Goal: Task Accomplishment & Management: Complete application form

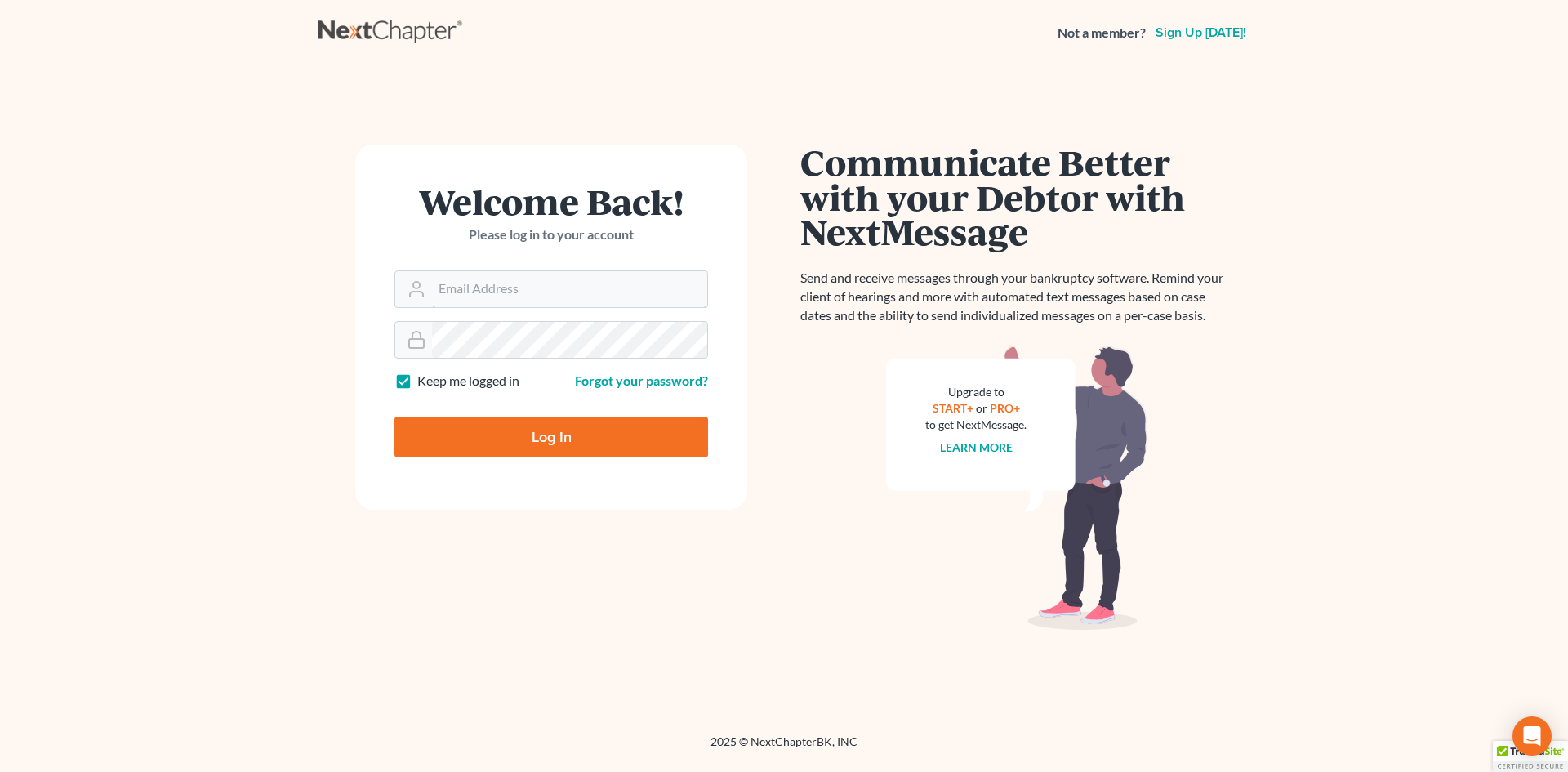
type input "[EMAIL_ADDRESS][DOMAIN_NAME]"
click at [543, 443] on input "Log In" at bounding box center [551, 437] width 314 height 41
type input "Thinking..."
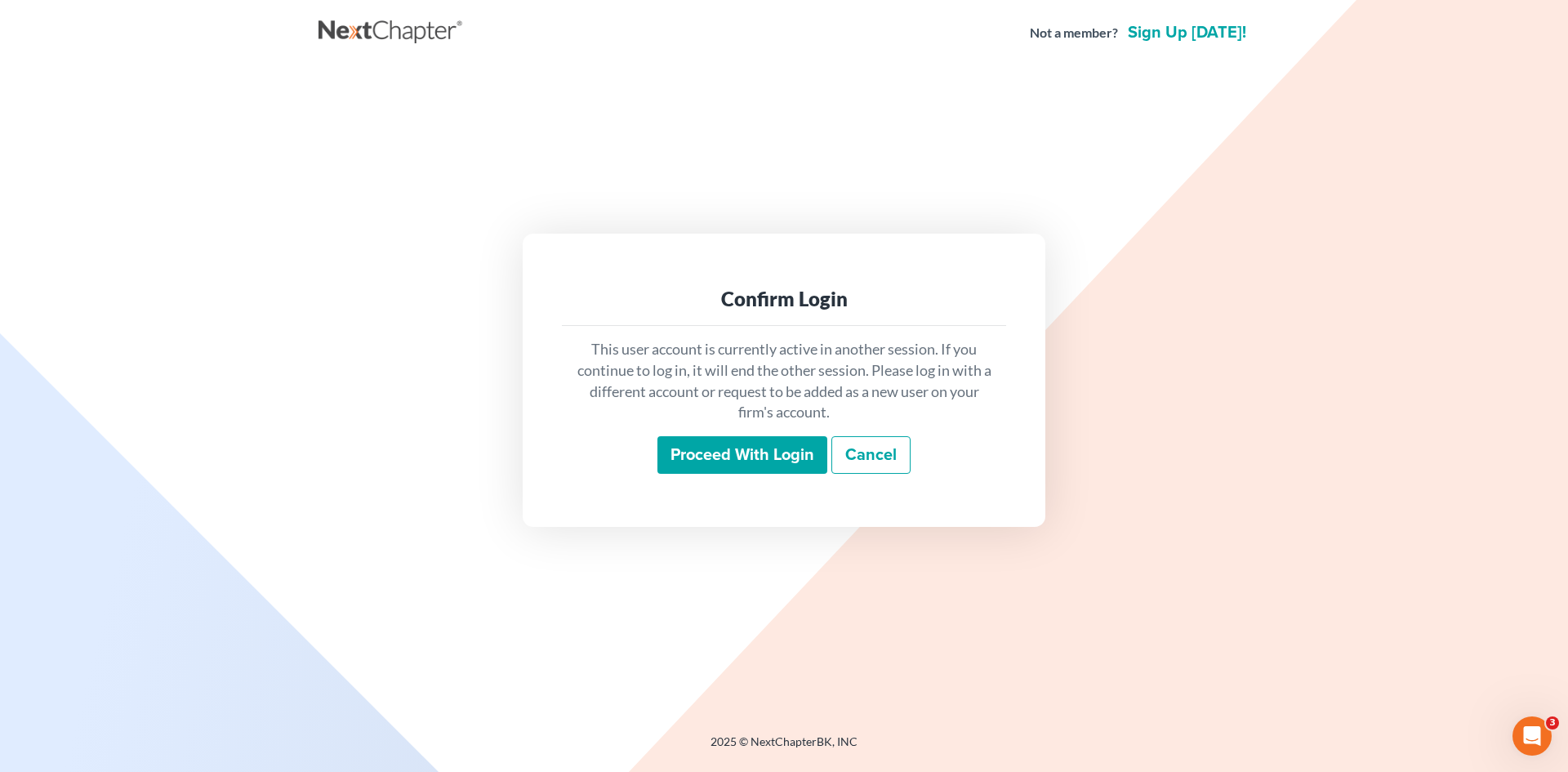
click at [717, 442] on input "Proceed with login" at bounding box center [743, 455] width 170 height 38
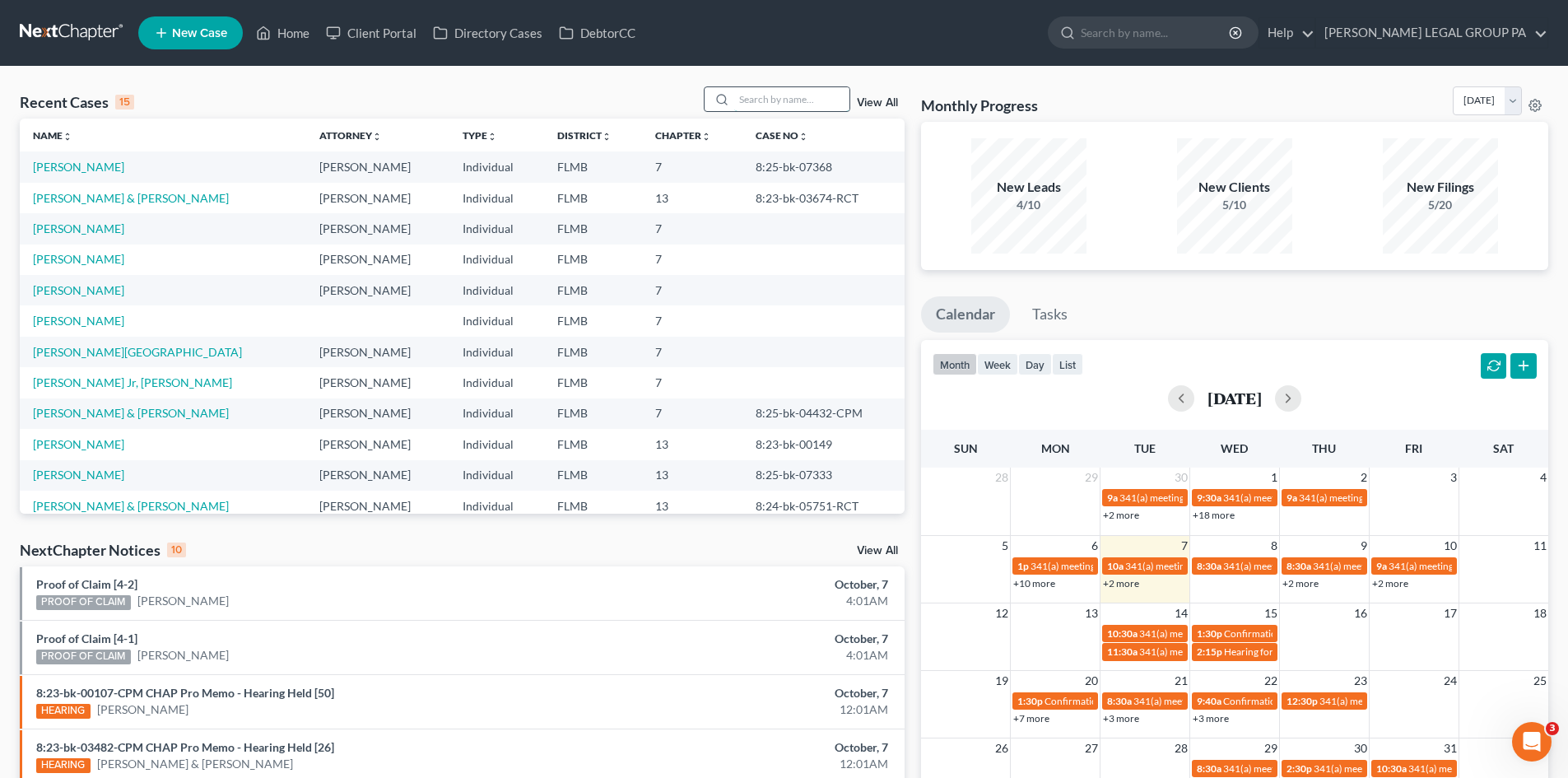
click at [793, 97] on input "search" at bounding box center [792, 99] width 116 height 24
type input "oles"
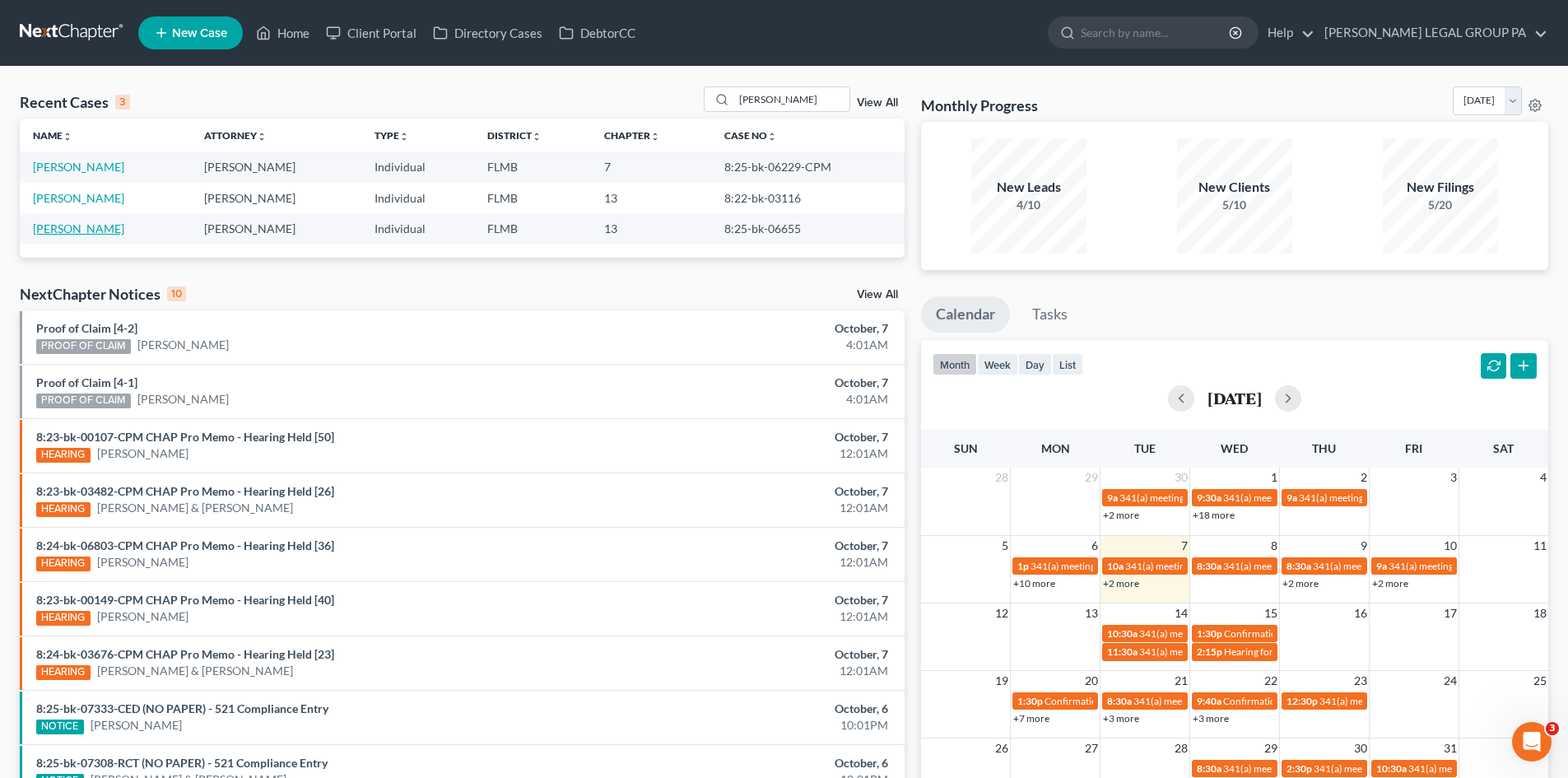
click at [74, 225] on link "Oles, Joette" at bounding box center [79, 229] width 92 height 14
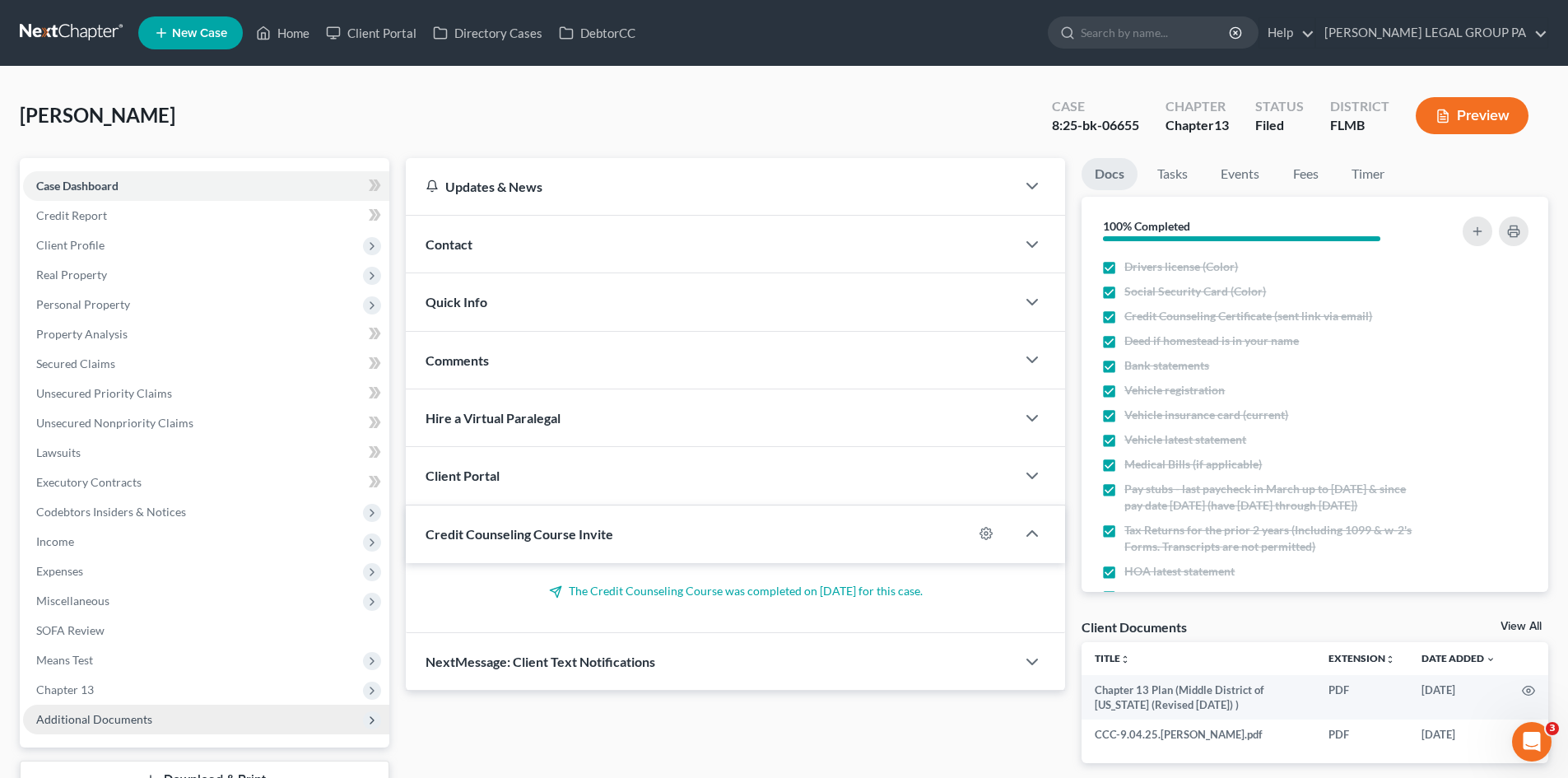
click at [142, 713] on span "Additional Documents" at bounding box center [94, 720] width 116 height 14
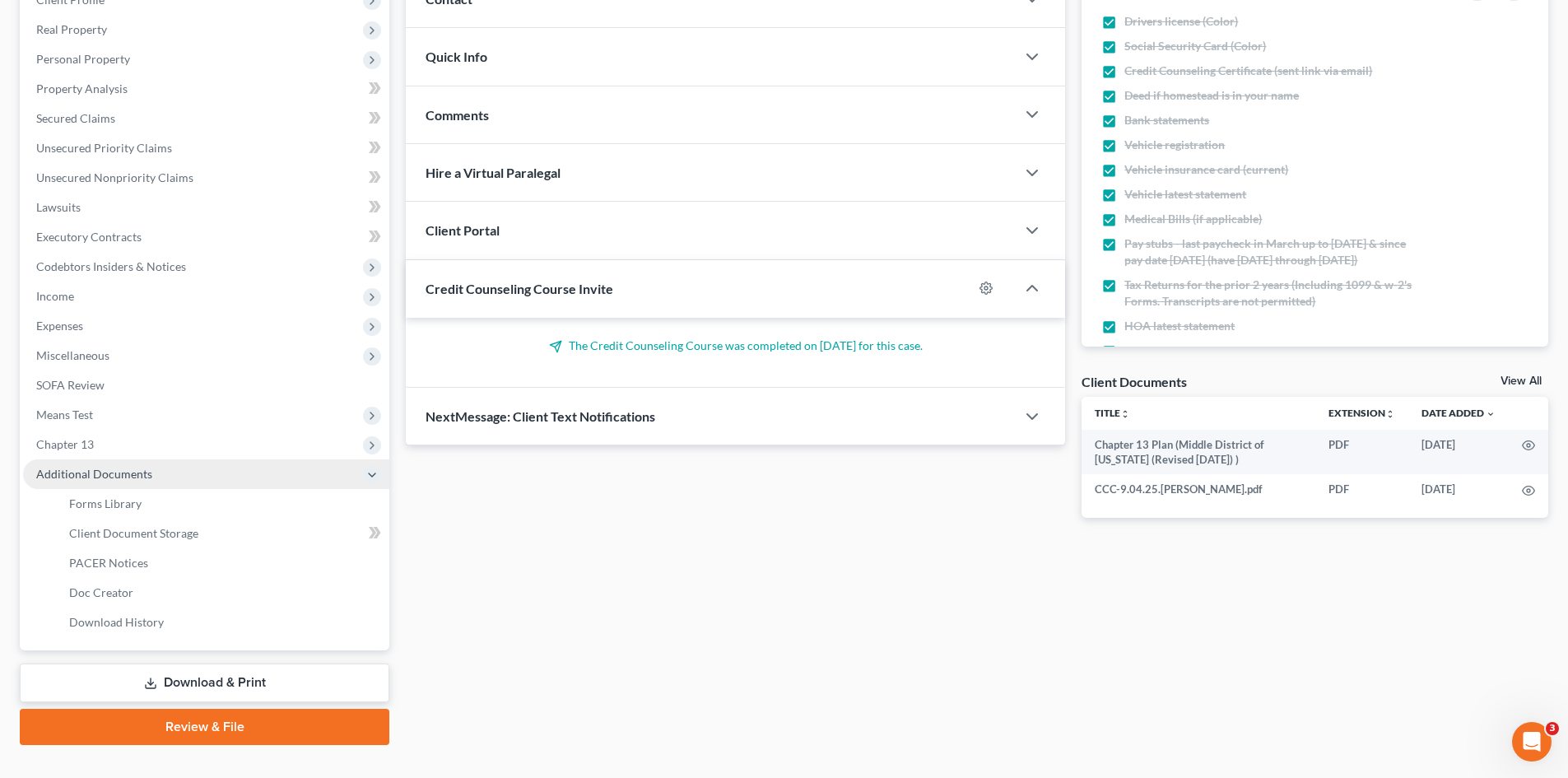
scroll to position [247, 0]
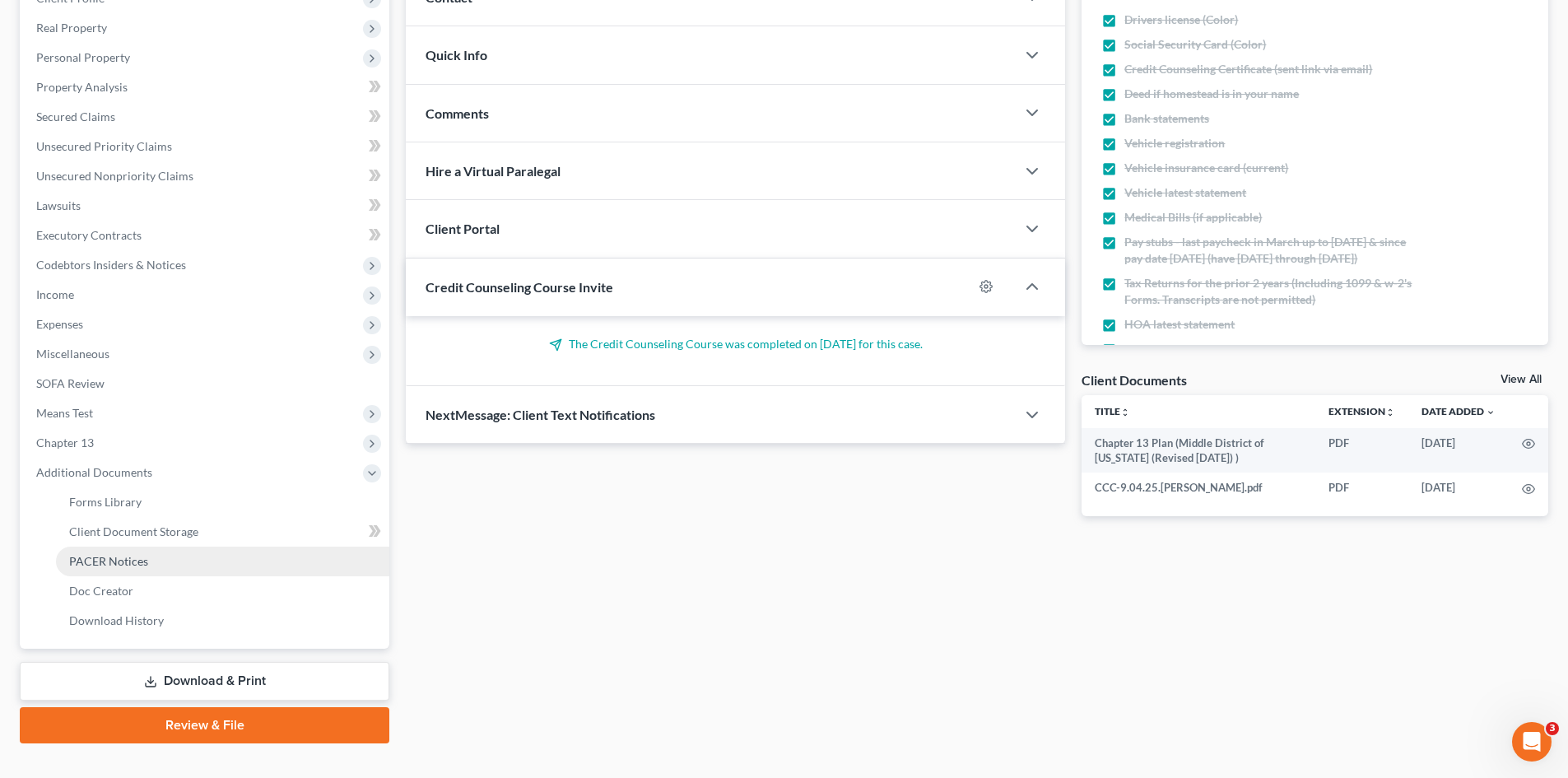
click at [135, 563] on span "PACER Notices" at bounding box center [109, 562] width 79 height 14
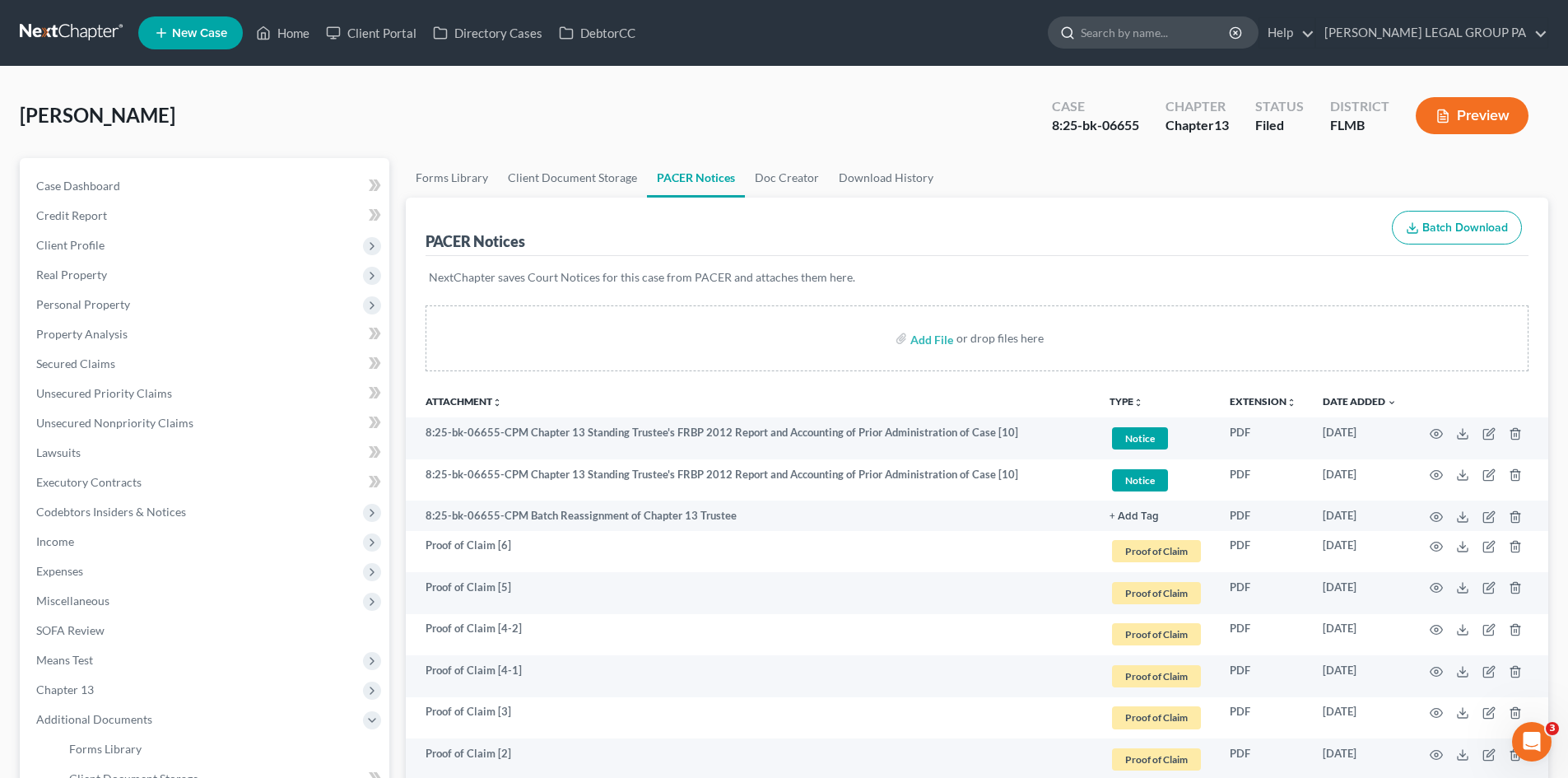
drag, startPoint x: 1185, startPoint y: 34, endPoint x: 1187, endPoint y: 25, distance: 9.2
click at [1186, 32] on input "search" at bounding box center [1156, 33] width 151 height 31
type input "ciago"
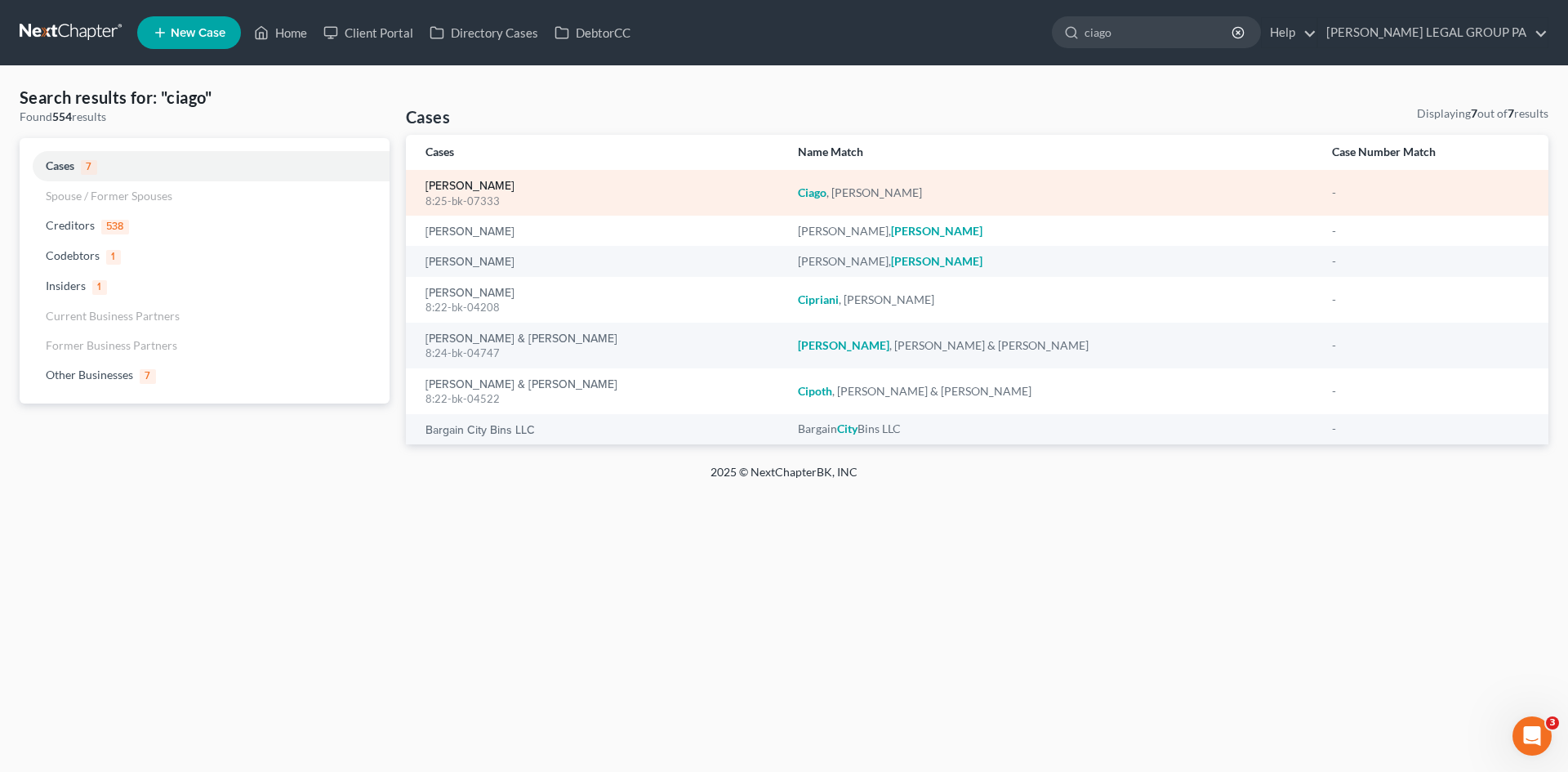
click at [475, 188] on link "Ciago, Shannon" at bounding box center [470, 186] width 89 height 11
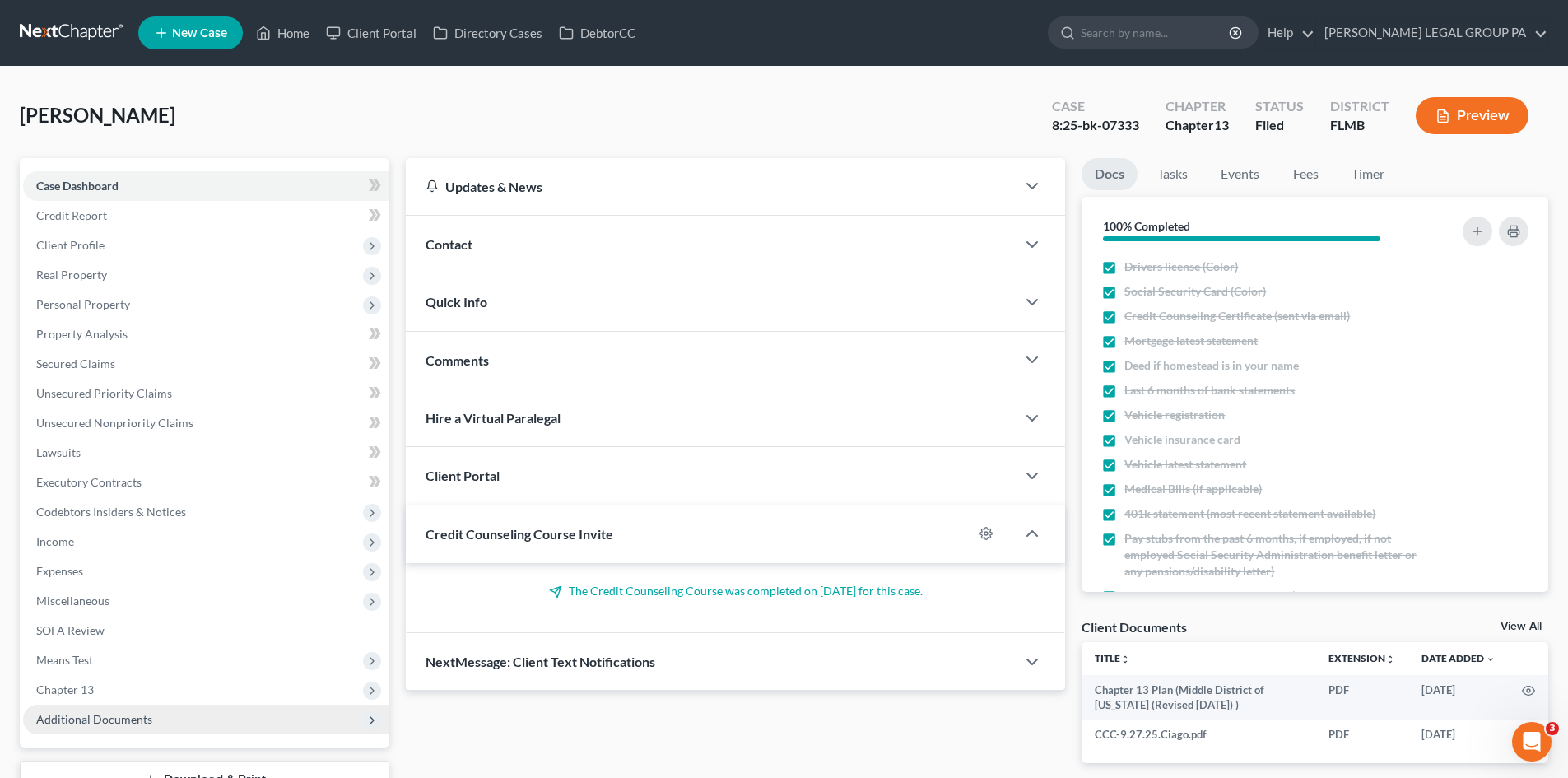
click at [133, 709] on span "Additional Documents" at bounding box center [206, 720] width 366 height 30
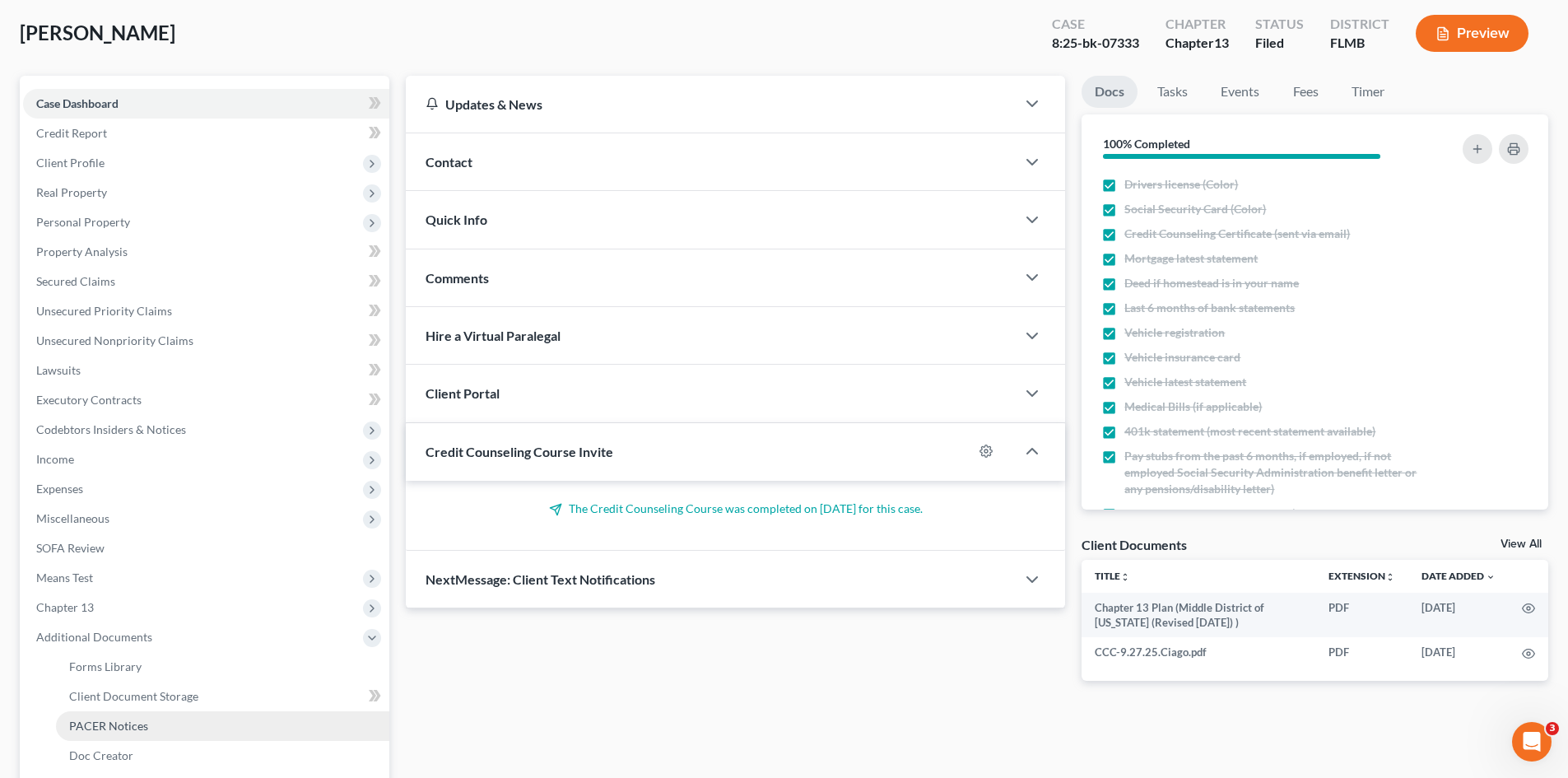
click at [142, 727] on span "PACER Notices" at bounding box center [109, 726] width 79 height 14
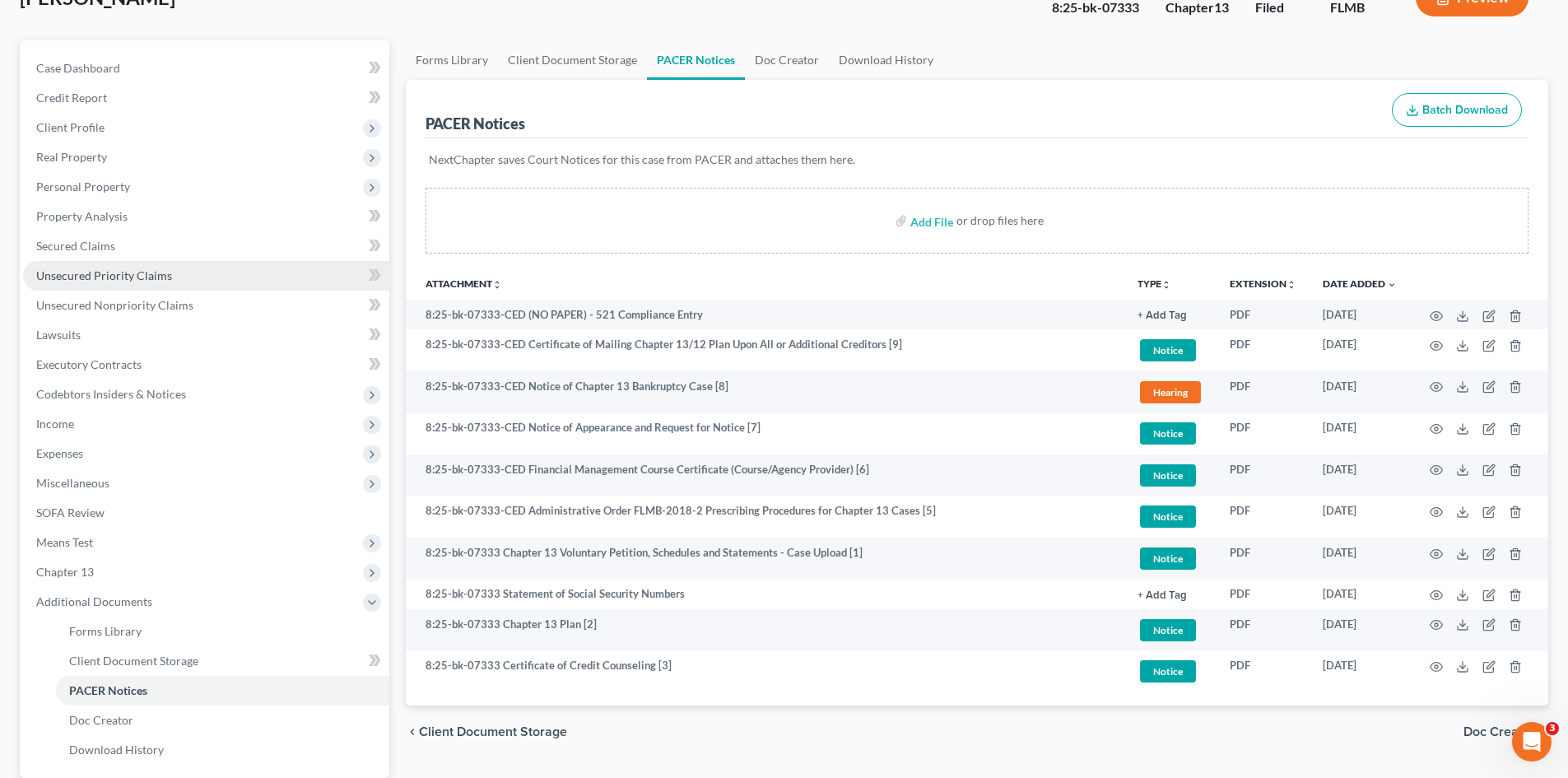
scroll to position [110, 0]
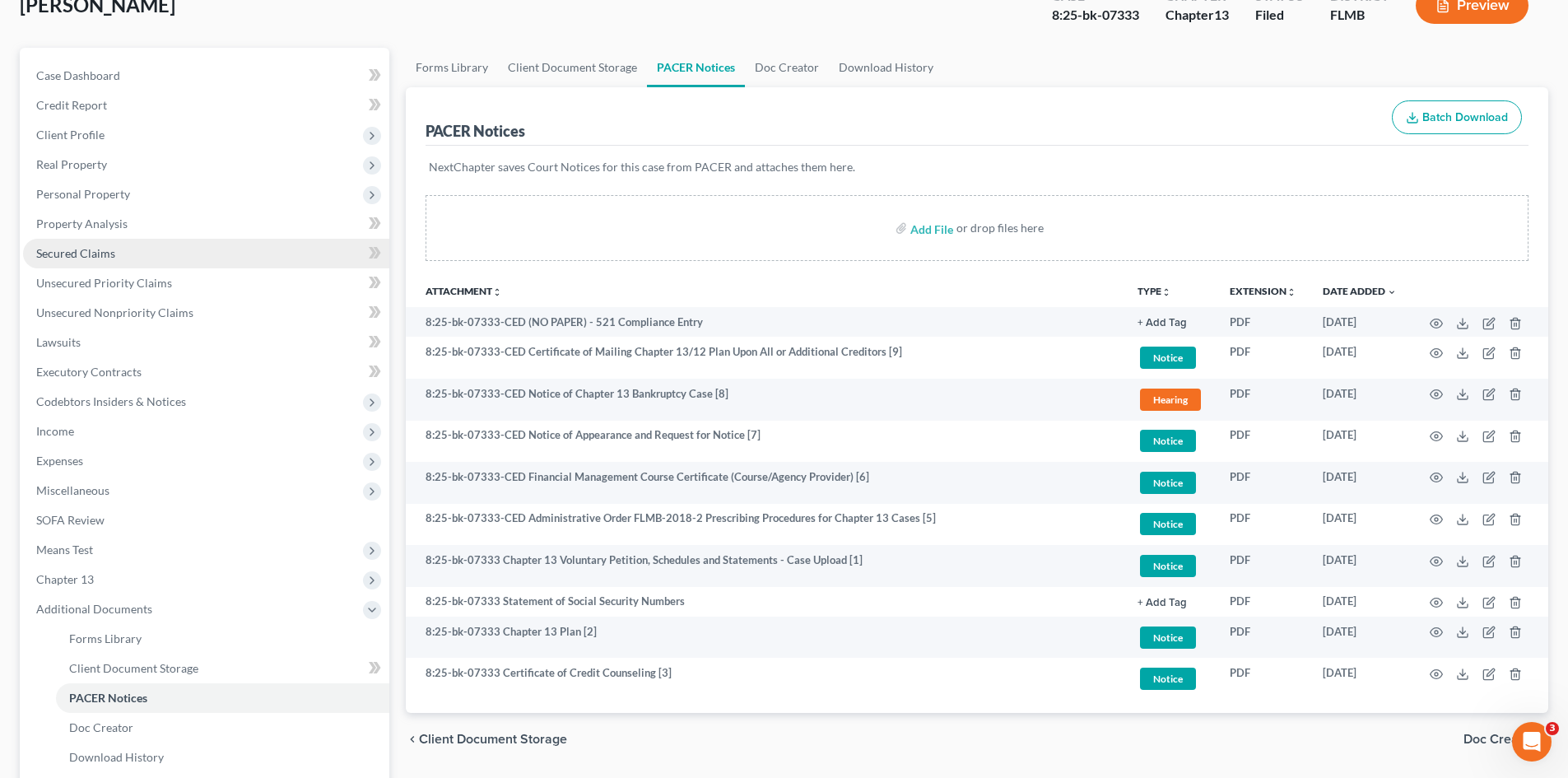
click at [150, 262] on link "Secured Claims" at bounding box center [206, 253] width 366 height 30
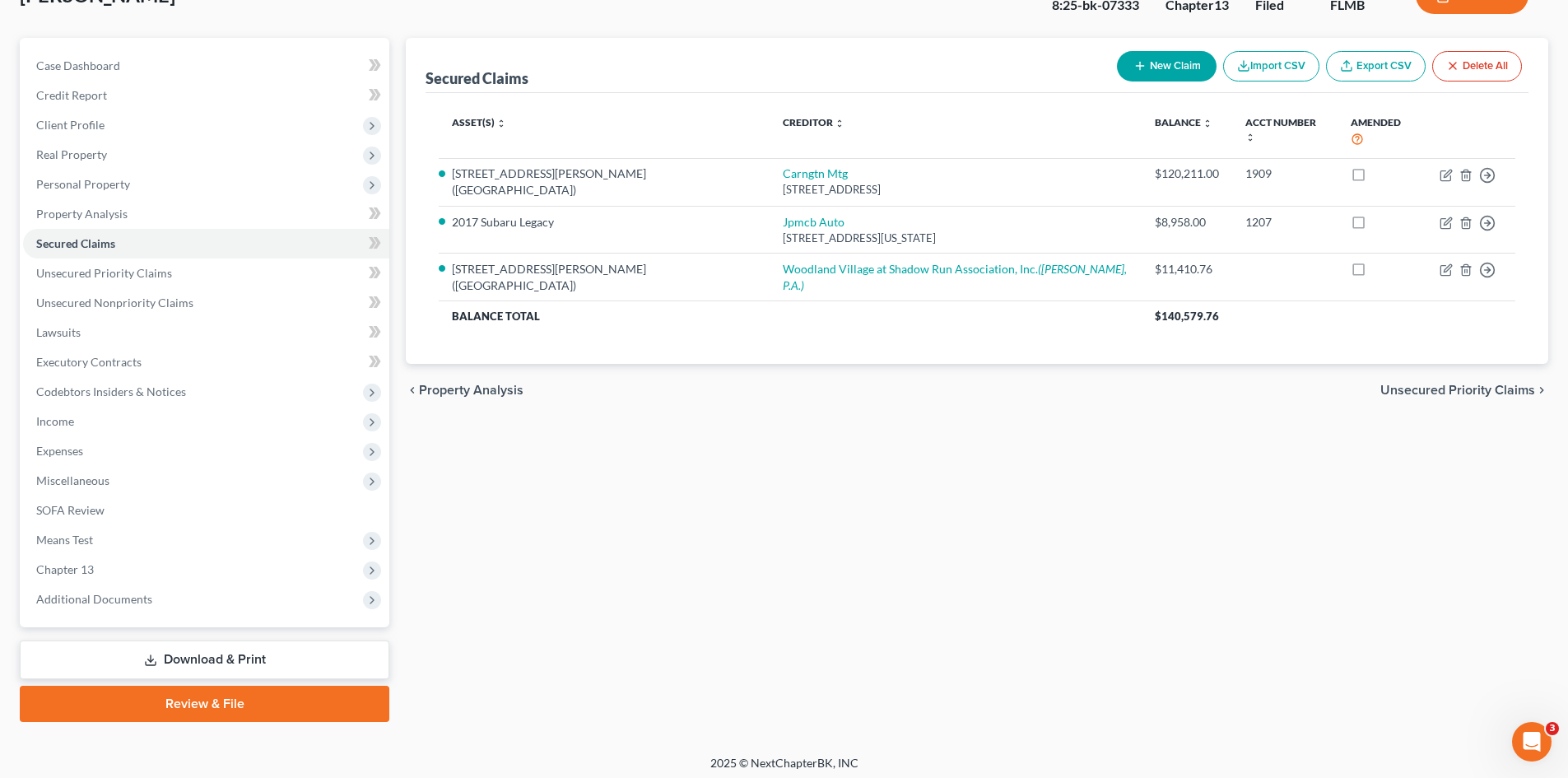
scroll to position [127, 0]
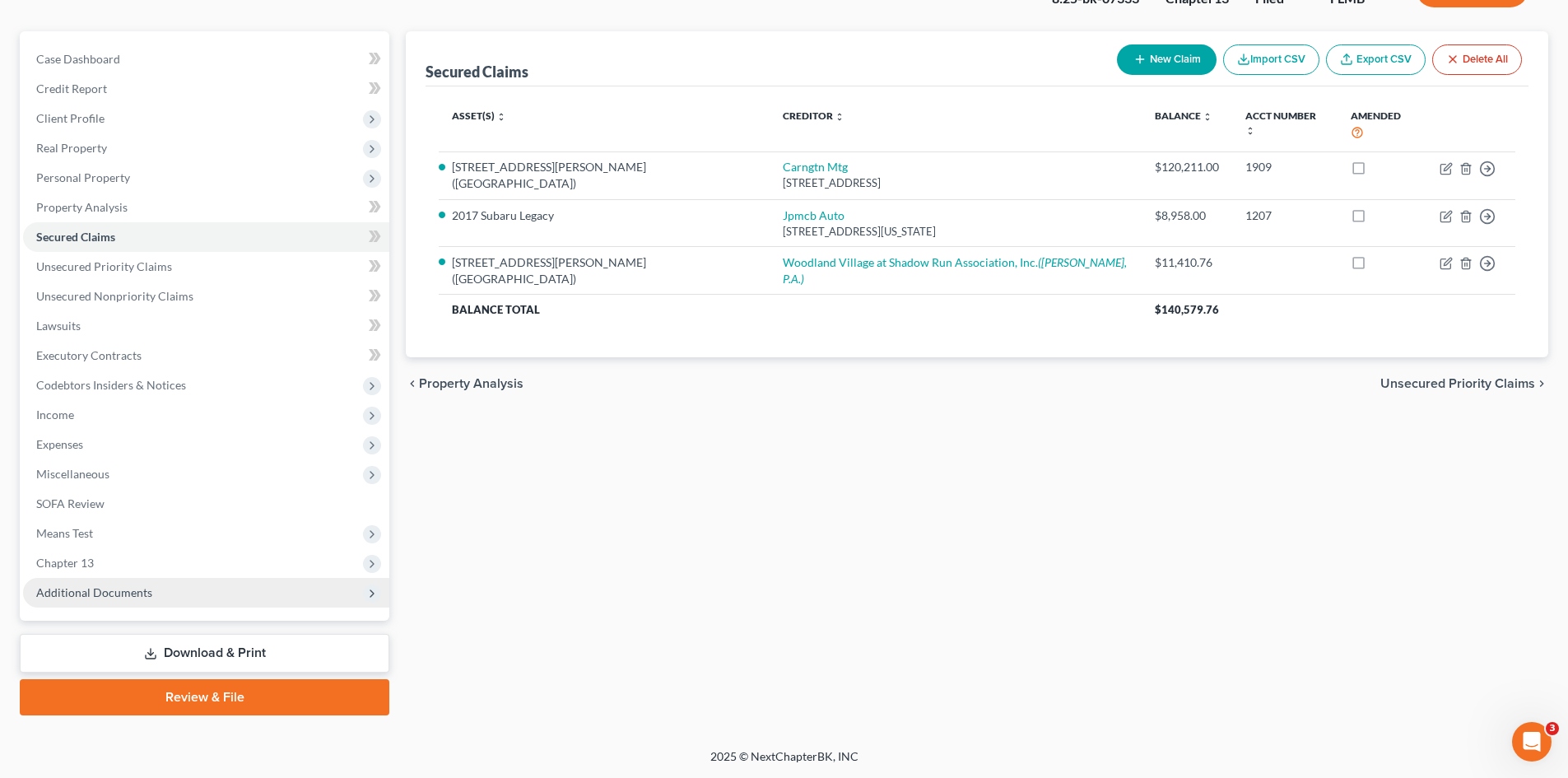
click at [109, 591] on span "Additional Documents" at bounding box center [94, 593] width 116 height 14
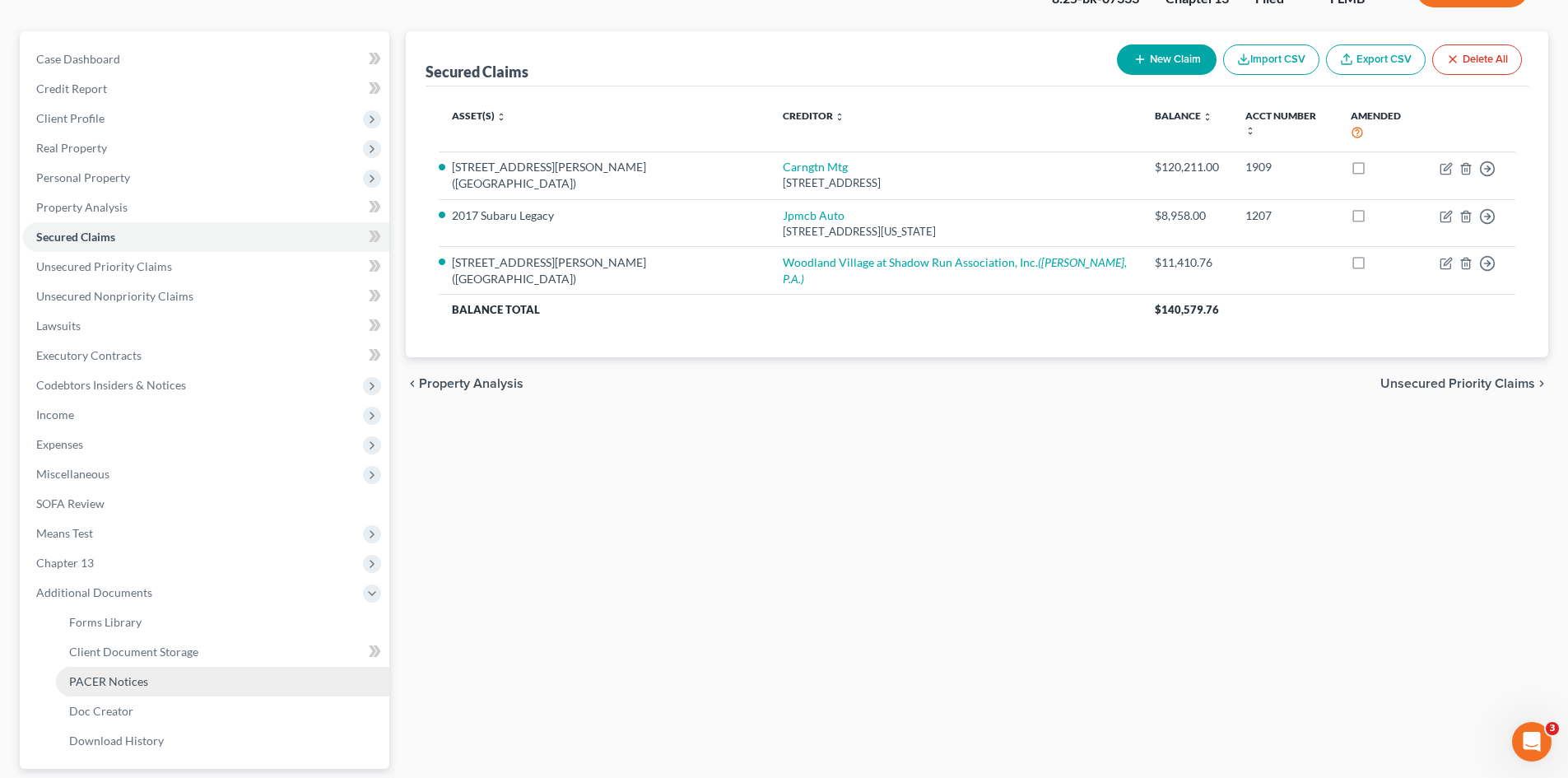
click at [134, 690] on link "PACER Notices" at bounding box center [222, 682] width 334 height 30
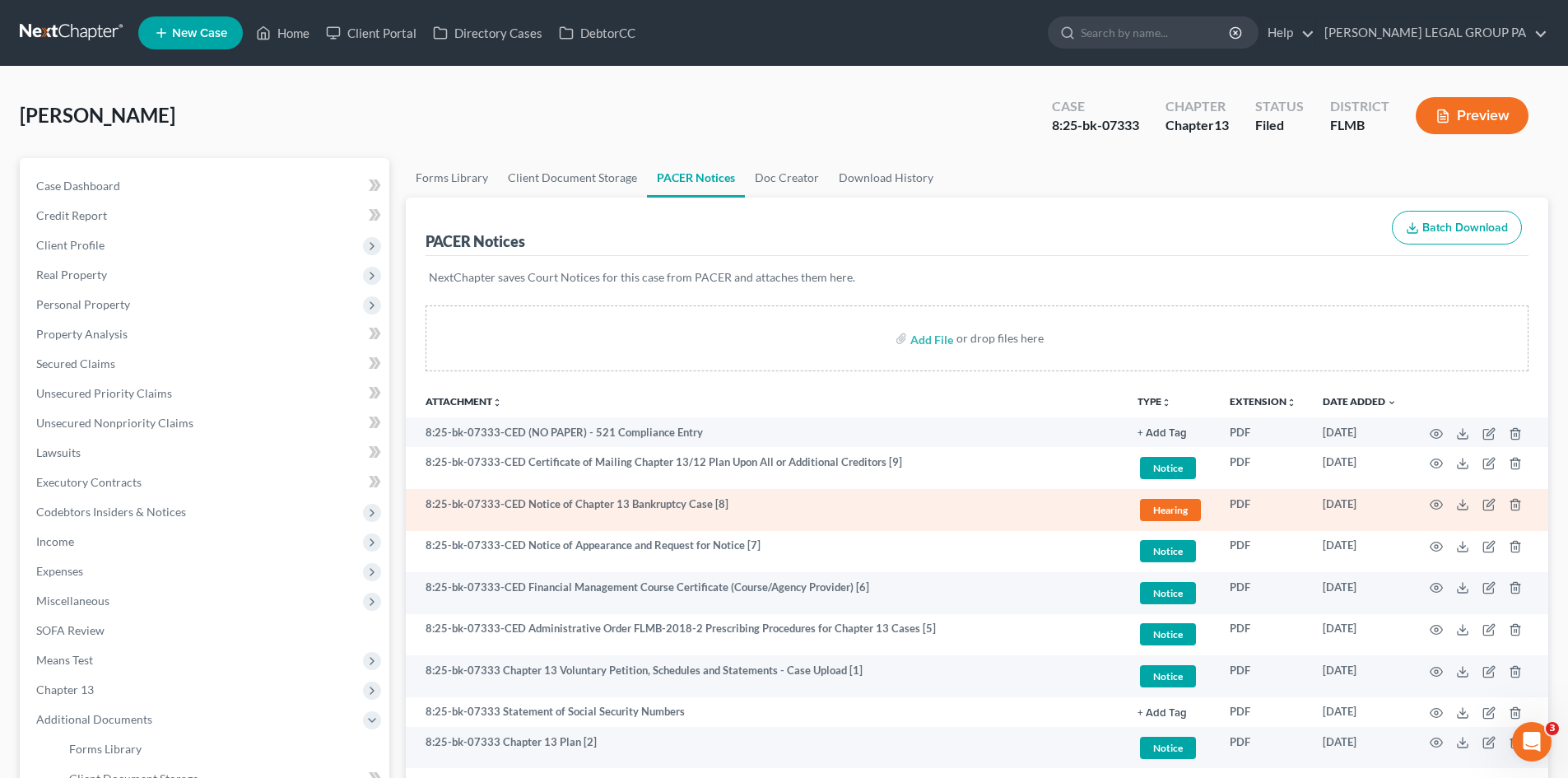
scroll to position [82, 0]
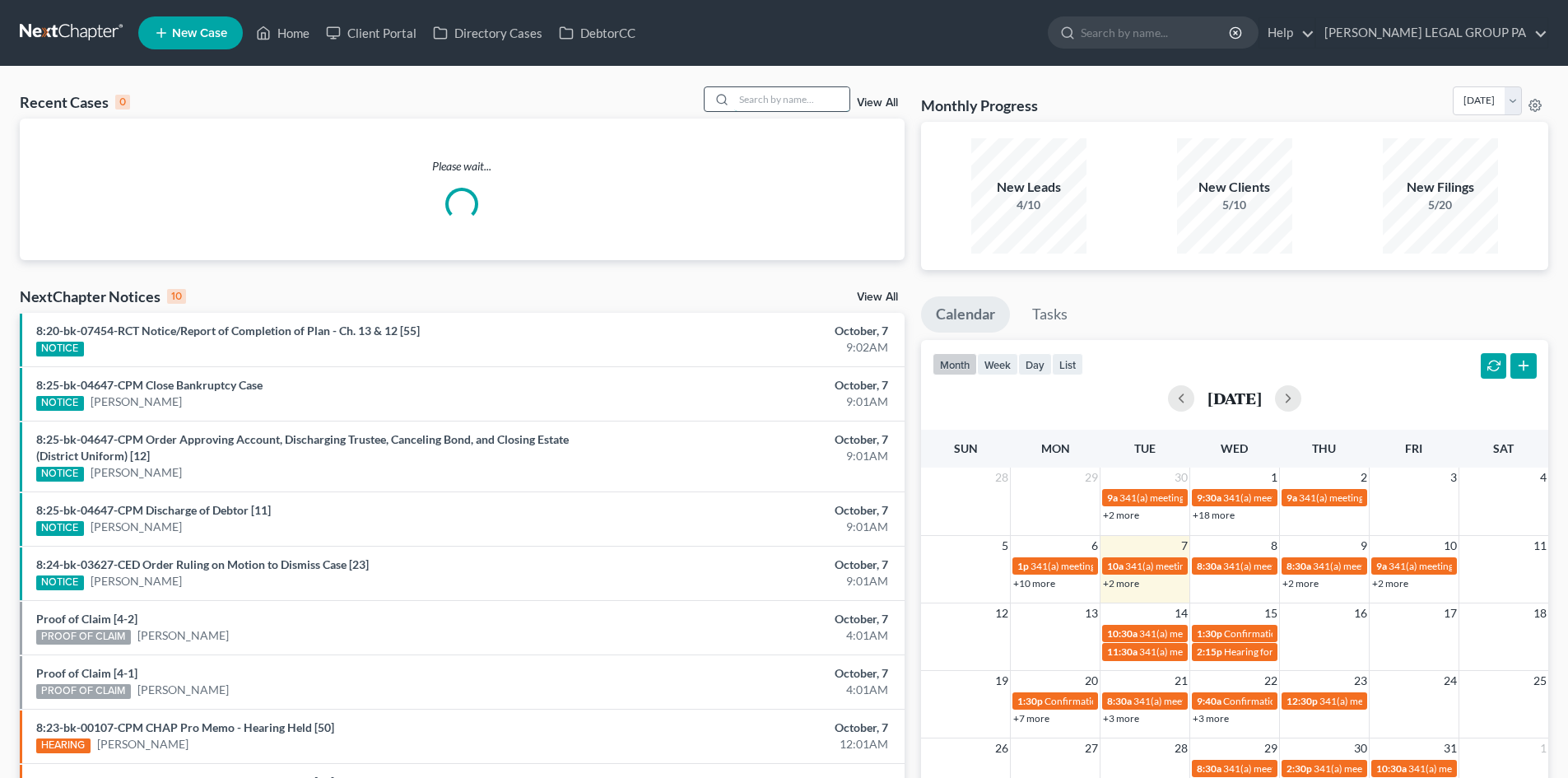
click at [807, 96] on input "search" at bounding box center [792, 99] width 116 height 24
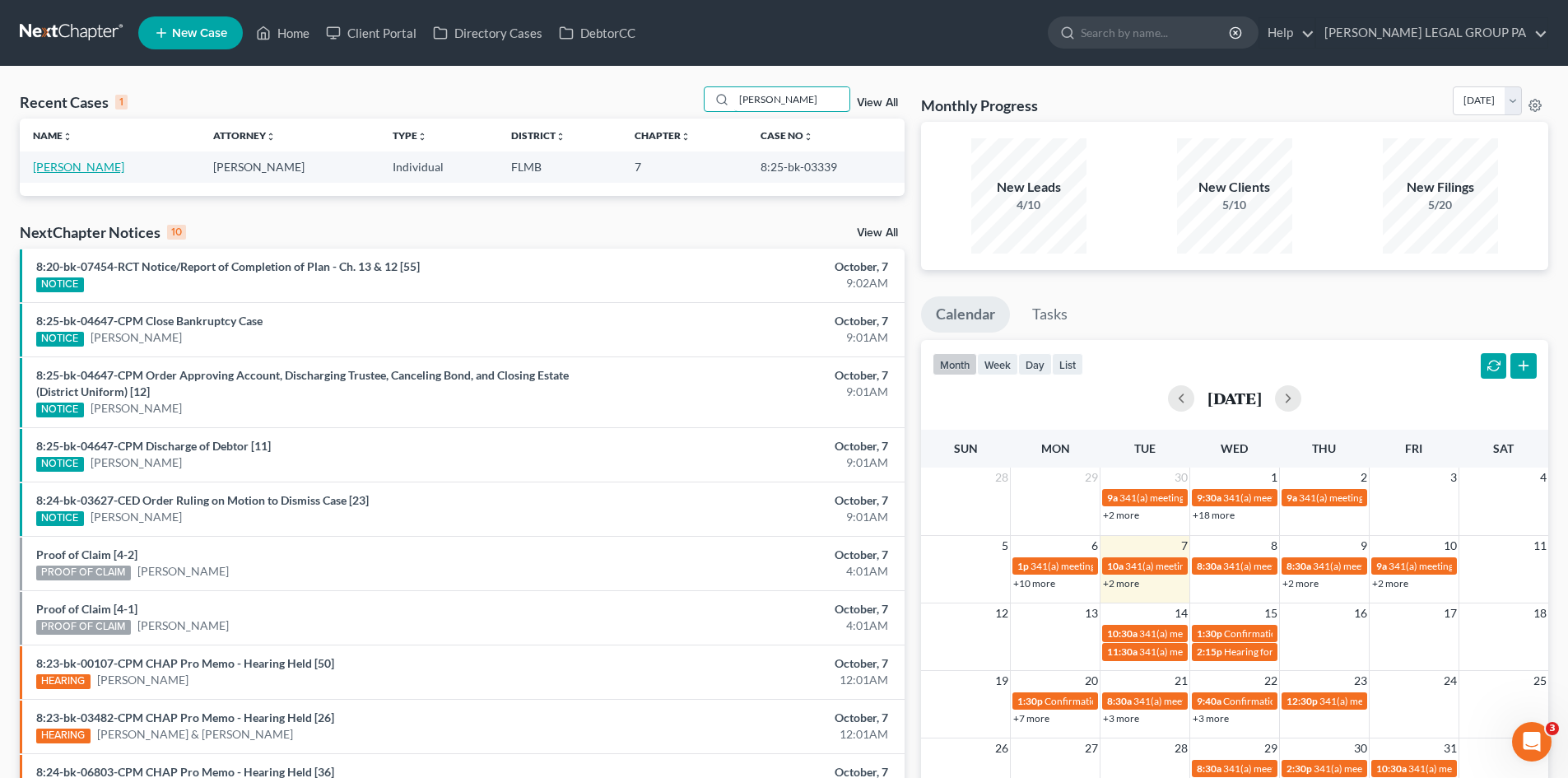
type input "crespo"
click at [124, 167] on link "Crespo-Feliciano, Carlos" at bounding box center [79, 167] width 92 height 14
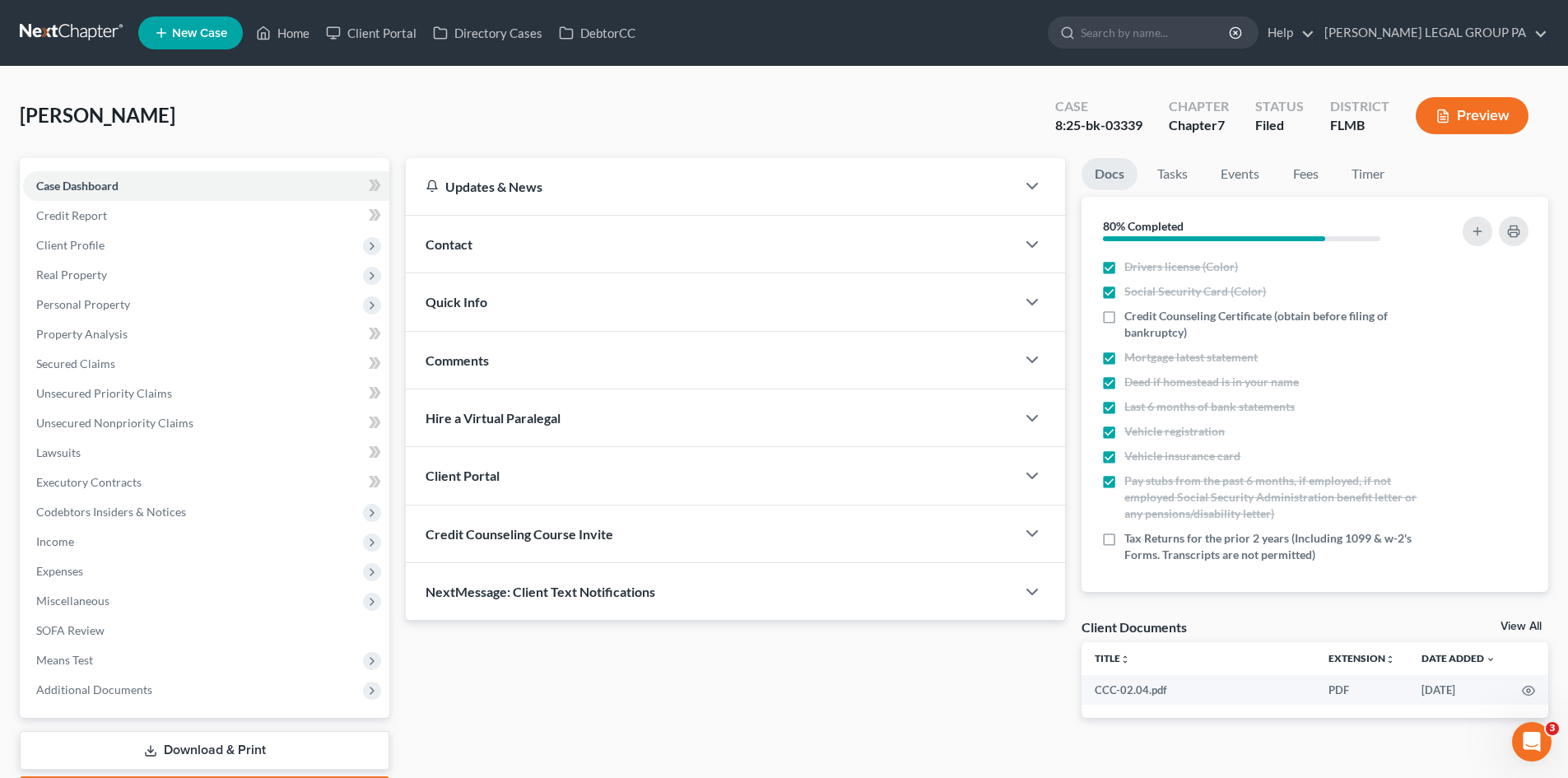
drag, startPoint x: 1188, startPoint y: 49, endPoint x: 1189, endPoint y: 60, distance: 11.0
click at [1189, 49] on ul "New Case Home Client Portal Directory Cases DebtorCC - No Result - See all resu…" at bounding box center [843, 33] width 1410 height 42
click at [1180, 30] on input "search" at bounding box center [1156, 33] width 151 height 31
type input "g"
type input "corpes"
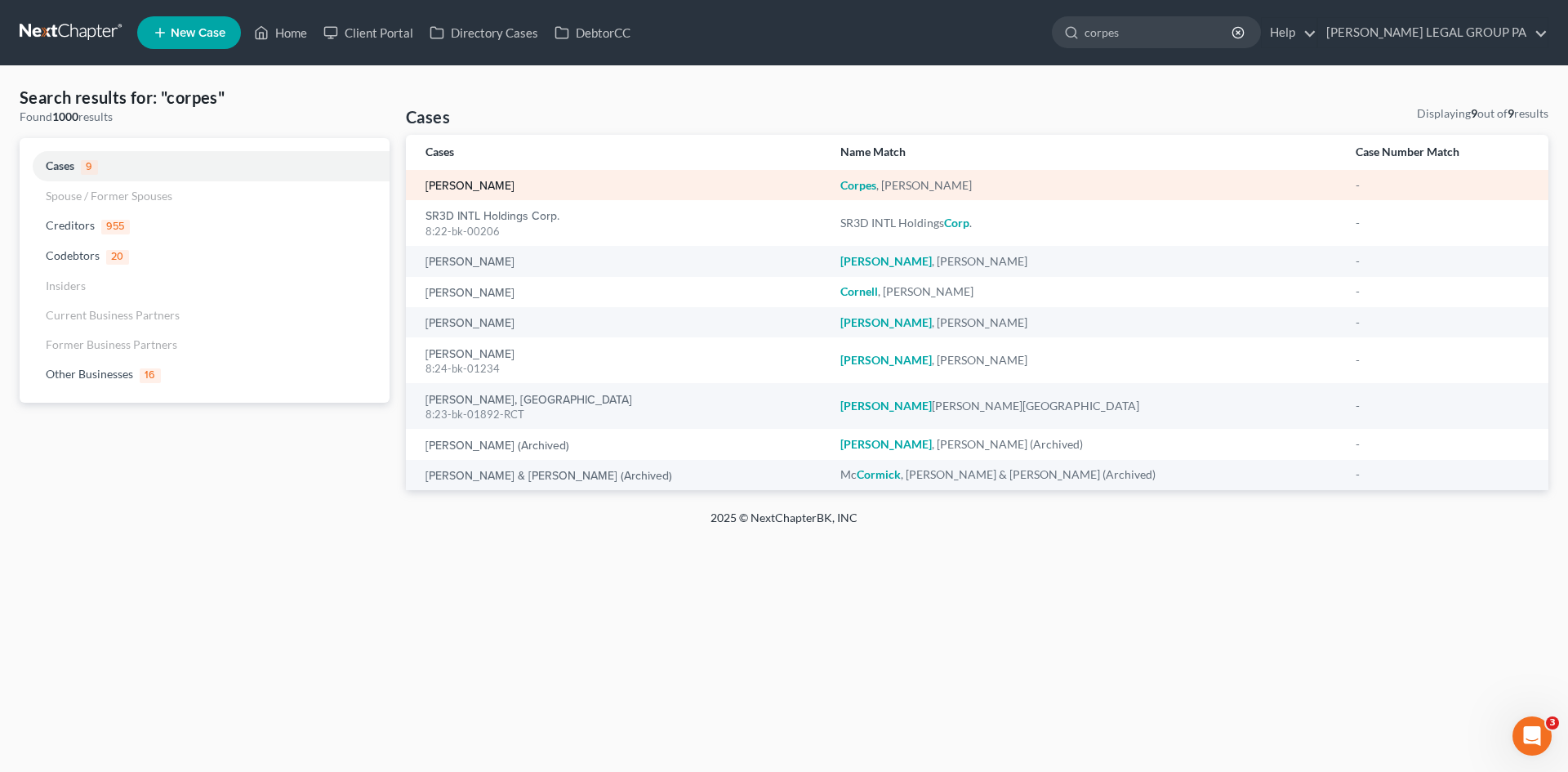
click at [487, 186] on link "Corpes, Gilmarie" at bounding box center [470, 186] width 89 height 11
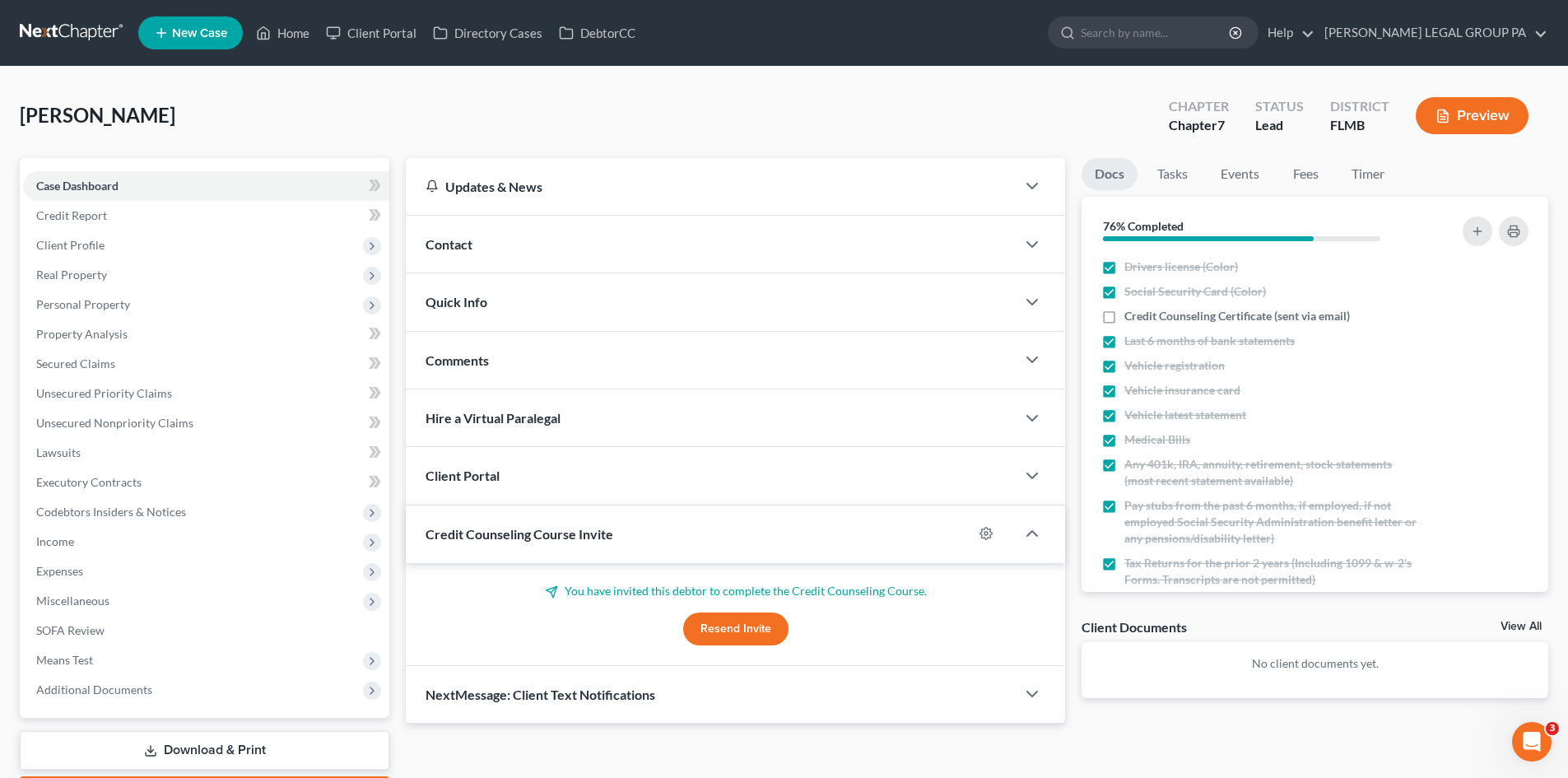
scroll to position [92, 0]
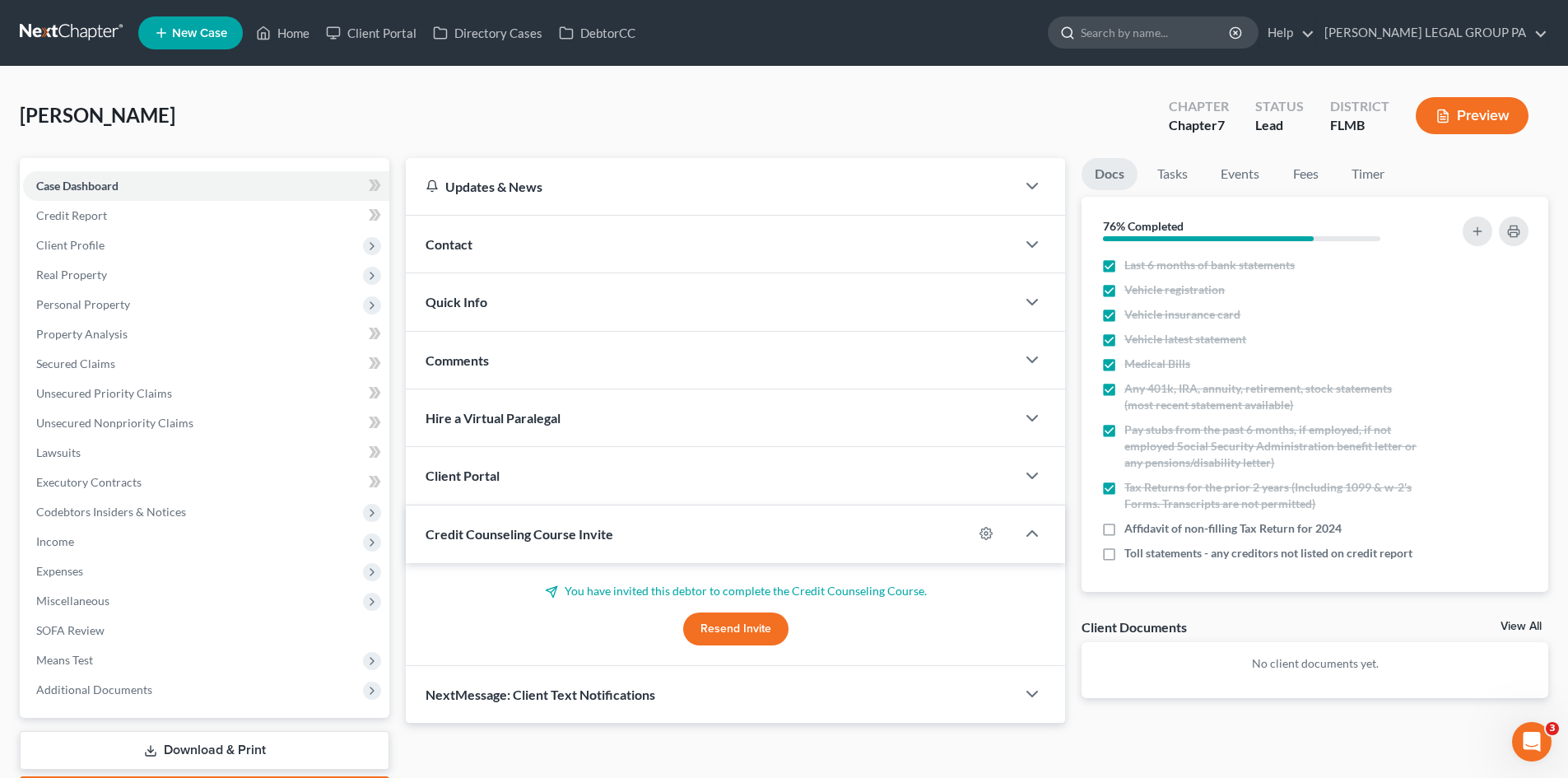
click at [1157, 41] on input "search" at bounding box center [1156, 33] width 151 height 31
click at [1203, 29] on input "search" at bounding box center [1156, 33] width 151 height 31
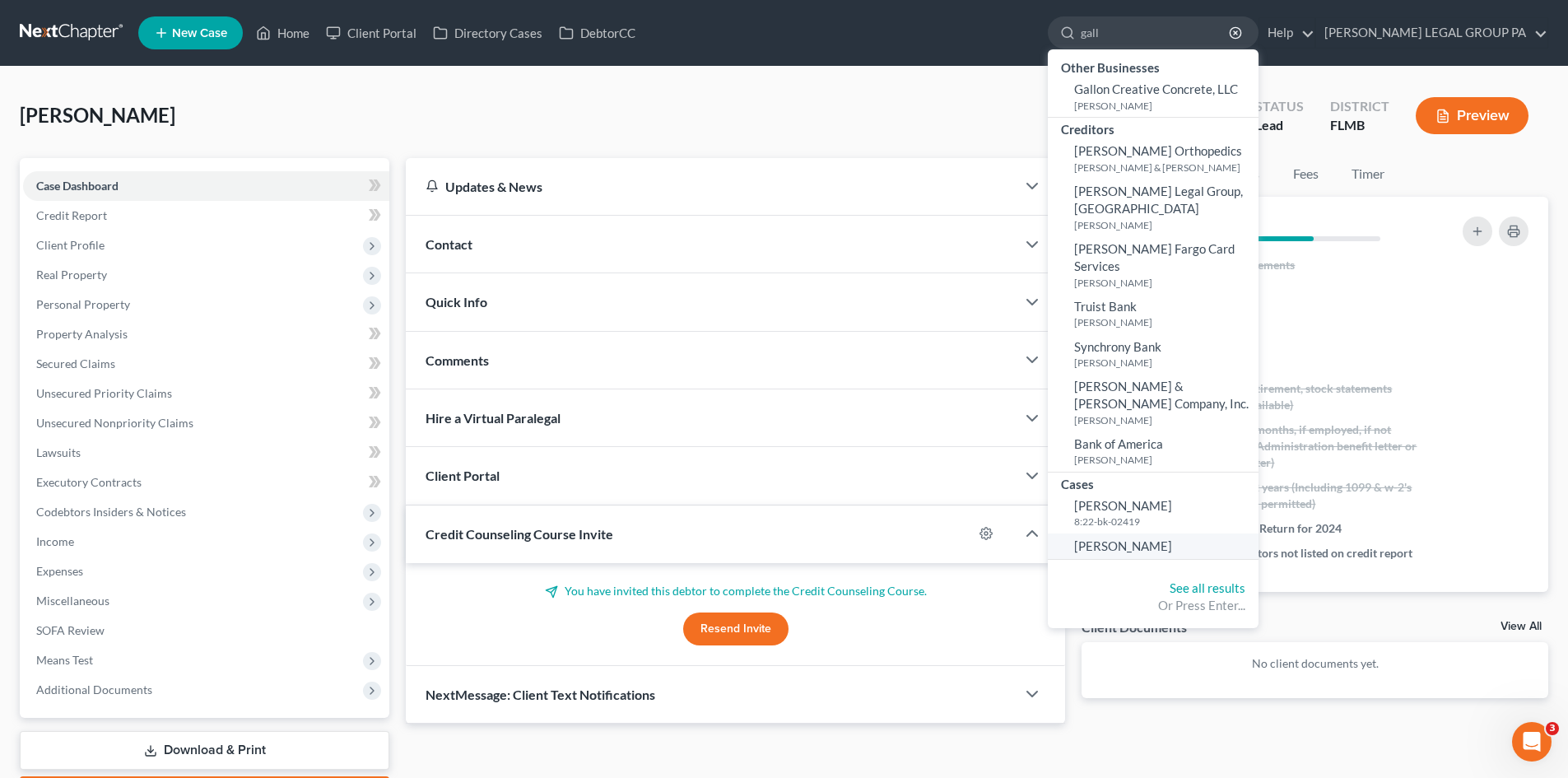
type input "gall"
drag, startPoint x: 1201, startPoint y: 494, endPoint x: 1186, endPoint y: 493, distance: 15.0
click at [1172, 539] on span "Gallagher, Anthony" at bounding box center [1123, 546] width 98 height 15
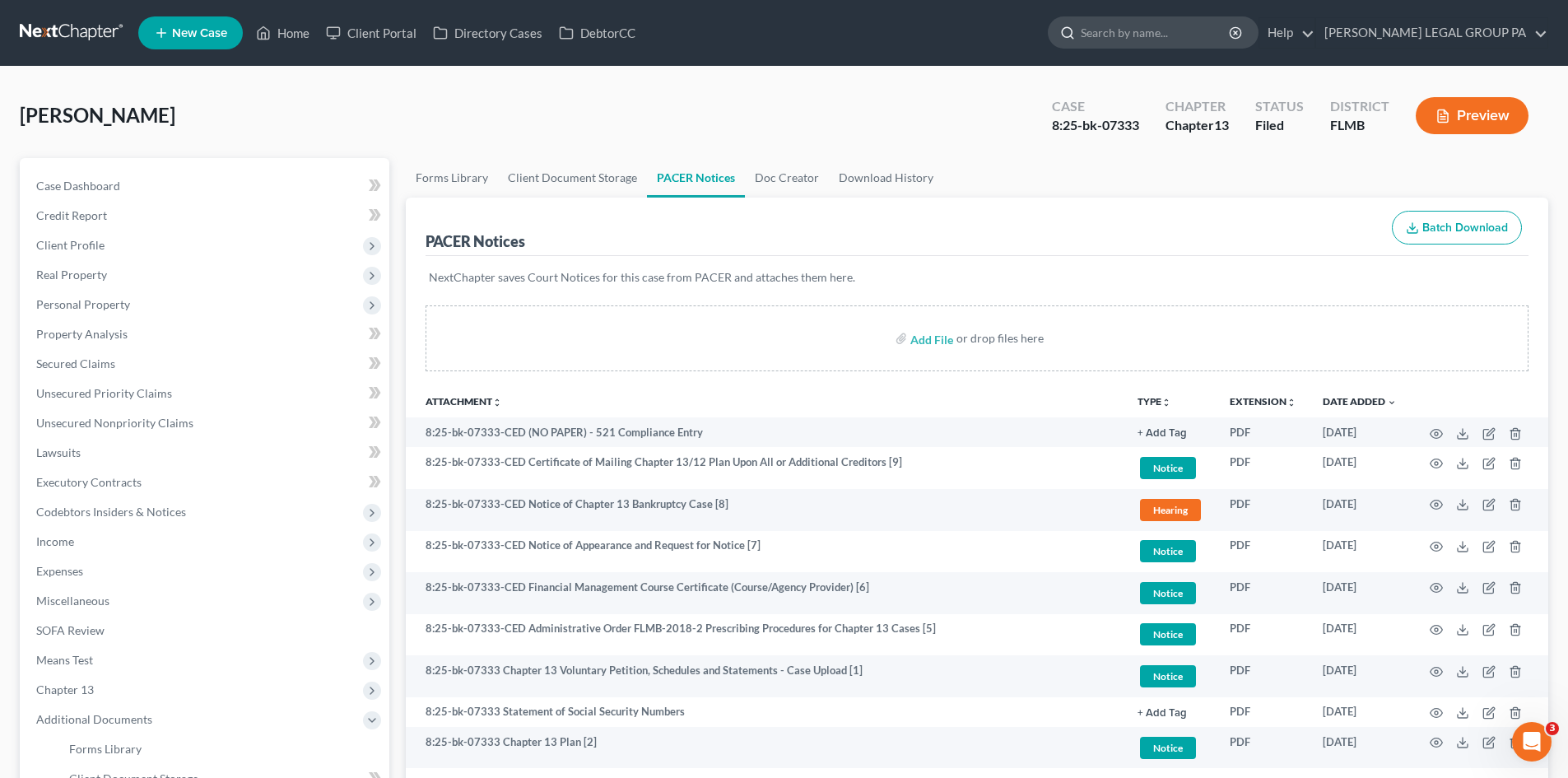
click at [1190, 30] on input "search" at bounding box center [1156, 33] width 151 height 31
type input "oles"
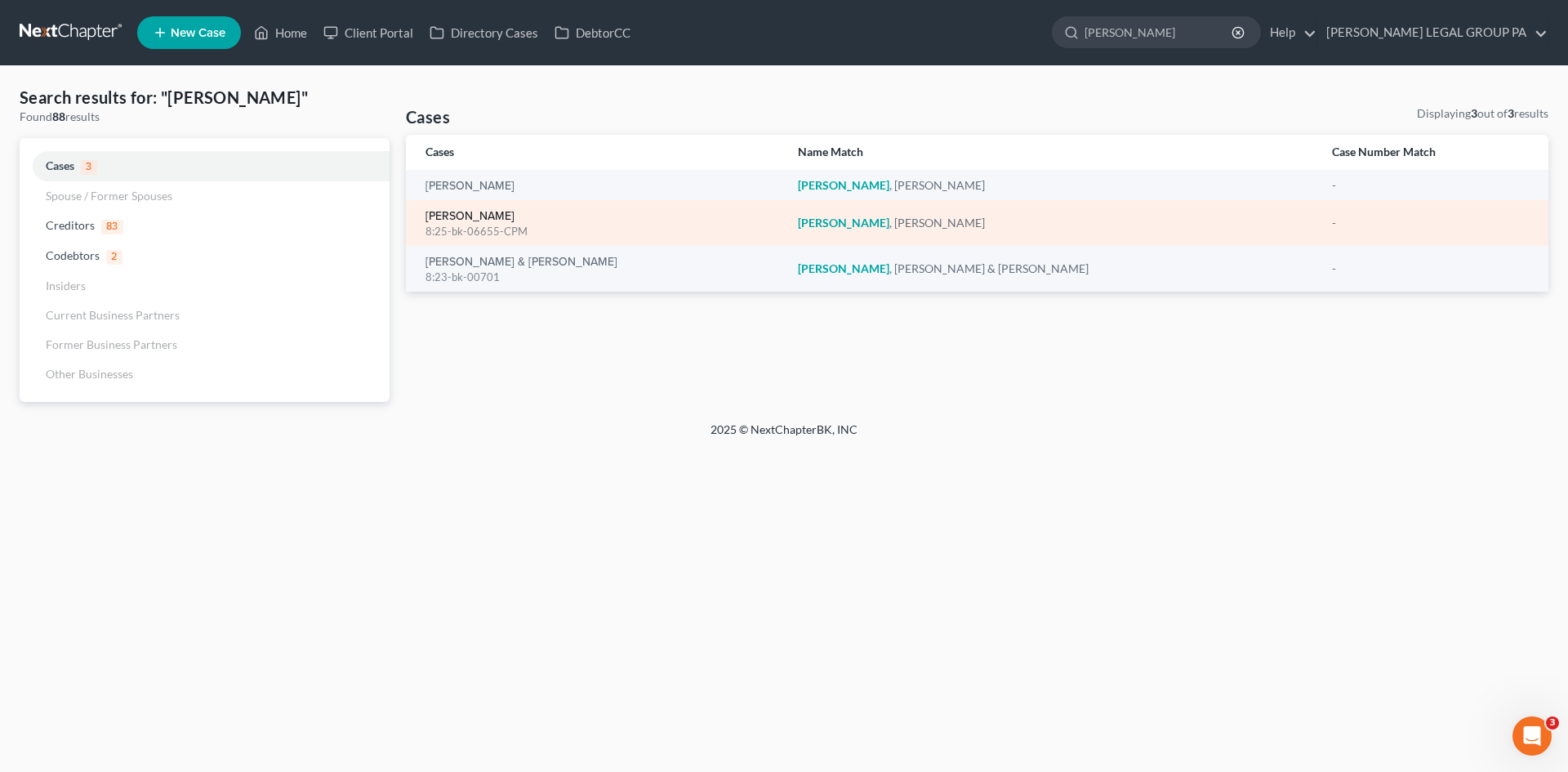
click at [485, 214] on link "Oles, Joette" at bounding box center [470, 216] width 89 height 11
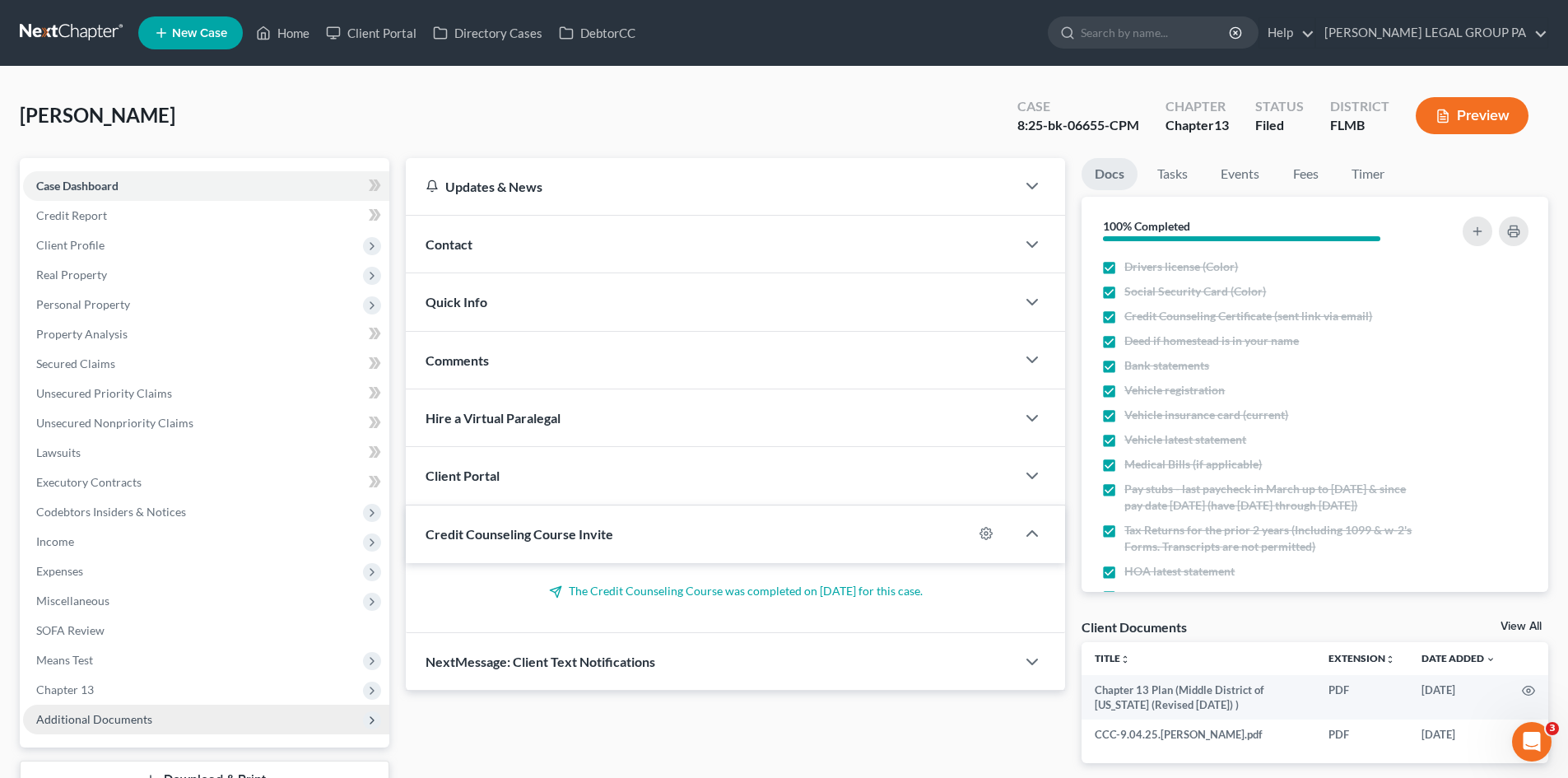
click at [149, 714] on span "Additional Documents" at bounding box center [94, 720] width 116 height 14
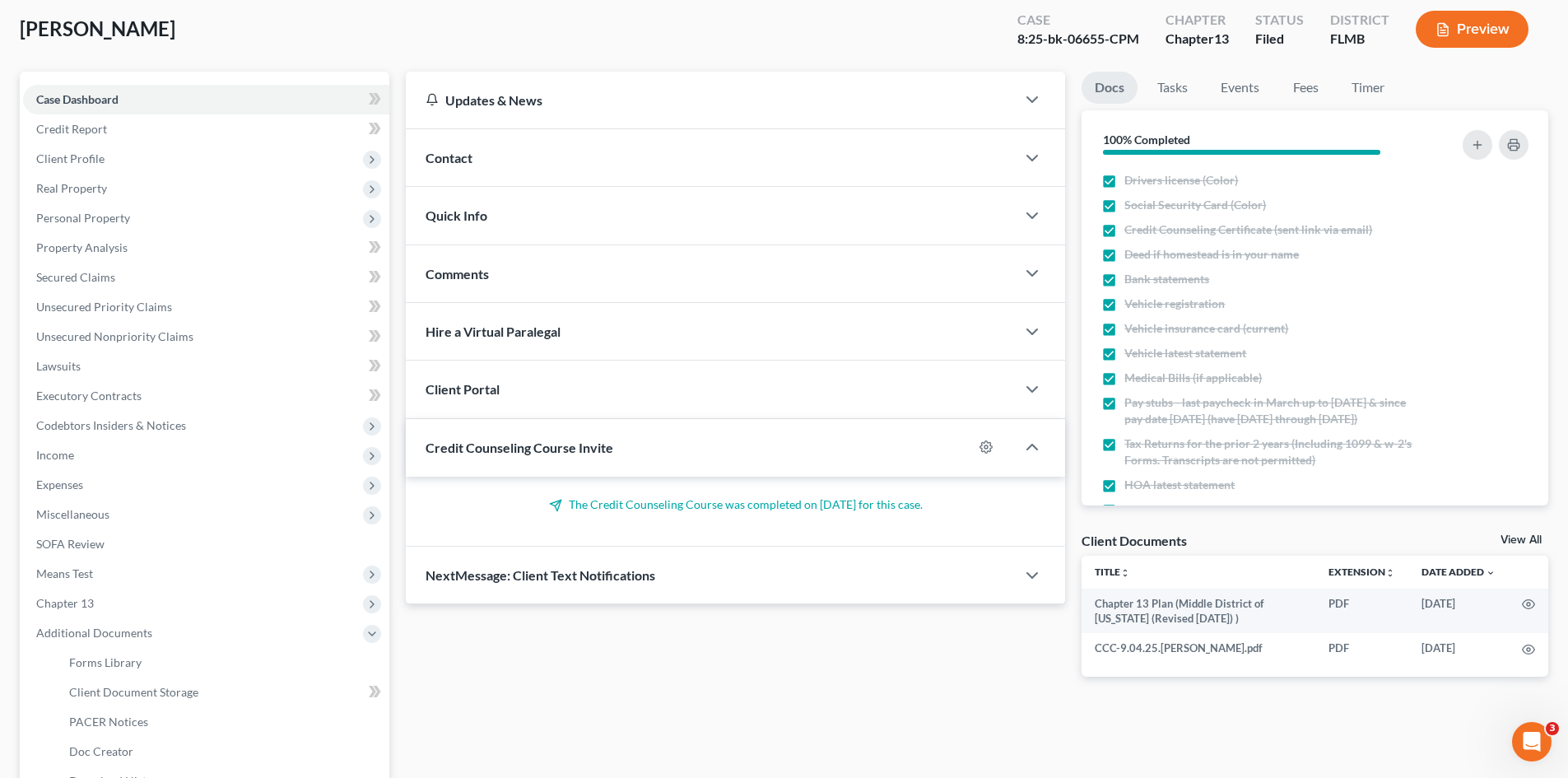
scroll to position [247, 0]
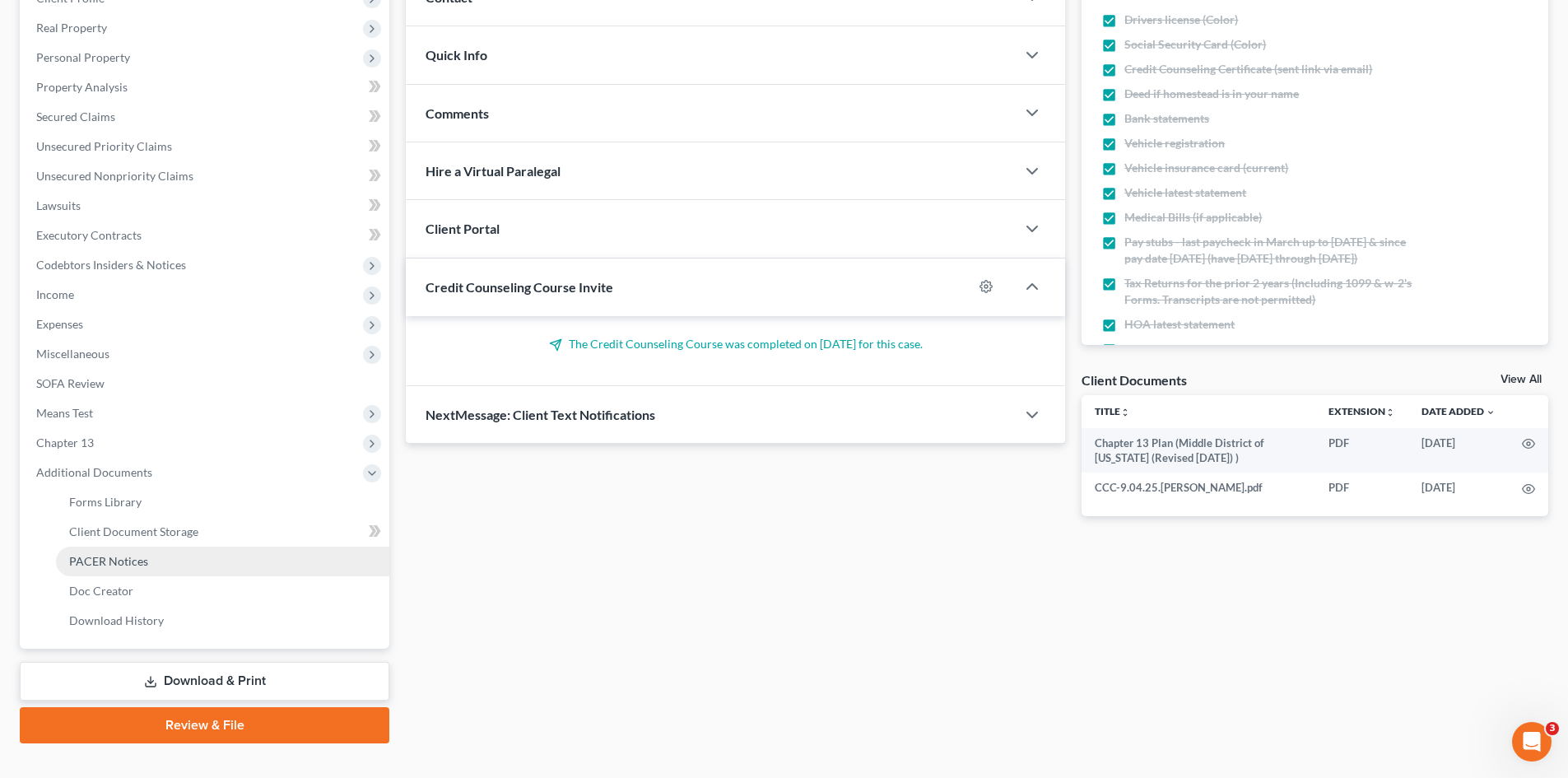
click at [140, 553] on link "PACER Notices" at bounding box center [222, 562] width 334 height 30
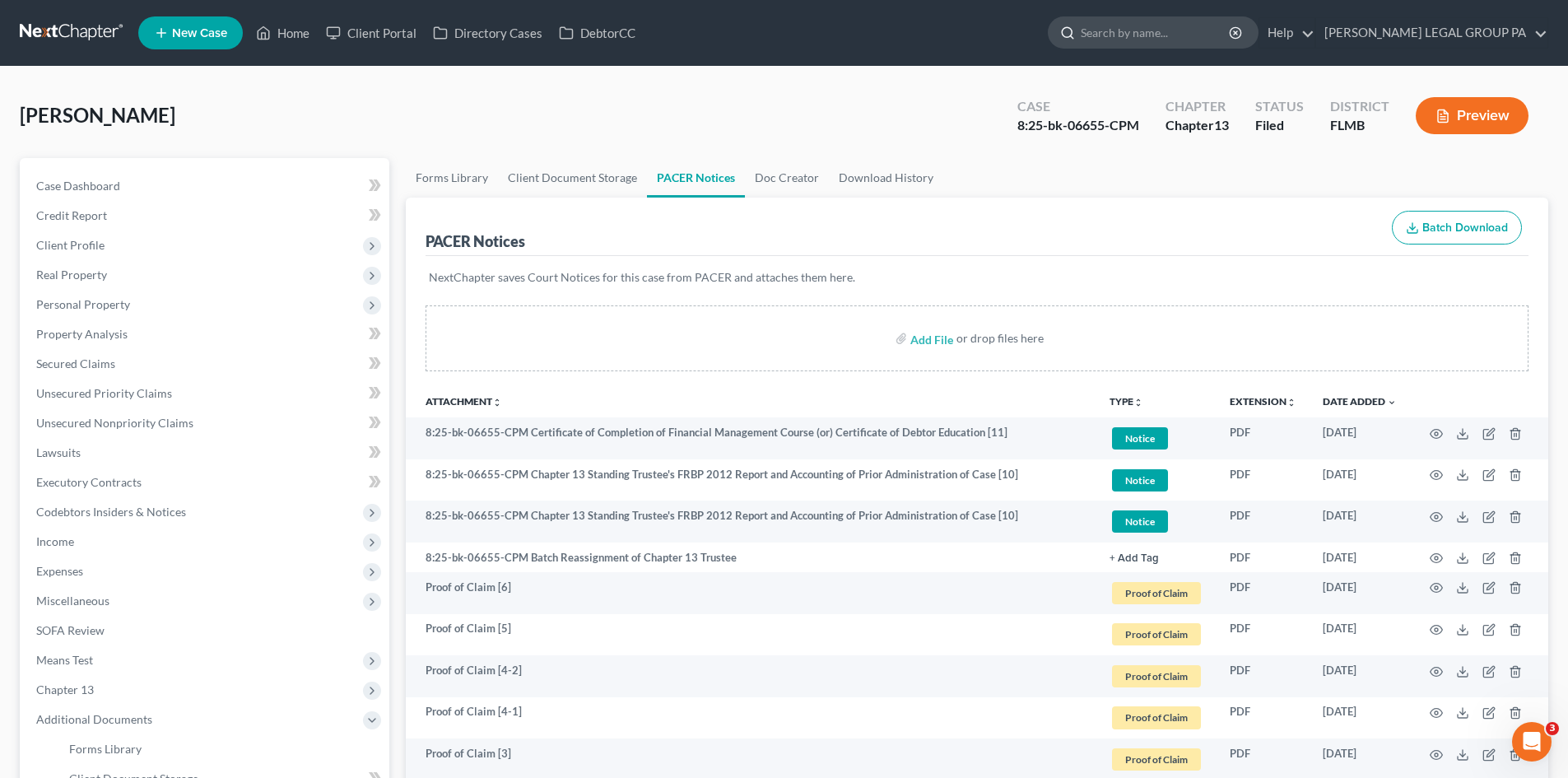
click at [1165, 37] on input "search" at bounding box center [1156, 33] width 151 height 31
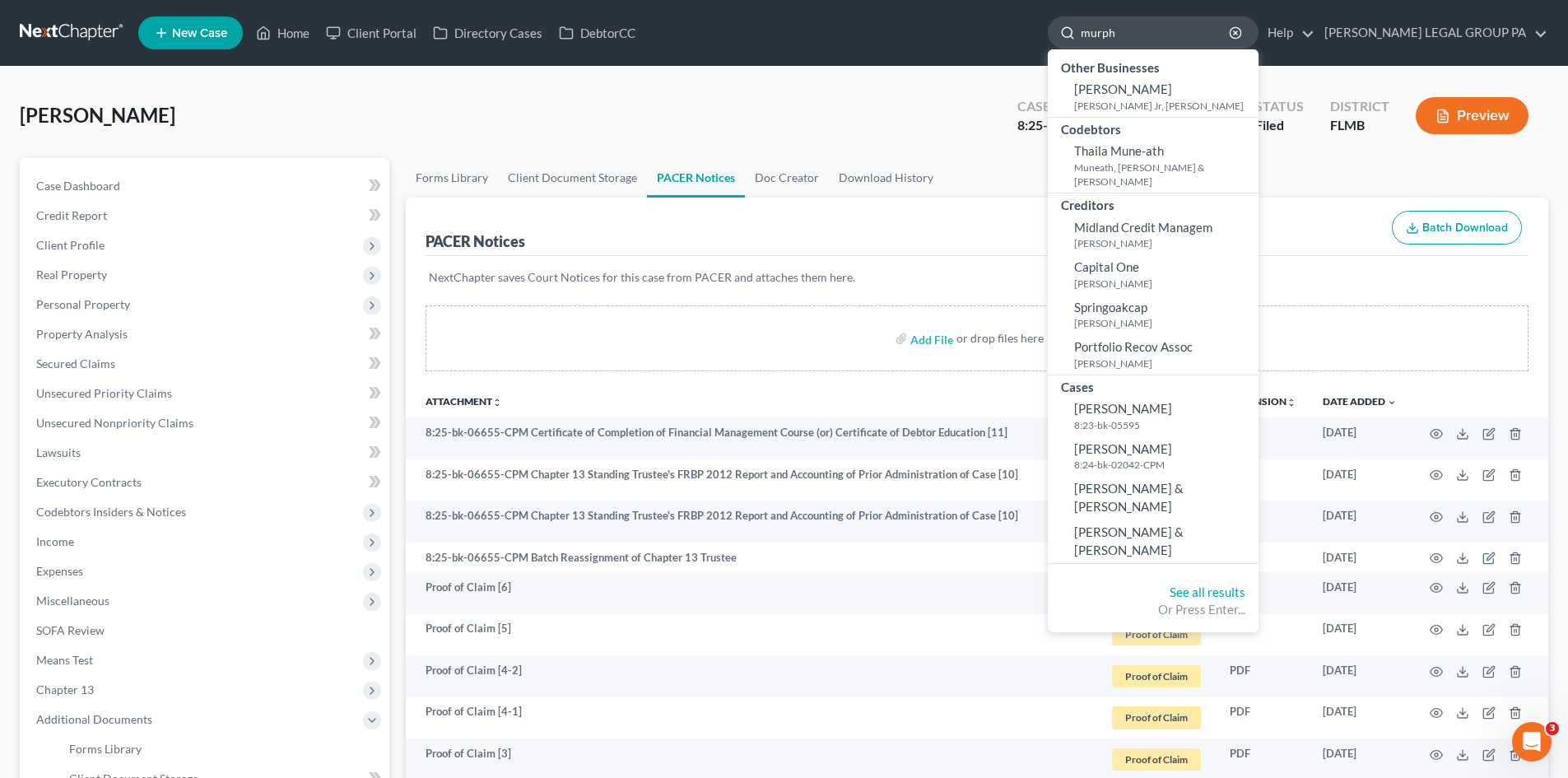
type input "murphy"
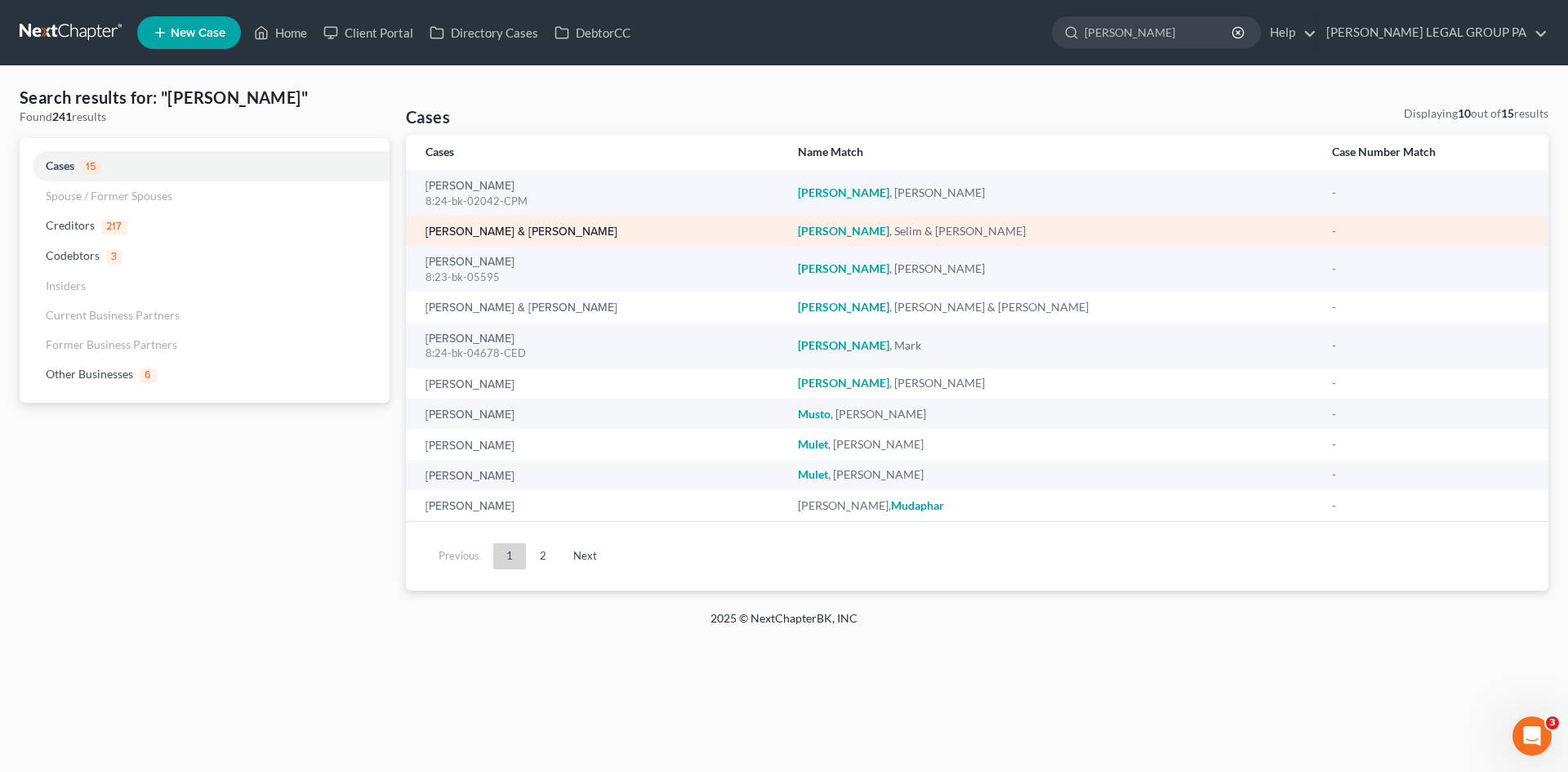
click at [512, 227] on link "Murphy, Selim & Viktoriya" at bounding box center [521, 231] width 192 height 11
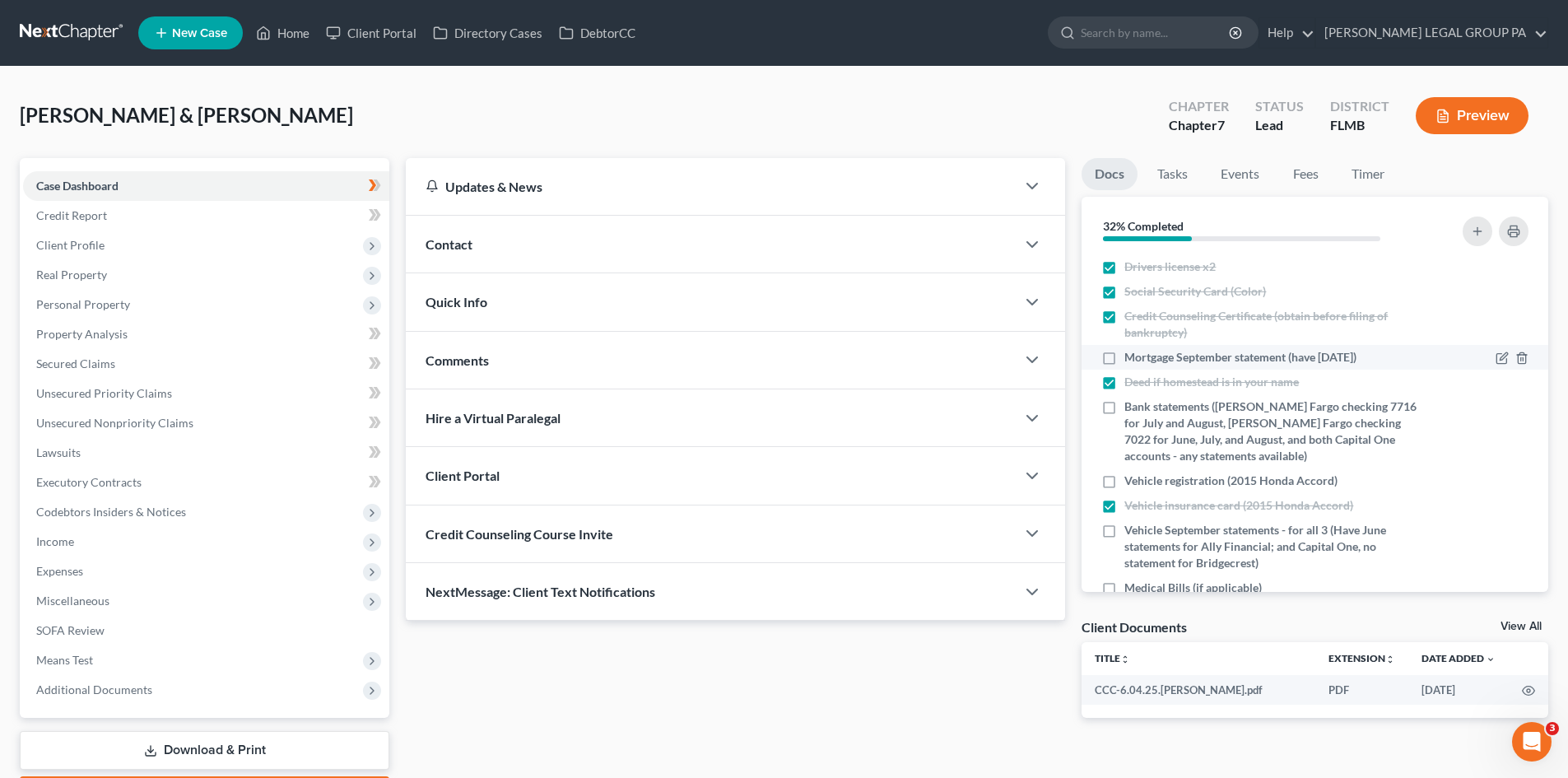
click at [1125, 355] on label "Mortgage September statement (have 6/05/25)" at bounding box center [1240, 357] width 232 height 17
click at [1131, 355] on input "Mortgage September statement (have 6/05/25)" at bounding box center [1136, 354] width 11 height 11
checkbox input "true"
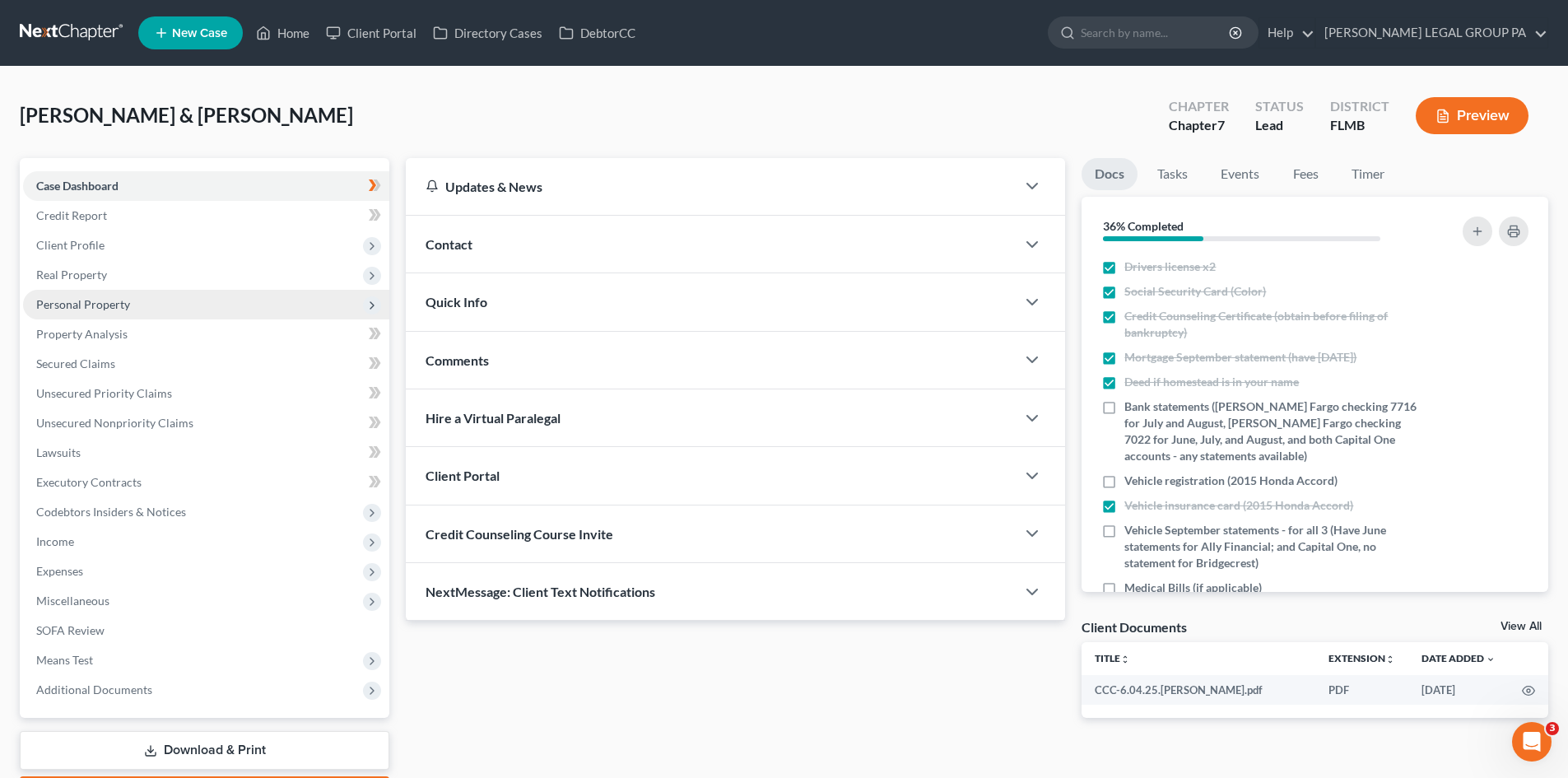
click at [109, 315] on span "Personal Property" at bounding box center [206, 305] width 366 height 30
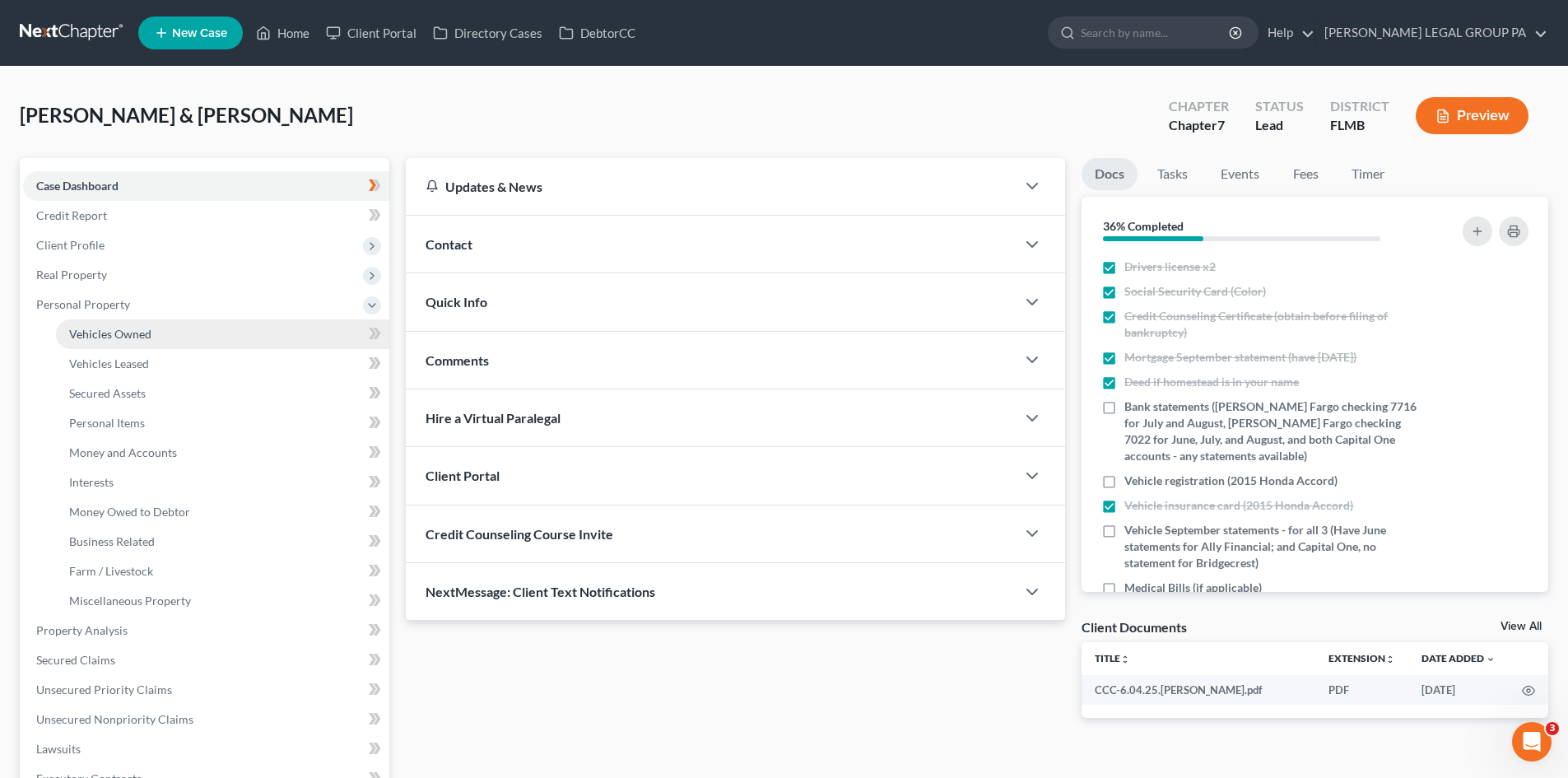
click at [134, 334] on span "Vehicles Owned" at bounding box center [109, 334] width 82 height 14
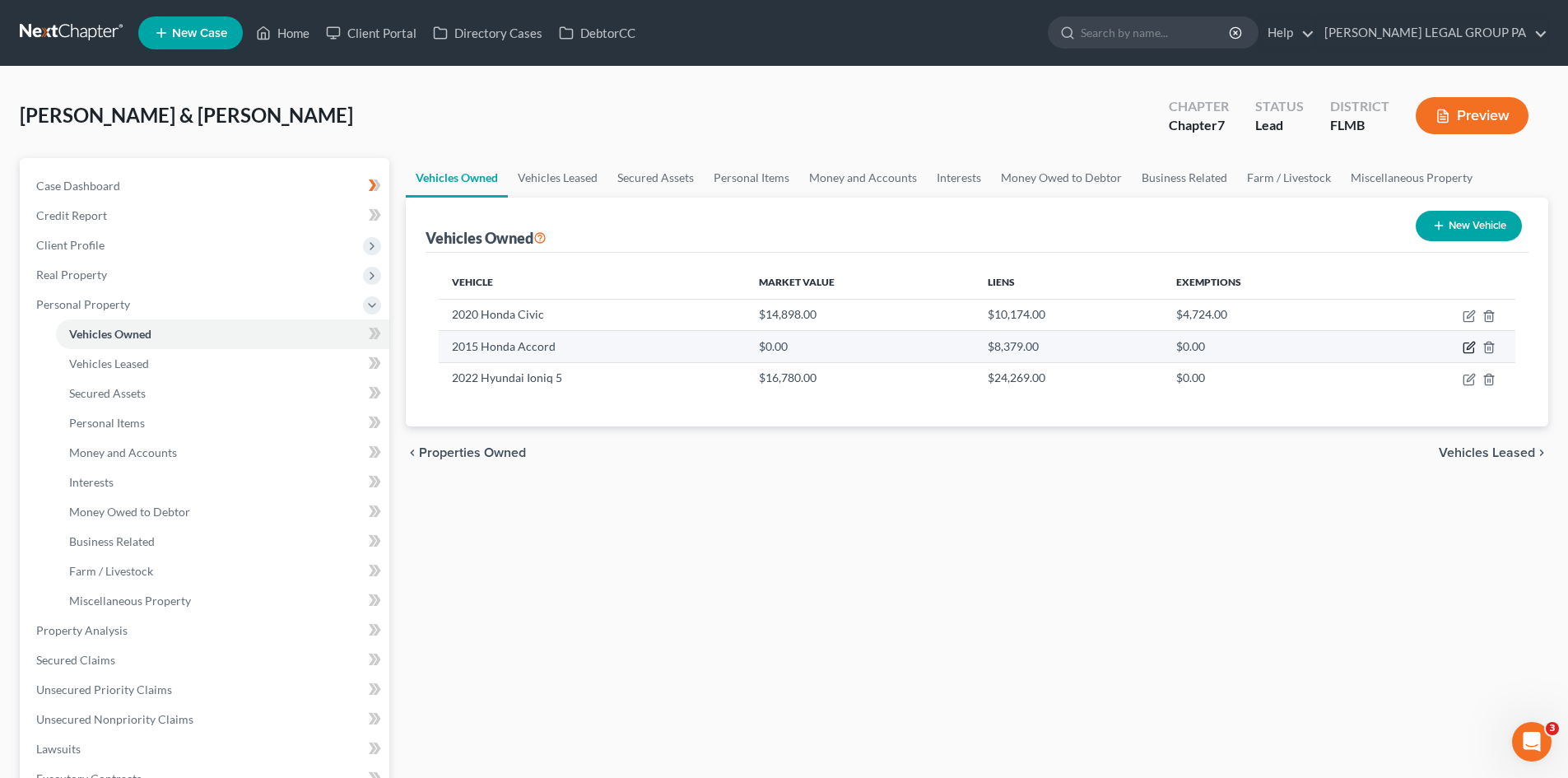
click at [1471, 348] on icon "button" at bounding box center [1471, 346] width 7 height 7
select select "0"
select select "11"
select select "2"
select select "0"
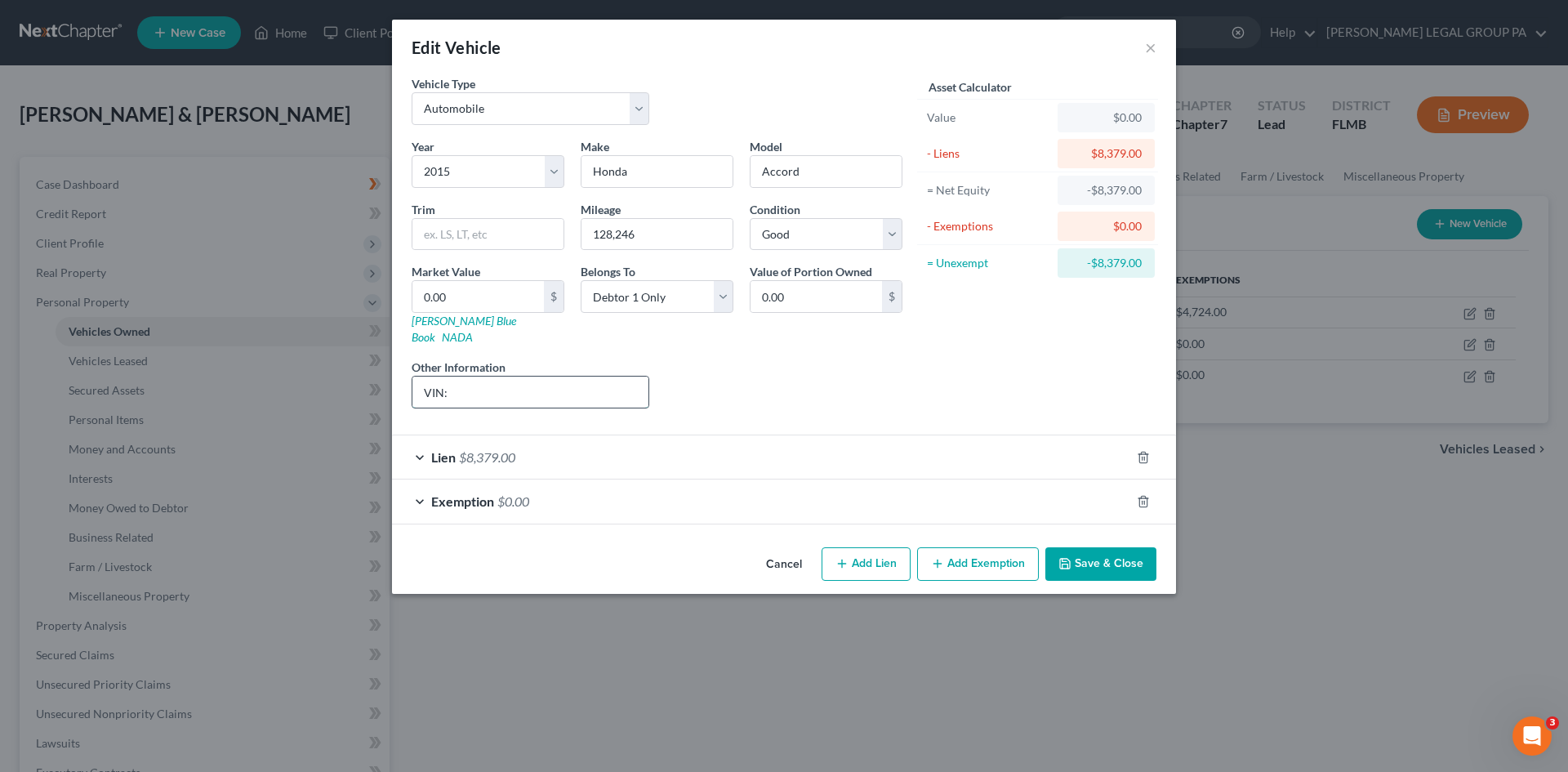
click at [600, 377] on input "VIN:" at bounding box center [531, 392] width 237 height 31
type input "VIN: 1HGCR2F83FA006293"
click at [940, 357] on div "Asset Calculator Value $0.00 - Liens $8,379.00 = Net Equity -$8,379.00 - Exempt…" at bounding box center [1038, 248] width 254 height 346
click at [662, 487] on div "Exemption $0.00" at bounding box center [761, 500] width 738 height 43
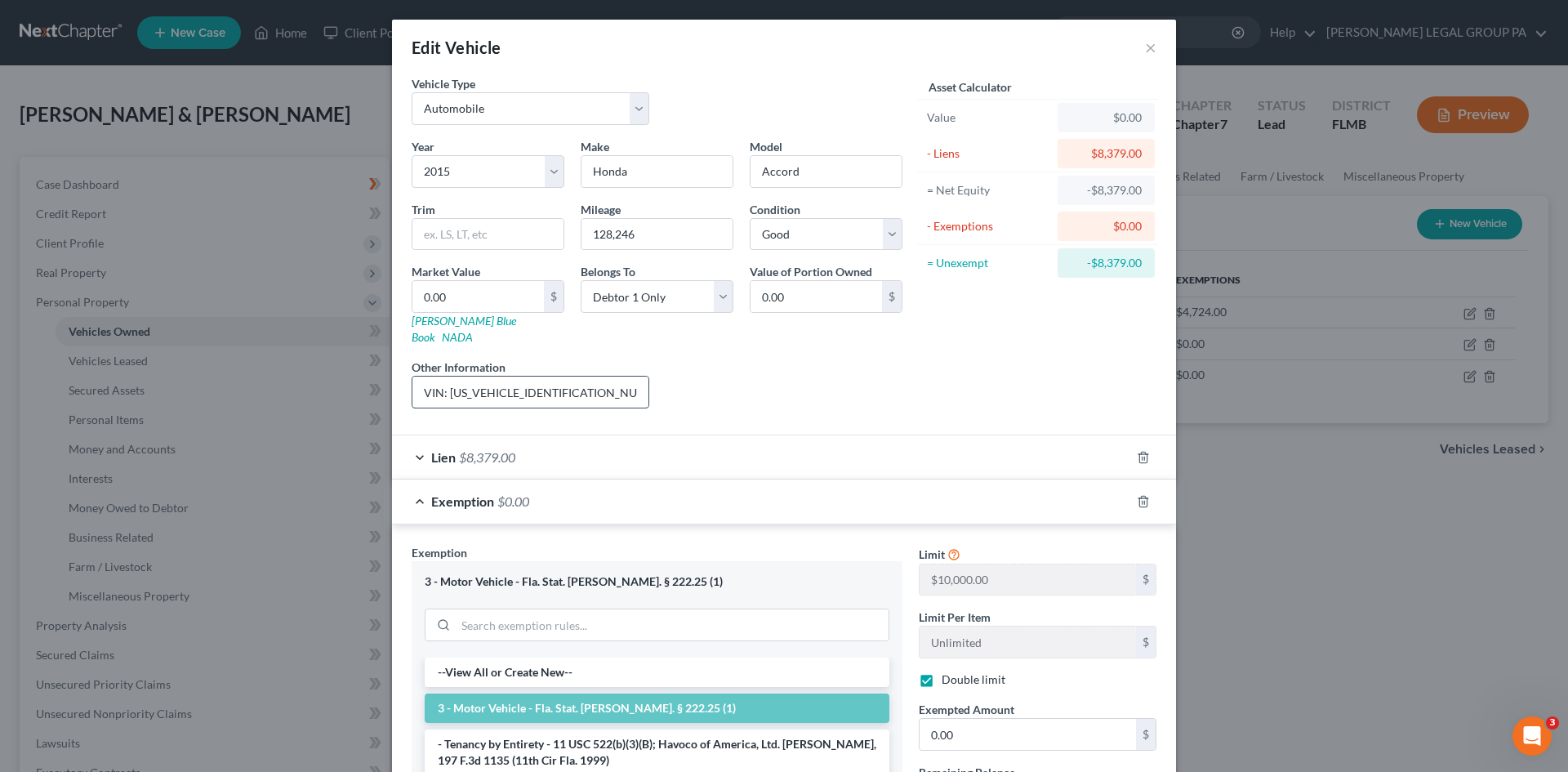
click at [519, 379] on input "VIN: 1HGCR2F83FA006293" at bounding box center [531, 392] width 237 height 31
click at [613, 70] on div "Edit Vehicle ×" at bounding box center [784, 46] width 784 height 55
click at [532, 377] on input "VIN: 1HGCR2F83FA006293" at bounding box center [531, 392] width 237 height 31
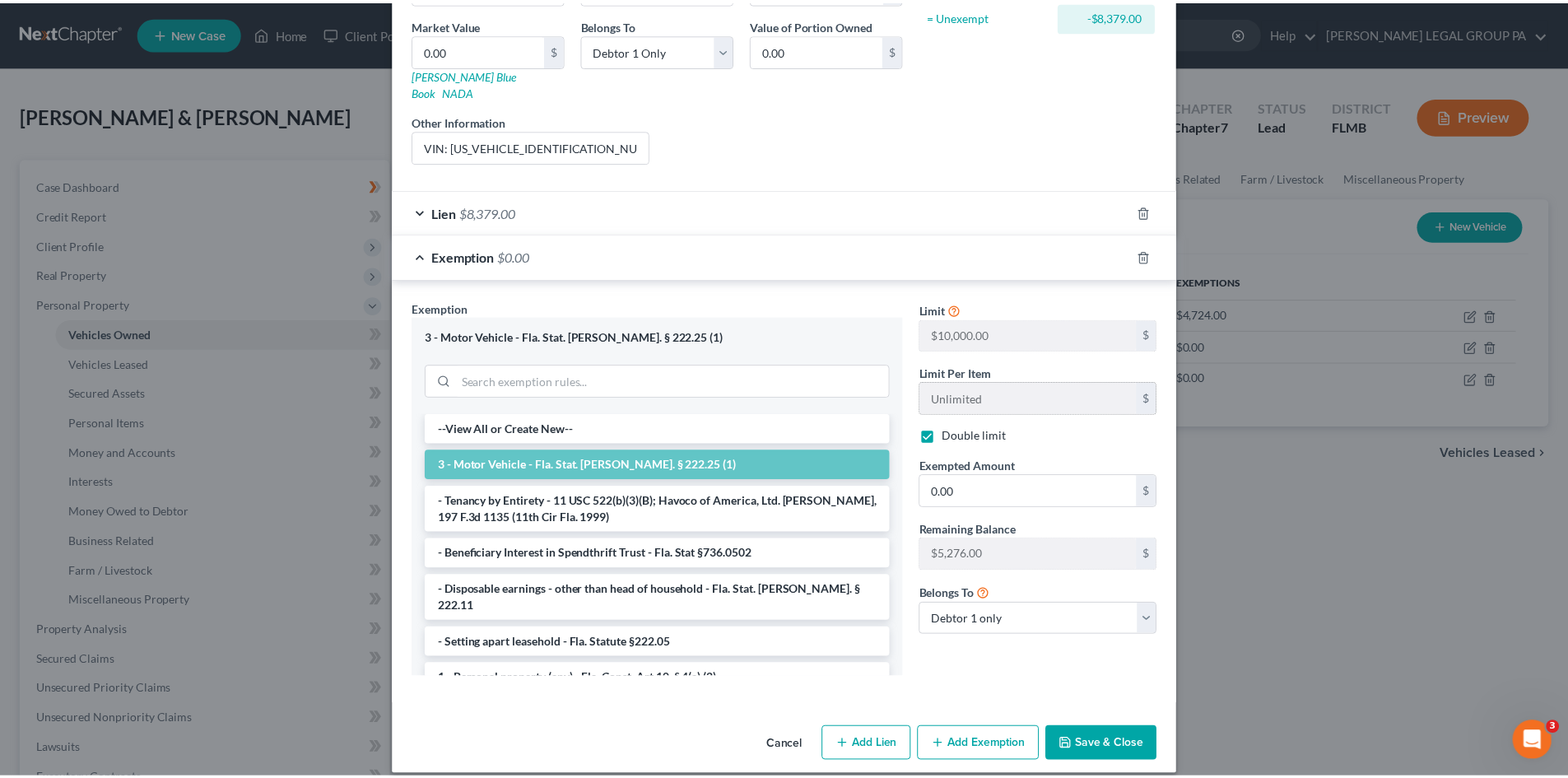
scroll to position [250, 0]
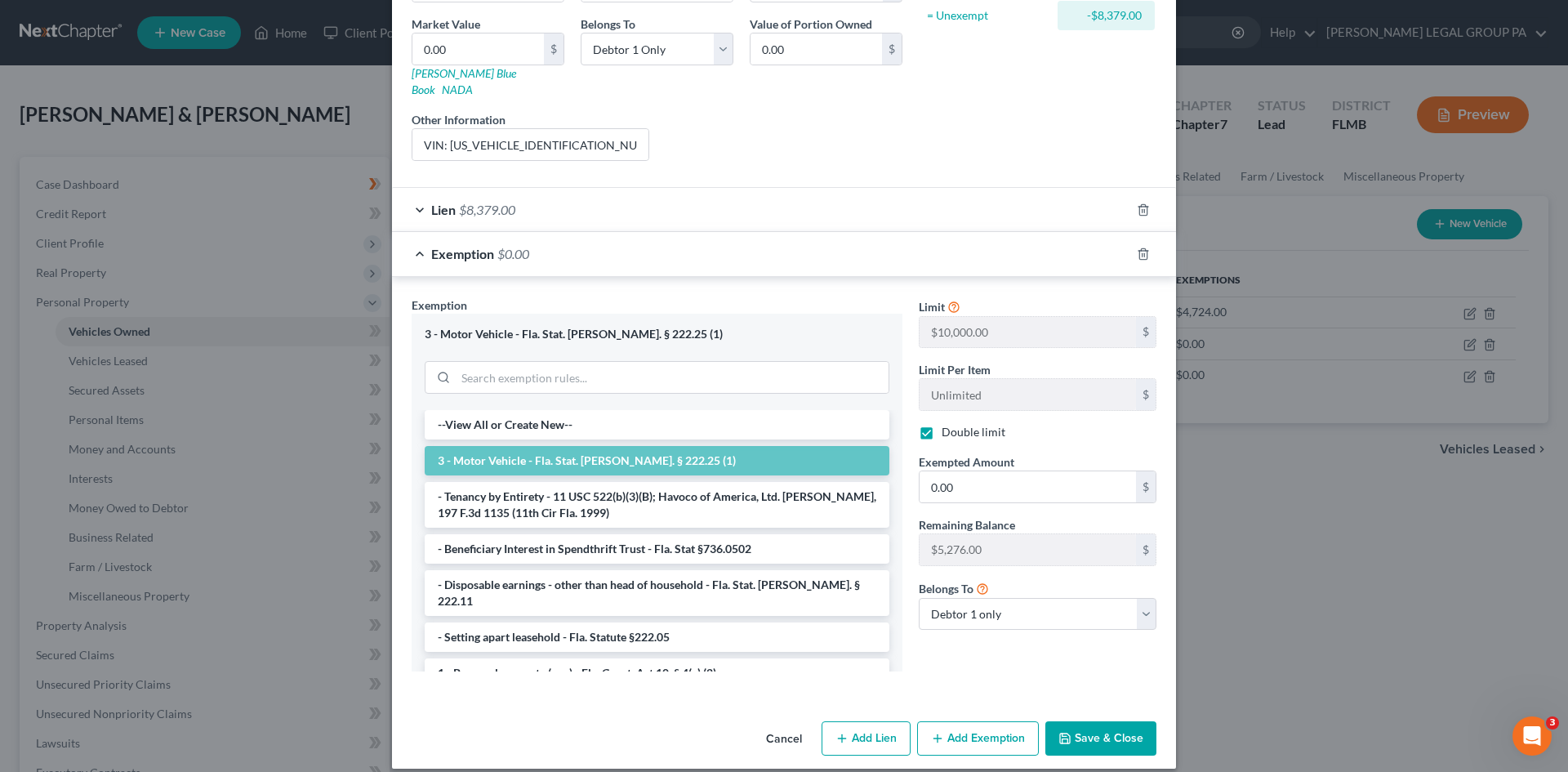
click at [1123, 728] on button "Save & Close" at bounding box center [1101, 738] width 111 height 34
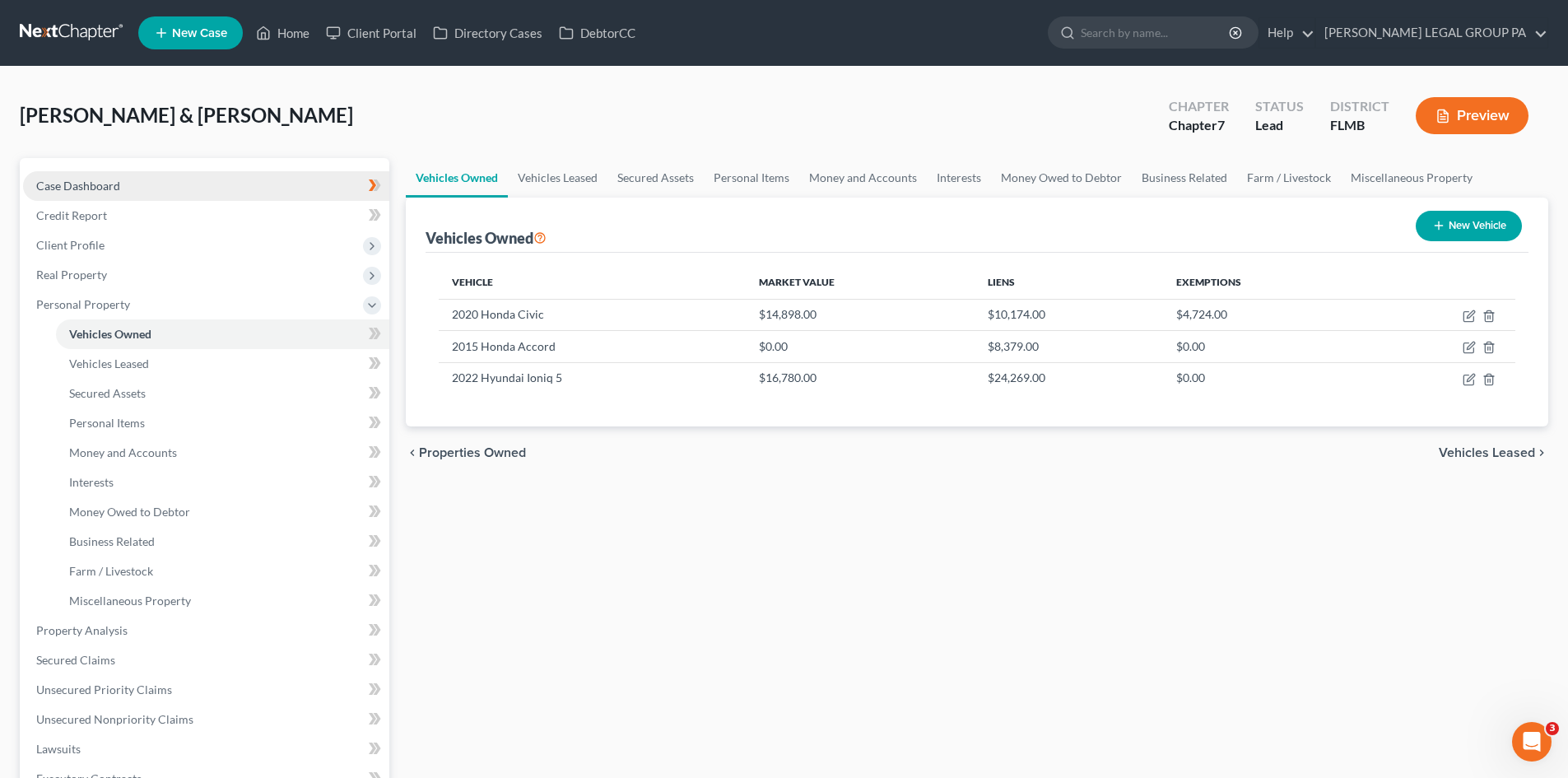
click at [72, 181] on span "Case Dashboard" at bounding box center [78, 185] width 84 height 14
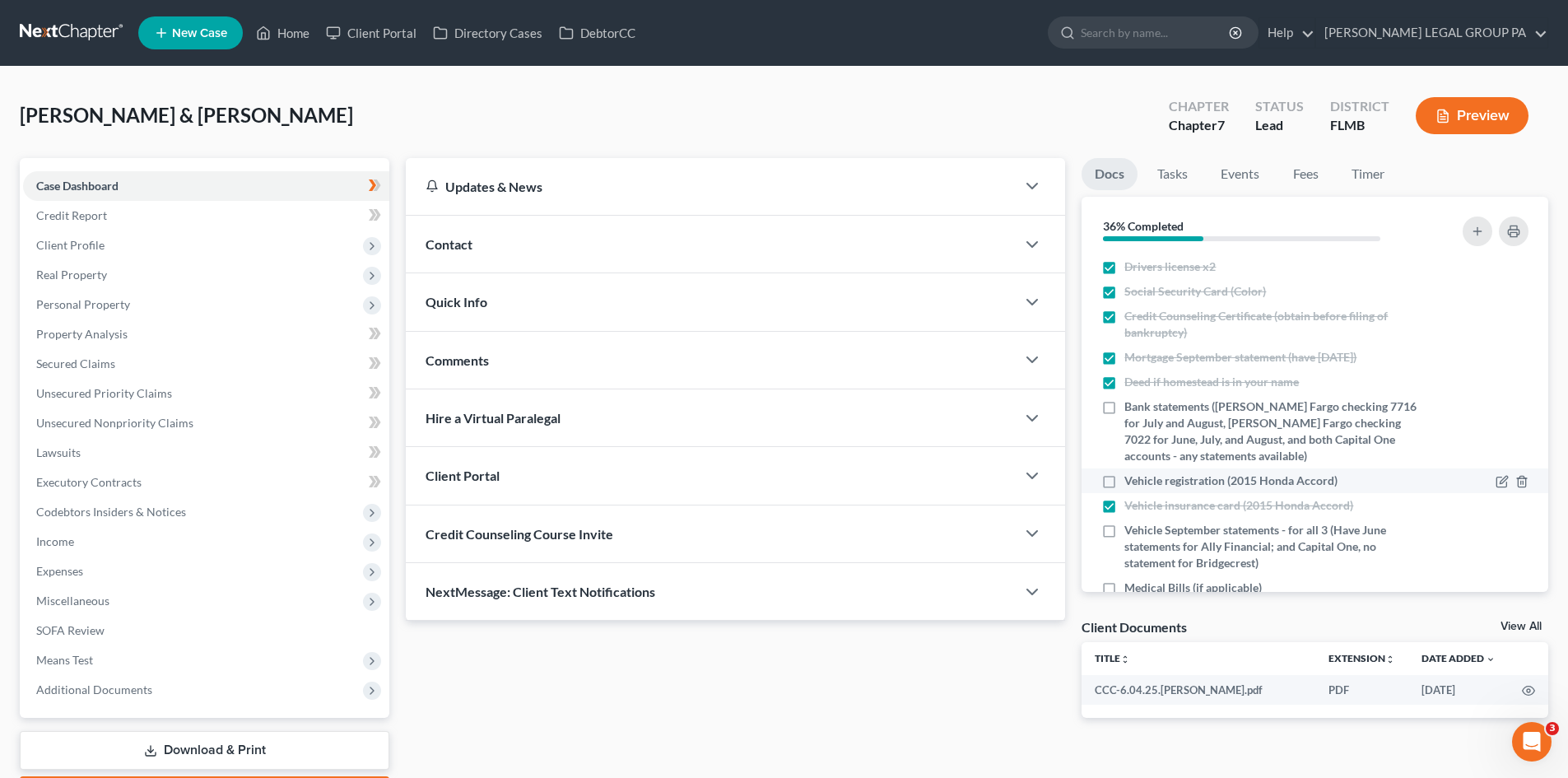
click at [1125, 485] on label "Vehicle registration (2015 Honda Accord)" at bounding box center [1232, 480] width 214 height 17
click at [1131, 483] on input "Vehicle registration (2015 Honda Accord)" at bounding box center [1136, 478] width 11 height 11
checkbox input "true"
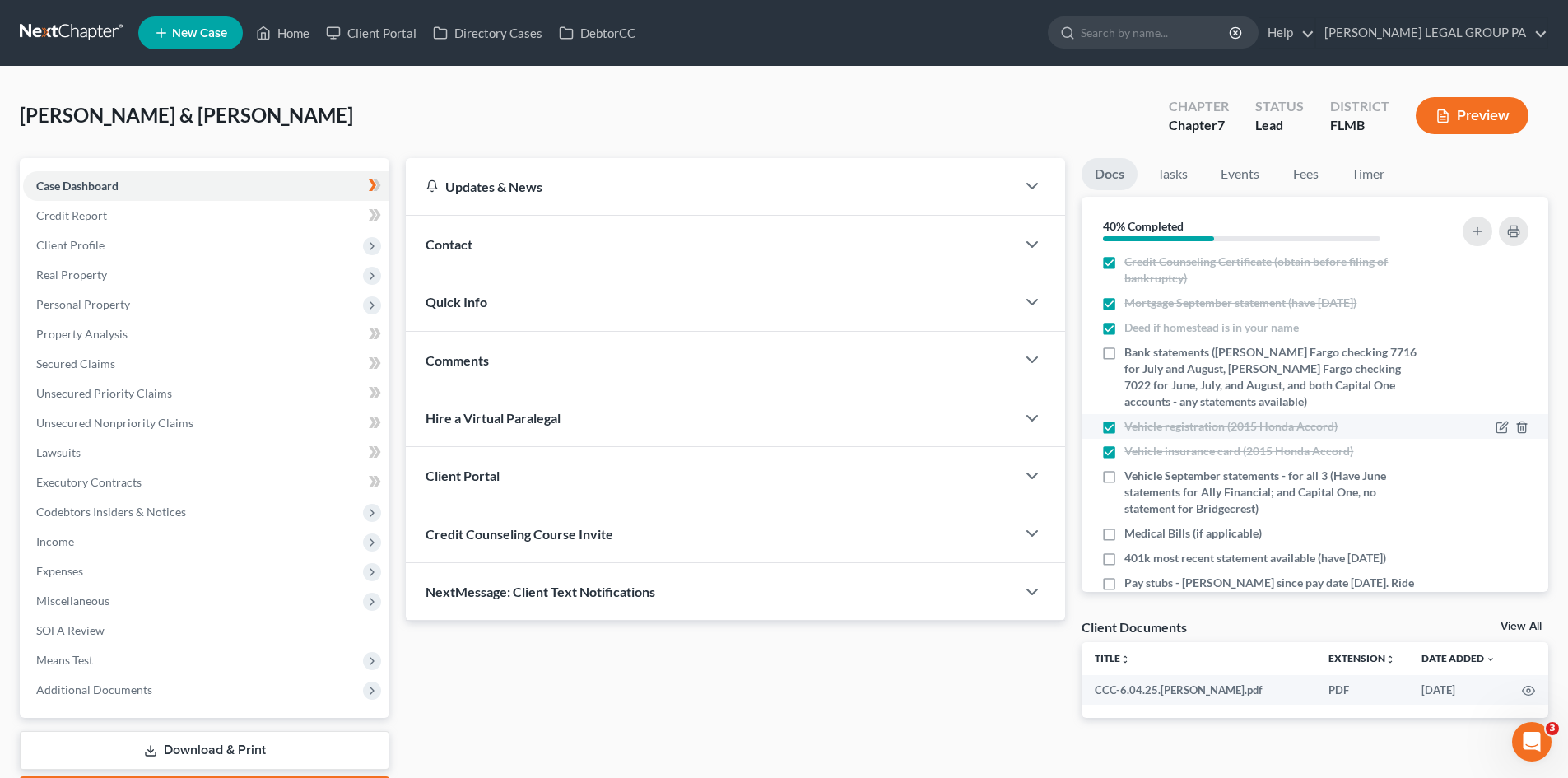
scroll to position [82, 0]
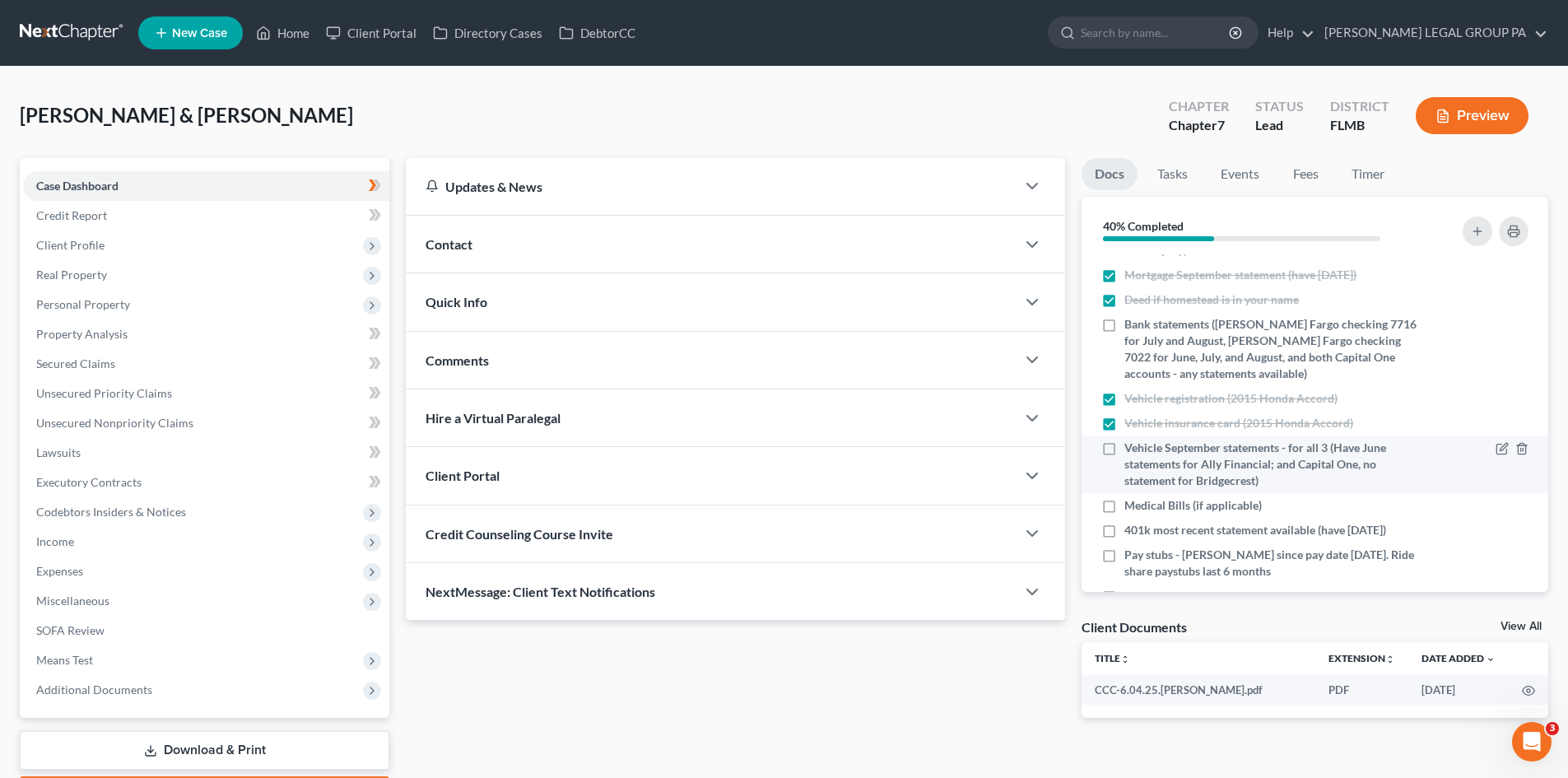
click at [1125, 446] on label "Vehicle September statements - for all 3 (Have June statements for Ally Financi…" at bounding box center [1271, 465] width 293 height 49
click at [1131, 446] on input "Vehicle September statements - for all 3 (Have June statements for Ally Financi…" at bounding box center [1136, 445] width 11 height 11
checkbox input "true"
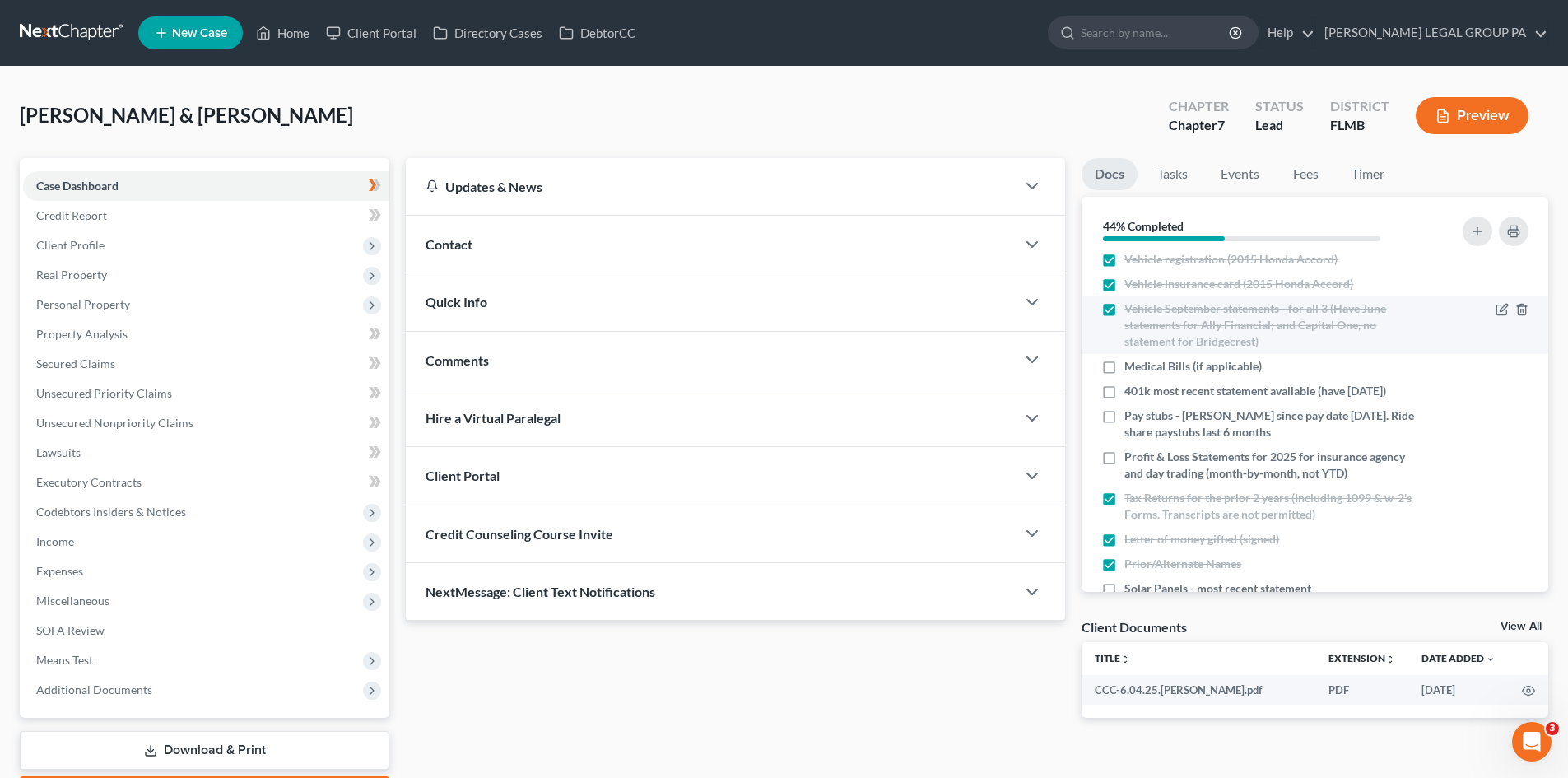
scroll to position [247, 0]
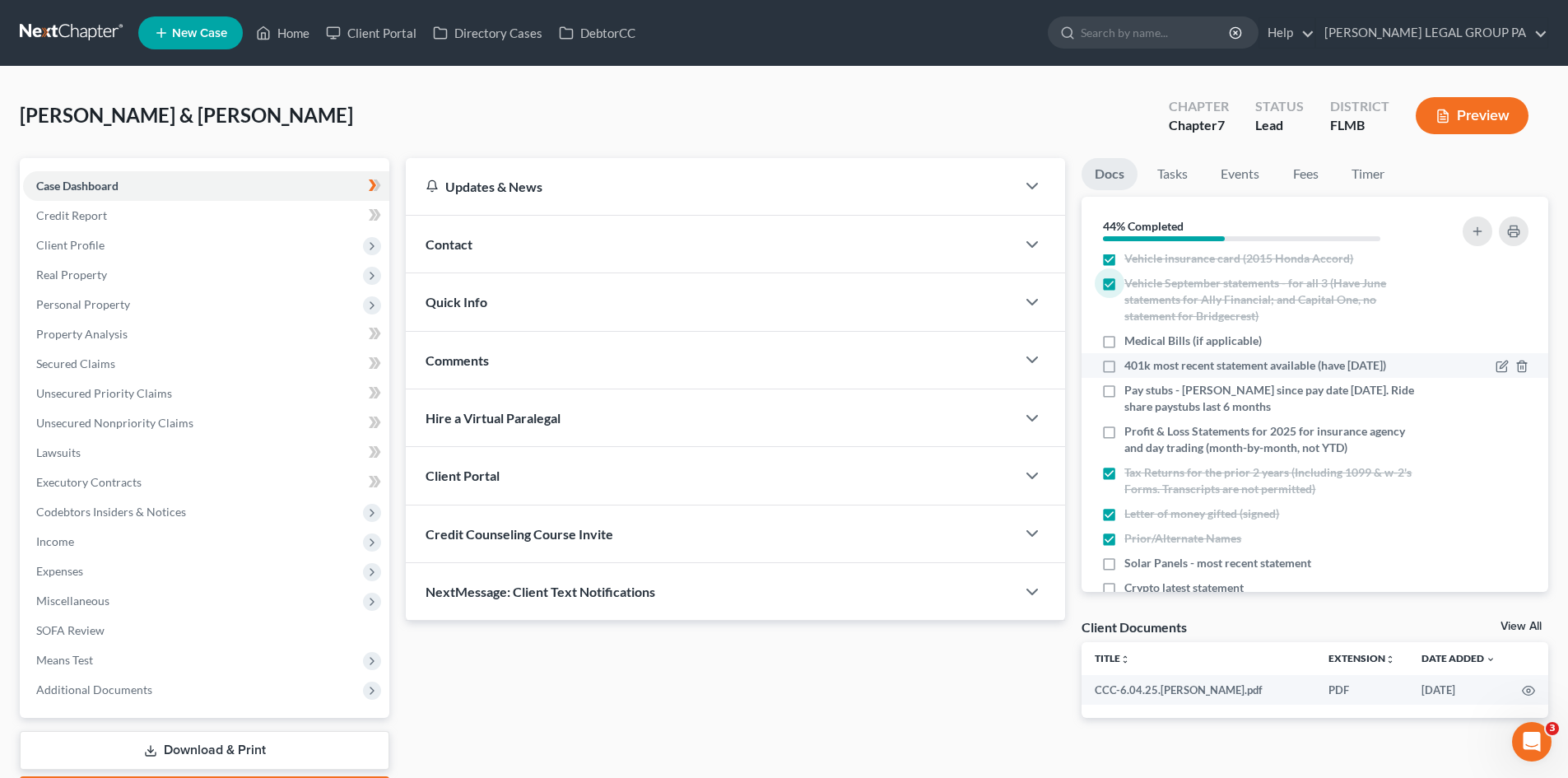
click at [1125, 366] on label "401k most recent statement available (have 5/31/25)" at bounding box center [1255, 366] width 262 height 17
click at [1131, 366] on input "401k most recent statement available (have 5/31/25)" at bounding box center [1136, 363] width 11 height 11
checkbox input "true"
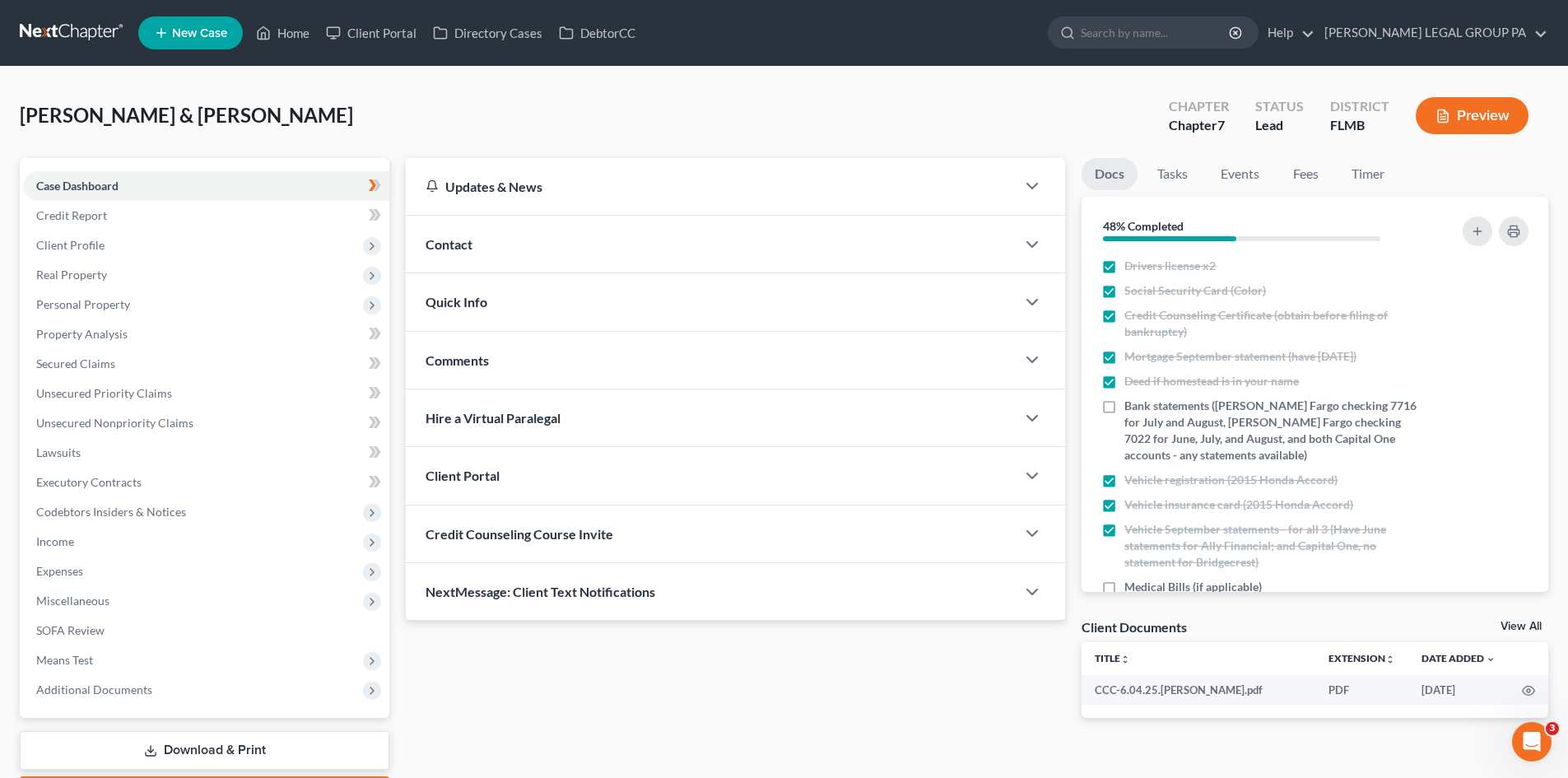
scroll to position [0, 0]
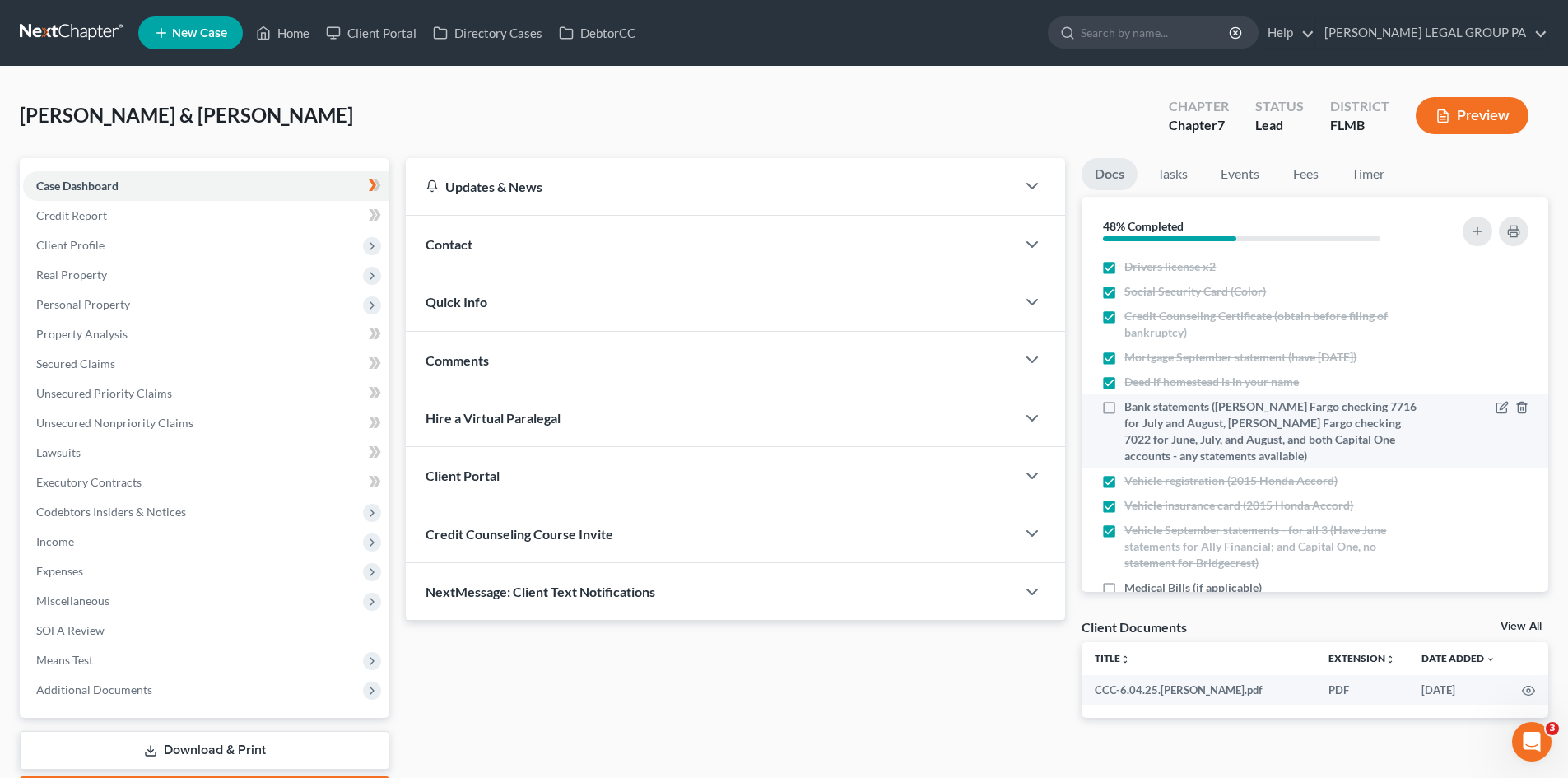
click at [1125, 405] on label "Bank statements (Wells Fargo checking 7716 for July and August, Wells Fargo che…" at bounding box center [1271, 431] width 293 height 66
click at [1131, 405] on input "Bank statements (Wells Fargo checking 7716 for July and August, Wells Fargo che…" at bounding box center [1136, 404] width 11 height 11
checkbox input "true"
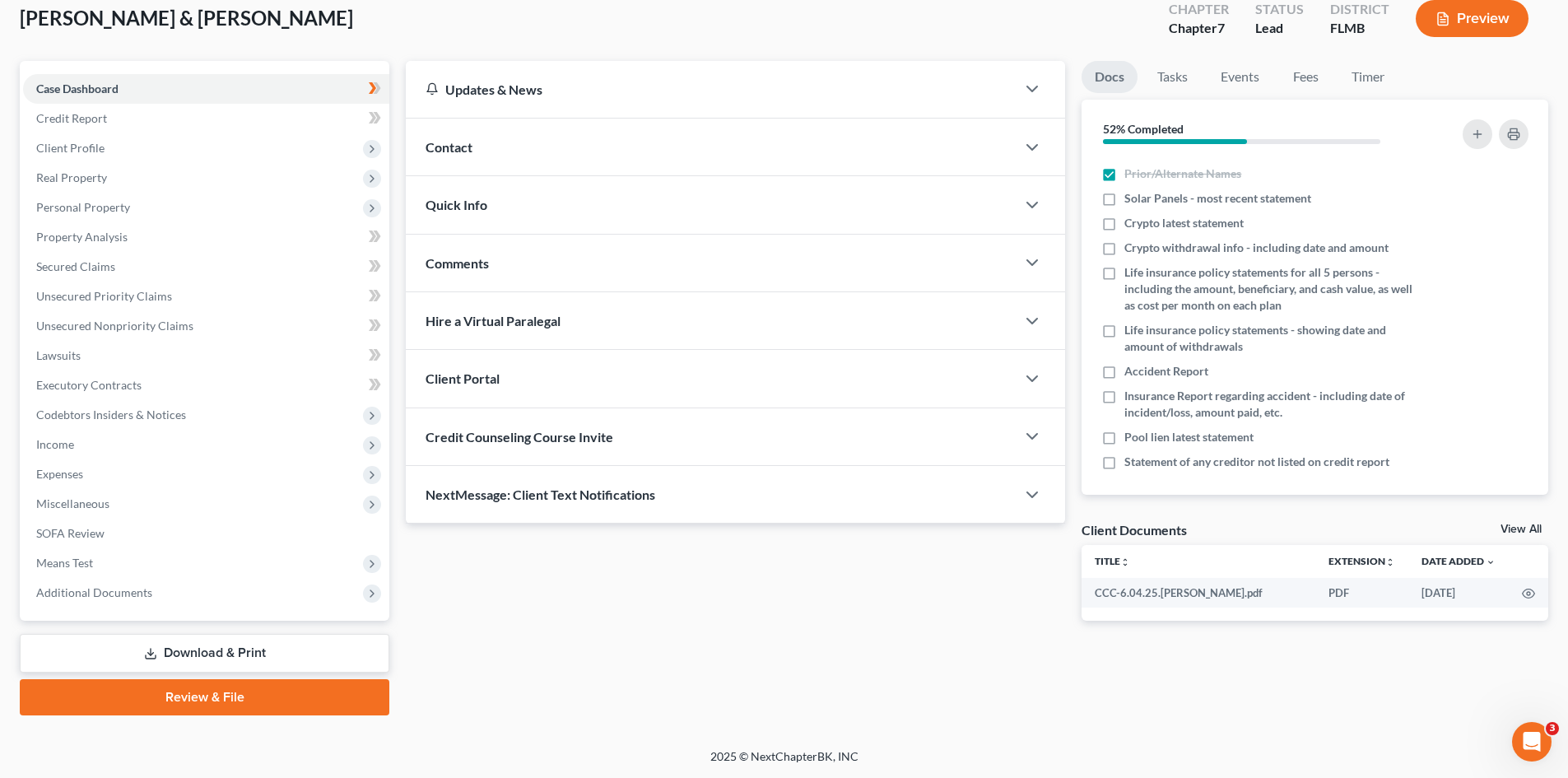
scroll to position [520, 0]
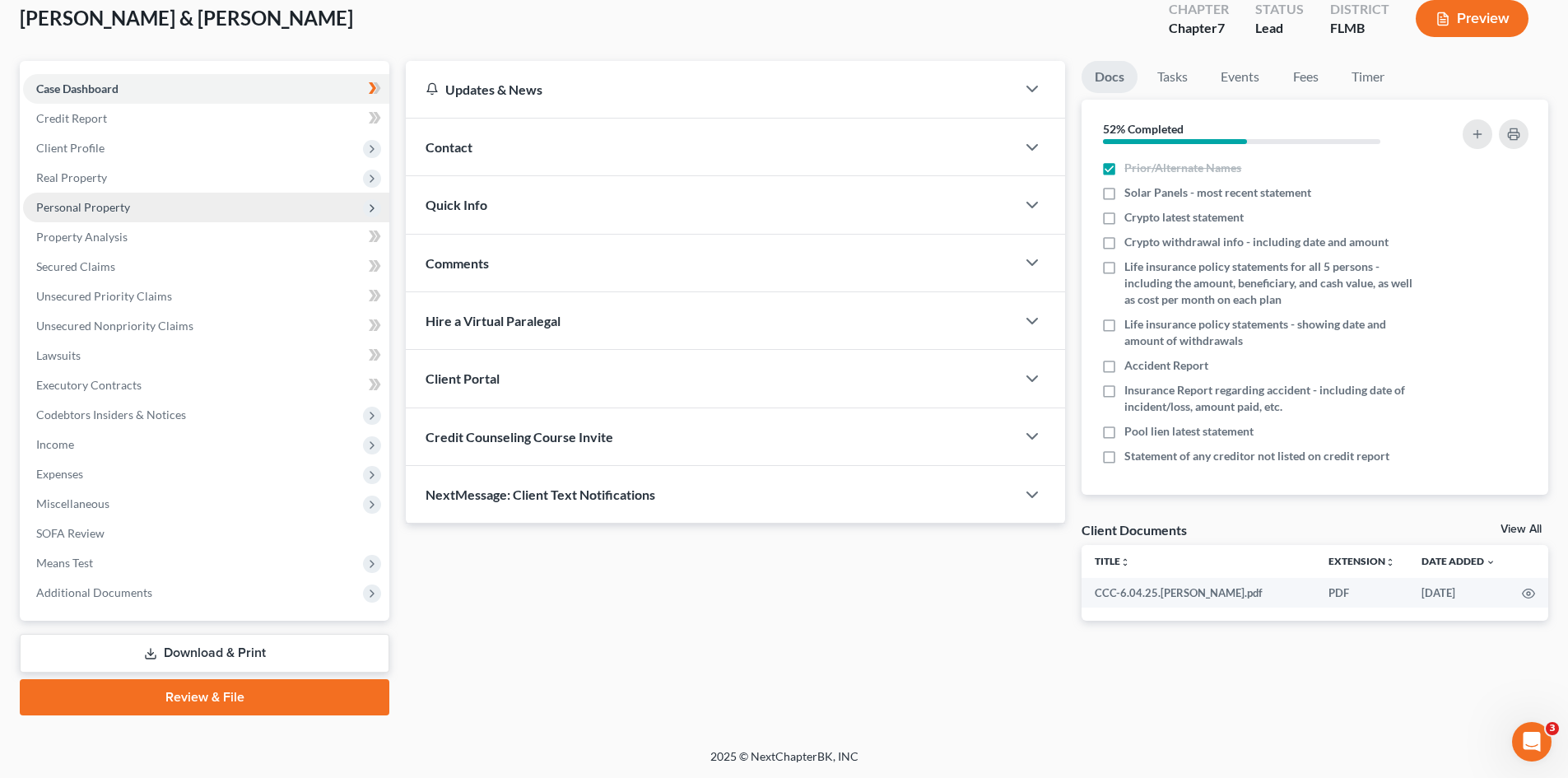
click at [169, 212] on span "Personal Property" at bounding box center [206, 208] width 366 height 30
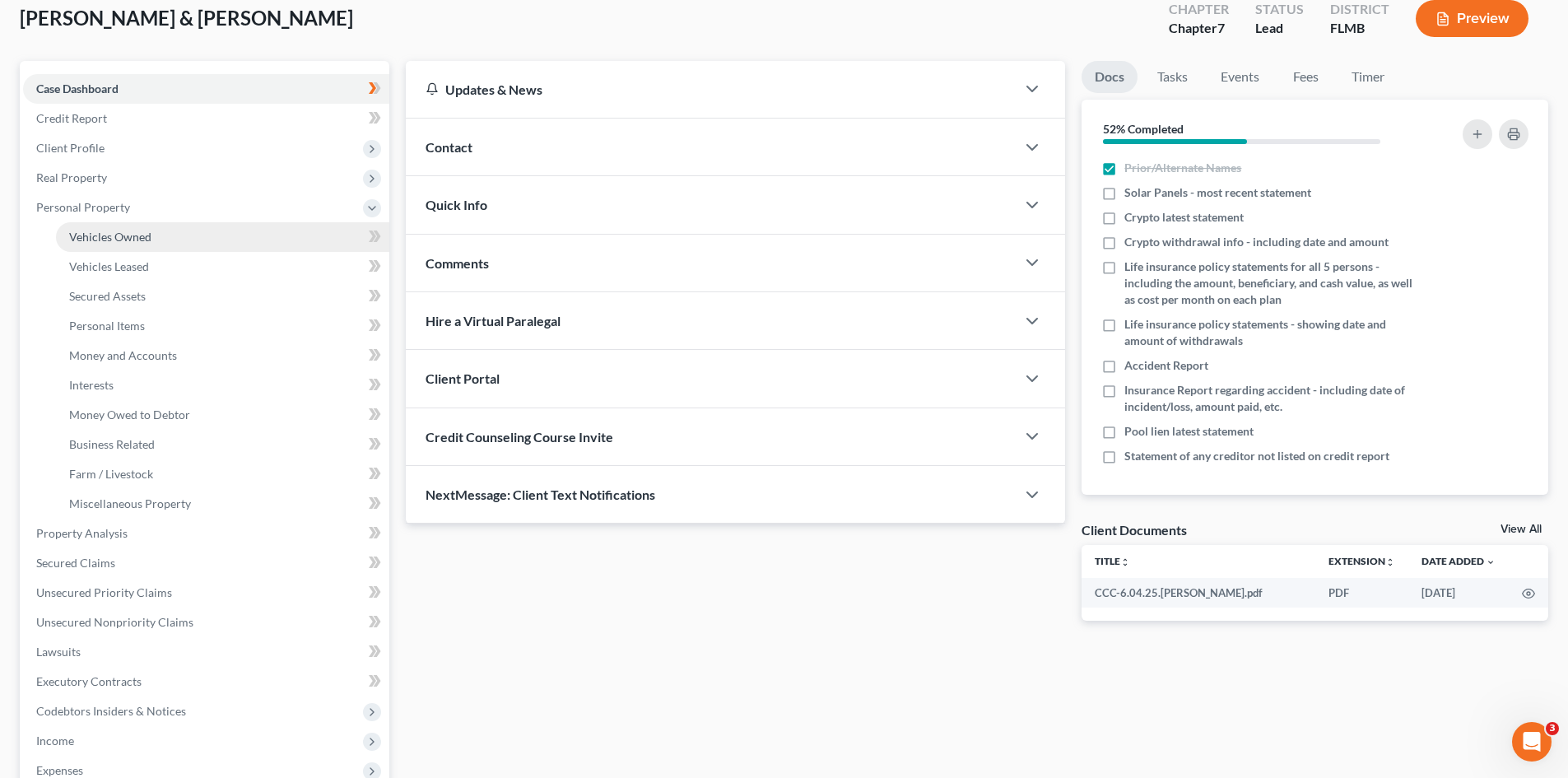
click at [169, 236] on link "Vehicles Owned" at bounding box center [222, 238] width 334 height 30
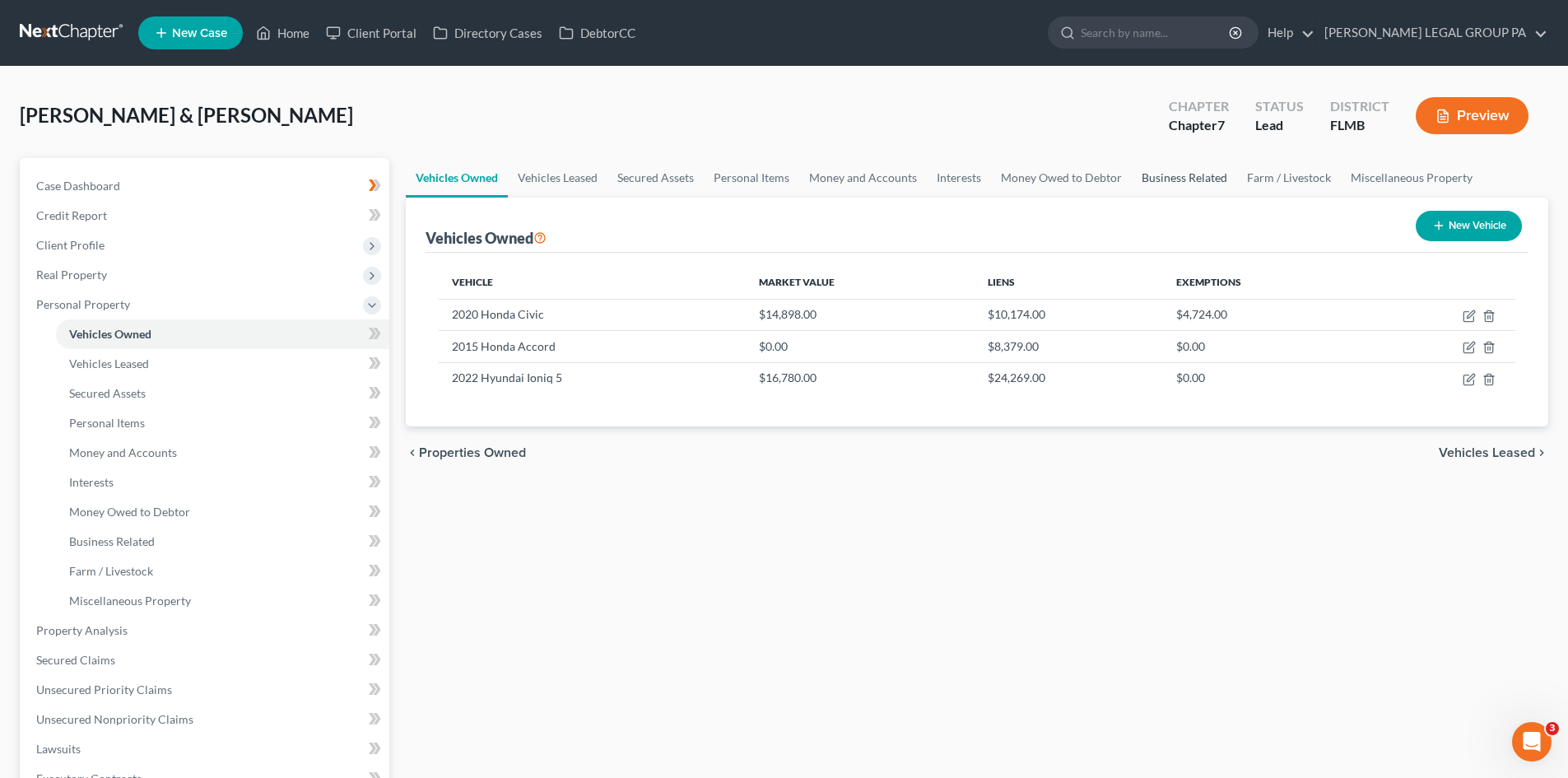
click at [1226, 177] on link "Business Related" at bounding box center [1184, 178] width 105 height 40
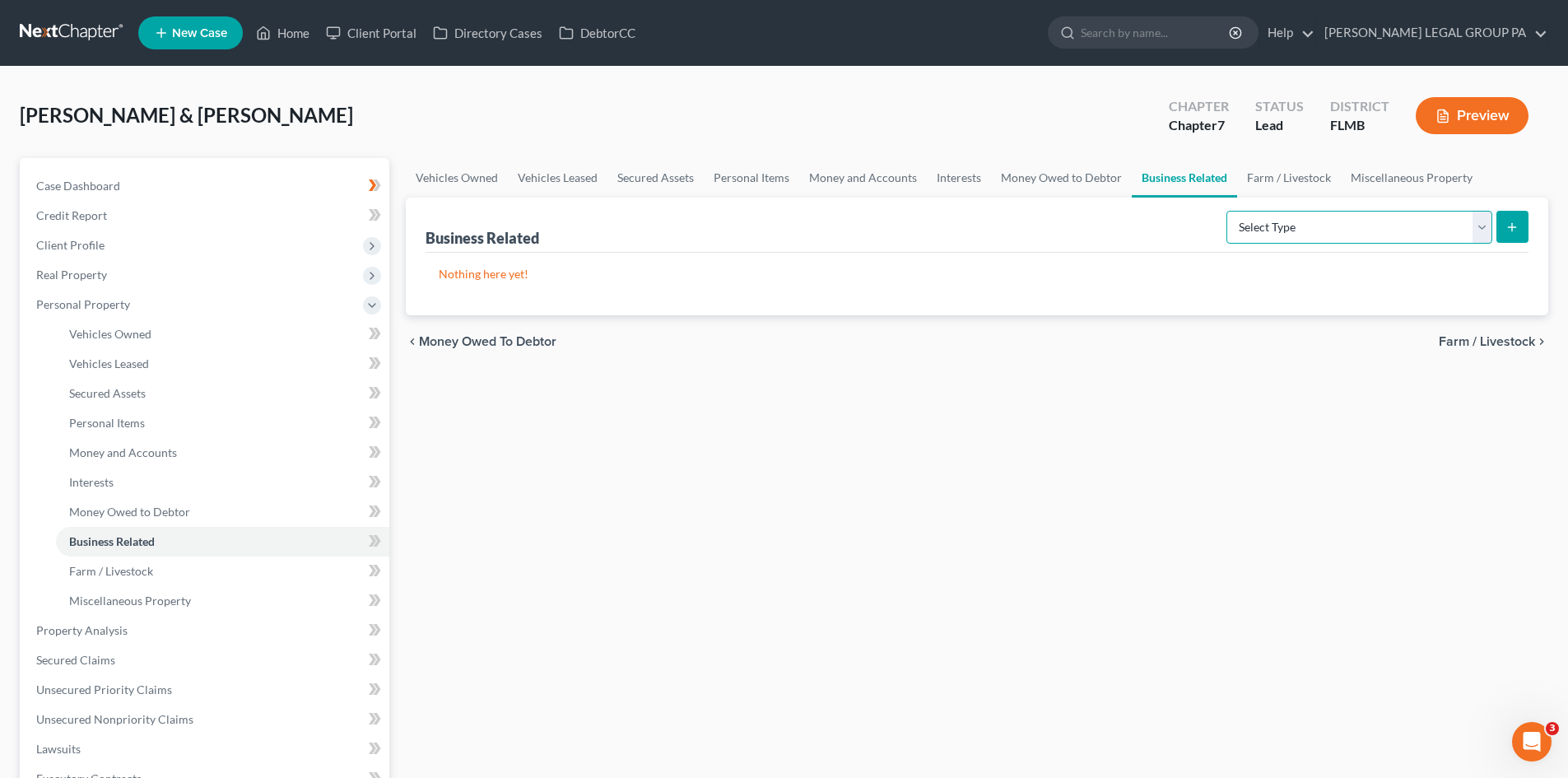
click at [1341, 215] on select "Select Type Customer Lists Franchises Inventory Licenses Machinery Office Equip…" at bounding box center [1359, 227] width 266 height 33
click at [1097, 446] on div "Vehicles Owned Vehicles Leased Secured Assets Personal Items Money and Accounts…" at bounding box center [976, 633] width 1159 height 951
click at [1044, 180] on link "Money Owed to Debtor" at bounding box center [1061, 178] width 140 height 40
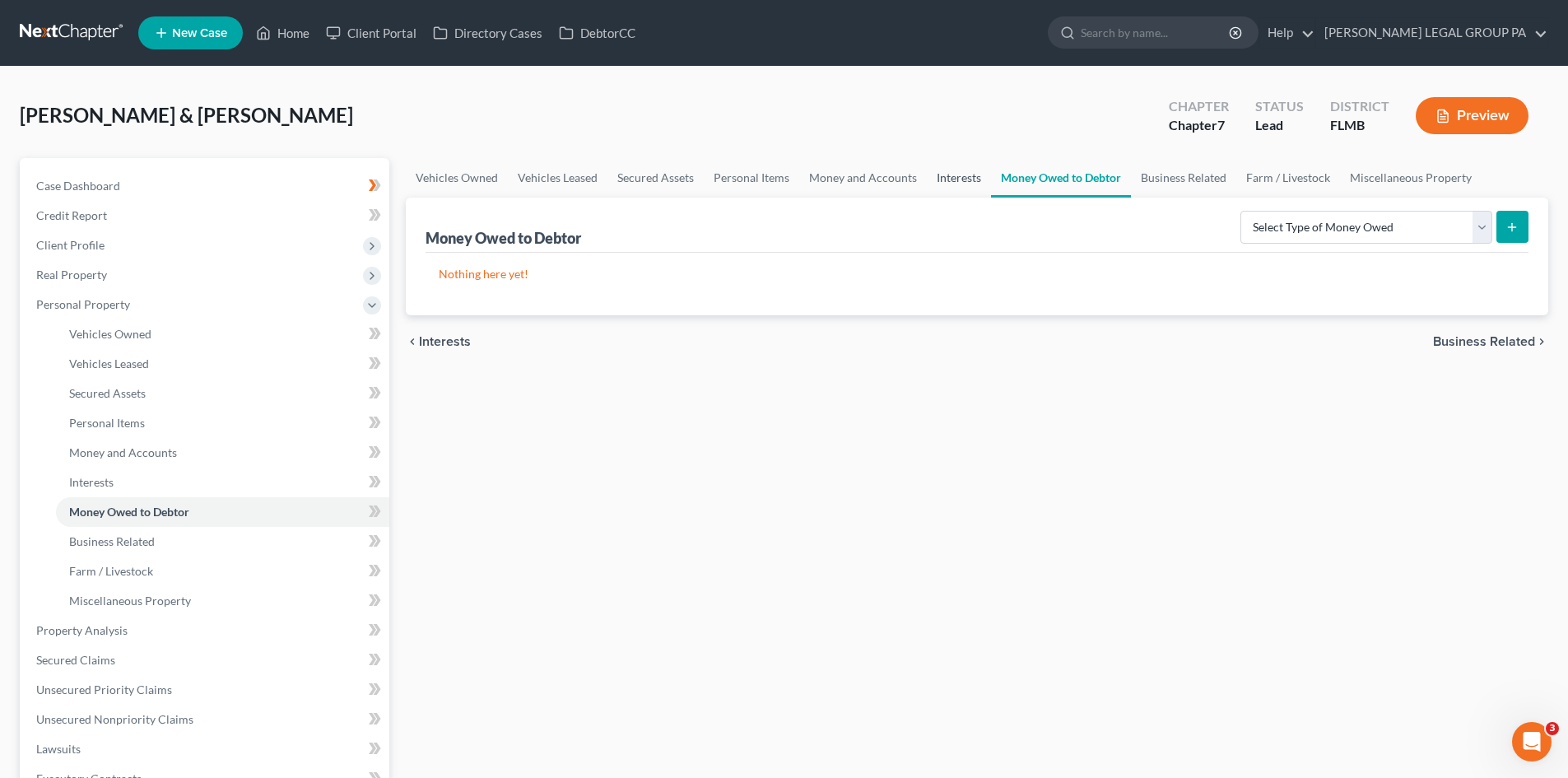
click at [961, 175] on link "Interests" at bounding box center [959, 178] width 64 height 40
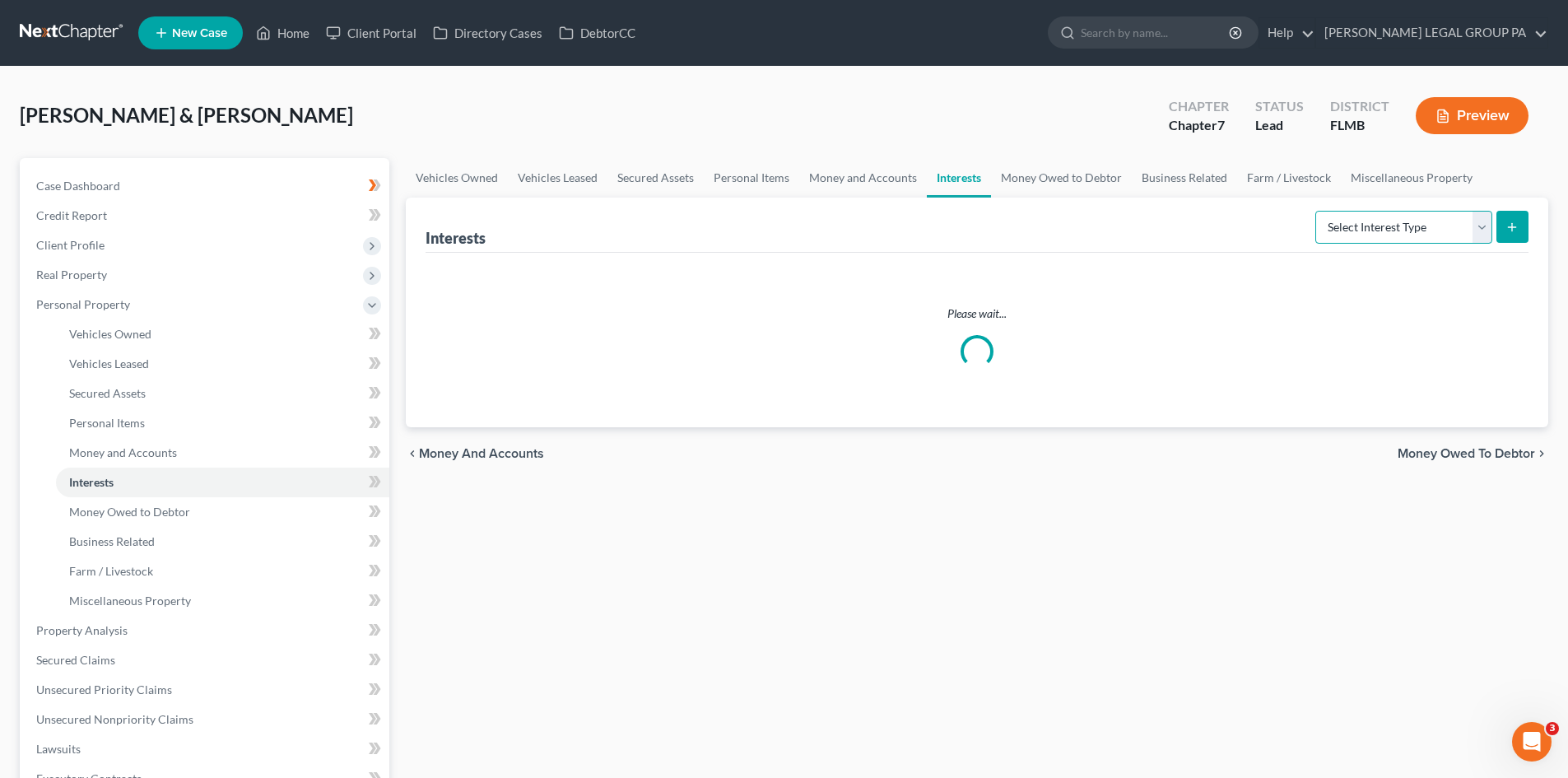
click at [1375, 214] on select "Select Interest Type 401K Annuity Bond Education IRA Government Bond Government…" at bounding box center [1404, 227] width 177 height 33
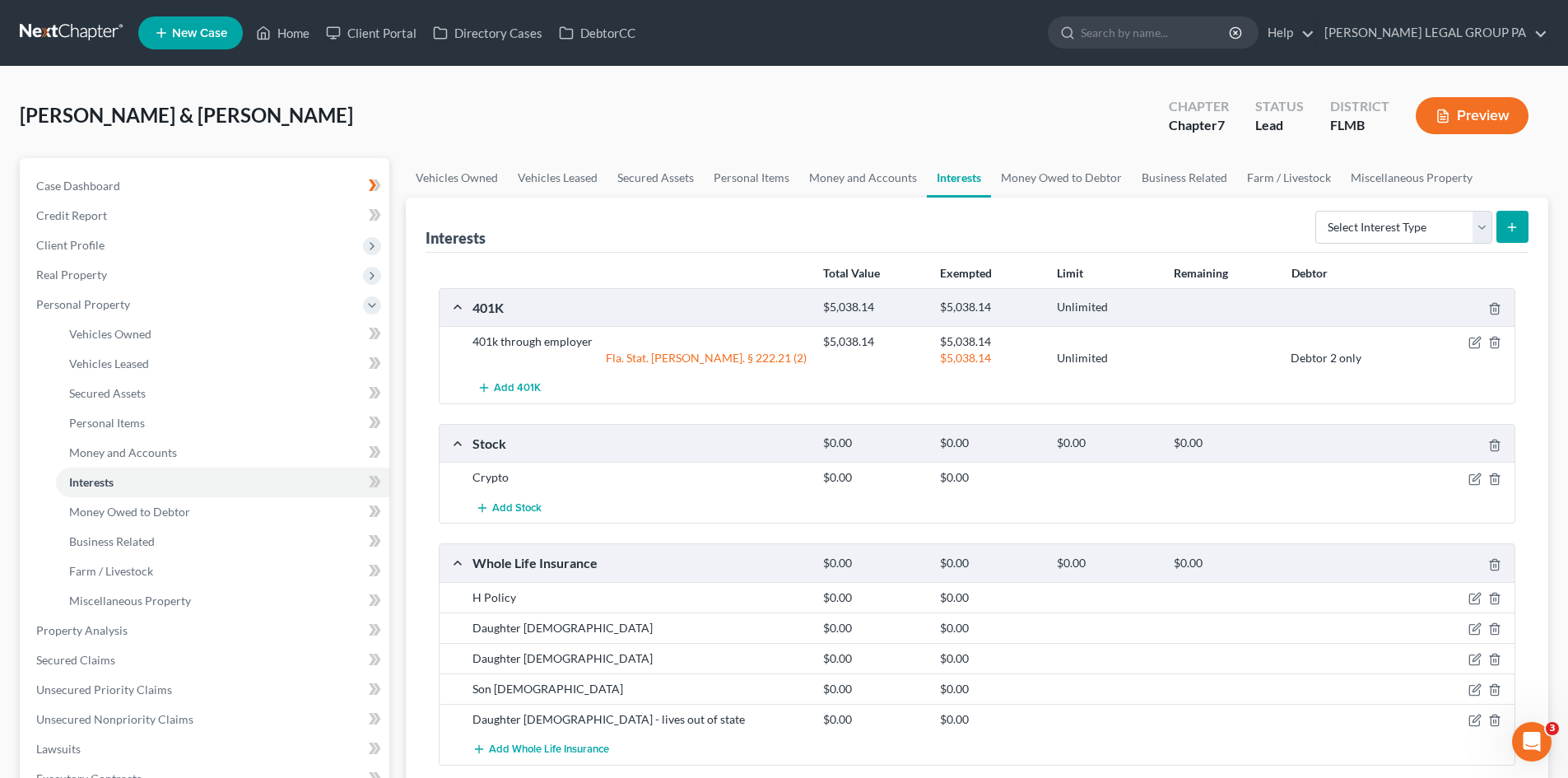
click at [1130, 445] on div "$0.00" at bounding box center [1107, 443] width 117 height 16
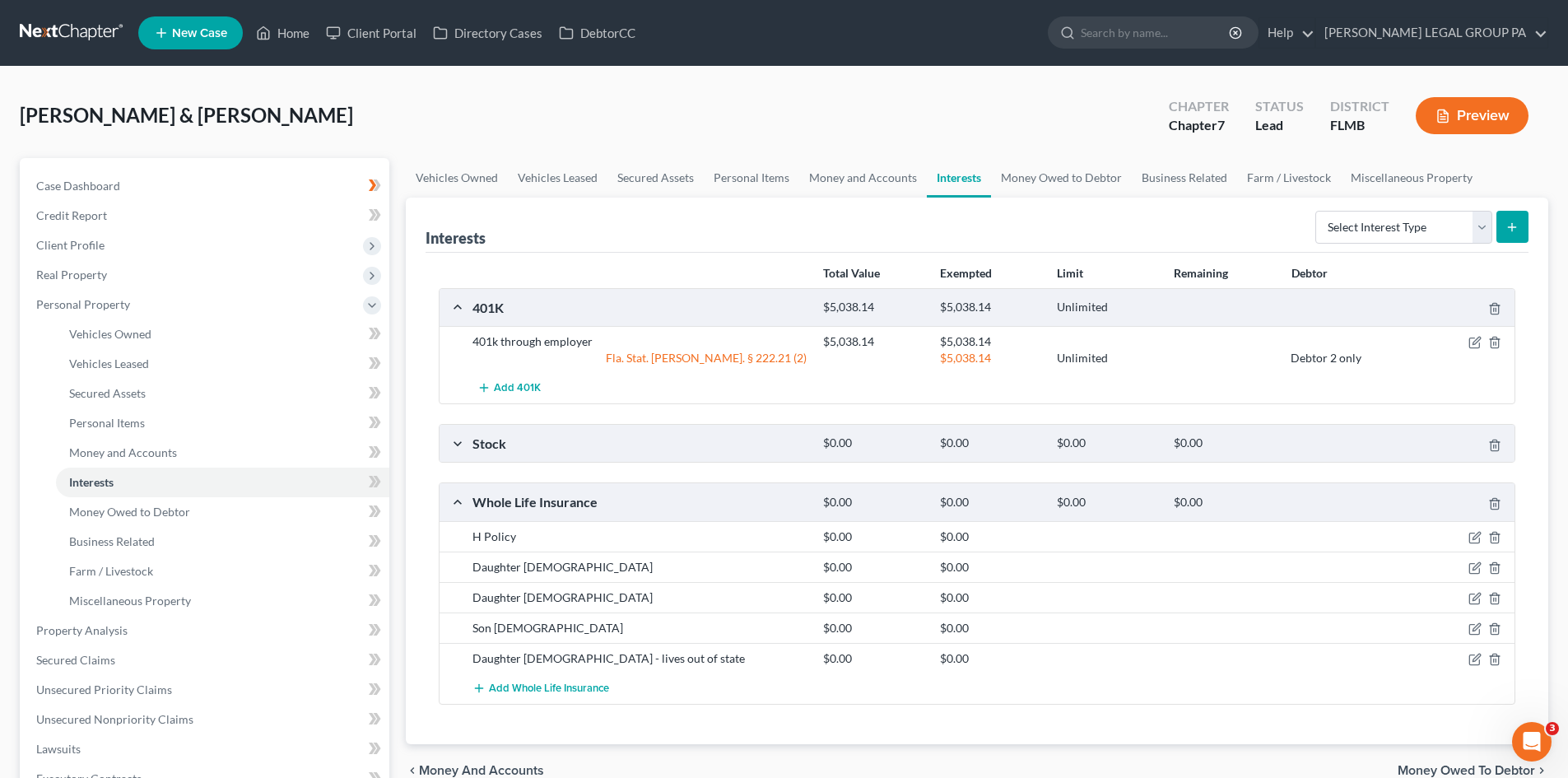
click at [1133, 443] on div "$0.00" at bounding box center [1107, 443] width 117 height 16
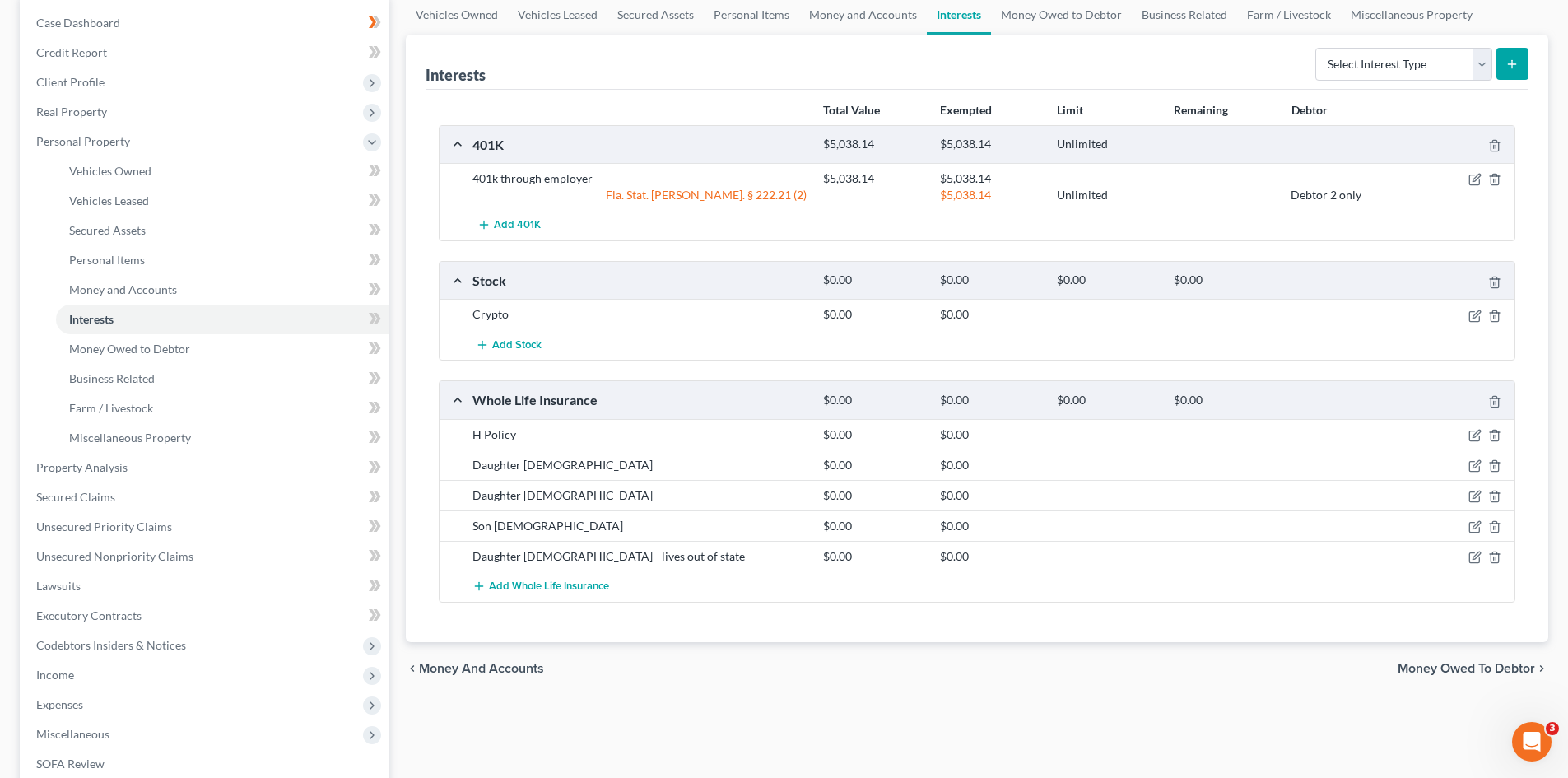
scroll to position [165, 0]
click at [1475, 434] on icon "button" at bounding box center [1475, 434] width 13 height 13
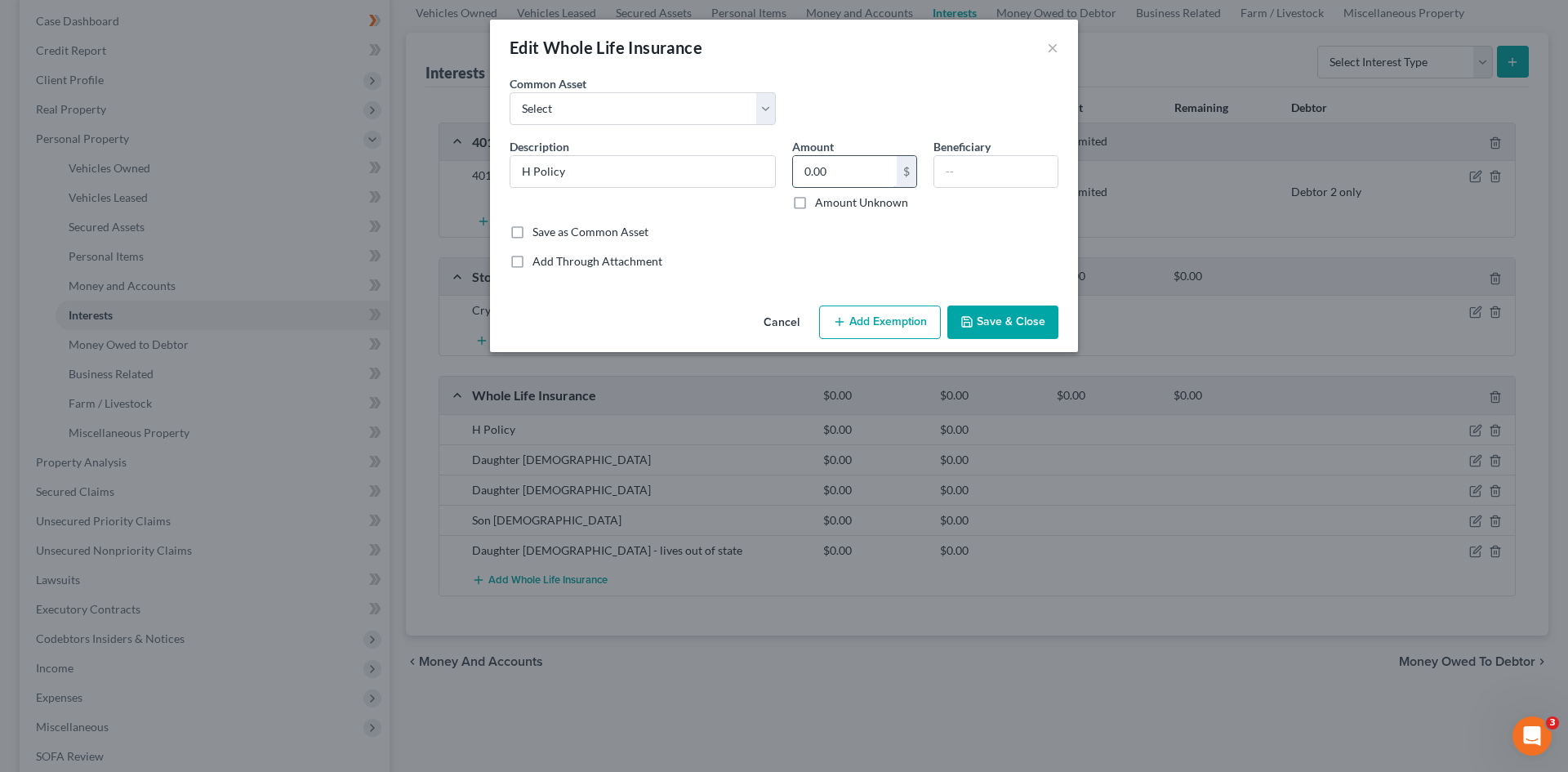
click at [834, 167] on input "0.00" at bounding box center [844, 171] width 103 height 31
type input "163.68"
drag, startPoint x: 671, startPoint y: 169, endPoint x: 371, endPoint y: 137, distance: 301.7
click at [372, 135] on div "Edit Whole Life Insurance × An exemption set must first be selected from the Fi…" at bounding box center [784, 386] width 1568 height 772
click at [1030, 165] on input "text" at bounding box center [996, 171] width 124 height 31
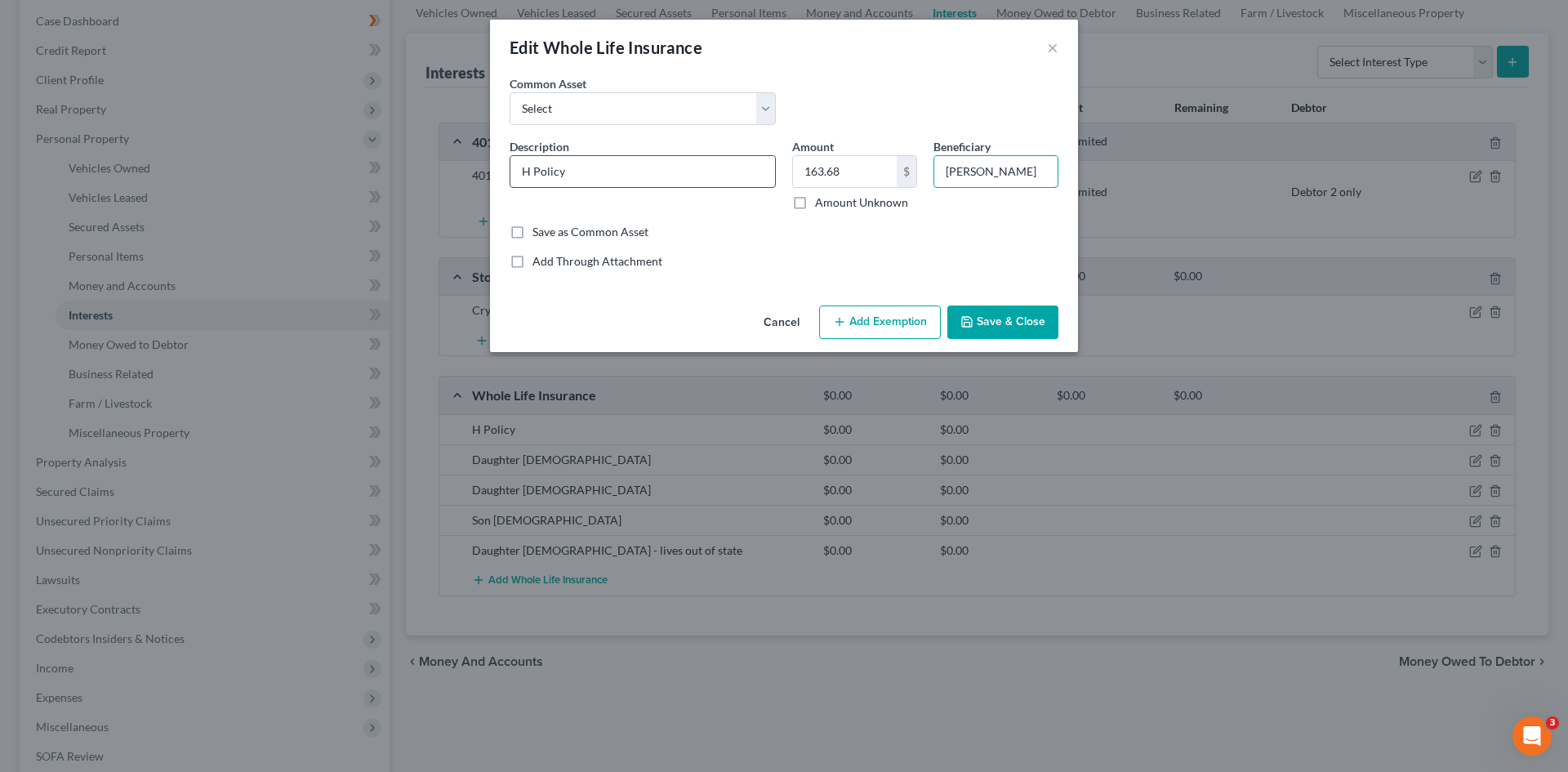
type input "Viktoriya Murphy"
drag, startPoint x: 519, startPoint y: 170, endPoint x: 261, endPoint y: 190, distance: 258.8
click at [344, 170] on div "Edit Whole Life Insurance × An exemption set must first be selected from the Fi…" at bounding box center [784, 386] width 1568 height 772
type input "Insured - Bella"
click at [1013, 312] on button "Save & Close" at bounding box center [1003, 322] width 111 height 34
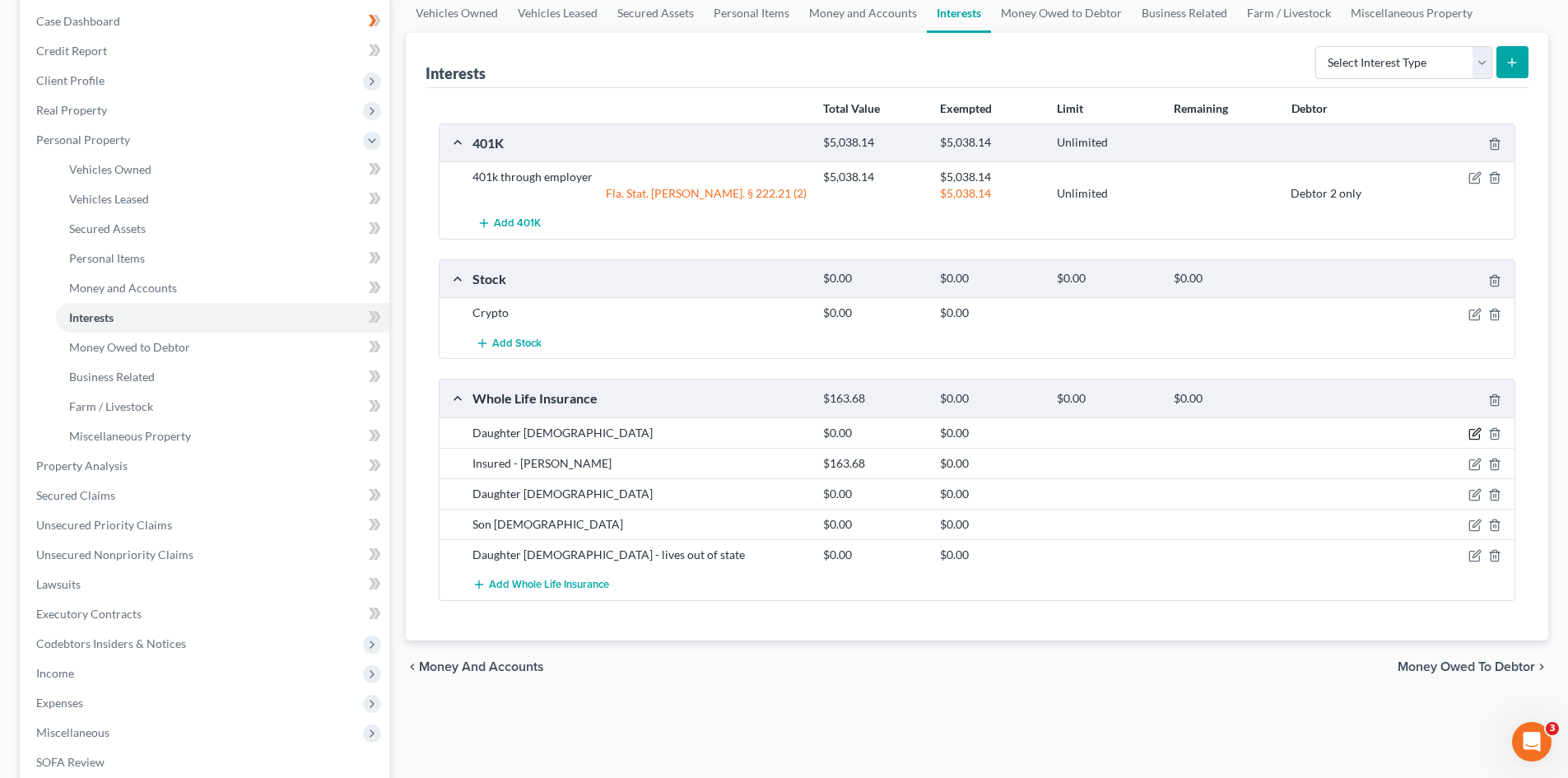
click at [1471, 432] on icon "button" at bounding box center [1475, 434] width 13 height 13
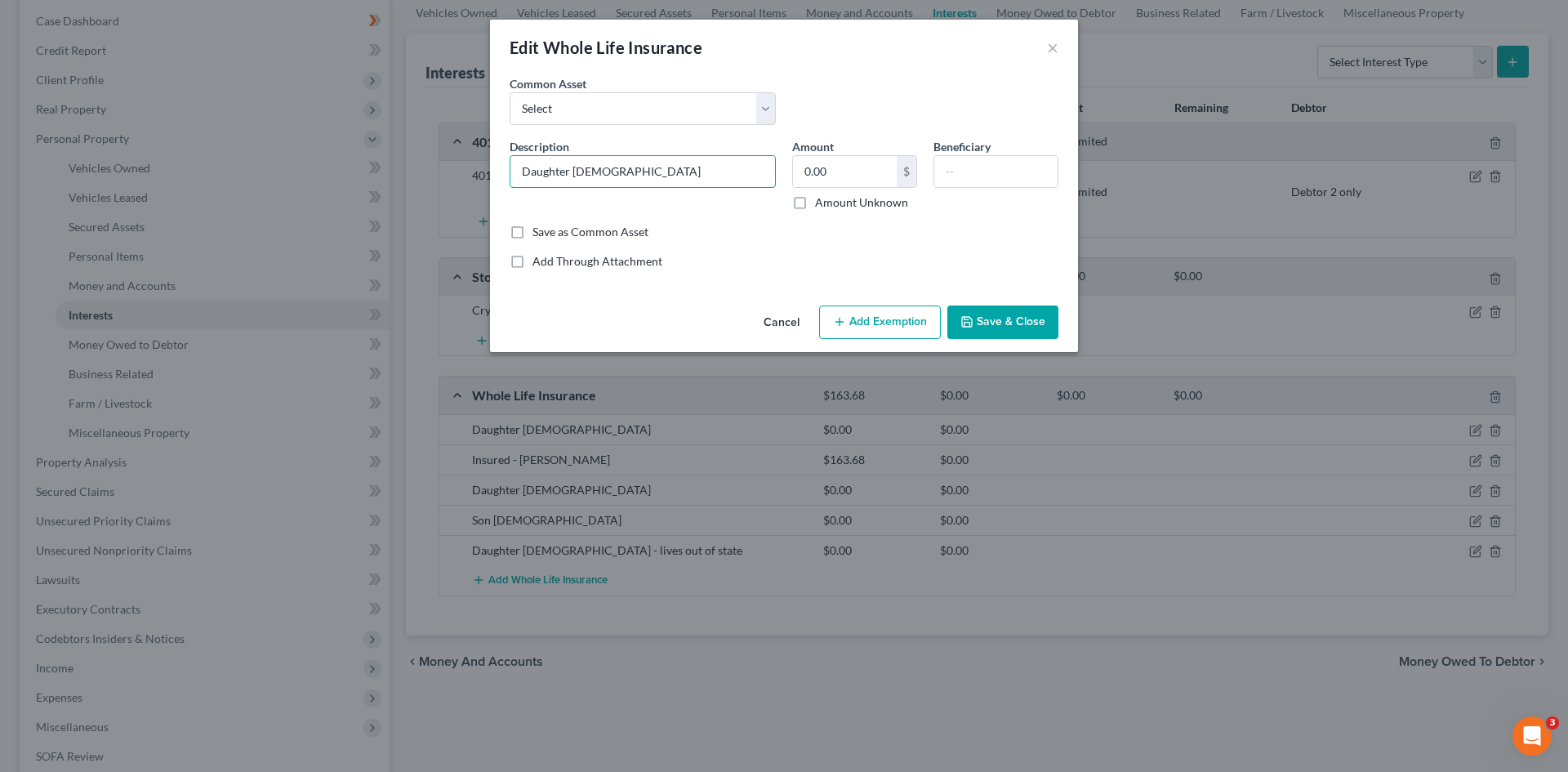
drag, startPoint x: 665, startPoint y: 166, endPoint x: 226, endPoint y: 167, distance: 439.0
click at [226, 167] on div "Edit Whole Life Insurance × An exemption set must first be selected from the Fi…" at bounding box center [784, 386] width 1568 height 772
type input "Insured - Evelyn"
click at [968, 160] on input "text" at bounding box center [996, 171] width 124 height 31
type input "Viktoriya Murphy"
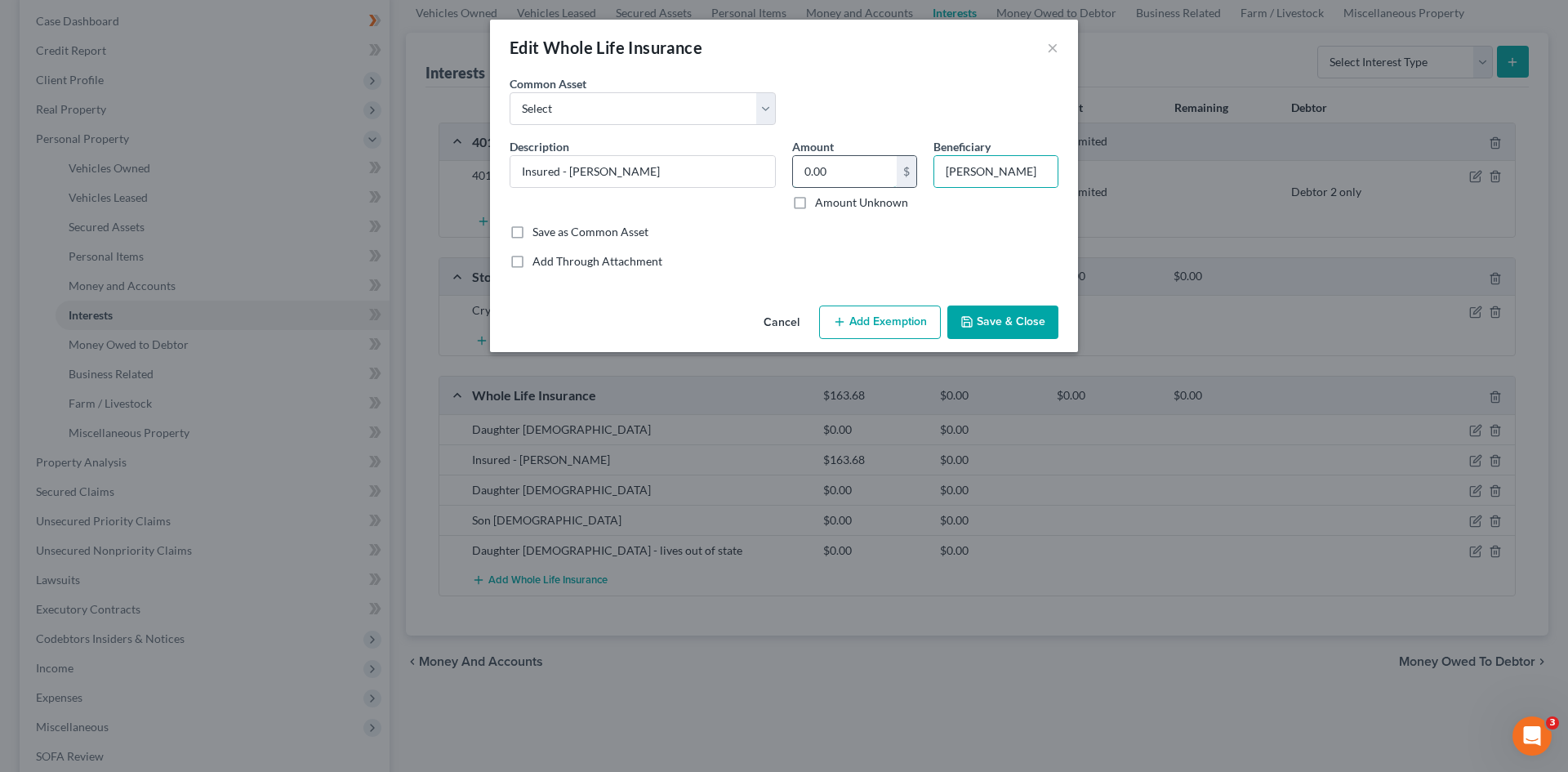
click at [856, 172] on input "0.00" at bounding box center [844, 171] width 103 height 31
type input "181.04"
click at [1021, 319] on button "Save & Close" at bounding box center [1003, 322] width 111 height 34
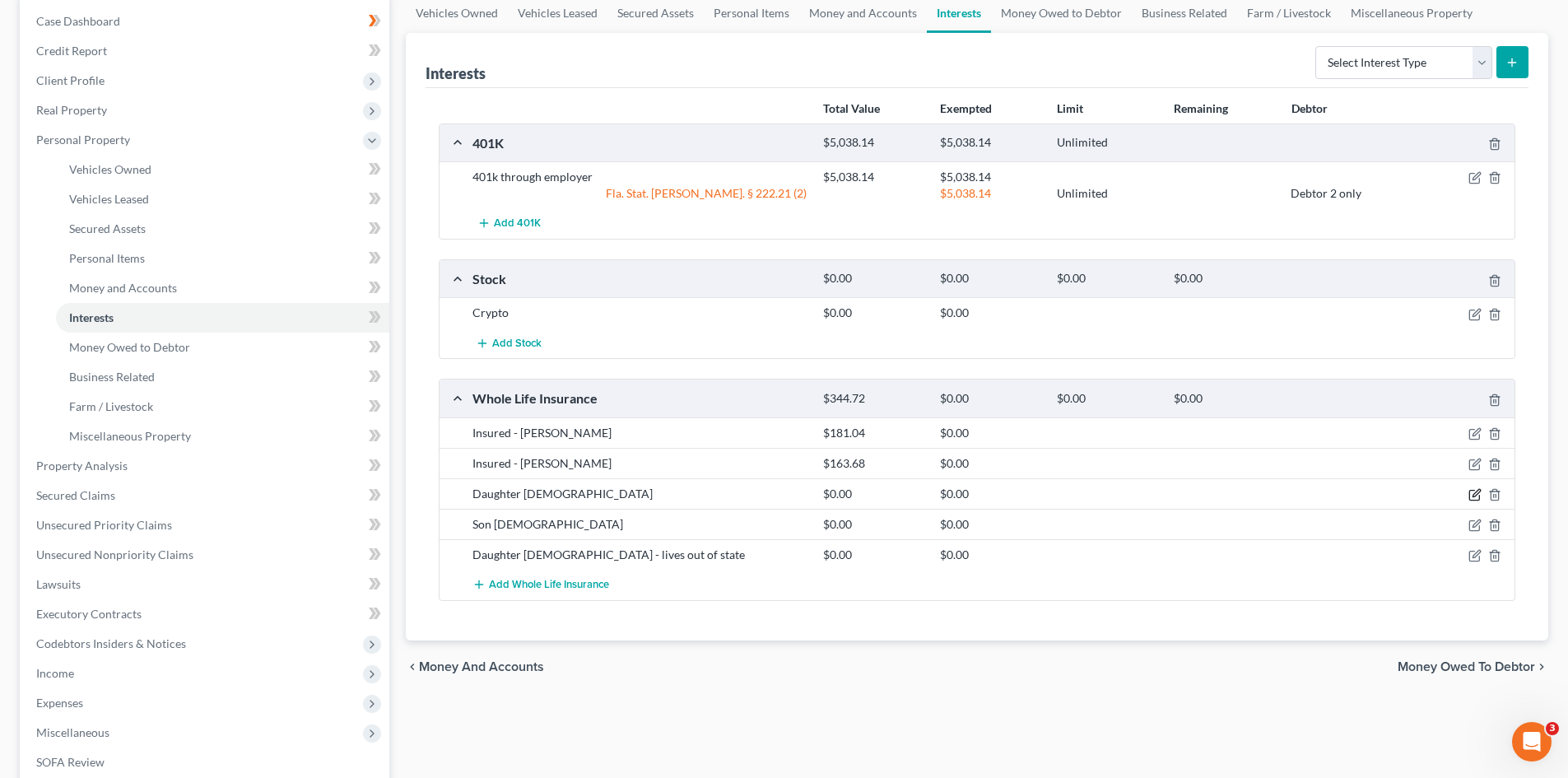
click at [1478, 494] on icon "button" at bounding box center [1475, 495] width 13 height 13
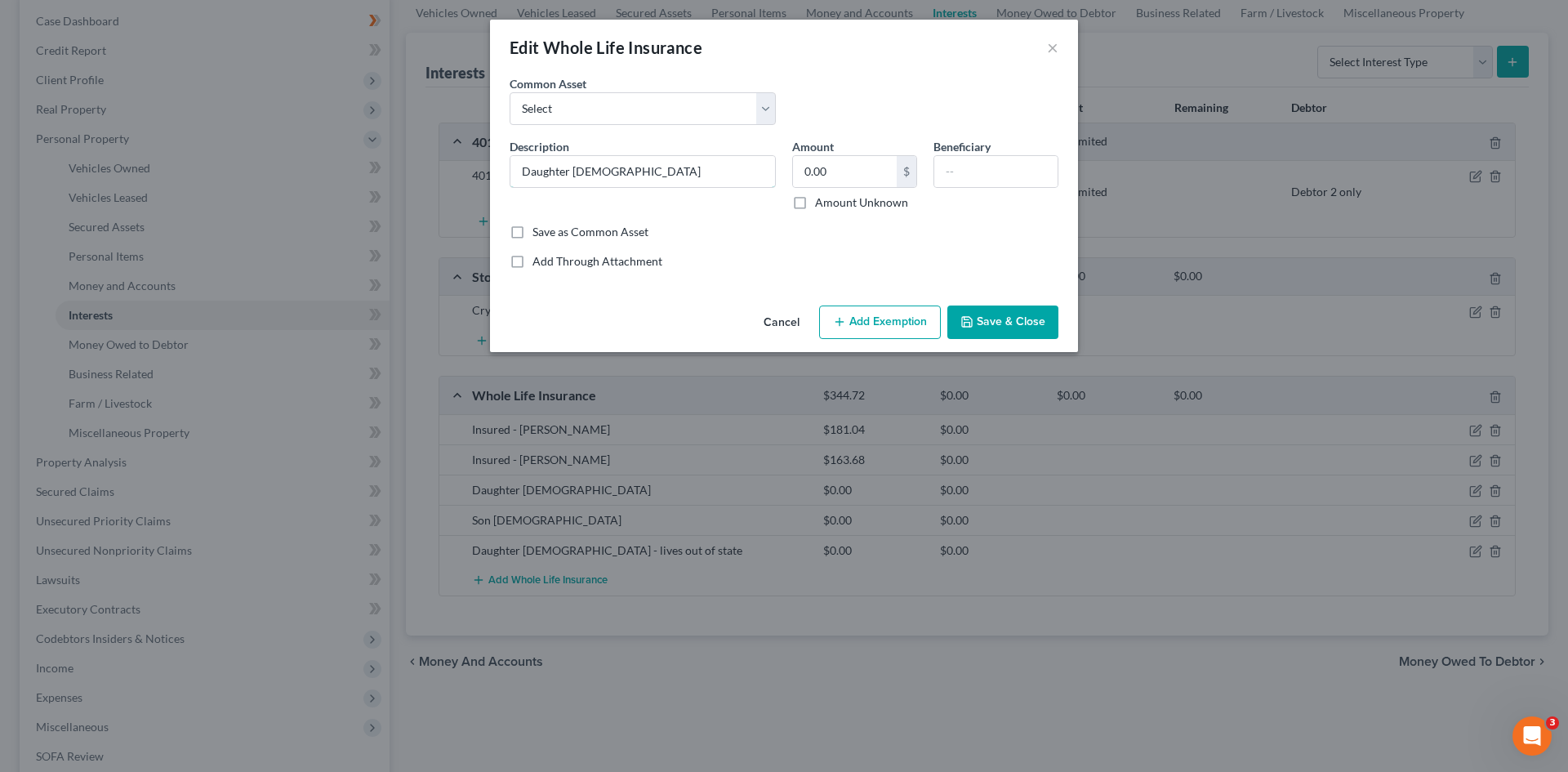
drag, startPoint x: 623, startPoint y: 173, endPoint x: 278, endPoint y: 148, distance: 345.9
click at [272, 145] on div "Edit Whole Life Insurance × An exemption set must first be selected from the Fi…" at bounding box center [784, 386] width 1568 height 772
type input "Insured - Selim"
type input "4,721.42"
type input "Selim Murphy"
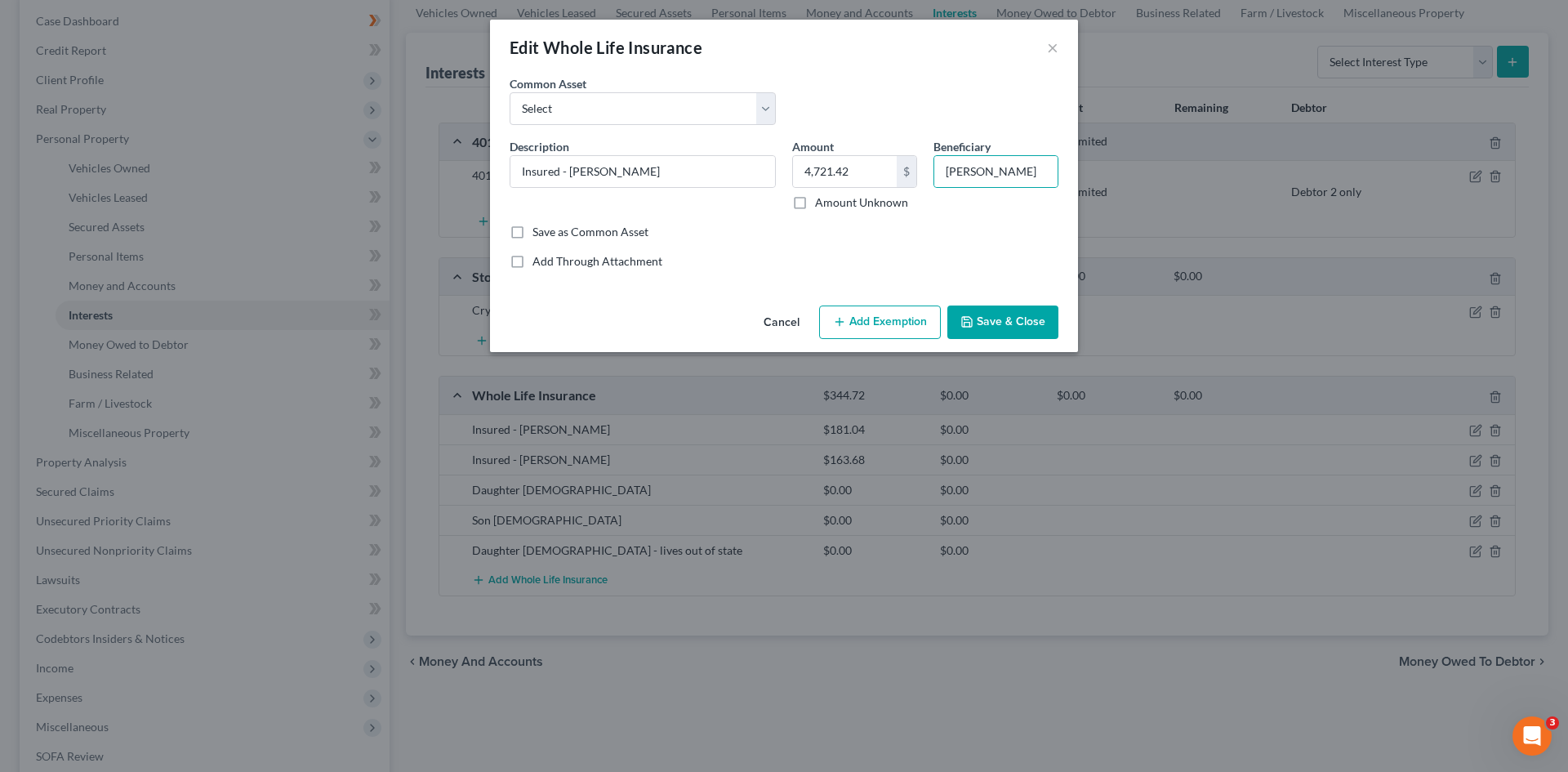
click at [984, 329] on button "Save & Close" at bounding box center [1003, 322] width 111 height 34
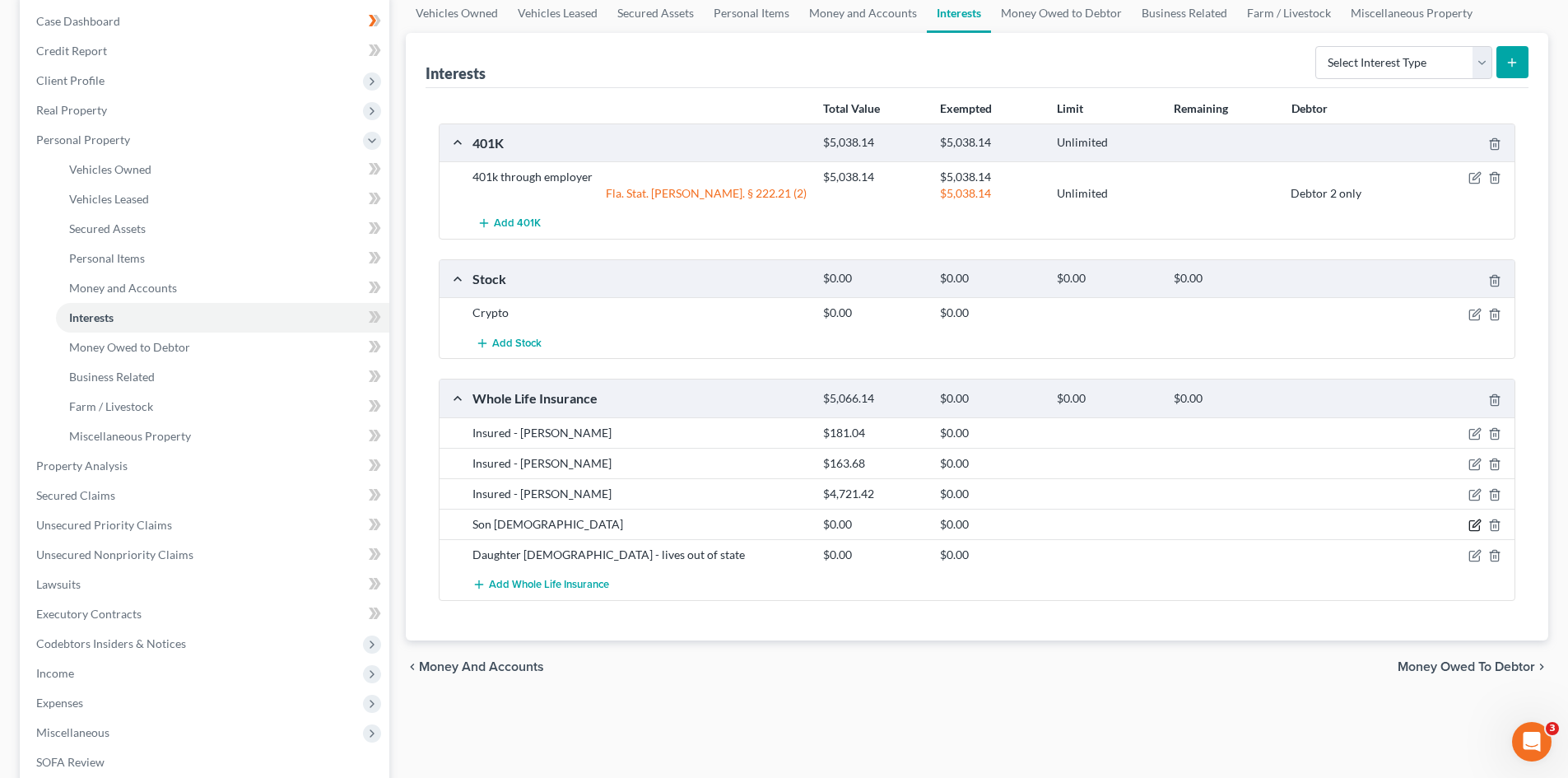
click at [1471, 527] on icon "button" at bounding box center [1475, 525] width 13 height 13
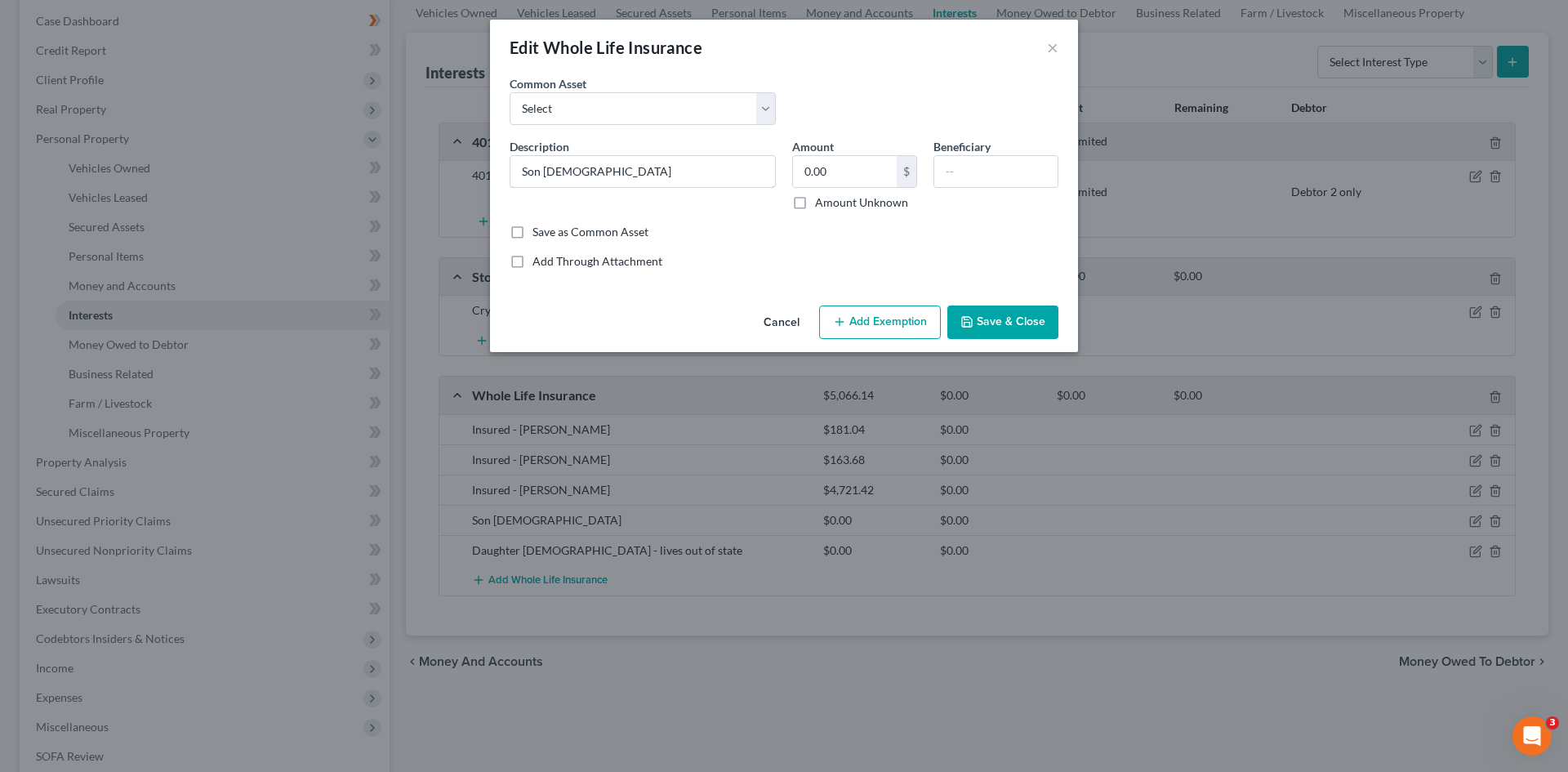
drag, startPoint x: 578, startPoint y: 175, endPoint x: 308, endPoint y: 154, distance: 270.8
click at [342, 162] on div "Edit Whole Life Insurance × An exemption set must first be selected from the Fi…" at bounding box center [784, 386] width 1568 height 772
click at [573, 166] on input "Insured - troy" at bounding box center [643, 171] width 265 height 31
type input "Insured - Troy"
type input "195.04"
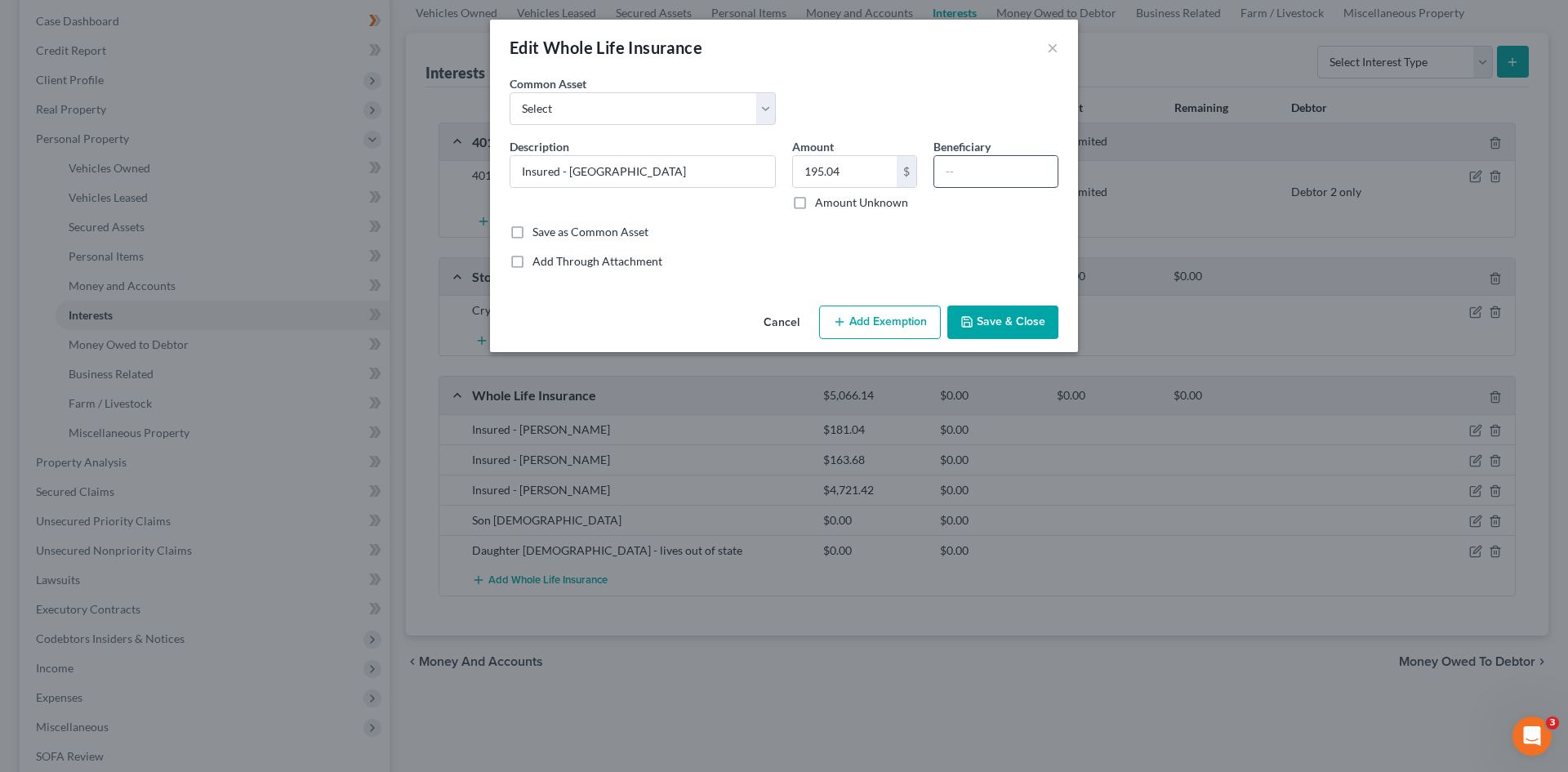
click at [963, 175] on input "text" at bounding box center [996, 171] width 124 height 31
type input "Viktoriya Murphy"
drag, startPoint x: 969, startPoint y: 101, endPoint x: 959, endPoint y: 152, distance: 52.0
click at [968, 101] on div "Common Asset Select Mutual of Omaha Life Insurance State Farm Life Insurance Co…" at bounding box center [784, 107] width 565 height 63
click at [998, 322] on button "Save & Close" at bounding box center [1003, 322] width 111 height 34
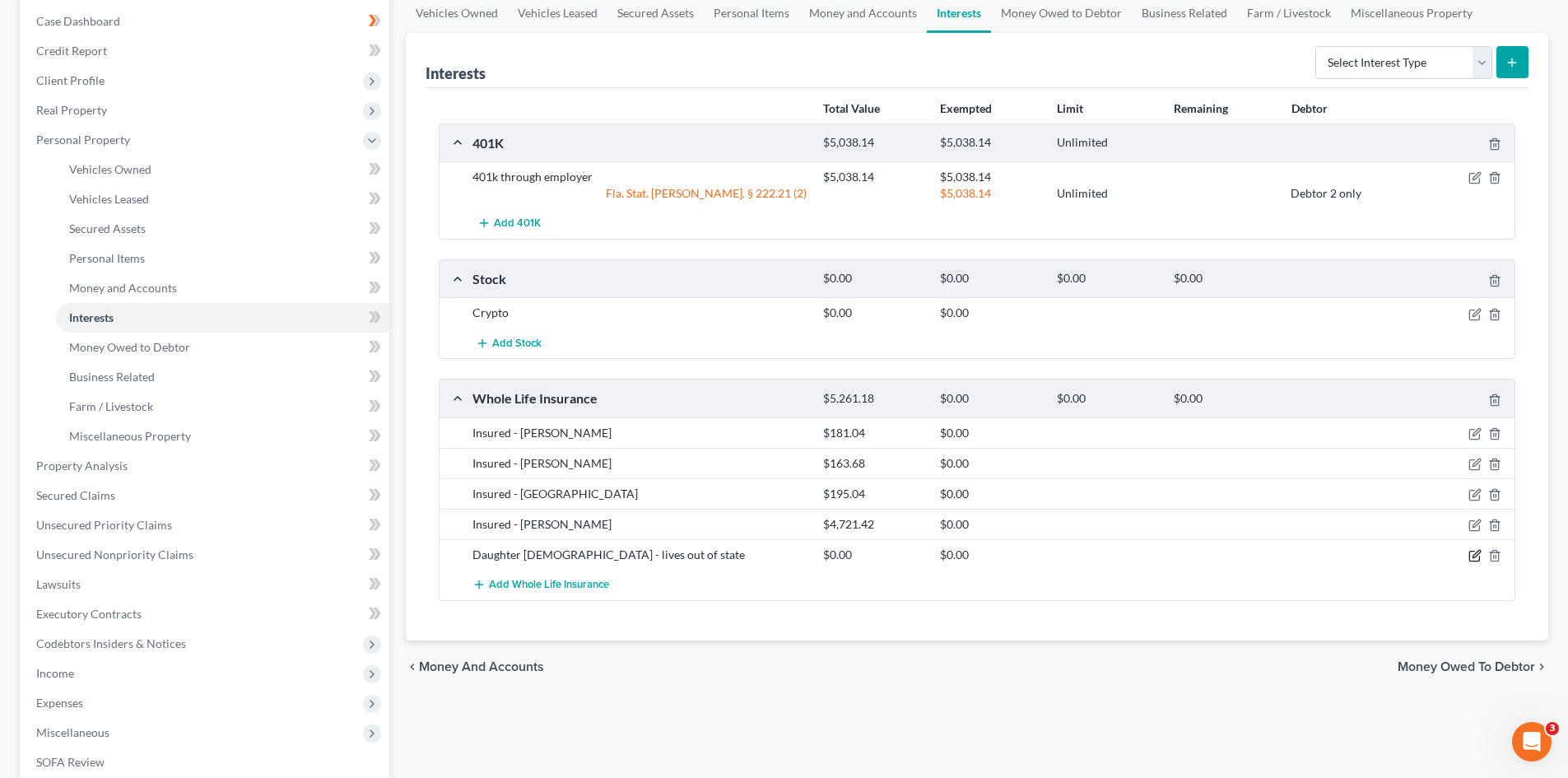
click at [1481, 555] on icon "button" at bounding box center [1475, 555] width 13 height 13
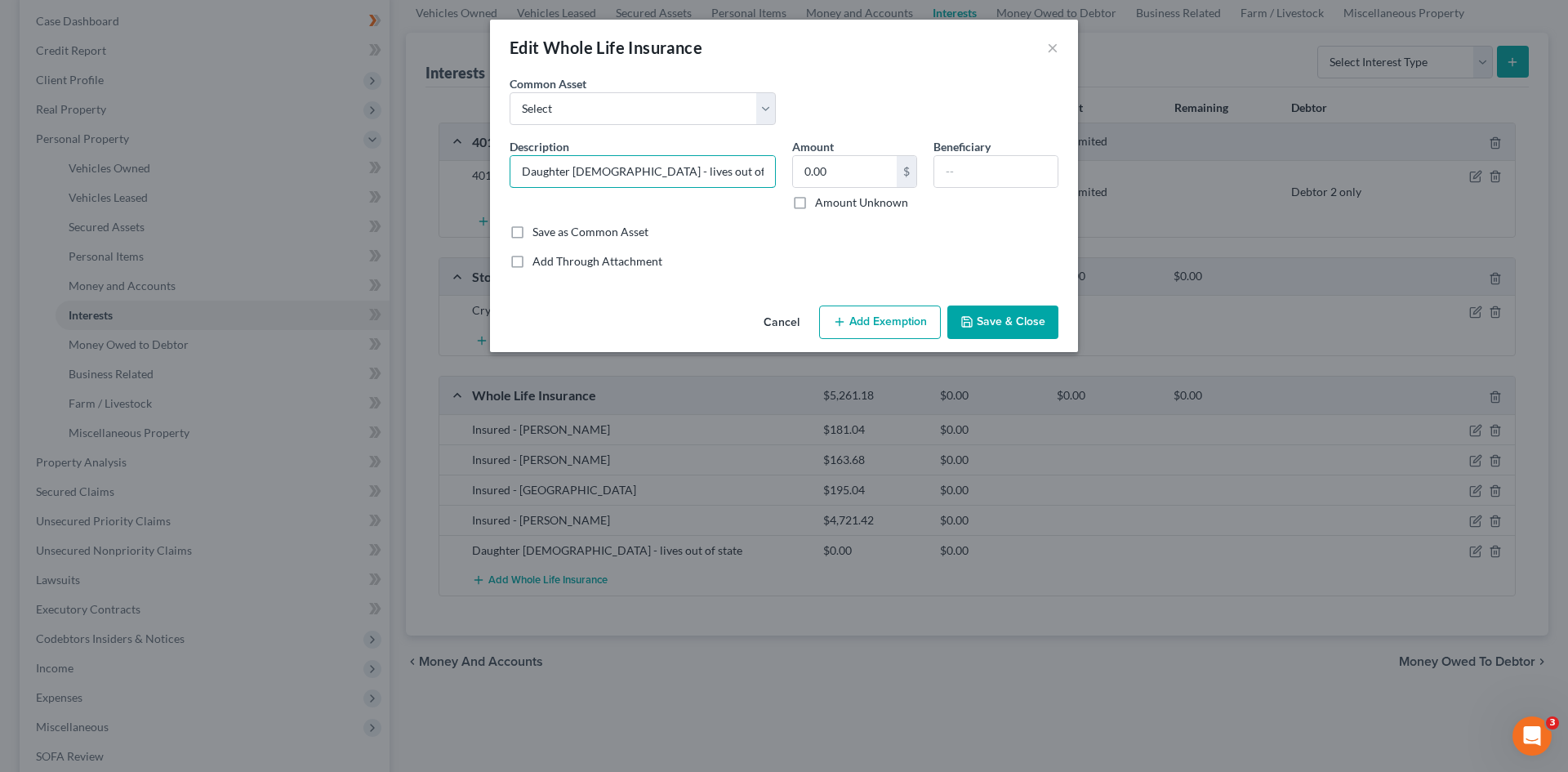
drag, startPoint x: 710, startPoint y: 176, endPoint x: 248, endPoint y: 157, distance: 462.4
click at [258, 157] on div "Edit Whole Life Insurance × An exemption set must first be selected from the Fi…" at bounding box center [784, 386] width 1568 height 772
type input "Insured - Abigail"
click at [830, 179] on input "0.00" at bounding box center [844, 171] width 103 height 31
type input "1,367.33"
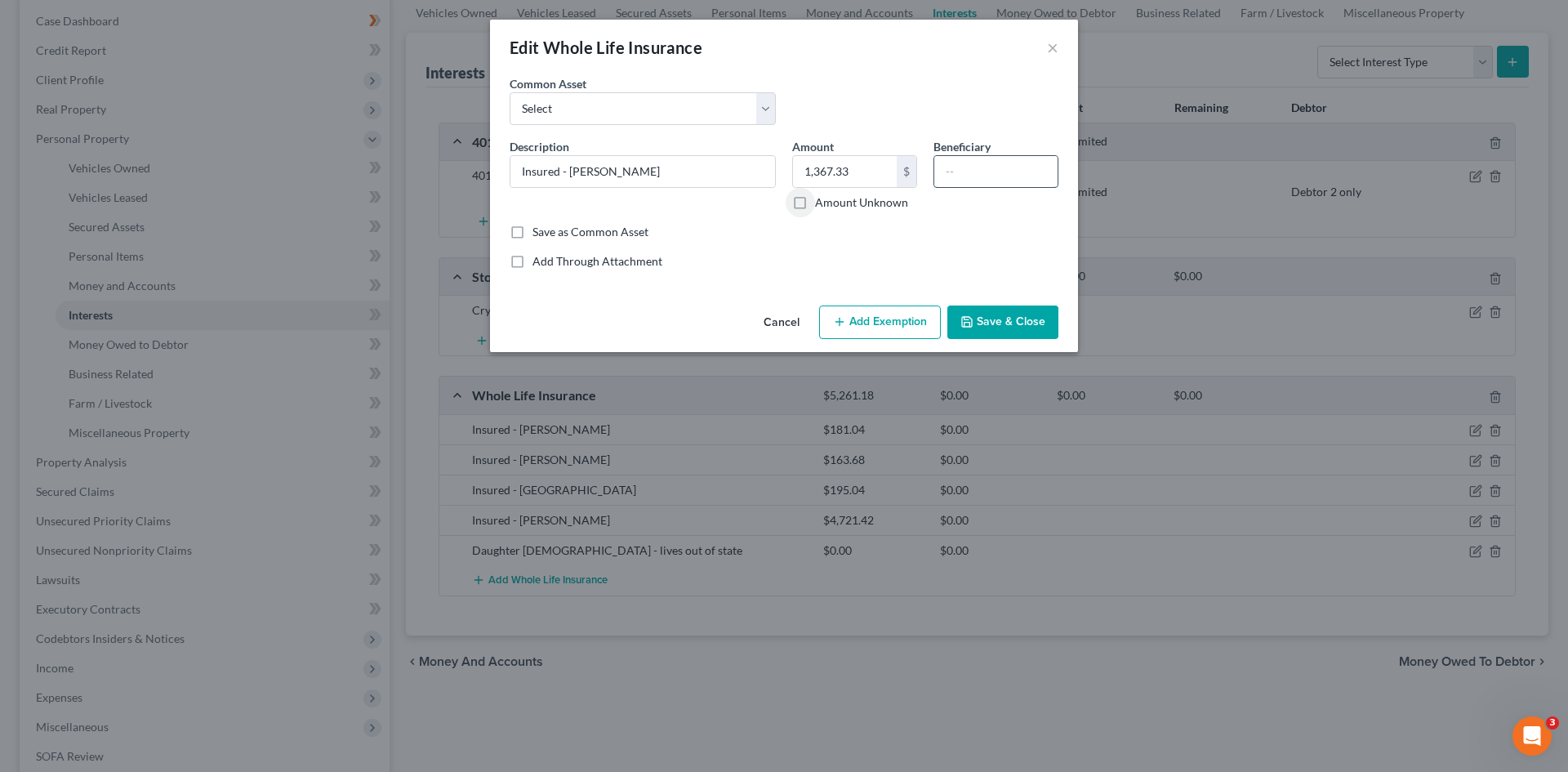
click at [1006, 174] on input "text" at bounding box center [996, 171] width 124 height 31
type input "Viktoriya Murphy"
click at [1031, 319] on button "Save & Close" at bounding box center [1003, 322] width 111 height 34
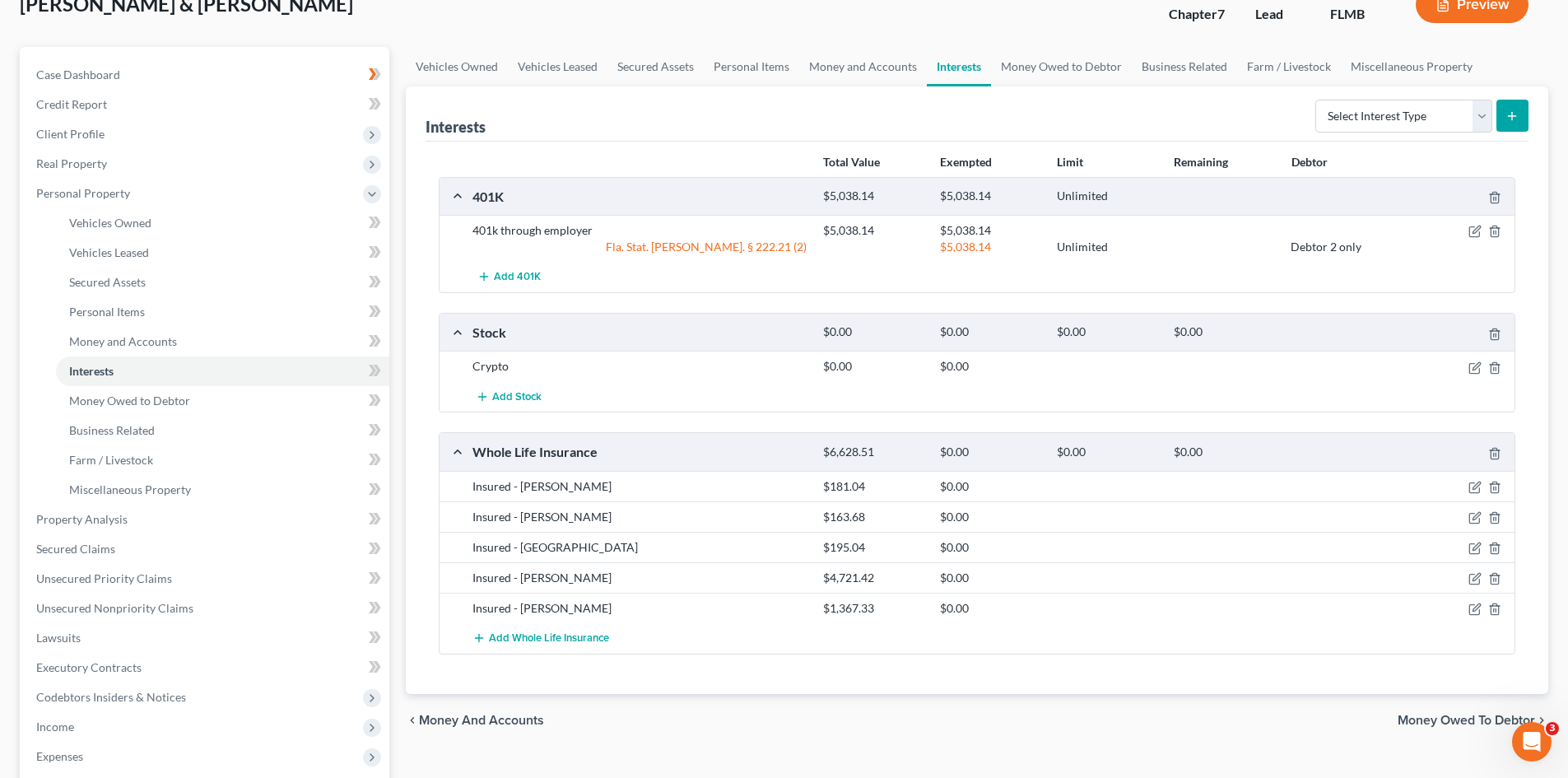
scroll to position [82, 0]
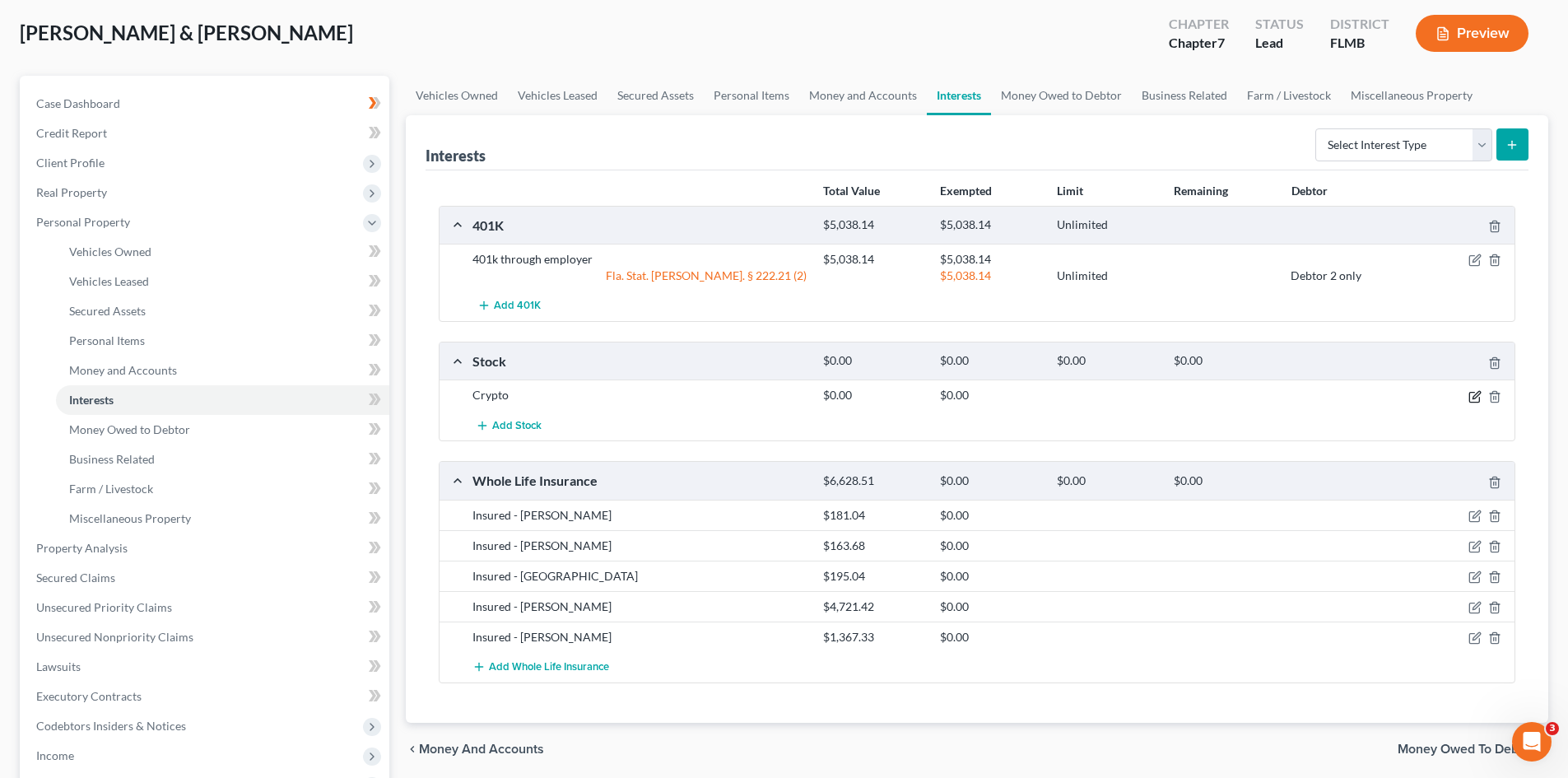
click at [1474, 398] on icon "button" at bounding box center [1476, 395] width 7 height 7
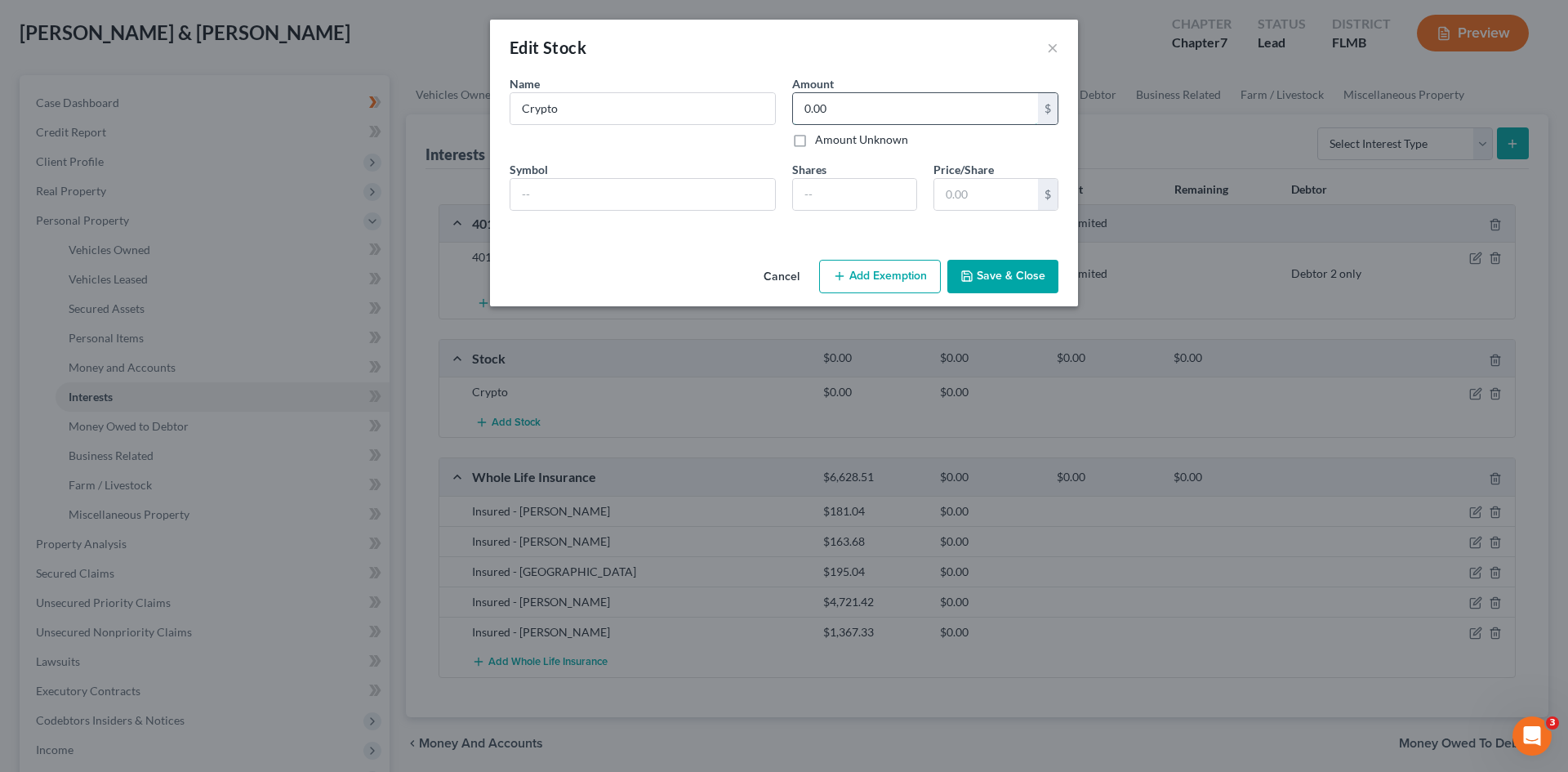
click at [842, 109] on input "0.00" at bounding box center [915, 108] width 245 height 31
type input "1,906.05"
click at [682, 195] on input "text" at bounding box center [643, 194] width 265 height 31
type input "XRP"
click at [865, 200] on input "number" at bounding box center [854, 194] width 124 height 31
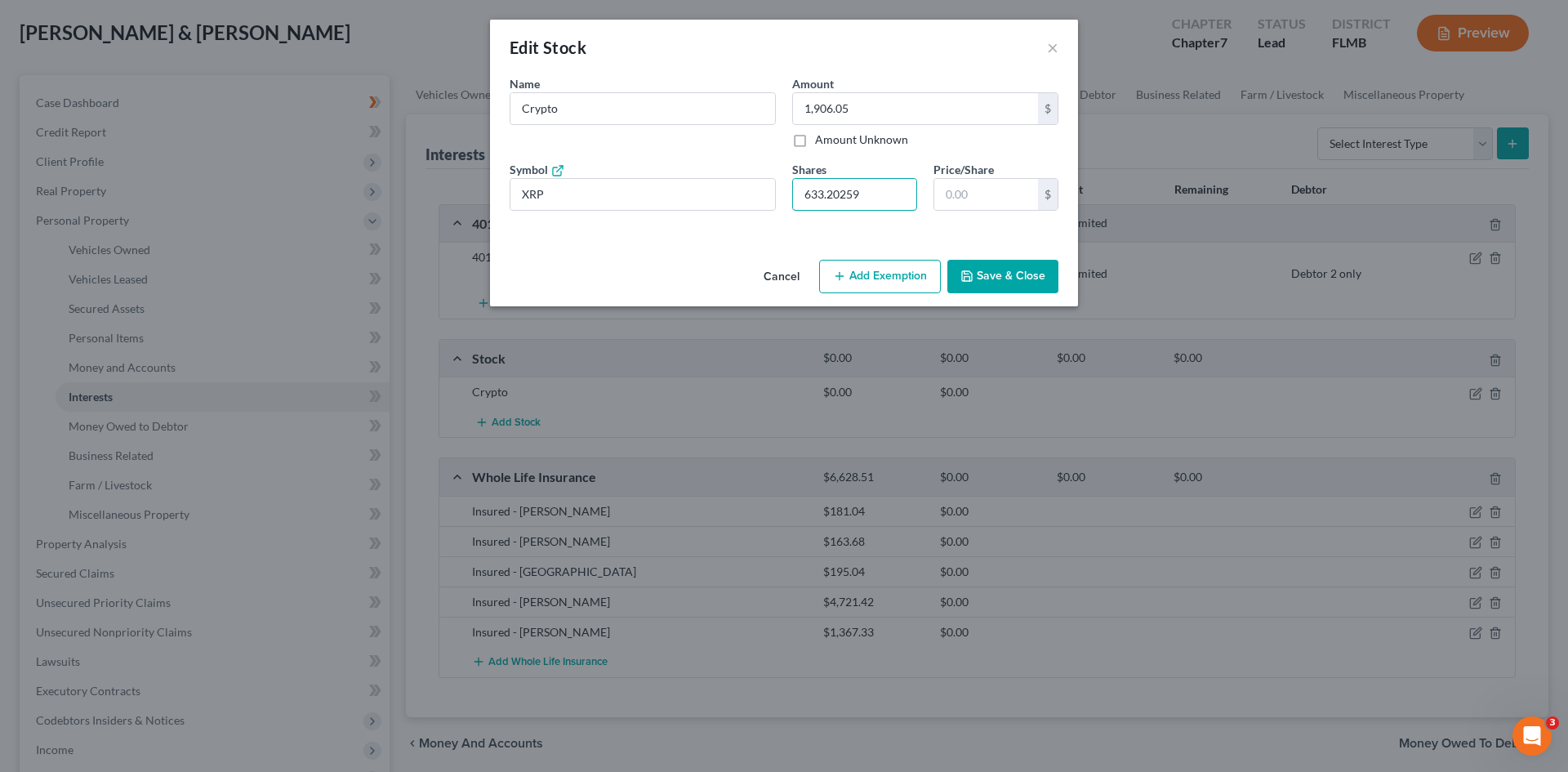
type input "633.20259"
click at [608, 273] on div "Cancel Add Exemption Save & Close" at bounding box center [784, 280] width 588 height 54
drag, startPoint x: 594, startPoint y: 103, endPoint x: 364, endPoint y: 103, distance: 230.0
click at [374, 103] on div "Edit Stock × An exemption set must first be selected from the Filing Informatio…" at bounding box center [784, 386] width 1568 height 772
type input "Tangem"
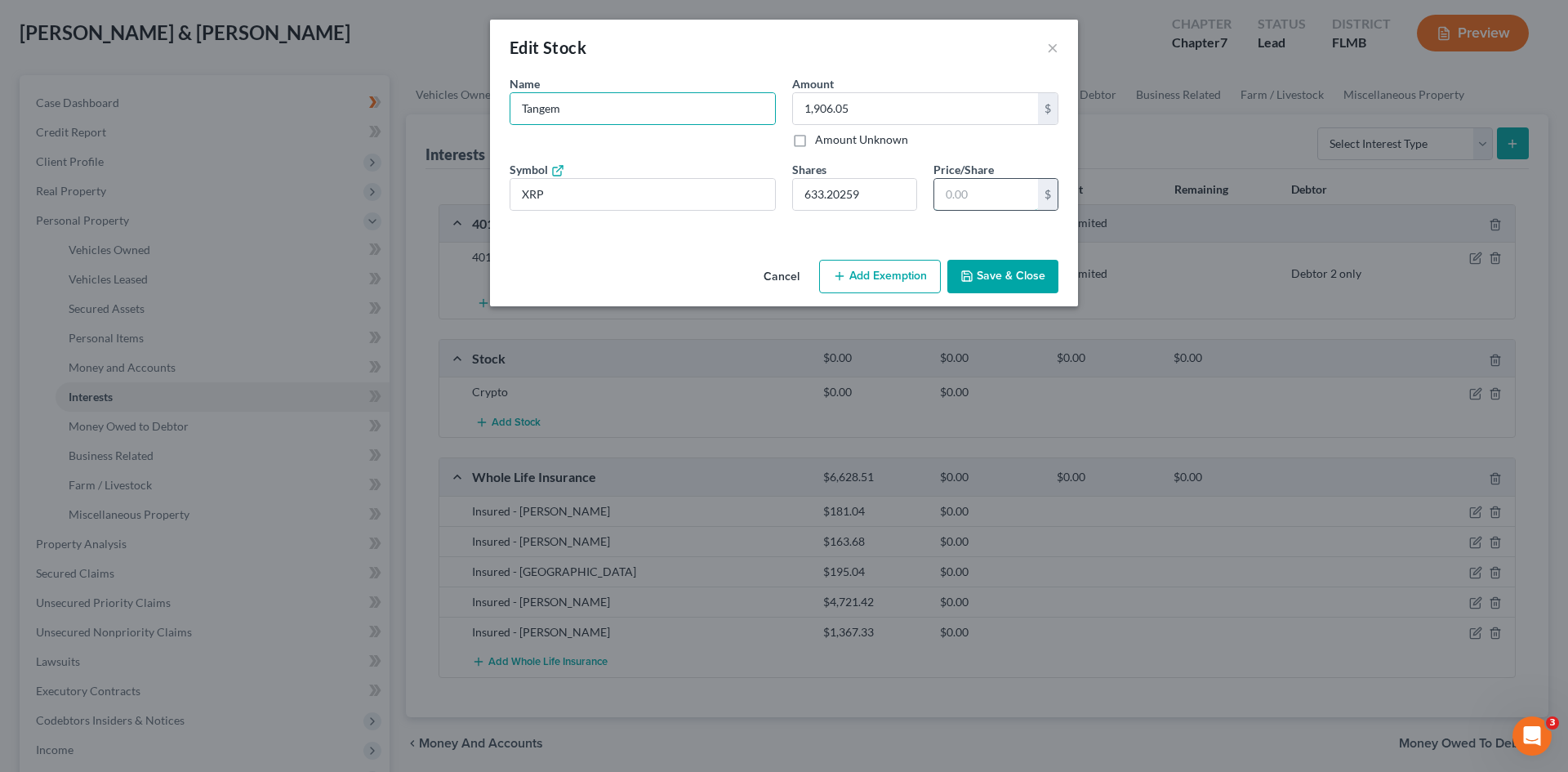
click at [989, 190] on input "text" at bounding box center [986, 194] width 103 height 31
type input "1,899.60"
type input "3.0"
type input "1,905.93"
type input "3.01"
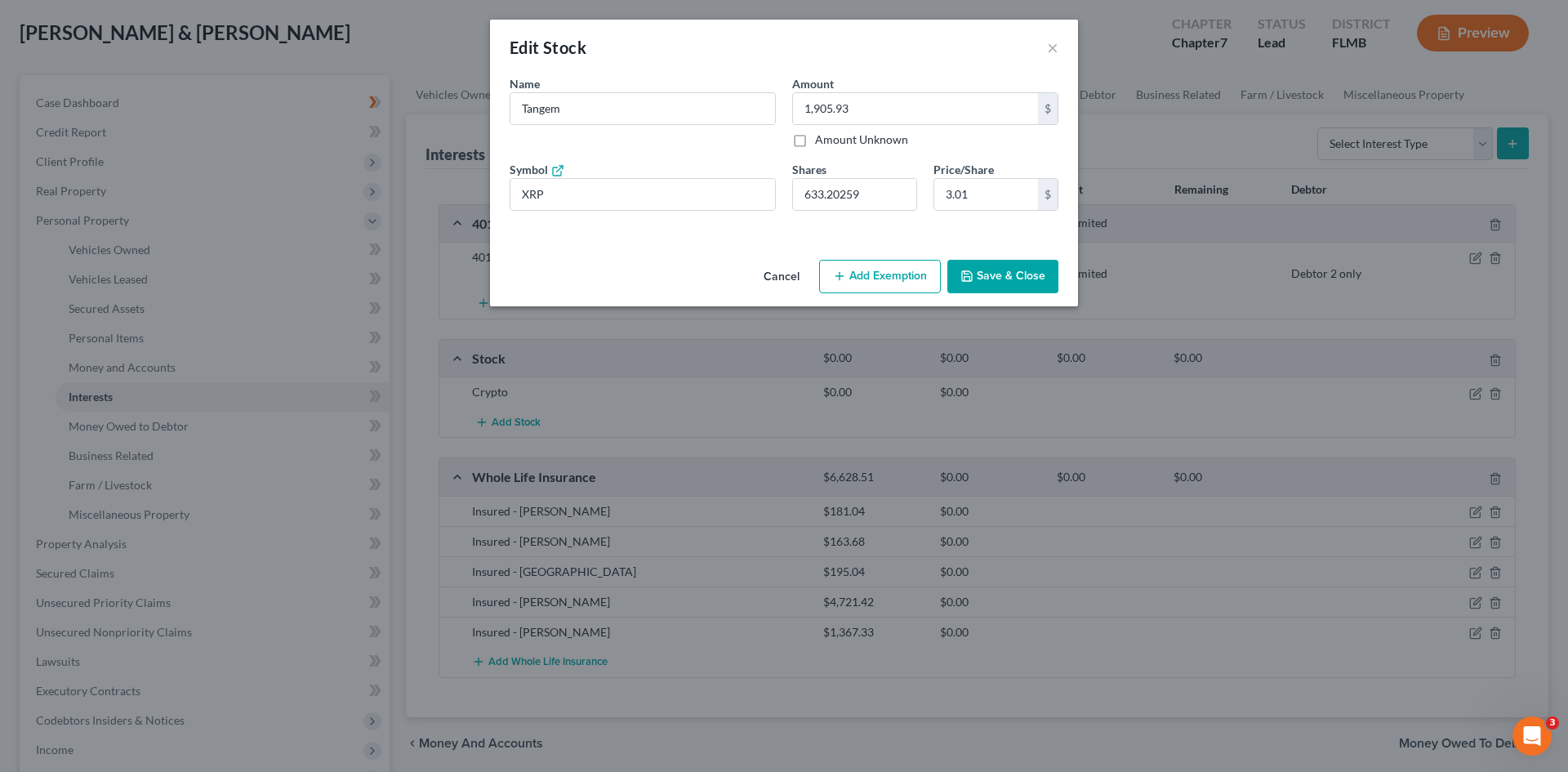
click at [554, 240] on div "An exemption set must first be selected from the Filing Information section. Na…" at bounding box center [784, 164] width 588 height 178
click at [991, 282] on button "Save & Close" at bounding box center [1003, 277] width 111 height 34
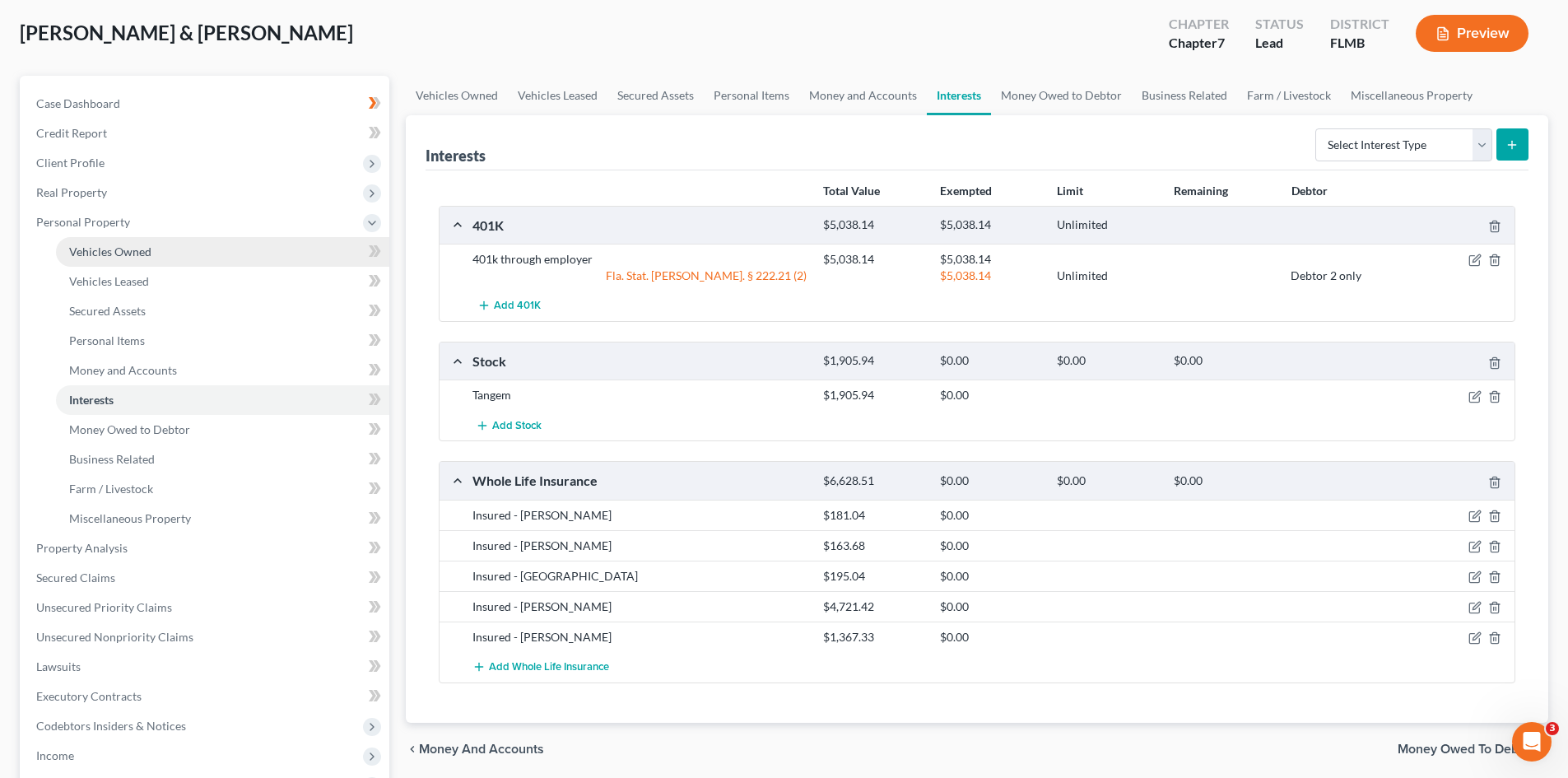
click at [145, 257] on span "Vehicles Owned" at bounding box center [109, 252] width 82 height 14
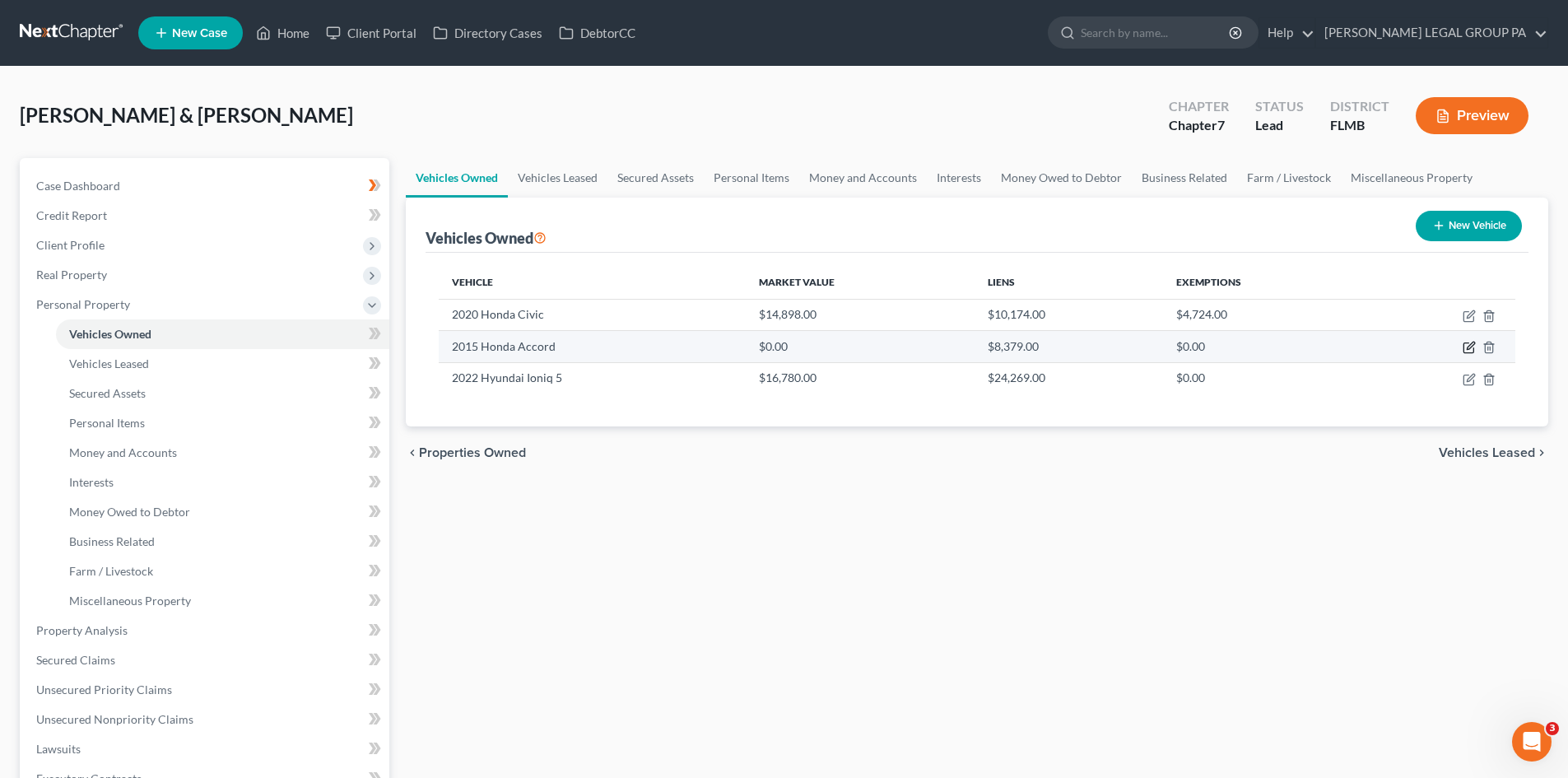
drag, startPoint x: 1471, startPoint y: 344, endPoint x: 1461, endPoint y: 344, distance: 10.0
click at [1471, 344] on icon "button" at bounding box center [1469, 347] width 13 height 13
select select "0"
select select "11"
select select "2"
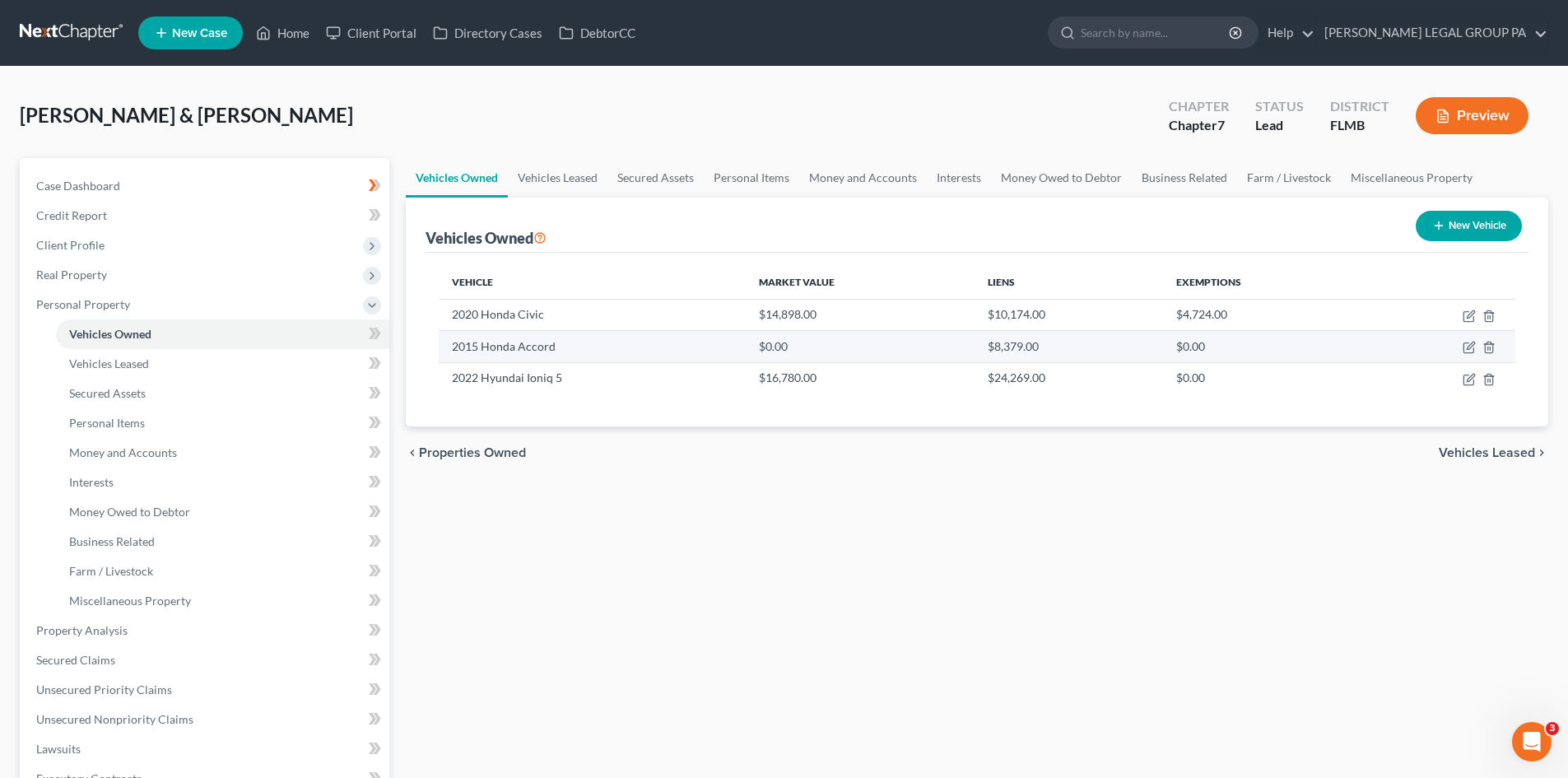
select select "0"
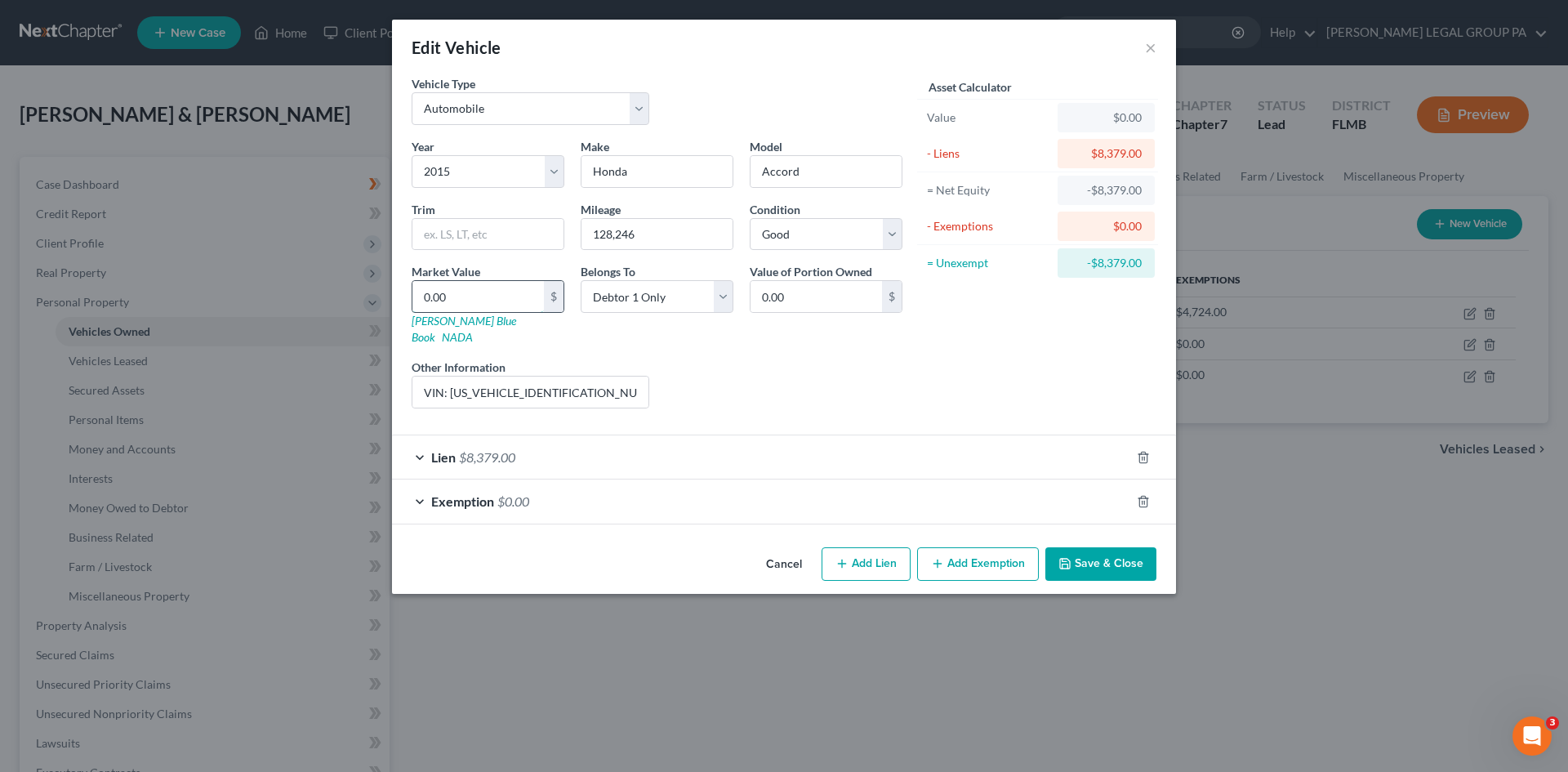
click at [503, 284] on input "0.00" at bounding box center [478, 296] width 131 height 31
type input "6"
type input "6.00"
type input "69"
type input "69.00"
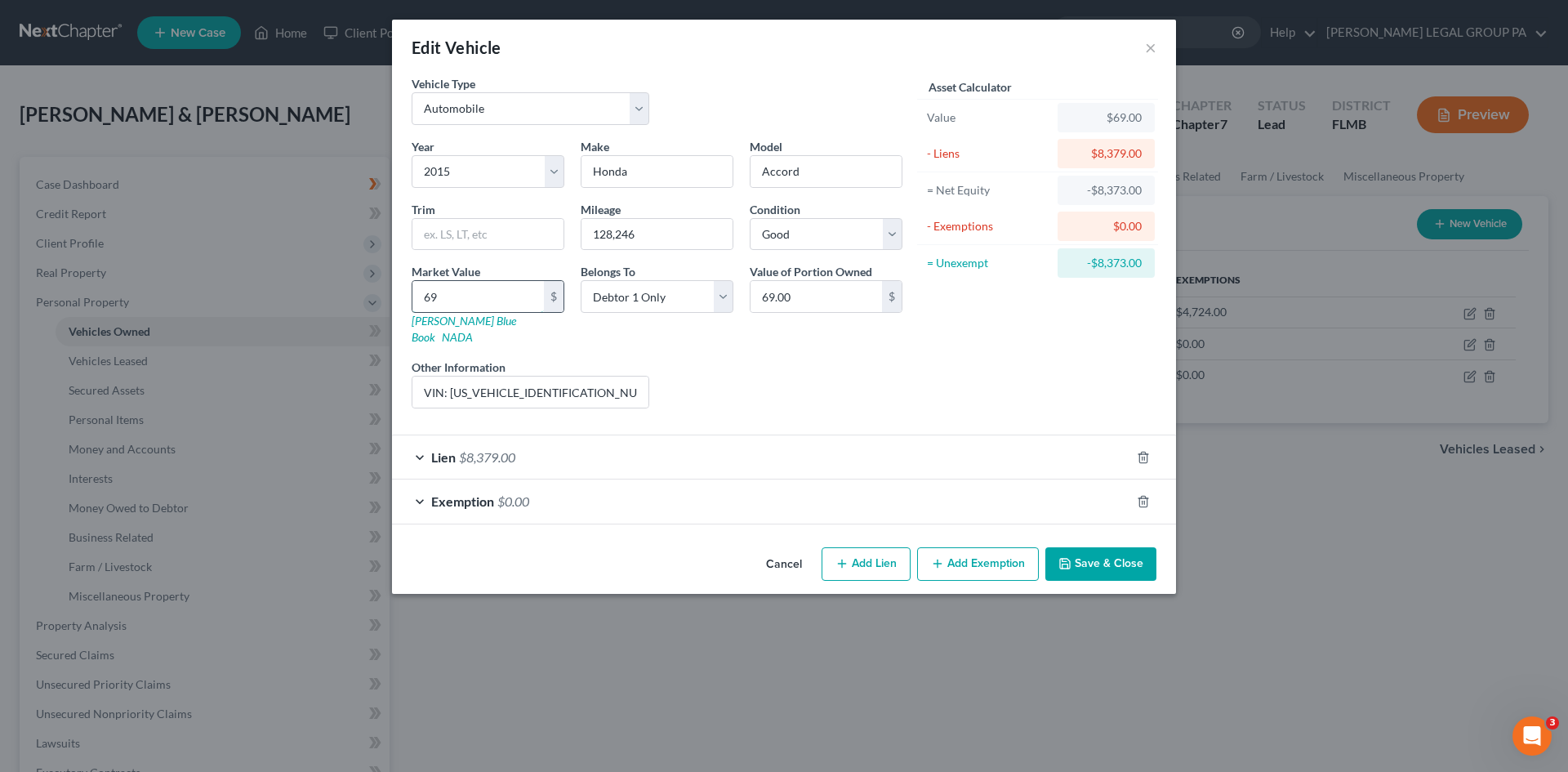
type input "693"
type input "693.00"
type input "6934"
type input "6,934.00"
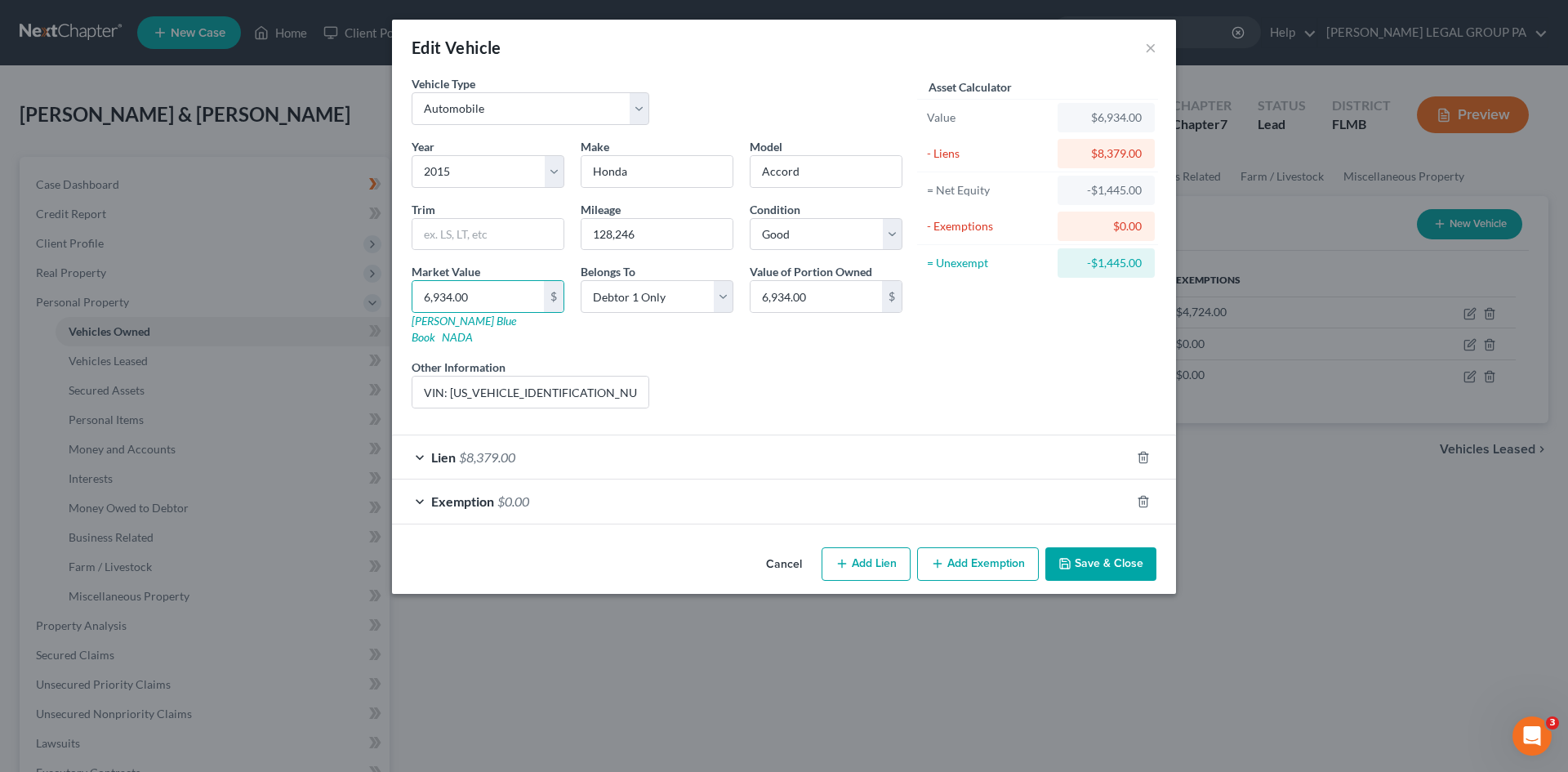
click at [945, 344] on div "Asset Calculator Value $6,934.00 - Liens $8,379.00 = Net Equity -$1,445.00 - Ex…" at bounding box center [1038, 248] width 254 height 346
click at [1108, 548] on button "Save & Close" at bounding box center [1101, 564] width 111 height 34
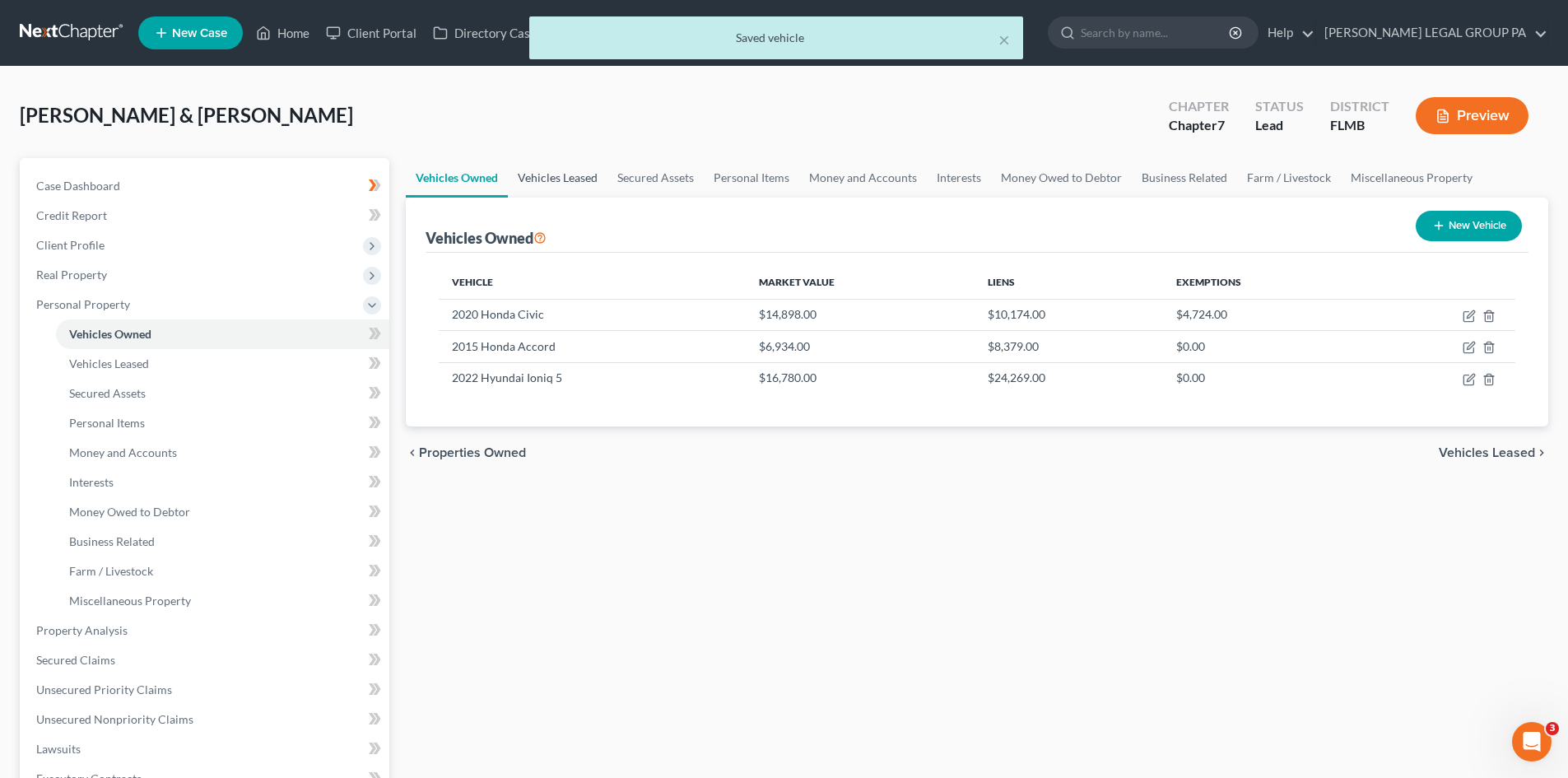
click at [570, 189] on link "Vehicles Leased" at bounding box center [557, 178] width 100 height 40
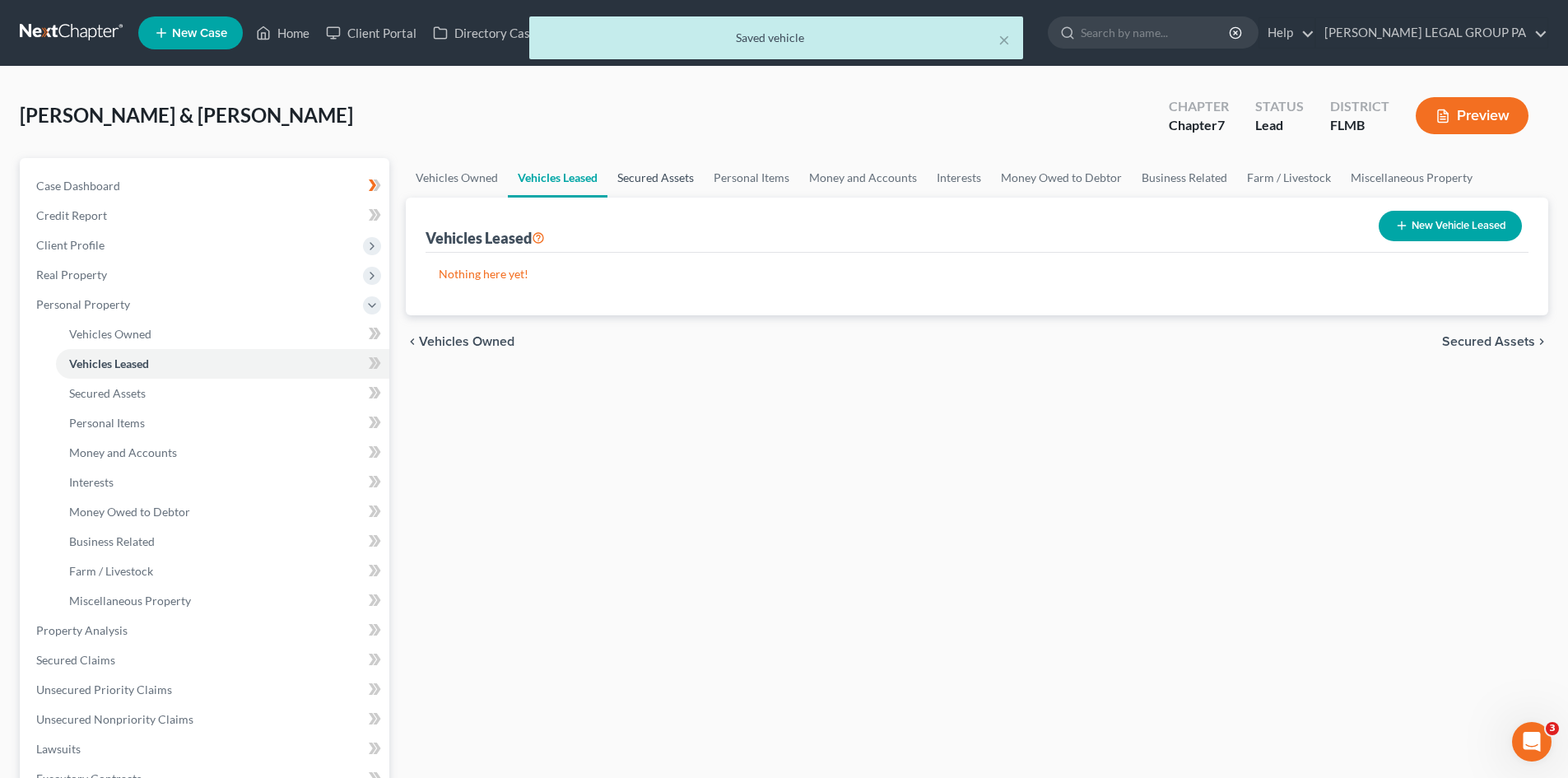
click at [700, 178] on link "Secured Assets" at bounding box center [655, 178] width 96 height 40
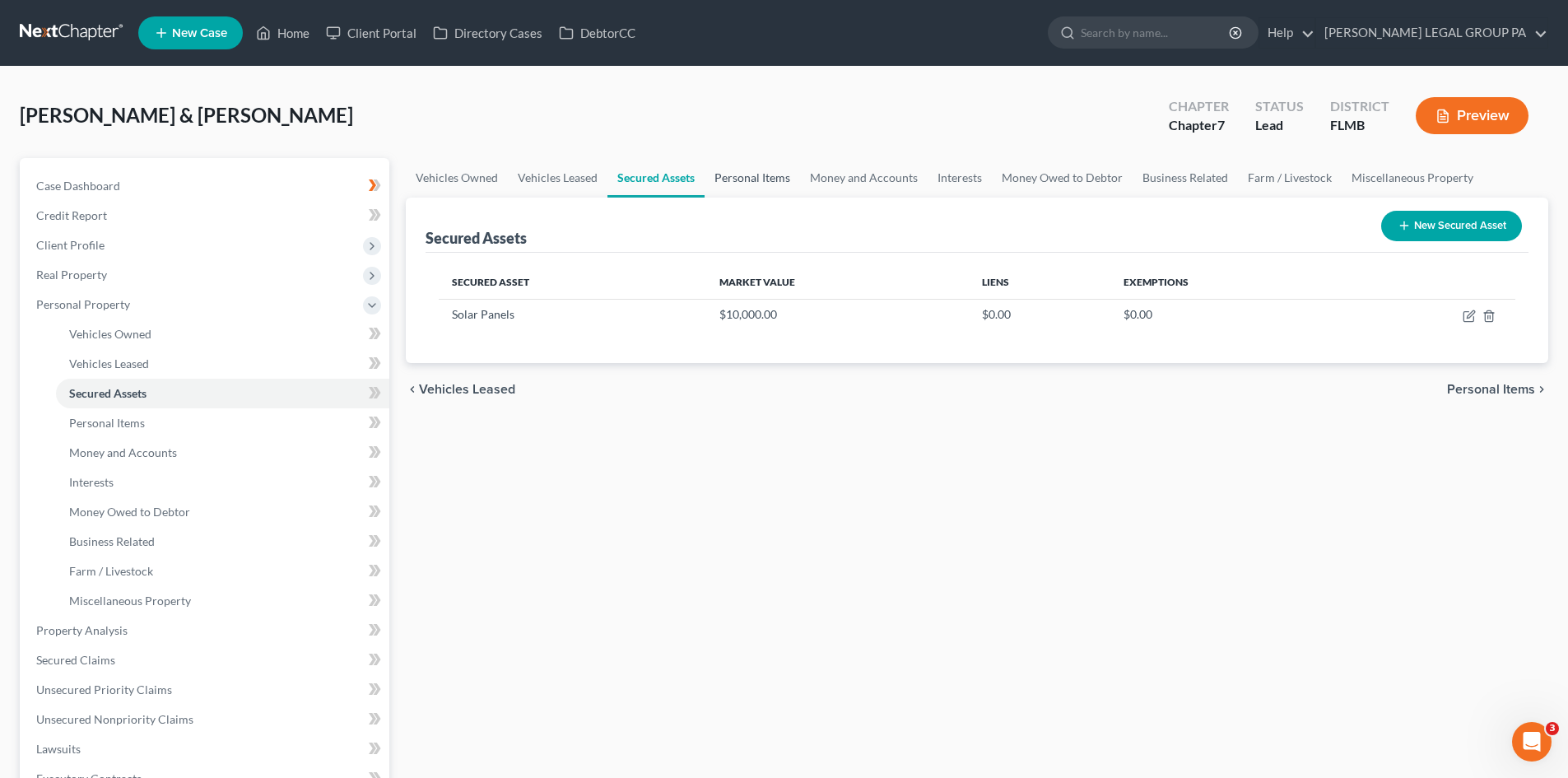
click at [751, 177] on link "Personal Items" at bounding box center [752, 178] width 95 height 40
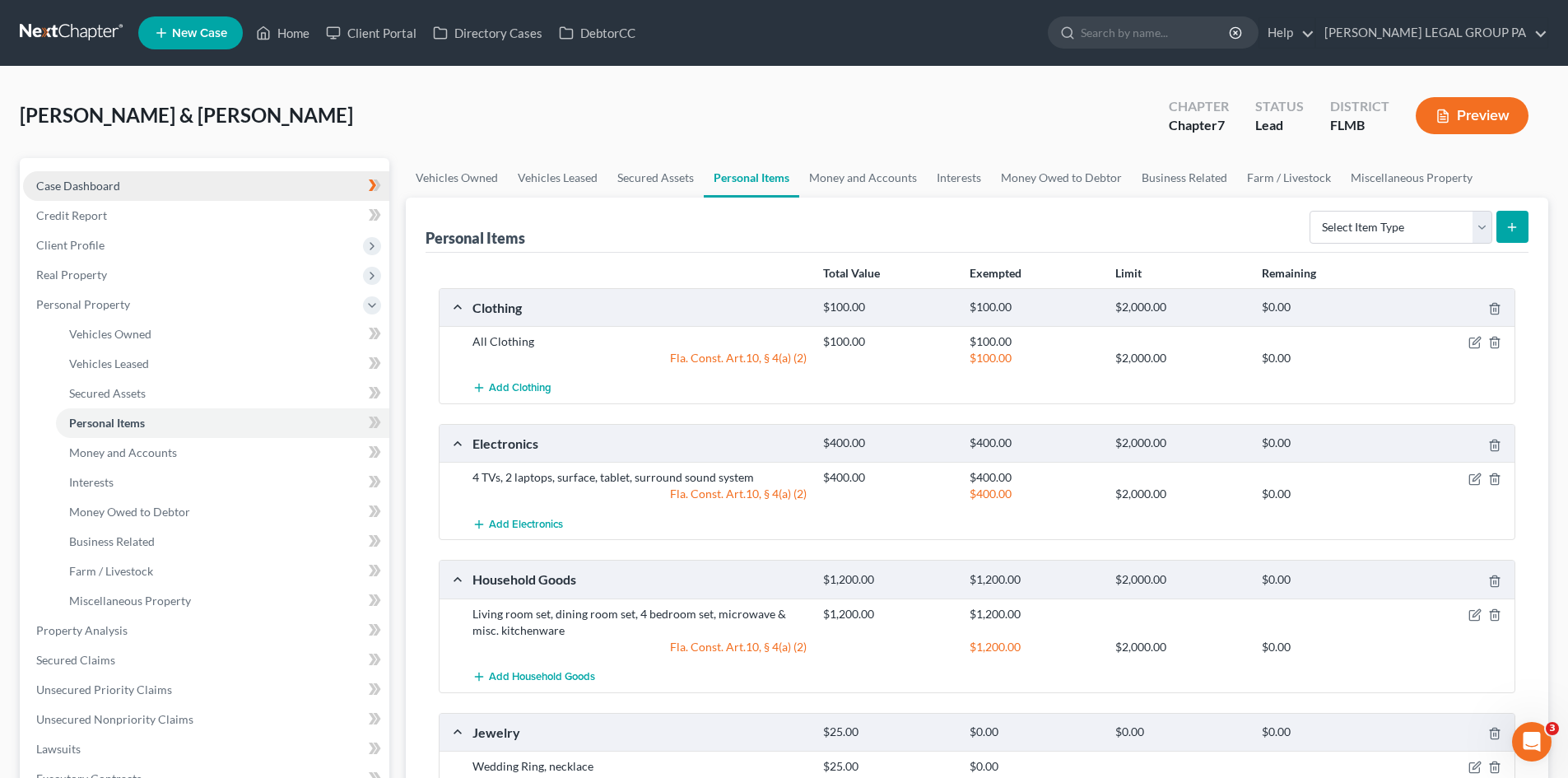
click at [102, 191] on span "Case Dashboard" at bounding box center [78, 185] width 84 height 14
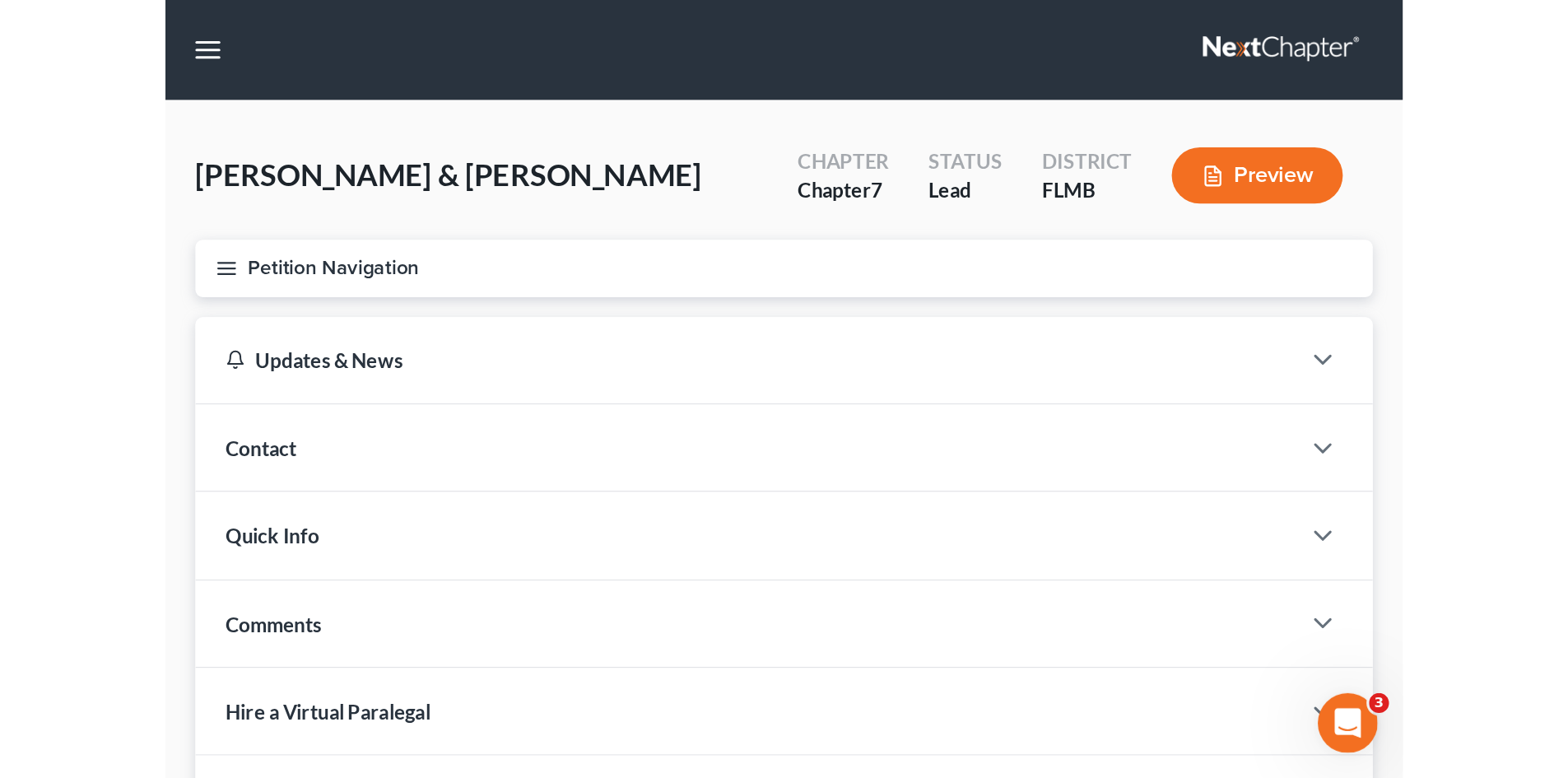
scroll to position [495, 0]
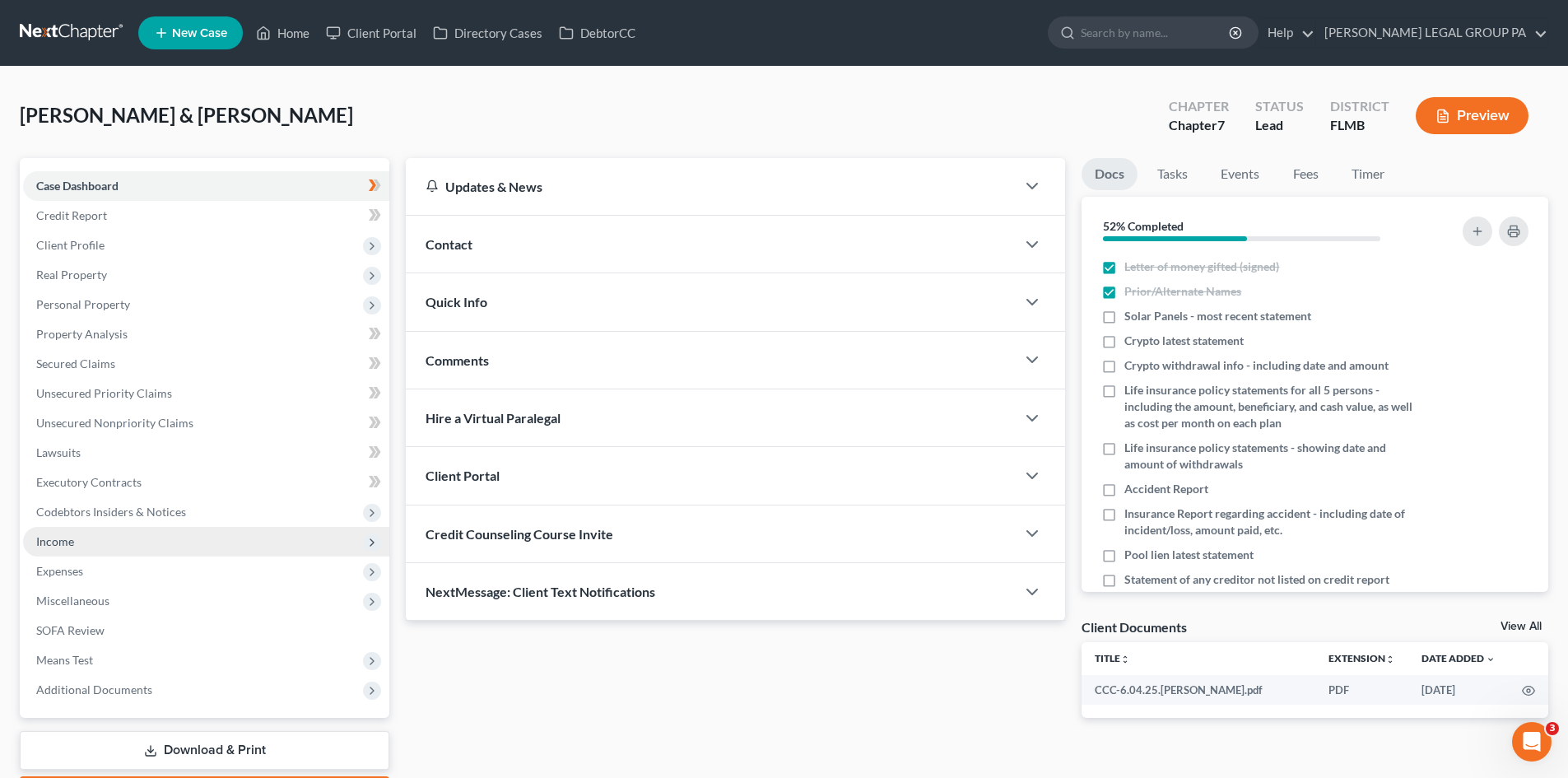
click at [146, 544] on span "Income" at bounding box center [206, 542] width 366 height 30
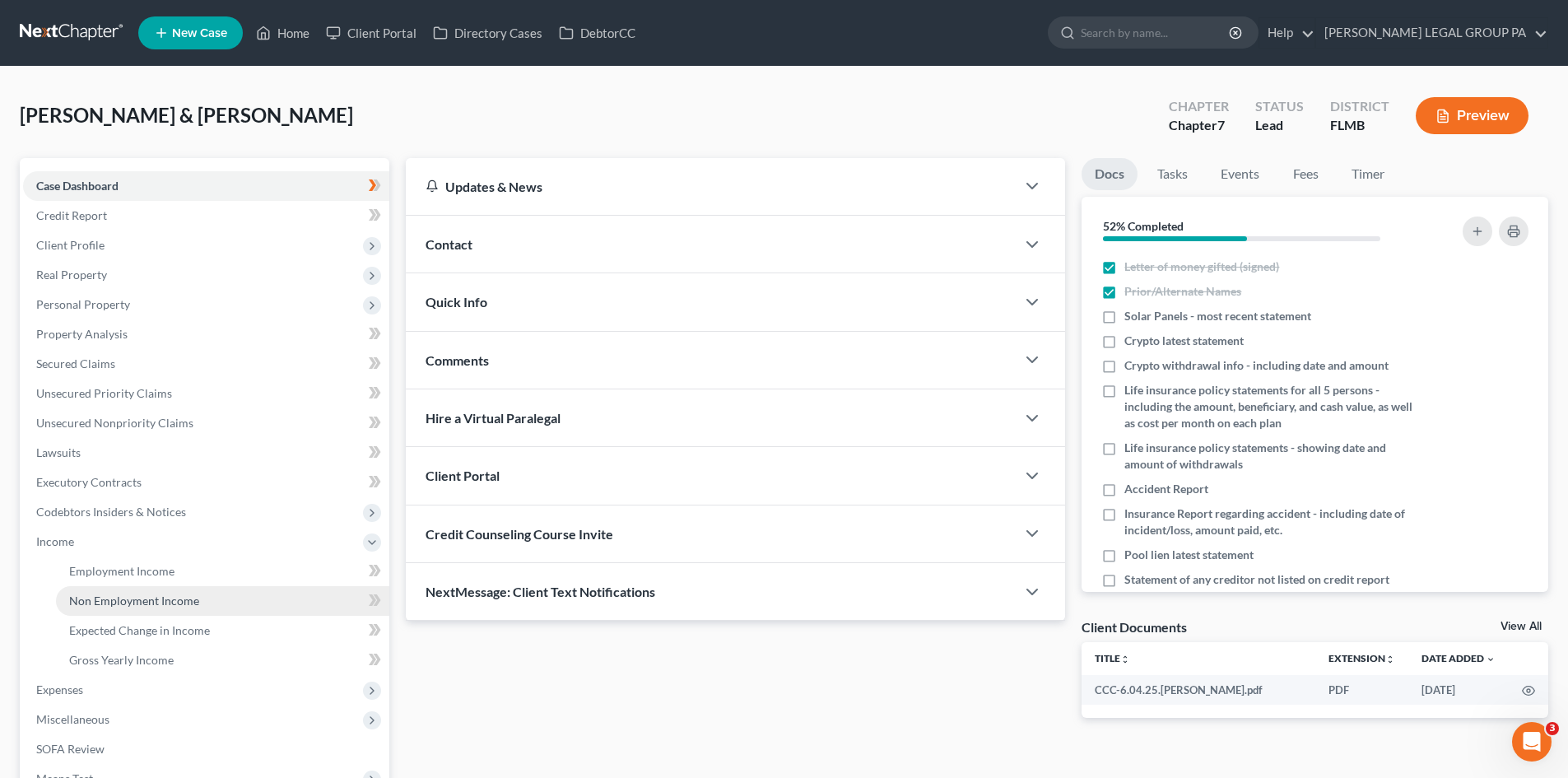
click at [162, 596] on span "Non Employment Income" at bounding box center [133, 600] width 130 height 14
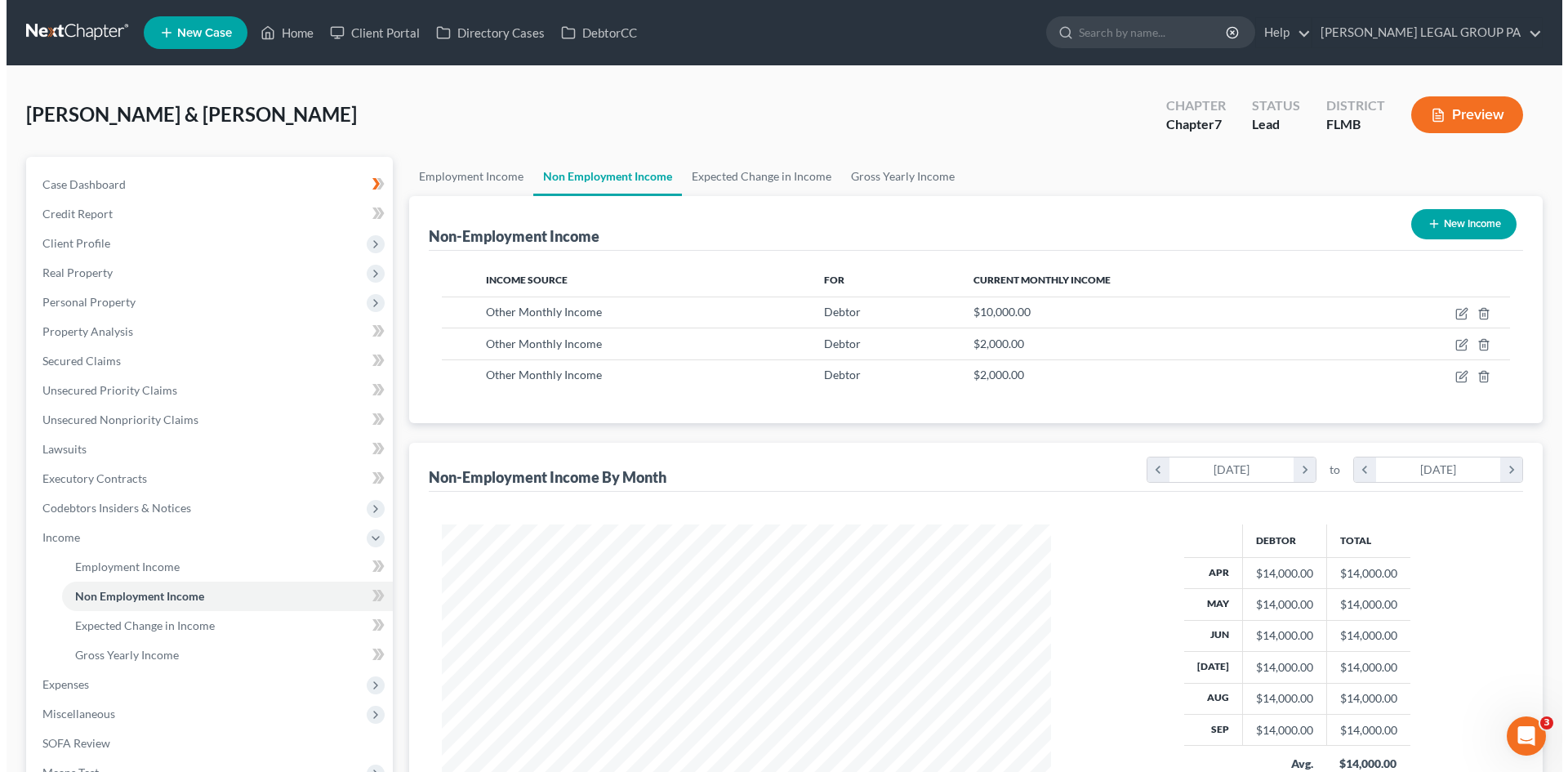
scroll to position [305, 642]
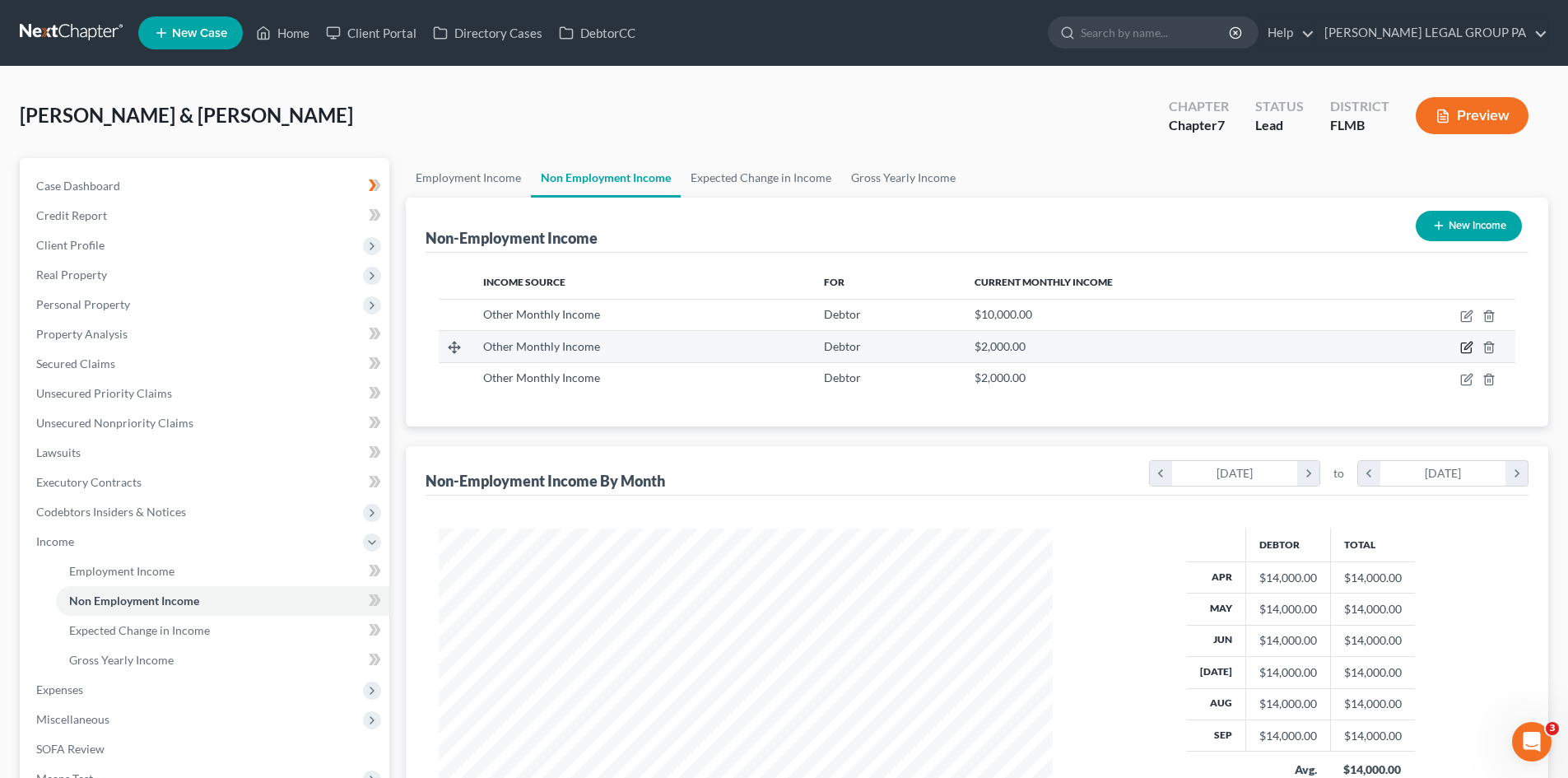
click at [1465, 344] on icon "button" at bounding box center [1466, 347] width 13 height 13
select select "13"
select select "0"
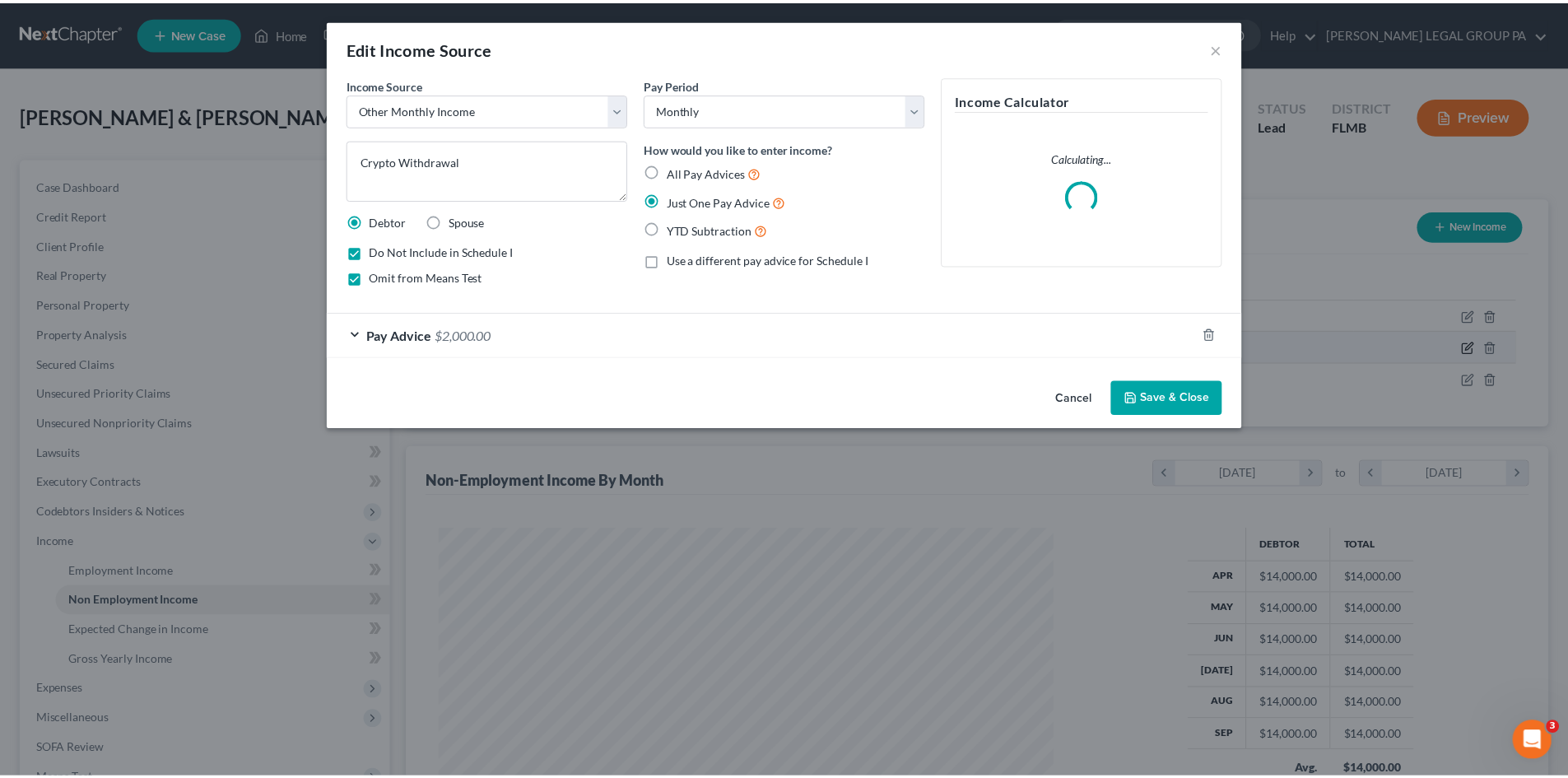
scroll to position [310, 653]
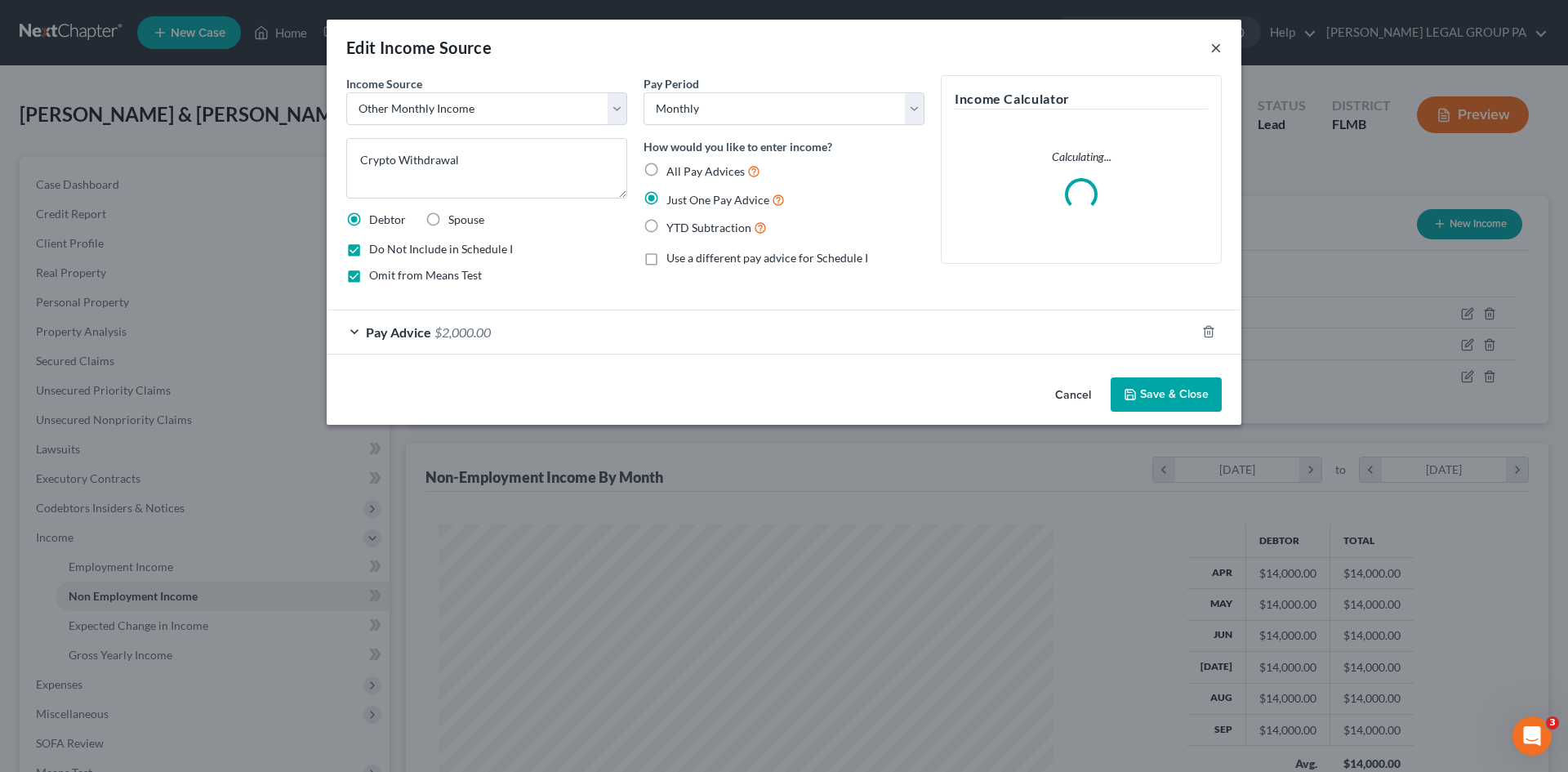
click at [1212, 49] on button "×" at bounding box center [1216, 47] width 11 height 19
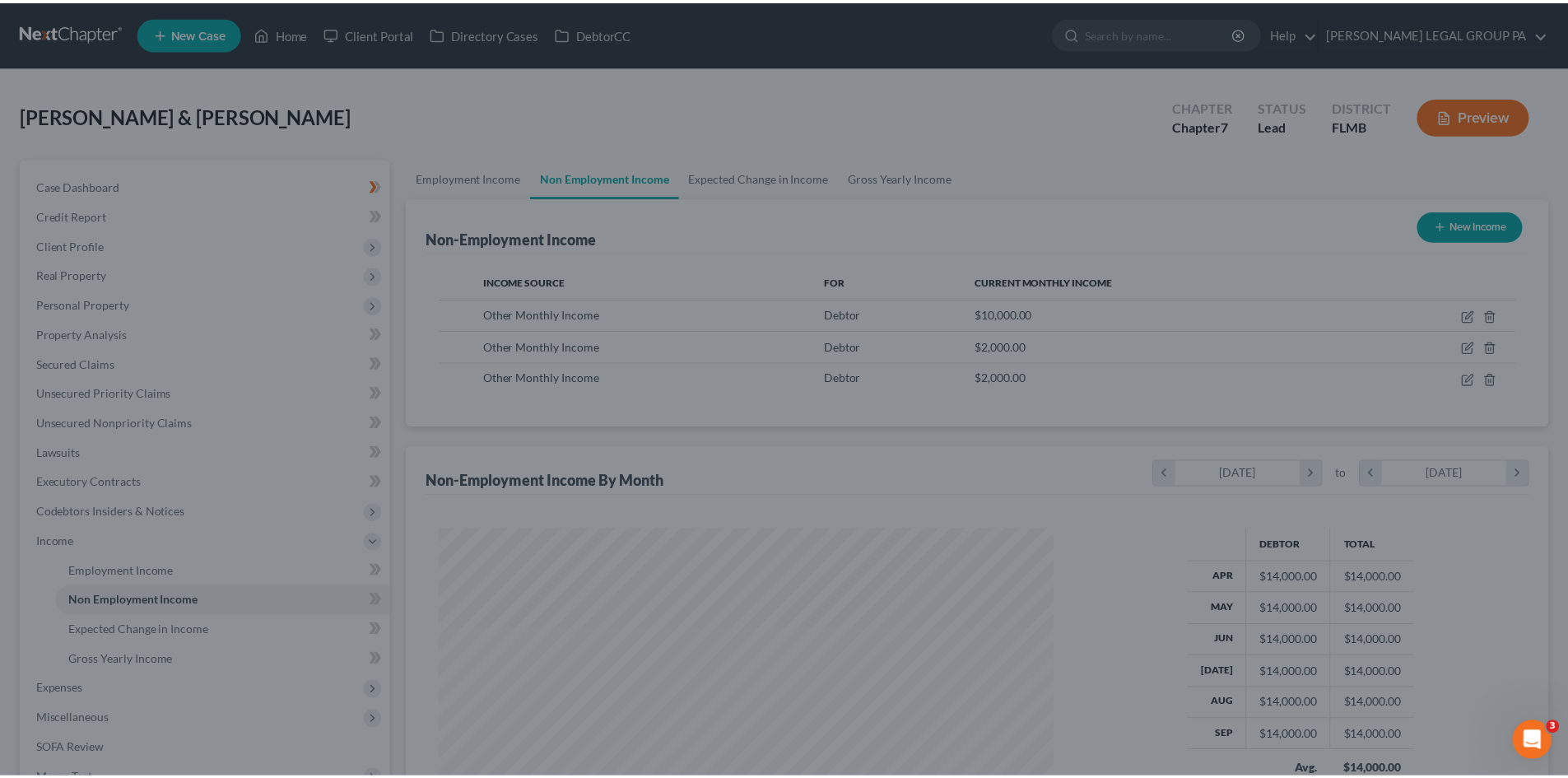
scroll to position [307, 647]
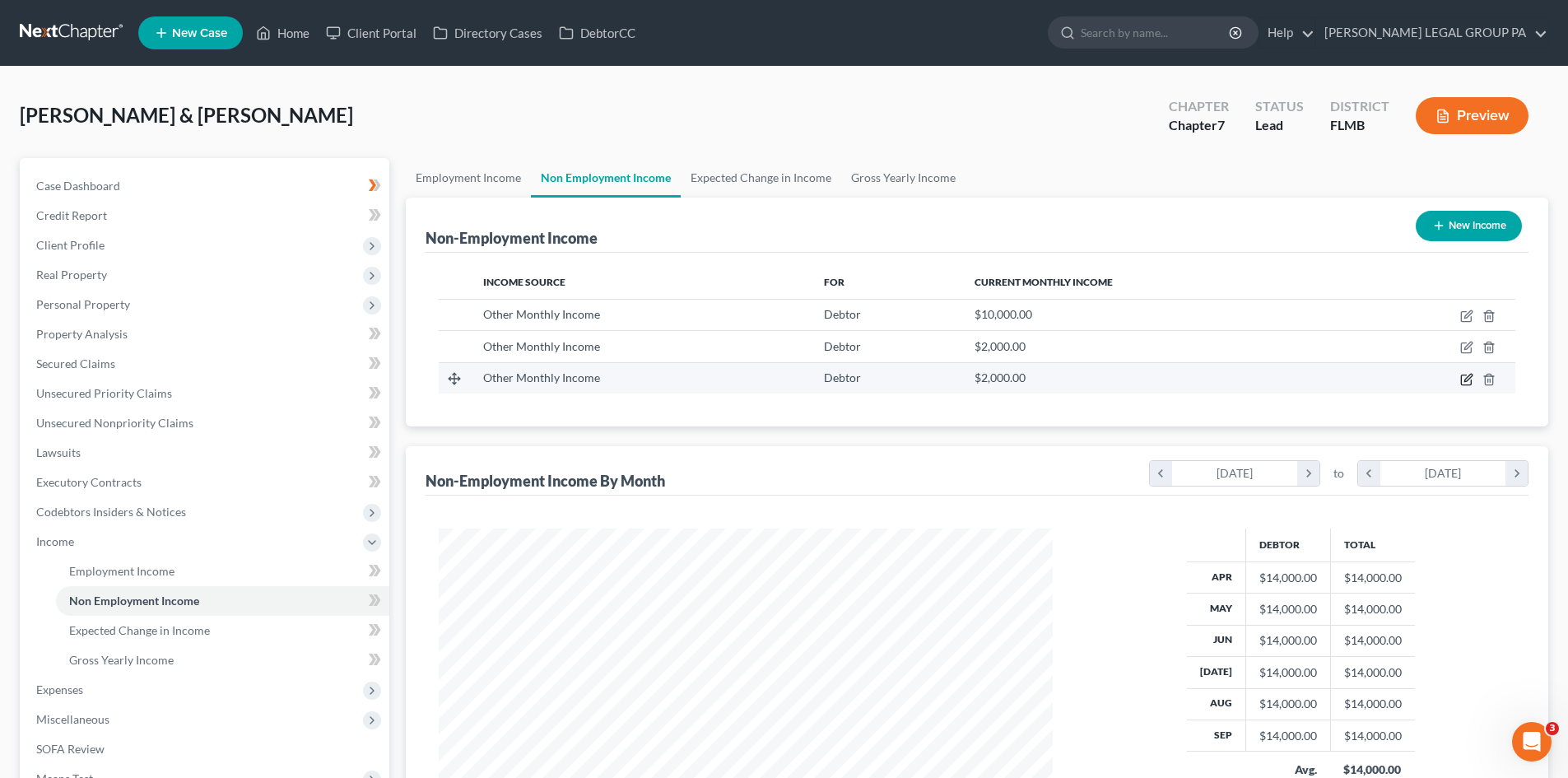
click at [1470, 381] on icon "button" at bounding box center [1466, 379] width 13 height 13
select select "13"
select select "0"
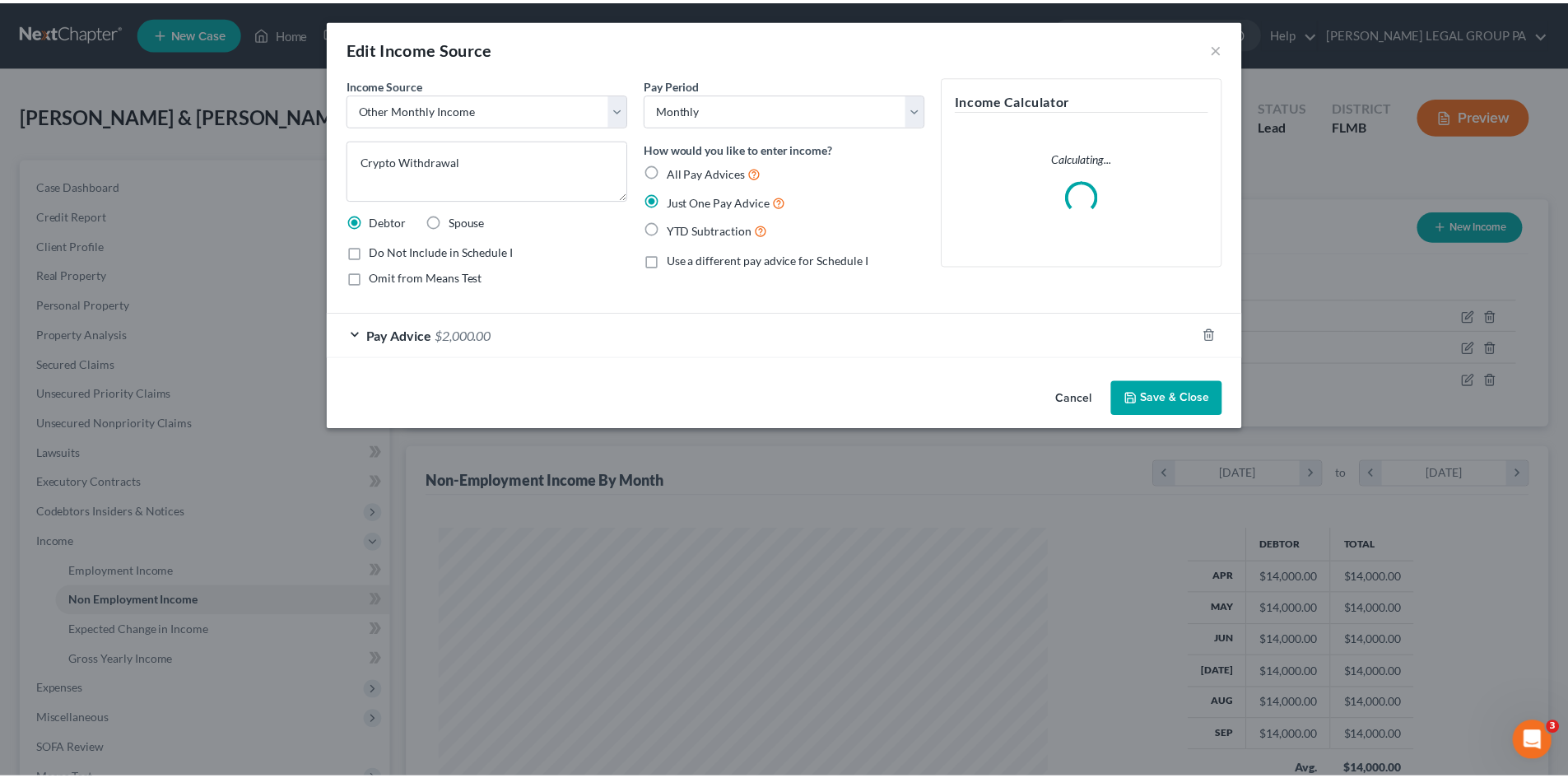
scroll to position [310, 653]
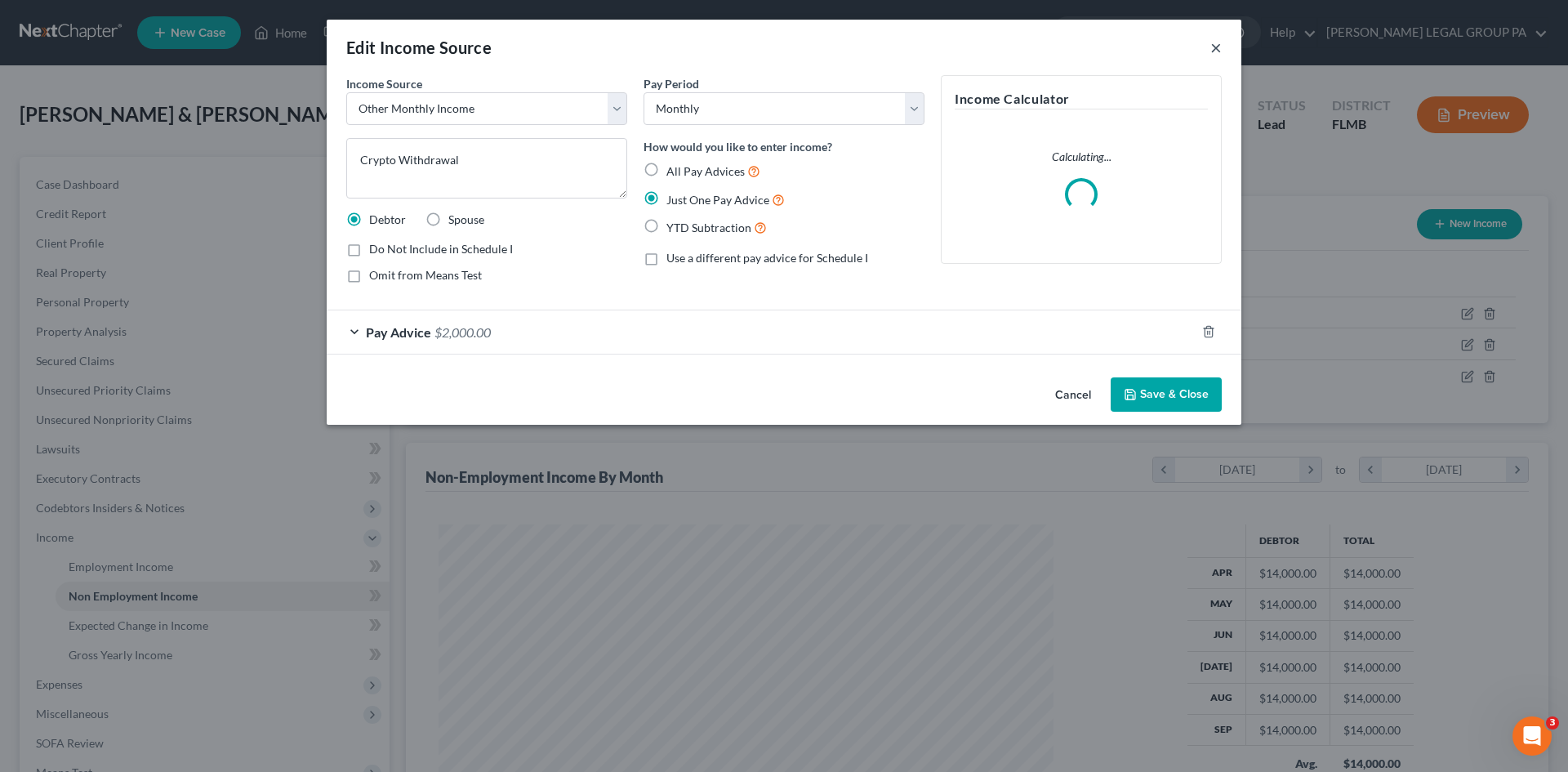
click at [1220, 51] on button "×" at bounding box center [1216, 47] width 11 height 19
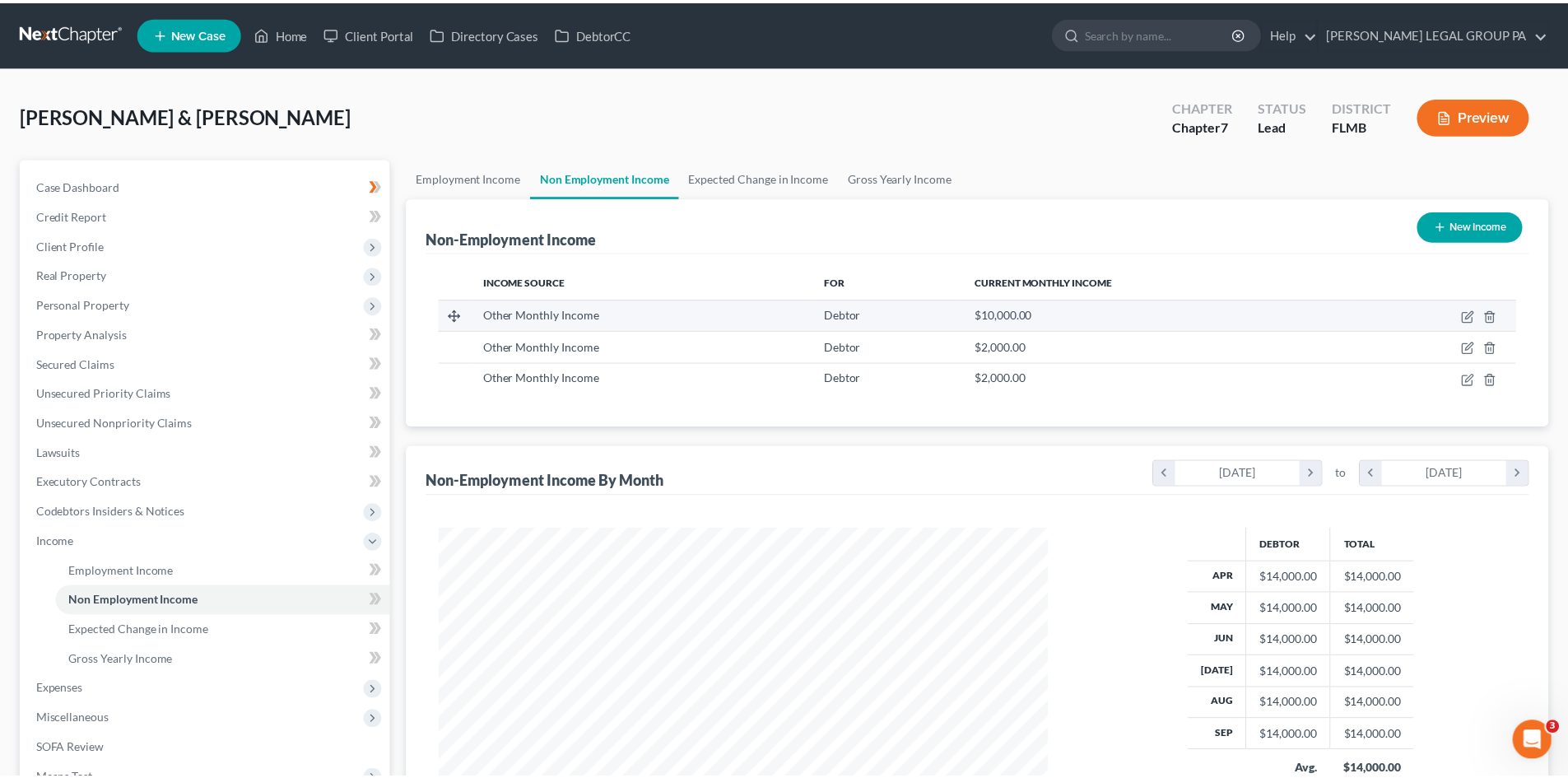
scroll to position [307, 647]
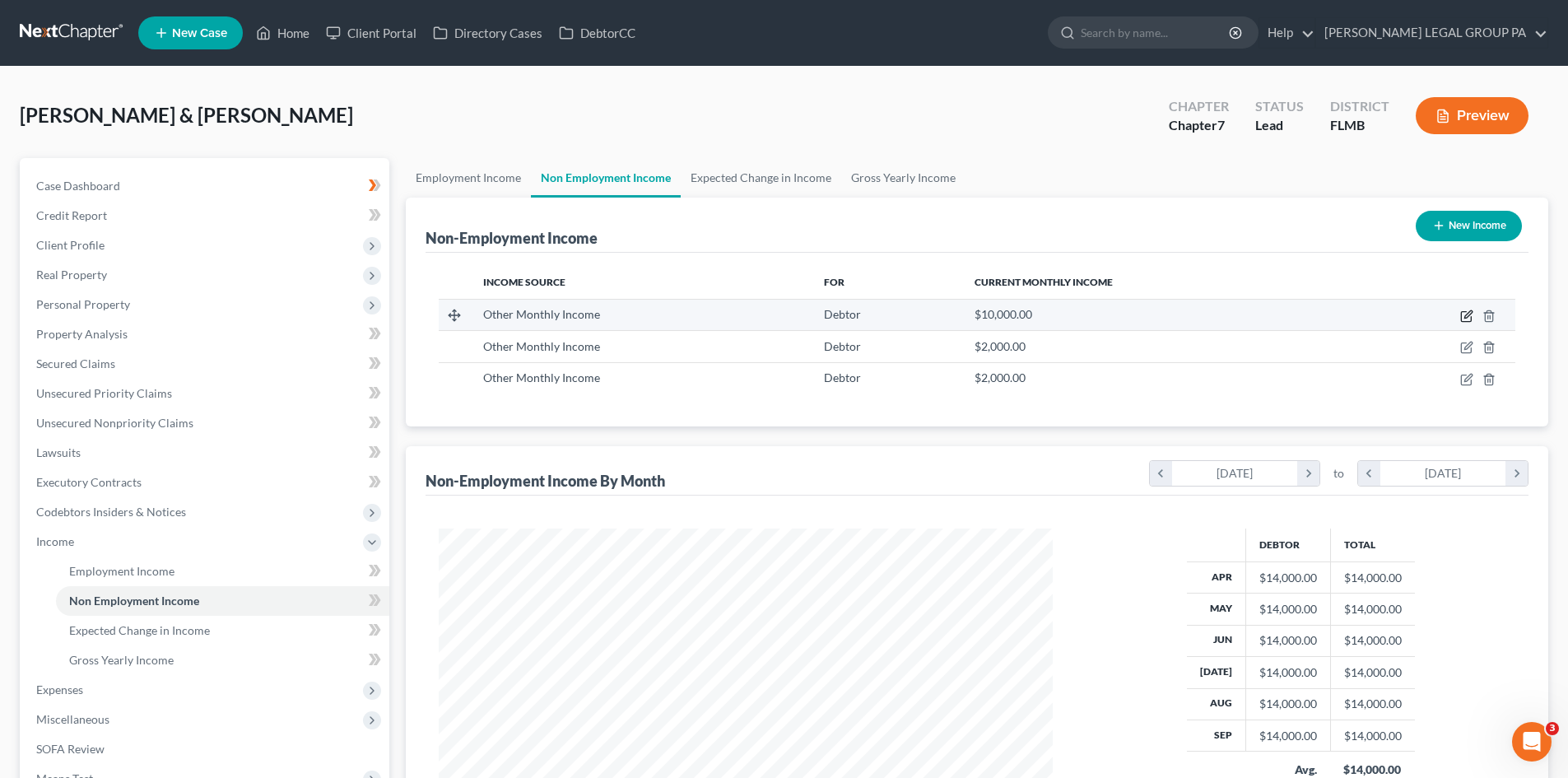
click at [1471, 317] on icon "button" at bounding box center [1466, 316] width 13 height 13
select select "13"
select select "0"
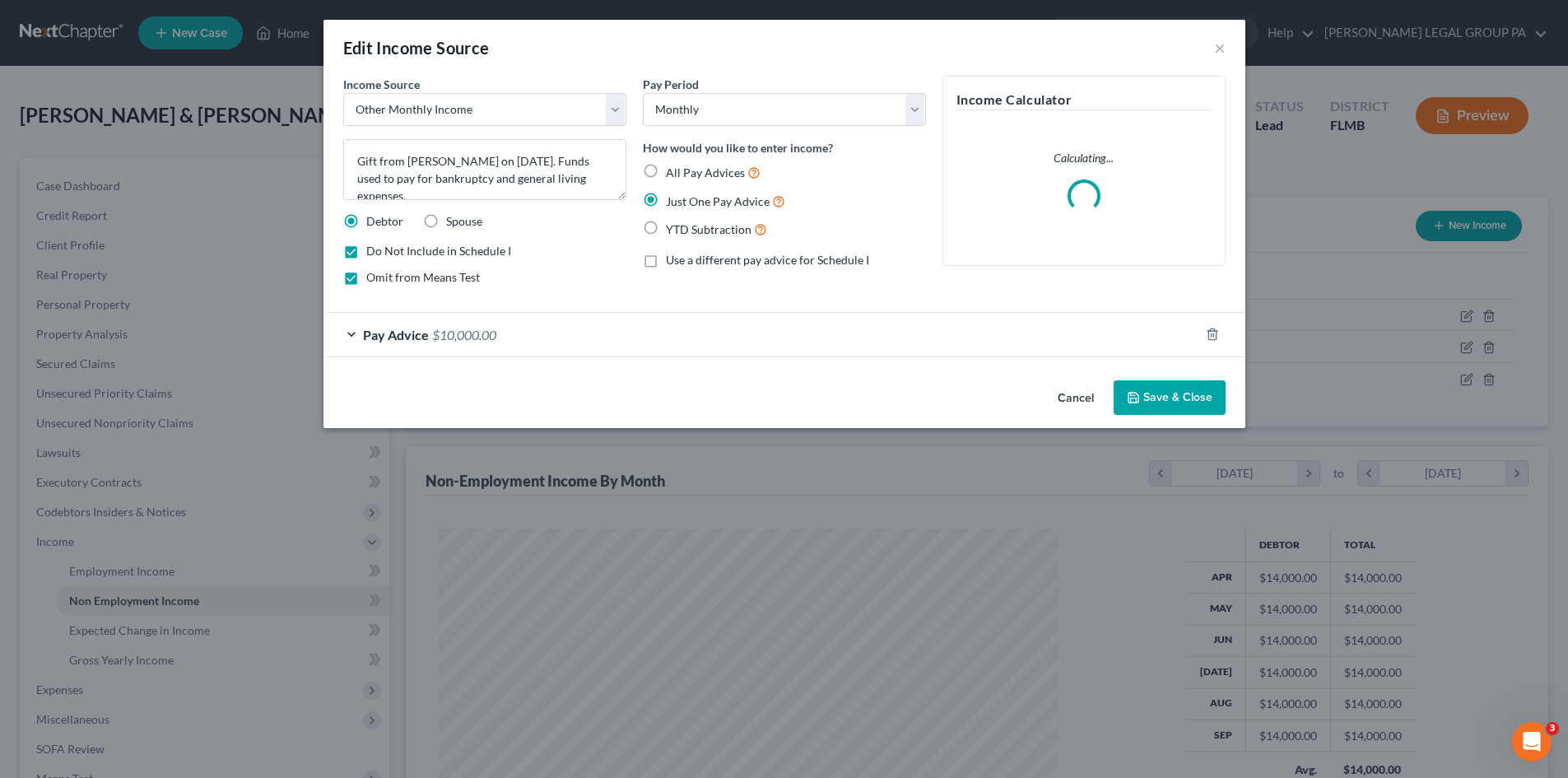
scroll to position [310, 653]
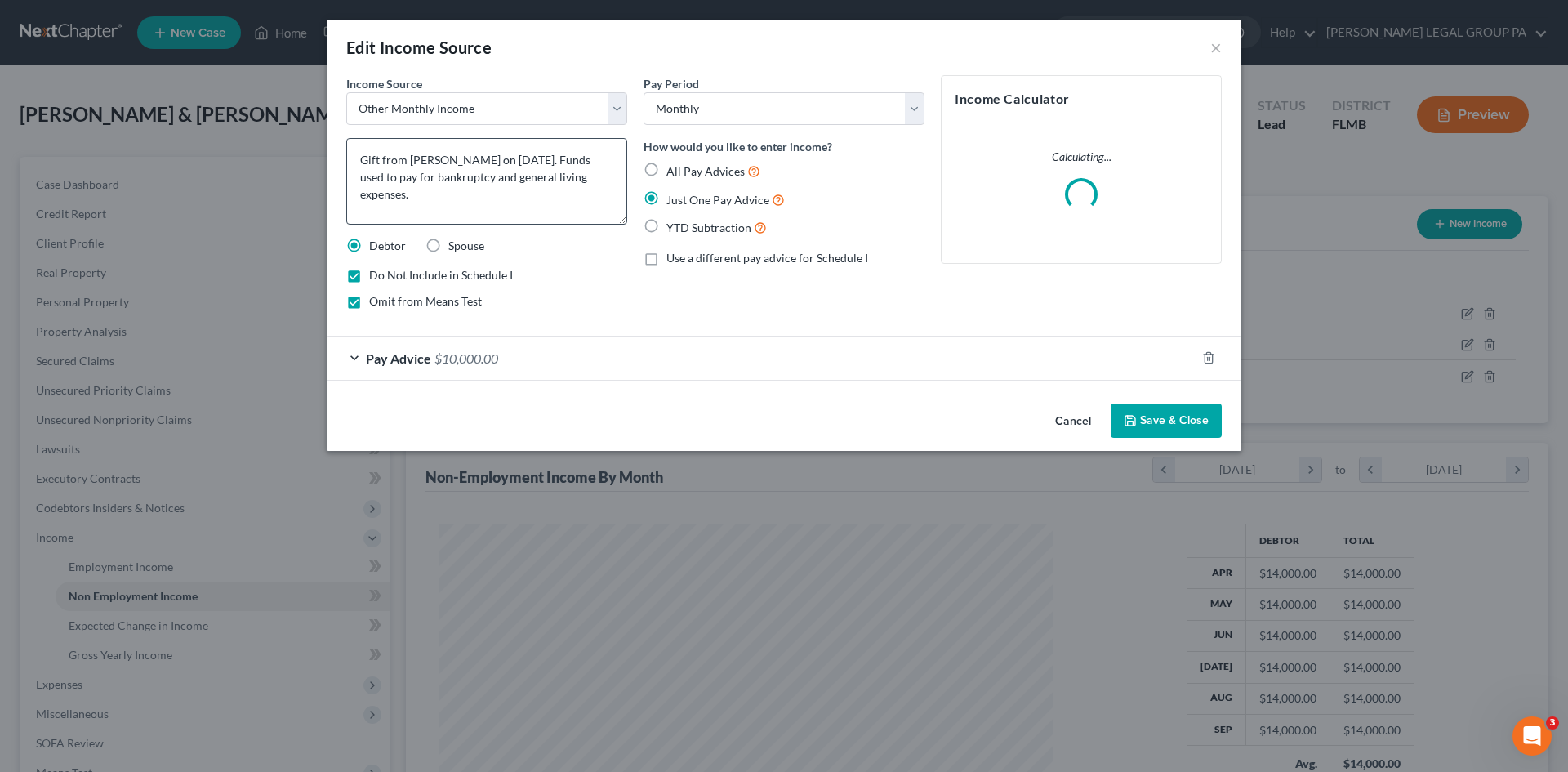
drag, startPoint x: 623, startPoint y: 196, endPoint x: 623, endPoint y: 224, distance: 28.0
click at [623, 224] on textarea "Gift from Terrance Murphy on 5/28/2025. Funds used to pay for bankruptcy and ge…" at bounding box center [486, 181] width 281 height 87
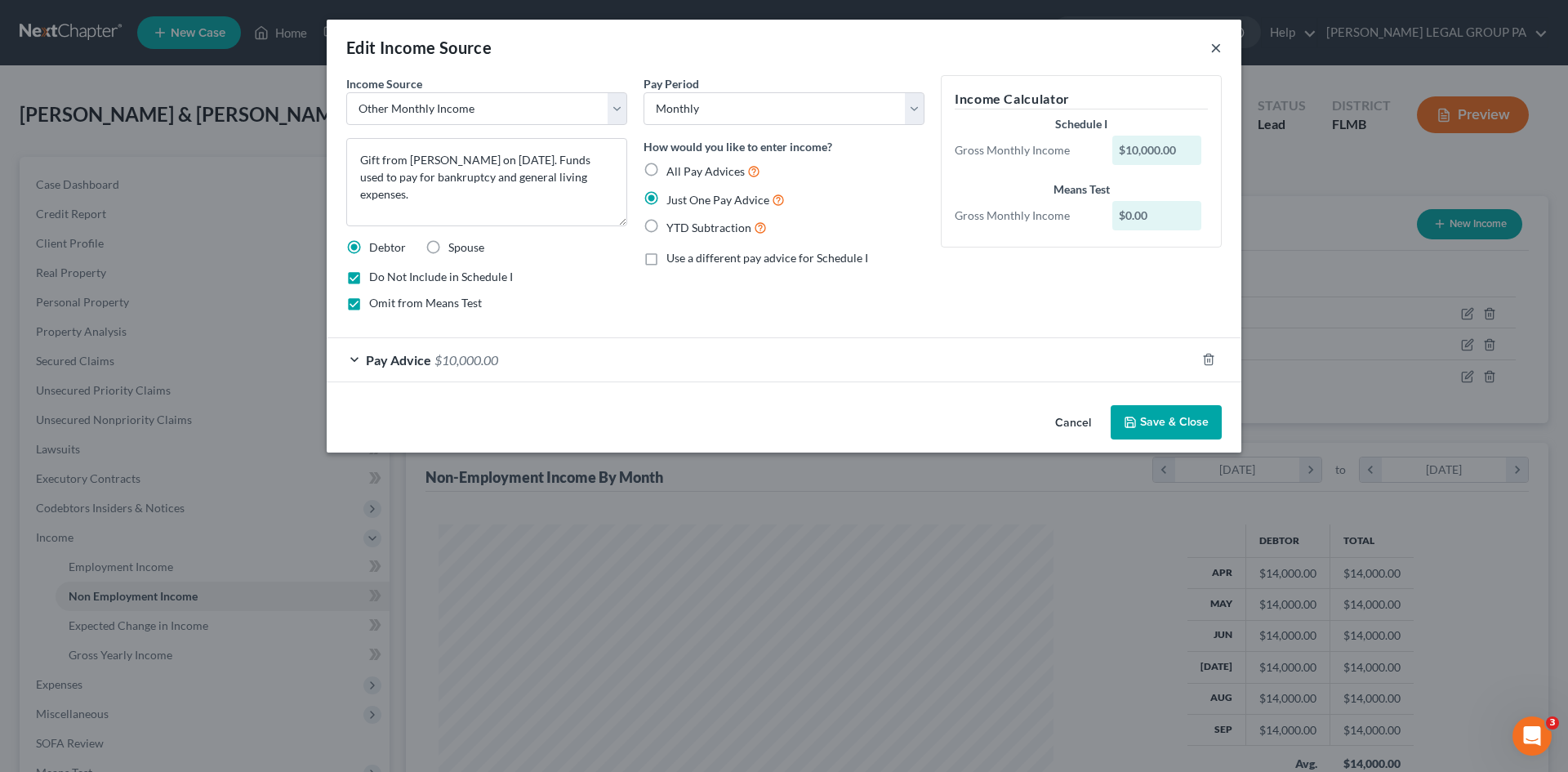
click at [1214, 48] on button "×" at bounding box center [1216, 47] width 11 height 19
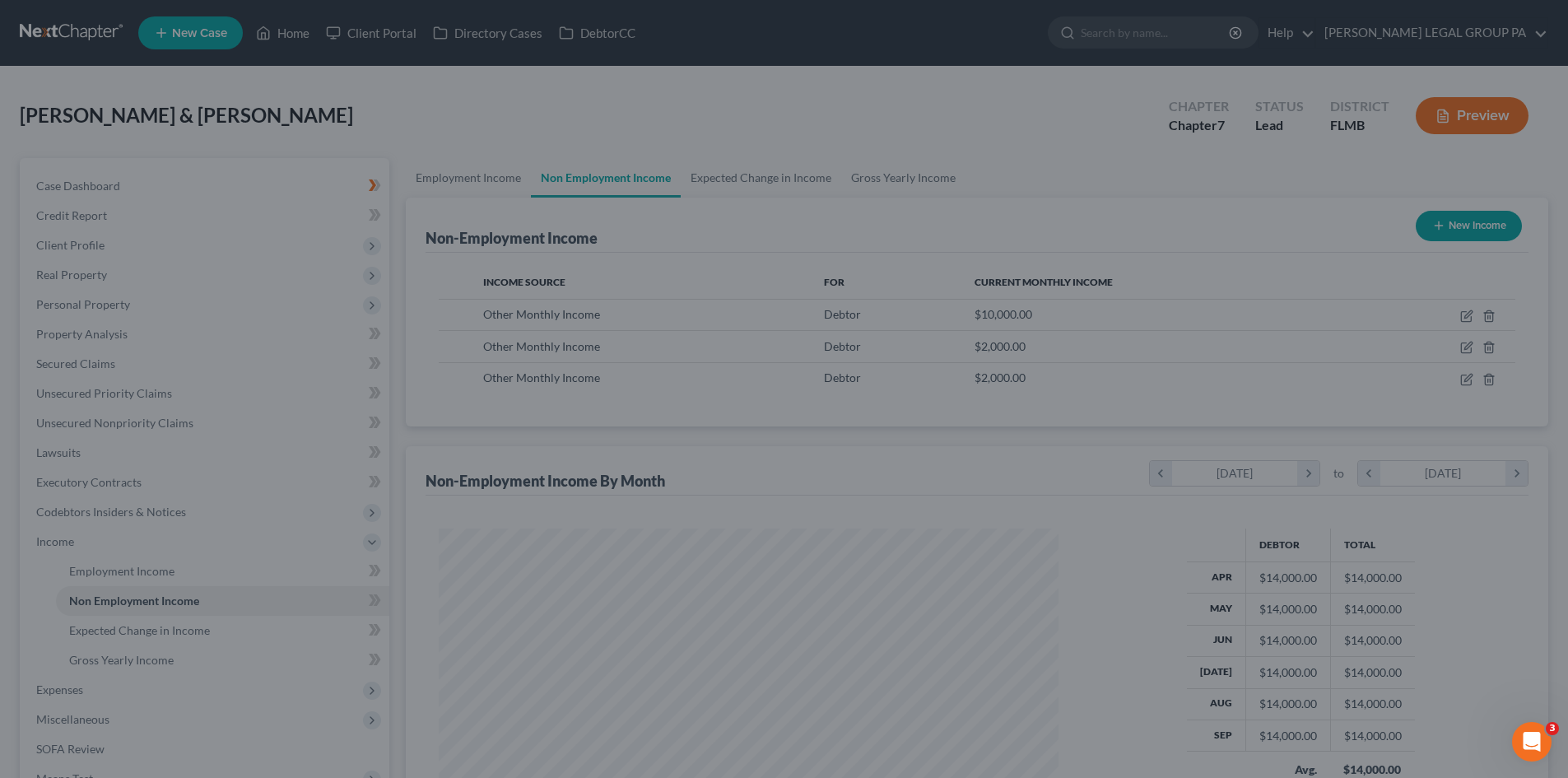
scroll to position [823206, 822676]
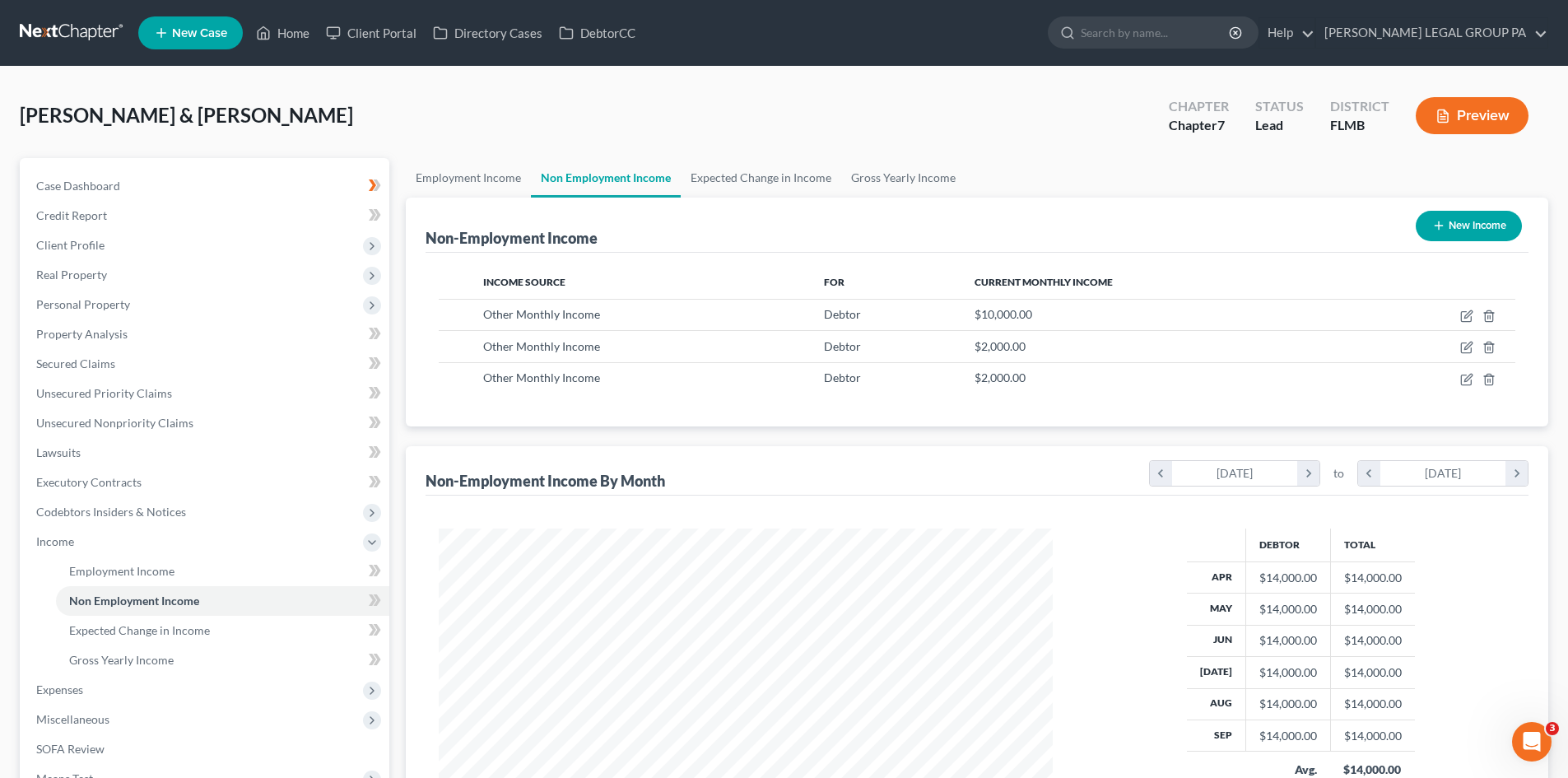
click at [1465, 220] on button "New Income" at bounding box center [1469, 226] width 106 height 31
select select "0"
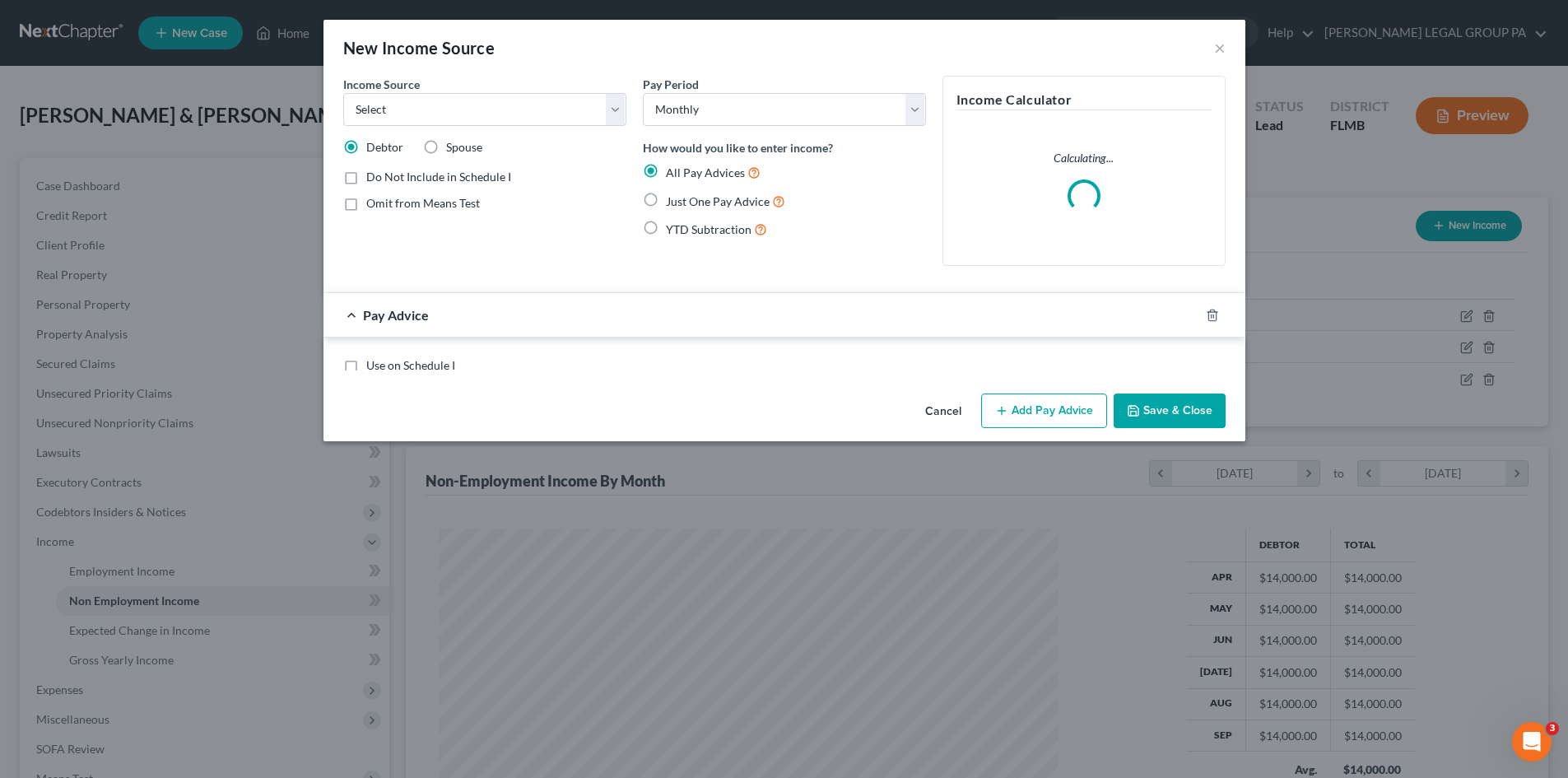
scroll to position [310, 653]
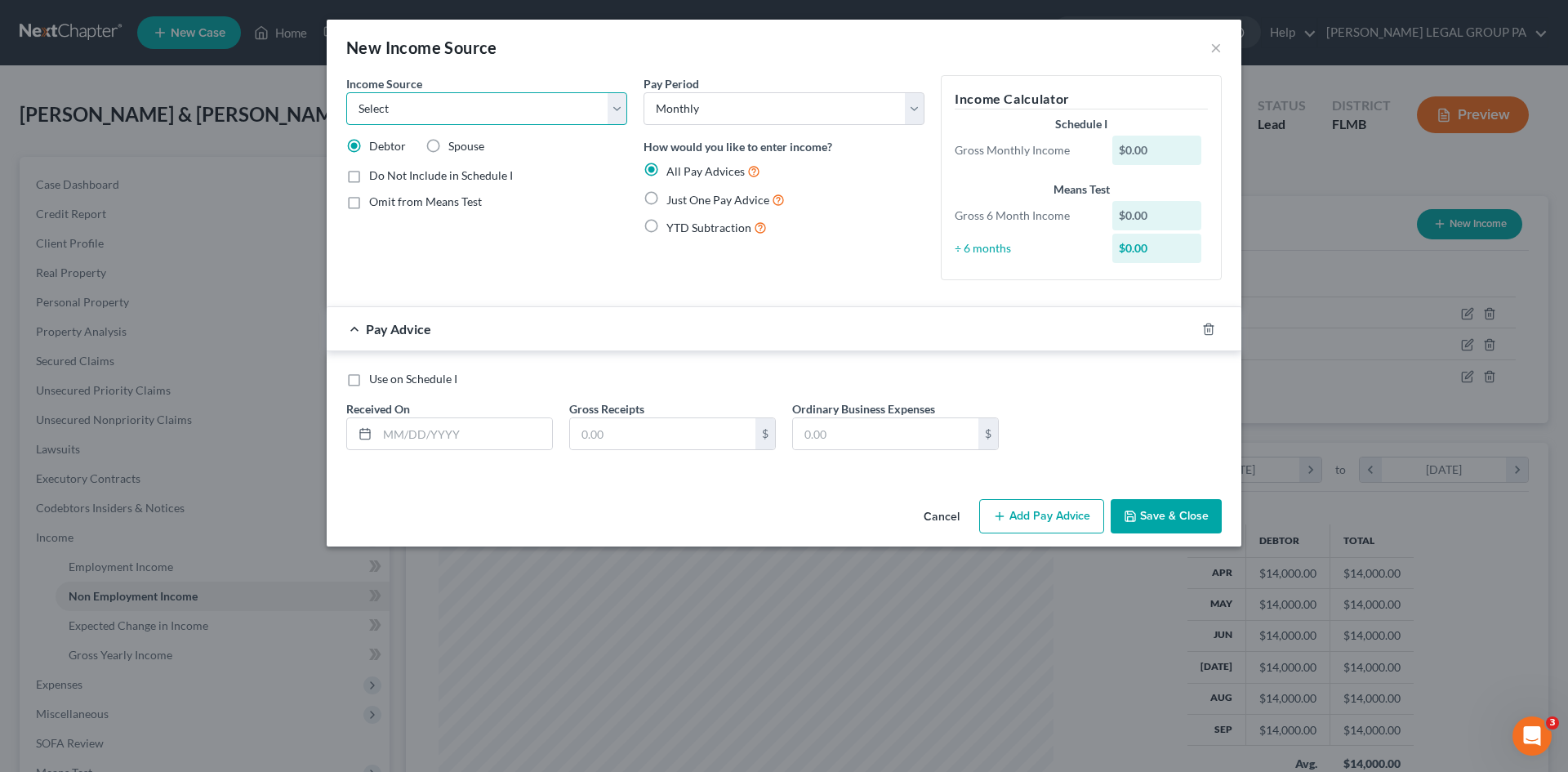
click at [497, 101] on select "Select Unemployment Disability (from employer) Pension Retirement Social Securi…" at bounding box center [486, 108] width 281 height 32
select select "13"
click at [346, 92] on select "Select Unemployment Disability (from employer) Pension Retirement Social Securi…" at bounding box center [486, 108] width 281 height 32
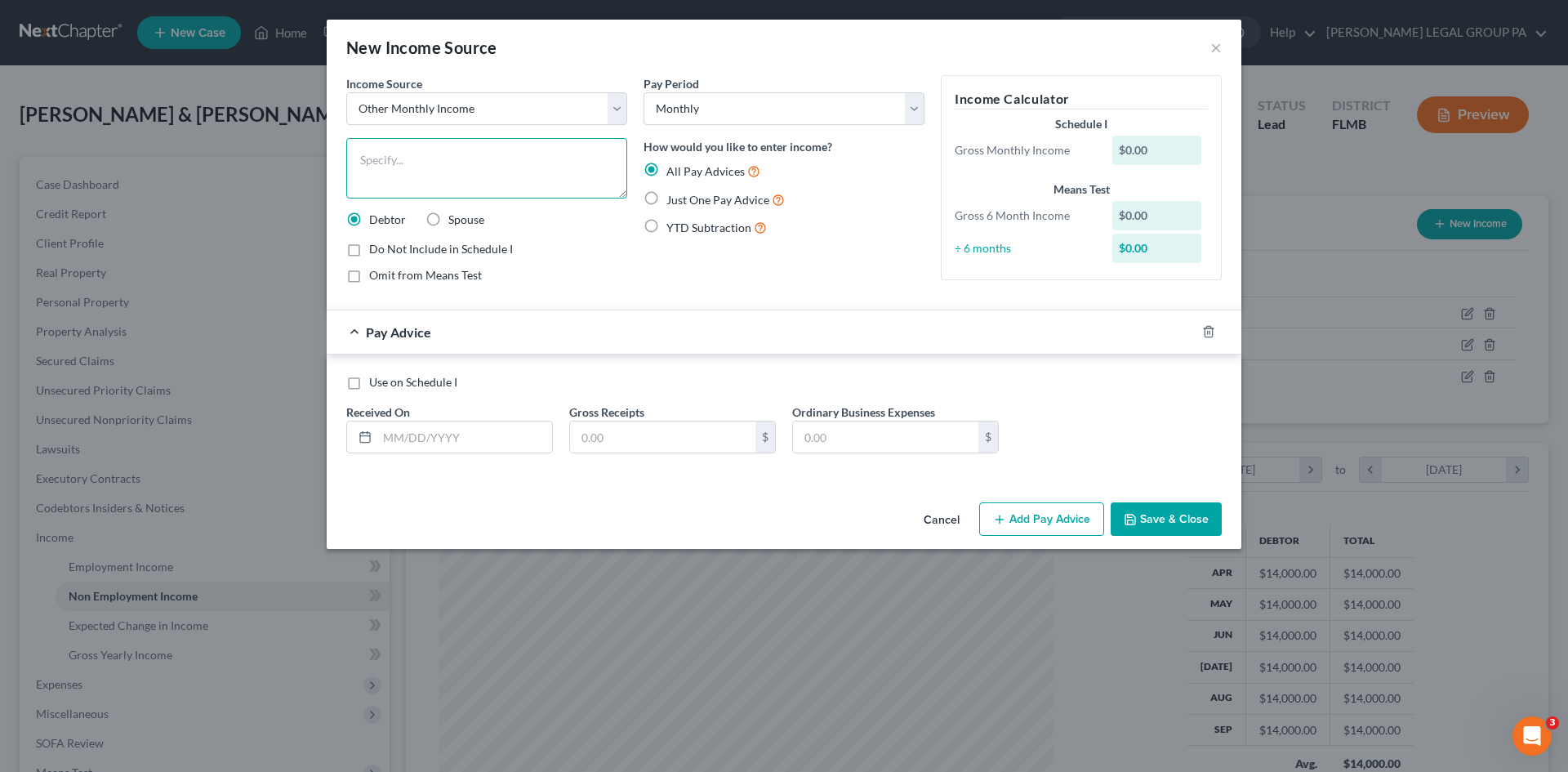
drag, startPoint x: 530, startPoint y: 172, endPoint x: 521, endPoint y: 171, distance: 9.1
click at [530, 171] on textarea at bounding box center [486, 168] width 281 height 60
click at [1218, 49] on button "×" at bounding box center [1216, 47] width 11 height 19
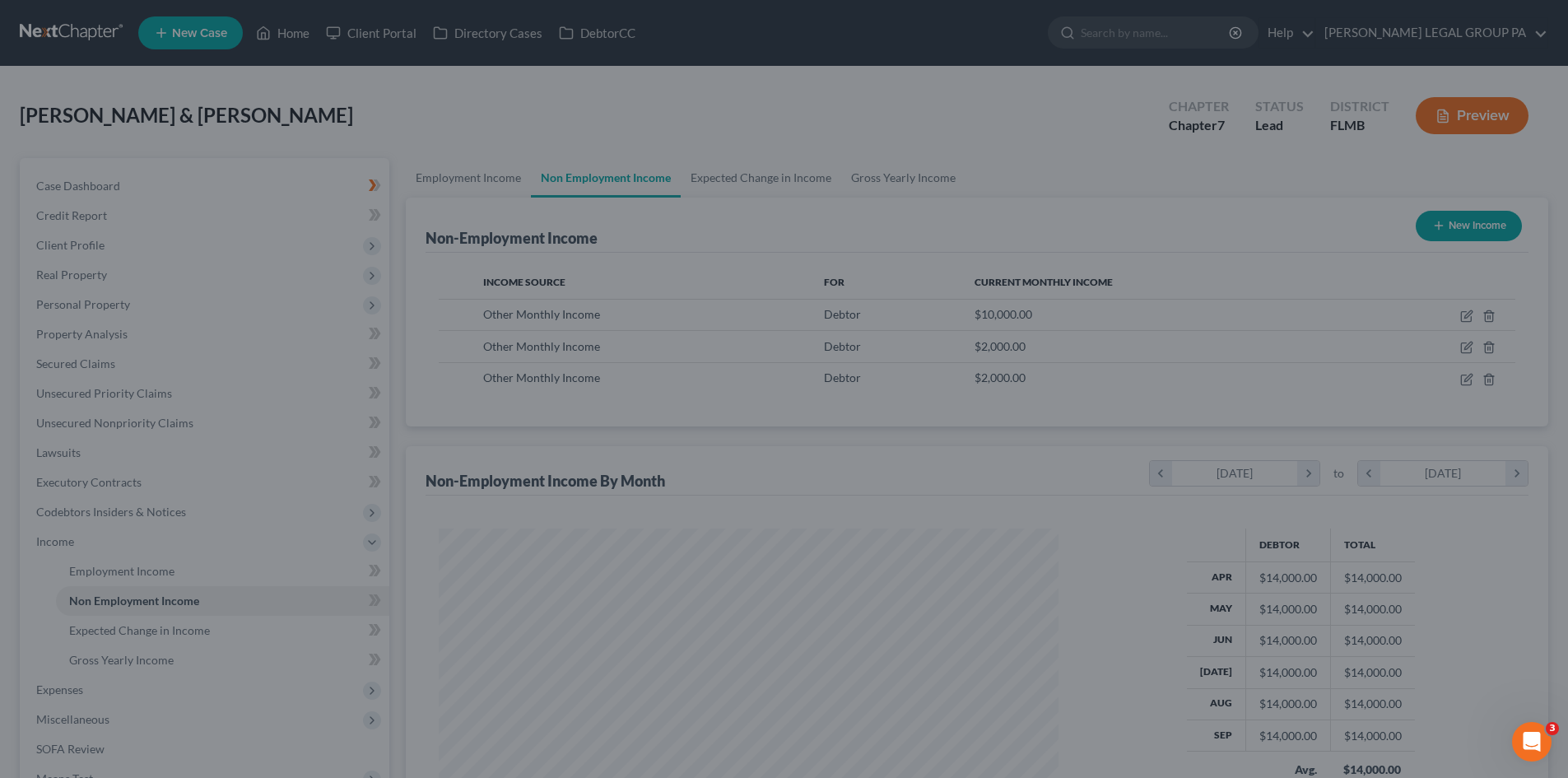
scroll to position [823206, 822676]
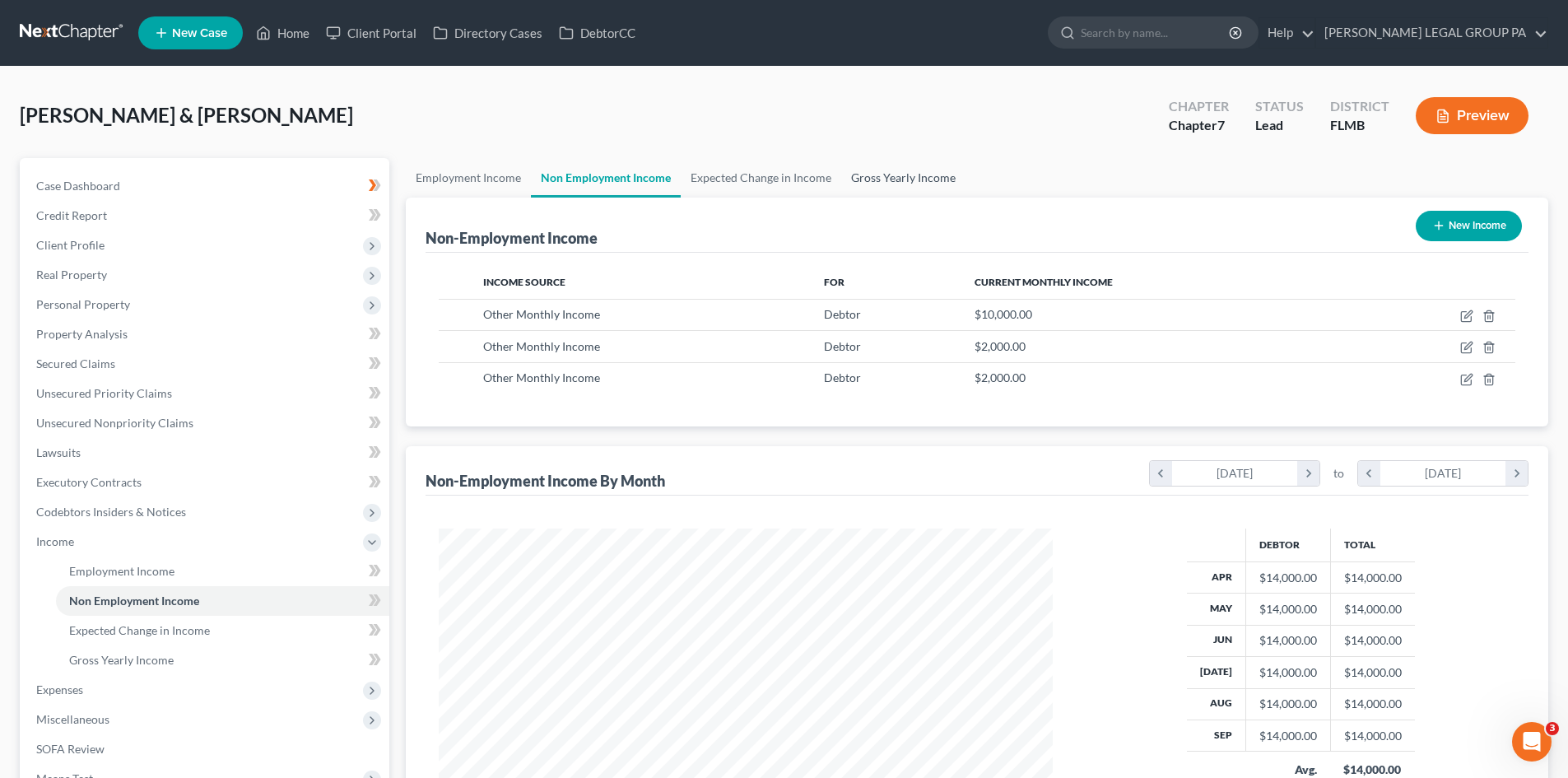
click at [949, 167] on link "Gross Yearly Income" at bounding box center [903, 178] width 124 height 40
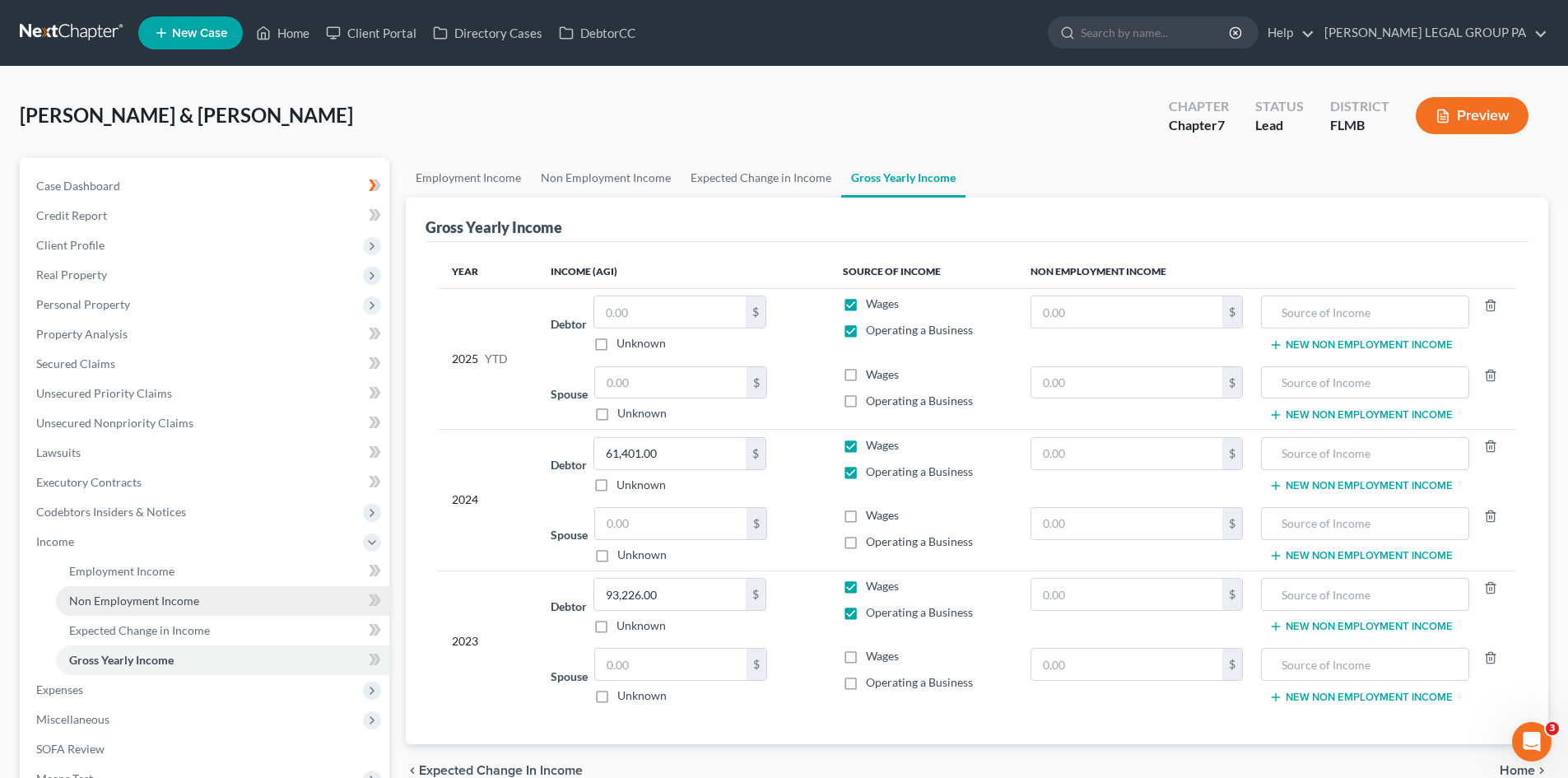
click at [140, 599] on span "Non Employment Income" at bounding box center [133, 600] width 130 height 14
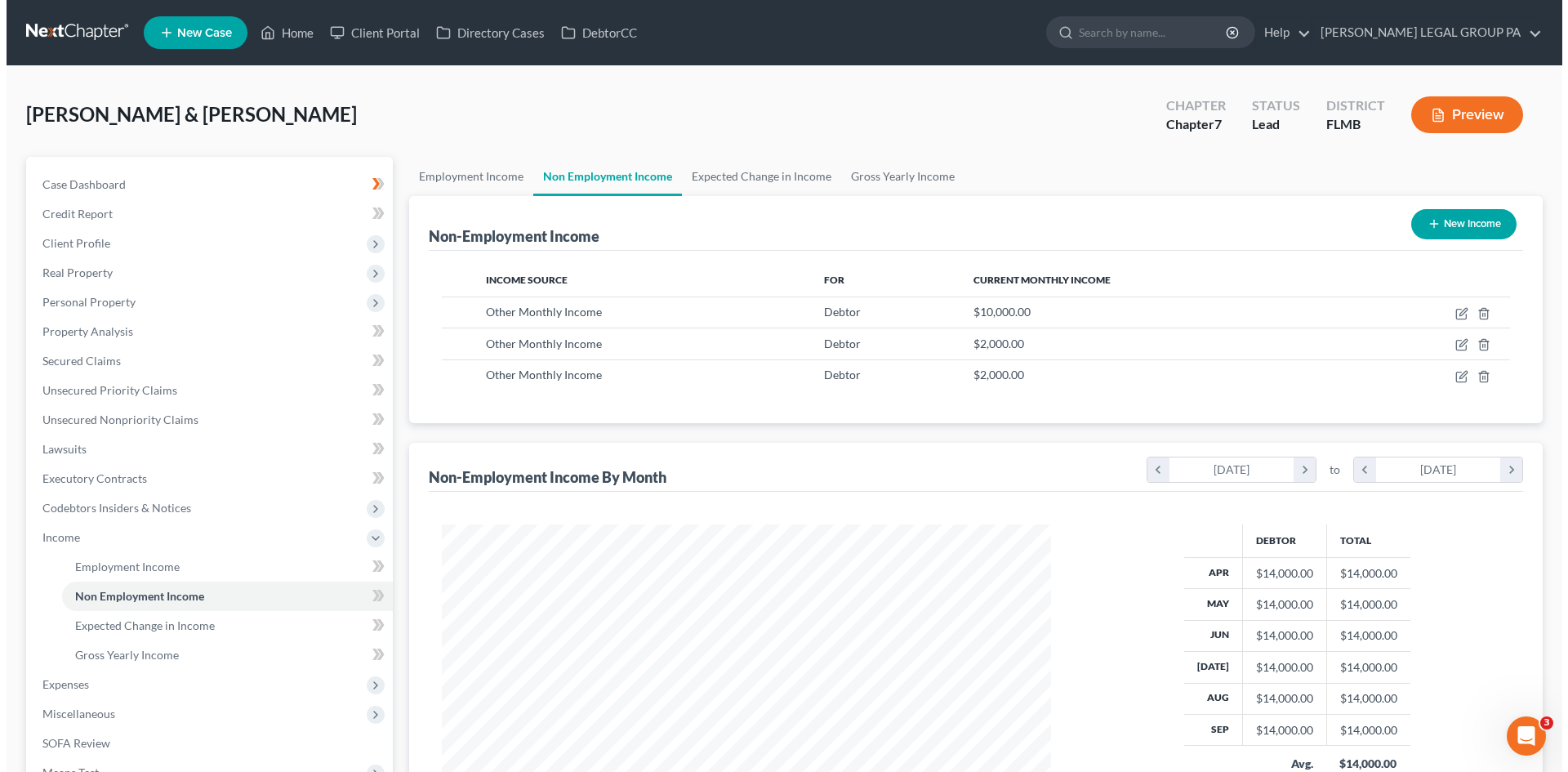
scroll to position [305, 642]
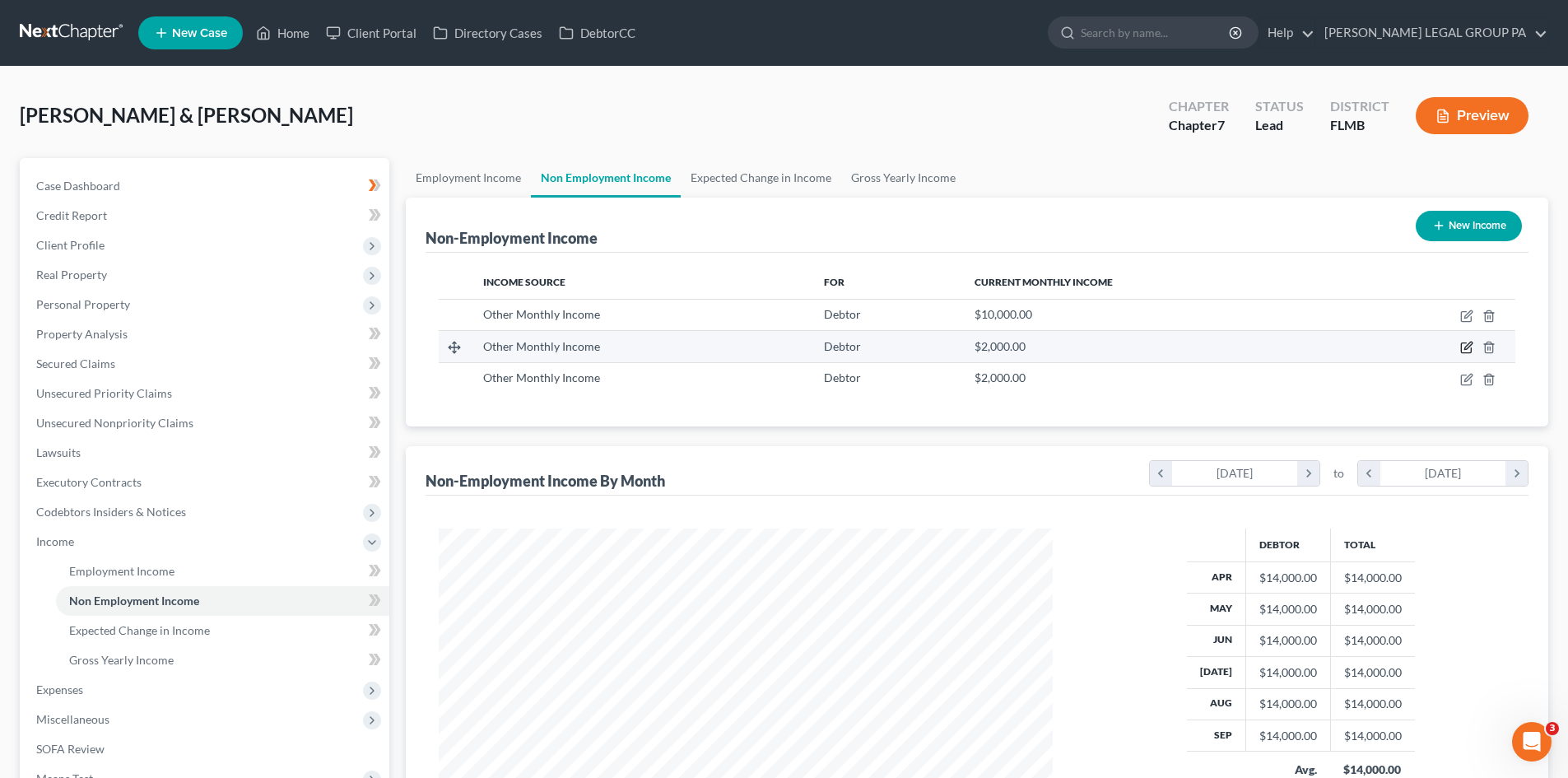
click at [1462, 351] on icon "button" at bounding box center [1466, 348] width 10 height 10
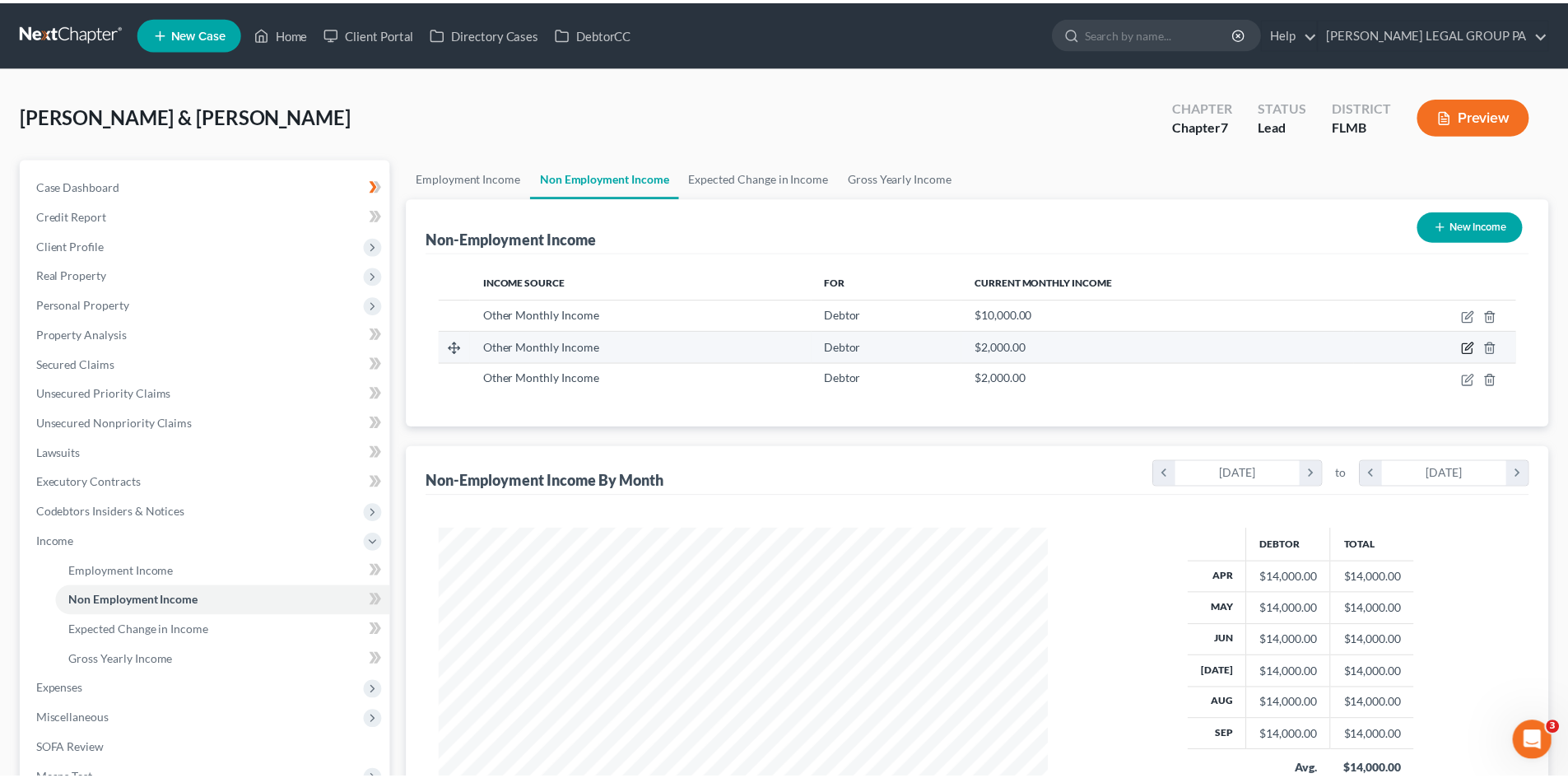
scroll to position [310, 653]
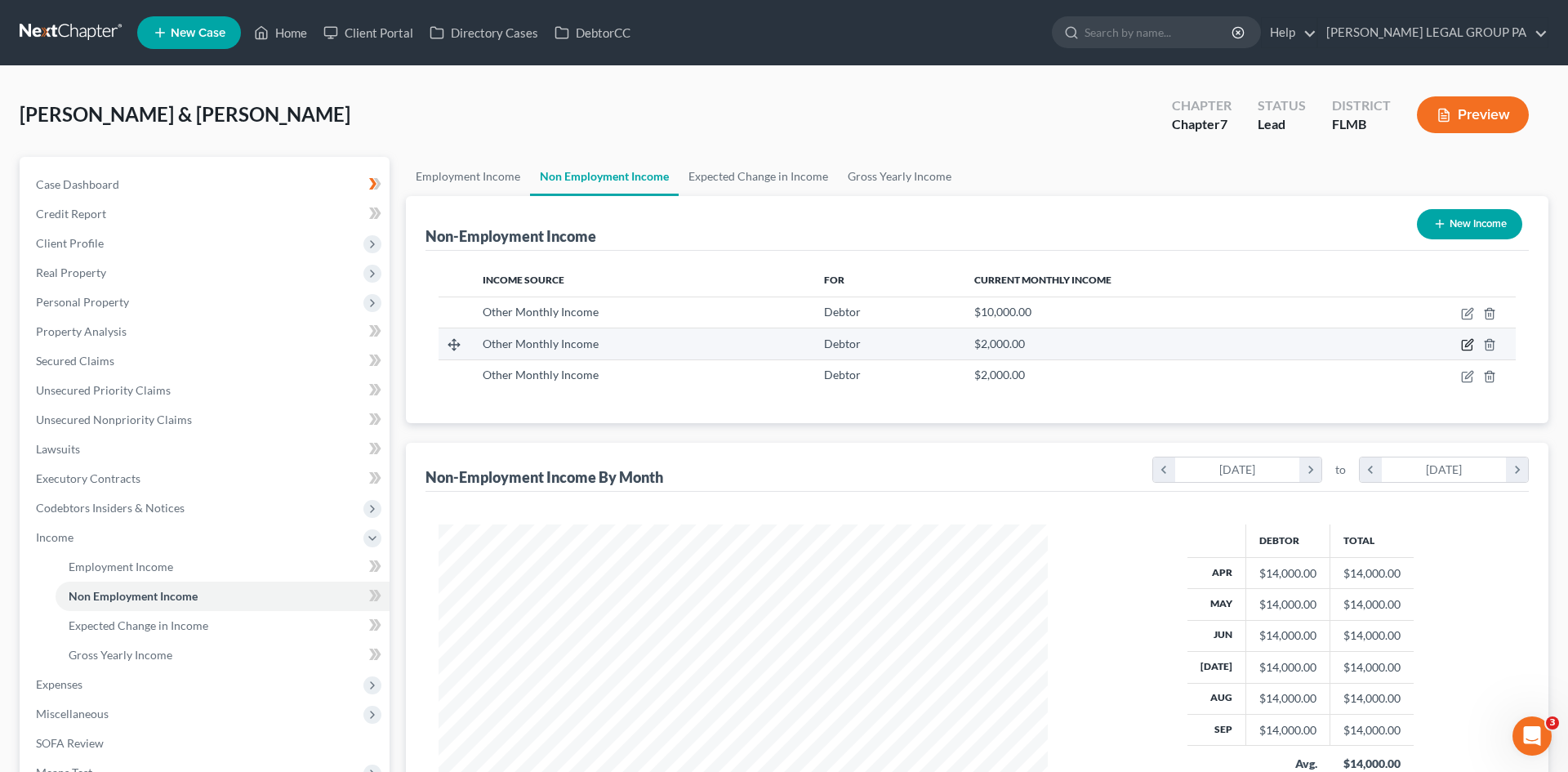
select select "13"
select select "0"
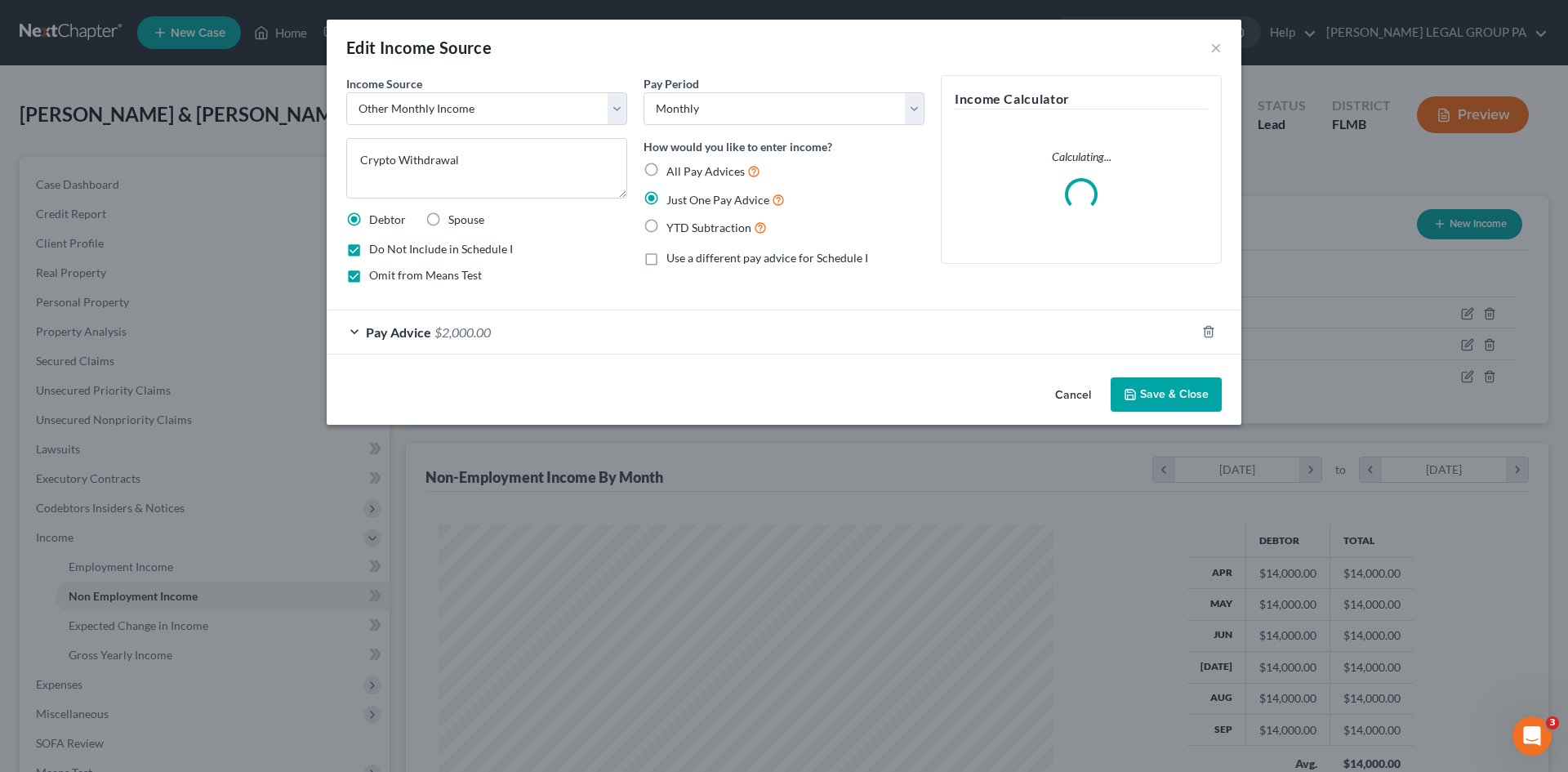
click at [504, 329] on div "Pay Advice $2,000.00" at bounding box center [761, 331] width 869 height 43
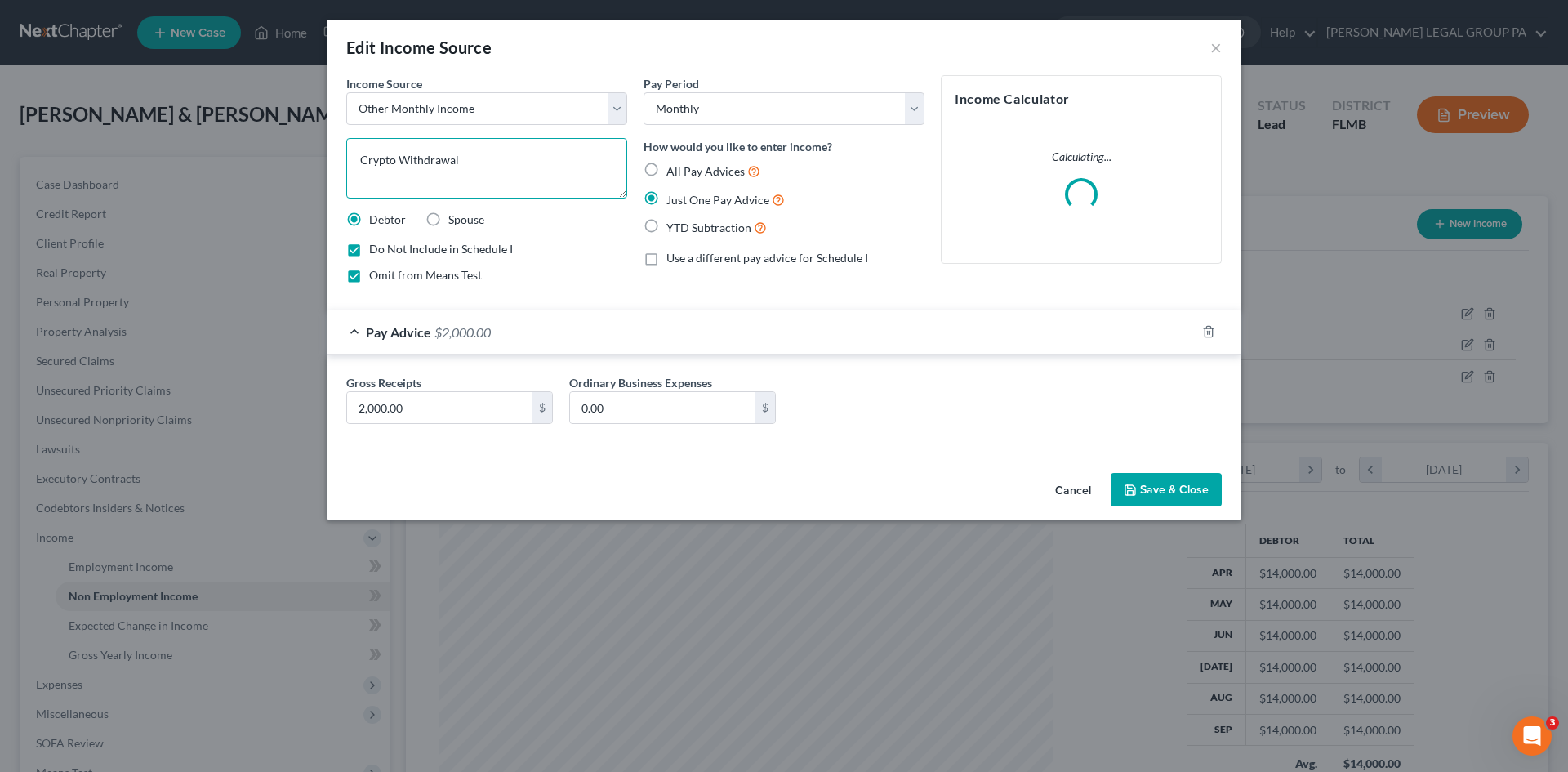
click at [488, 157] on textarea "Crypto Withdrawal" at bounding box center [486, 168] width 281 height 60
type textarea "Crypto Withdrawal on 4/06/25"
click at [433, 410] on input "2,000.00" at bounding box center [440, 407] width 186 height 31
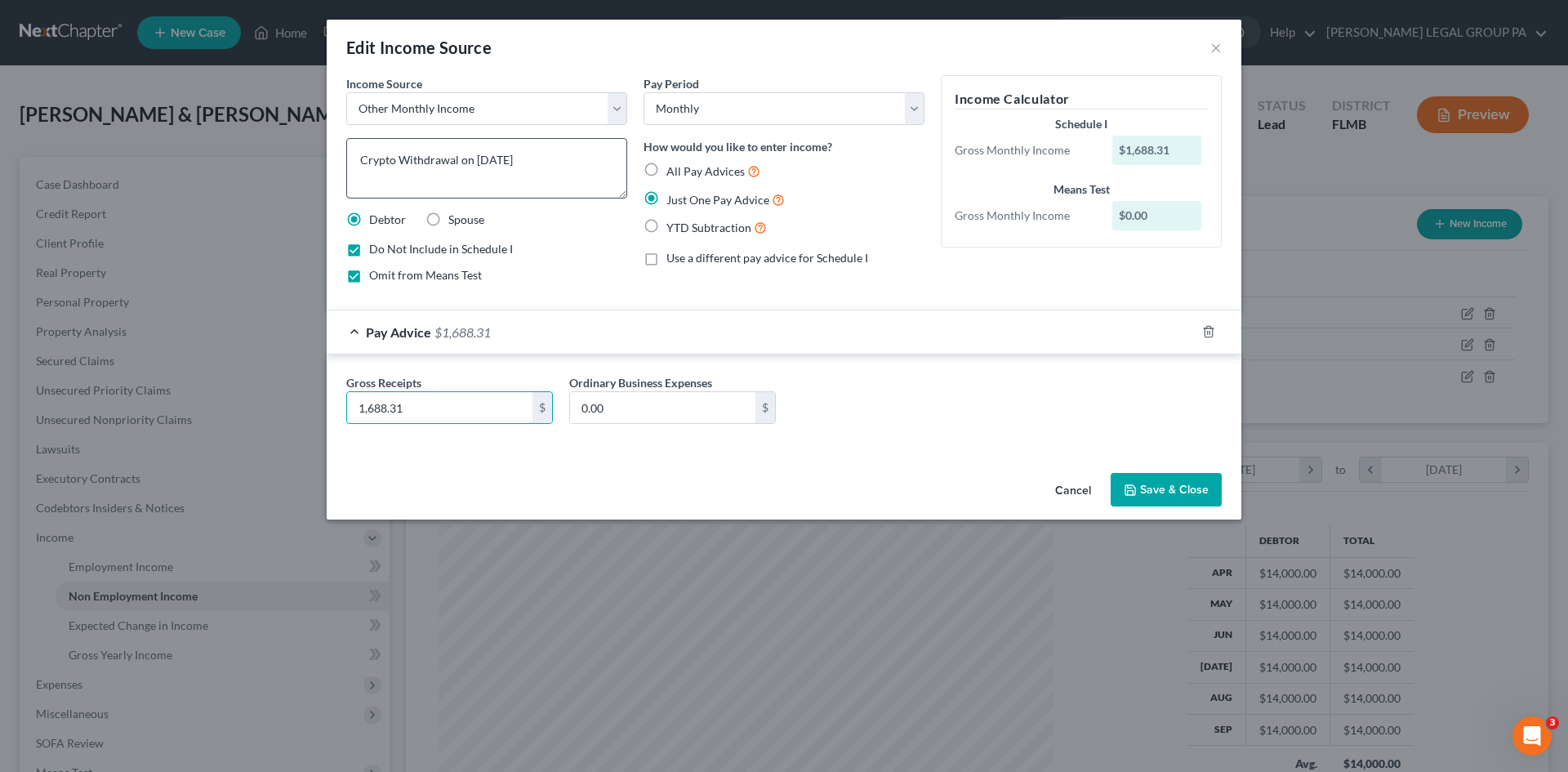
type input "1,688.31"
drag, startPoint x: 457, startPoint y: 164, endPoint x: 182, endPoint y: 160, distance: 275.0
click at [182, 160] on div "Edit Income Source × Income Source * Select Unemployment Disability (from emplo…" at bounding box center [784, 386] width 1568 height 772
type textarea "Sold XRP and received funds on 4/06/25"
click at [877, 440] on div "Gross Receipts 1,688.31 $ Ordinary Business Expenses 0.00 $" at bounding box center [784, 402] width 915 height 96
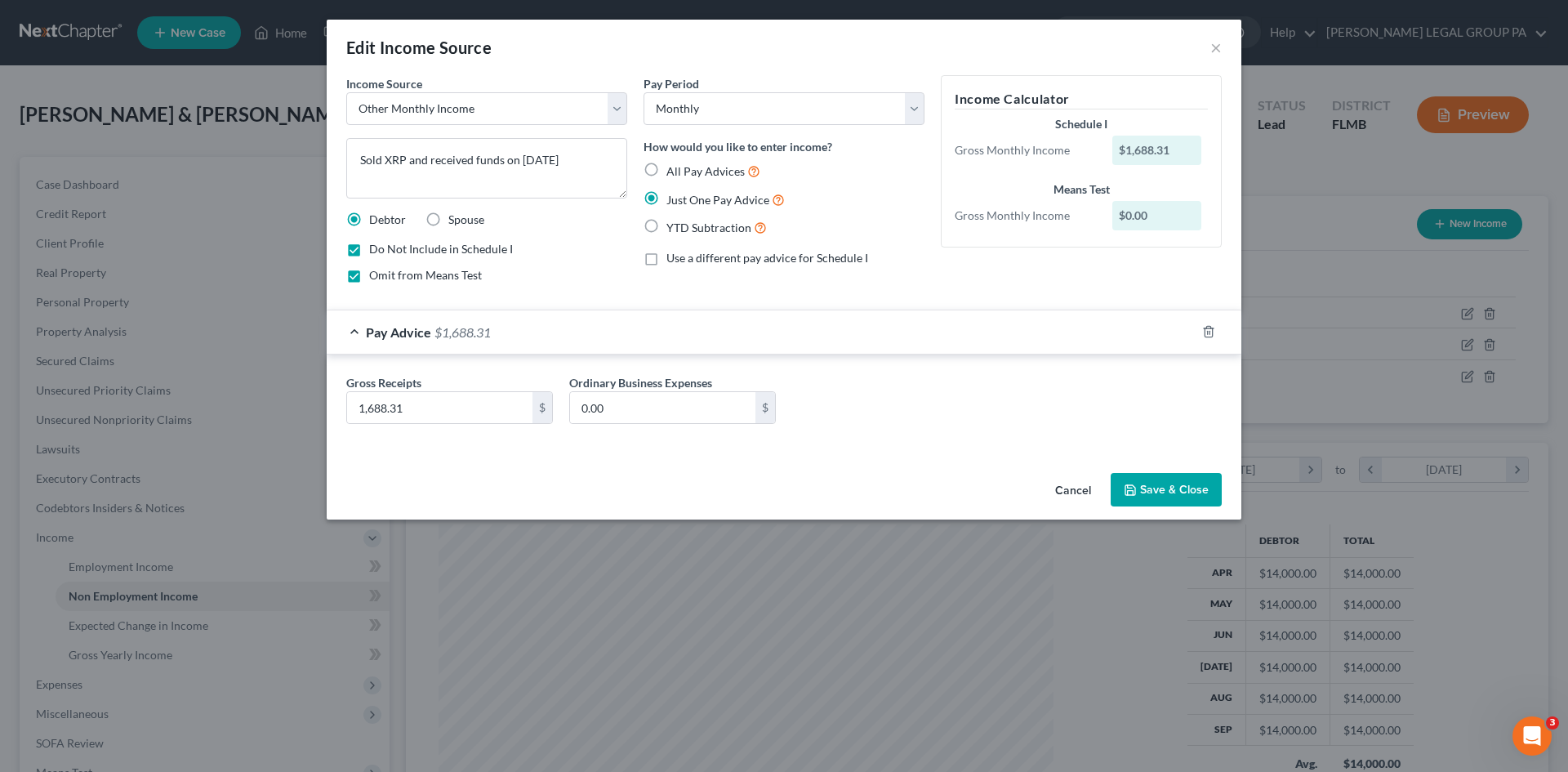
click at [1156, 489] on button "Save & Close" at bounding box center [1166, 490] width 111 height 34
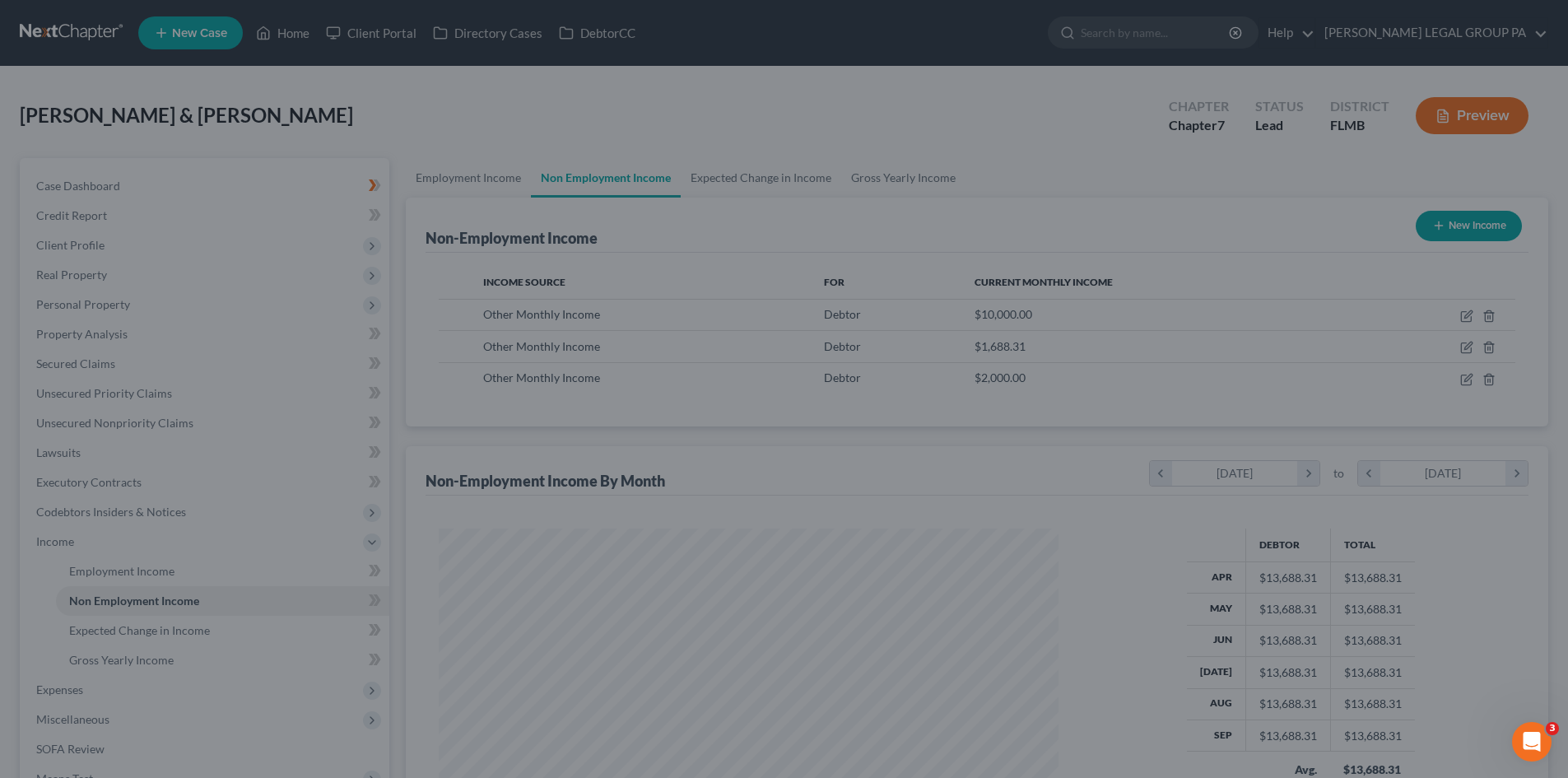
scroll to position [823206, 822676]
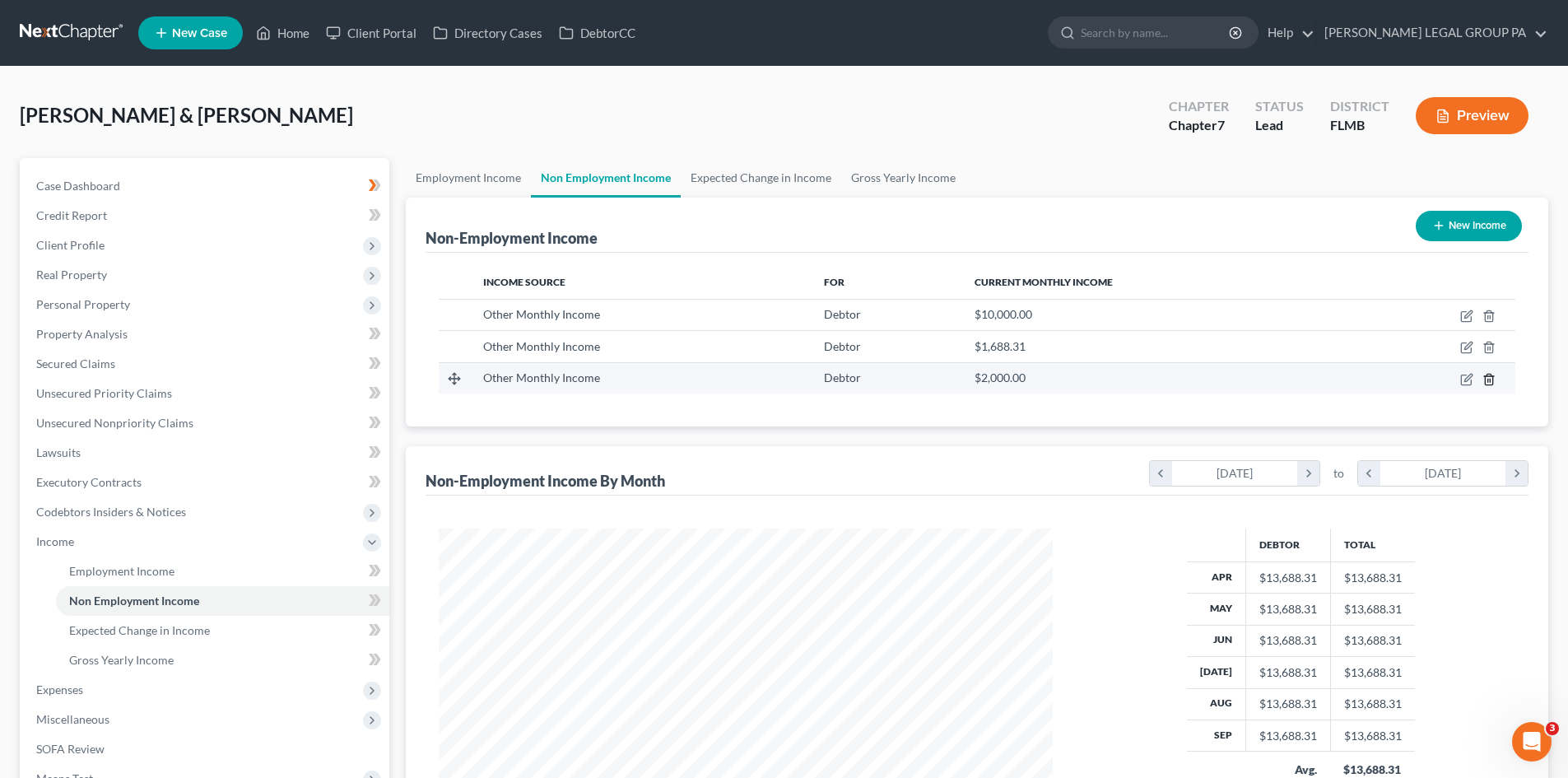
click at [1486, 379] on icon "button" at bounding box center [1489, 379] width 7 height 11
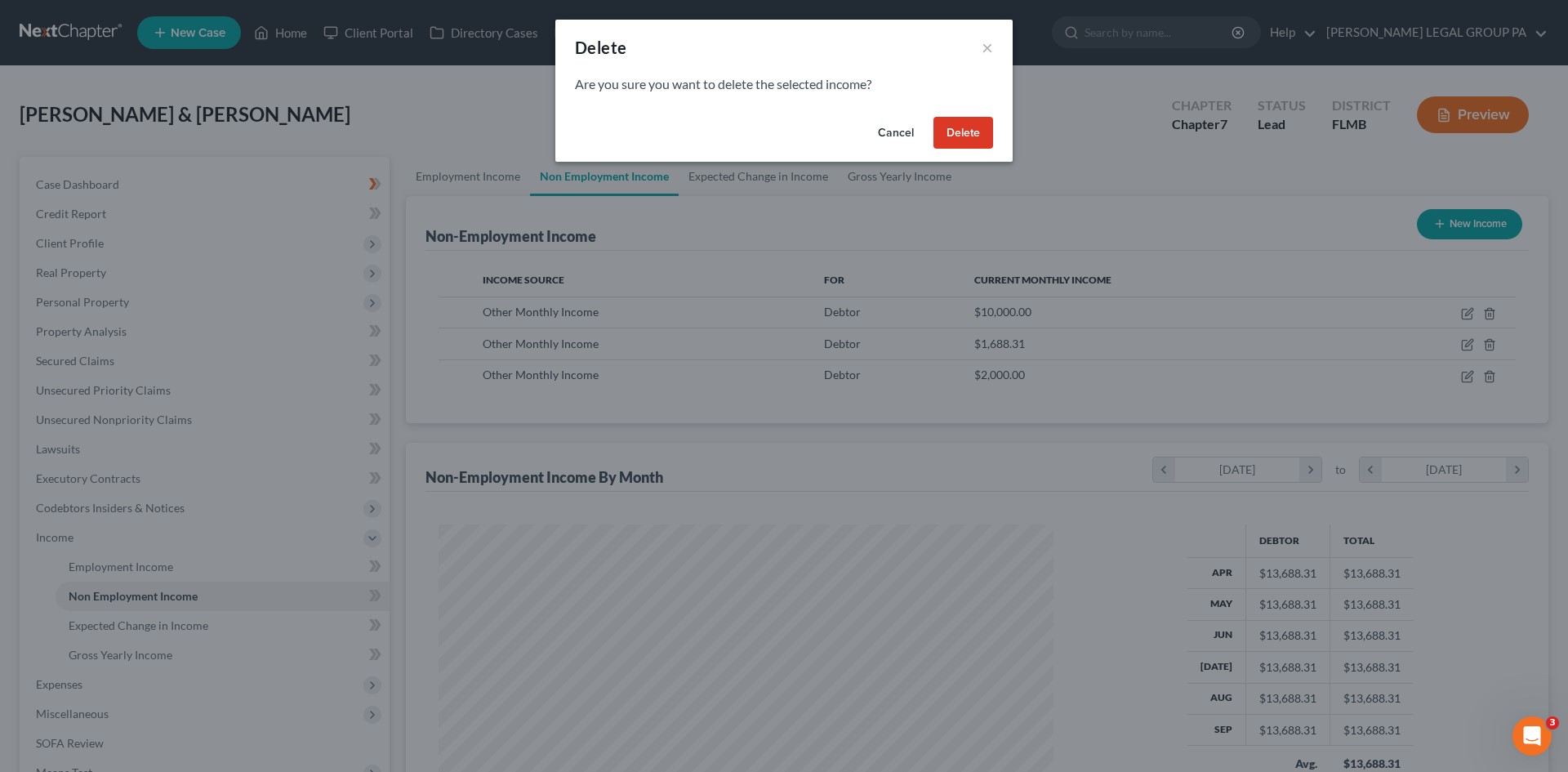
click at [949, 125] on button "Delete" at bounding box center [964, 132] width 60 height 32
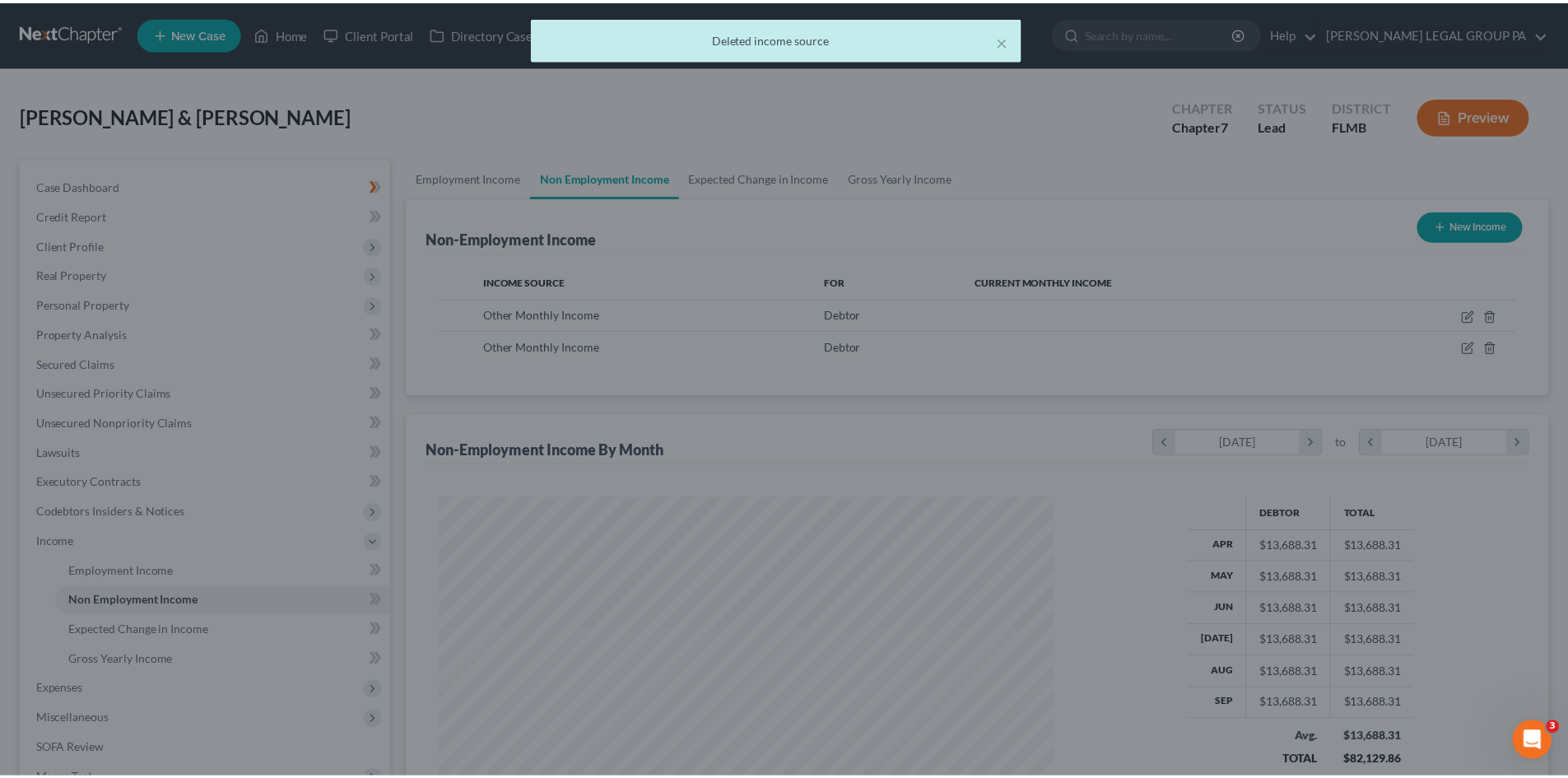
scroll to position [823206, 822676]
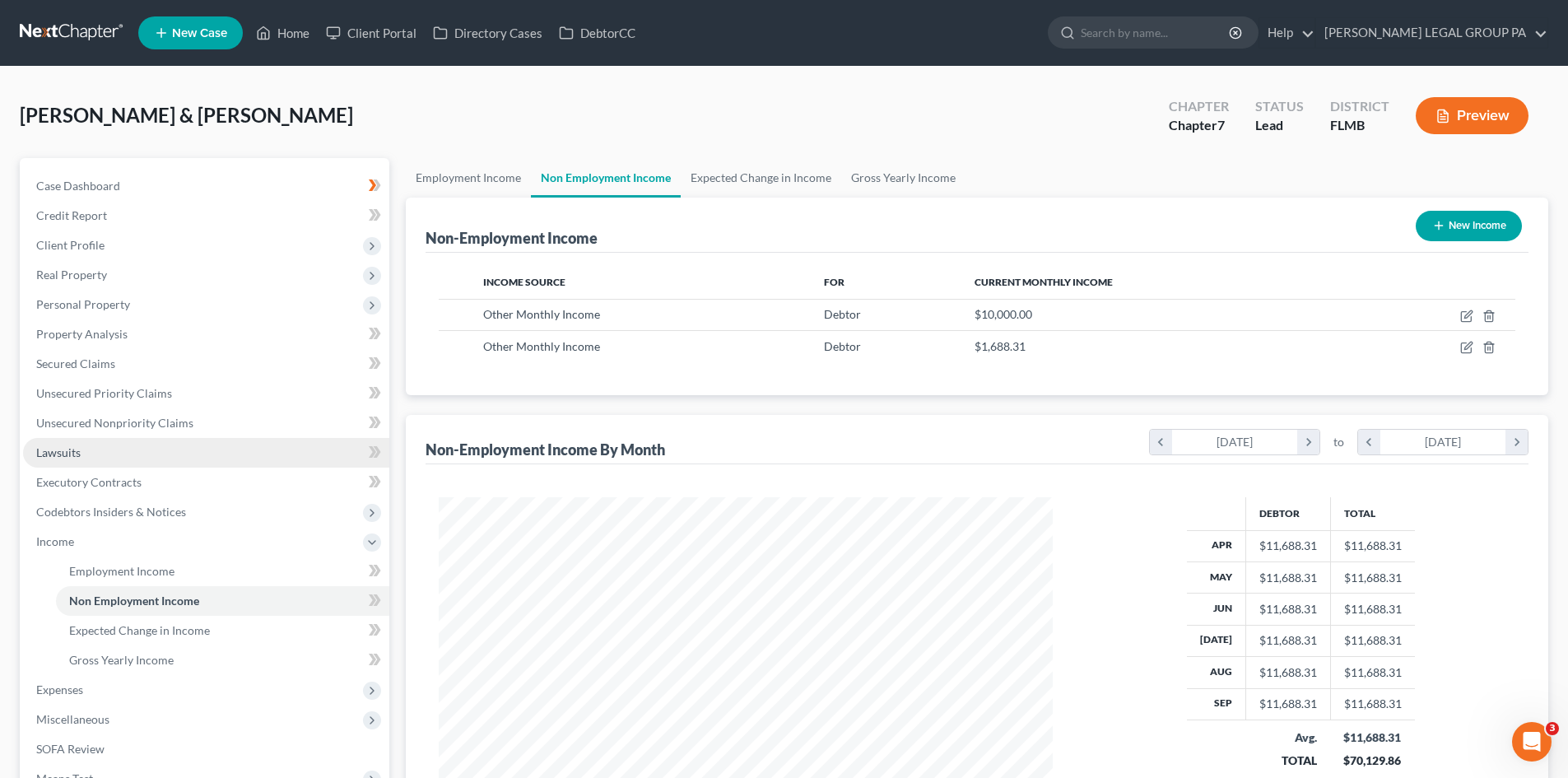
click at [117, 457] on link "Lawsuits" at bounding box center [206, 453] width 366 height 30
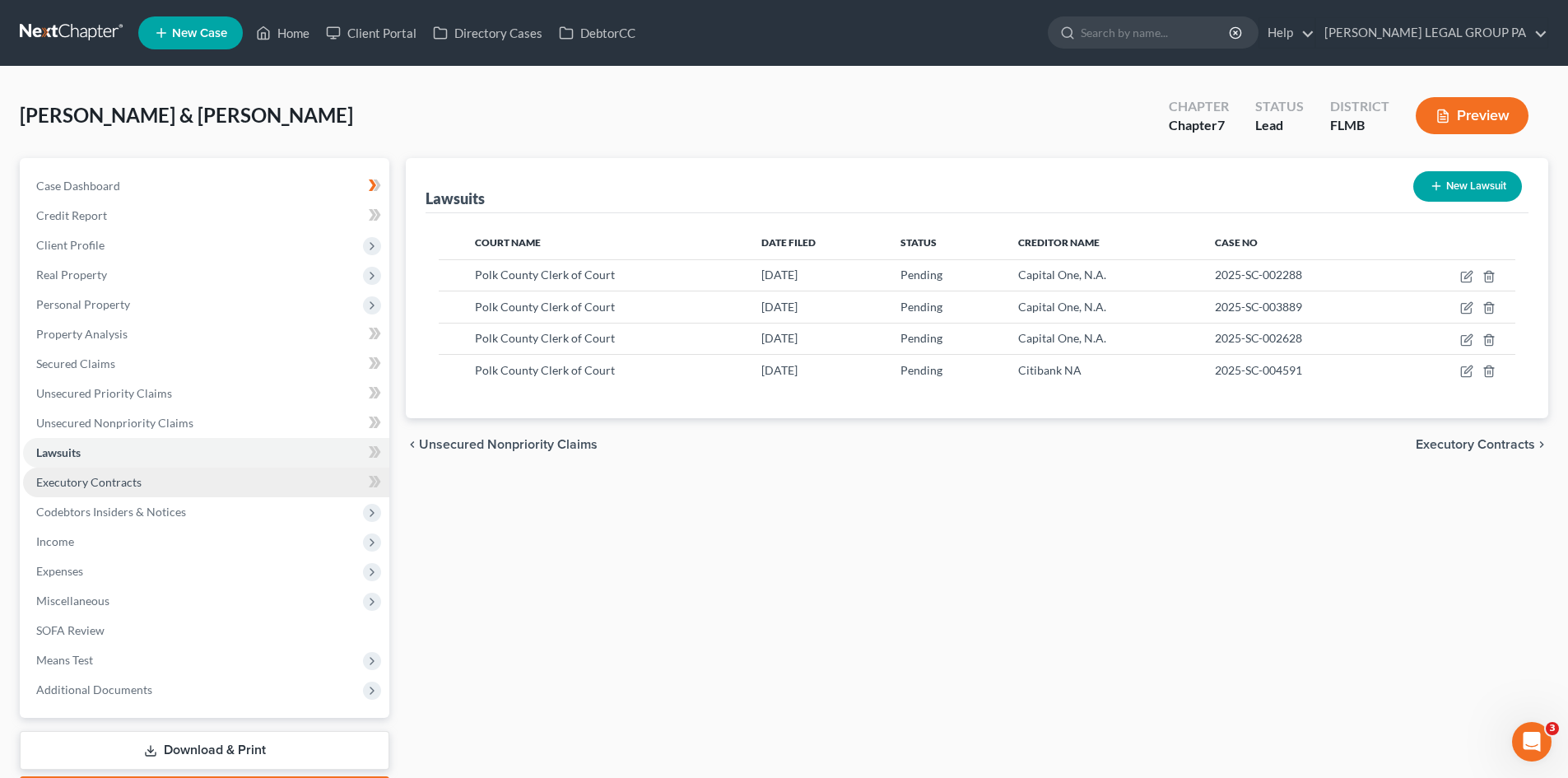
click at [128, 484] on span "Executory Contracts" at bounding box center [88, 482] width 105 height 14
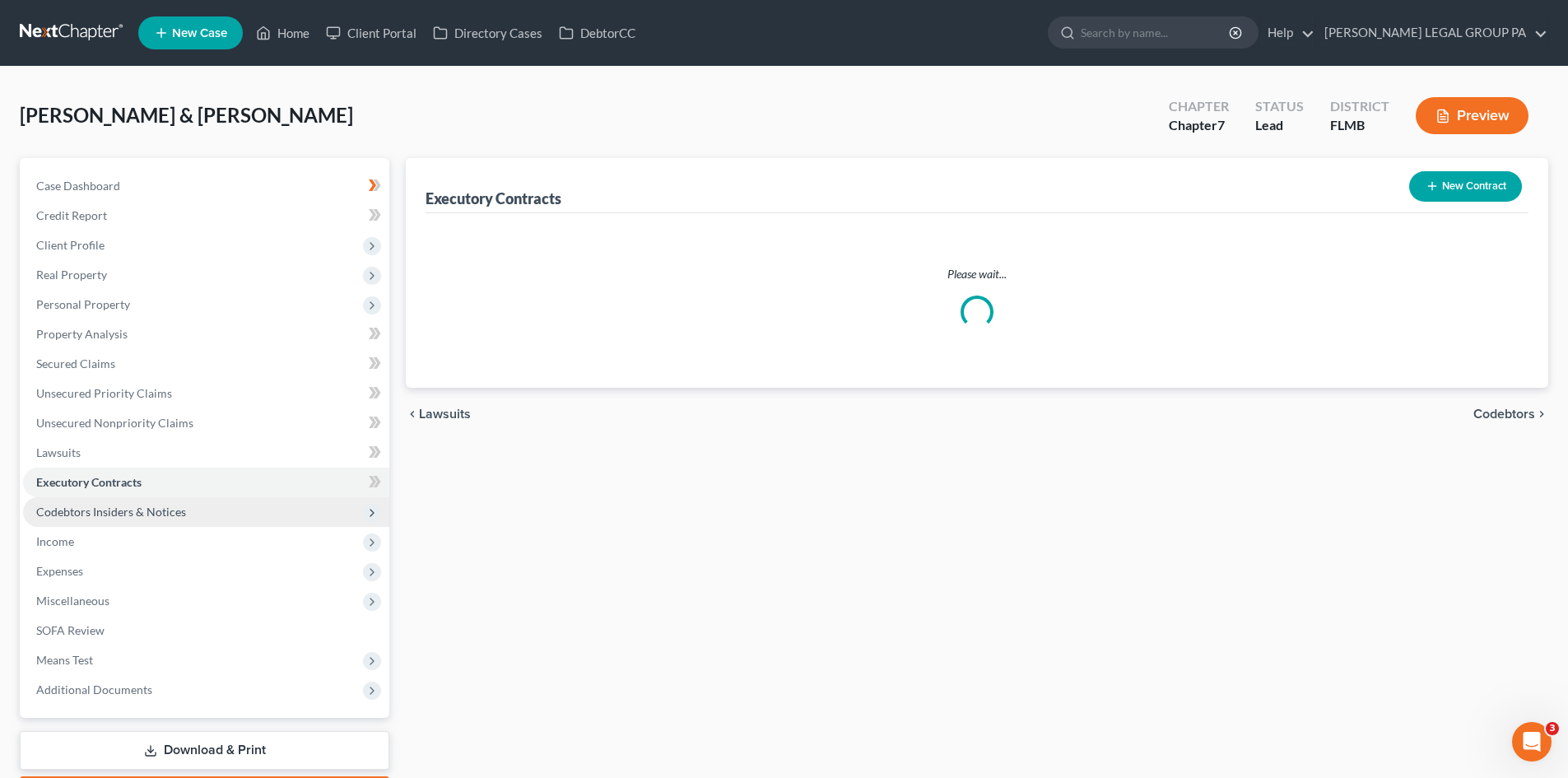
click at [133, 505] on span "Codebtors Insiders & Notices" at bounding box center [111, 512] width 150 height 14
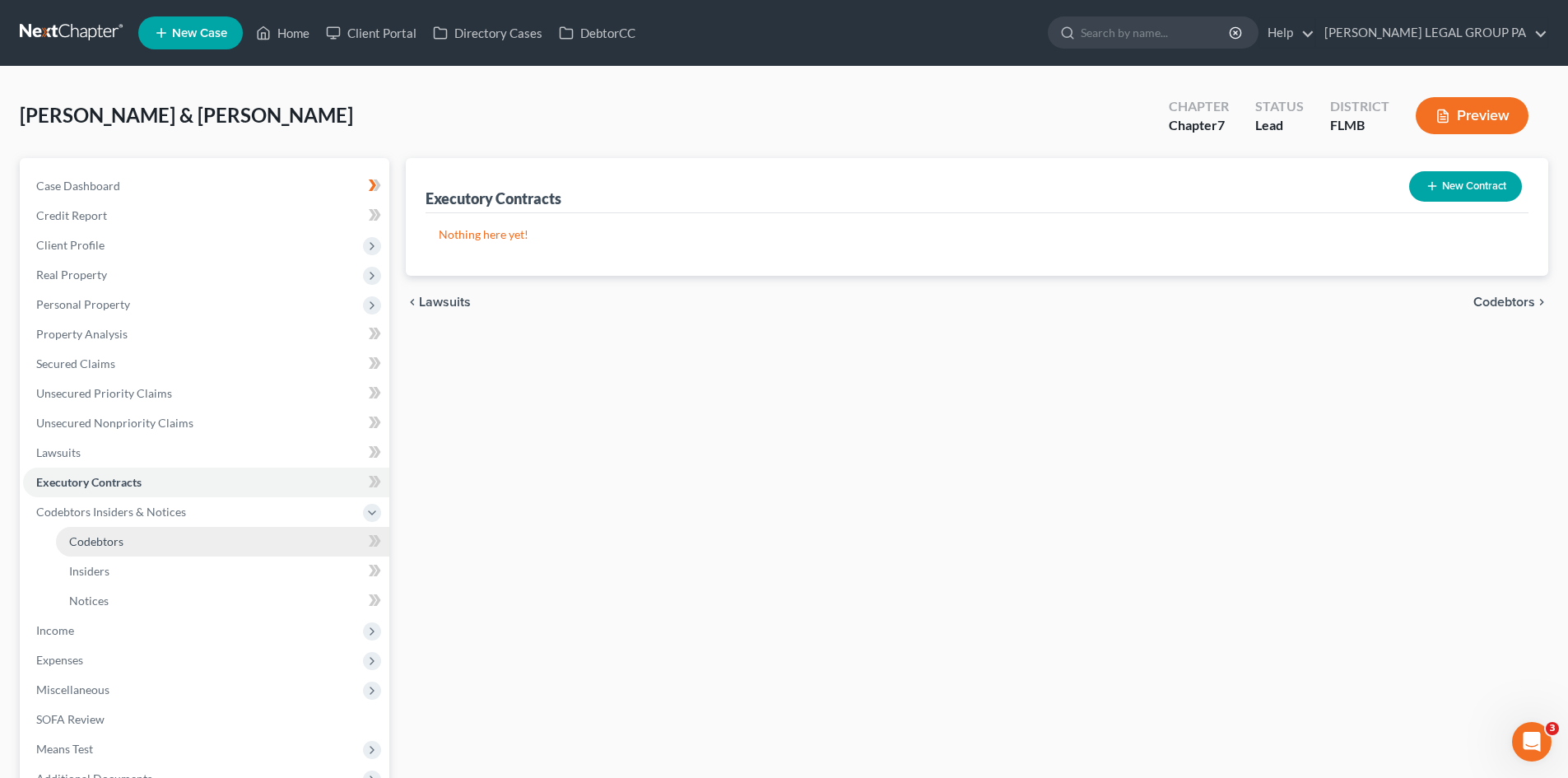
click at [139, 533] on link "Codebtors" at bounding box center [222, 542] width 334 height 30
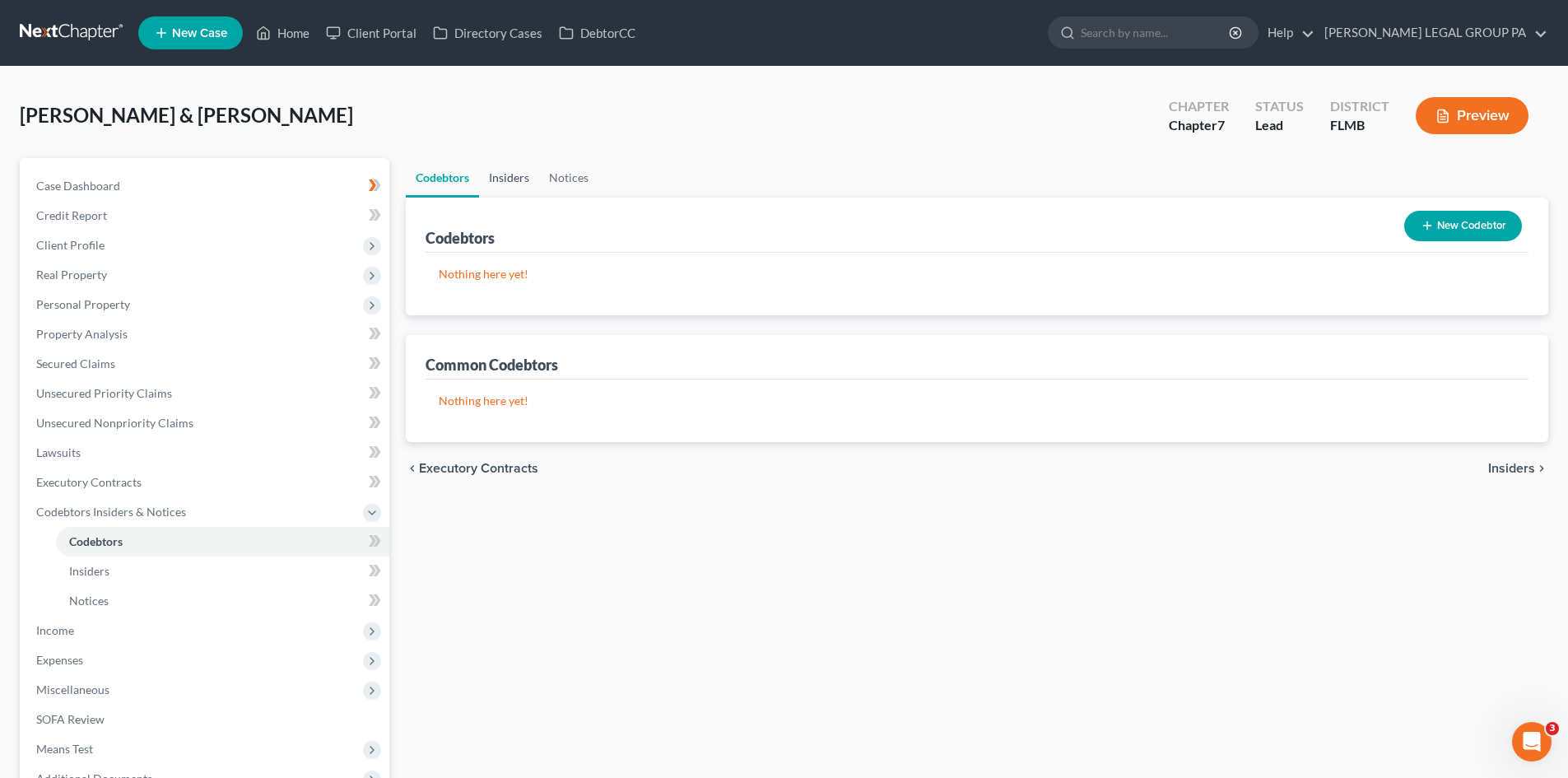
click at [497, 182] on link "Insiders" at bounding box center [509, 178] width 60 height 40
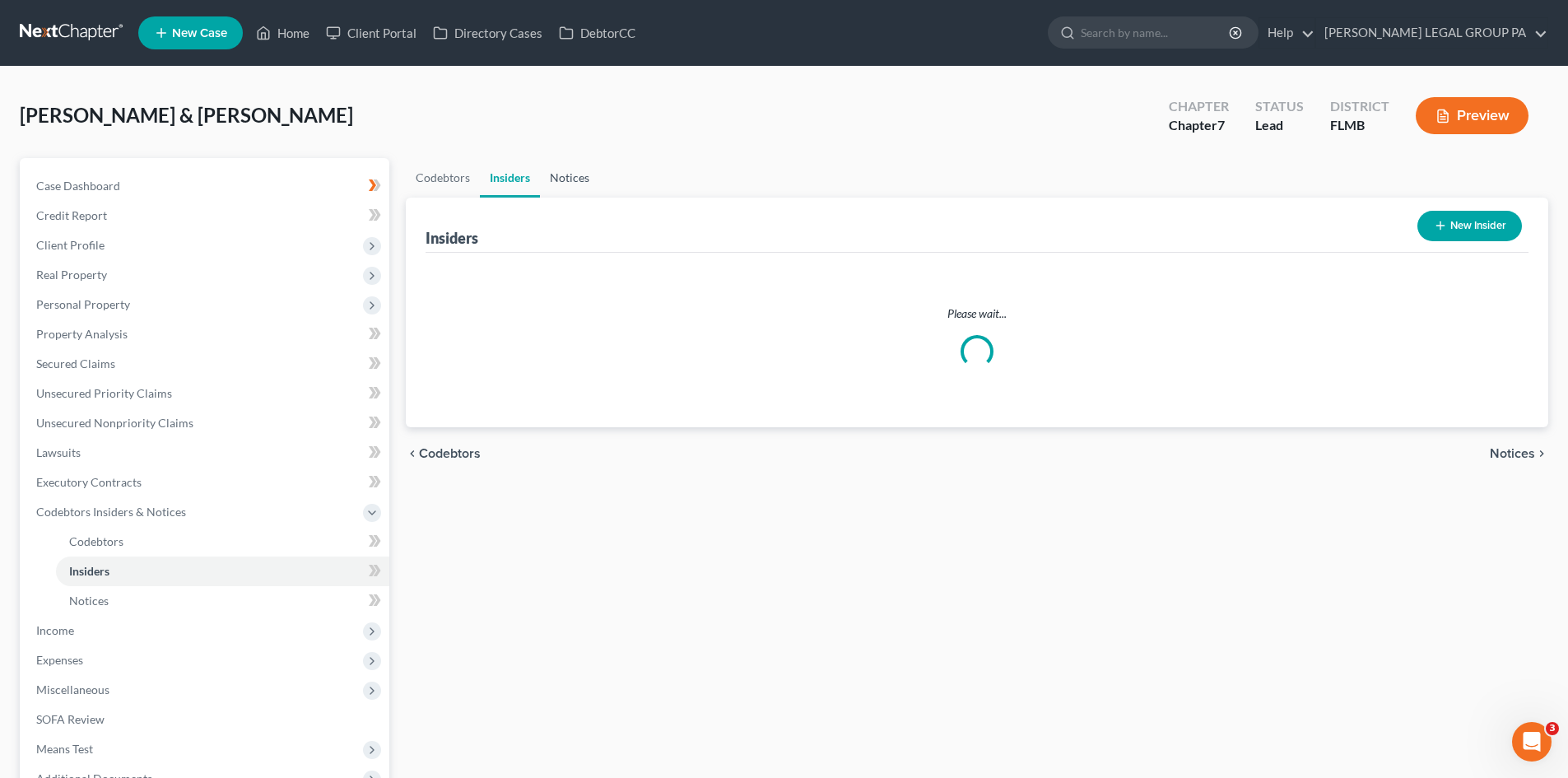
click at [584, 172] on link "Notices" at bounding box center [569, 178] width 59 height 40
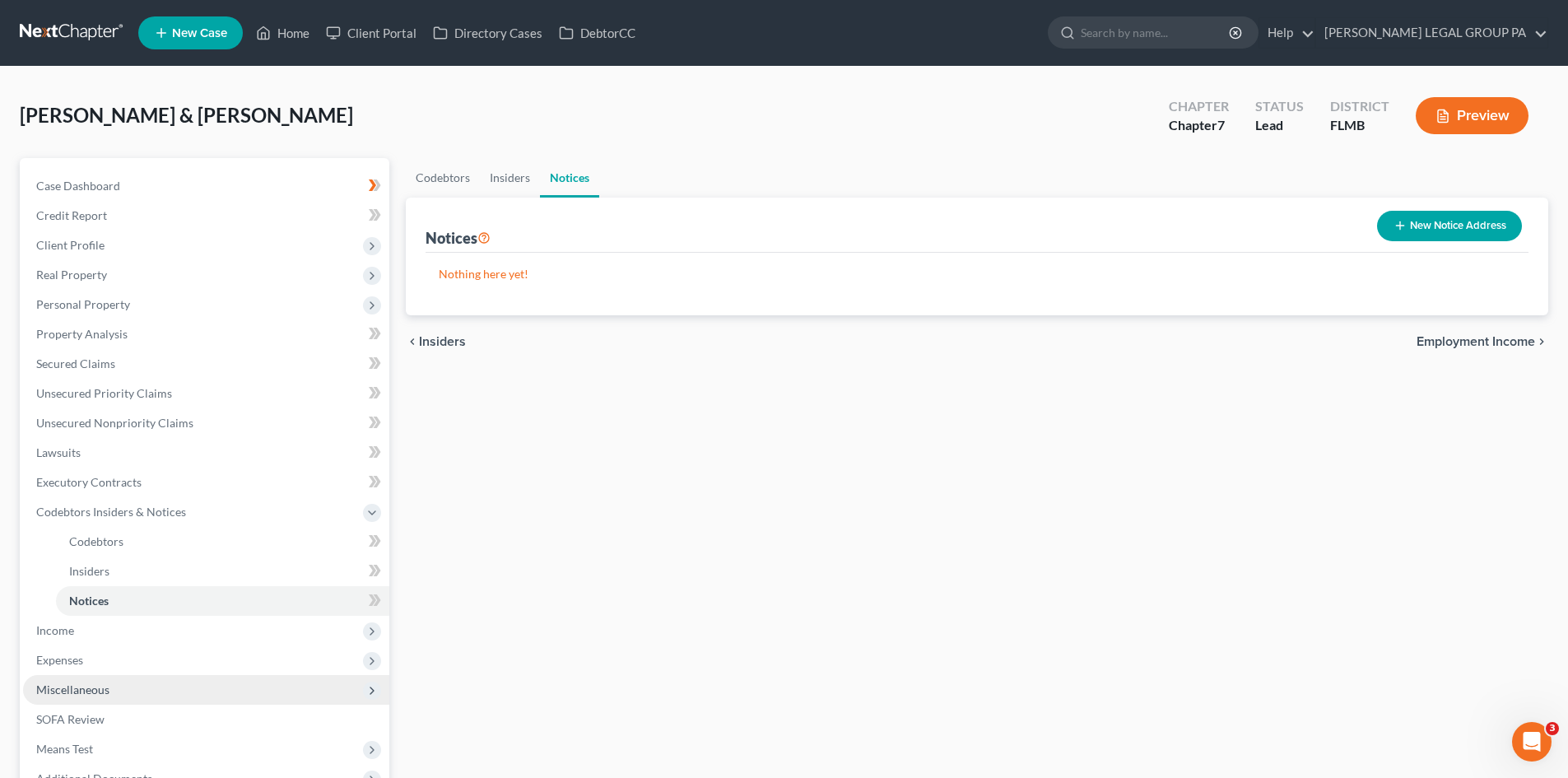
scroll to position [82, 0]
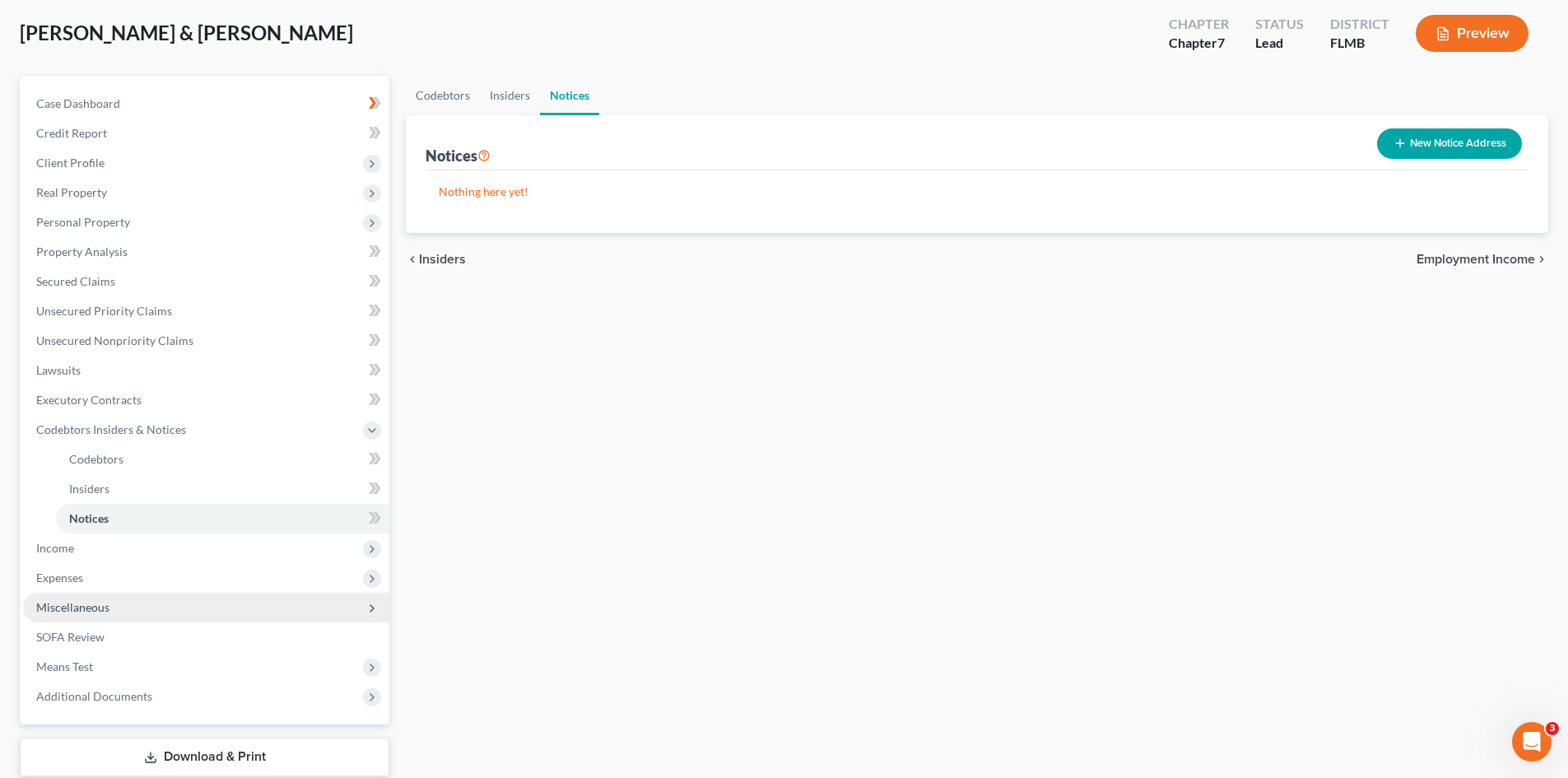
click at [102, 605] on span "Miscellaneous" at bounding box center [72, 608] width 73 height 14
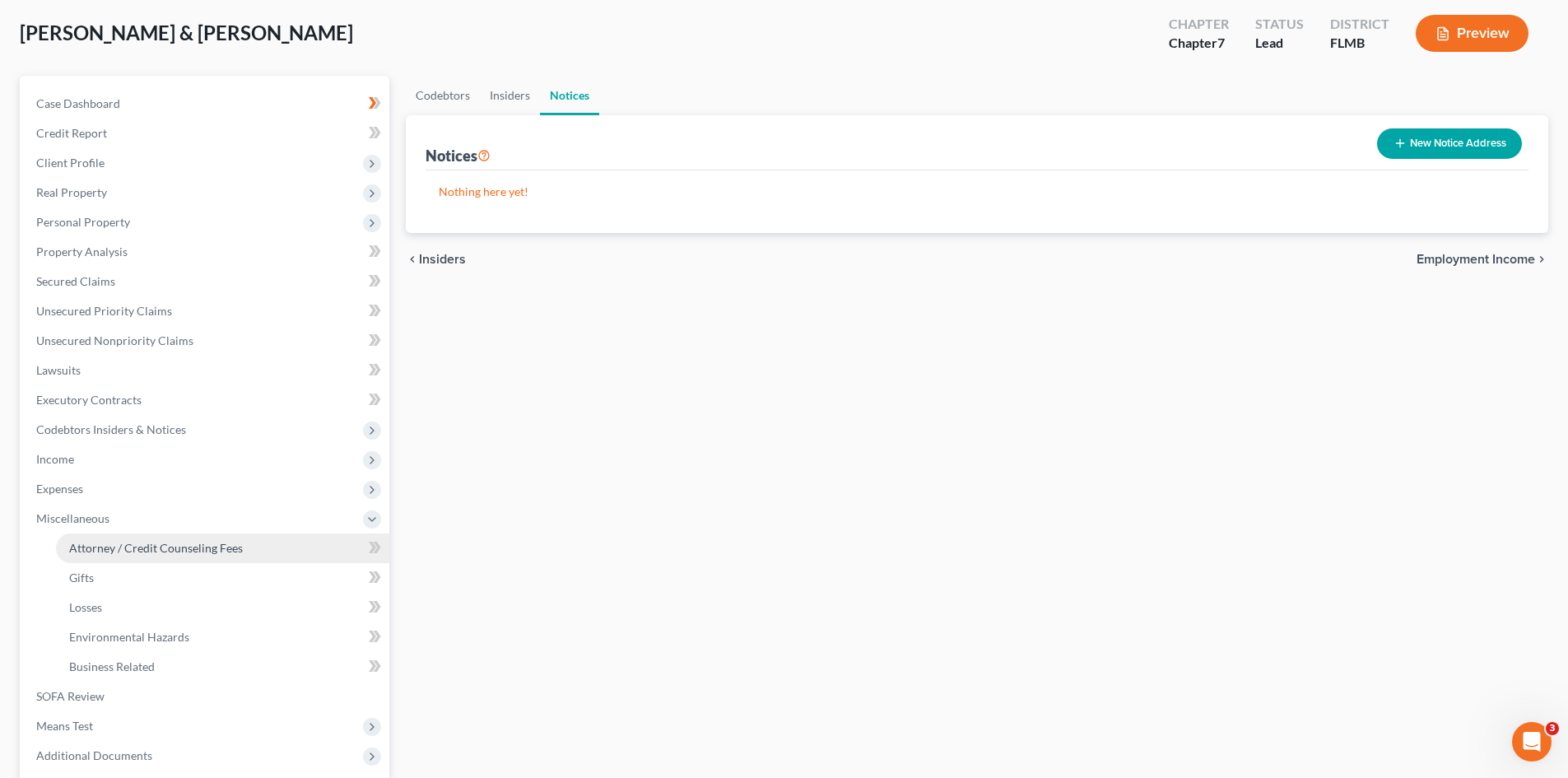
click at [138, 549] on span "Attorney / Credit Counseling Fees" at bounding box center [155, 548] width 174 height 14
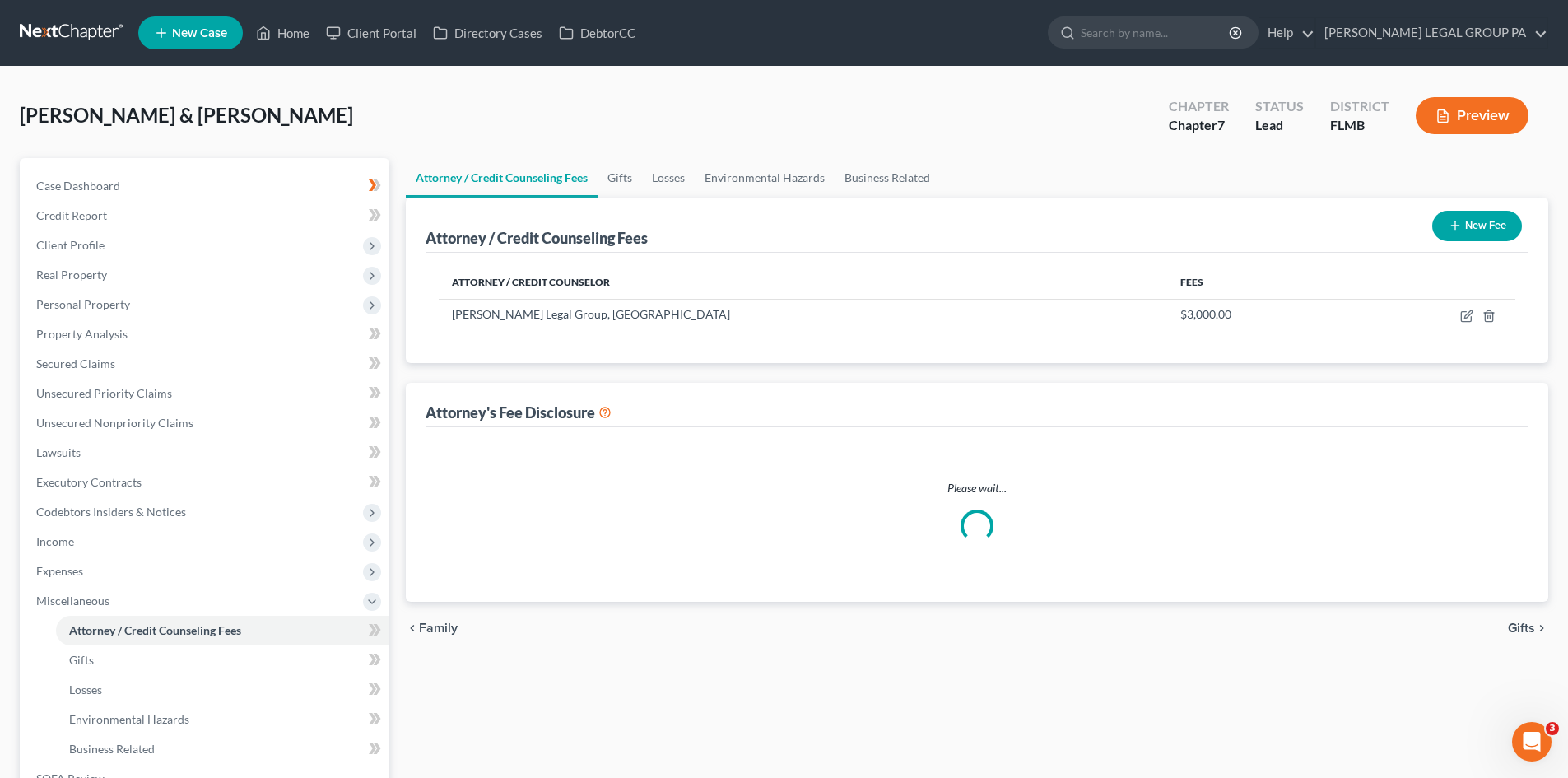
select select "0"
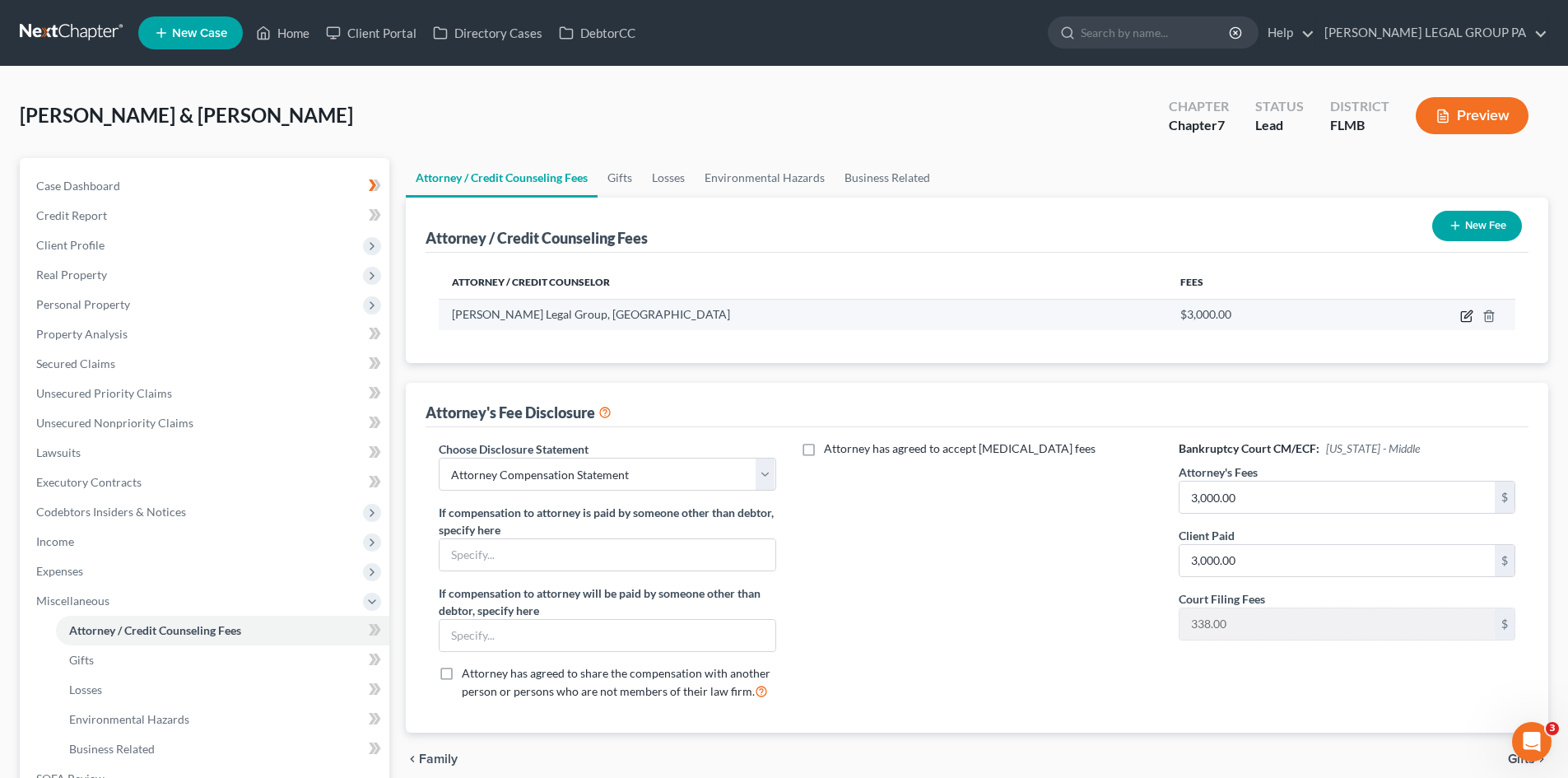
click at [1463, 317] on icon "button" at bounding box center [1466, 316] width 13 height 13
select select "9"
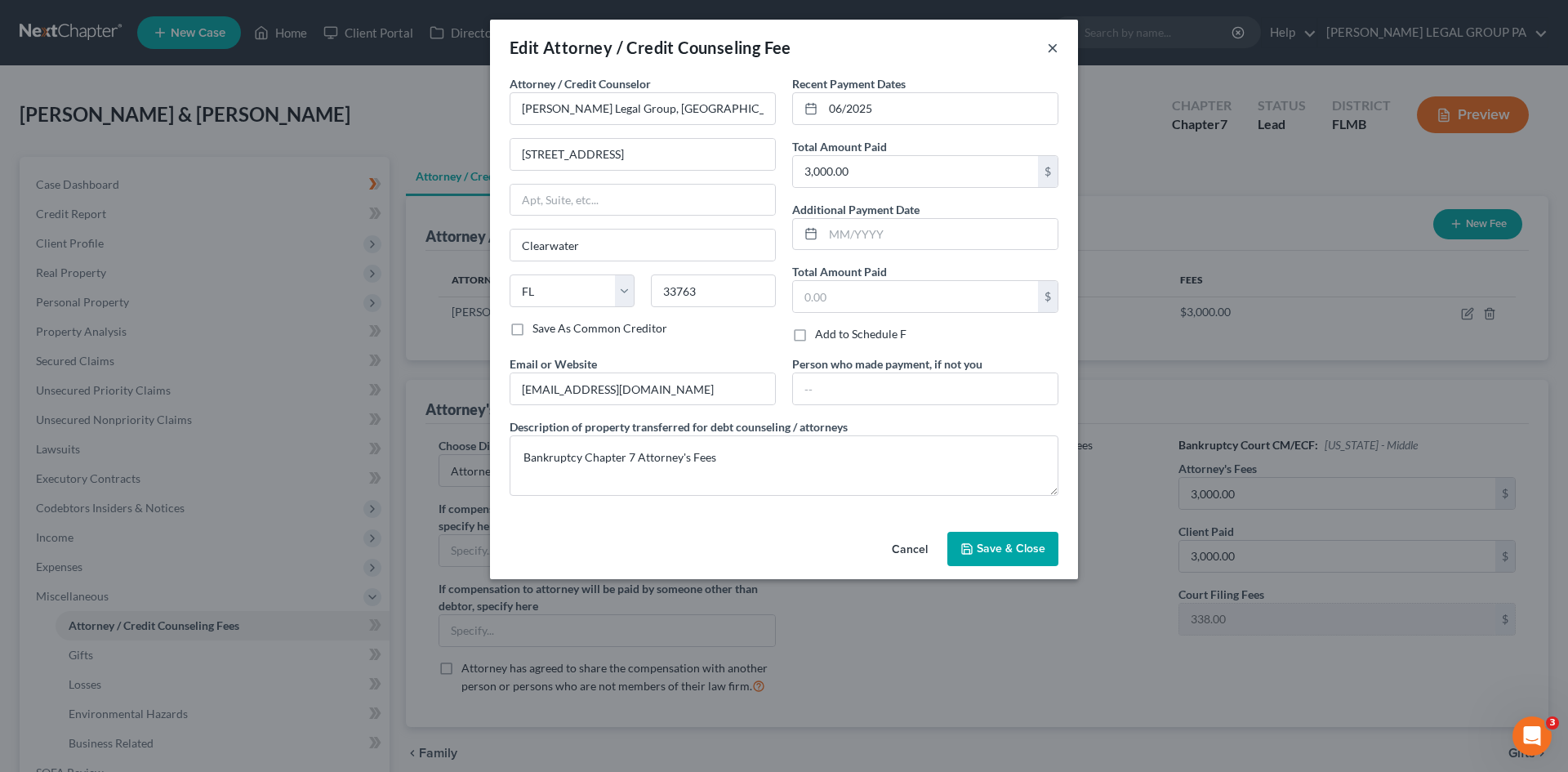
click at [1050, 42] on button "×" at bounding box center [1053, 47] width 11 height 19
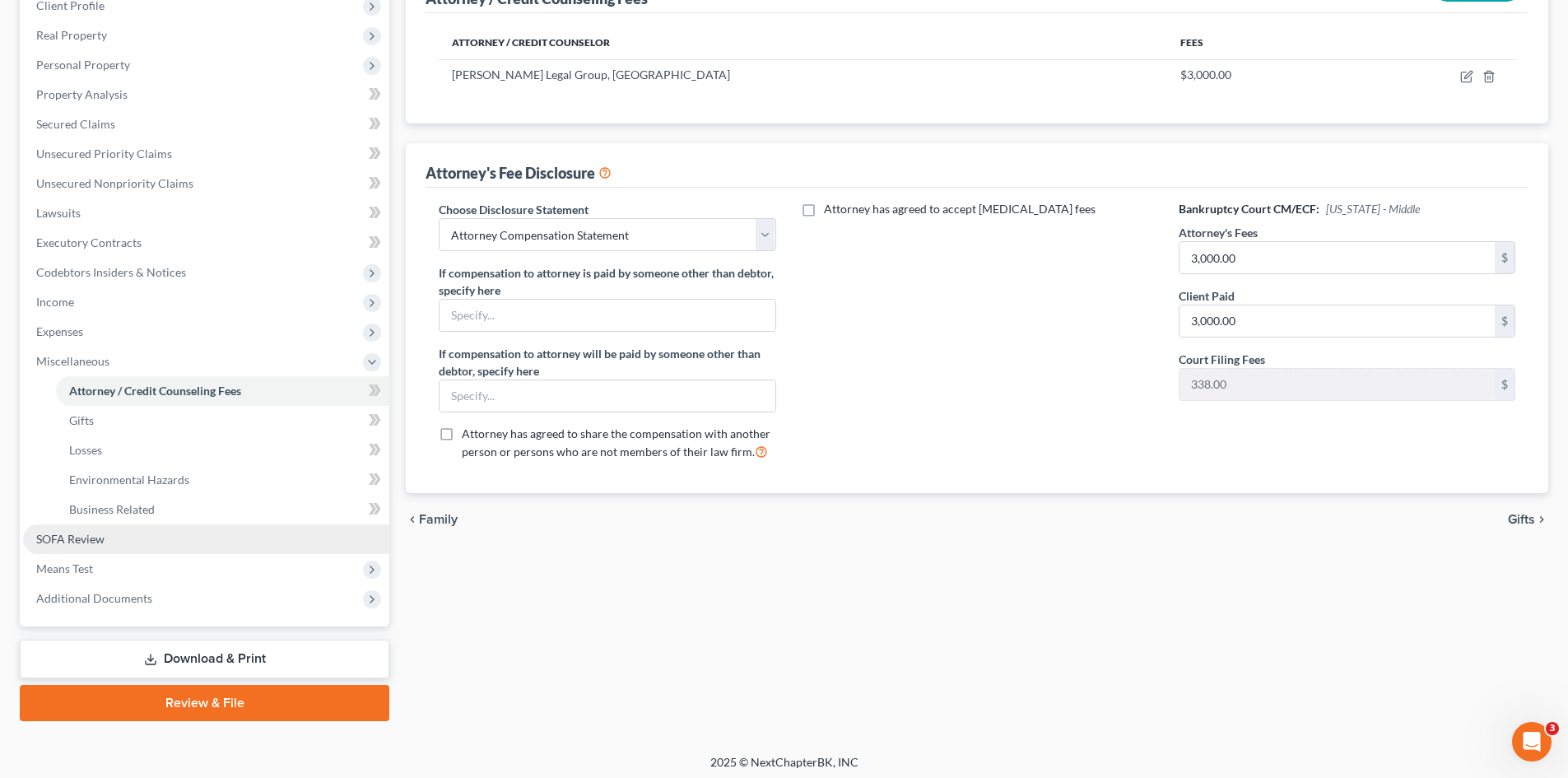
scroll to position [245, 0]
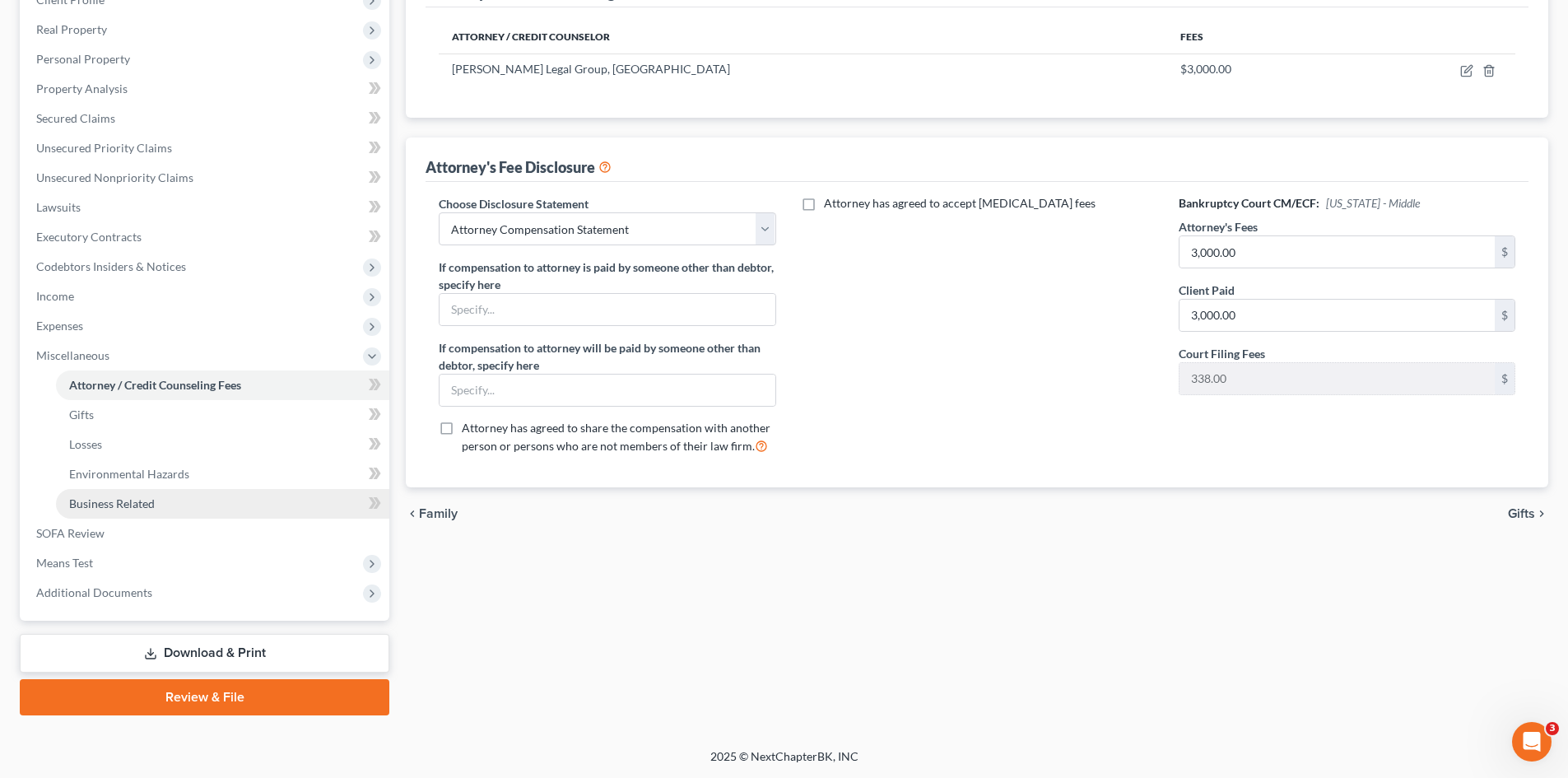
click at [147, 495] on link "Business Related" at bounding box center [222, 504] width 334 height 30
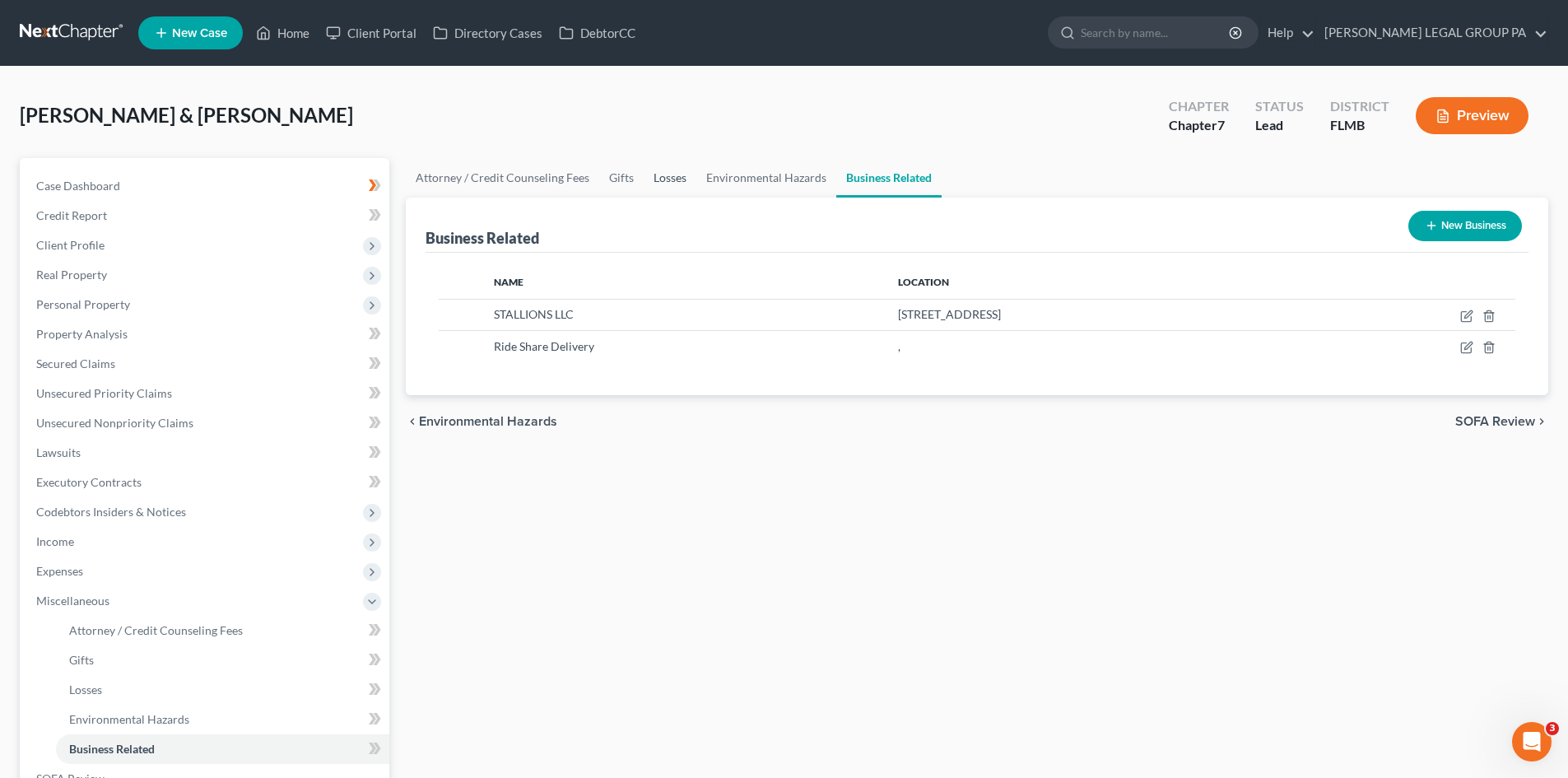
click at [677, 182] on link "Losses" at bounding box center [670, 178] width 53 height 40
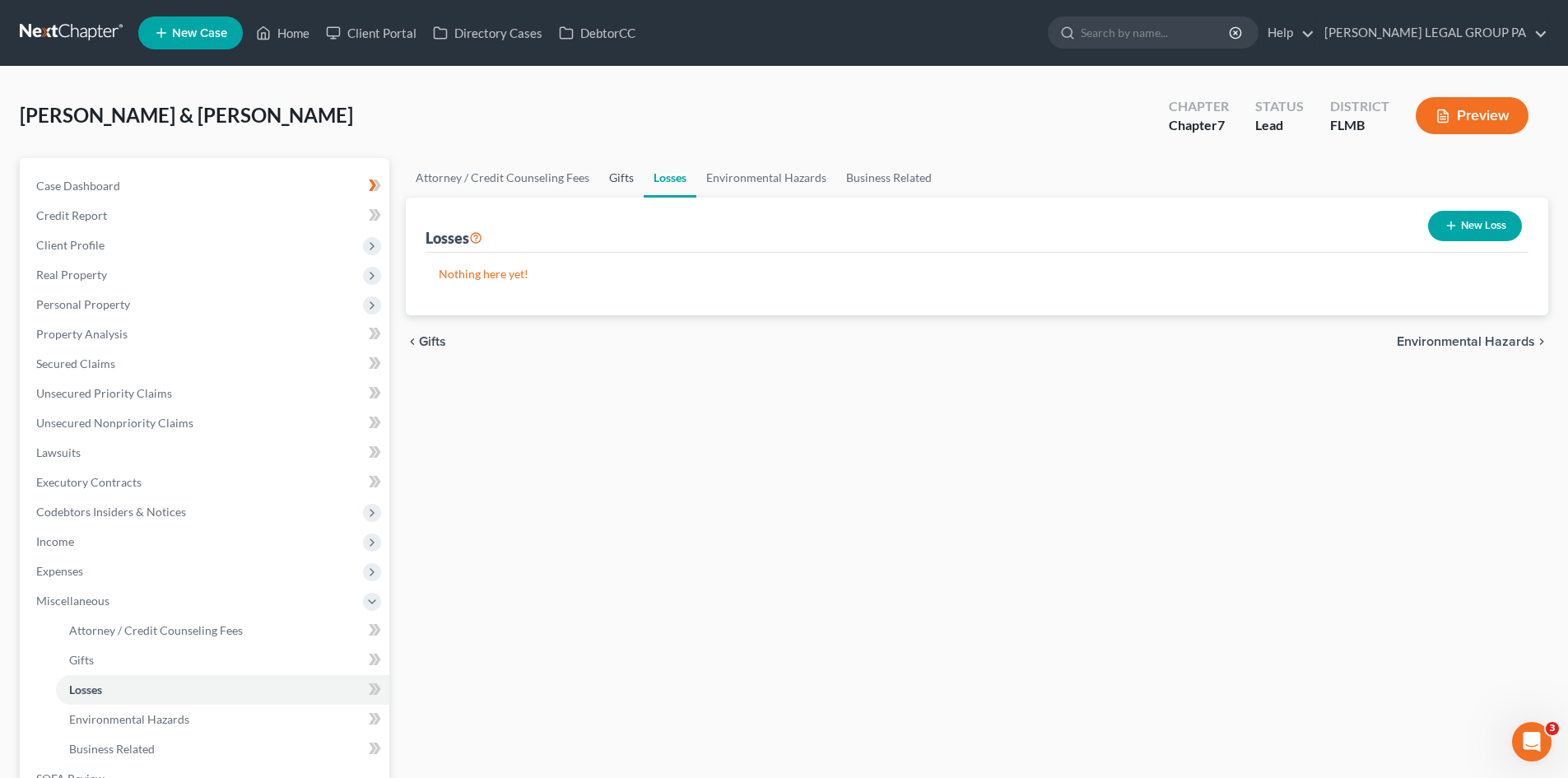
click at [604, 184] on link "Gifts" at bounding box center [622, 178] width 44 height 40
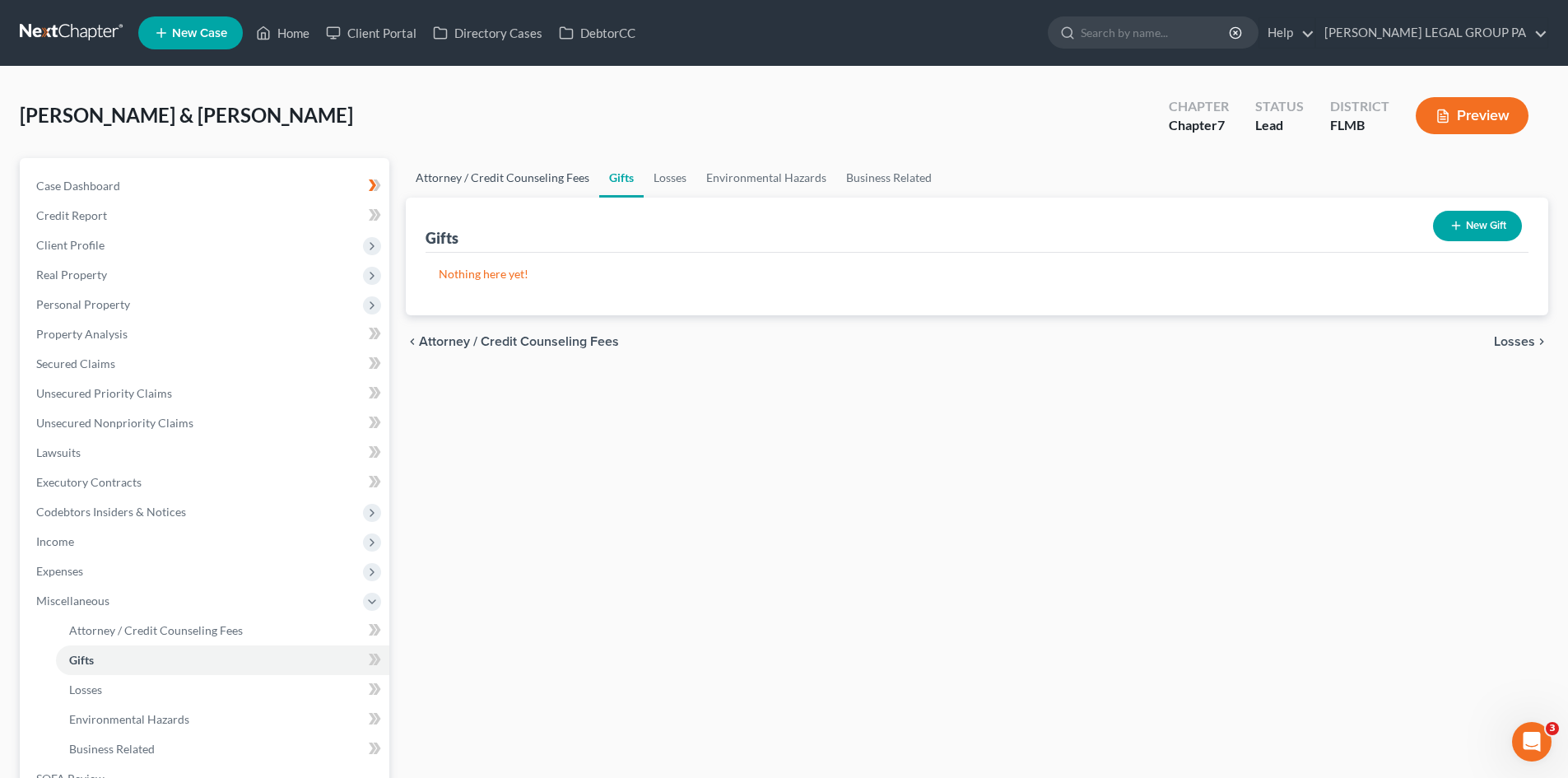
click at [564, 186] on link "Attorney / Credit Counseling Fees" at bounding box center [502, 178] width 193 height 40
select select "0"
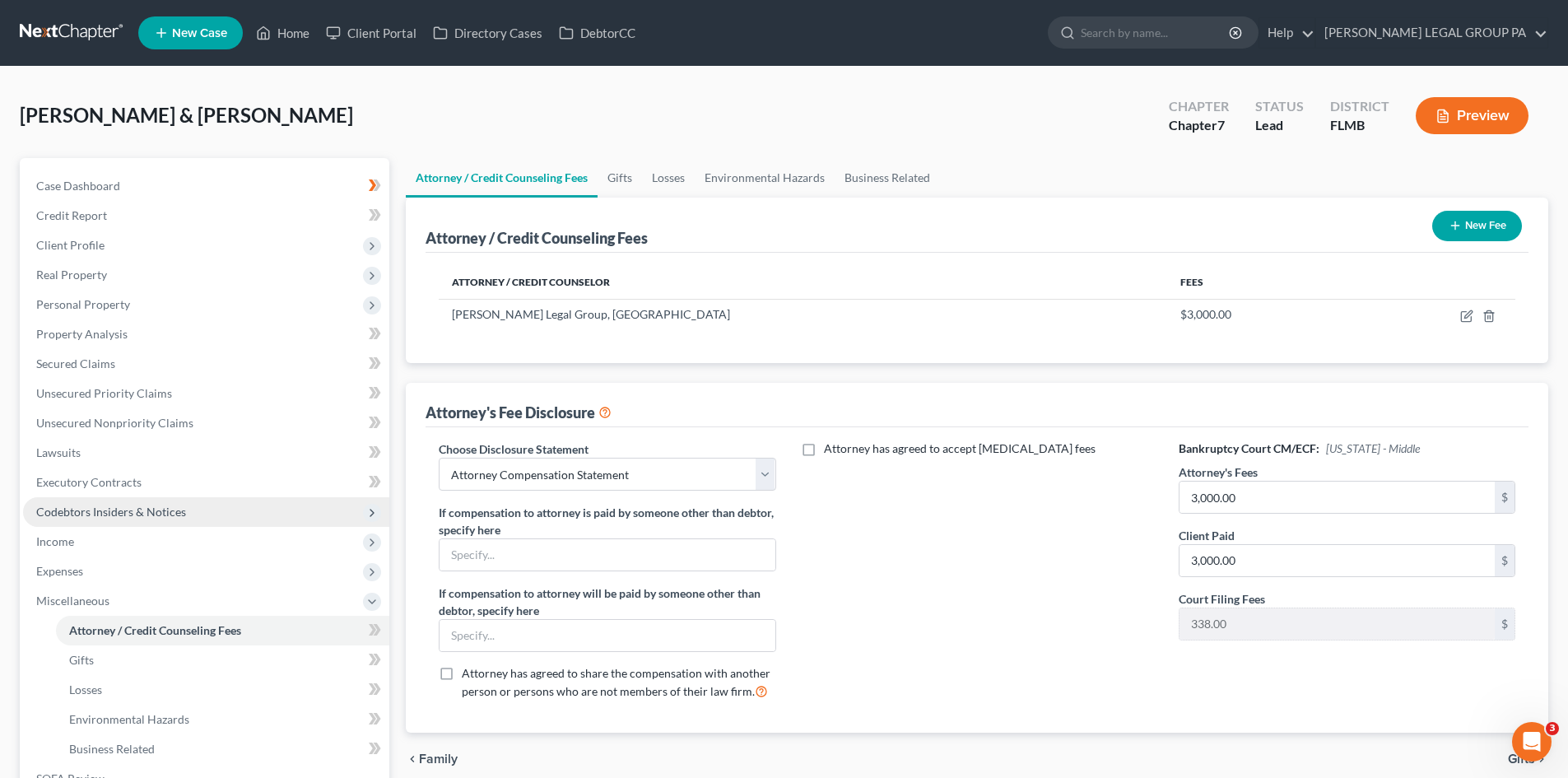
click at [78, 517] on span "Codebtors Insiders & Notices" at bounding box center [111, 512] width 150 height 14
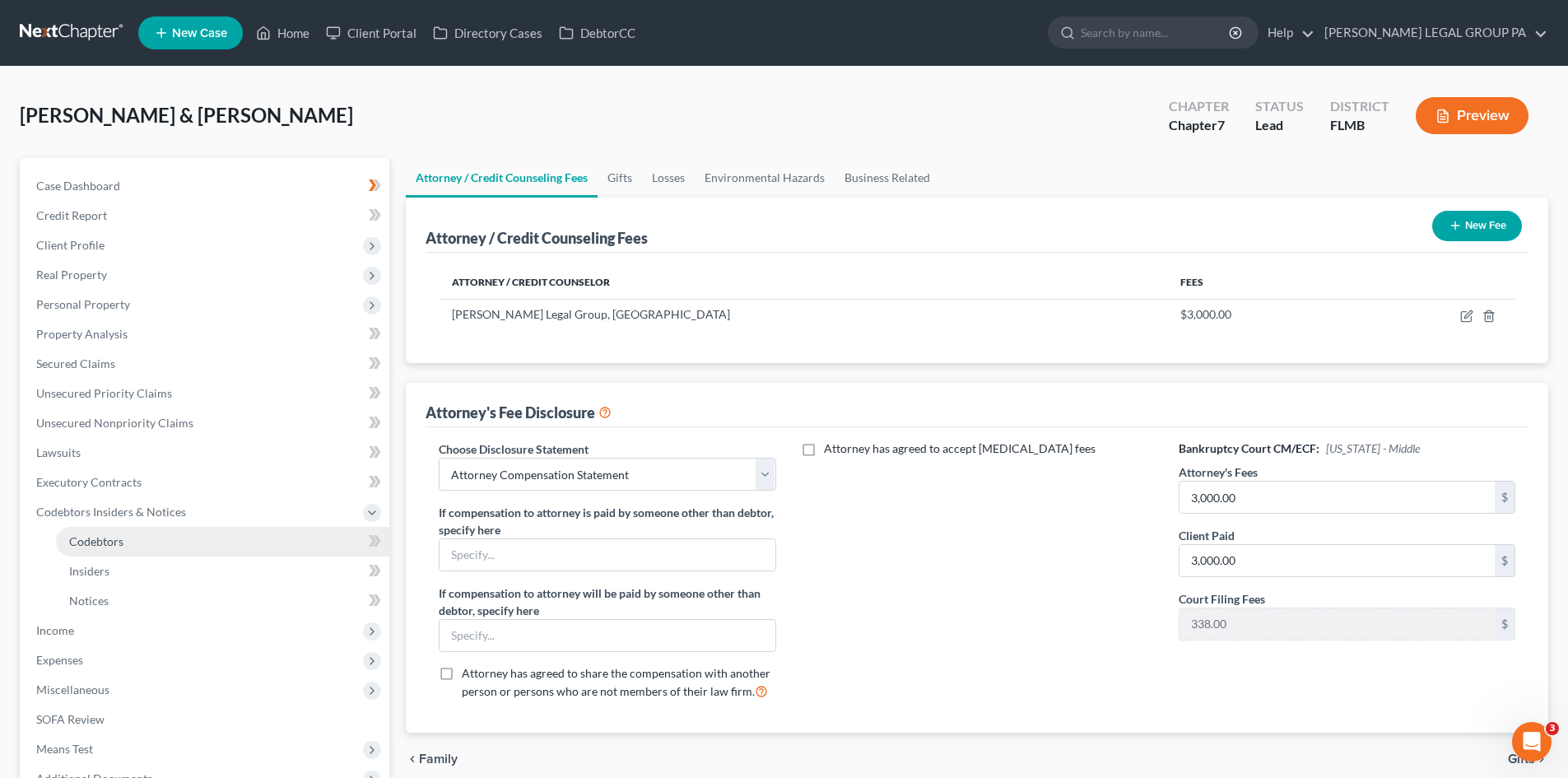
click at [103, 537] on span "Codebtors" at bounding box center [96, 541] width 55 height 14
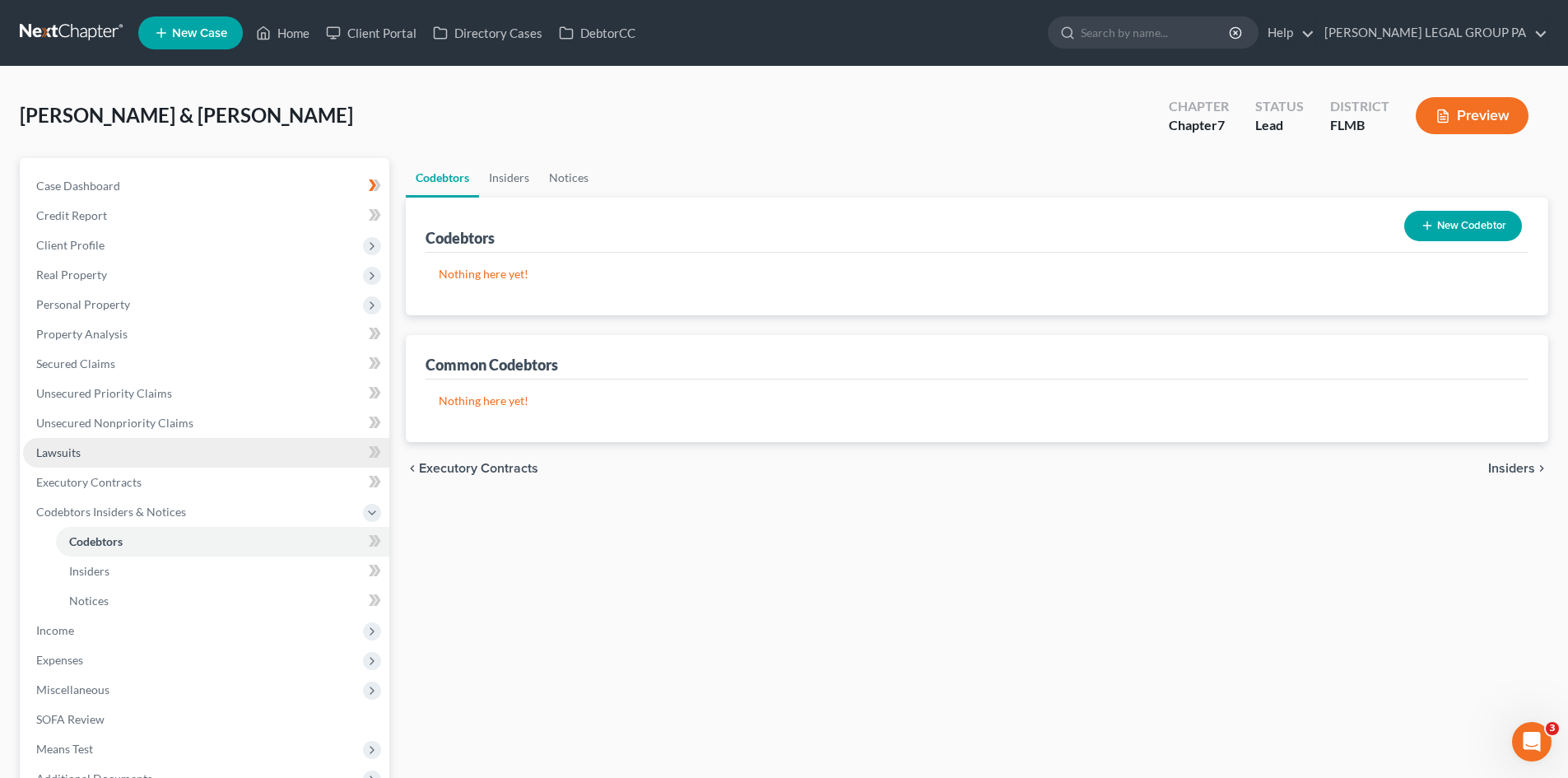
click at [102, 454] on link "Lawsuits" at bounding box center [206, 453] width 366 height 30
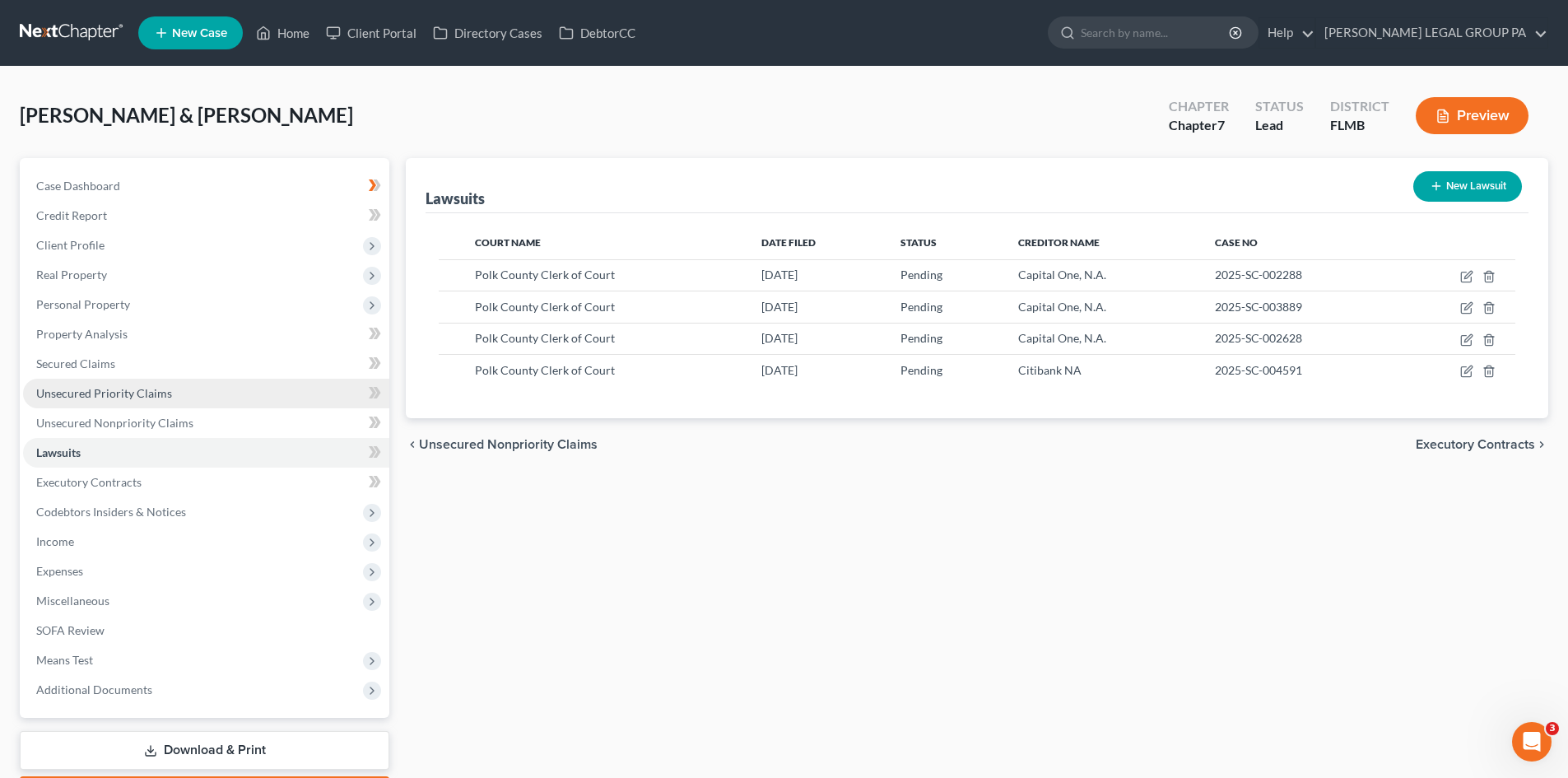
click at [86, 392] on span "Unsecured Priority Claims" at bounding box center [104, 393] width 136 height 14
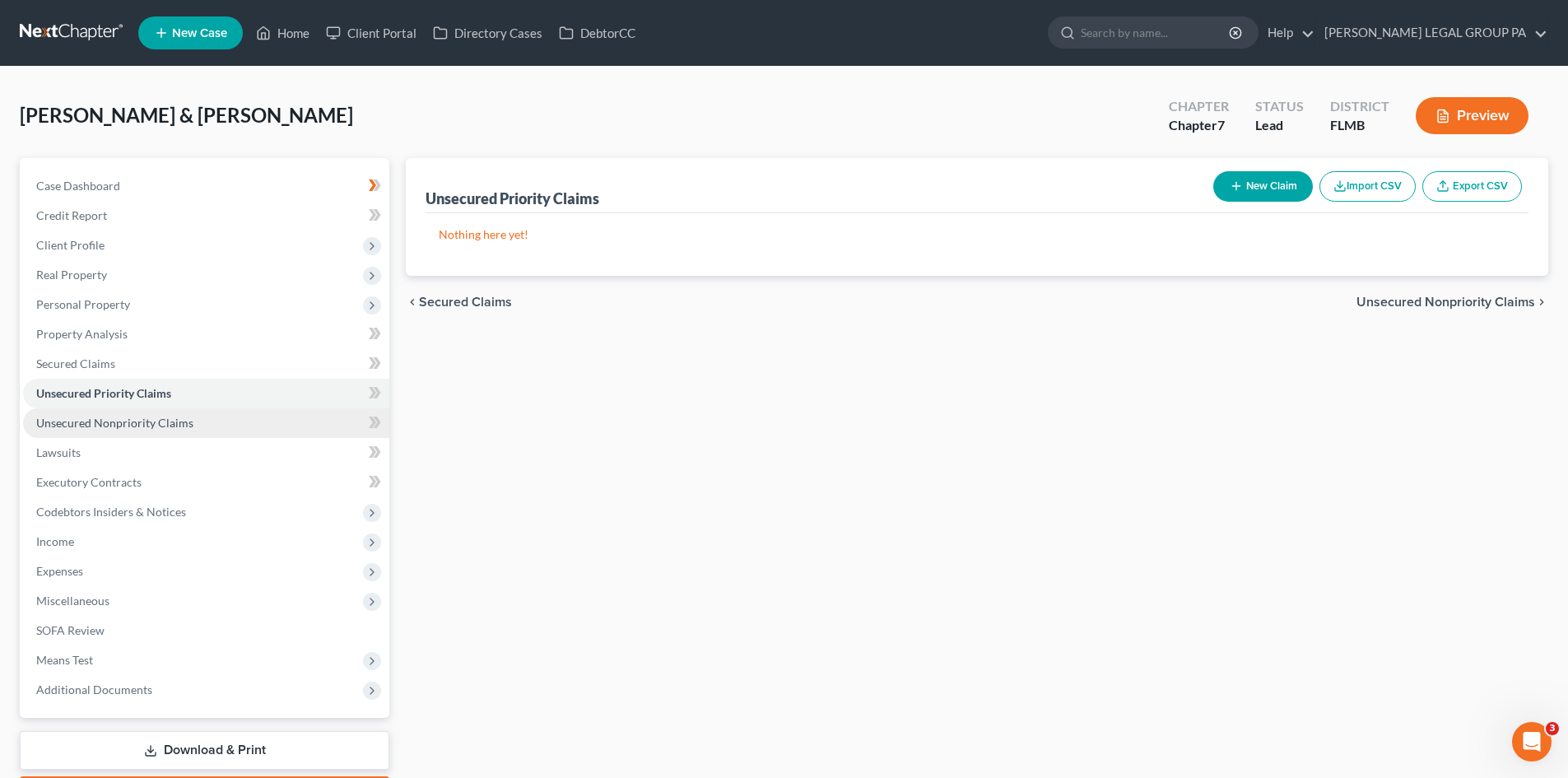
click at [111, 418] on span "Unsecured Nonpriority Claims" at bounding box center [115, 423] width 157 height 14
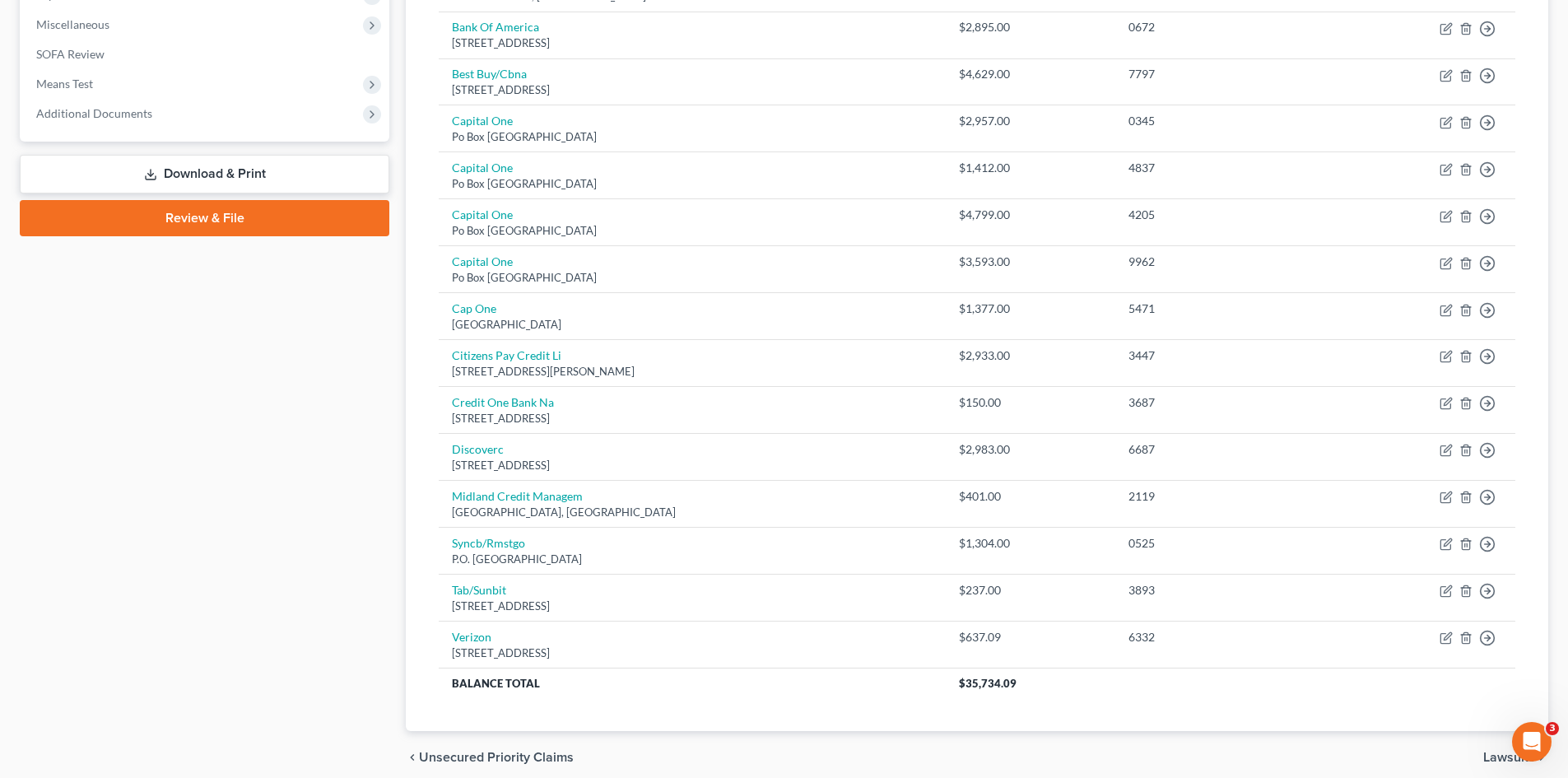
scroll to position [495, 0]
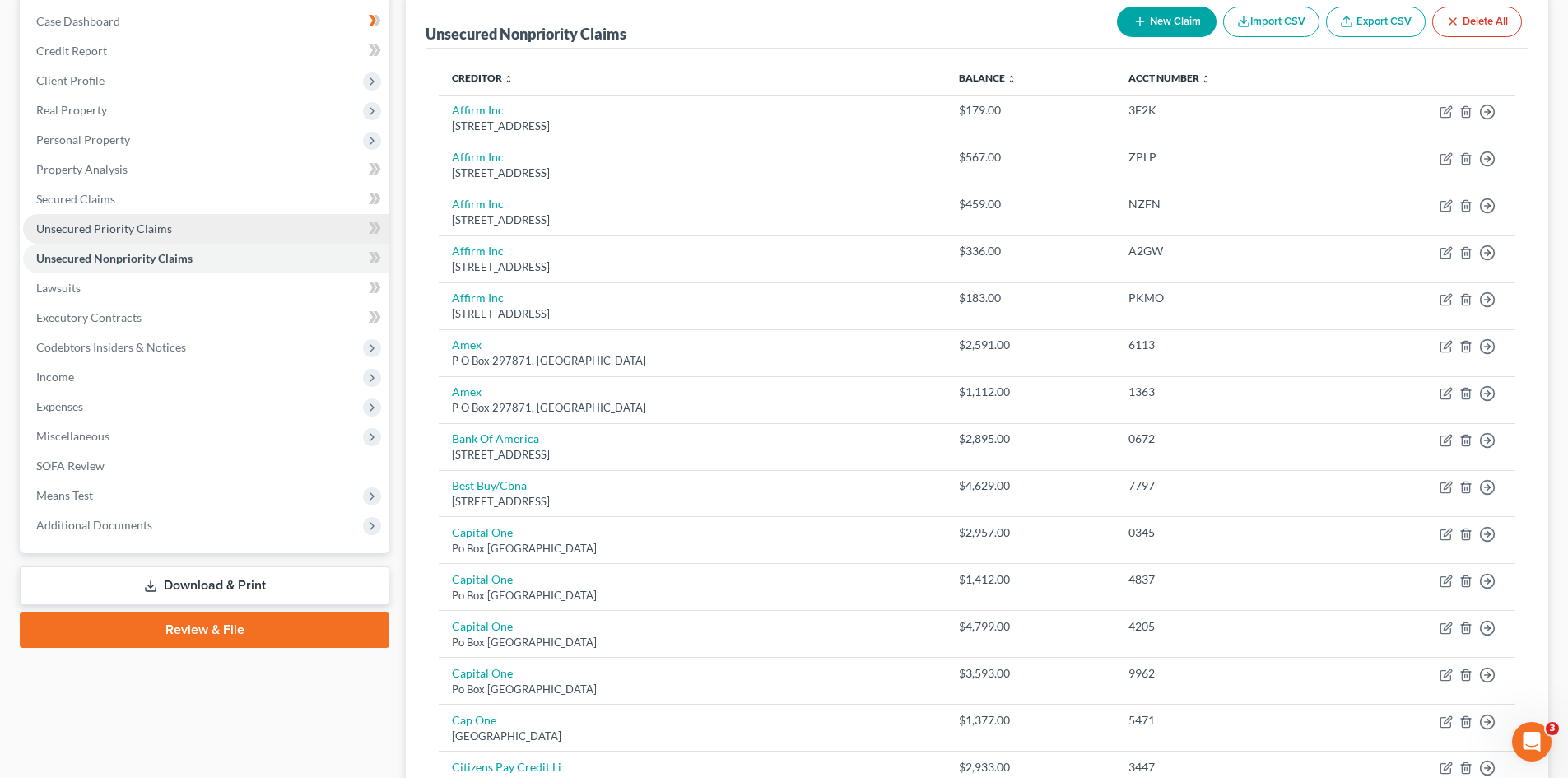
click at [120, 216] on link "Unsecured Priority Claims" at bounding box center [206, 229] width 366 height 30
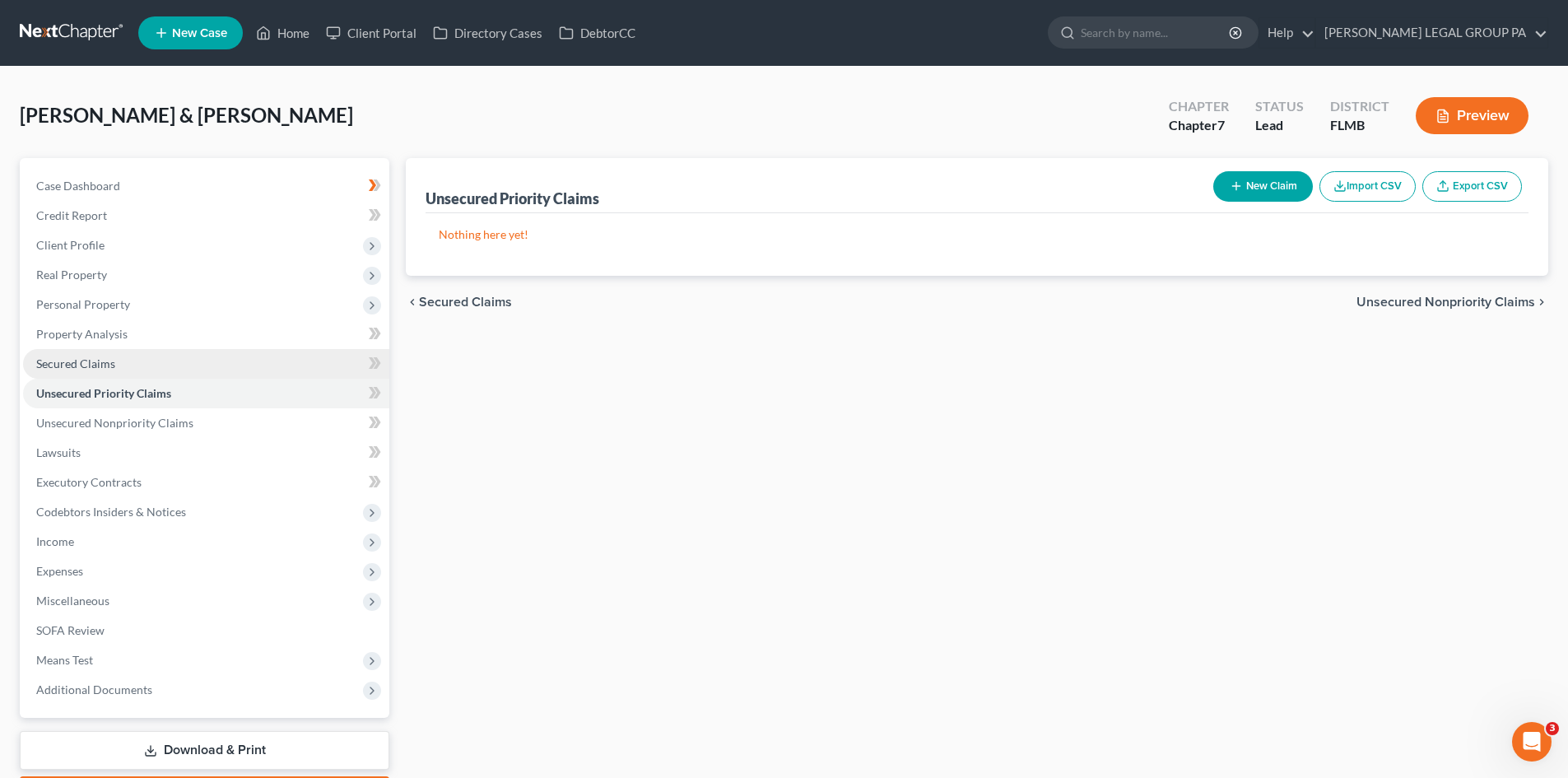
click at [129, 357] on link "Secured Claims" at bounding box center [206, 364] width 366 height 30
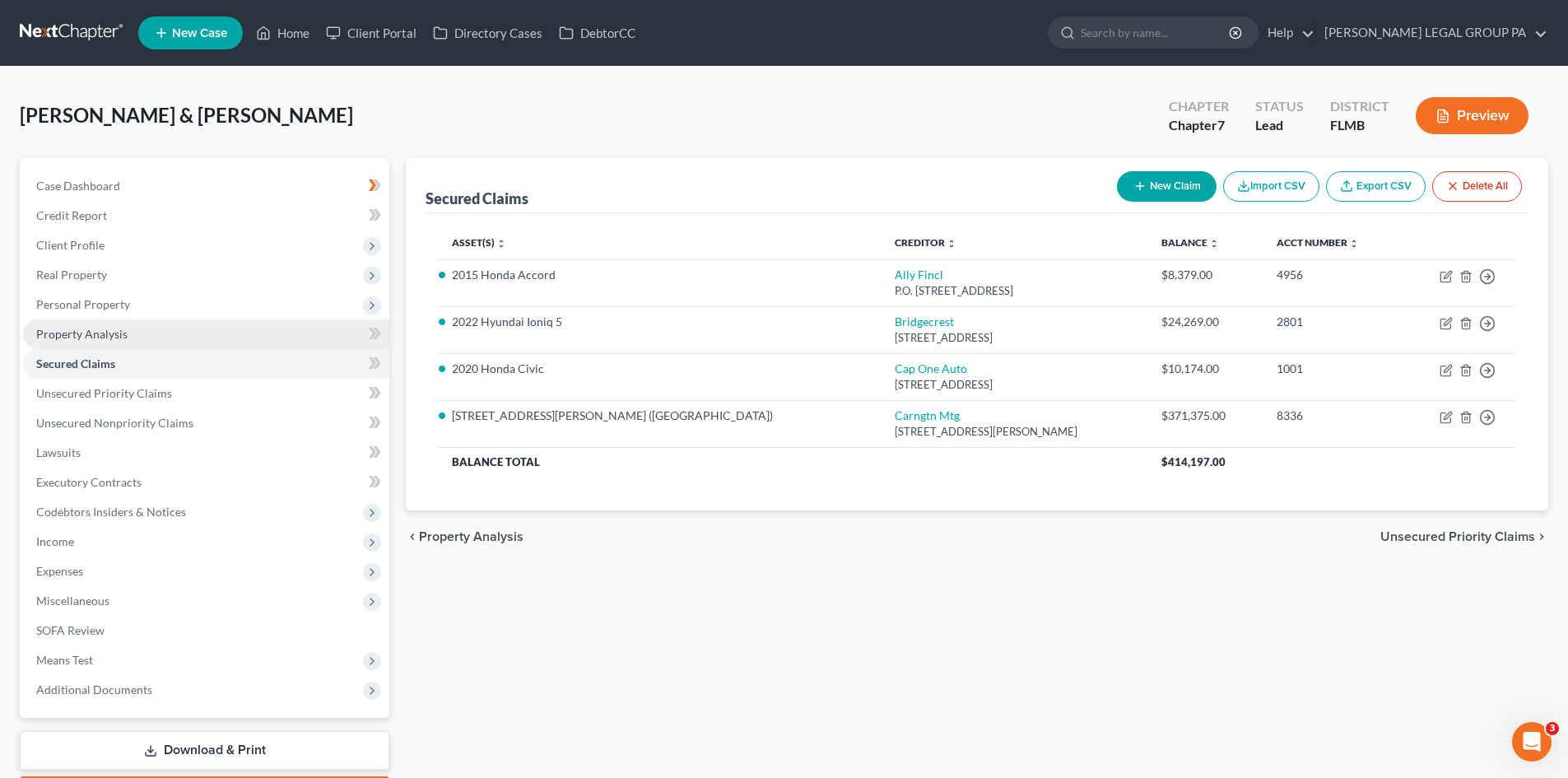
click at [128, 329] on link "Property Analysis" at bounding box center [206, 335] width 366 height 30
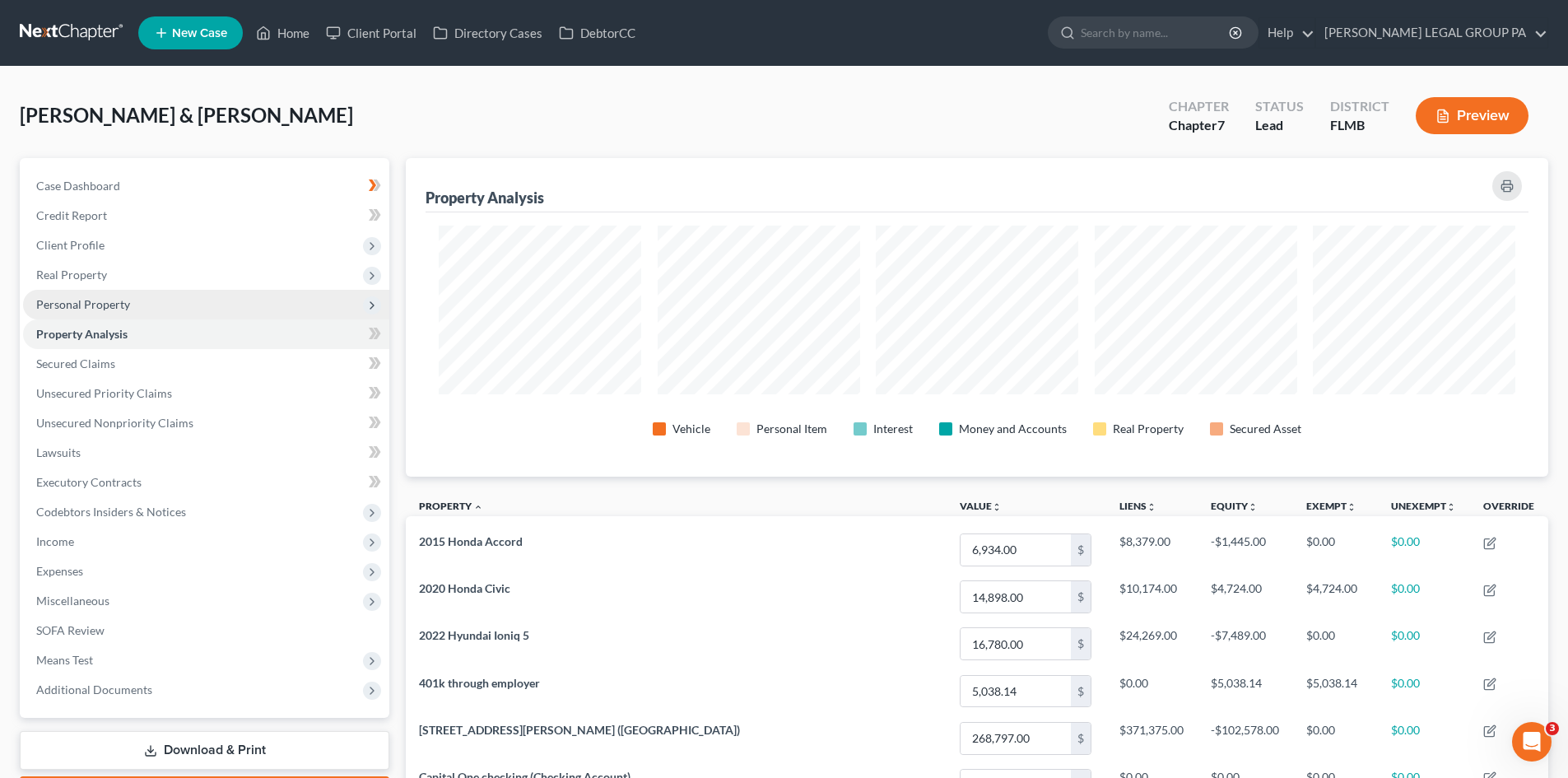
click at [117, 306] on span "Personal Property" at bounding box center [83, 305] width 94 height 14
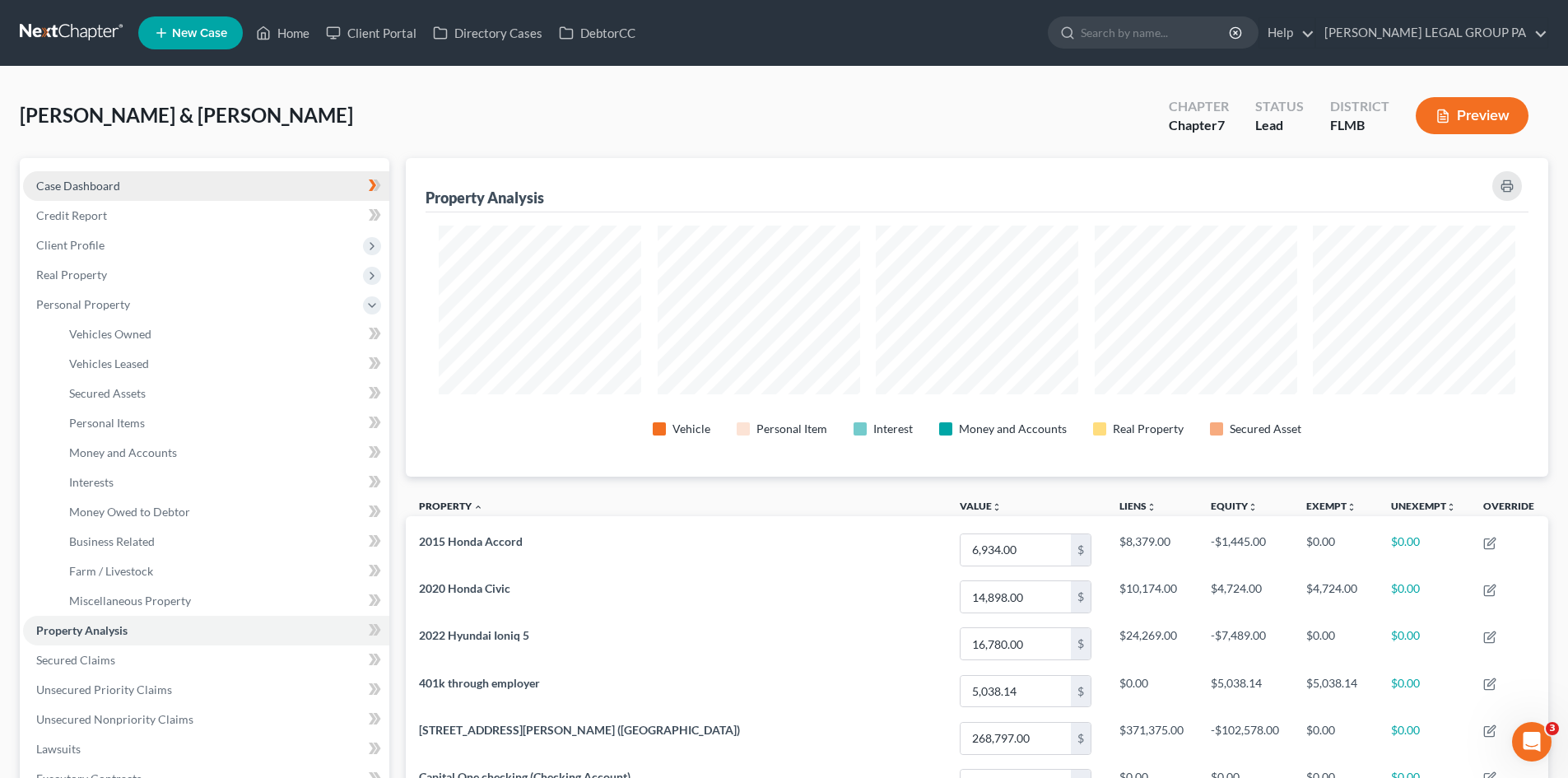
click at [92, 190] on span "Case Dashboard" at bounding box center [78, 185] width 84 height 14
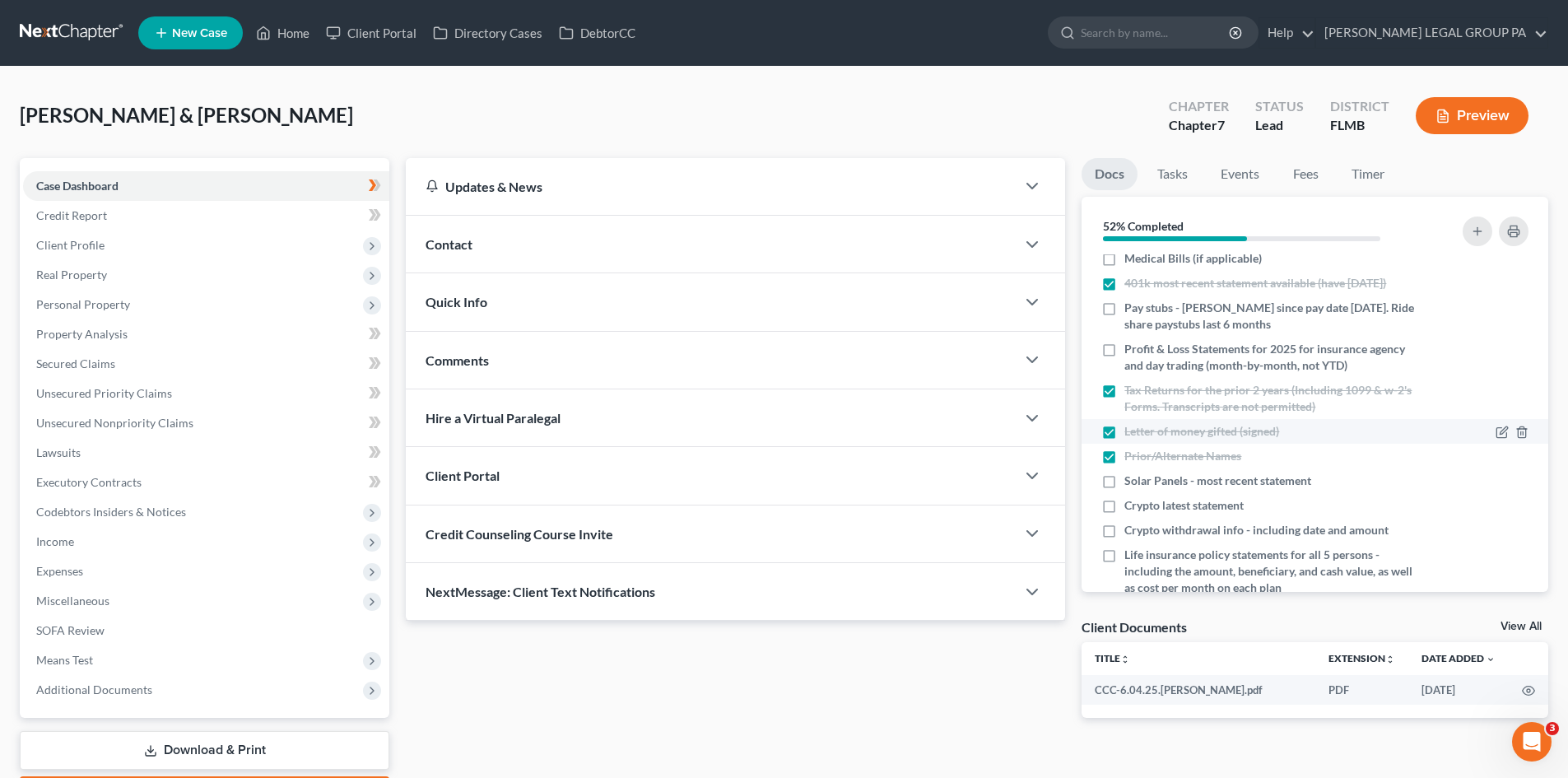
scroll to position [412, 0]
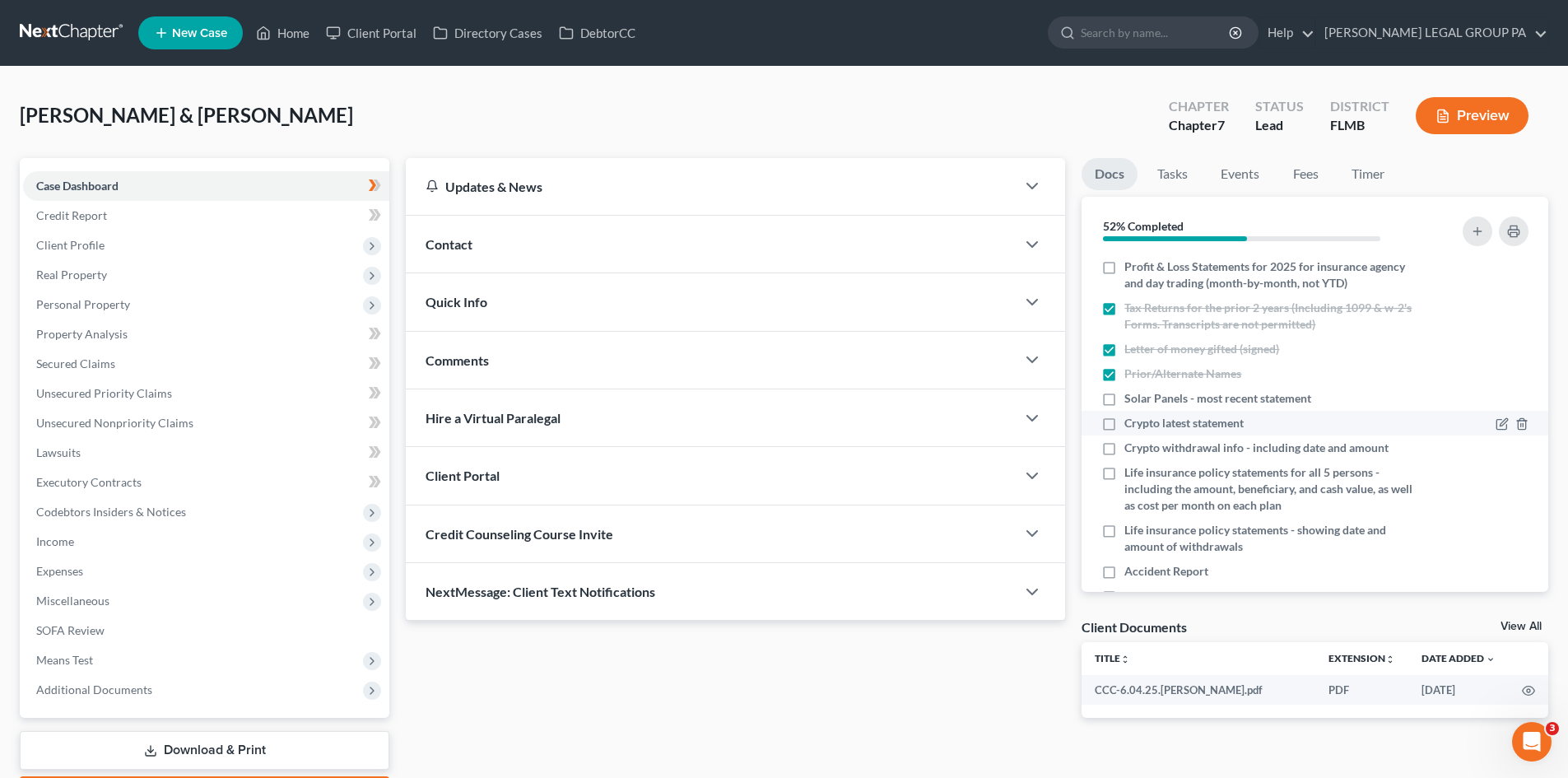
click at [1125, 422] on label "Crypto latest statement" at bounding box center [1184, 423] width 119 height 17
click at [1131, 422] on input "Crypto latest statement" at bounding box center [1136, 420] width 11 height 11
checkbox input "true"
click at [1125, 449] on label "Crypto withdrawal info - including date and amount" at bounding box center [1256, 448] width 264 height 17
click at [1131, 449] on input "Crypto withdrawal info - including date and amount" at bounding box center [1136, 445] width 11 height 11
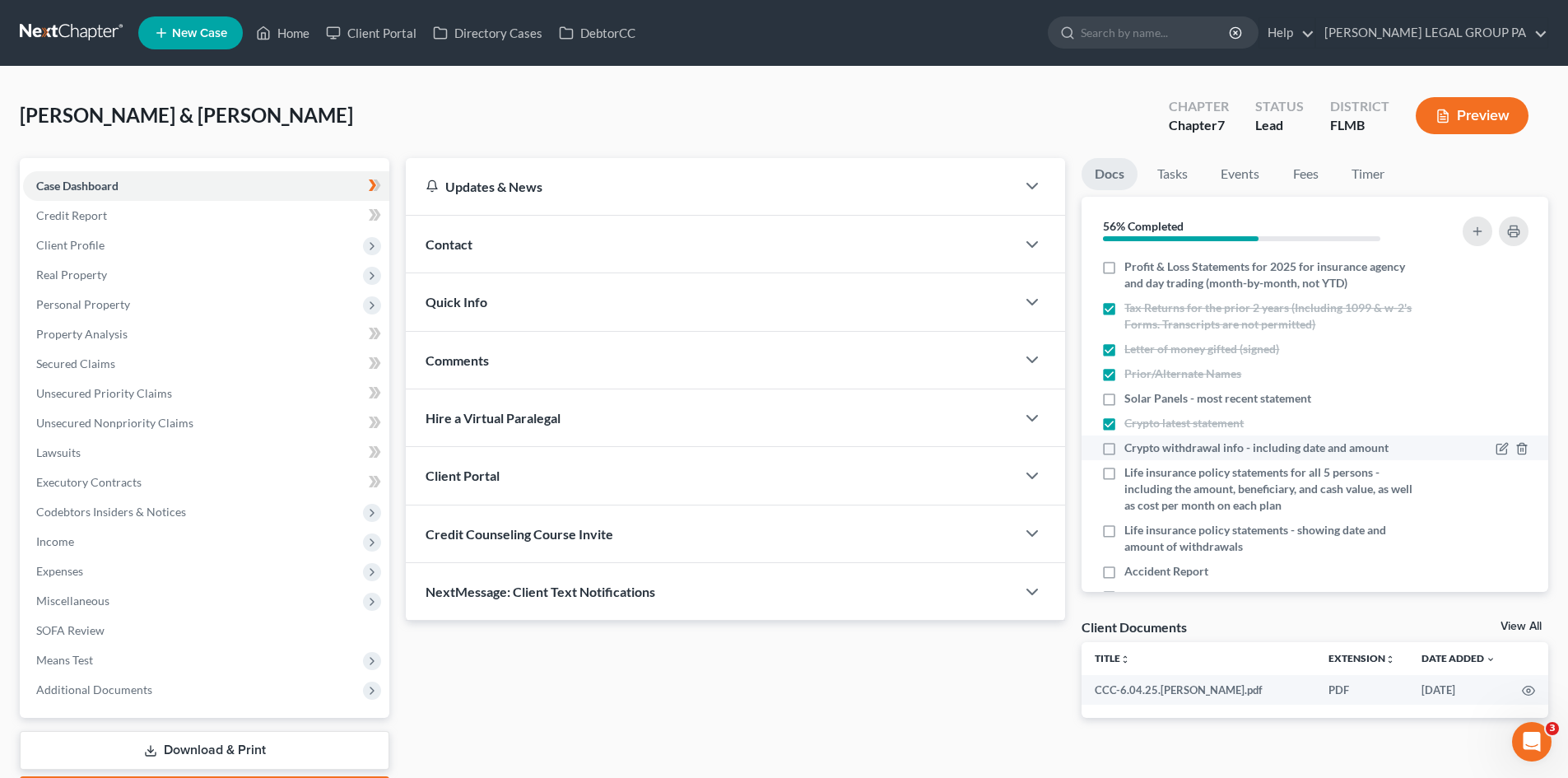
checkbox input "true"
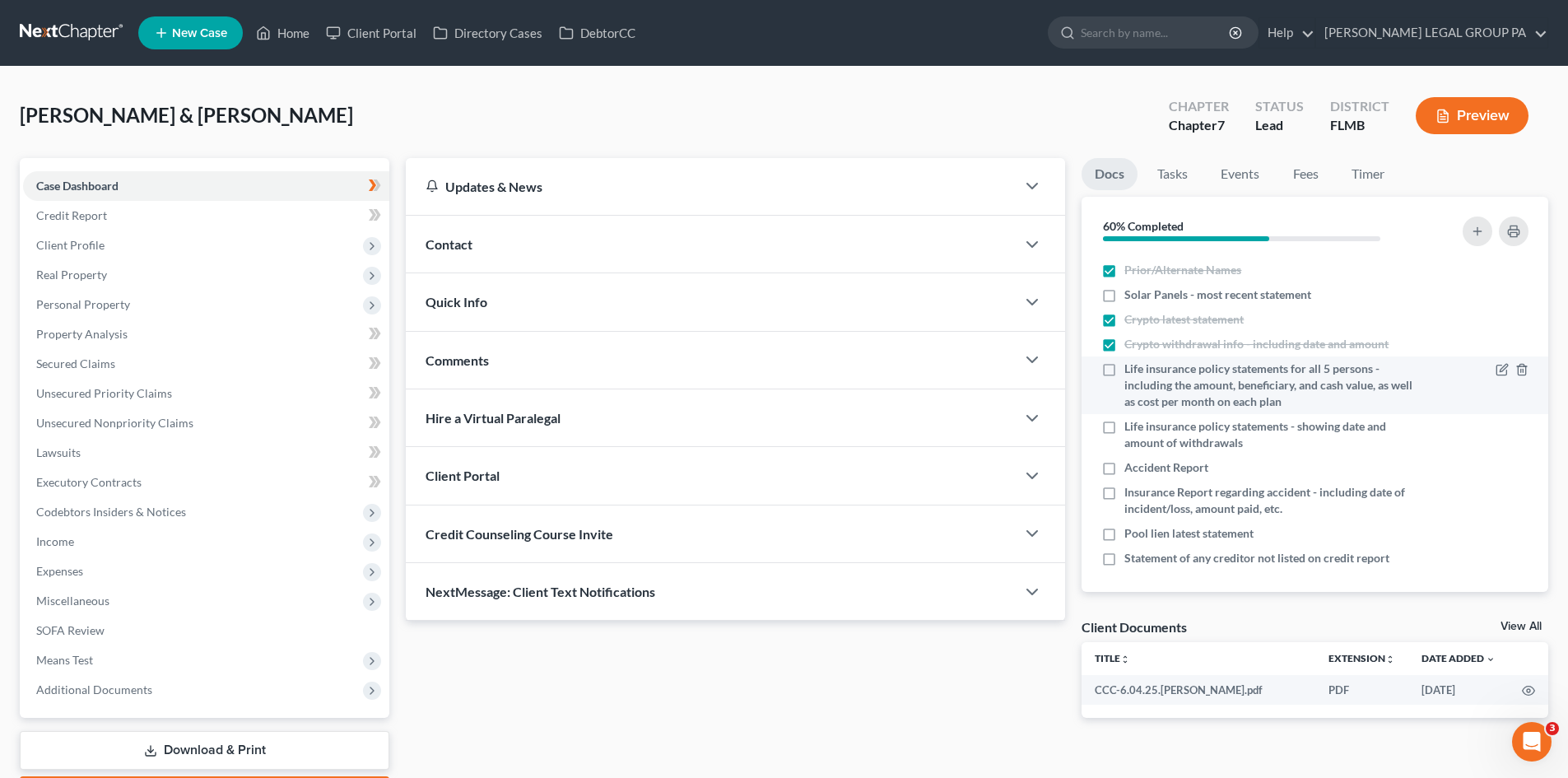
scroll to position [520, 0]
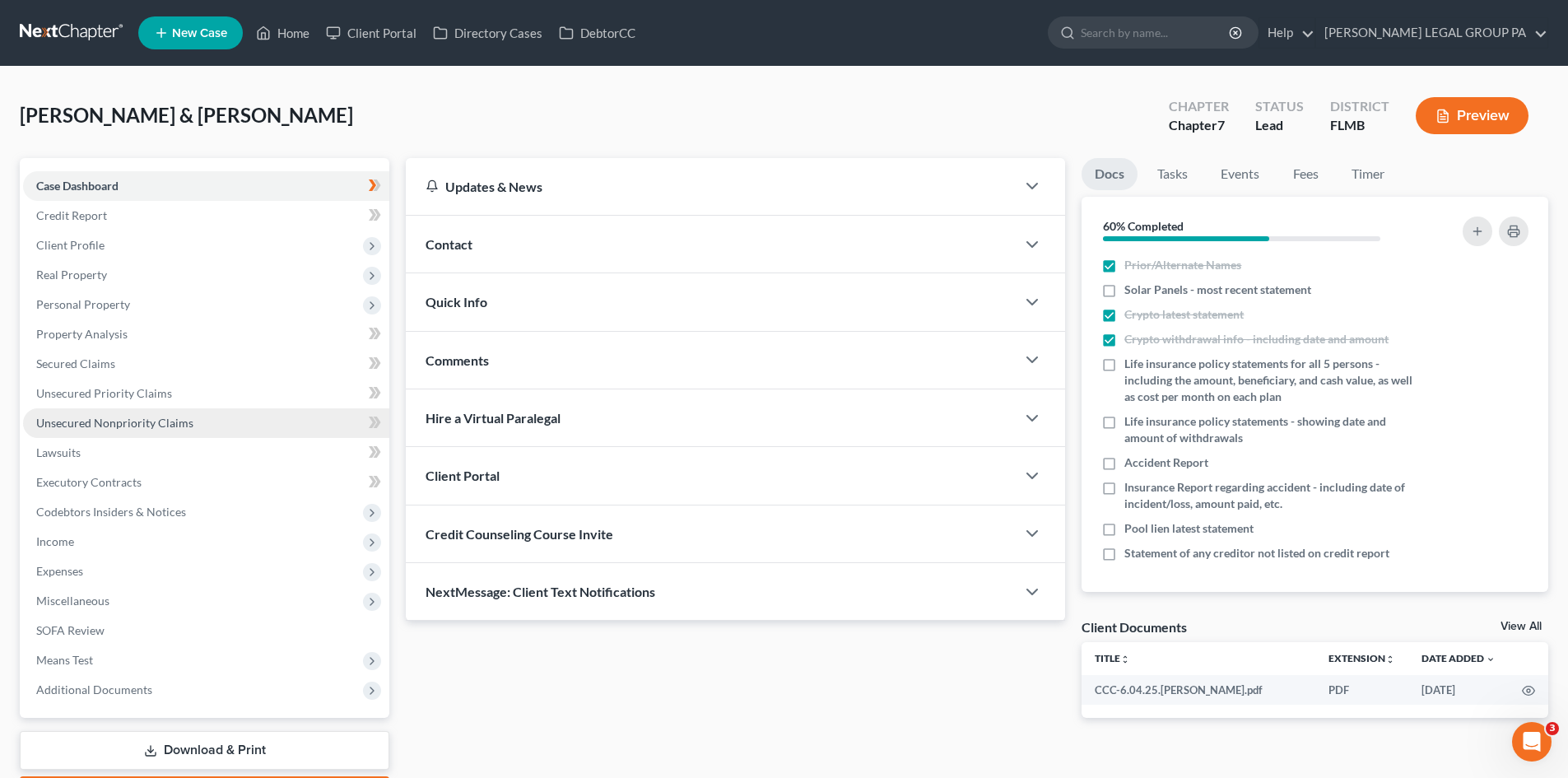
click at [198, 417] on link "Unsecured Nonpriority Claims" at bounding box center [206, 424] width 366 height 30
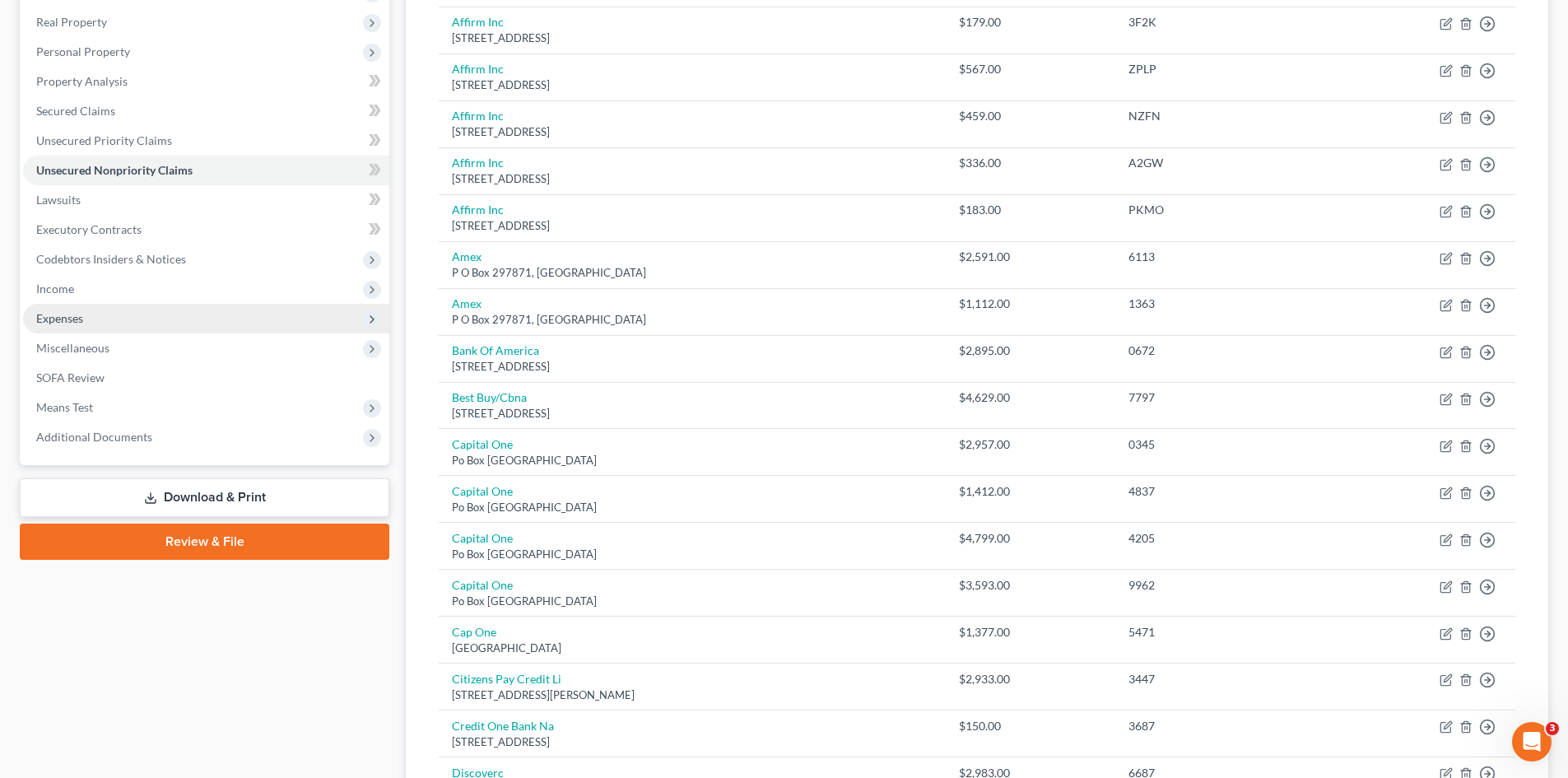
scroll to position [247, 0]
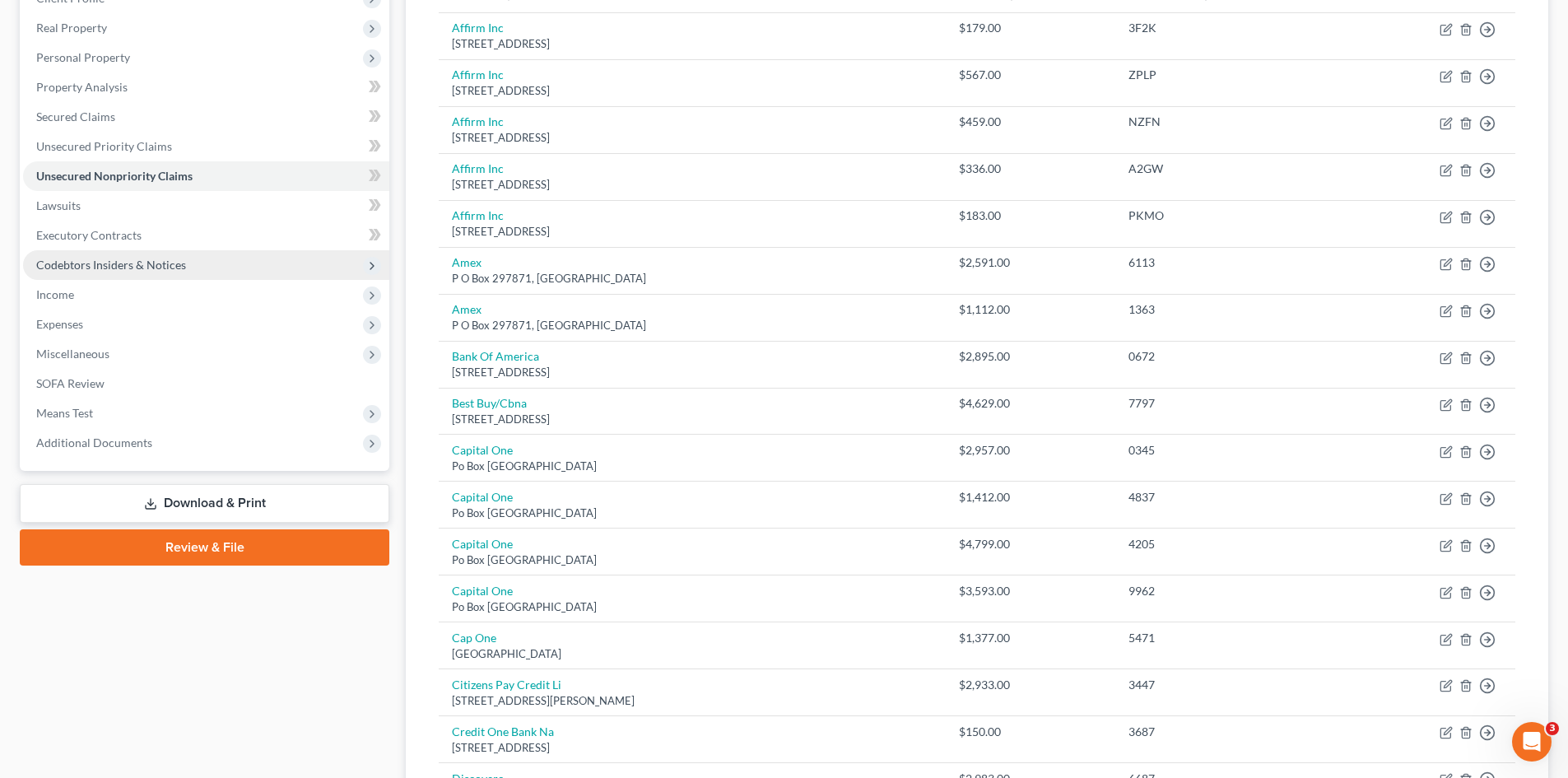
click at [136, 269] on span "Codebtors Insiders & Notices" at bounding box center [111, 265] width 150 height 14
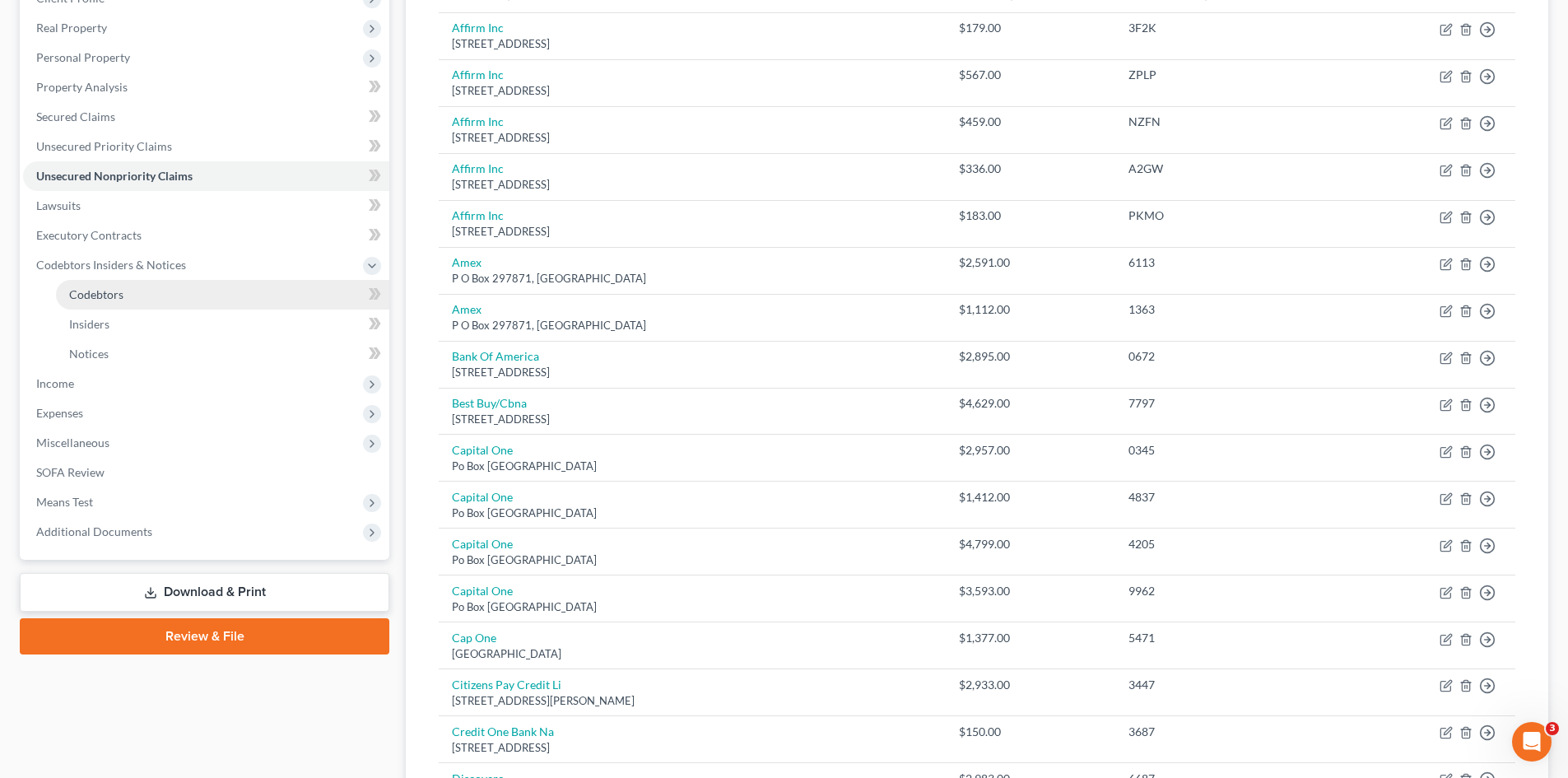
click at [140, 292] on link "Codebtors" at bounding box center [222, 295] width 334 height 30
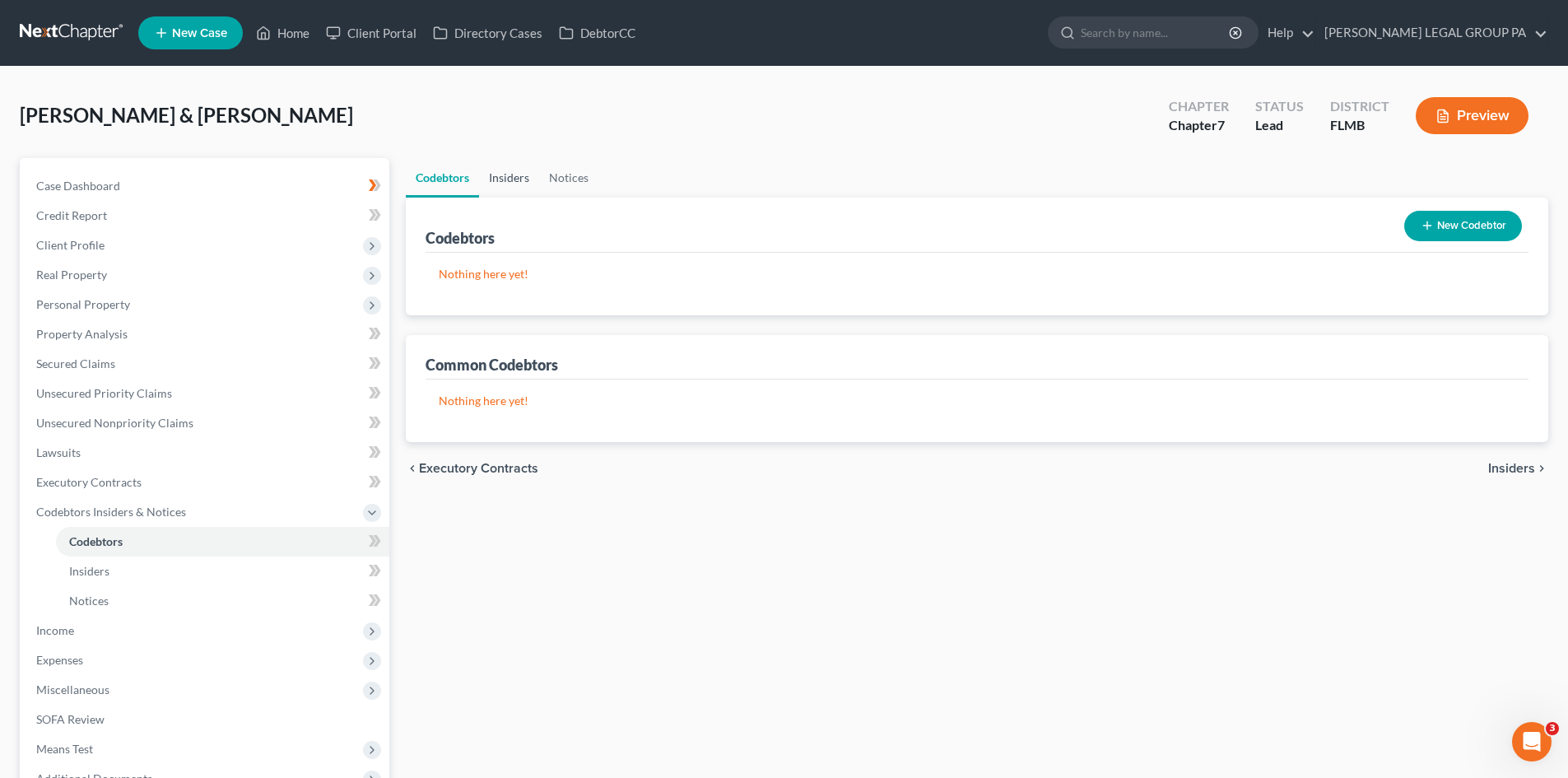
click at [496, 163] on link "Insiders" at bounding box center [509, 178] width 60 height 40
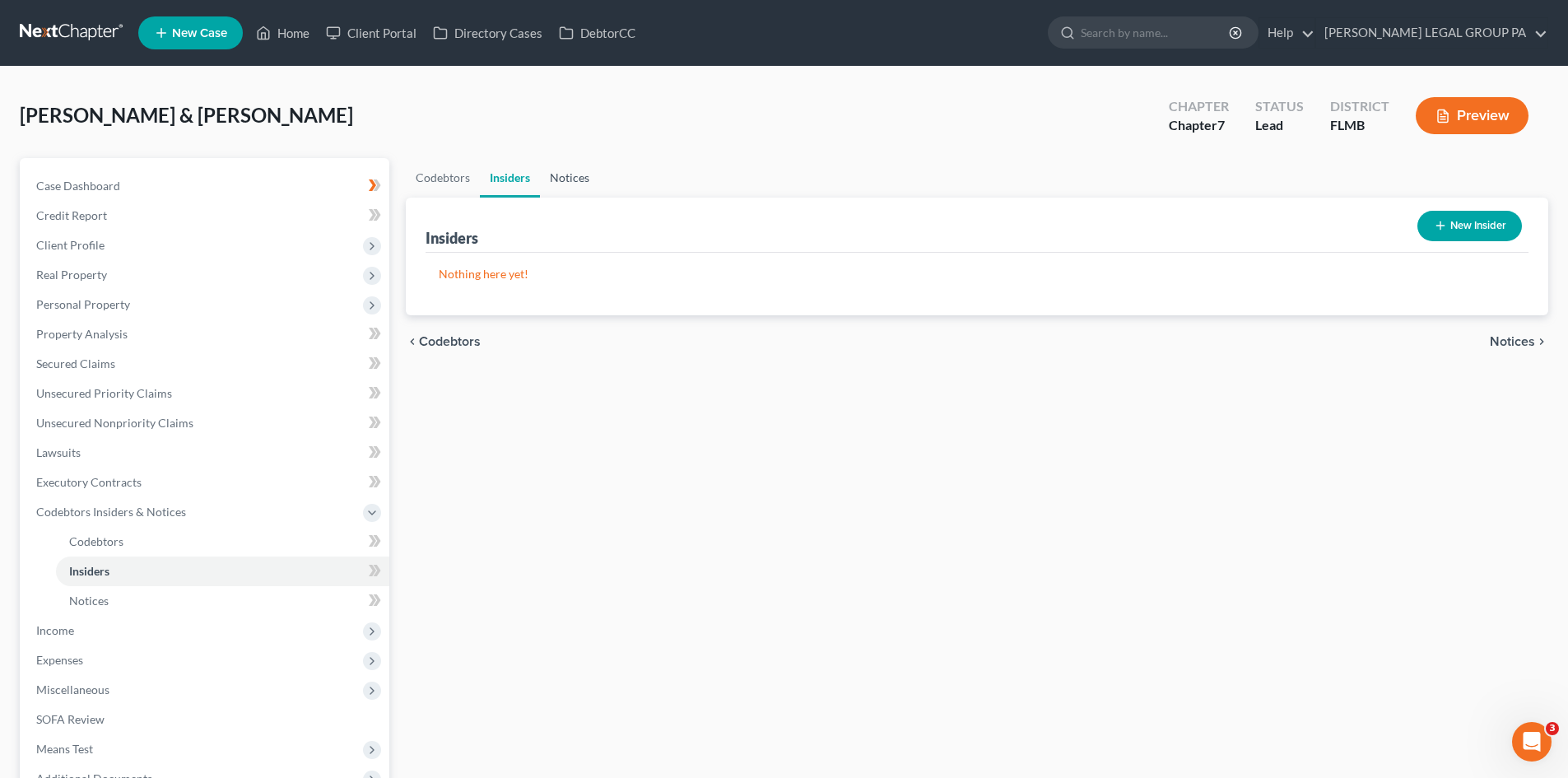
click at [577, 176] on link "Notices" at bounding box center [569, 178] width 59 height 40
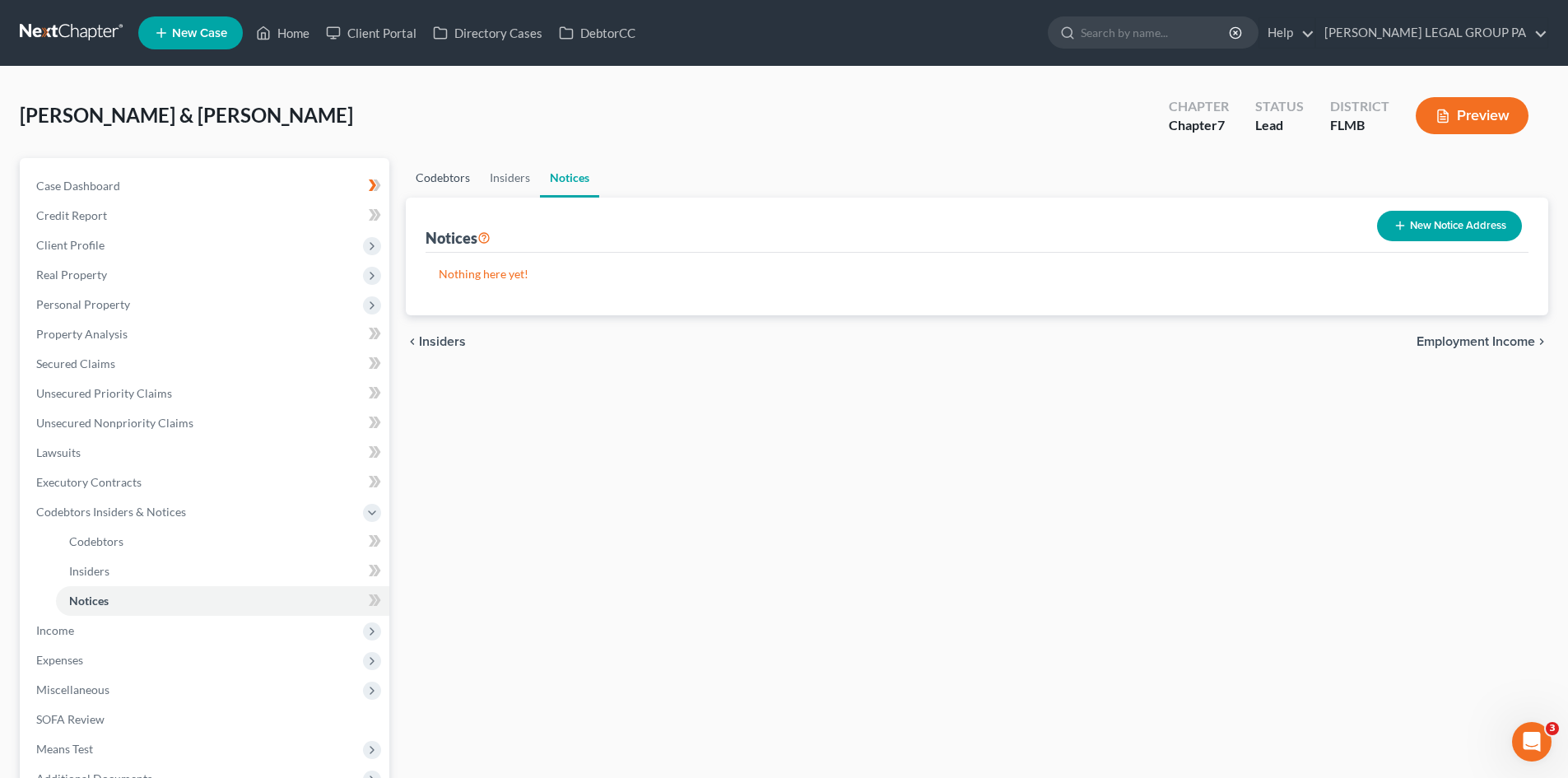
click at [453, 187] on link "Codebtors" at bounding box center [443, 178] width 74 height 40
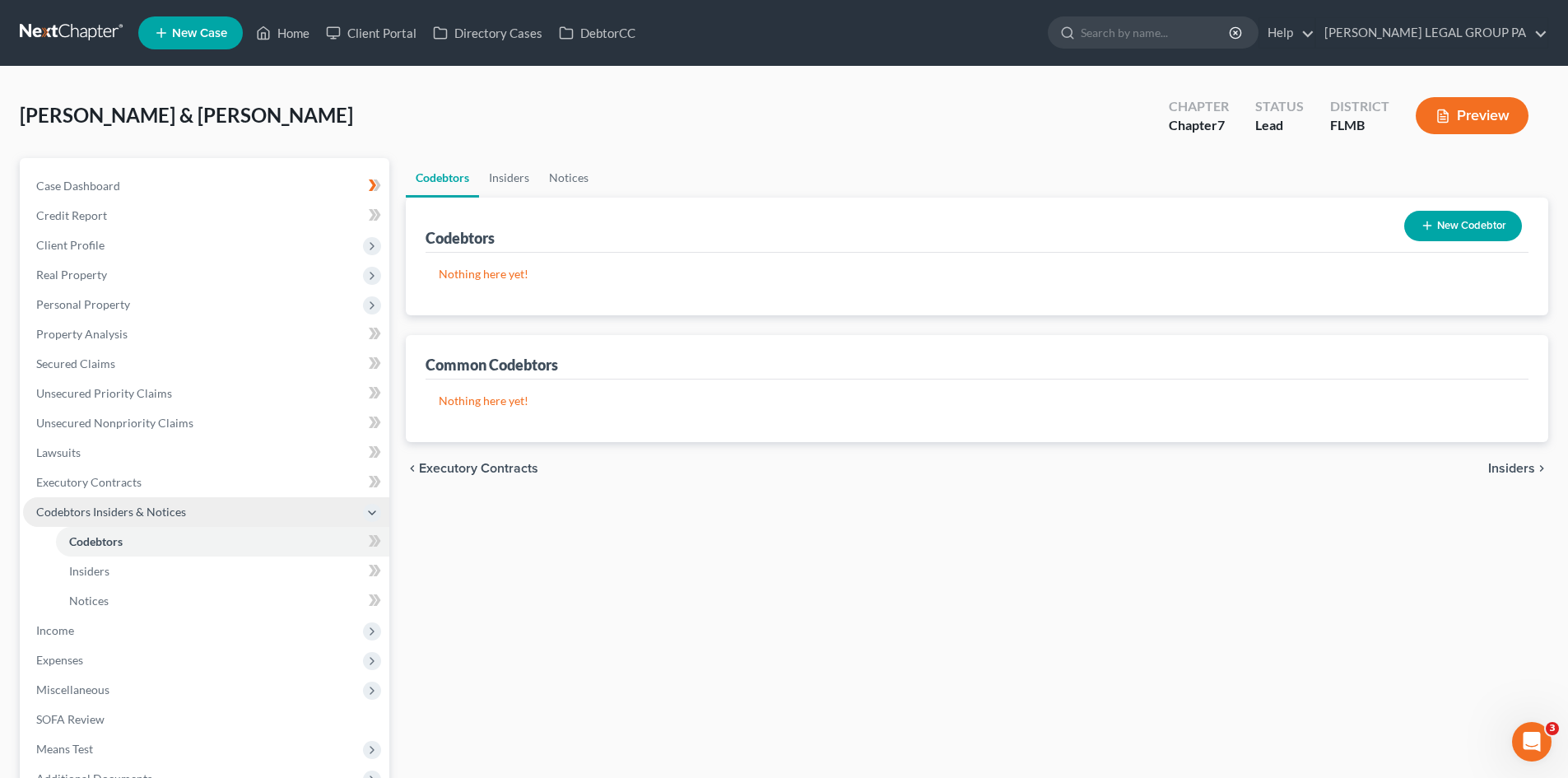
click at [110, 505] on span "Codebtors Insiders & Notices" at bounding box center [111, 512] width 150 height 14
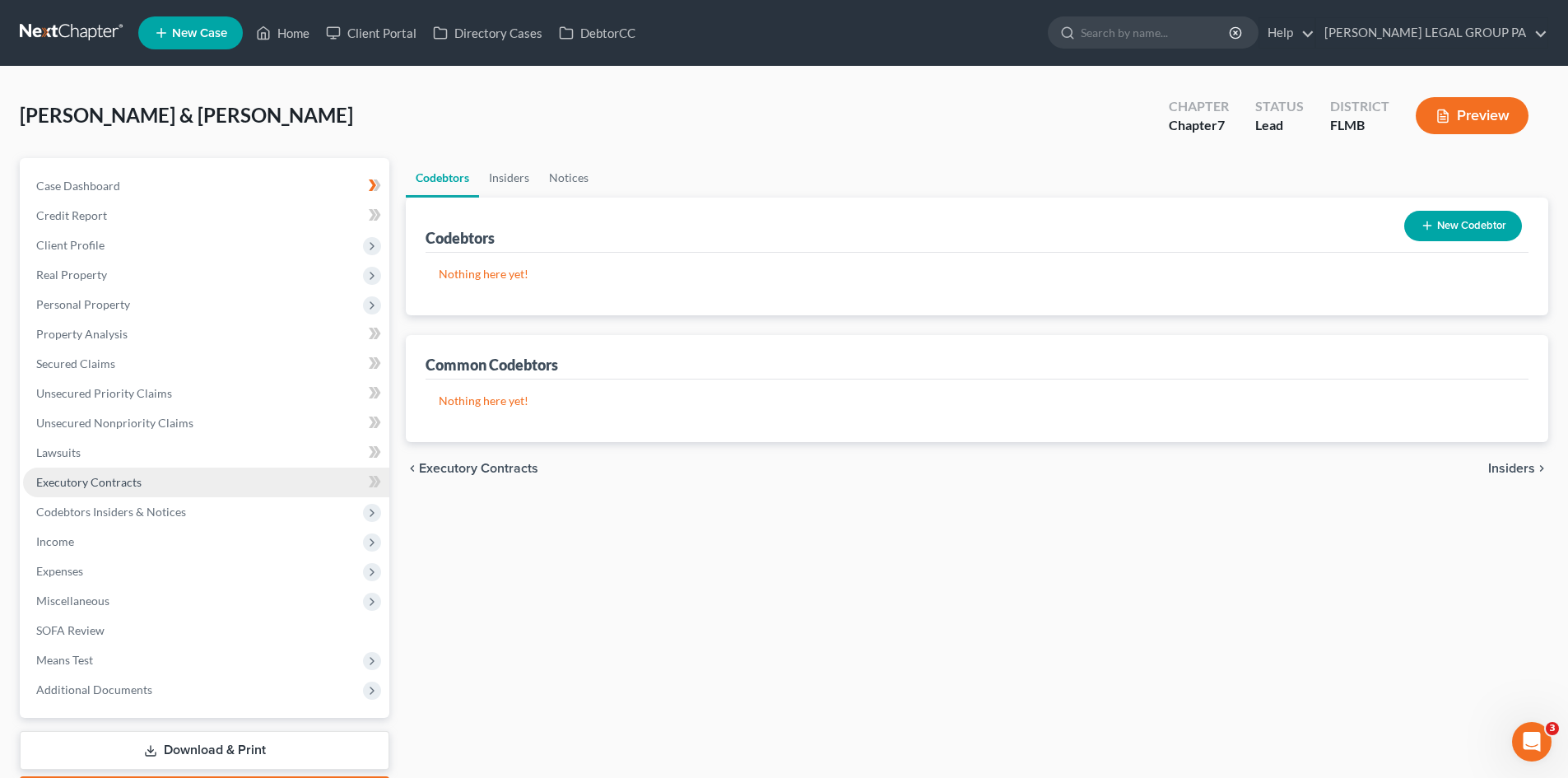
click at [107, 476] on span "Executory Contracts" at bounding box center [88, 482] width 105 height 14
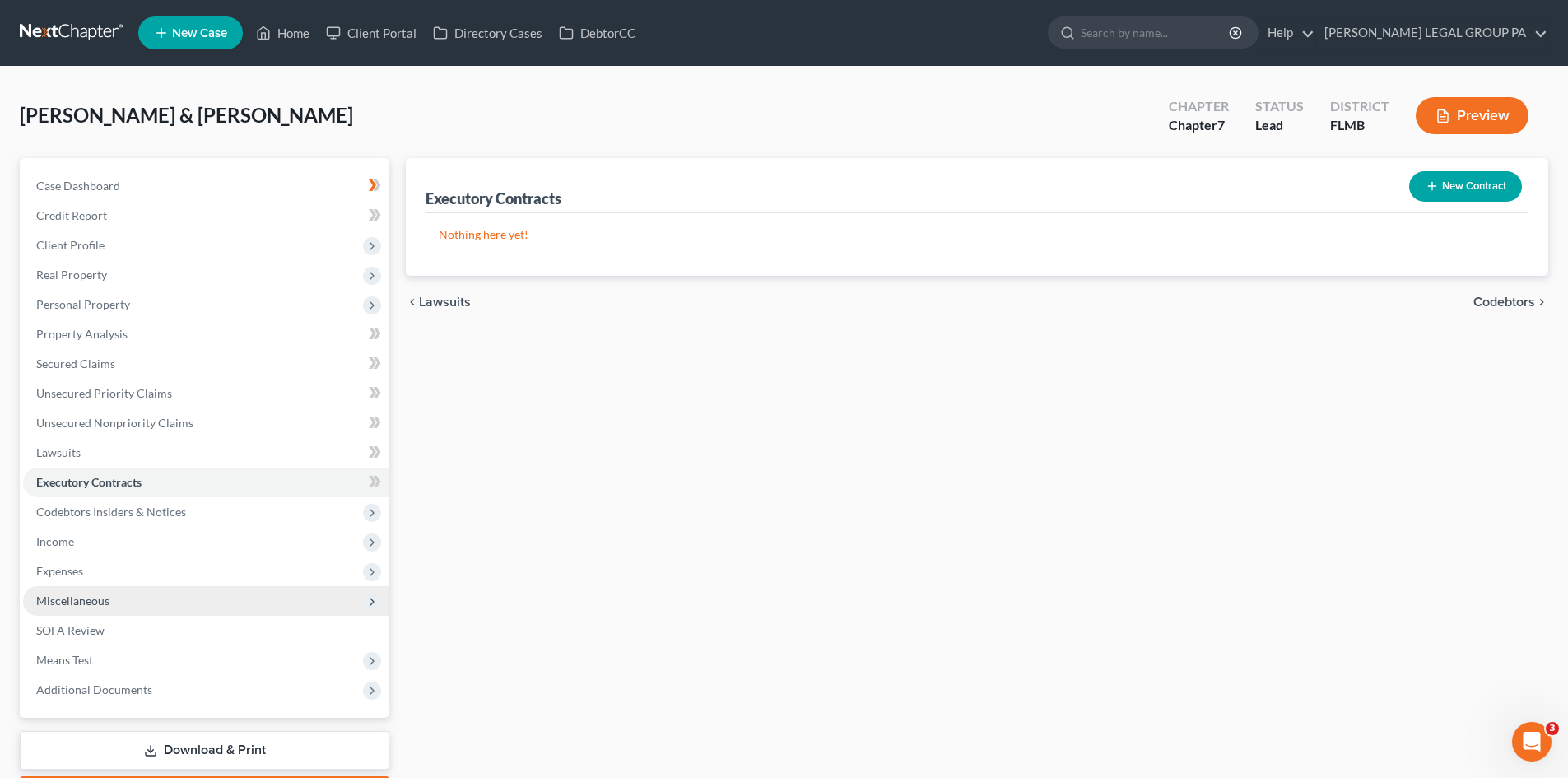
click at [96, 598] on span "Miscellaneous" at bounding box center [72, 600] width 73 height 14
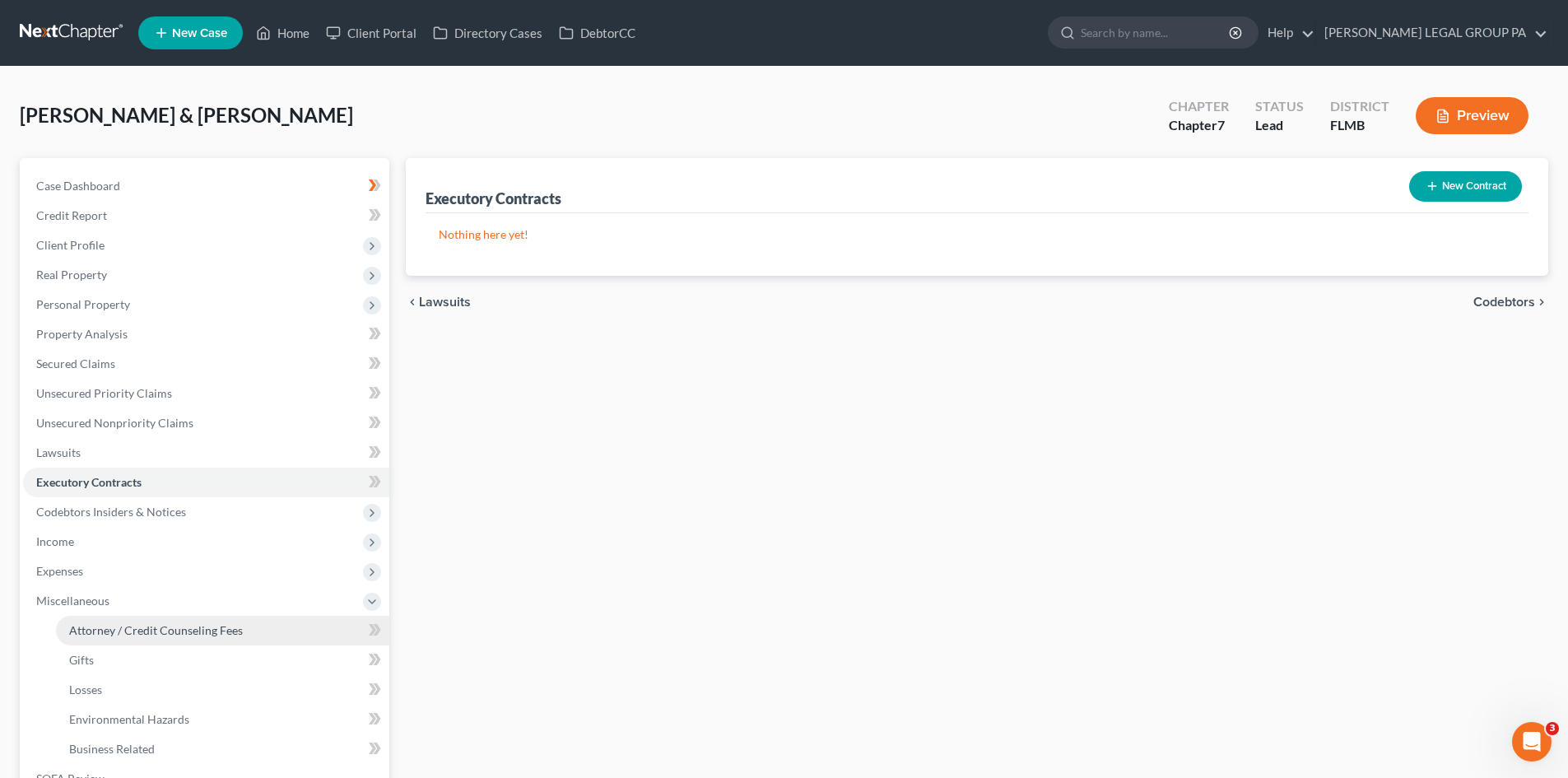
click at [182, 624] on span "Attorney / Credit Counseling Fees" at bounding box center [155, 631] width 174 height 14
select select "0"
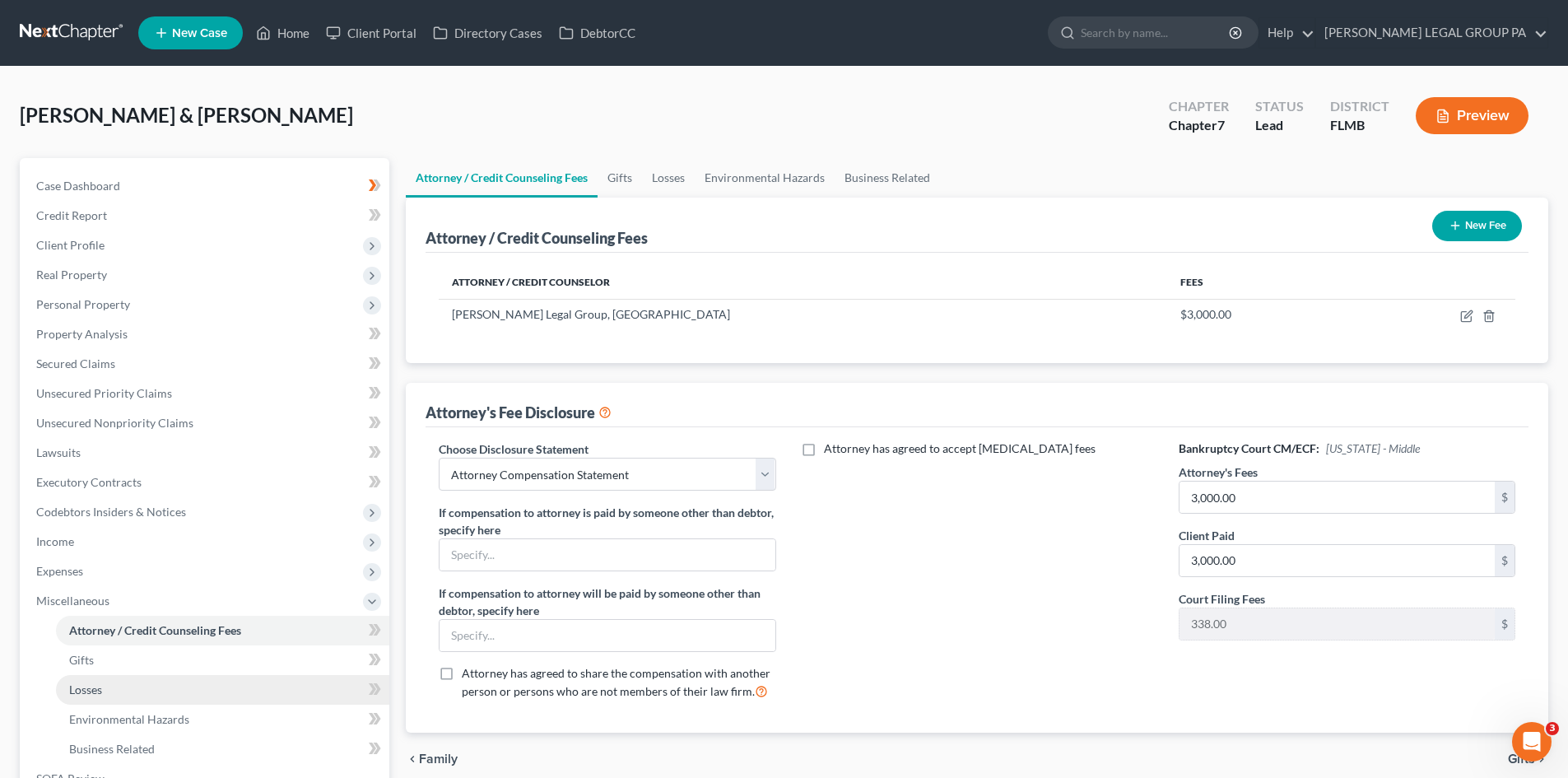
click at [158, 683] on link "Losses" at bounding box center [222, 691] width 334 height 30
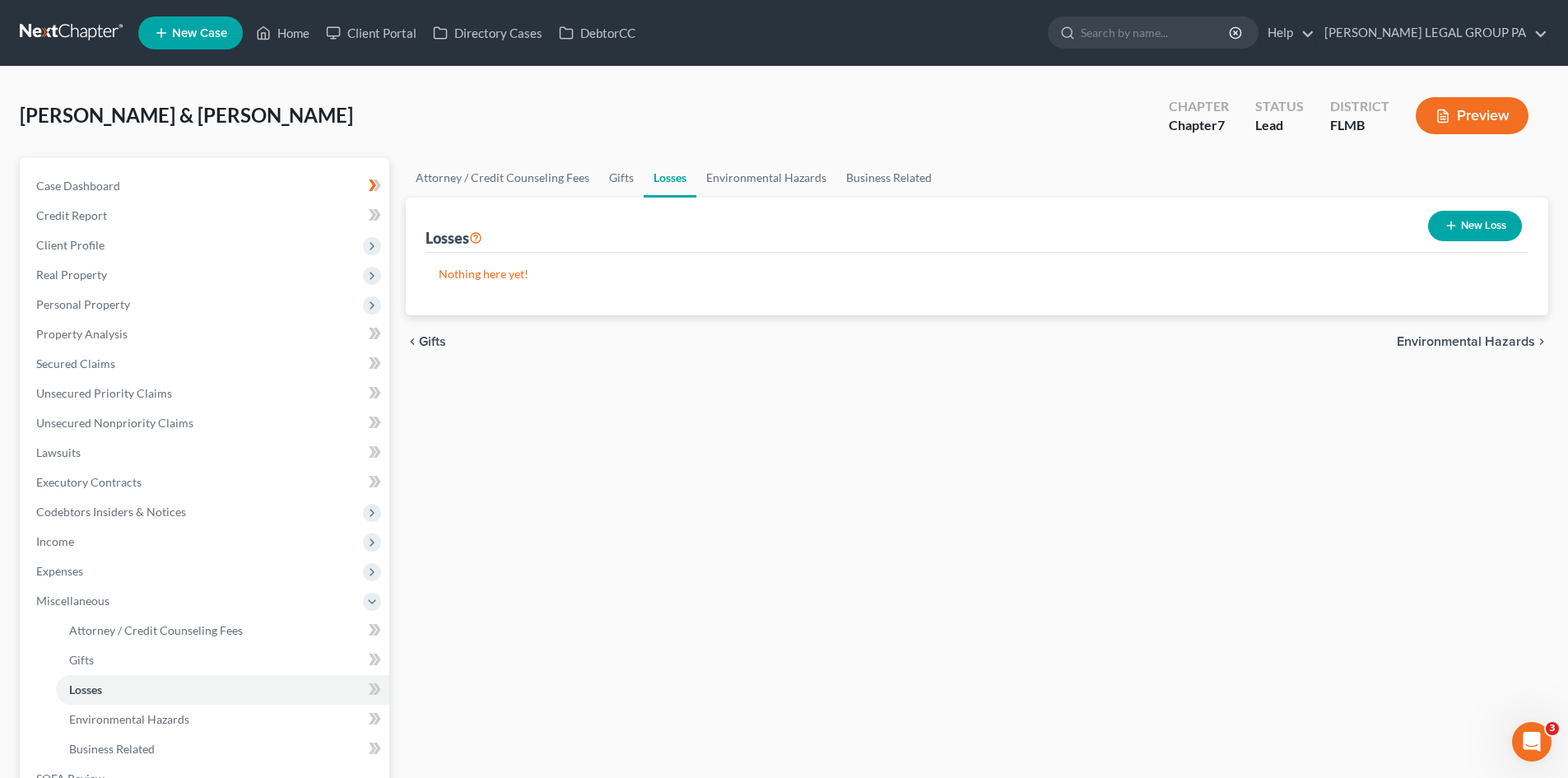
click at [1486, 214] on button "New Loss" at bounding box center [1475, 226] width 94 height 31
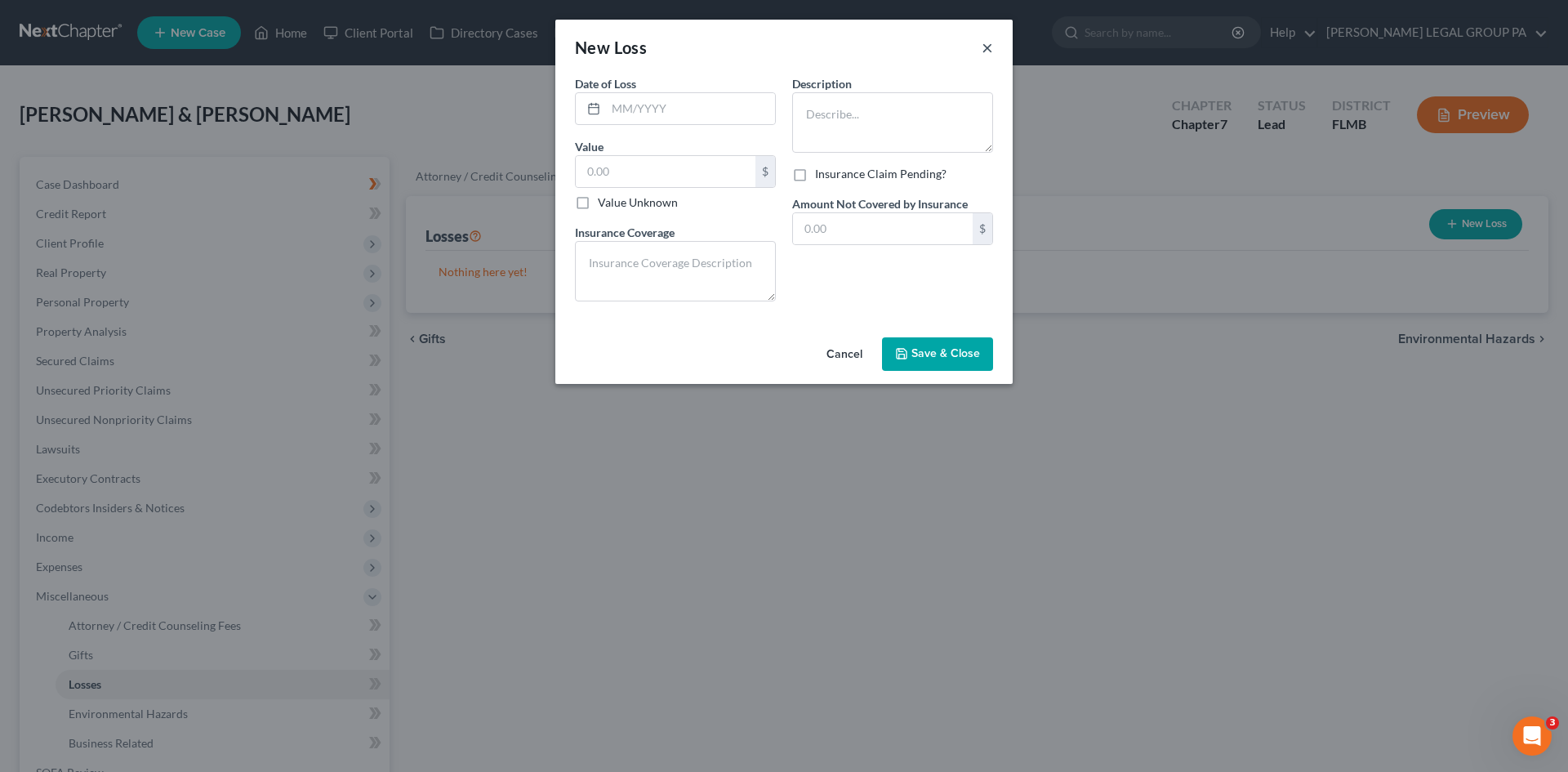
click at [985, 47] on button "×" at bounding box center [987, 47] width 11 height 19
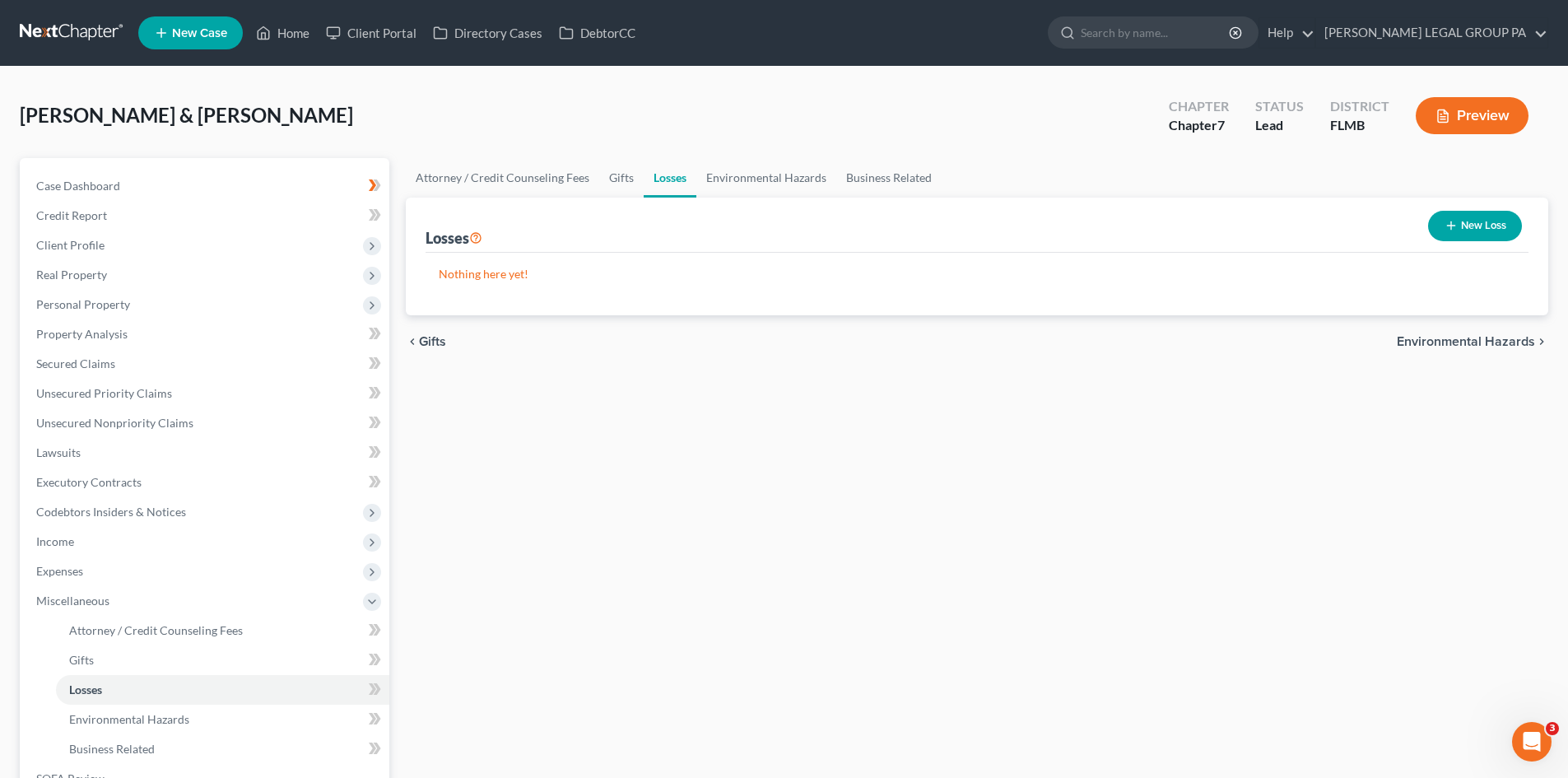
click at [1495, 227] on button "New Loss" at bounding box center [1475, 226] width 94 height 31
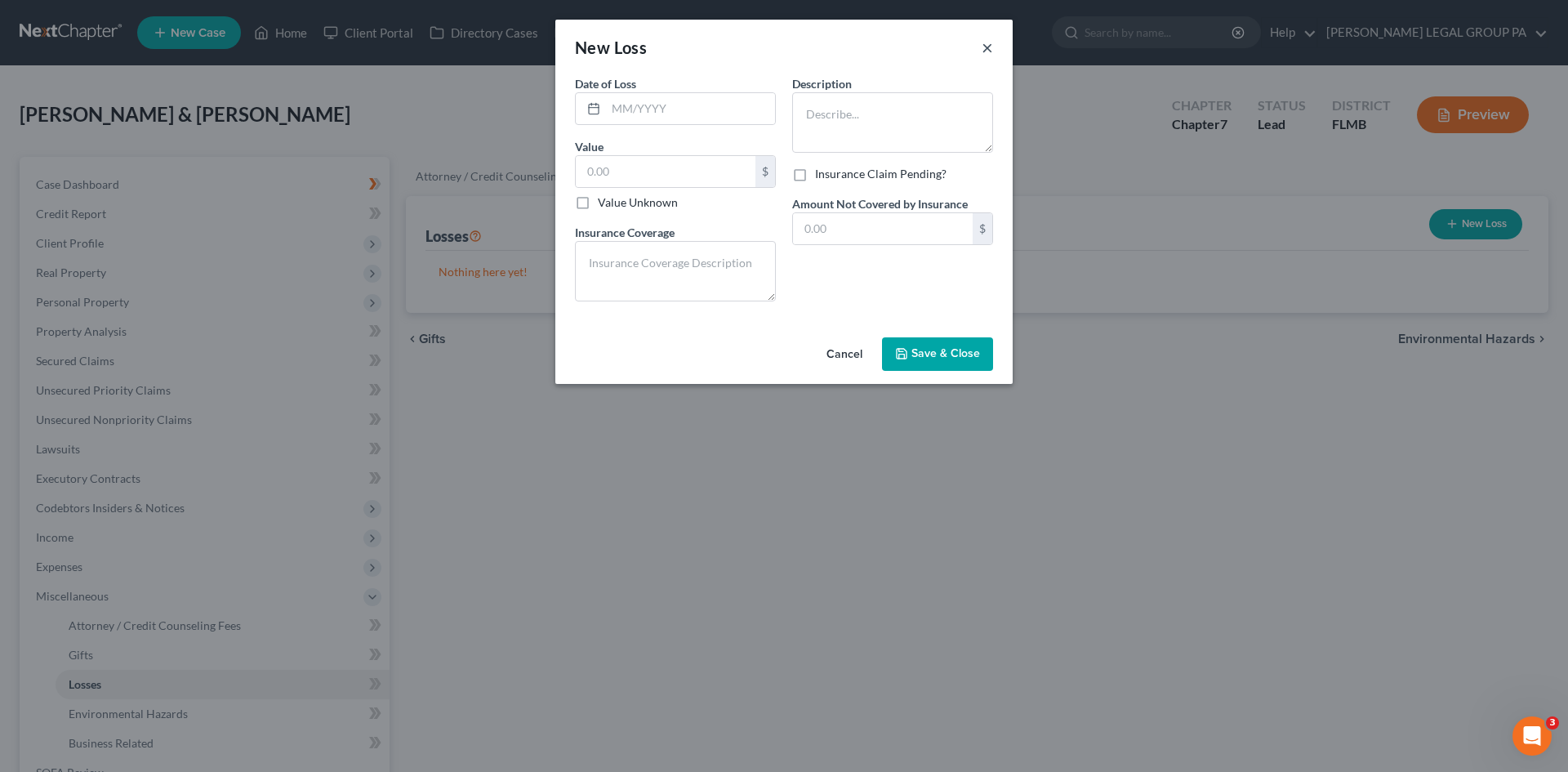
click at [986, 42] on button "×" at bounding box center [987, 47] width 11 height 19
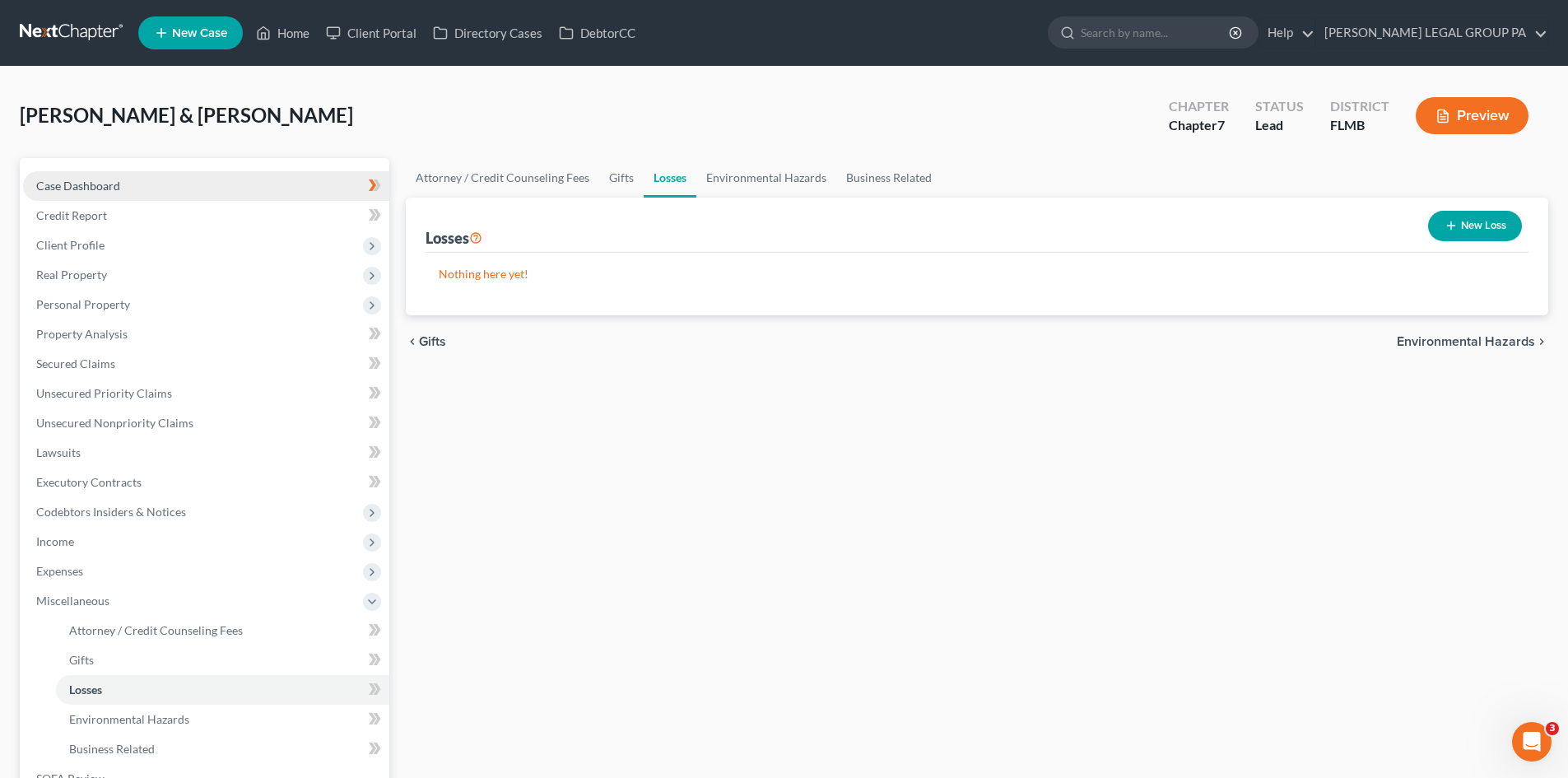
drag, startPoint x: 157, startPoint y: 177, endPoint x: 199, endPoint y: 182, distance: 42.3
click at [157, 177] on link "Case Dashboard" at bounding box center [206, 186] width 366 height 30
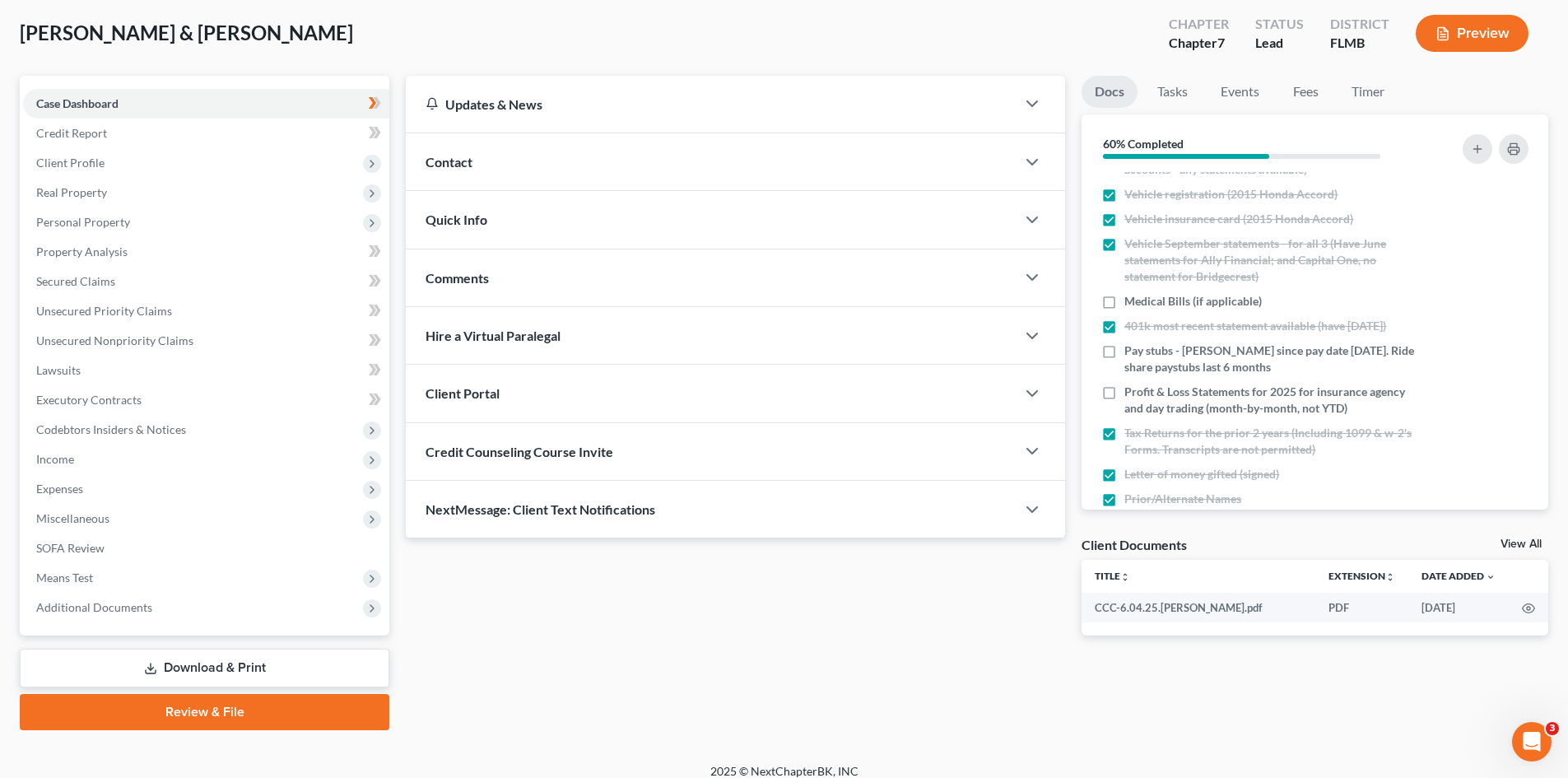
scroll to position [191, 0]
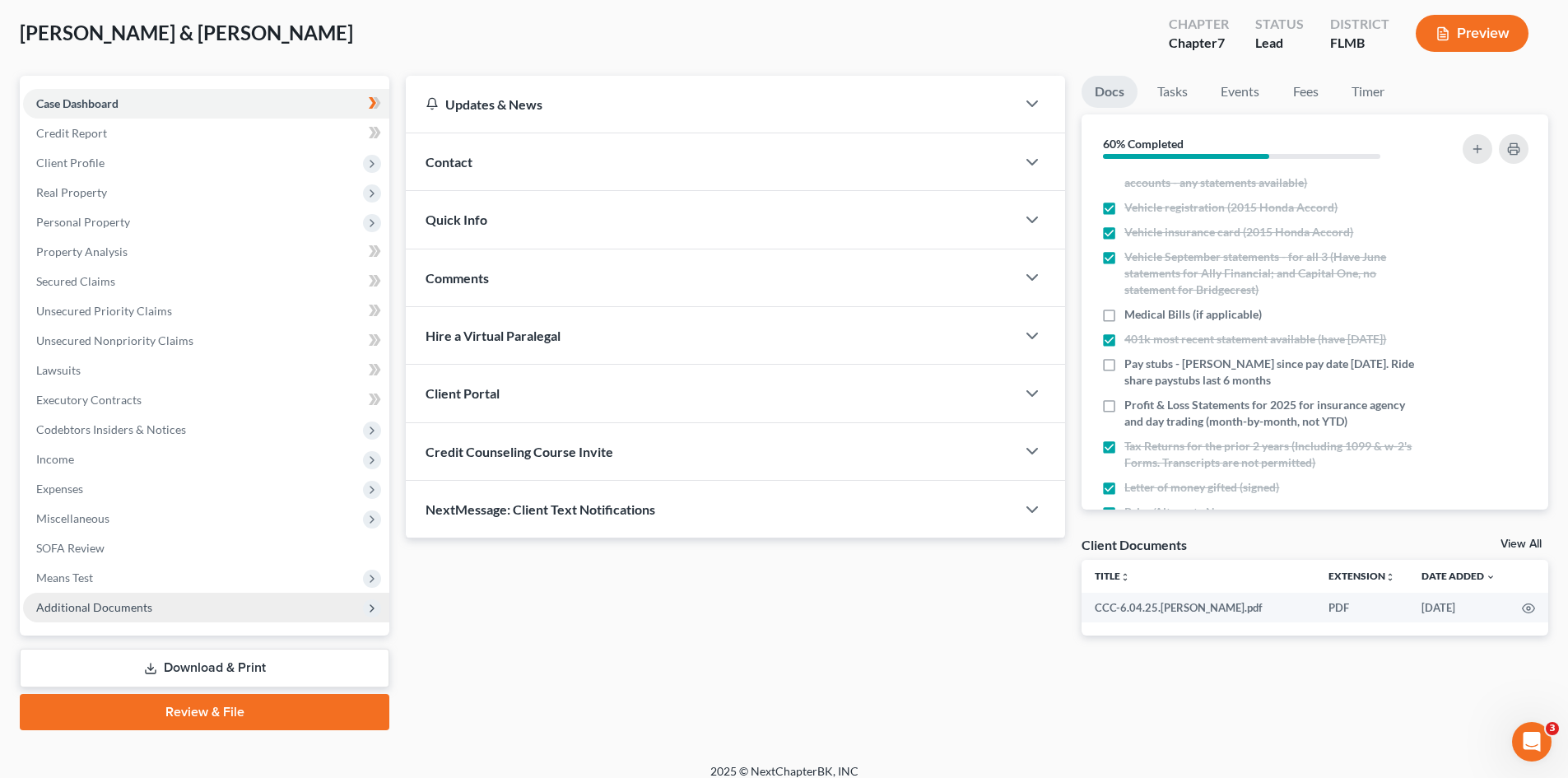
click at [151, 608] on span "Additional Documents" at bounding box center [206, 608] width 366 height 30
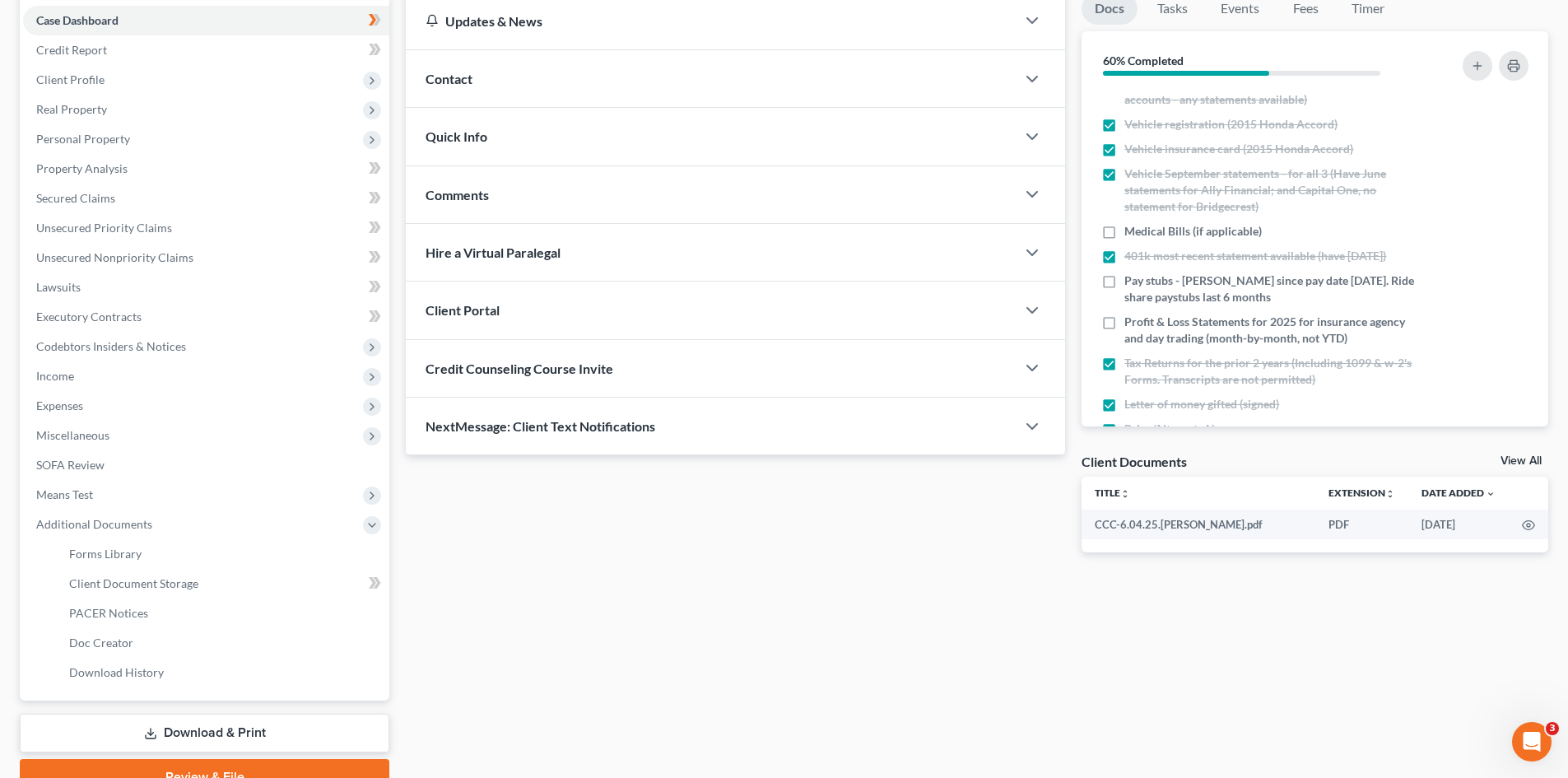
scroll to position [245, 0]
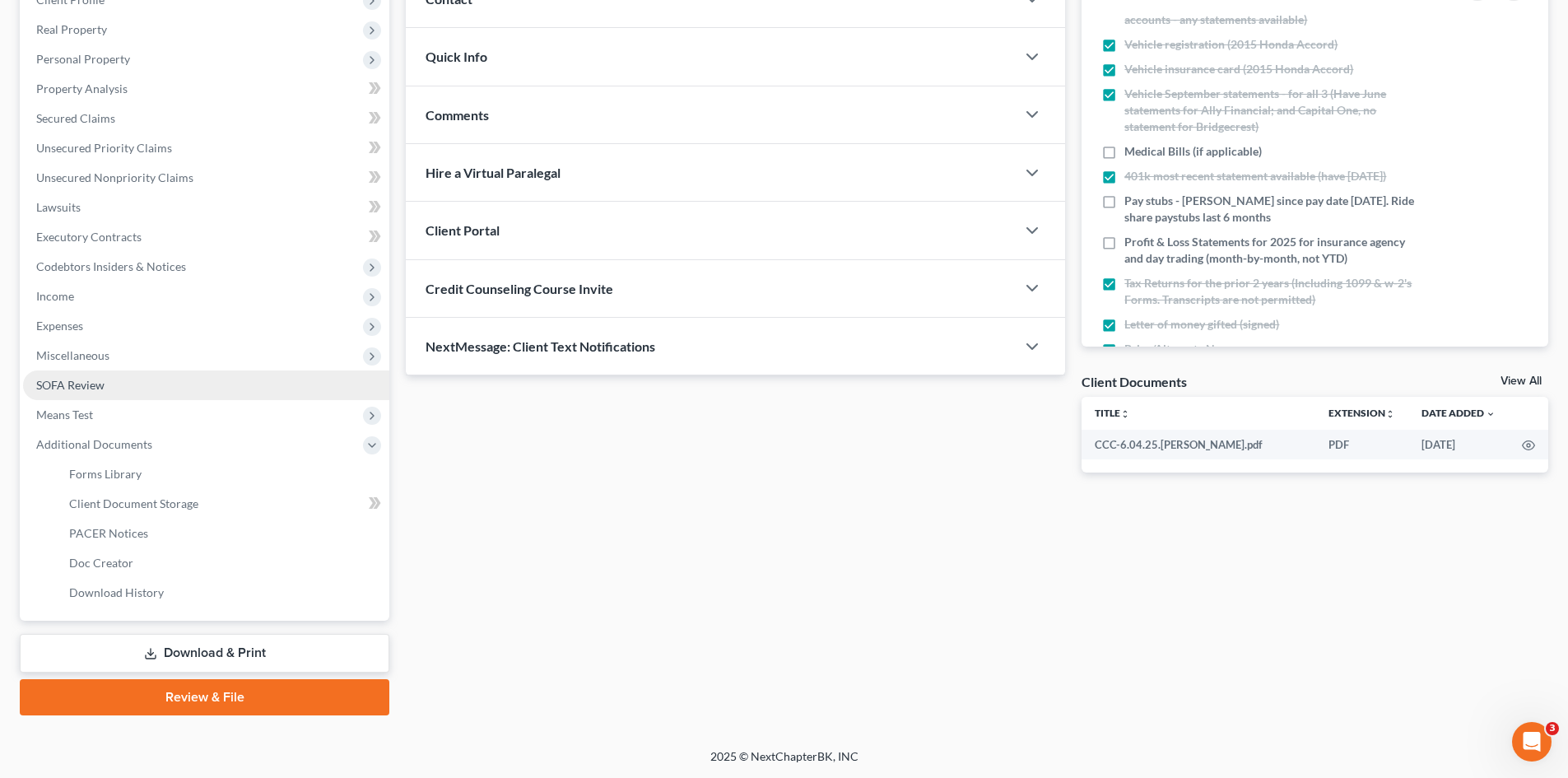
click at [115, 388] on link "SOFA Review" at bounding box center [206, 386] width 366 height 30
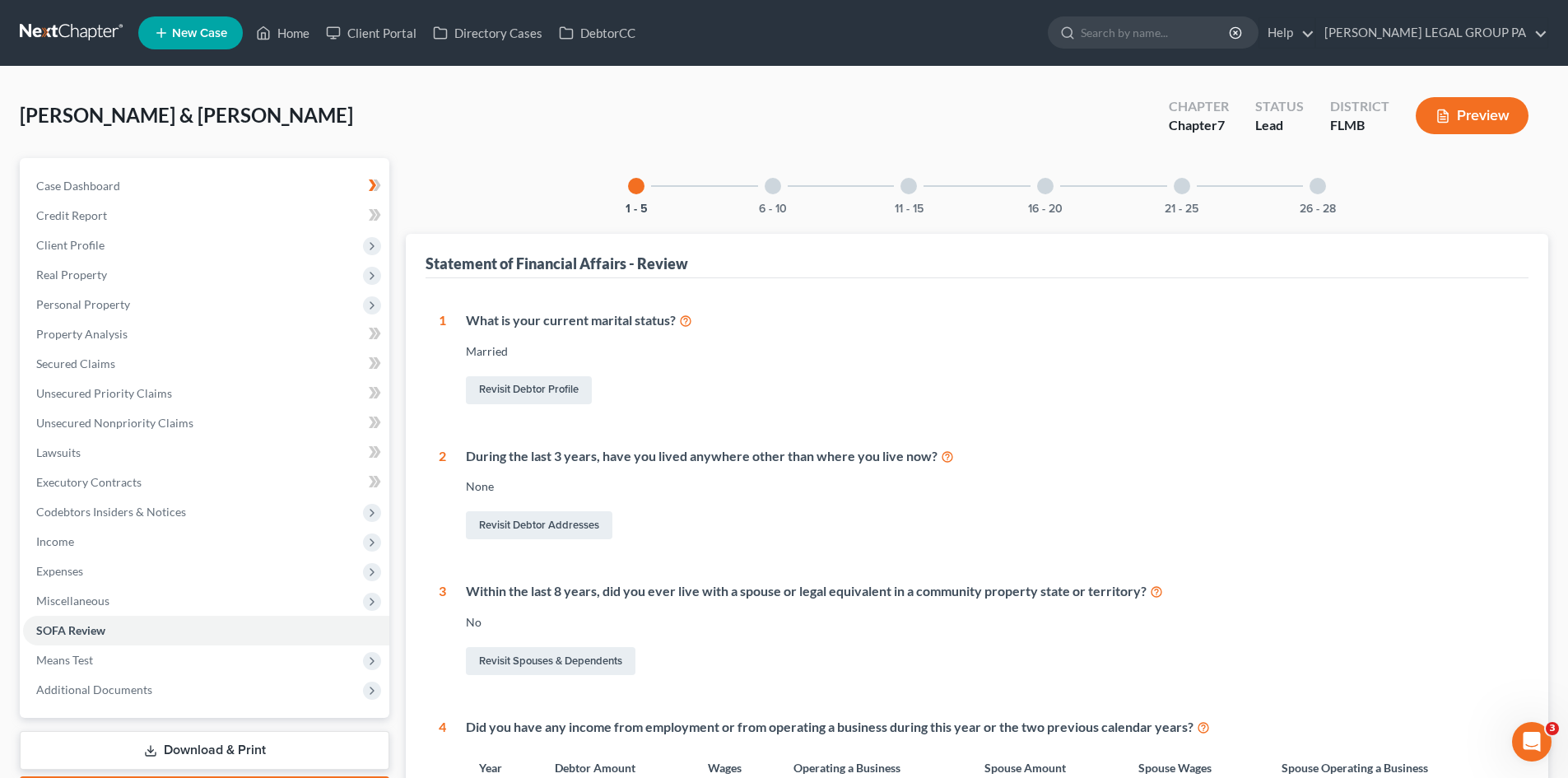
click at [1195, 397] on div "Revisit Debtor Profile" at bounding box center [991, 389] width 1050 height 34
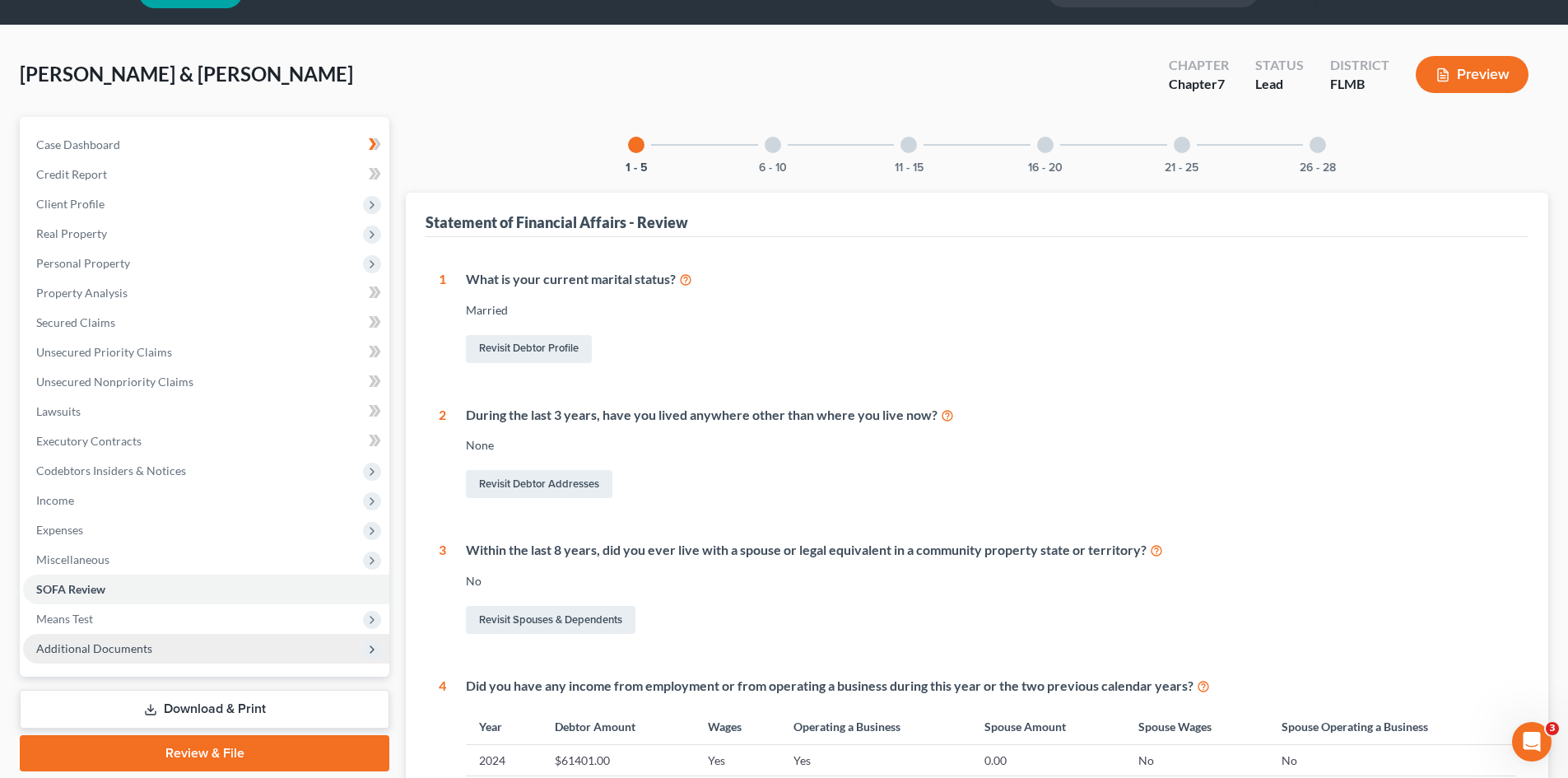
scroll to position [82, 0]
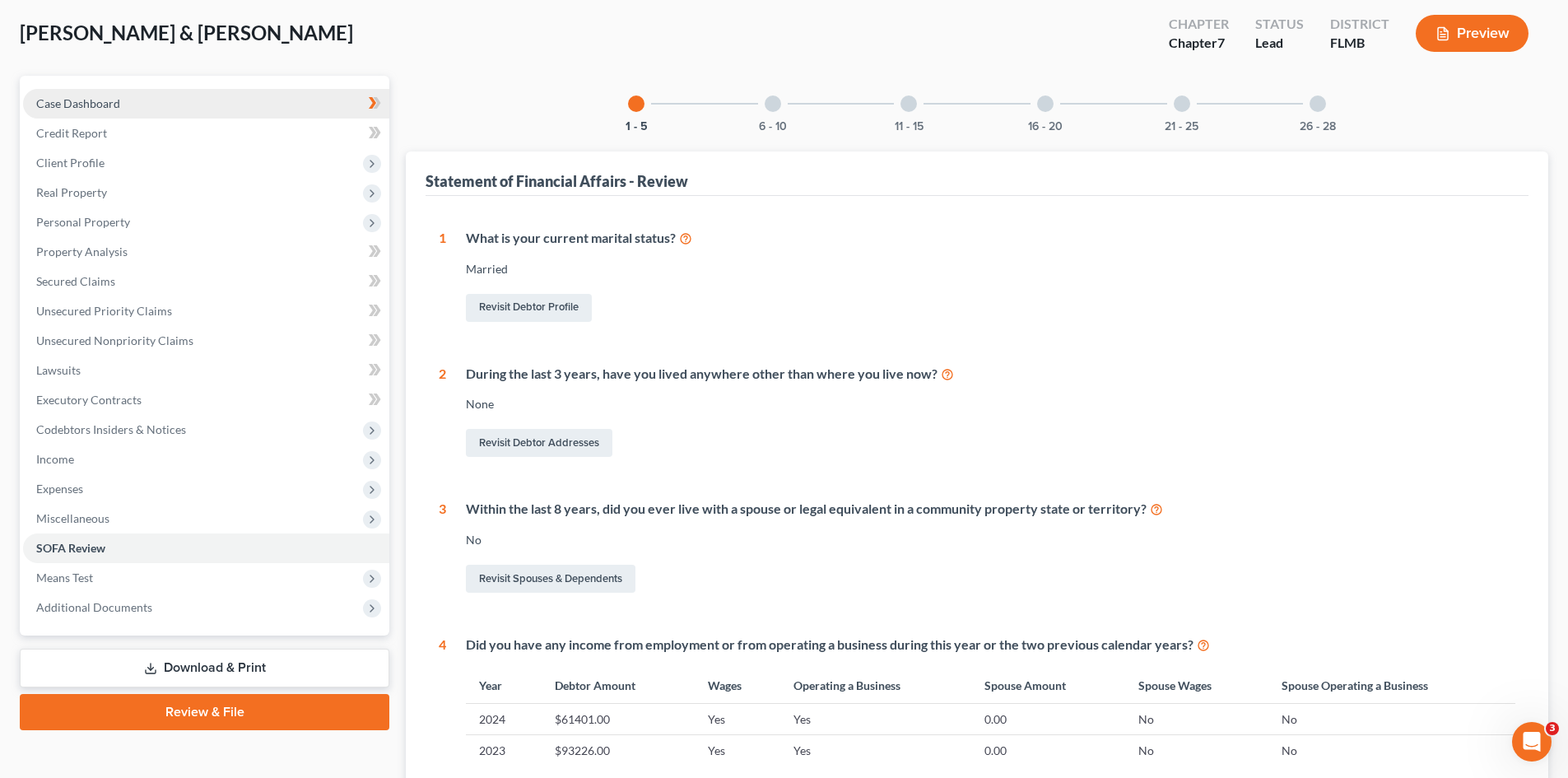
click at [161, 94] on link "Case Dashboard" at bounding box center [206, 104] width 366 height 30
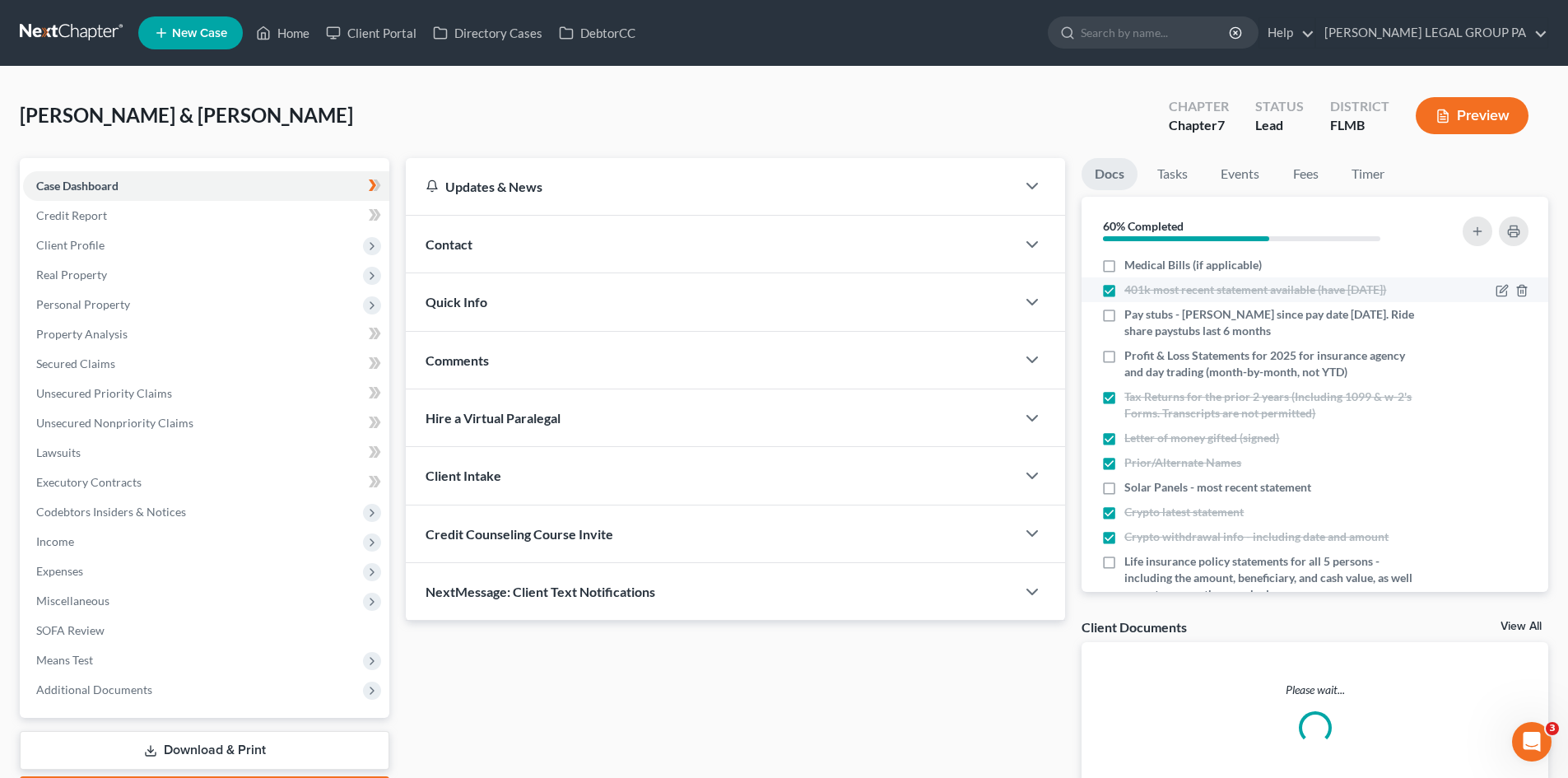
scroll to position [329, 0]
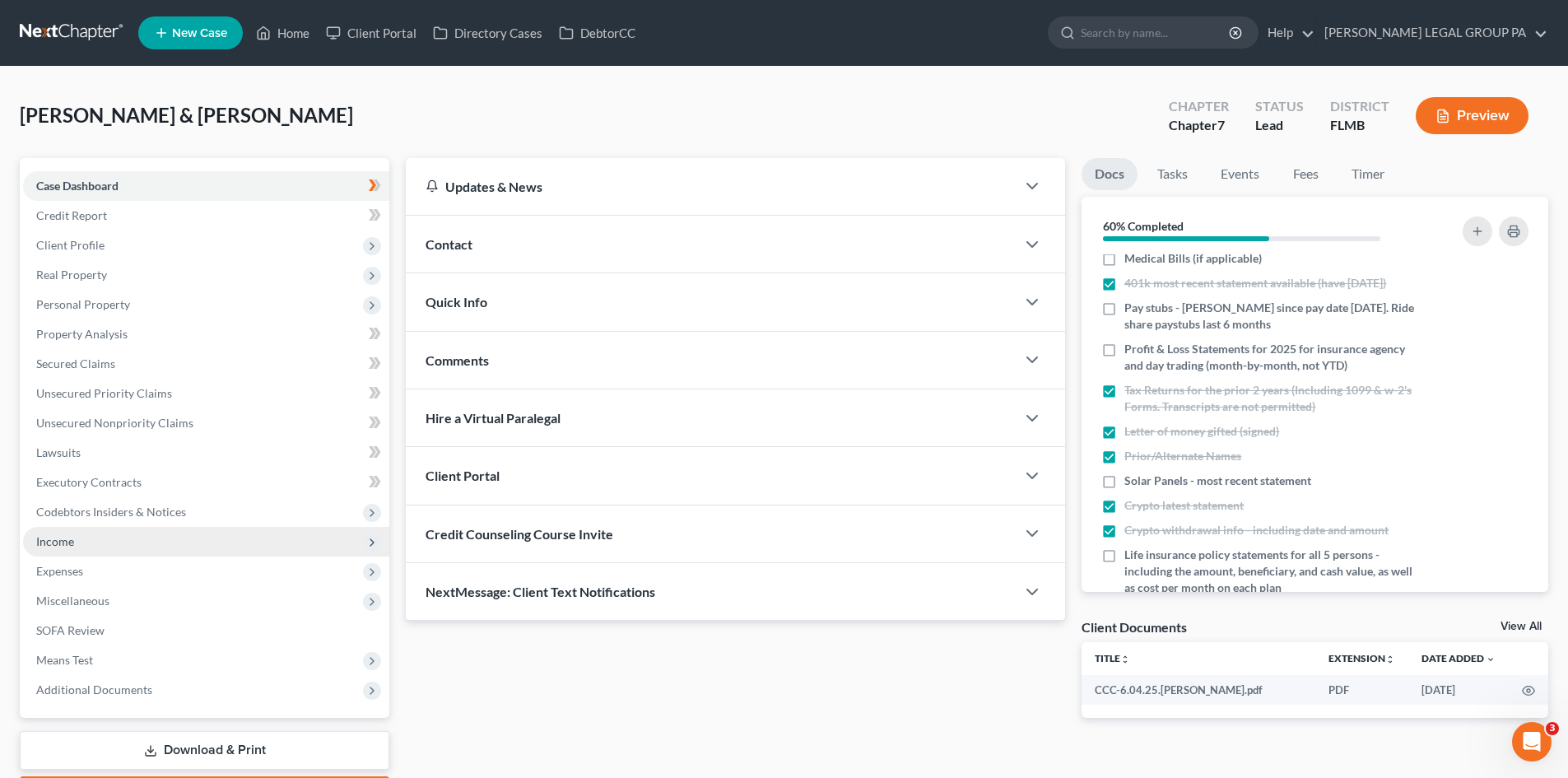
click at [104, 550] on span "Income" at bounding box center [206, 542] width 366 height 30
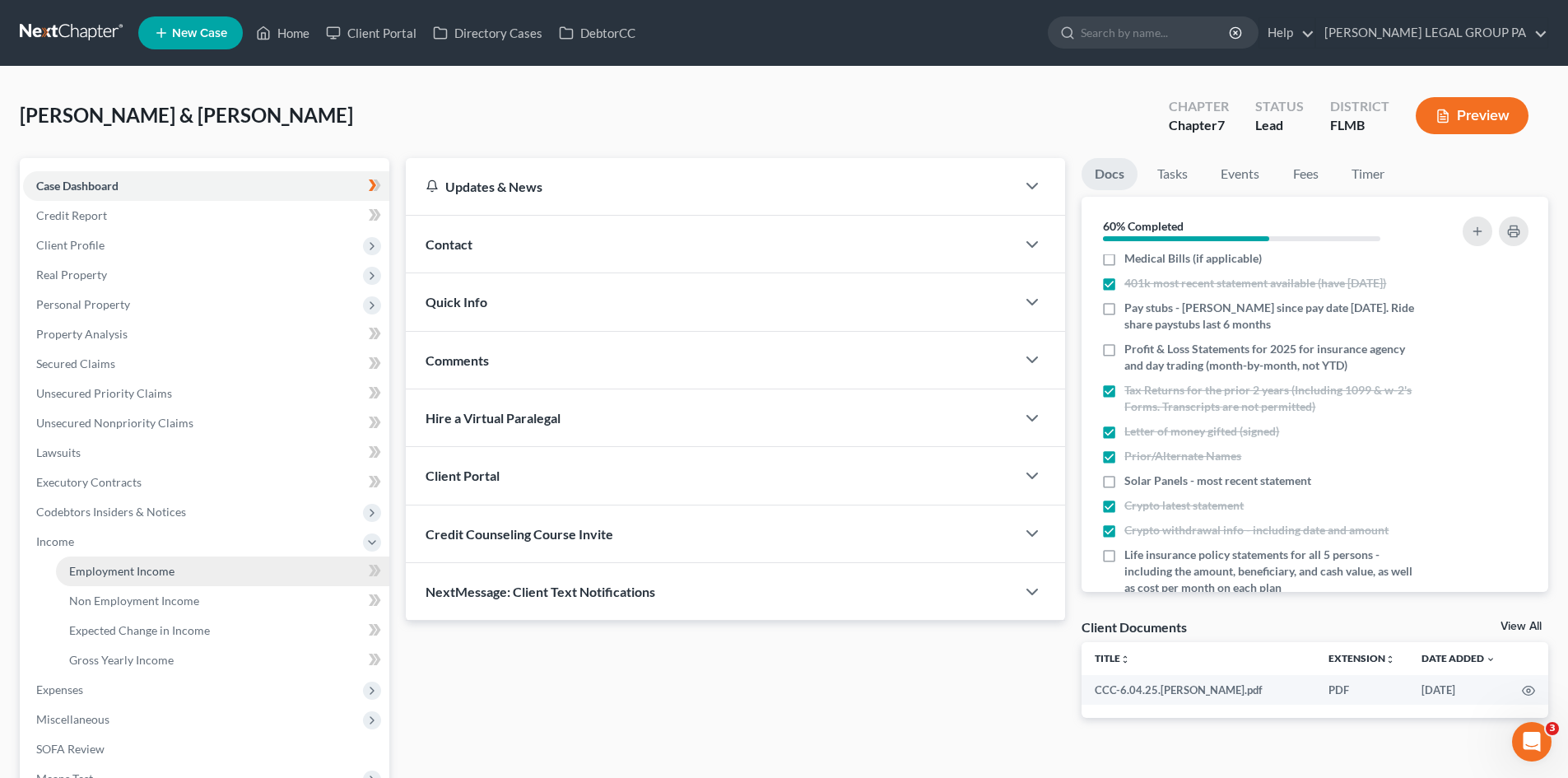
click at [136, 580] on link "Employment Income" at bounding box center [222, 571] width 334 height 30
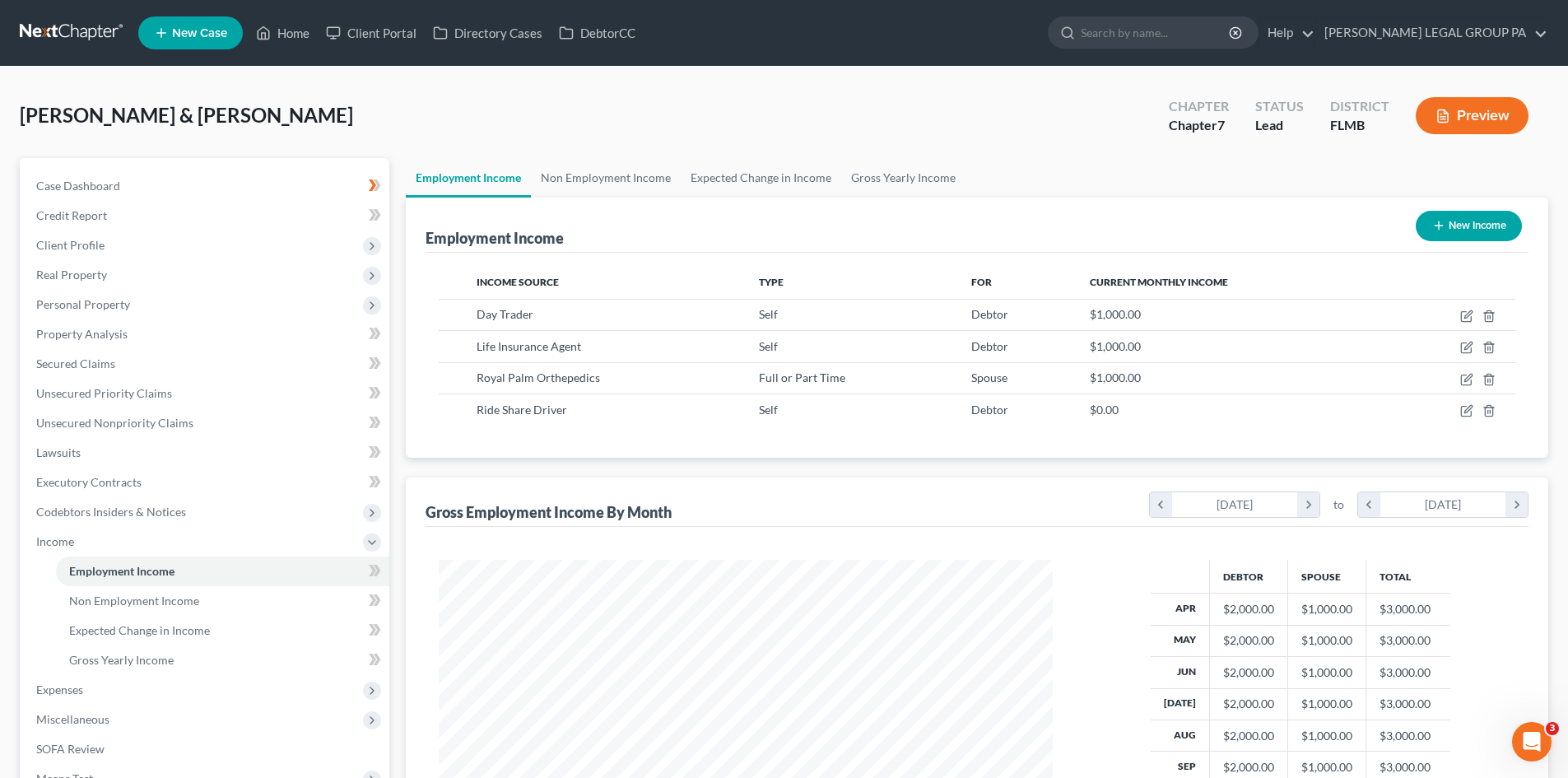
scroll to position [307, 647]
click at [188, 180] on link "Case Dashboard" at bounding box center [206, 186] width 366 height 30
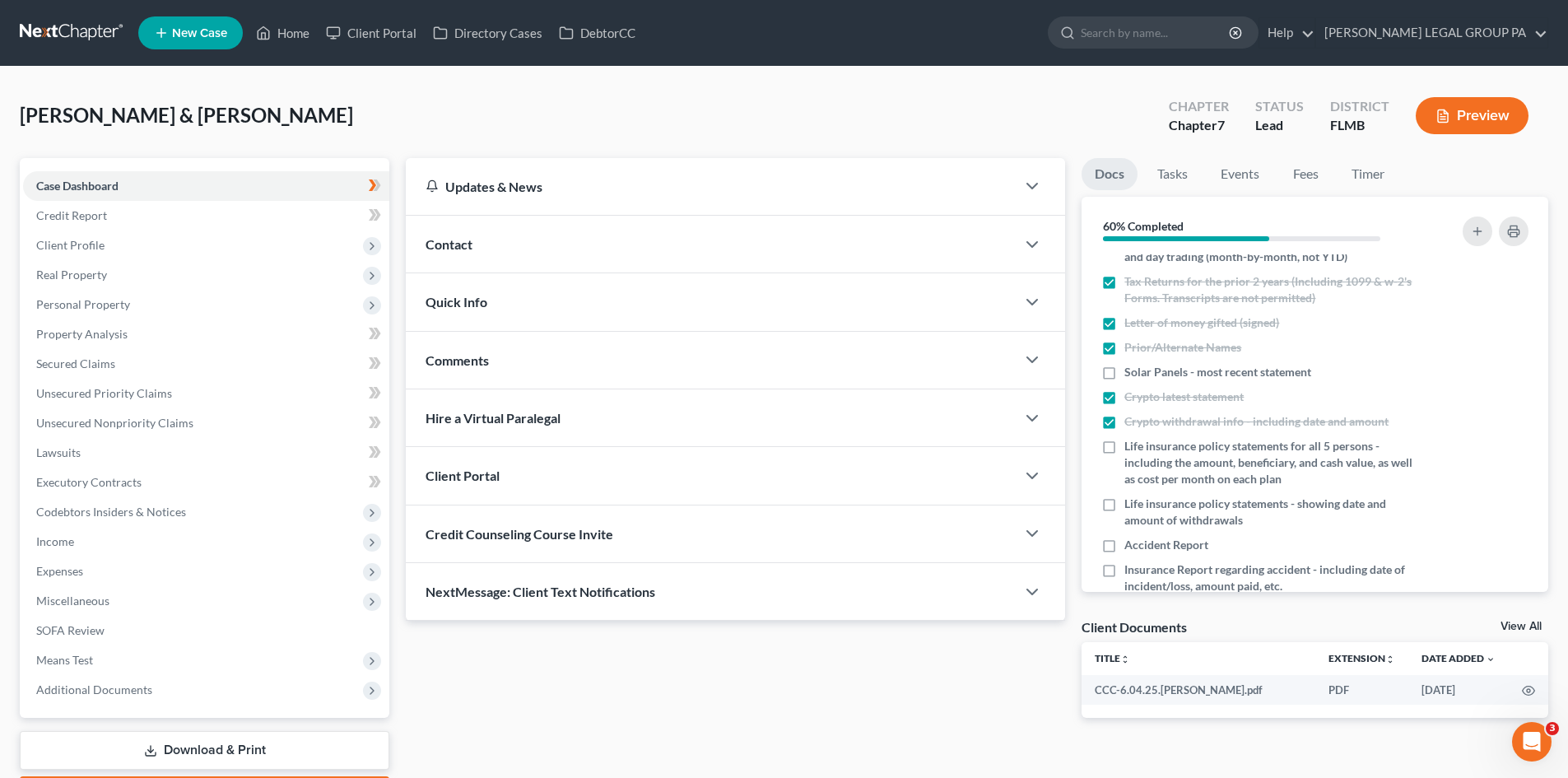
scroll to position [356, 0]
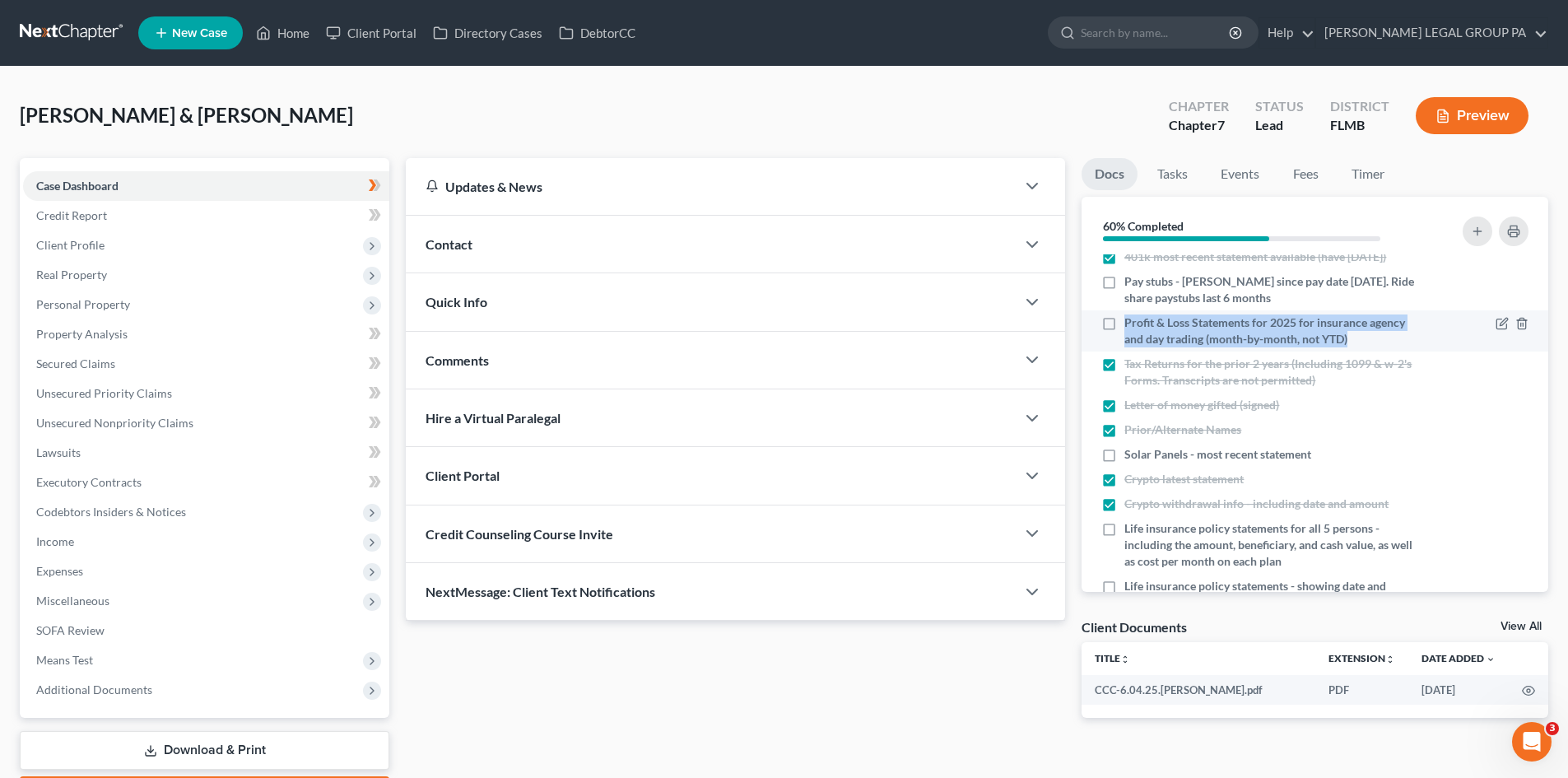
drag, startPoint x: 1355, startPoint y: 343, endPoint x: 1124, endPoint y: 333, distance: 231.2
click at [1124, 333] on div "Profit & Loss Statements for 2025 for insurance agency and day trading (month-b…" at bounding box center [1260, 330] width 316 height 33
copy span "Profit & Loss Statements for 2025 for insurance agency and day trading (month-b…"
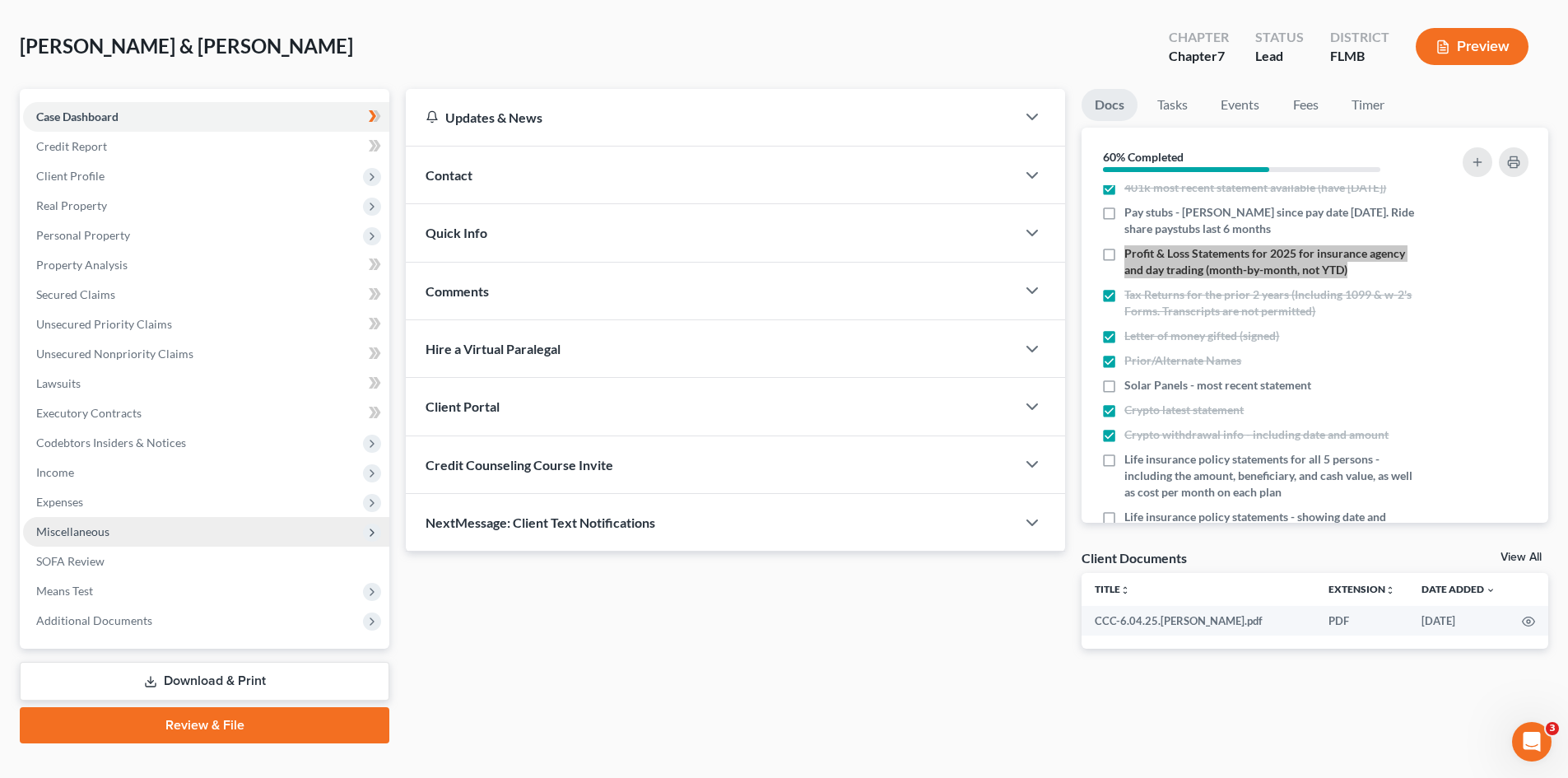
scroll to position [97, 0]
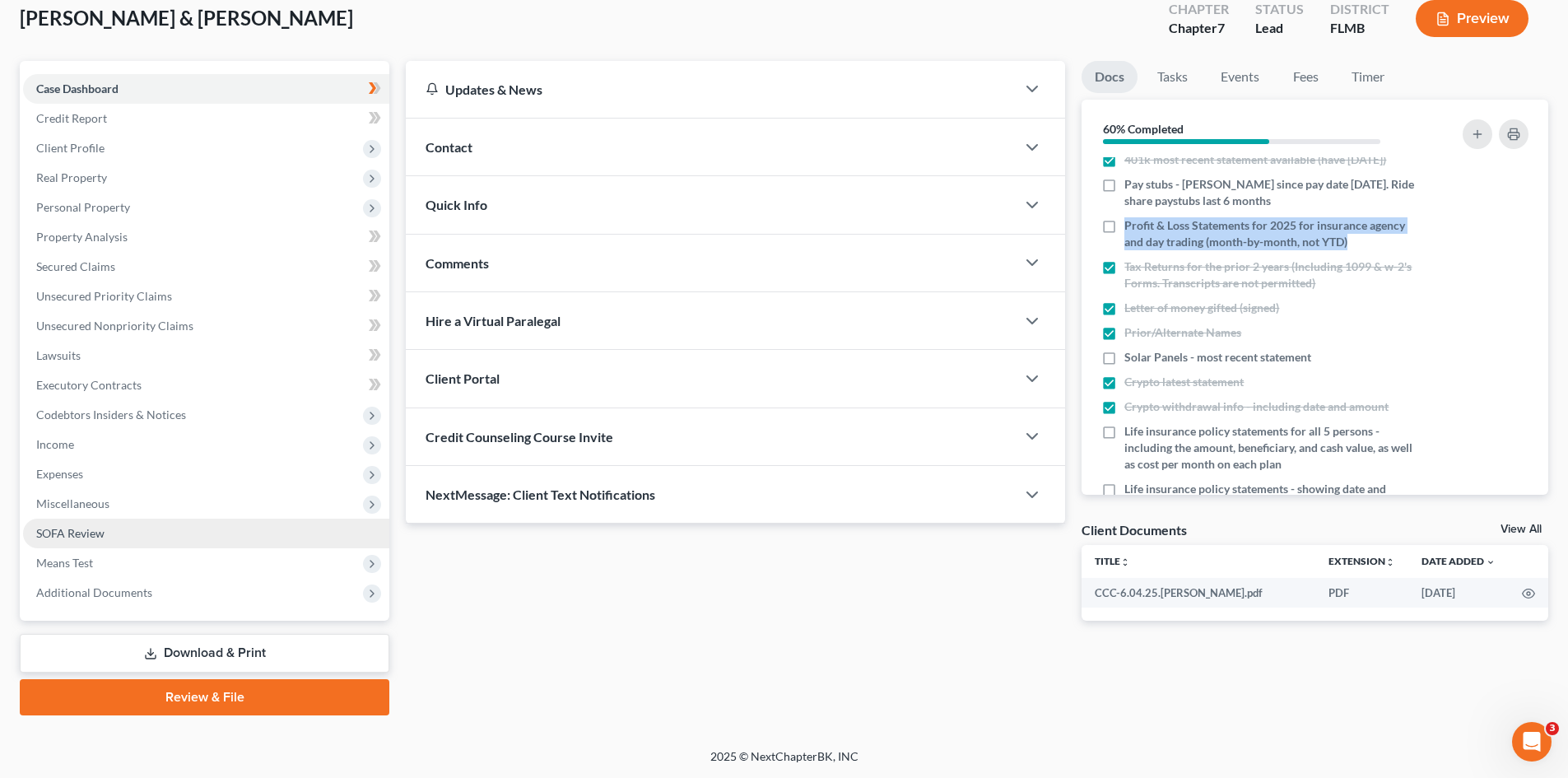
drag, startPoint x: 147, startPoint y: 528, endPoint x: 155, endPoint y: 544, distance: 17.9
click at [147, 528] on link "SOFA Review" at bounding box center [206, 533] width 366 height 30
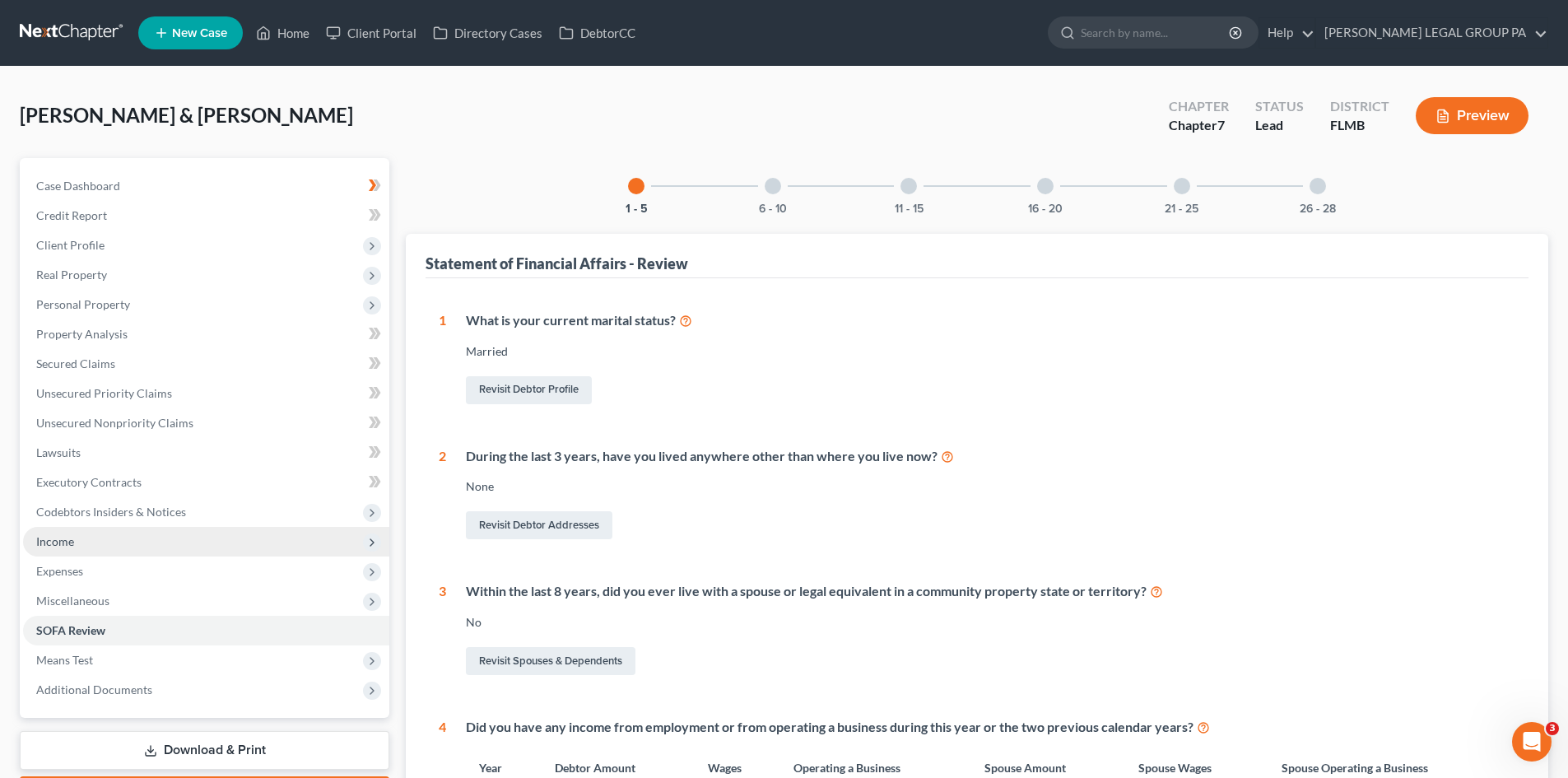
click at [137, 534] on span "Income" at bounding box center [206, 542] width 366 height 30
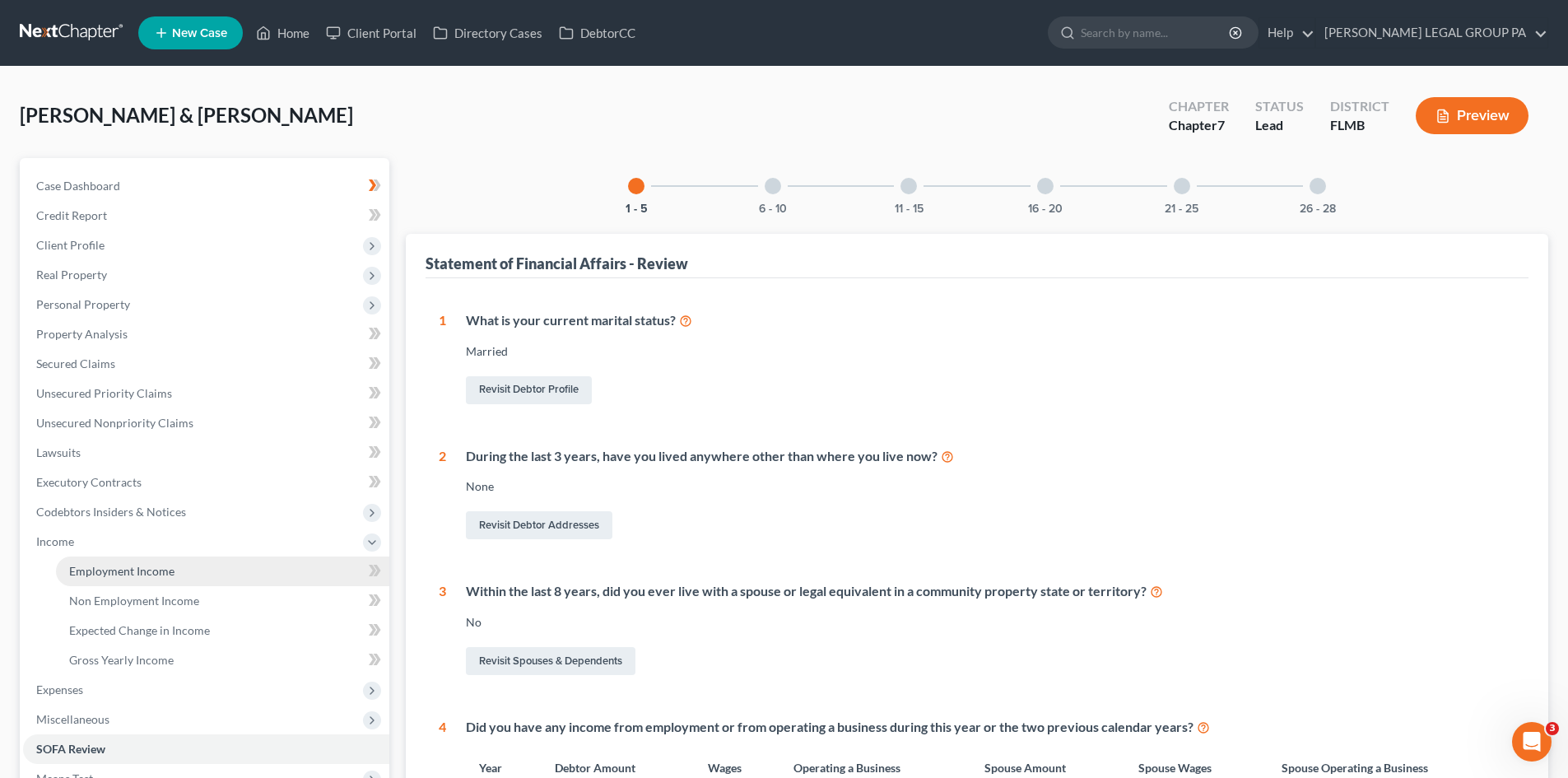
click at [154, 574] on span "Employment Income" at bounding box center [121, 571] width 105 height 14
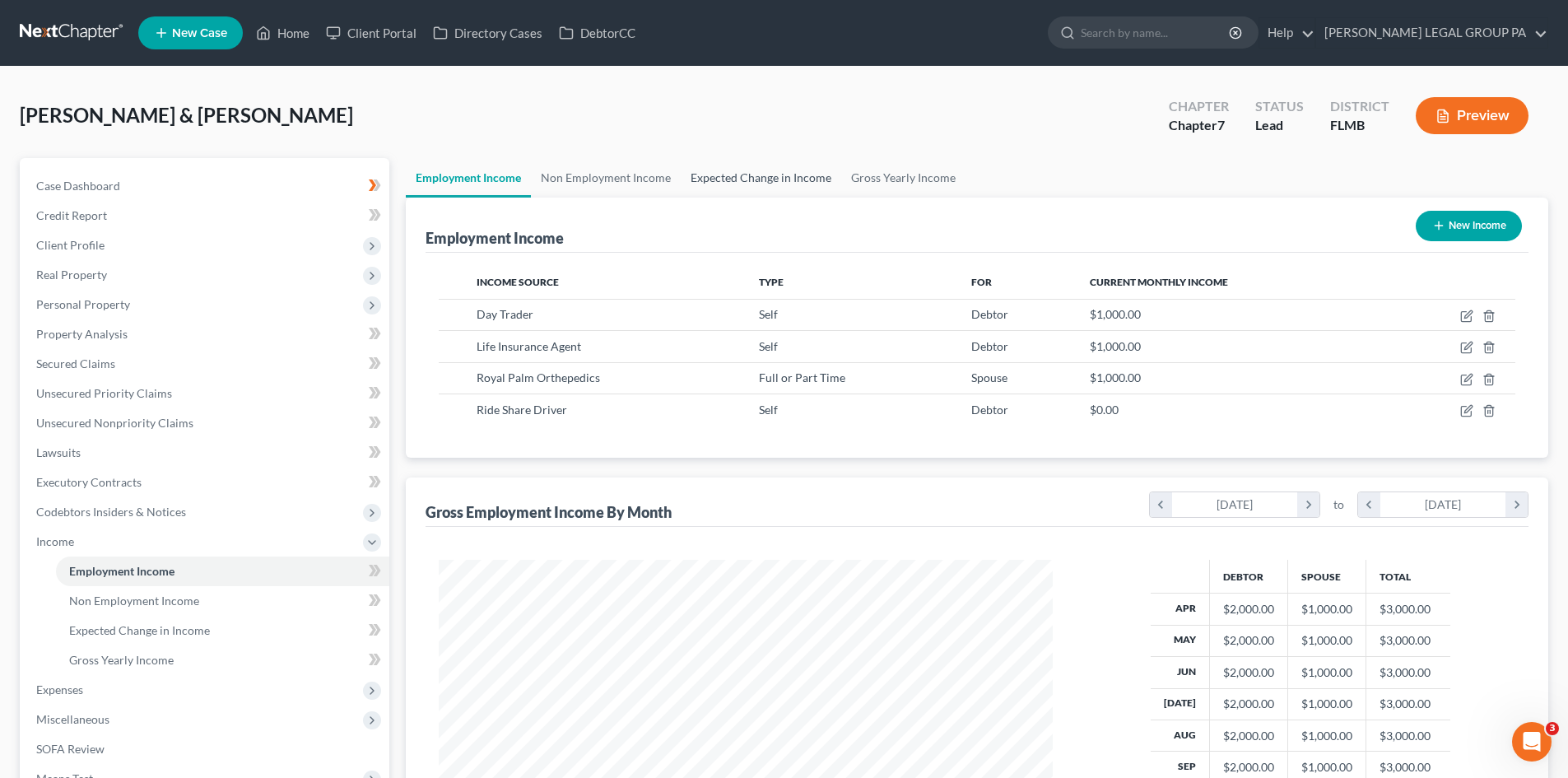
scroll to position [307, 647]
click at [767, 175] on link "Expected Change in Income" at bounding box center [761, 178] width 161 height 40
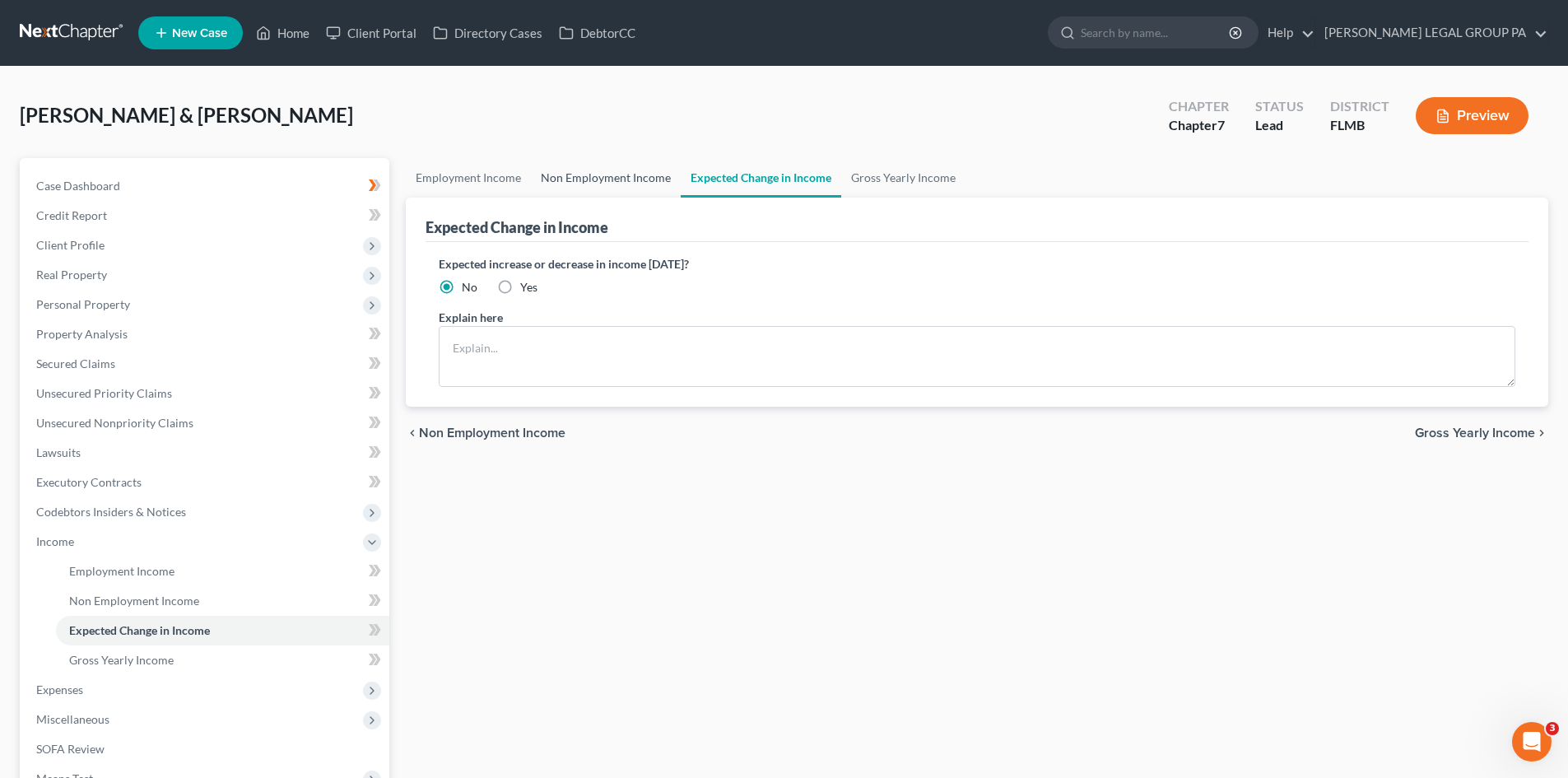
click at [661, 175] on link "Non Employment Income" at bounding box center [606, 178] width 150 height 40
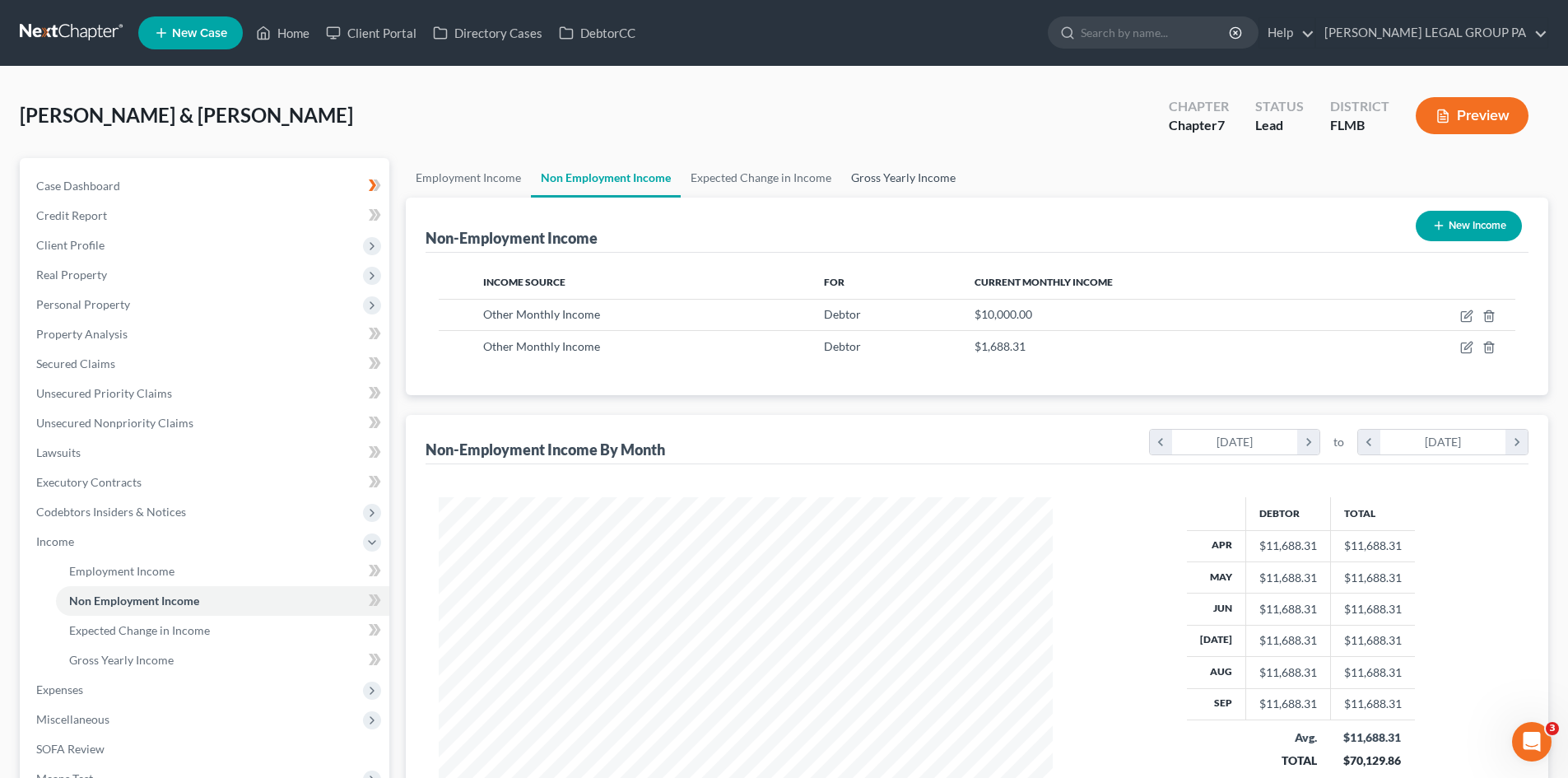
click at [886, 182] on link "Gross Yearly Income" at bounding box center [903, 178] width 124 height 40
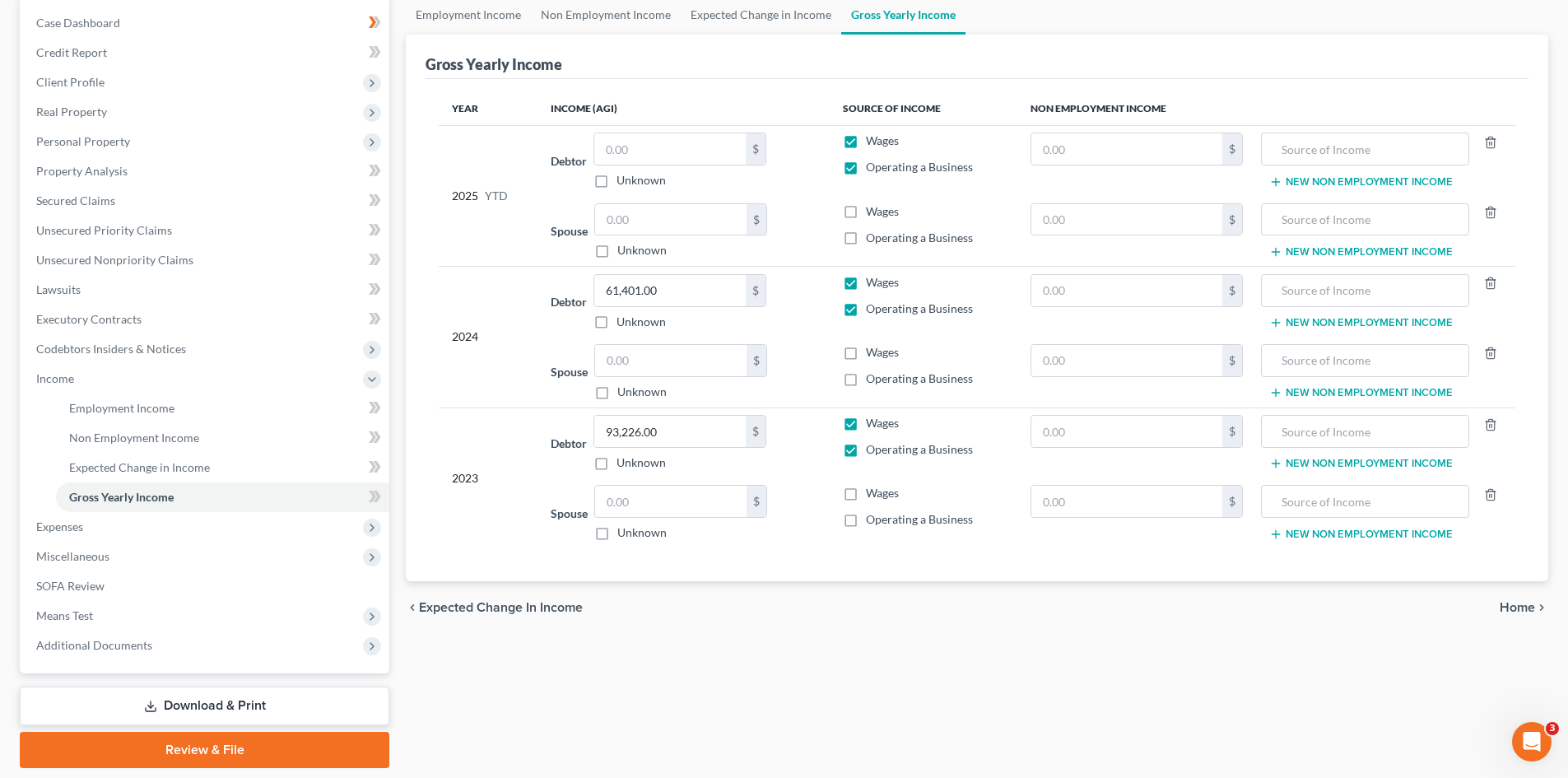
scroll to position [165, 0]
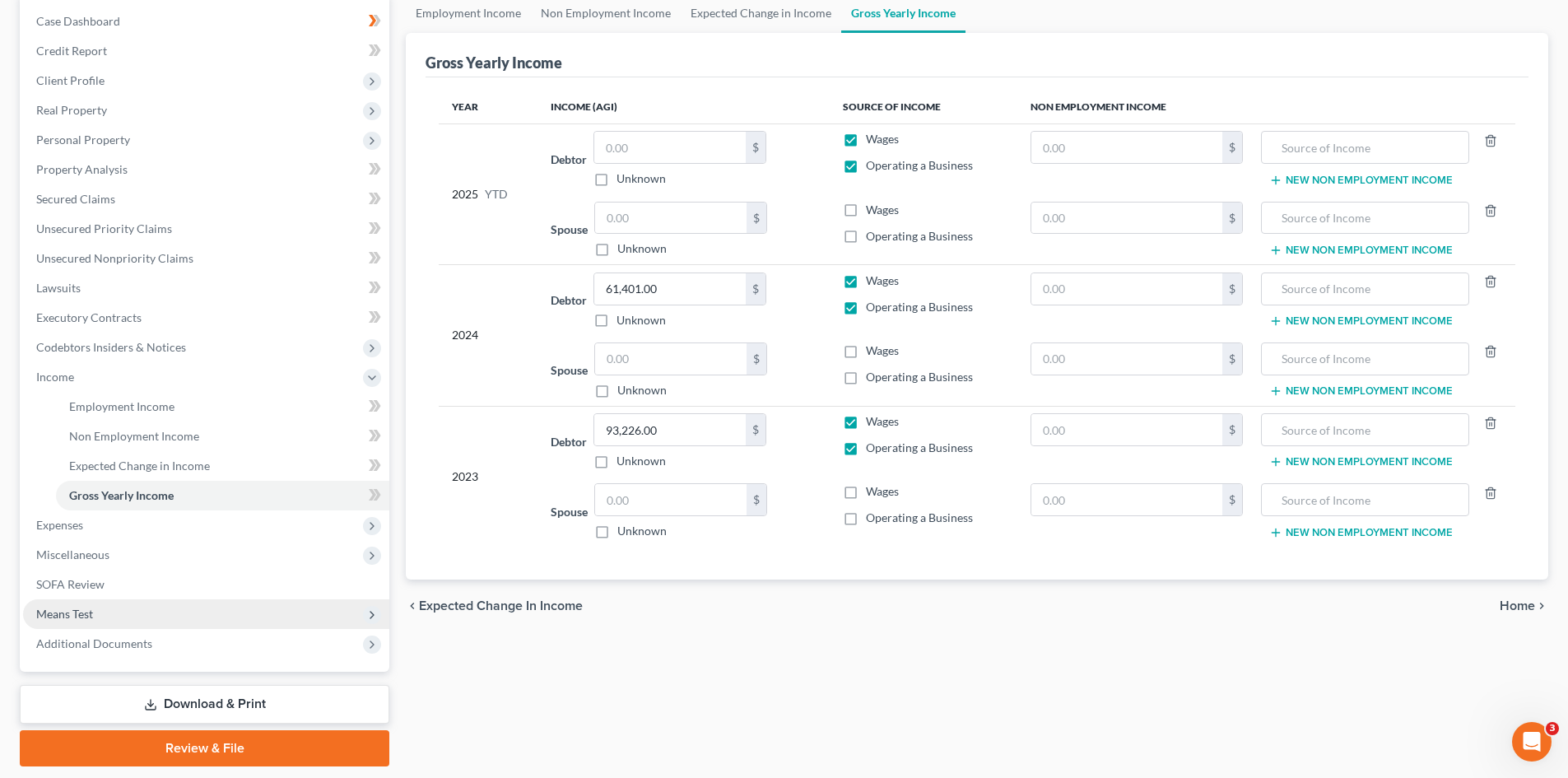
click at [73, 620] on span "Means Test" at bounding box center [64, 614] width 57 height 14
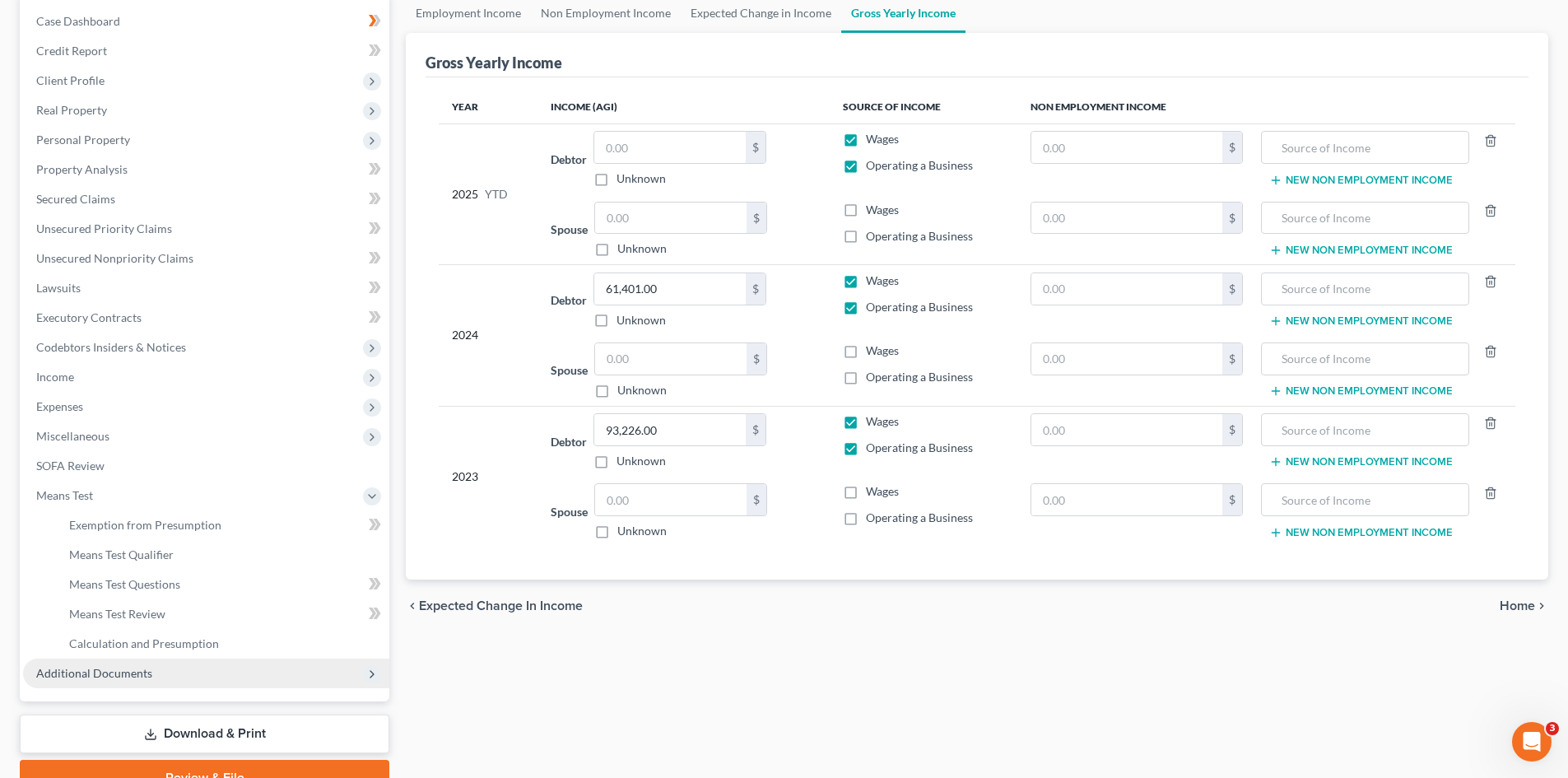
click at [136, 684] on span "Additional Documents" at bounding box center [206, 674] width 366 height 30
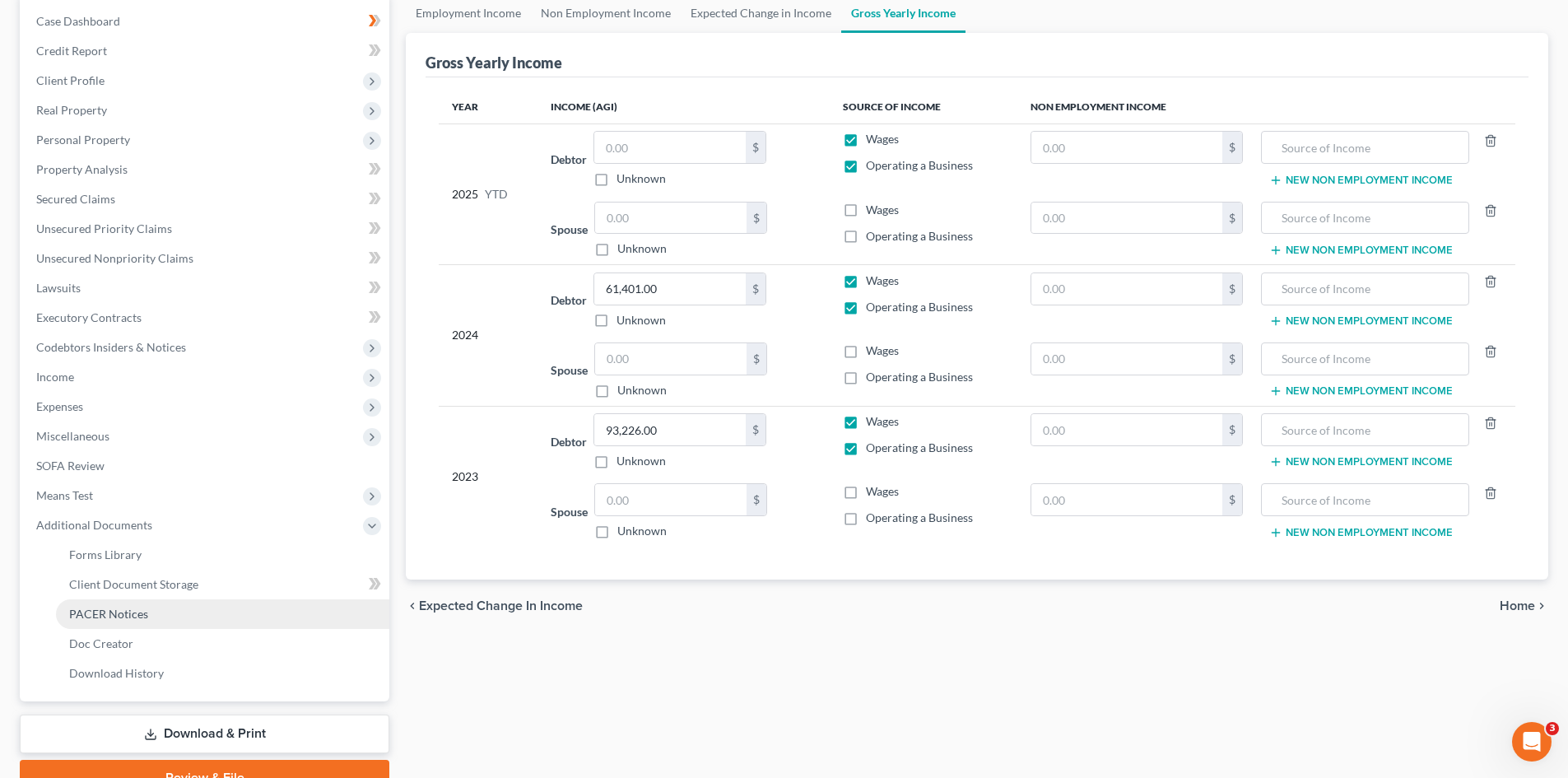
click at [161, 620] on link "PACER Notices" at bounding box center [222, 615] width 334 height 30
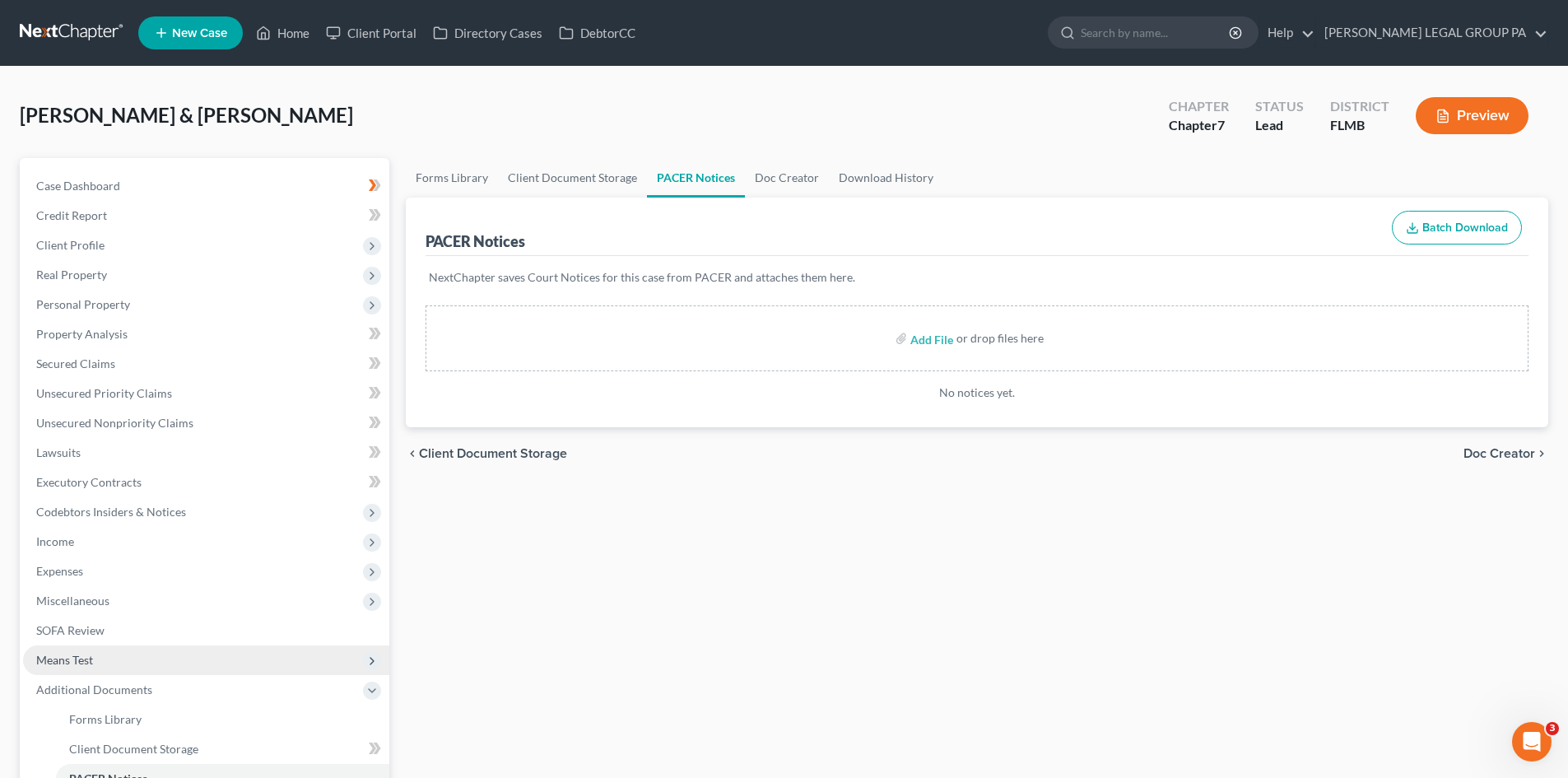
click at [117, 654] on span "Means Test" at bounding box center [206, 661] width 366 height 30
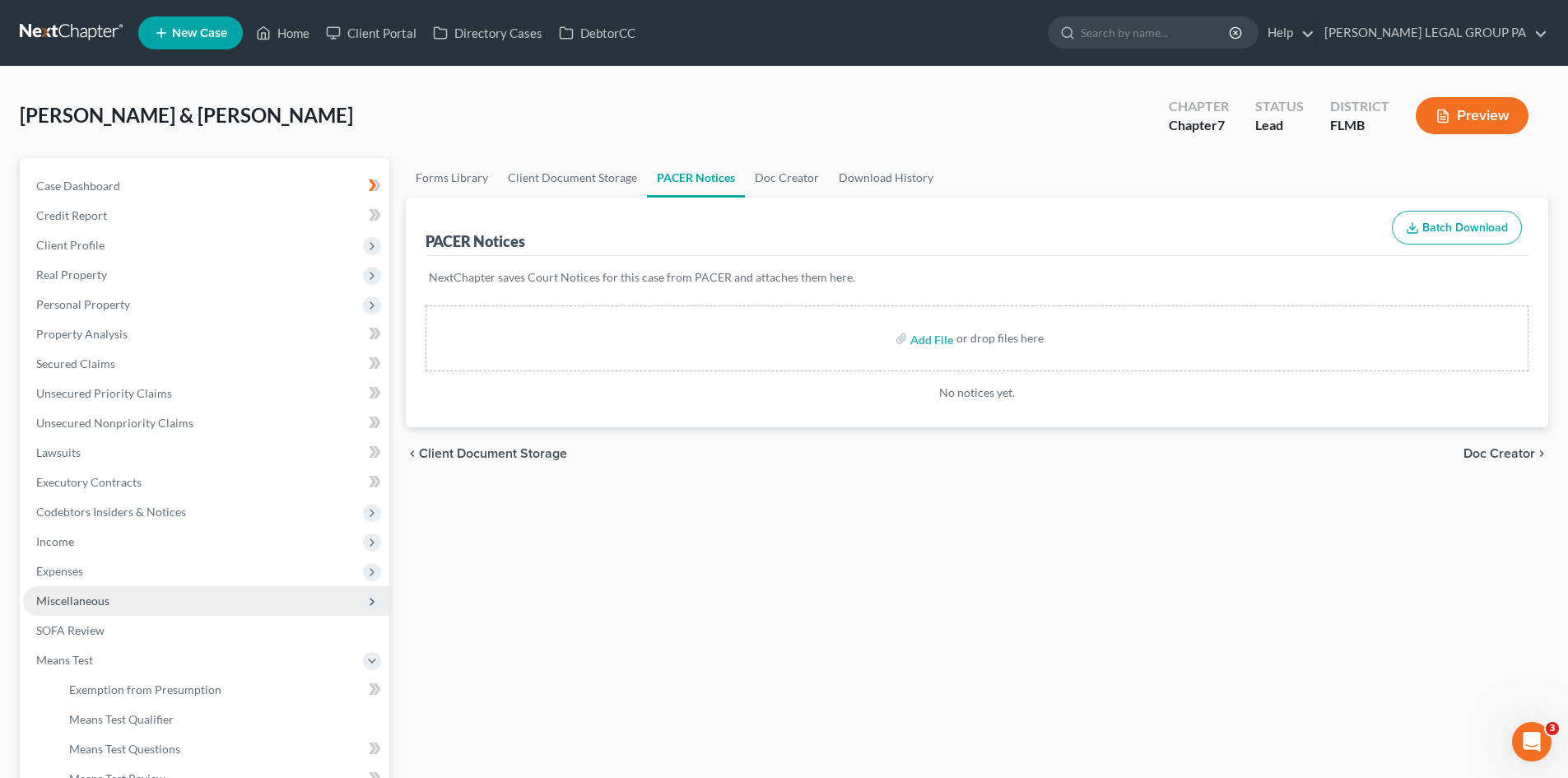
click at [194, 606] on span "Miscellaneous" at bounding box center [206, 601] width 366 height 30
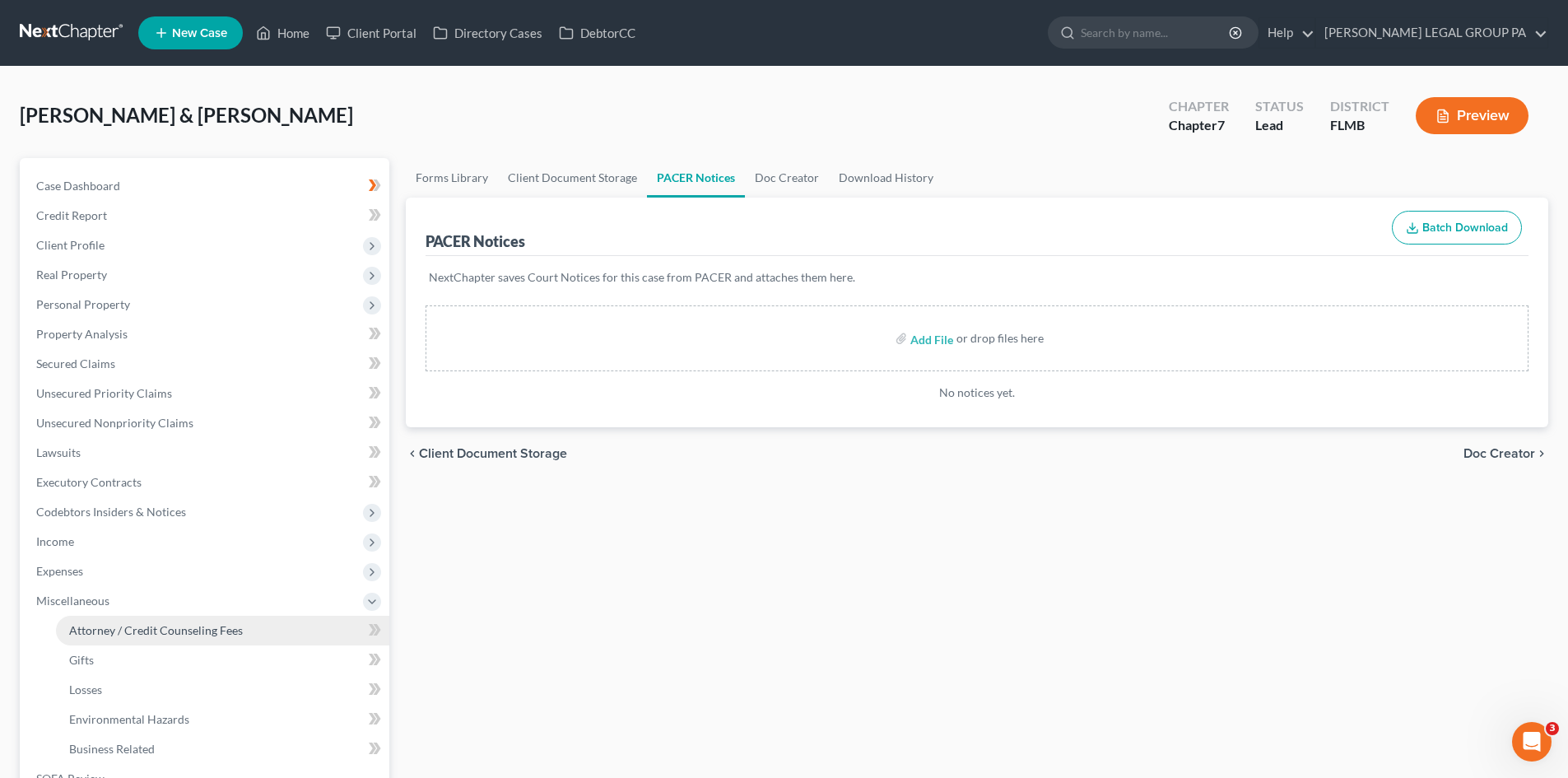
click at [204, 623] on span "Attorney / Credit Counseling Fees" at bounding box center [155, 631] width 174 height 14
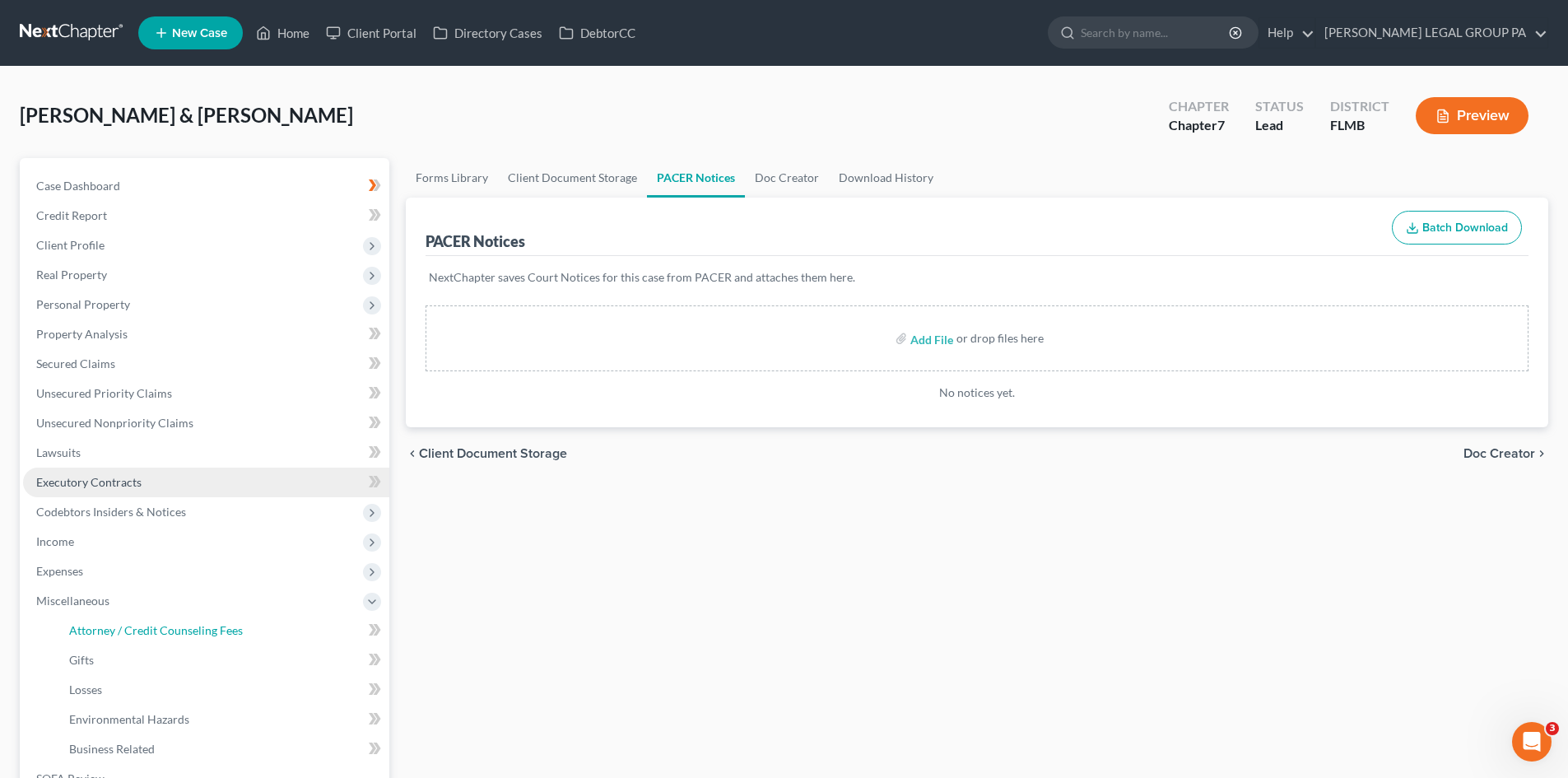
select select "0"
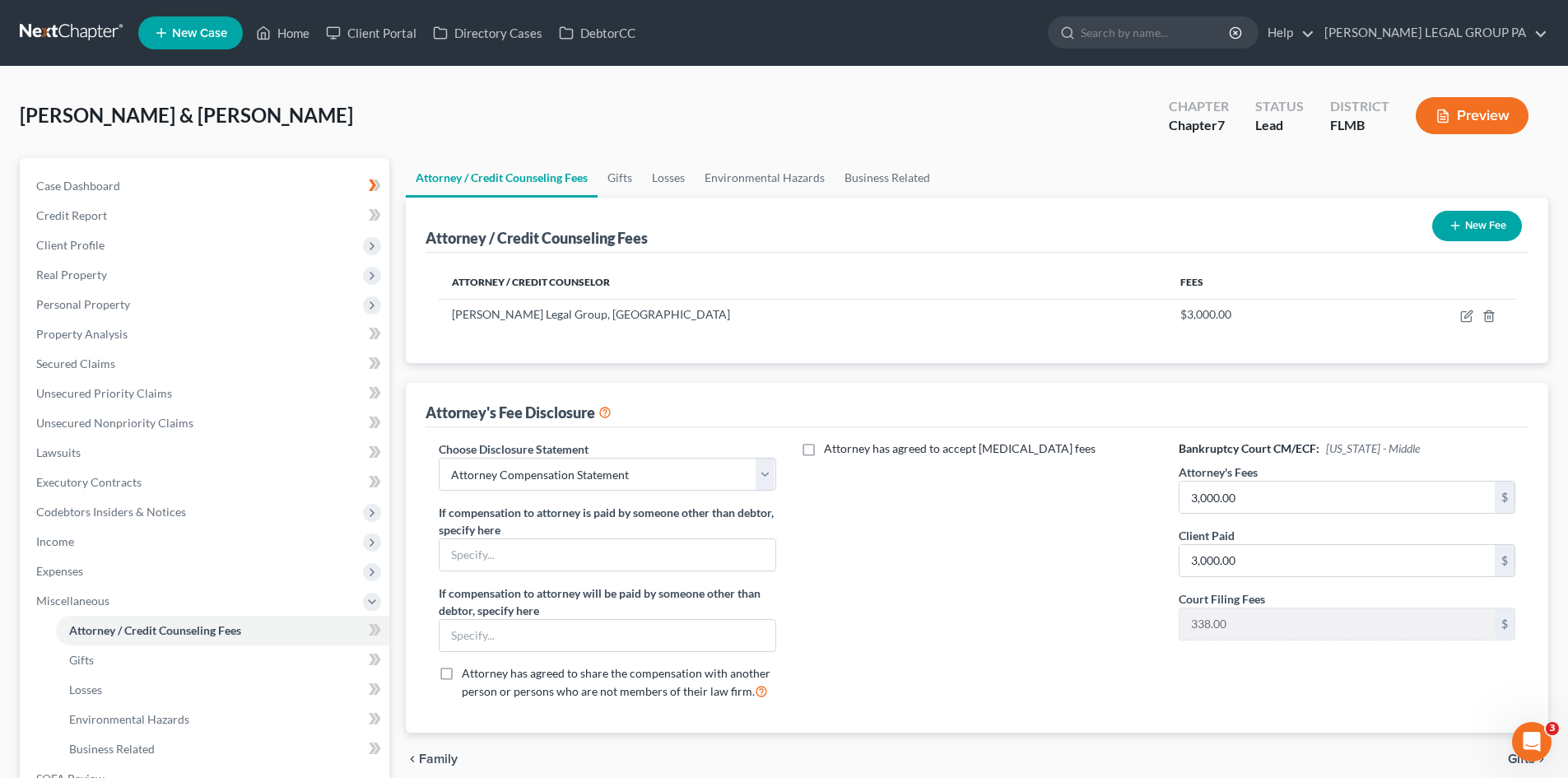
click at [598, 188] on link "Attorney / Credit Counseling Fees" at bounding box center [501, 178] width 192 height 40
click at [663, 186] on link "Losses" at bounding box center [668, 178] width 53 height 40
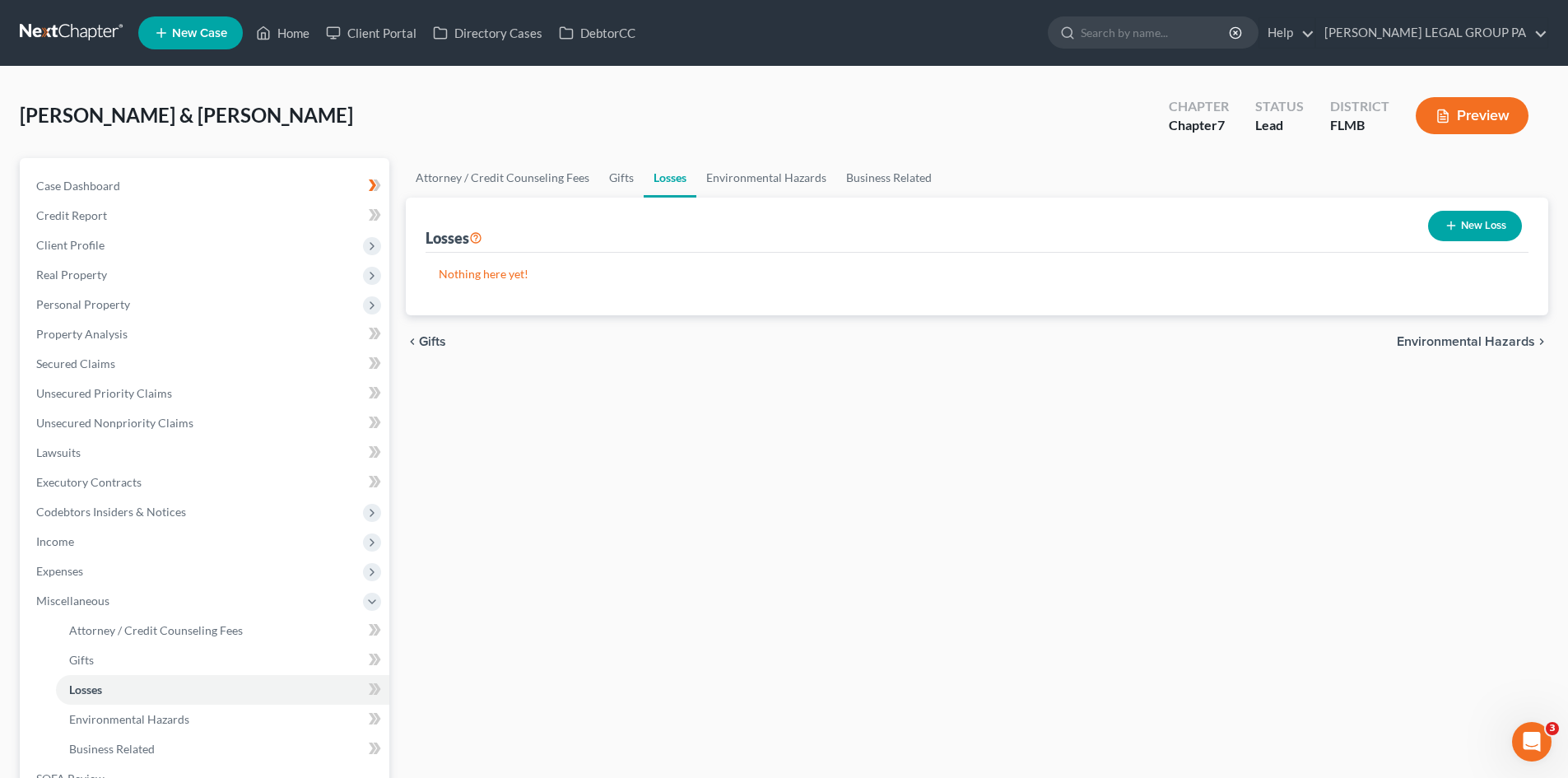
click at [1465, 223] on button "New Loss" at bounding box center [1475, 226] width 94 height 31
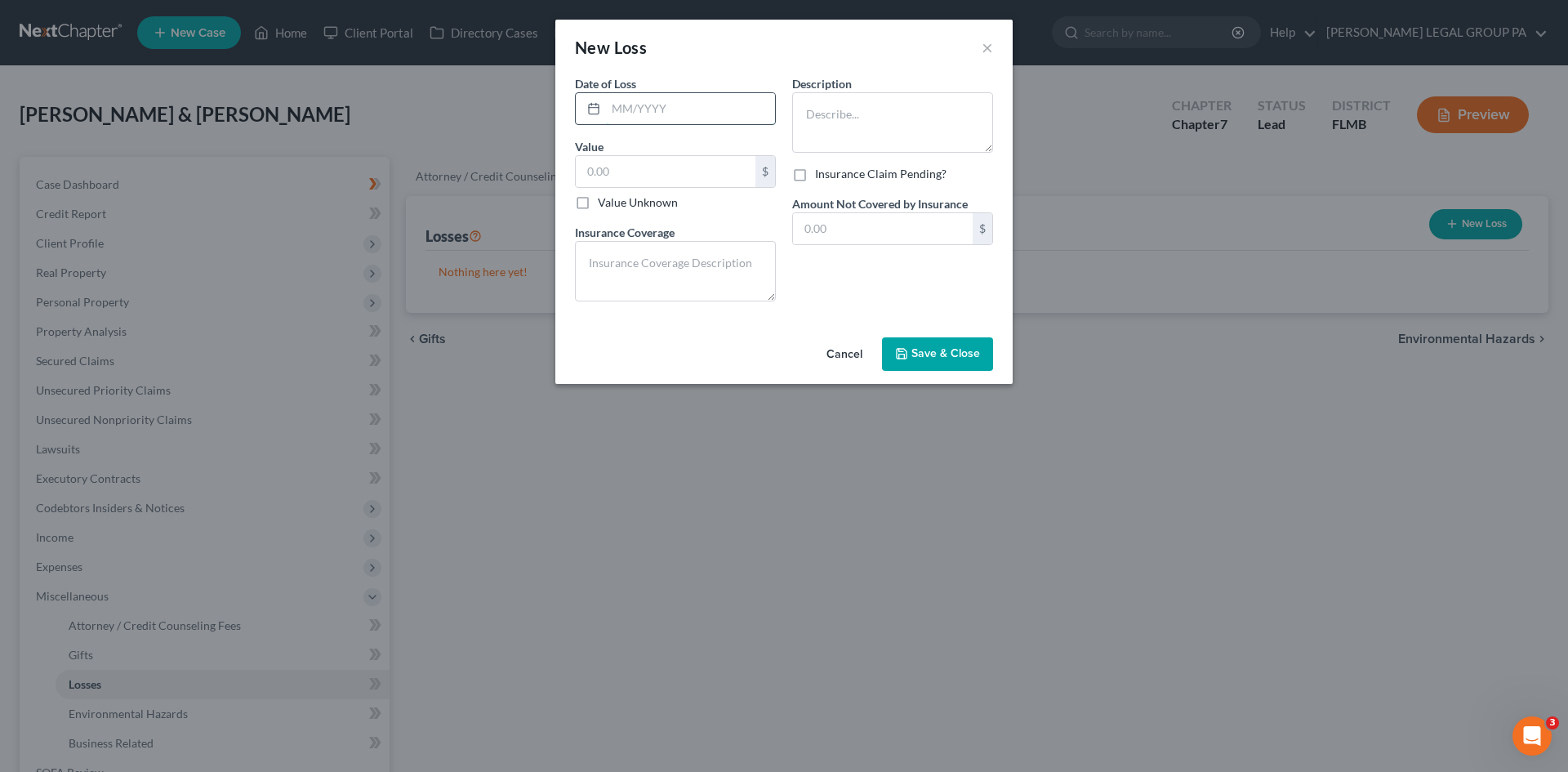
click at [682, 109] on input "text" at bounding box center [690, 108] width 169 height 31
type input "03/11/2025"
click at [851, 119] on textarea at bounding box center [893, 122] width 201 height 60
click at [721, 263] on textarea at bounding box center [675, 271] width 201 height 60
type textarea "Claim #"
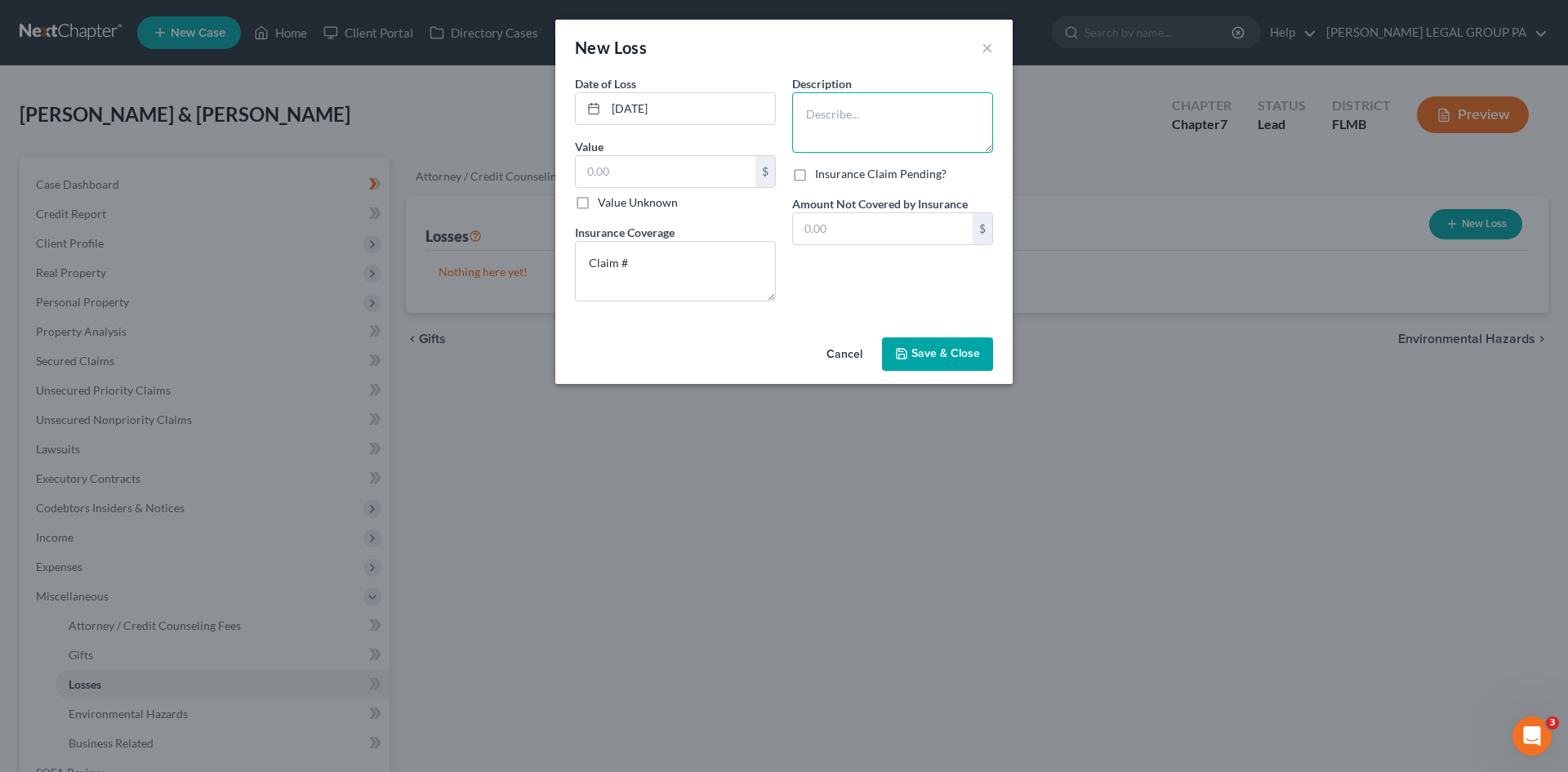
click at [956, 117] on textarea at bounding box center [893, 122] width 201 height 60
type textarea "2020 Honda Civic"
click at [728, 275] on textarea "Claim #" at bounding box center [675, 271] width 201 height 60
type textarea "Claim # 25-934642043"
click at [661, 178] on input "text" at bounding box center [665, 171] width 180 height 31
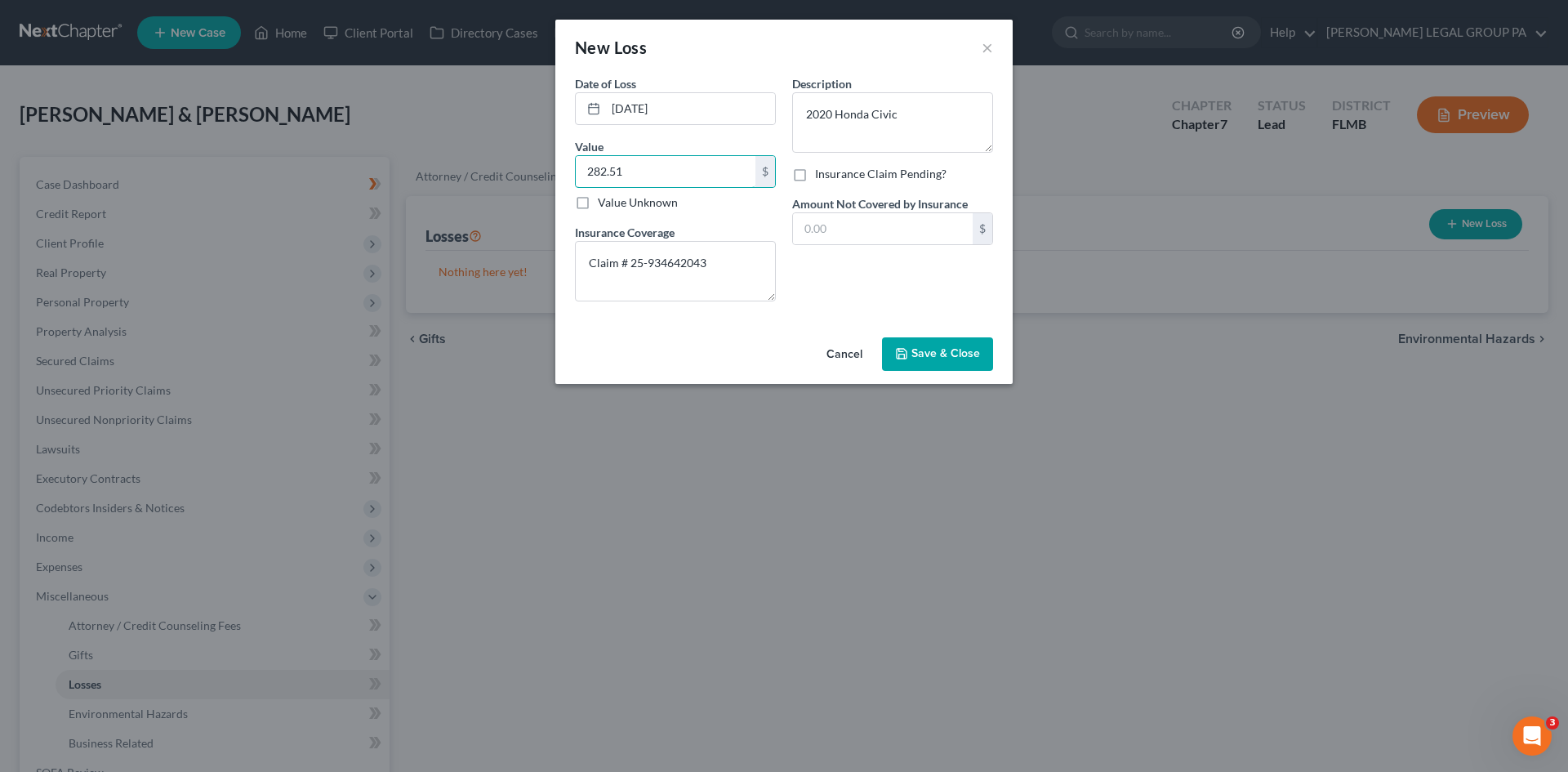
type input "282.51"
click at [950, 351] on span "Save & Close" at bounding box center [946, 354] width 68 height 14
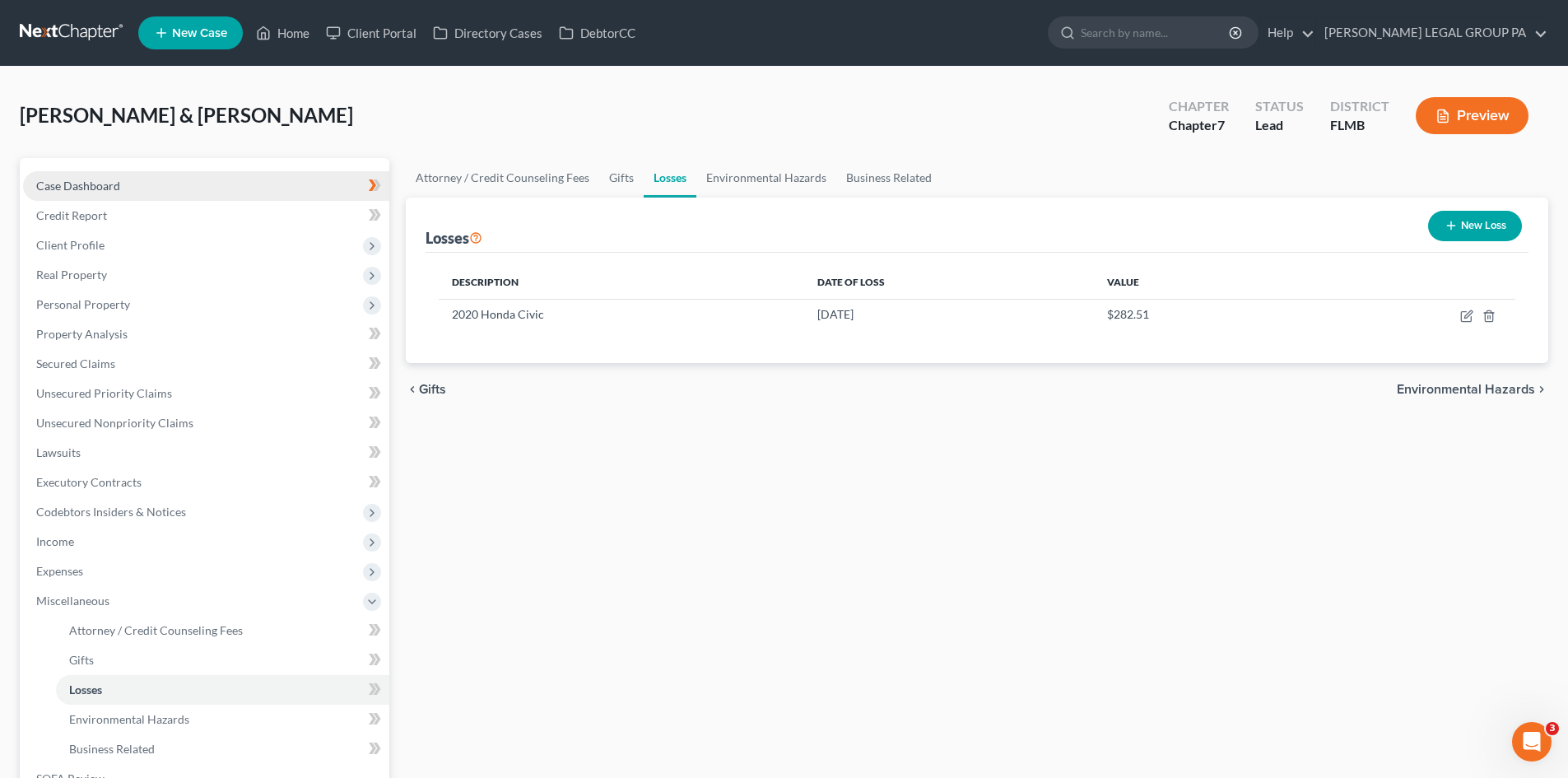
click at [103, 181] on span "Case Dashboard" at bounding box center [78, 185] width 84 height 14
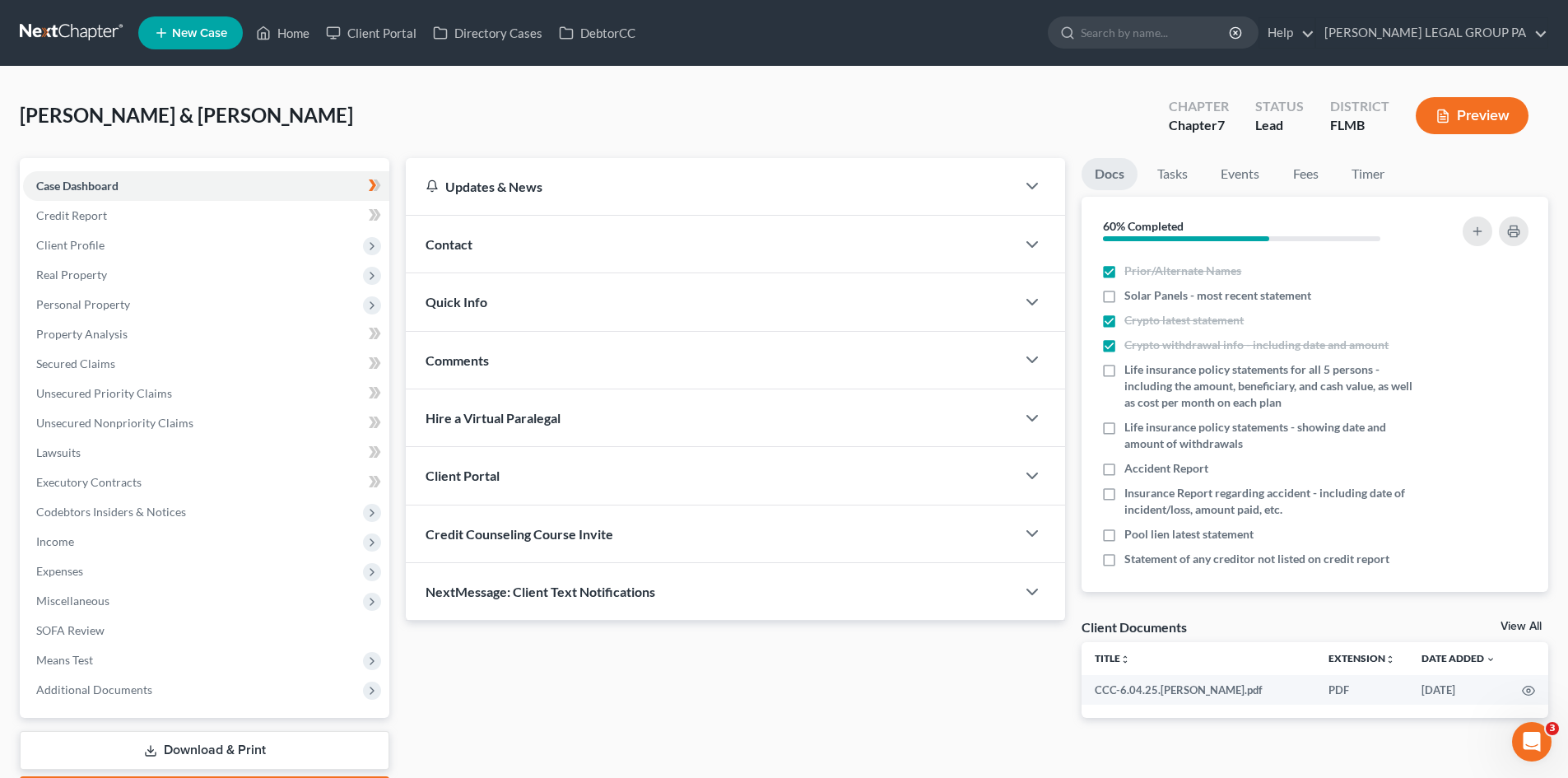
scroll to position [520, 0]
click at [1125, 488] on label "Insurance Report regarding accident - including date of incident/loss, amount p…" at bounding box center [1271, 495] width 293 height 33
click at [1131, 488] on input "Insurance Report regarding accident - including date of incident/loss, amount p…" at bounding box center [1136, 485] width 11 height 11
checkbox input "true"
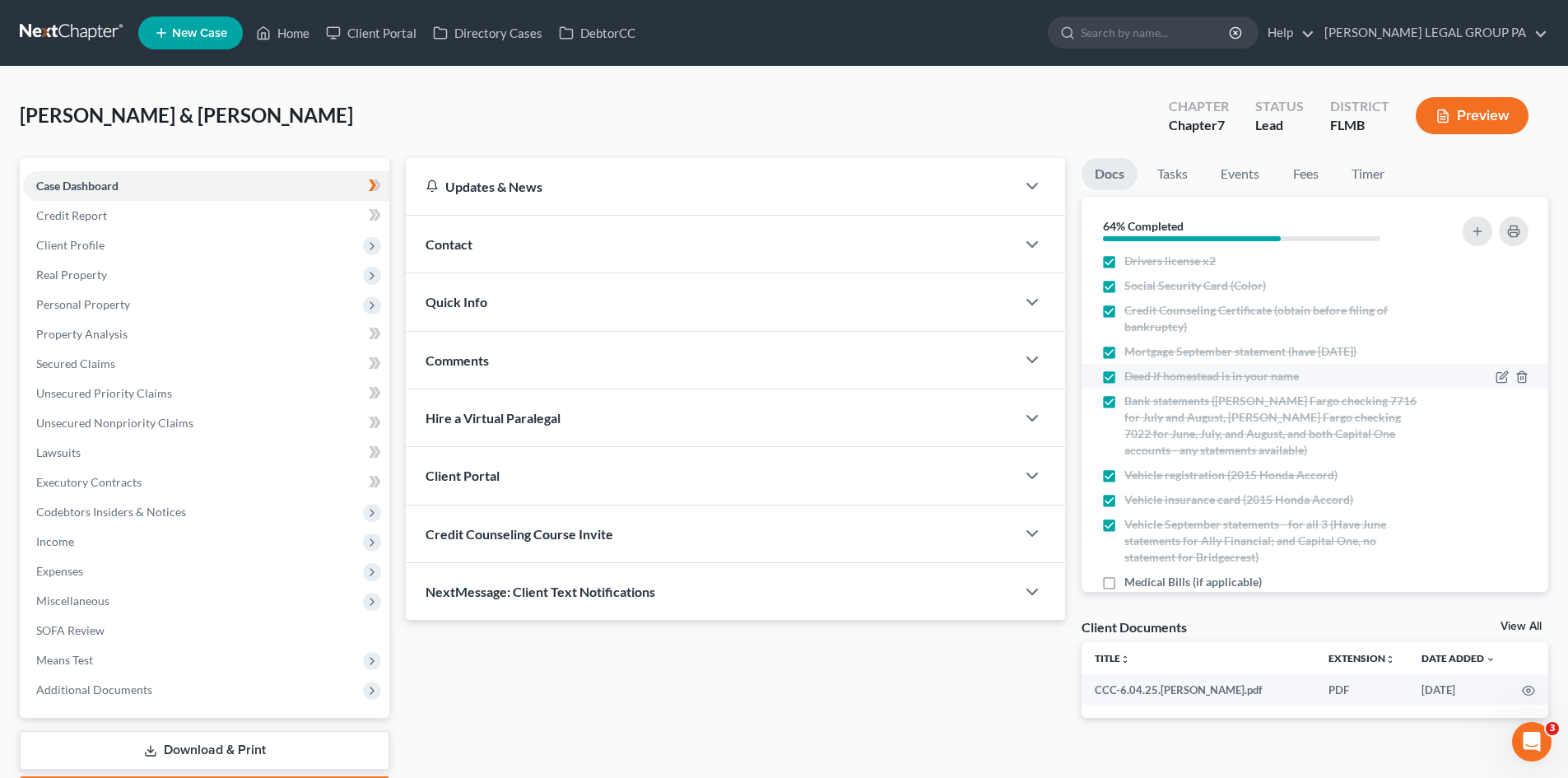
scroll to position [0, 0]
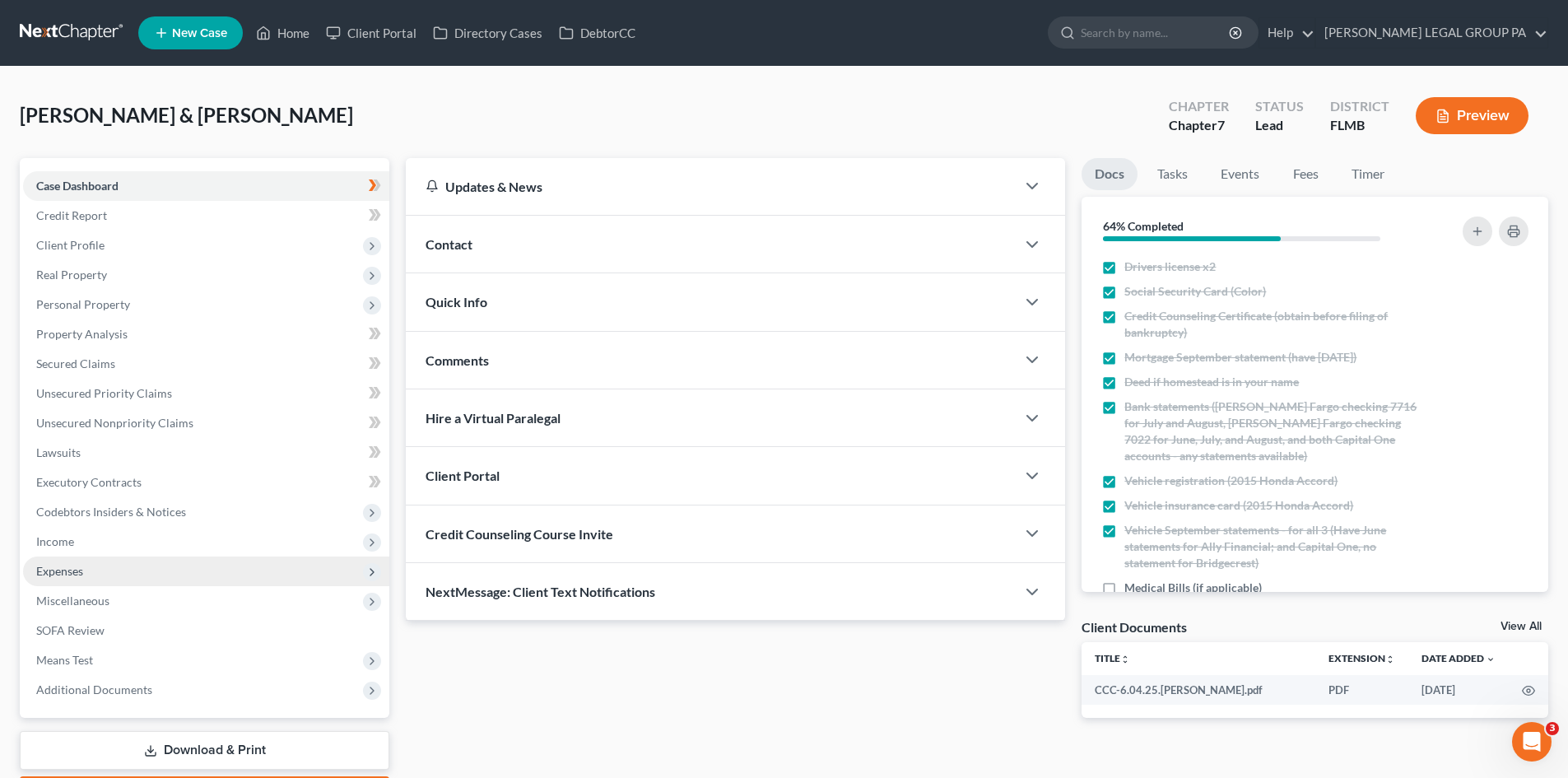
click at [112, 570] on span "Expenses" at bounding box center [206, 571] width 366 height 30
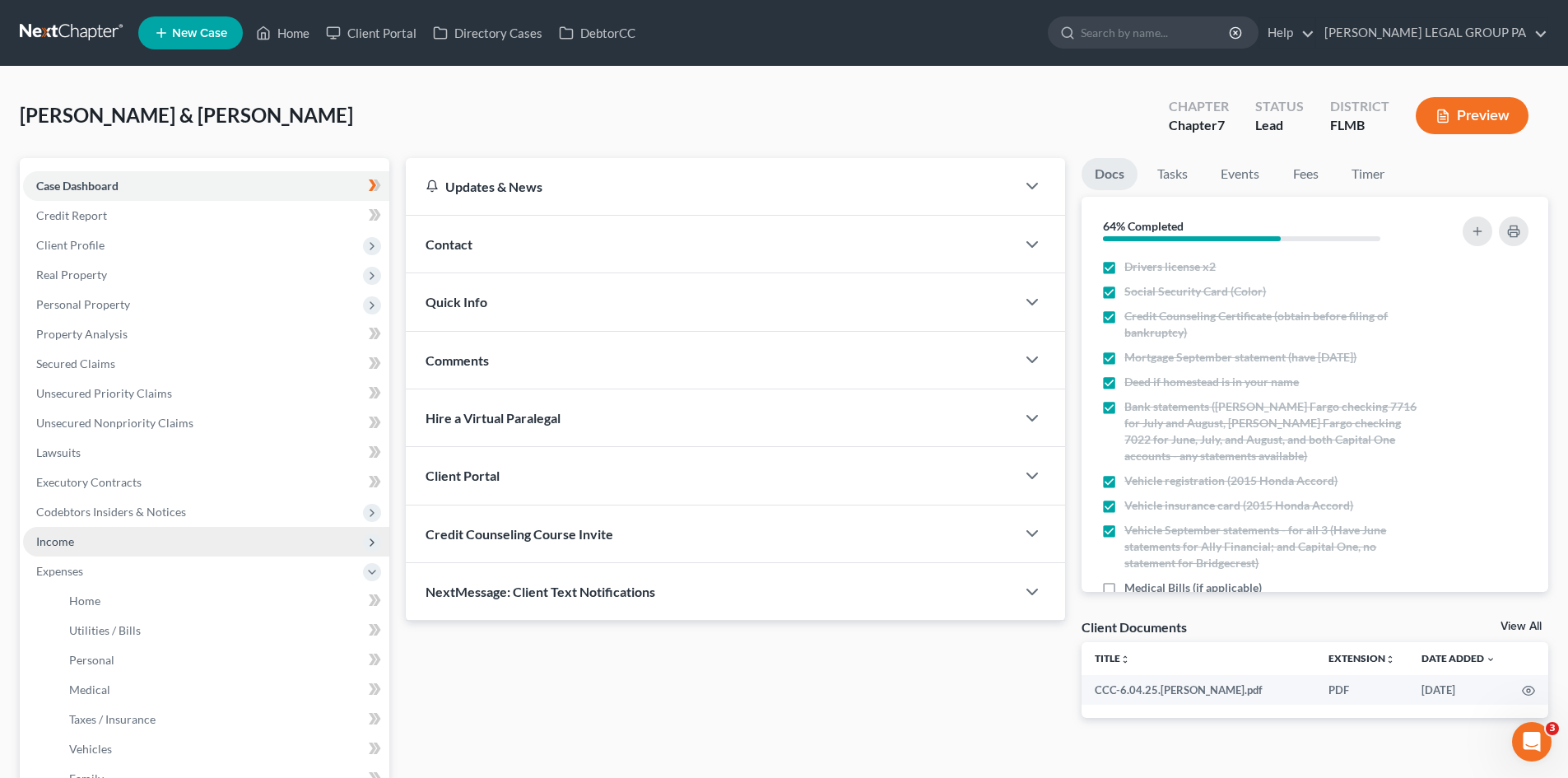
click at [117, 539] on span "Income" at bounding box center [206, 542] width 366 height 30
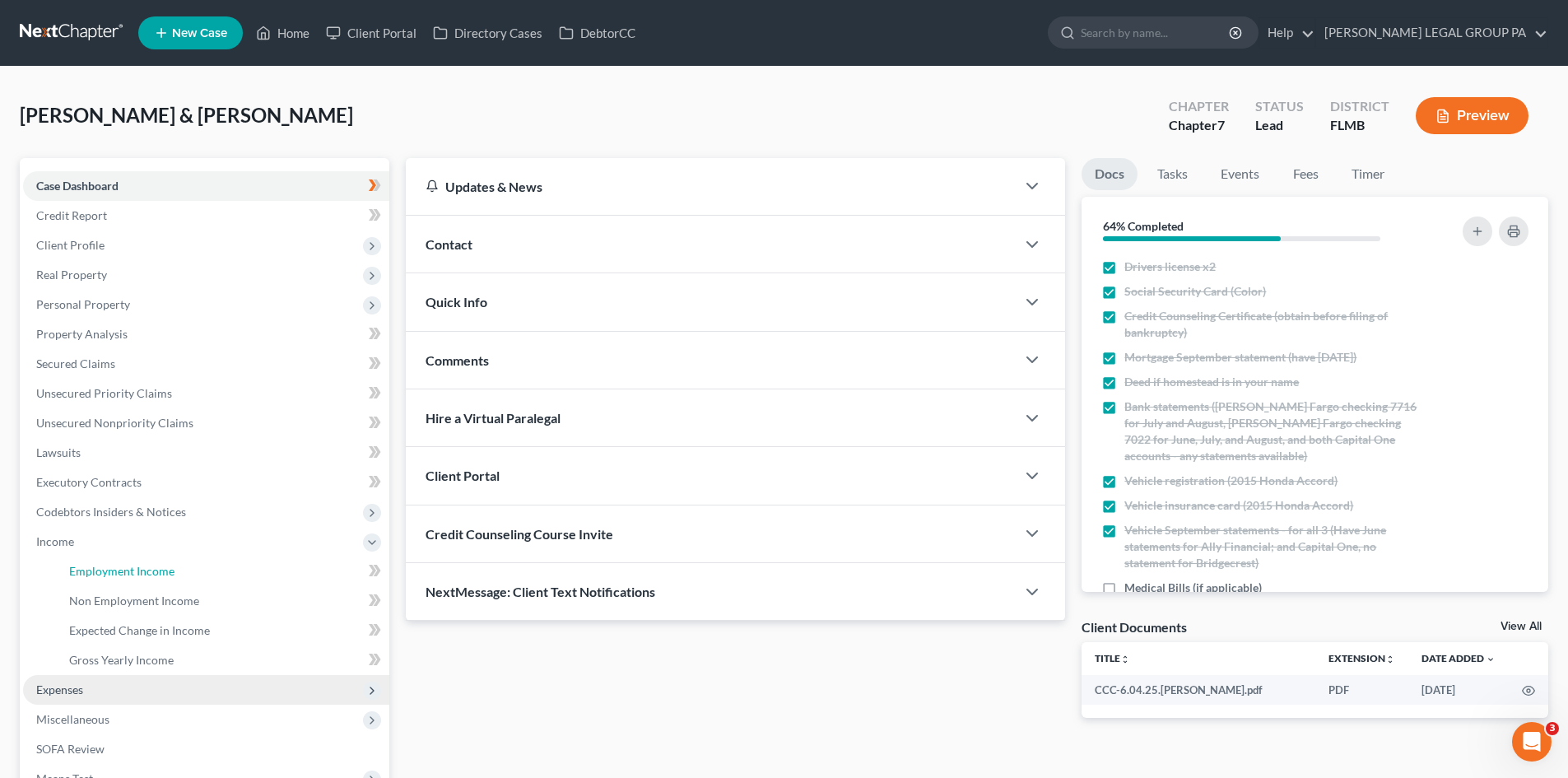
click at [124, 566] on span "Employment Income" at bounding box center [121, 571] width 105 height 14
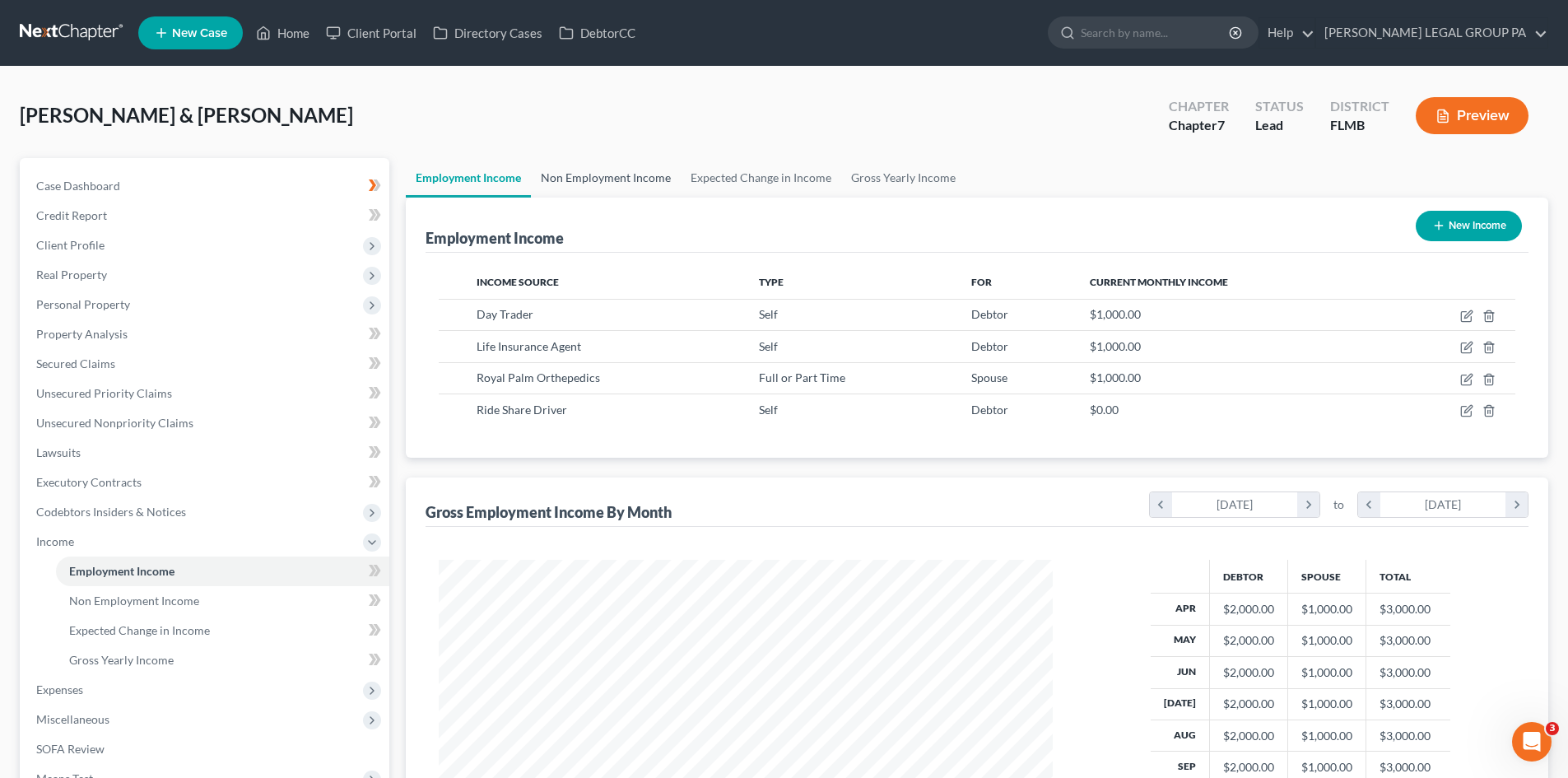
scroll to position [307, 647]
click at [102, 276] on span "Real Property" at bounding box center [72, 275] width 71 height 14
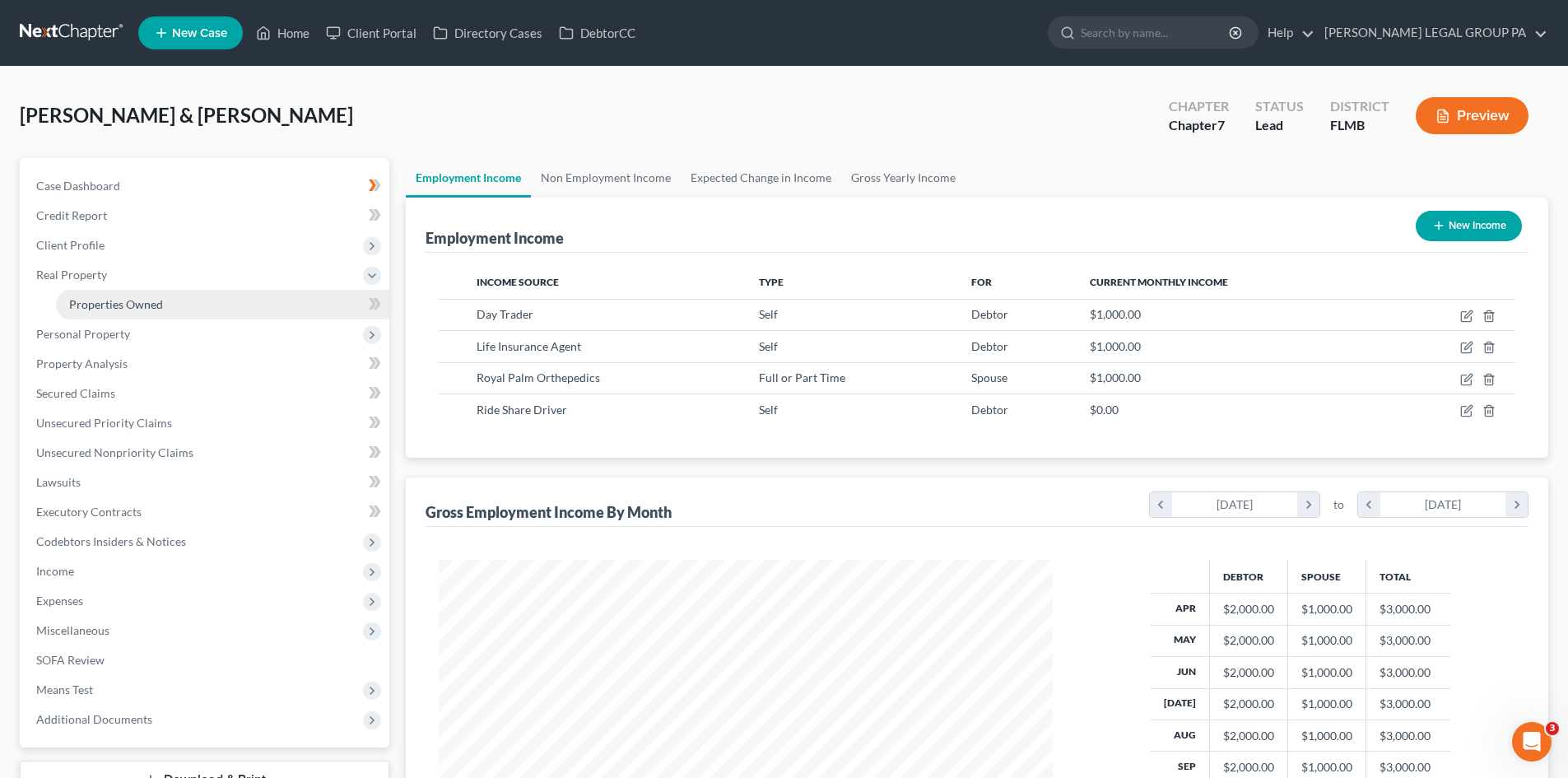
click at [113, 296] on link "Properties Owned" at bounding box center [222, 305] width 334 height 30
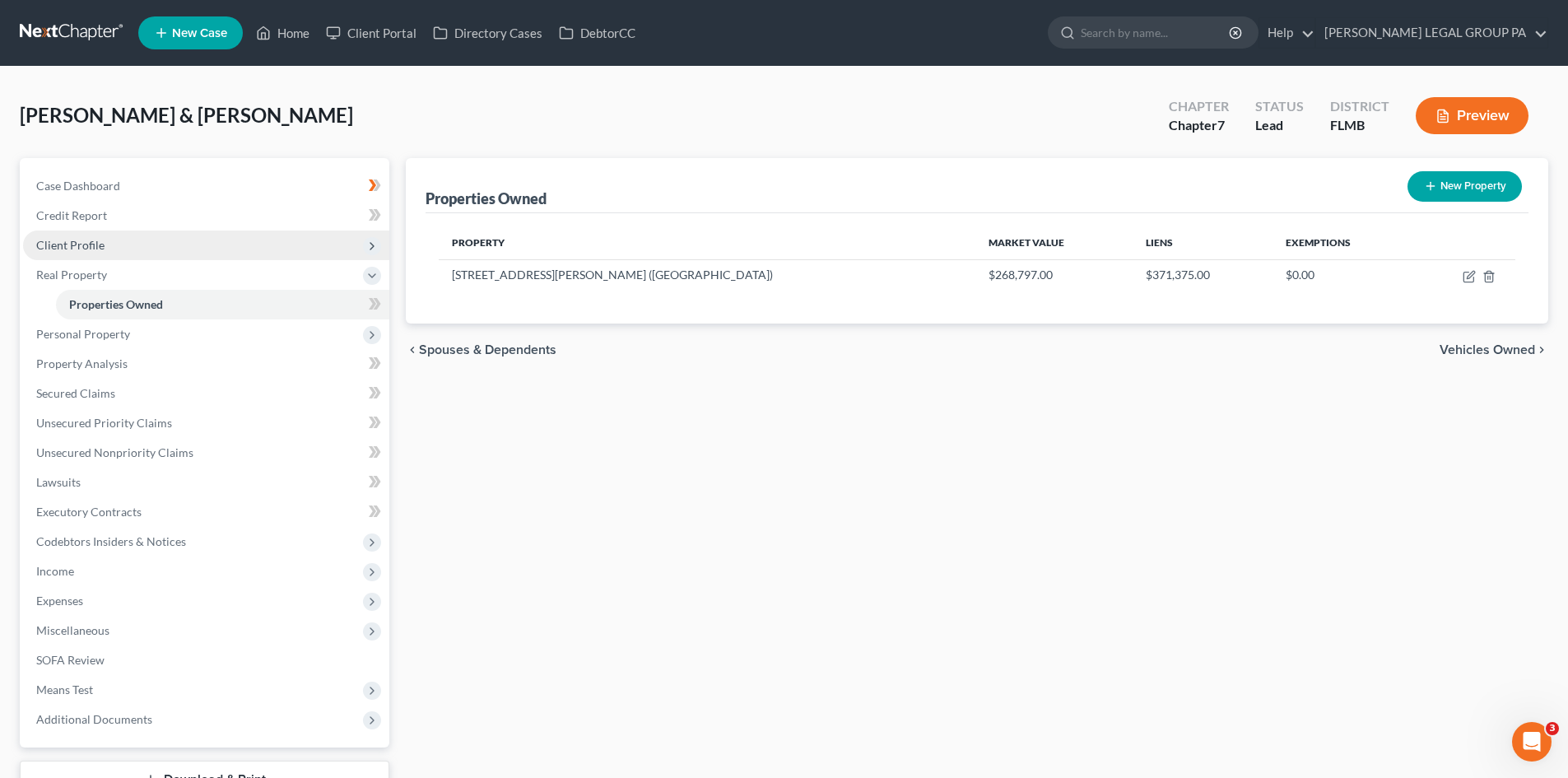
click at [86, 241] on span "Client Profile" at bounding box center [70, 245] width 68 height 14
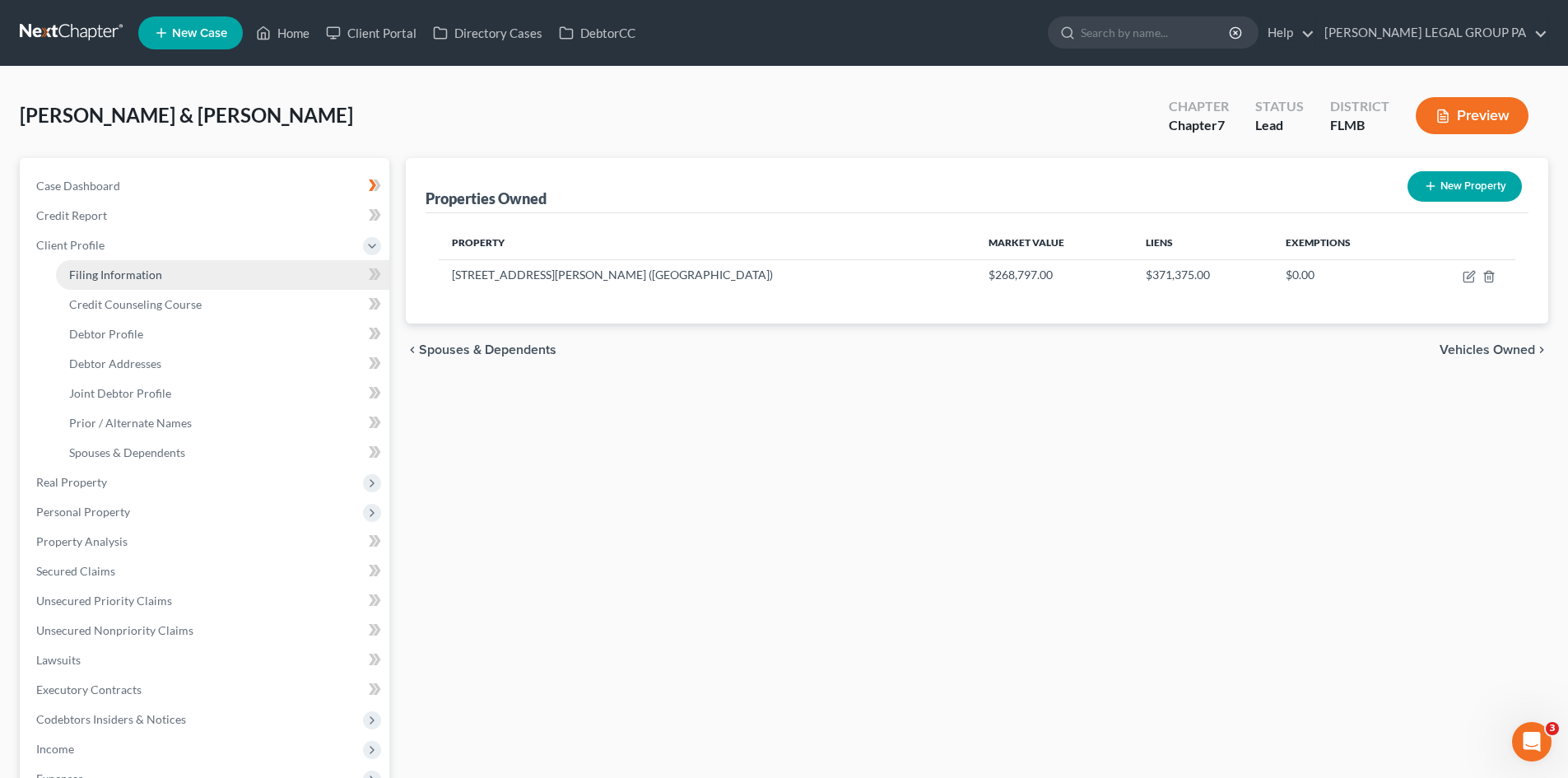
click at [108, 261] on link "Filing Information" at bounding box center [222, 276] width 334 height 30
select select "1"
select select "0"
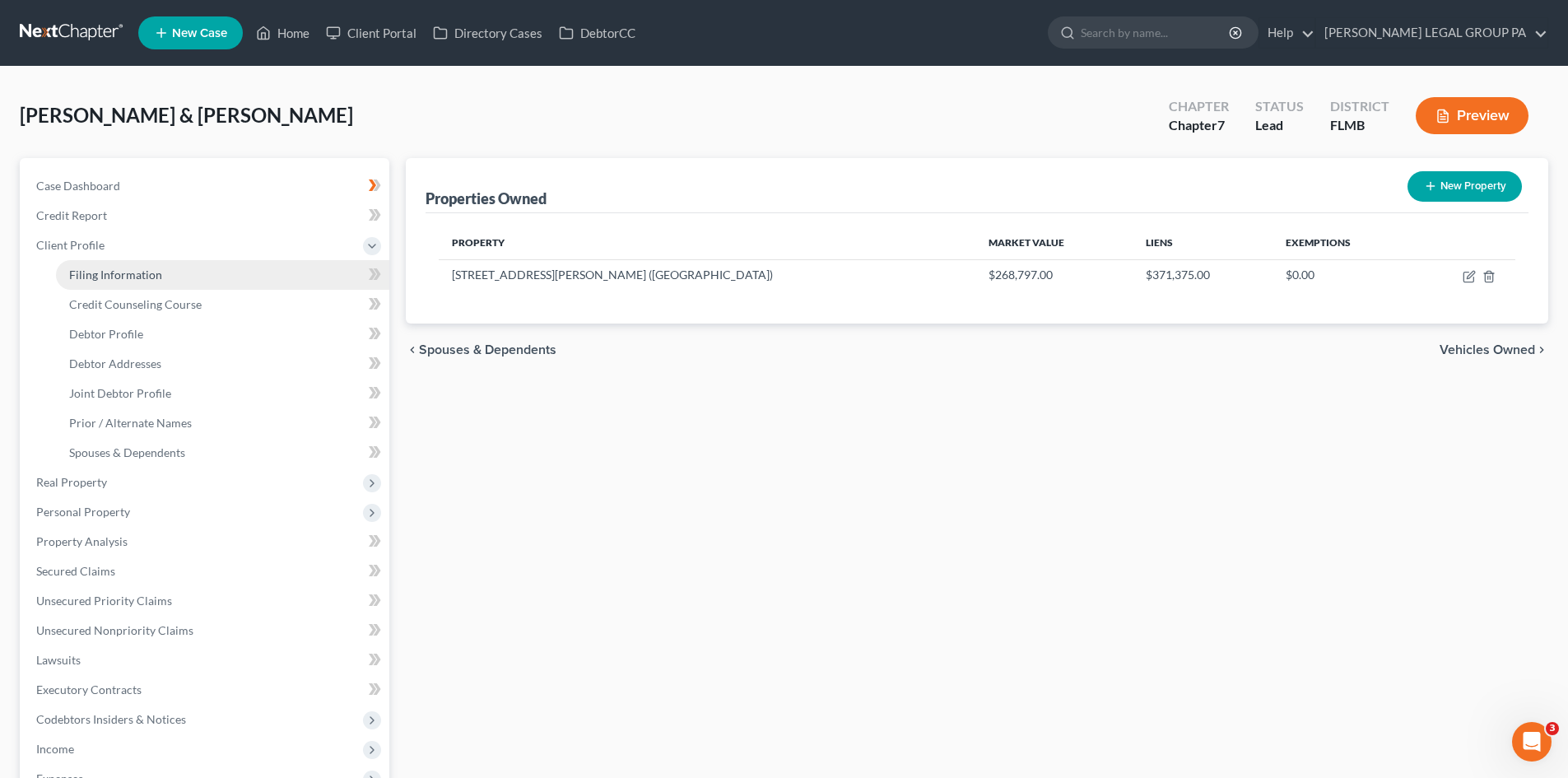
select select "9"
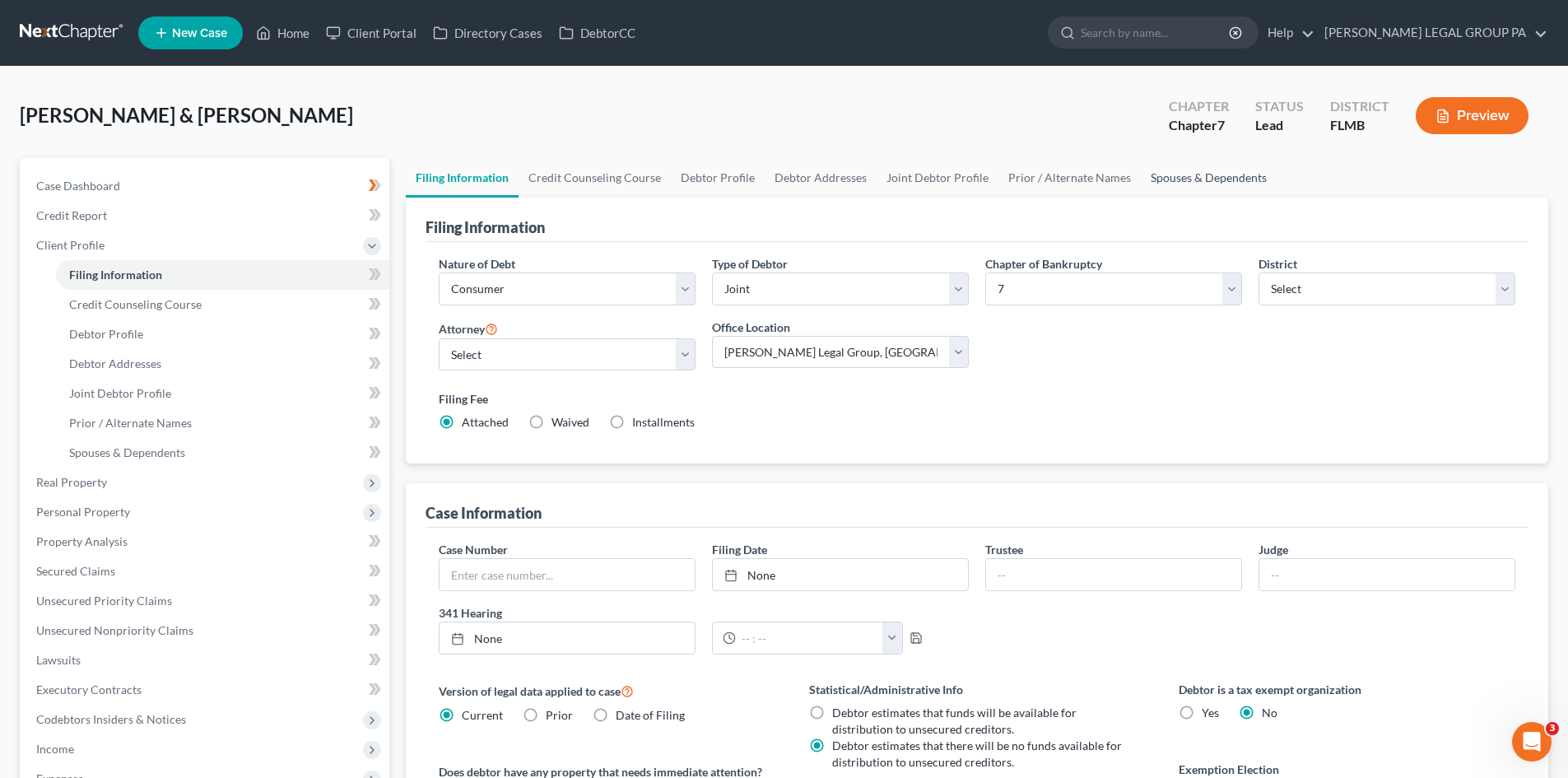
click at [1178, 167] on link "Spouses & Dependents" at bounding box center [1209, 178] width 136 height 40
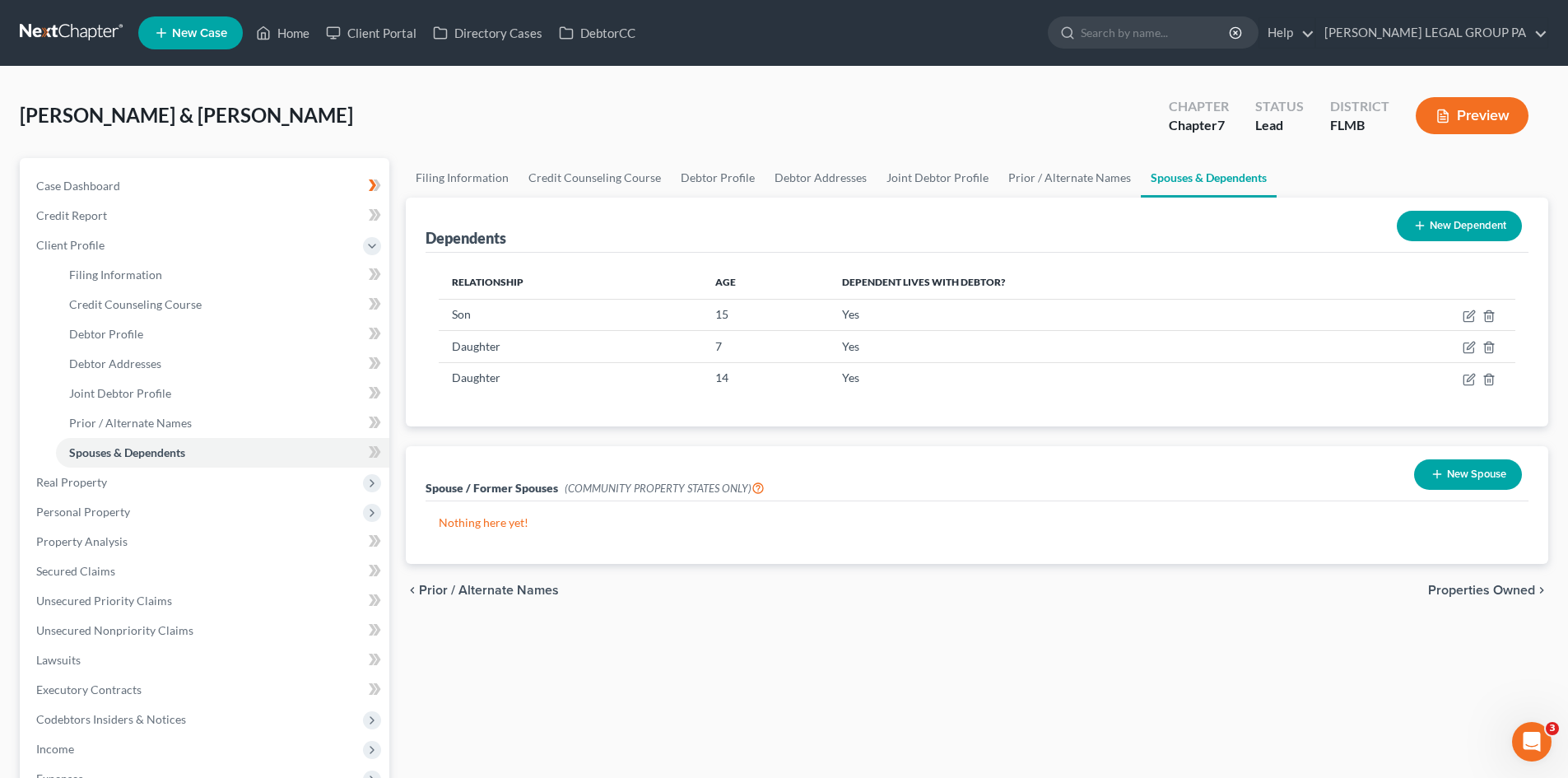
click at [1141, 177] on link "Spouses & Dependents" at bounding box center [1209, 178] width 136 height 40
click at [1100, 178] on link "Prior / Alternate Names" at bounding box center [1069, 178] width 142 height 40
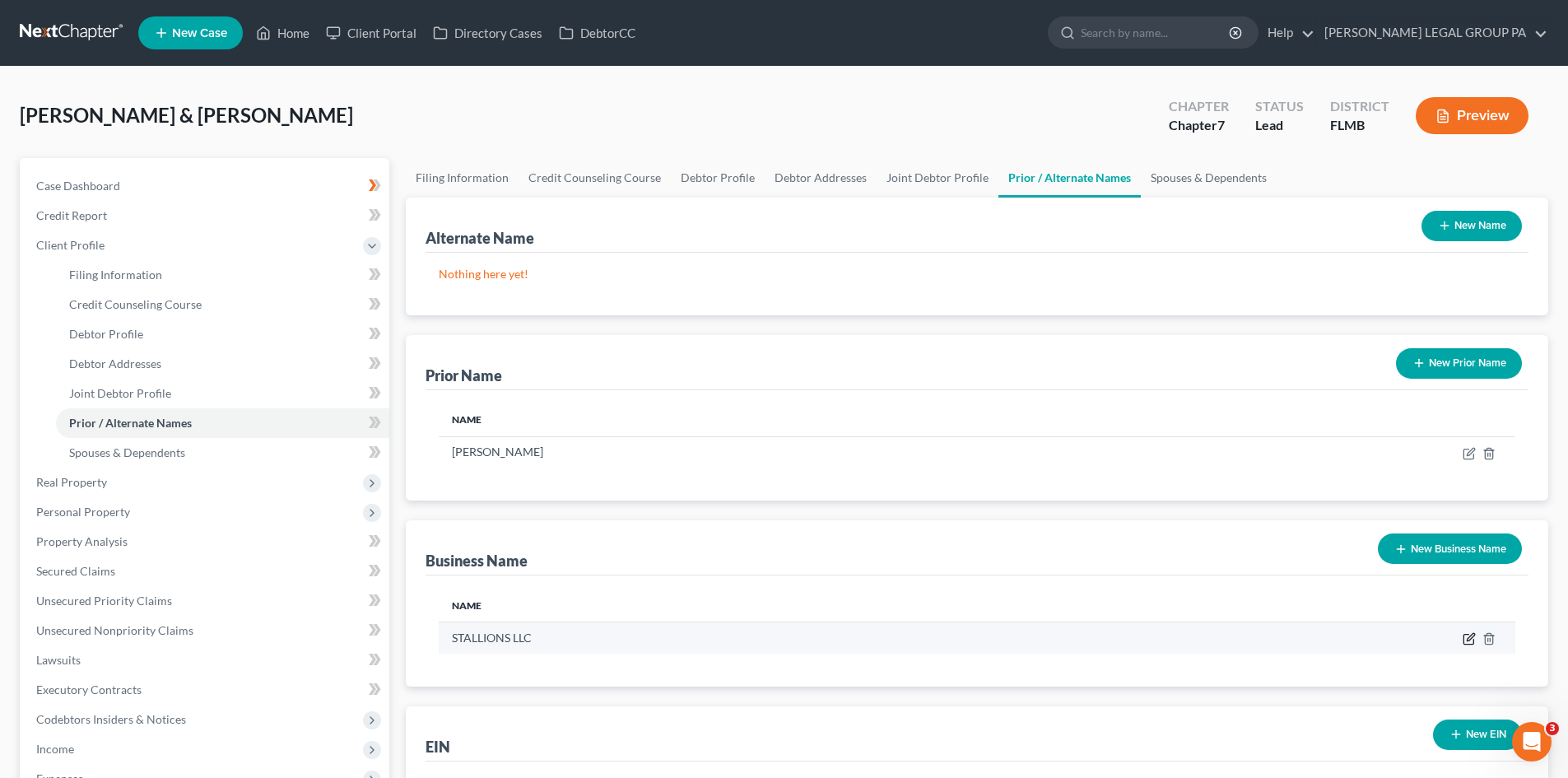
click at [1472, 637] on icon "button" at bounding box center [1469, 638] width 13 height 13
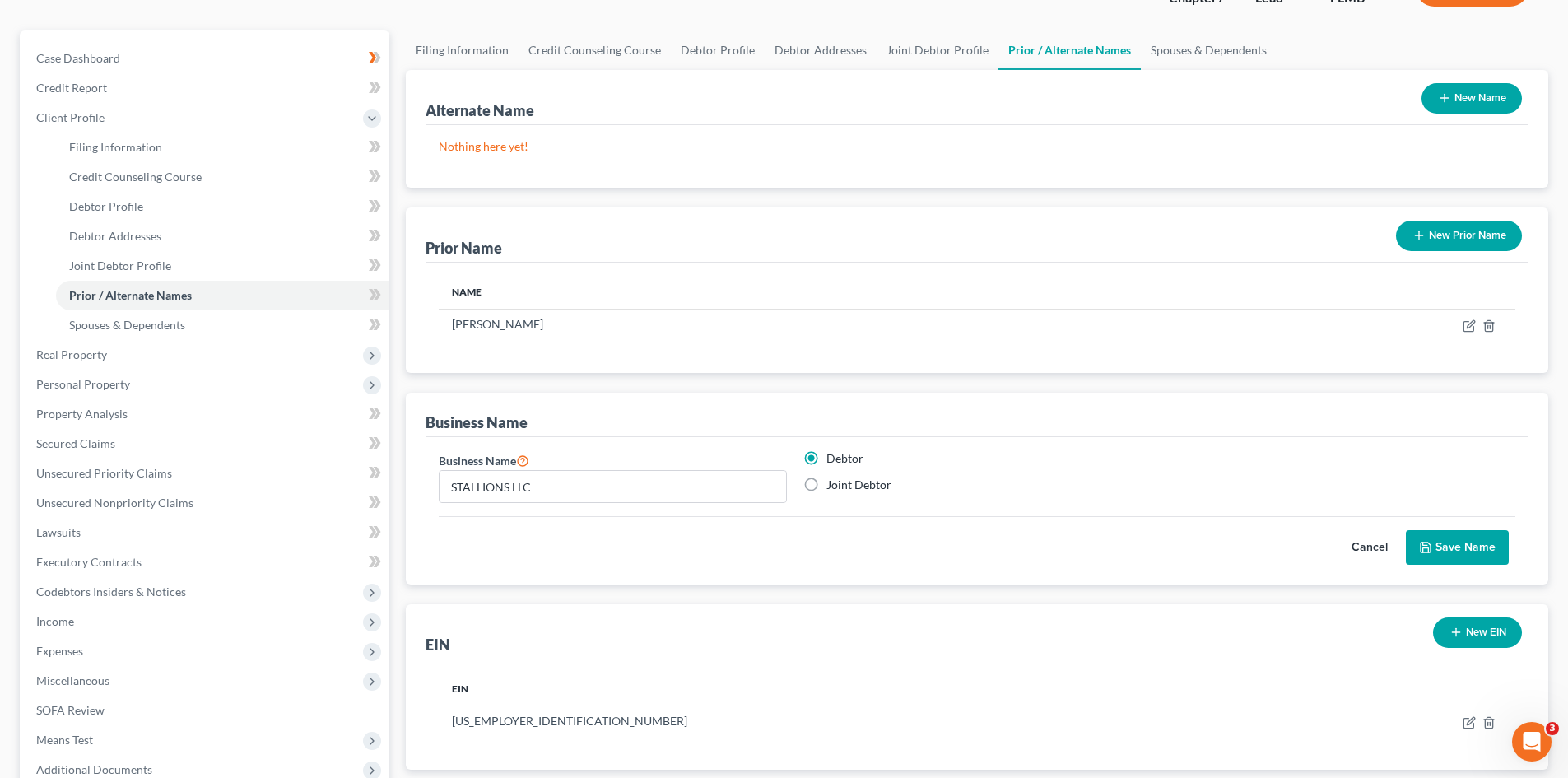
scroll to position [305, 0]
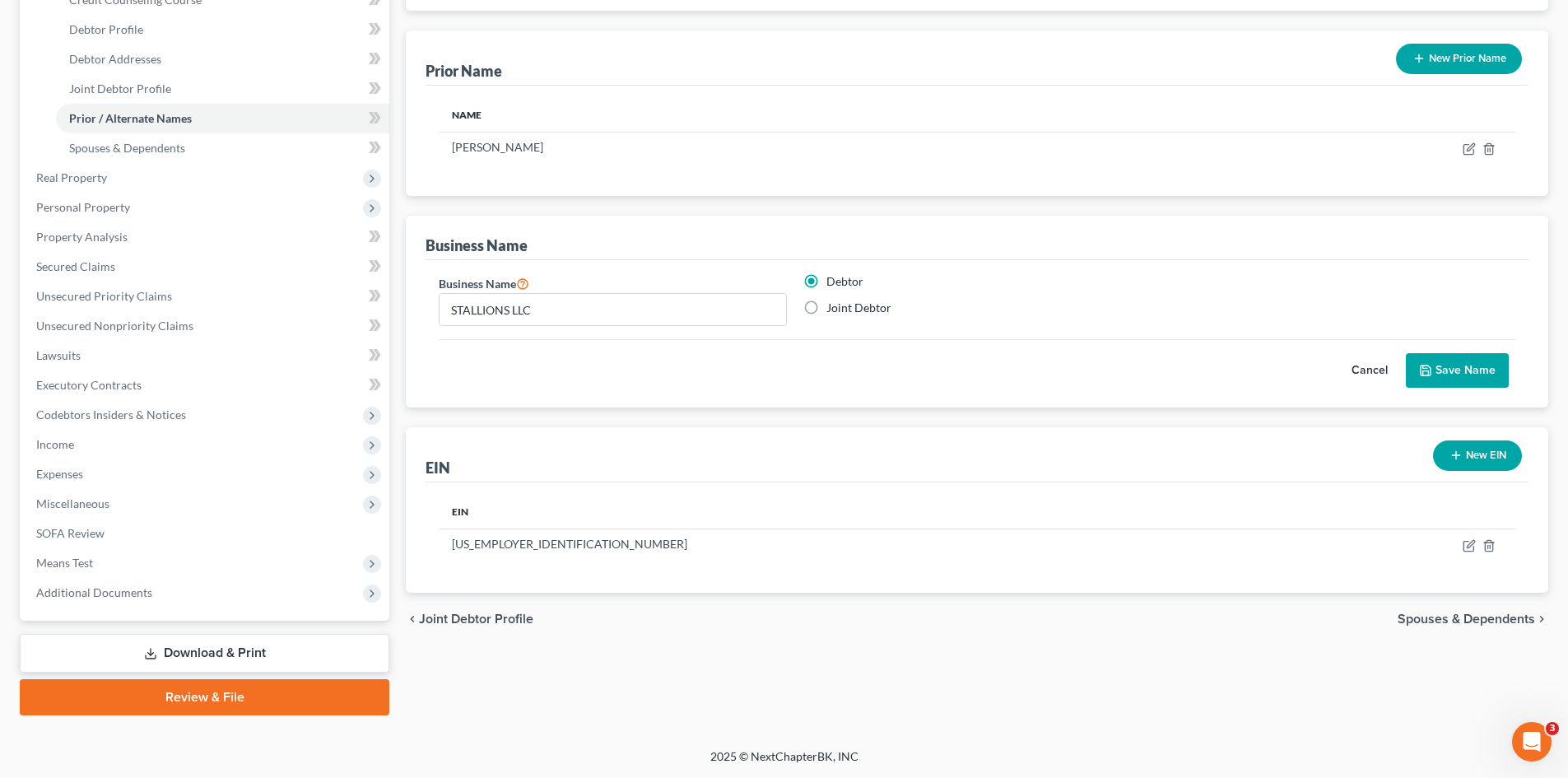
click at [1365, 373] on button "Cancel" at bounding box center [1370, 370] width 72 height 33
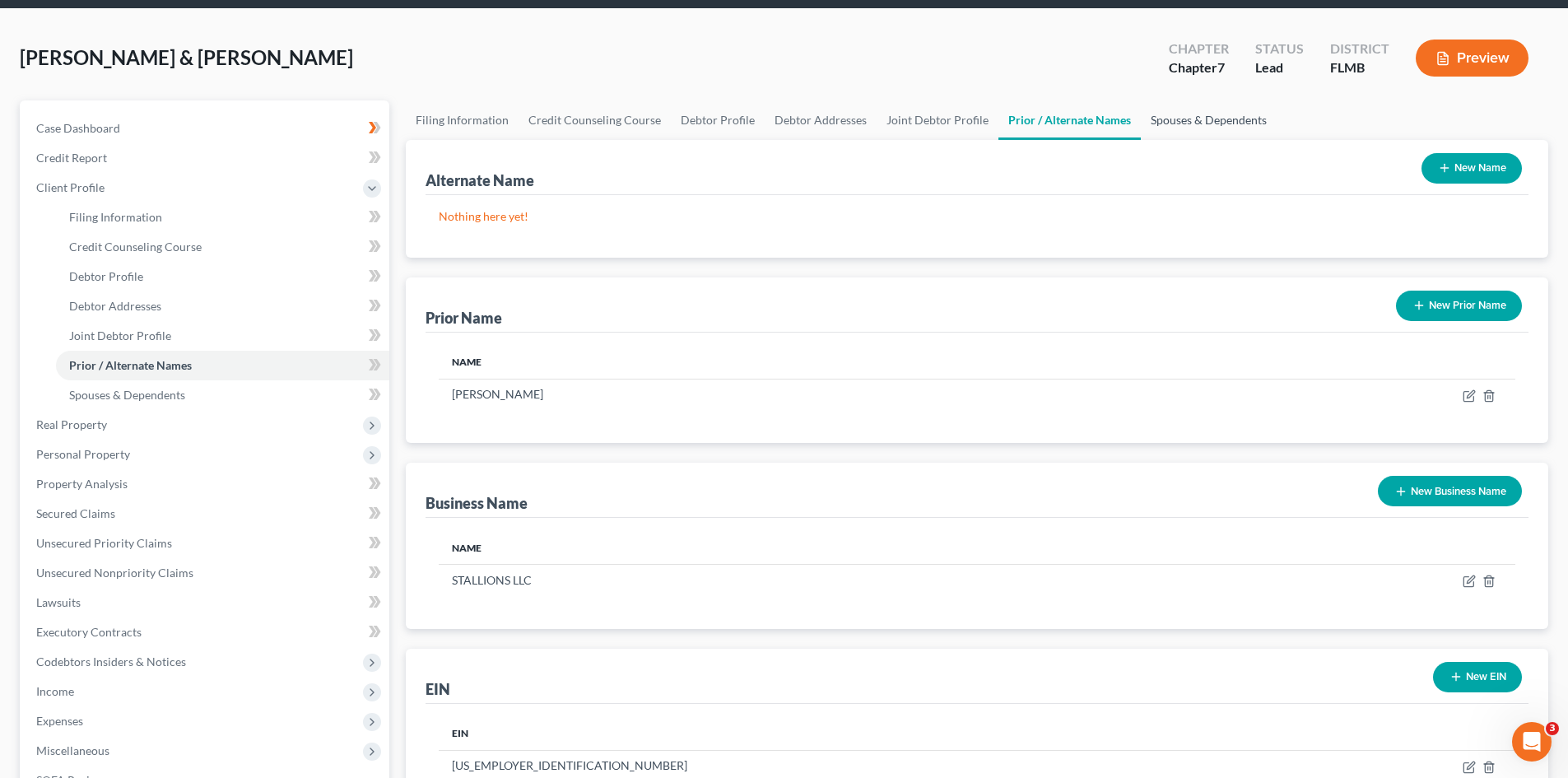
click at [1200, 122] on link "Spouses & Dependents" at bounding box center [1209, 120] width 136 height 40
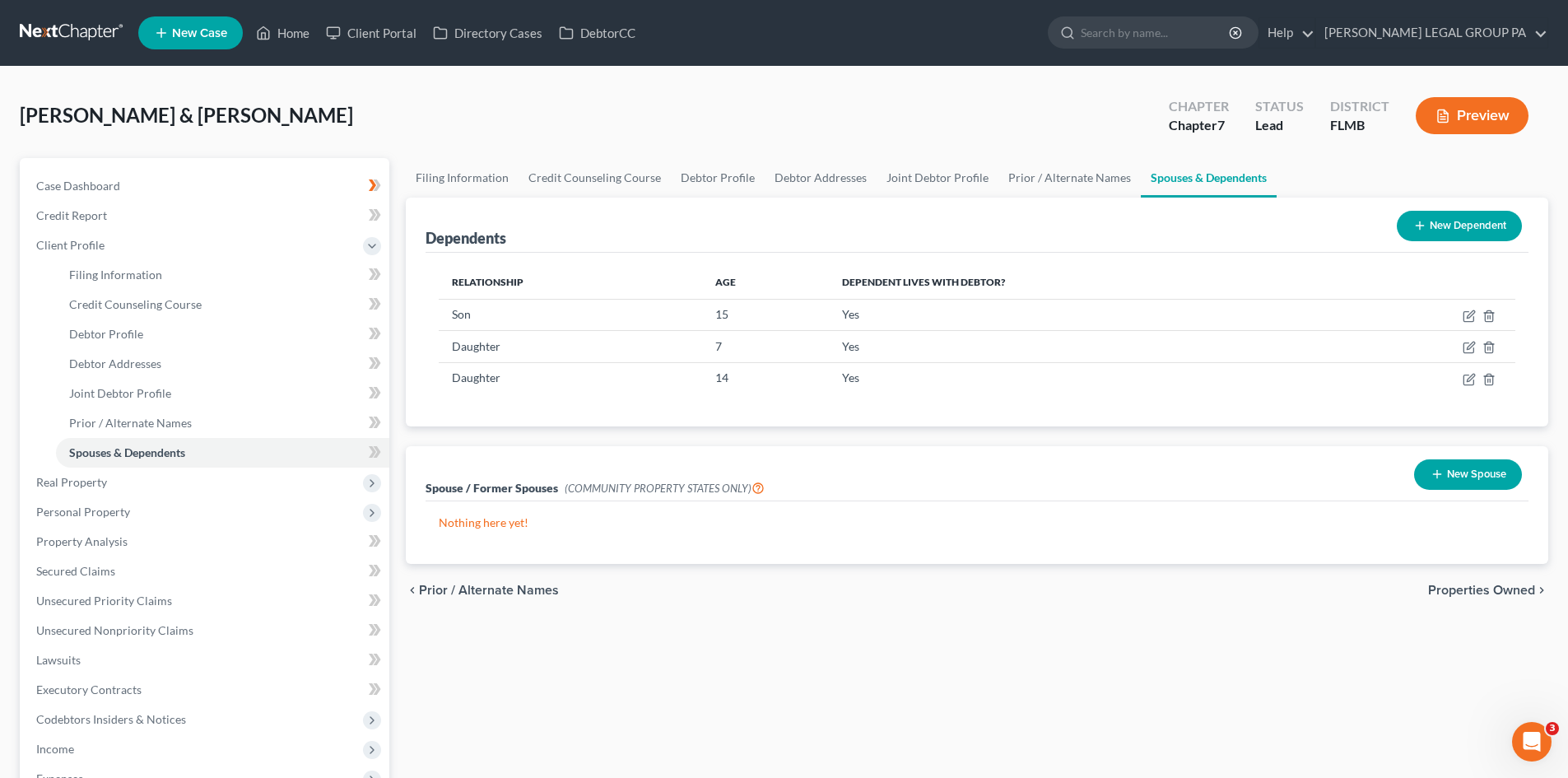
click at [1059, 150] on div "Murphy, Selim & Viktoriya Upgraded Chapter Chapter 7 Status Lead District FLMB …" at bounding box center [784, 122] width 1529 height 72
click at [1059, 171] on link "Prior / Alternate Names" at bounding box center [1069, 178] width 142 height 40
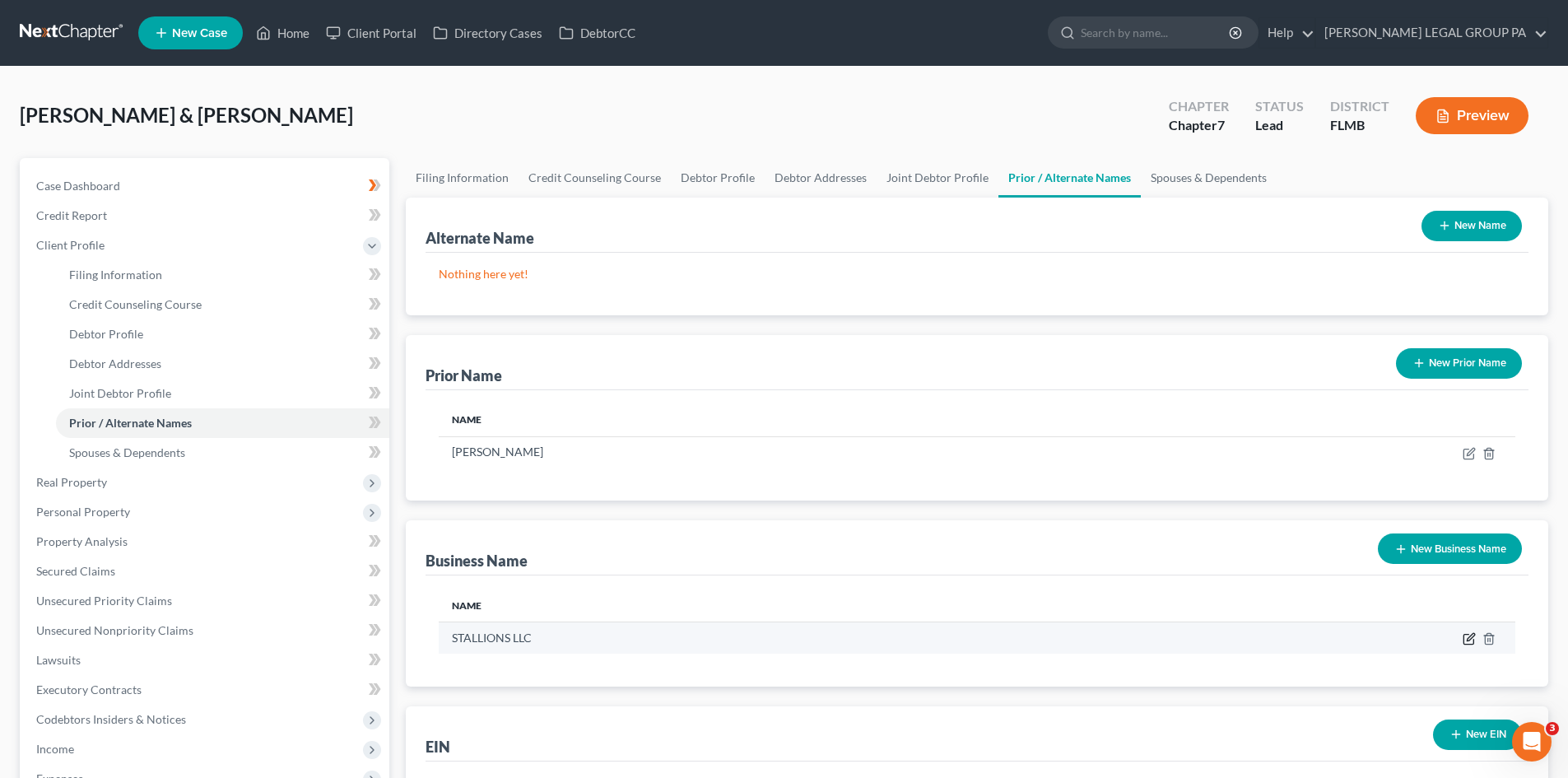
click at [1466, 642] on icon "button" at bounding box center [1469, 638] width 13 height 13
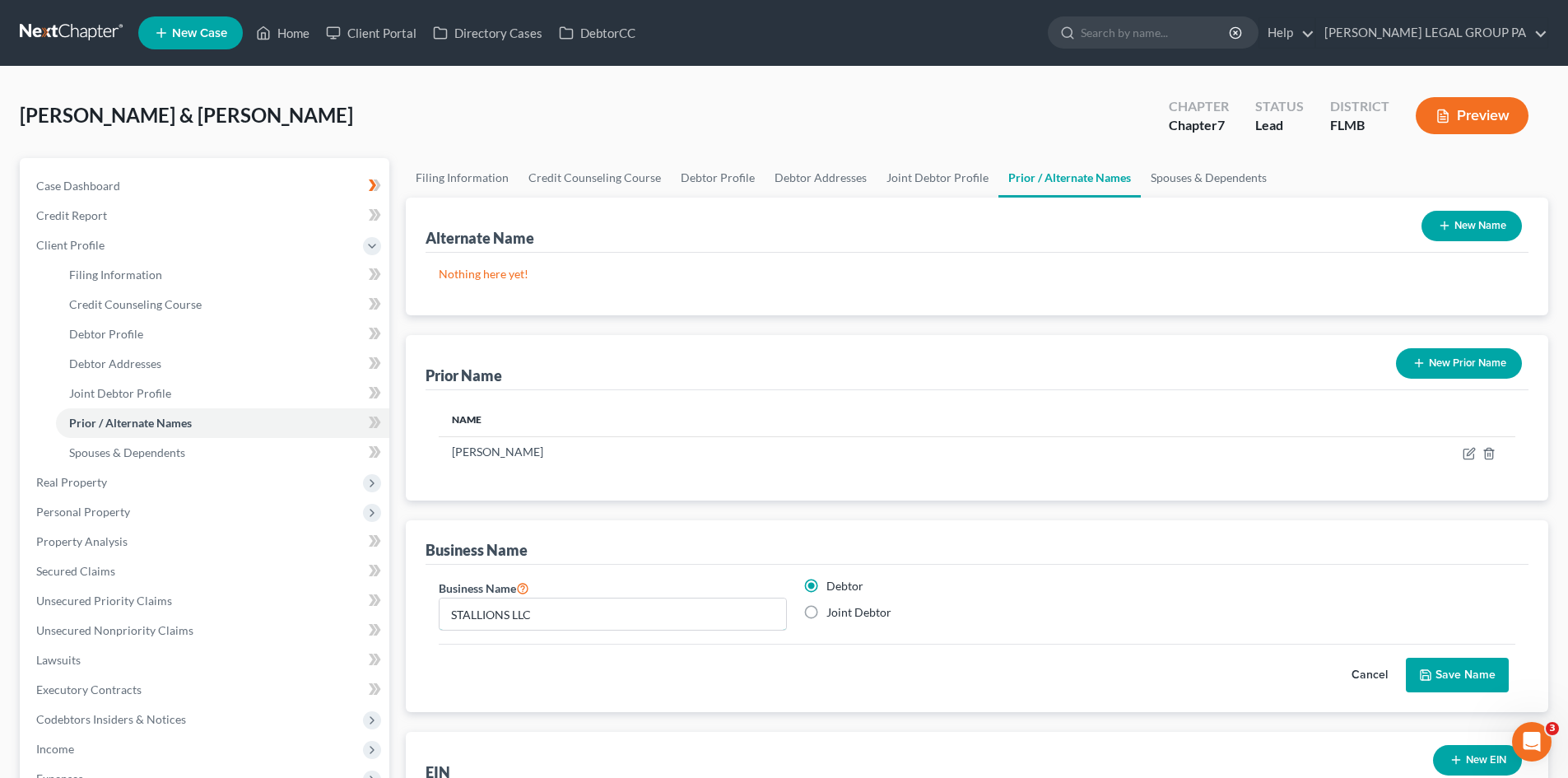
drag, startPoint x: 551, startPoint y: 613, endPoint x: 493, endPoint y: 593, distance: 61.4
click at [226, 597] on div "Petition Navigation Case Dashboard Payments Invoices Payments Payments Credit R…" at bounding box center [784, 589] width 1545 height 862
click at [520, 614] on input "Stallions Agency LLC" at bounding box center [613, 614] width 347 height 31
type input "Stallions LLC"
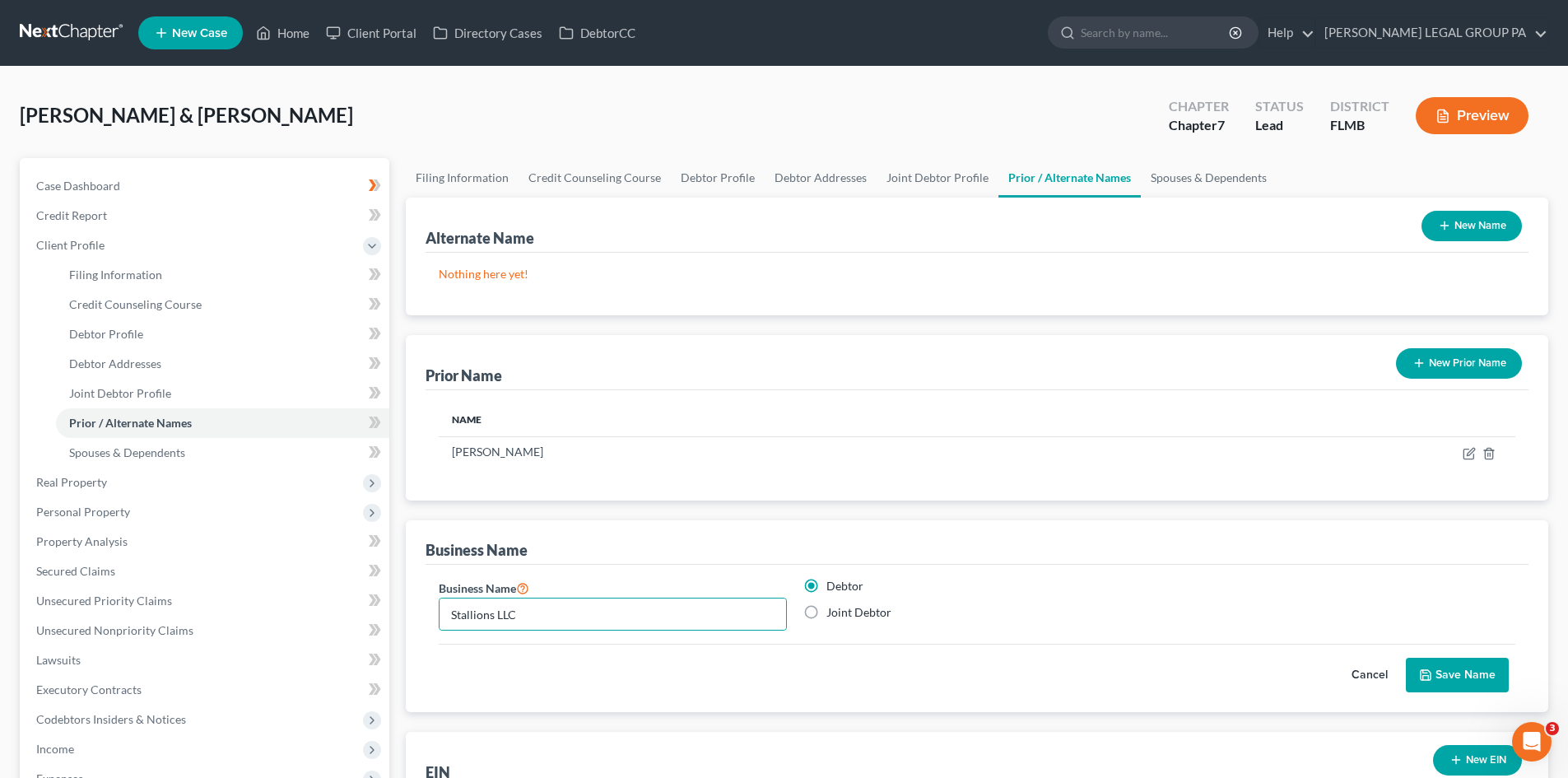
click at [1469, 677] on button "Save Name" at bounding box center [1458, 675] width 103 height 34
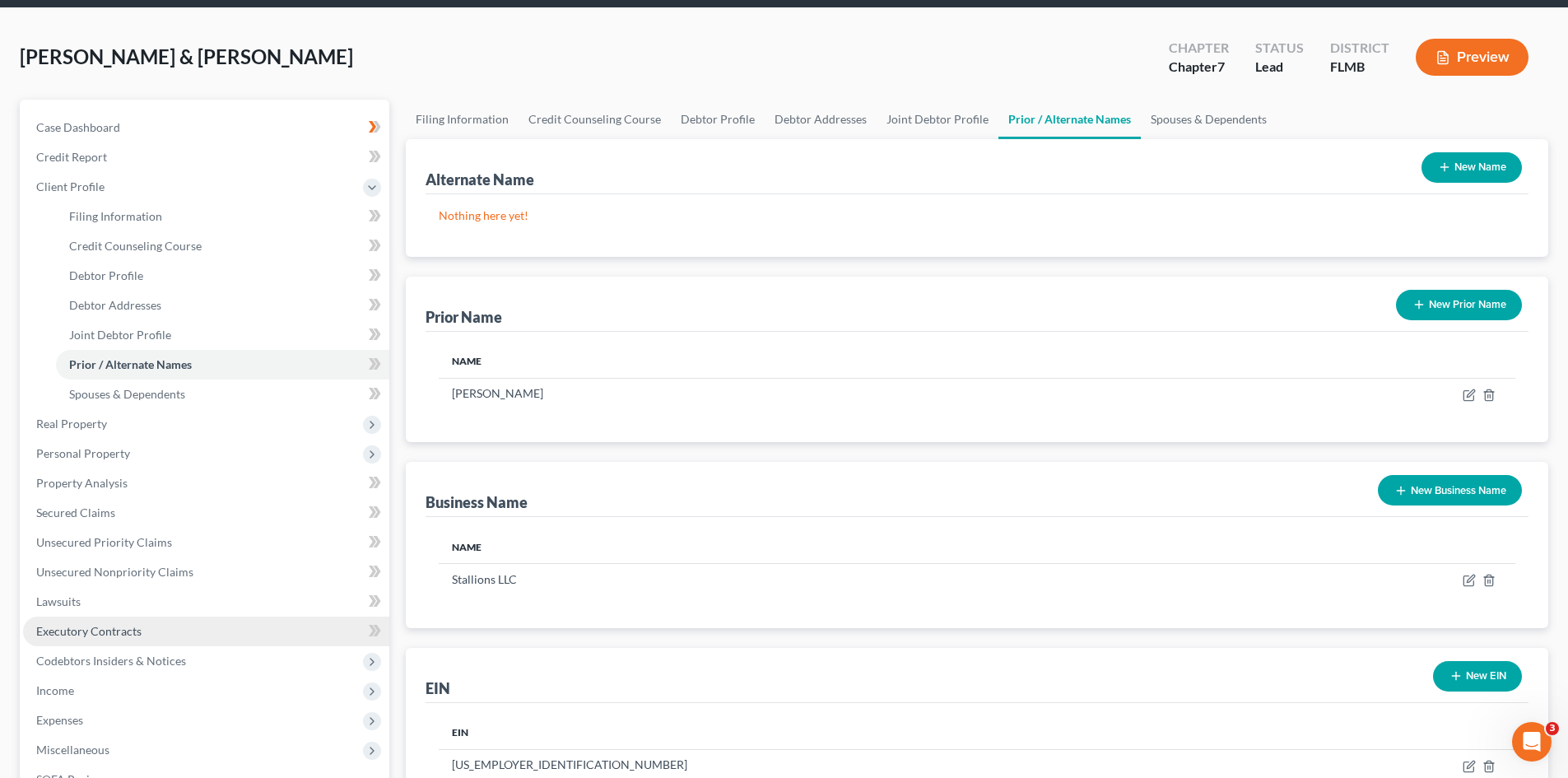
scroll to position [82, 0]
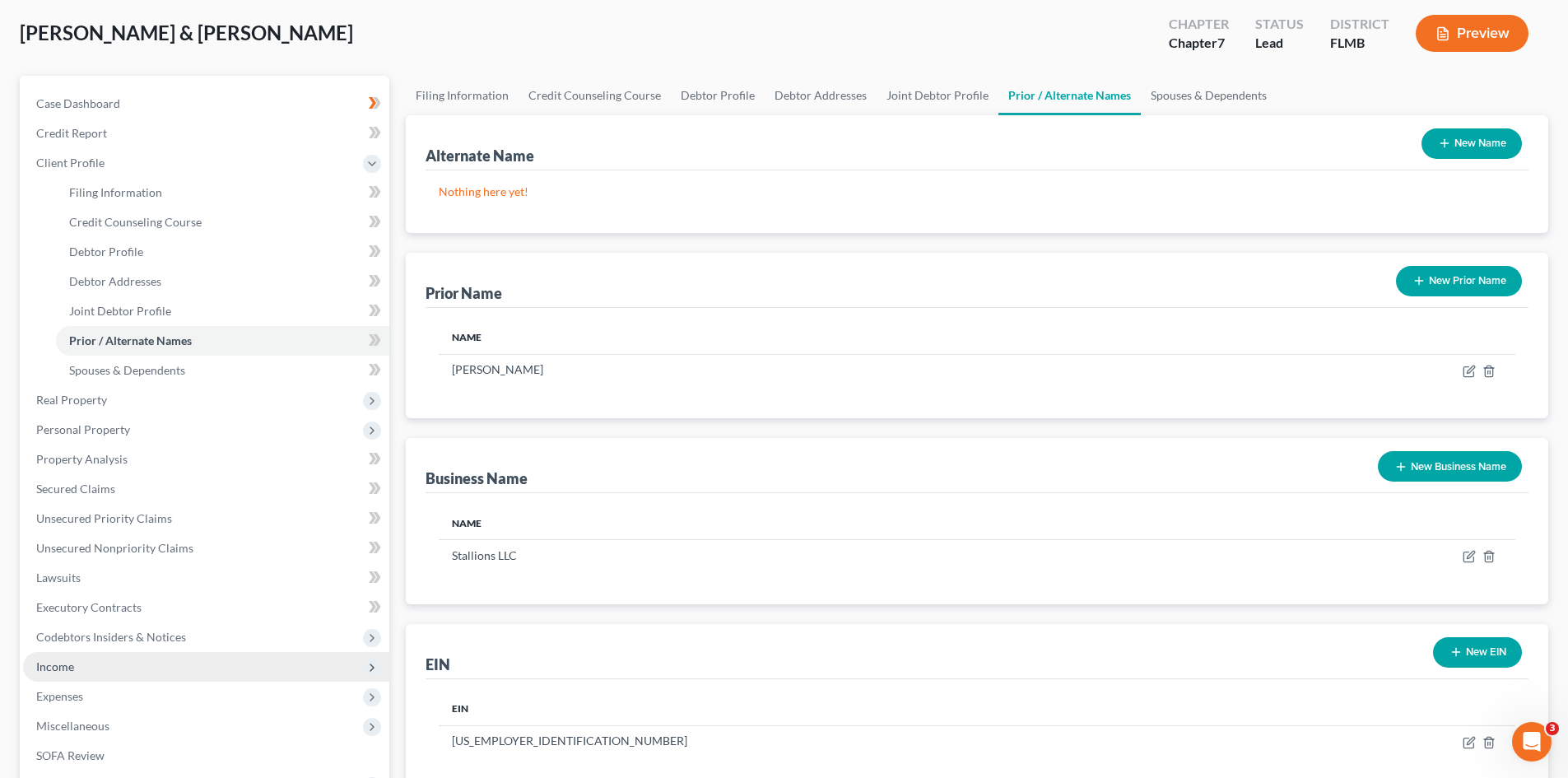
drag, startPoint x: 147, startPoint y: 691, endPoint x: 250, endPoint y: 668, distance: 105.5
click at [147, 691] on span "Expenses" at bounding box center [206, 697] width 366 height 30
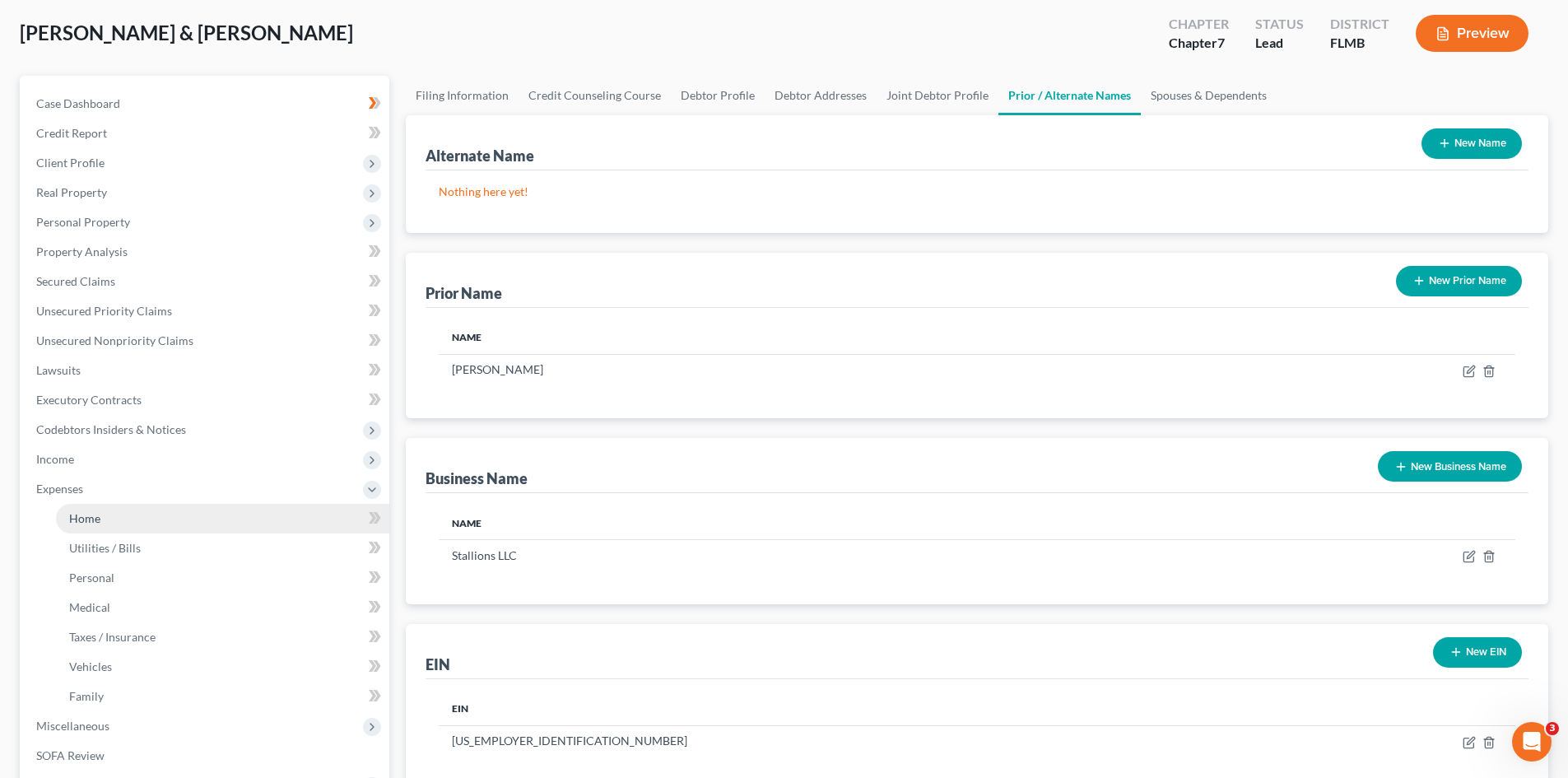
click at [130, 517] on link "Home" at bounding box center [222, 519] width 334 height 30
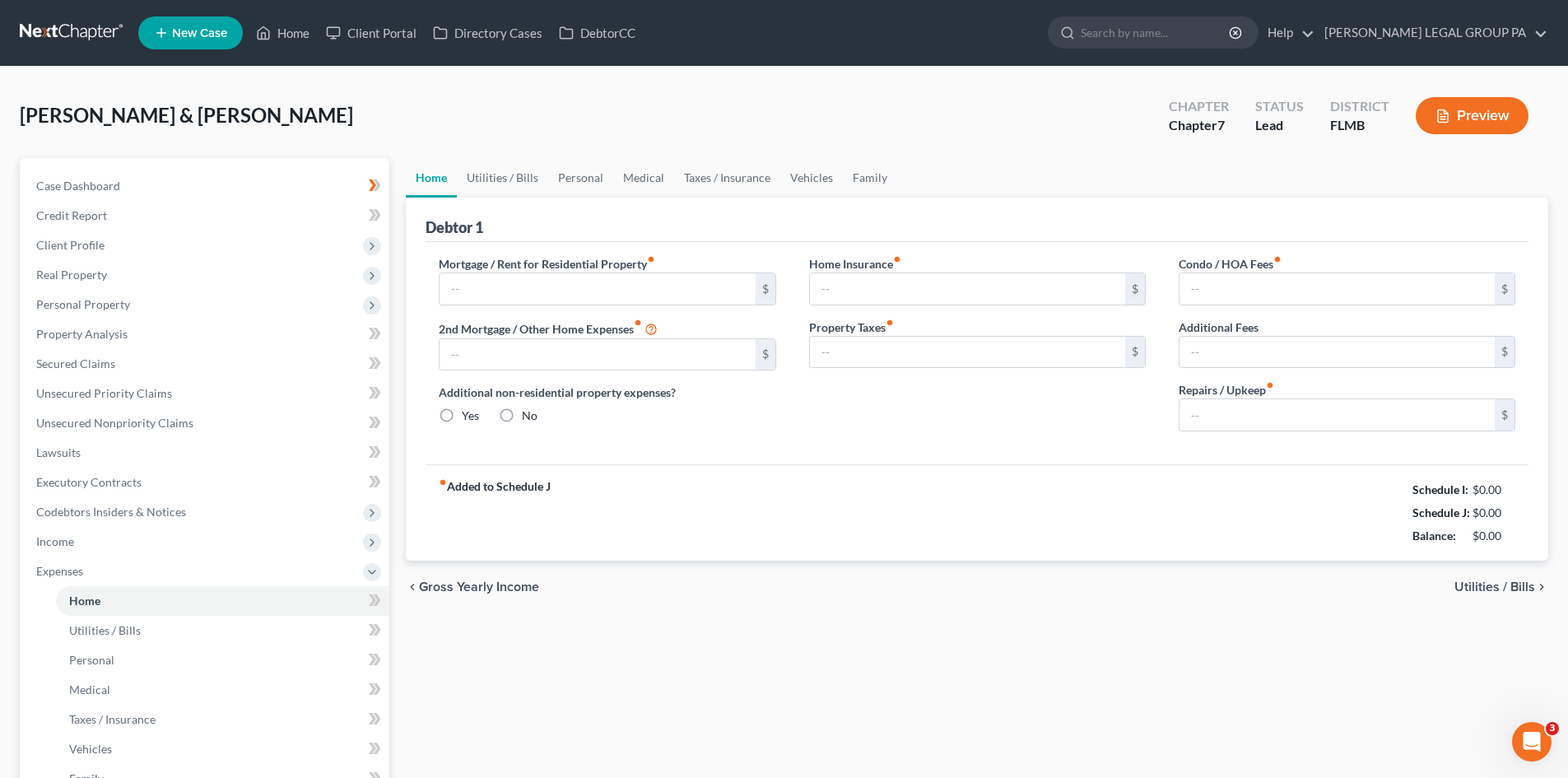
drag, startPoint x: 591, startPoint y: 99, endPoint x: 592, endPoint y: 109, distance: 10.0
click at [591, 100] on div "Murphy, Selim & Viktoriya Upgraded Chapter Chapter 7 Status Lead District FLMB …" at bounding box center [784, 122] width 1529 height 72
type input "3,125.00"
type input "0.00"
radio input "true"
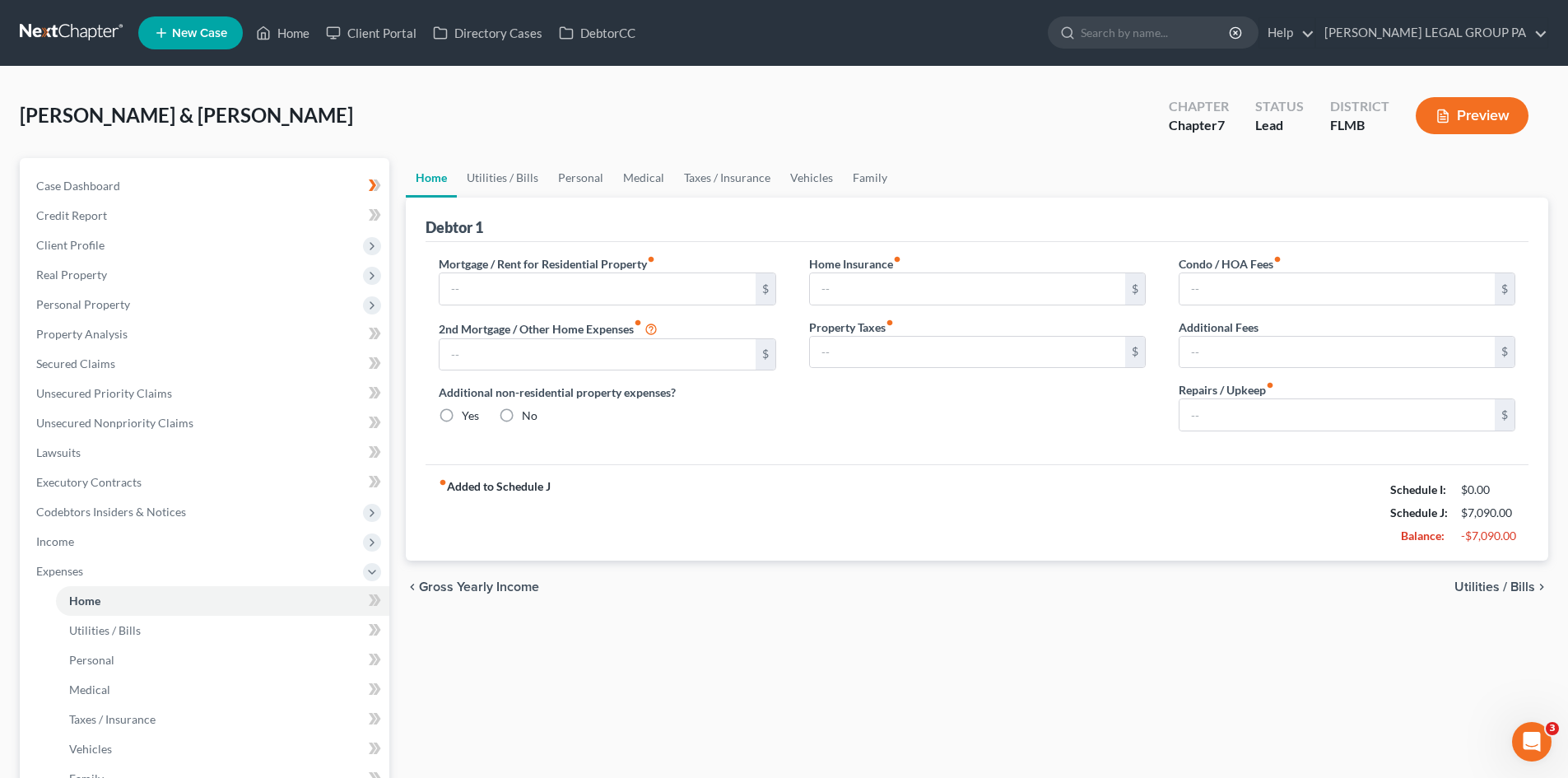
type input "0.00"
type input "15.00"
type input "0.00"
type input "150.00"
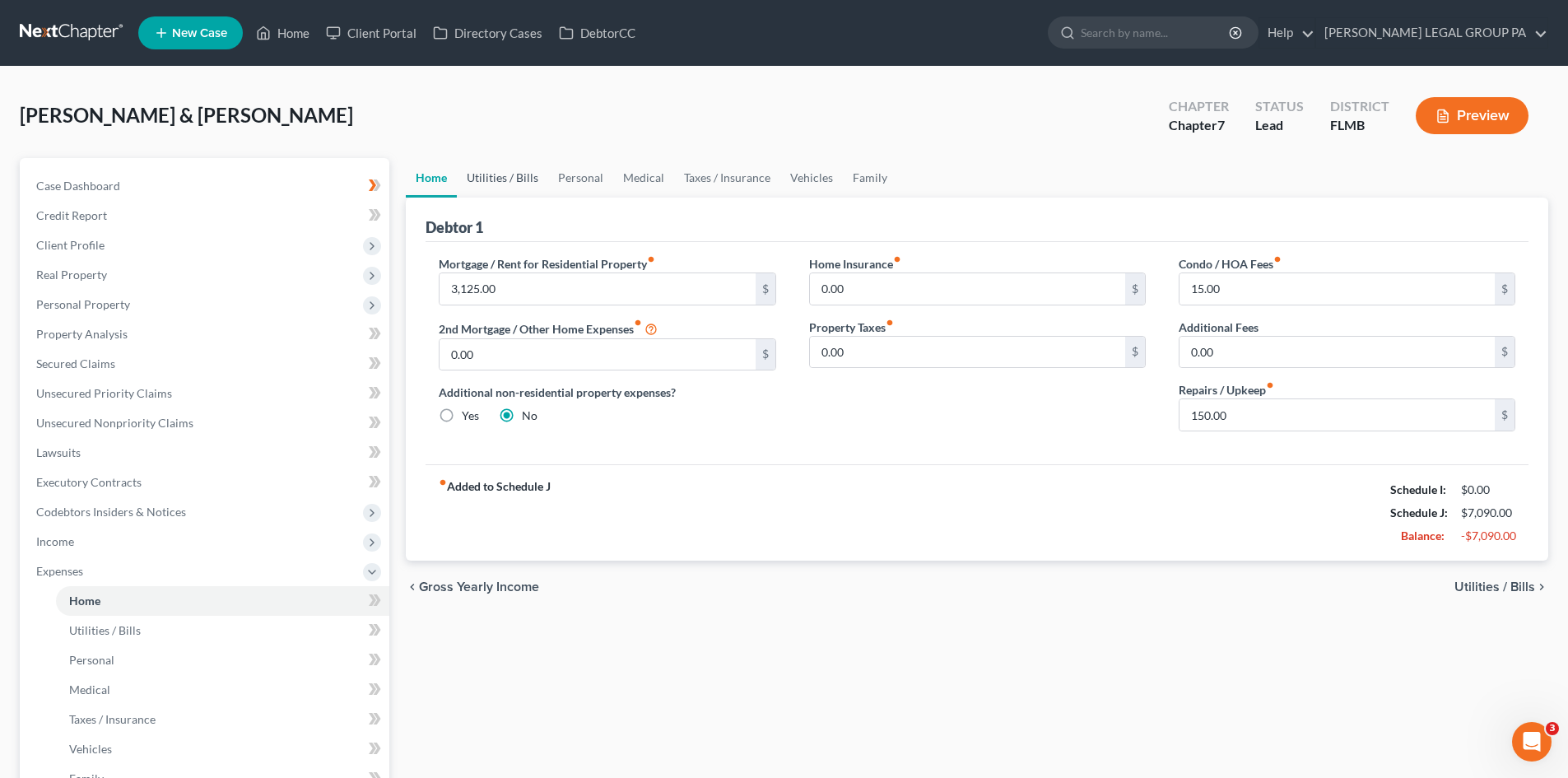
click at [535, 184] on link "Utilities / Bills" at bounding box center [503, 178] width 92 height 40
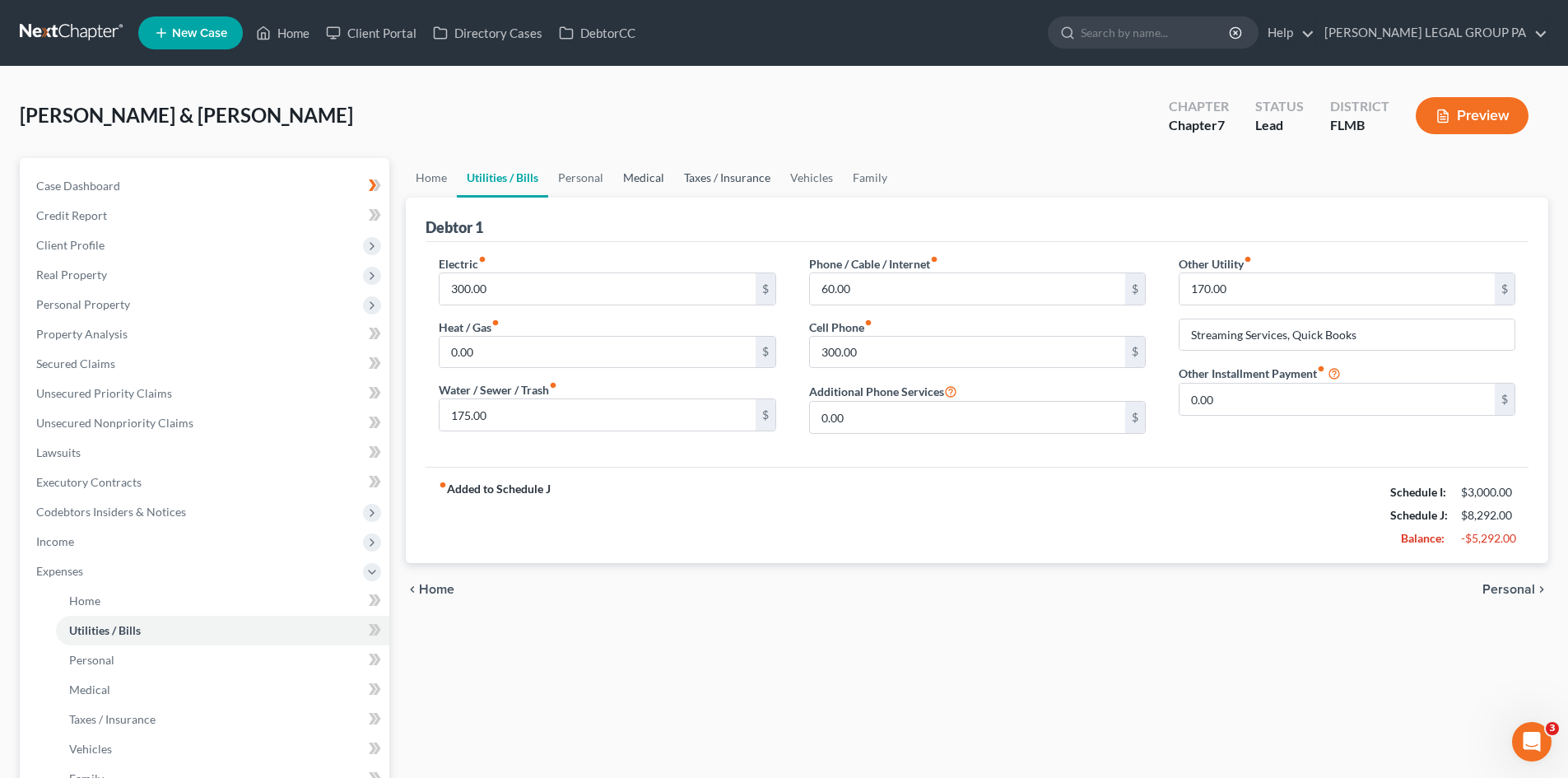
drag, startPoint x: 668, startPoint y: 182, endPoint x: 714, endPoint y: 181, distance: 46.0
click at [668, 181] on link "Medical" at bounding box center [644, 178] width 61 height 40
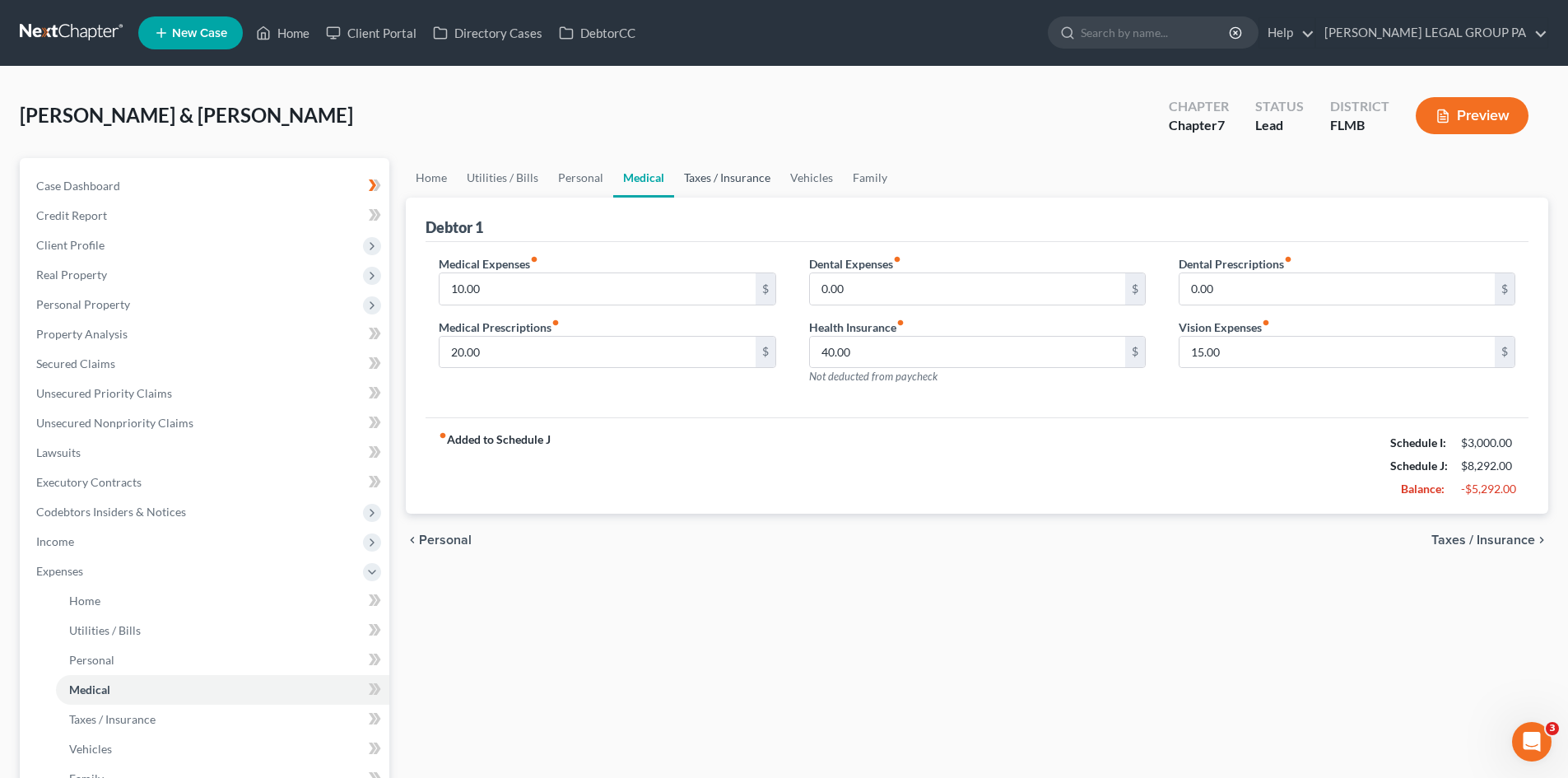
click at [735, 180] on link "Taxes / Insurance" at bounding box center [727, 178] width 106 height 40
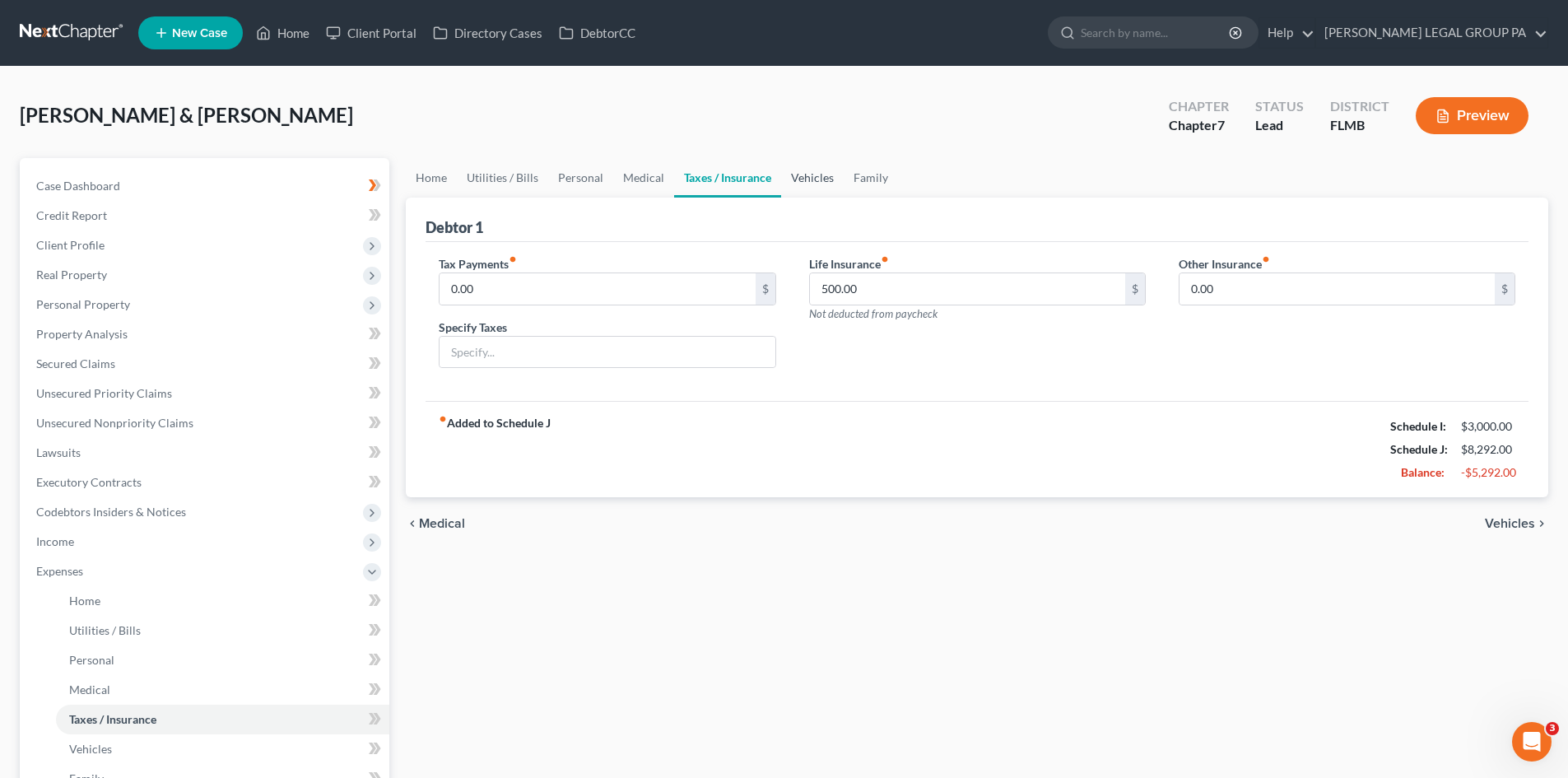
click at [806, 177] on link "Vehicles" at bounding box center [812, 178] width 63 height 40
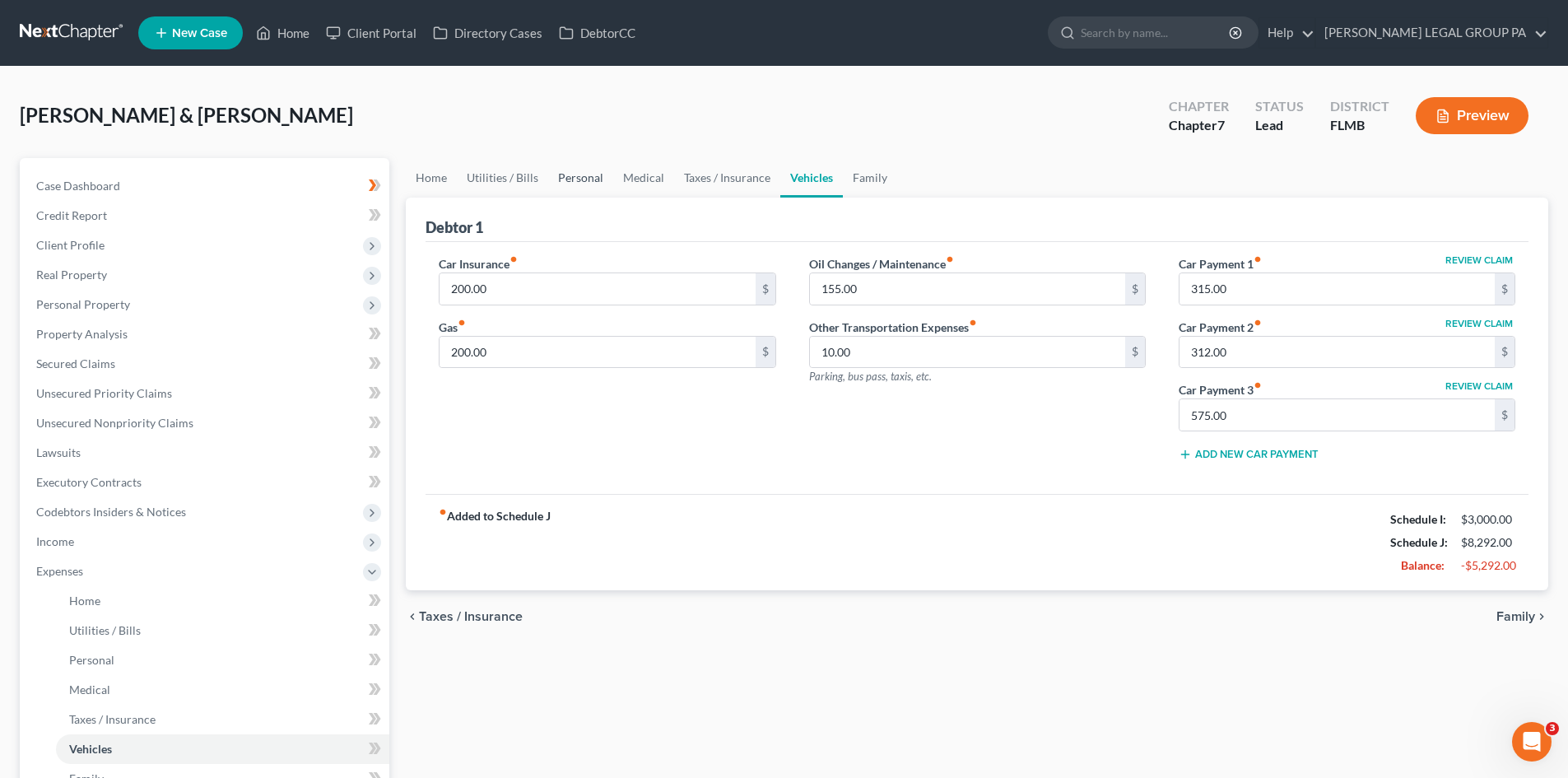
click at [592, 175] on link "Personal" at bounding box center [581, 178] width 65 height 40
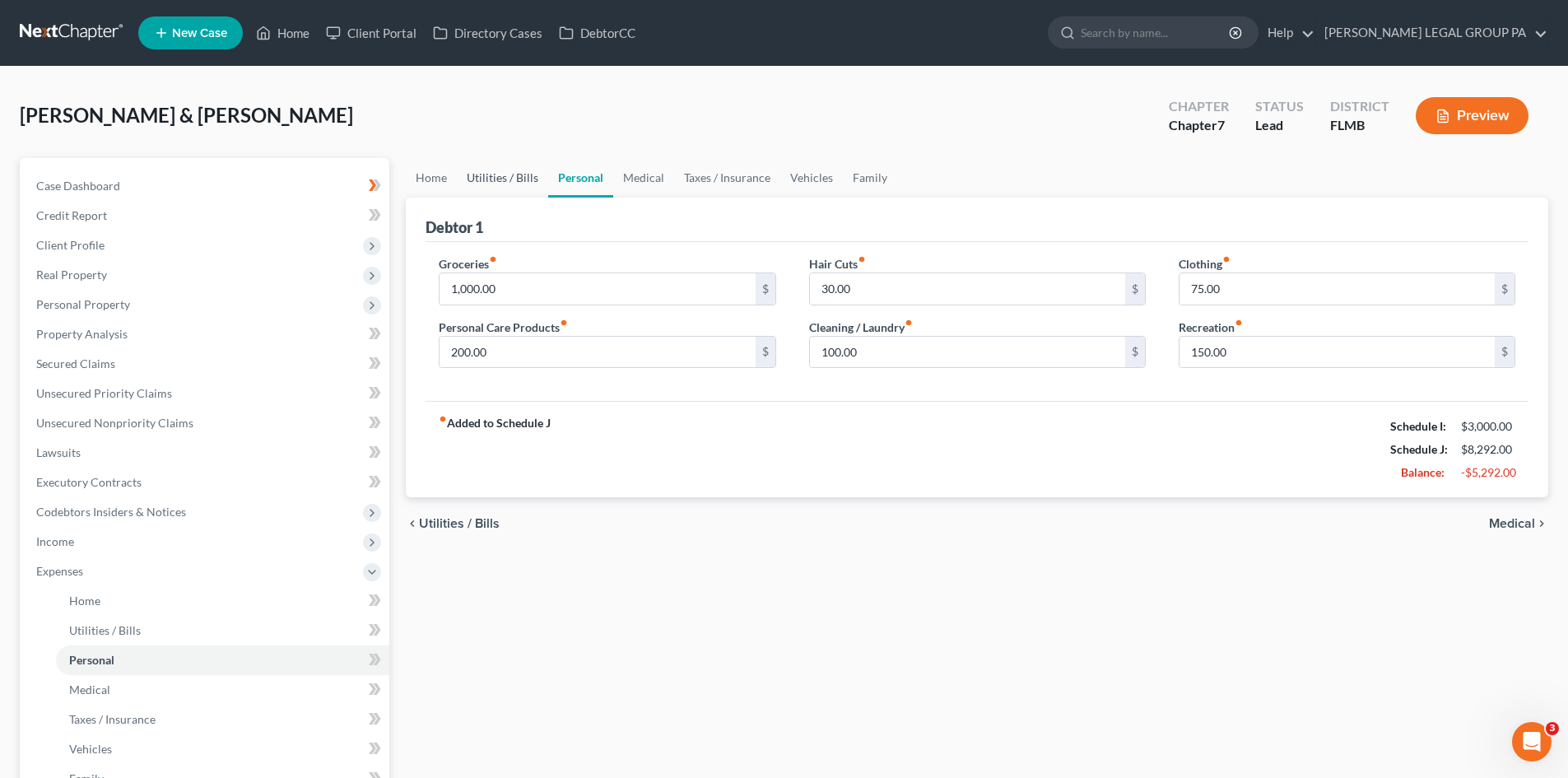
click at [526, 177] on link "Utilities / Bills" at bounding box center [503, 178] width 92 height 40
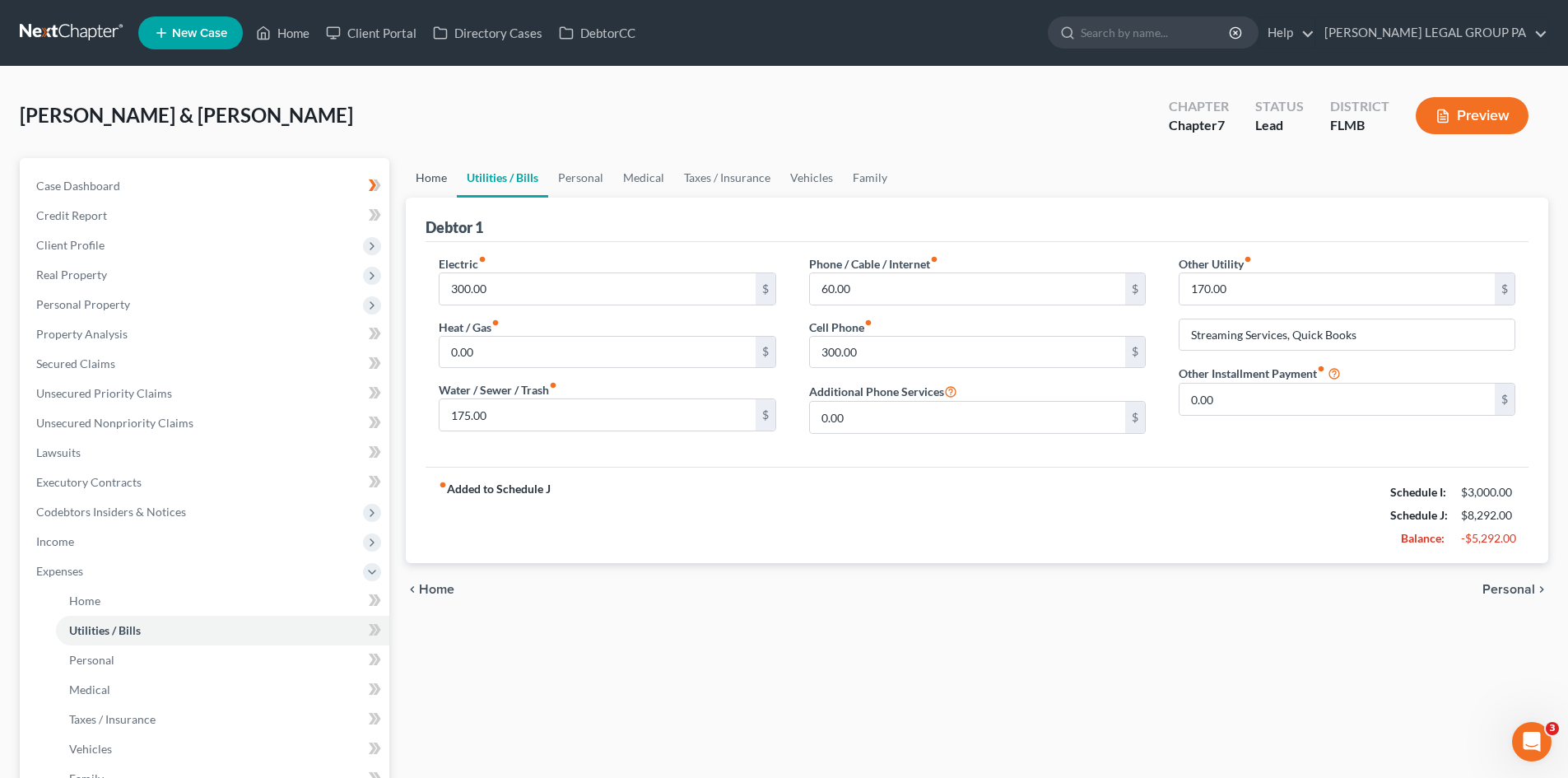
click at [429, 171] on link "Home" at bounding box center [432, 178] width 51 height 40
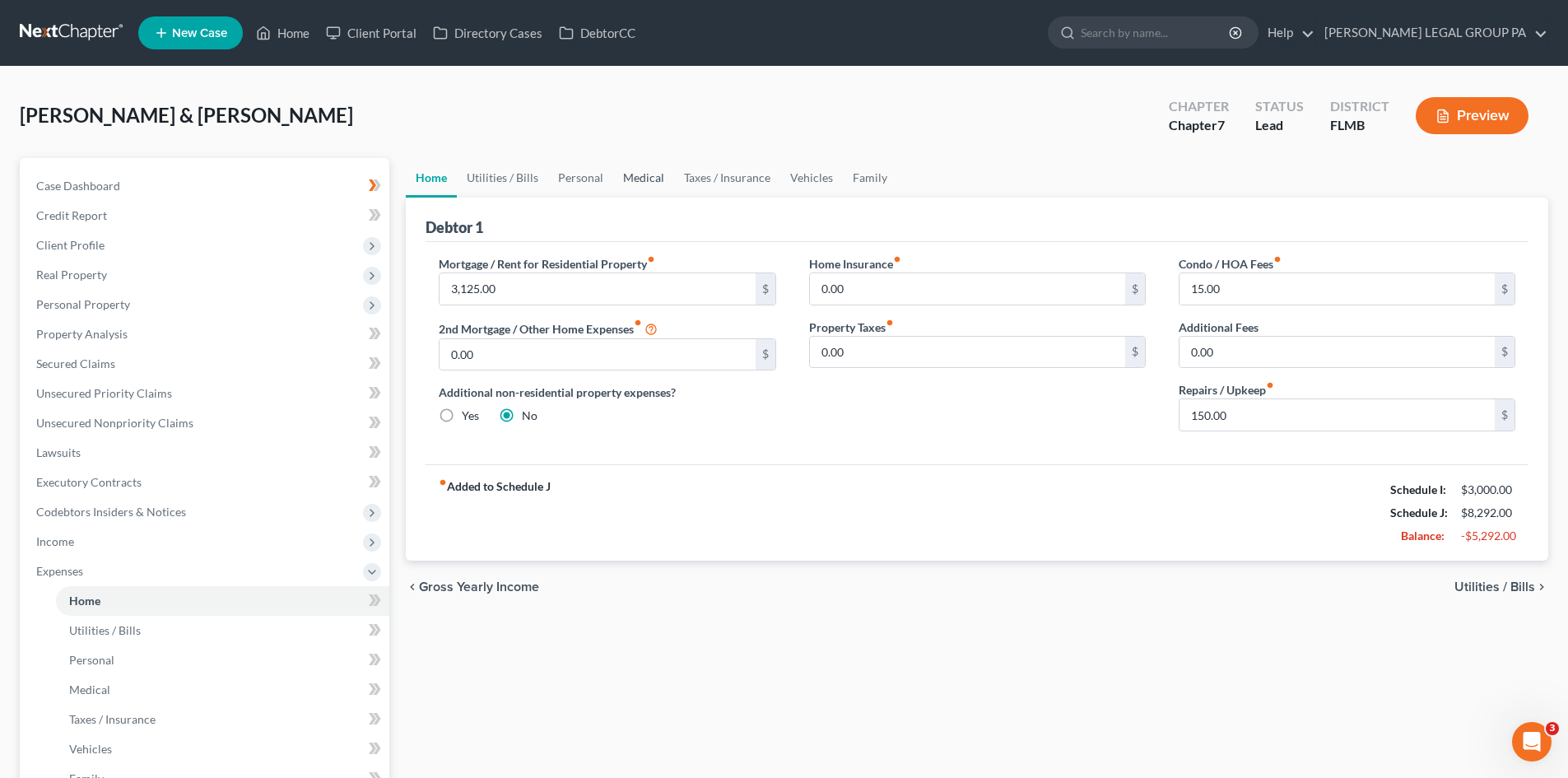
click at [629, 170] on link "Medical" at bounding box center [644, 178] width 61 height 40
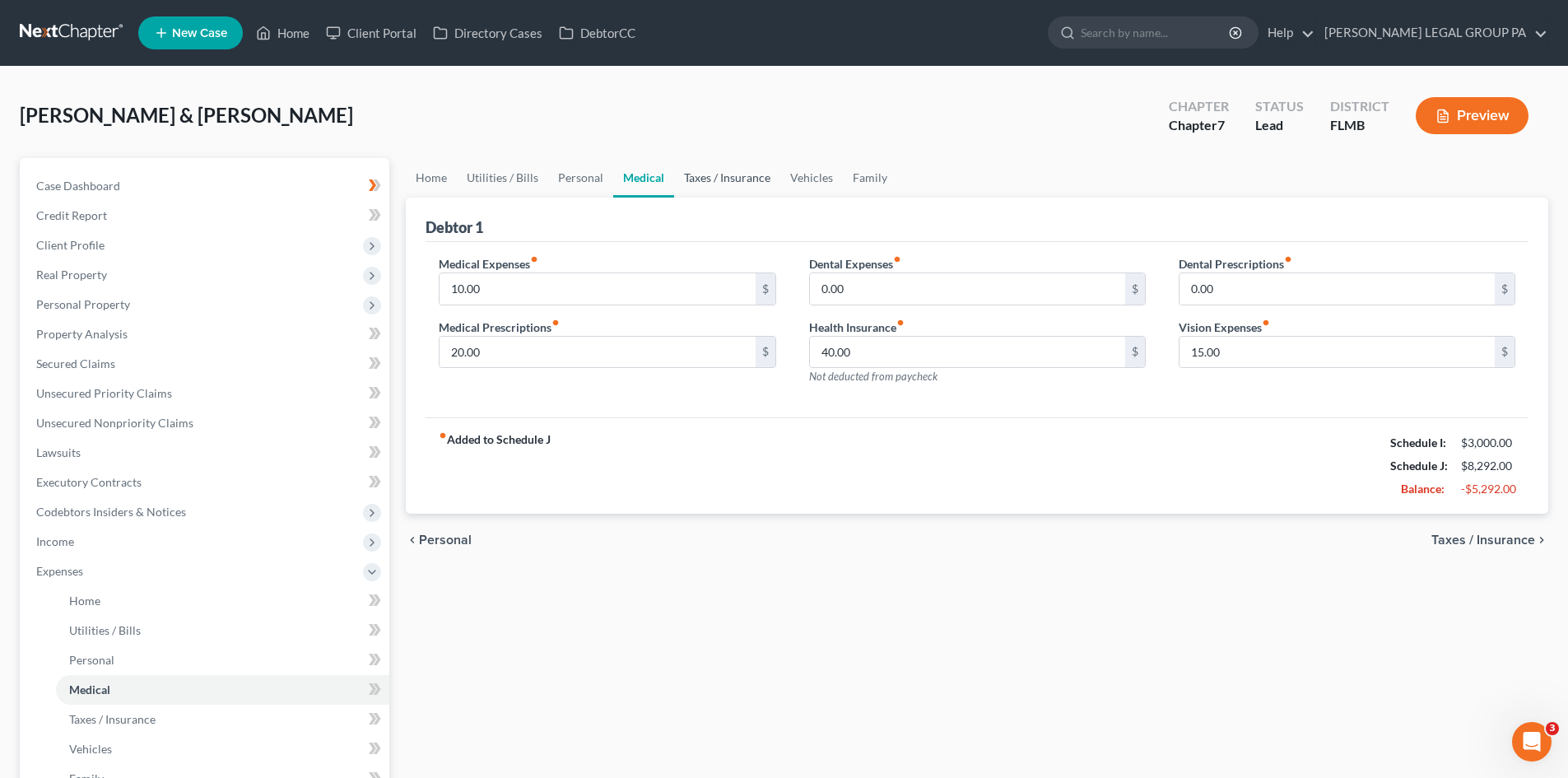
click at [750, 185] on link "Taxes / Insurance" at bounding box center [727, 178] width 106 height 40
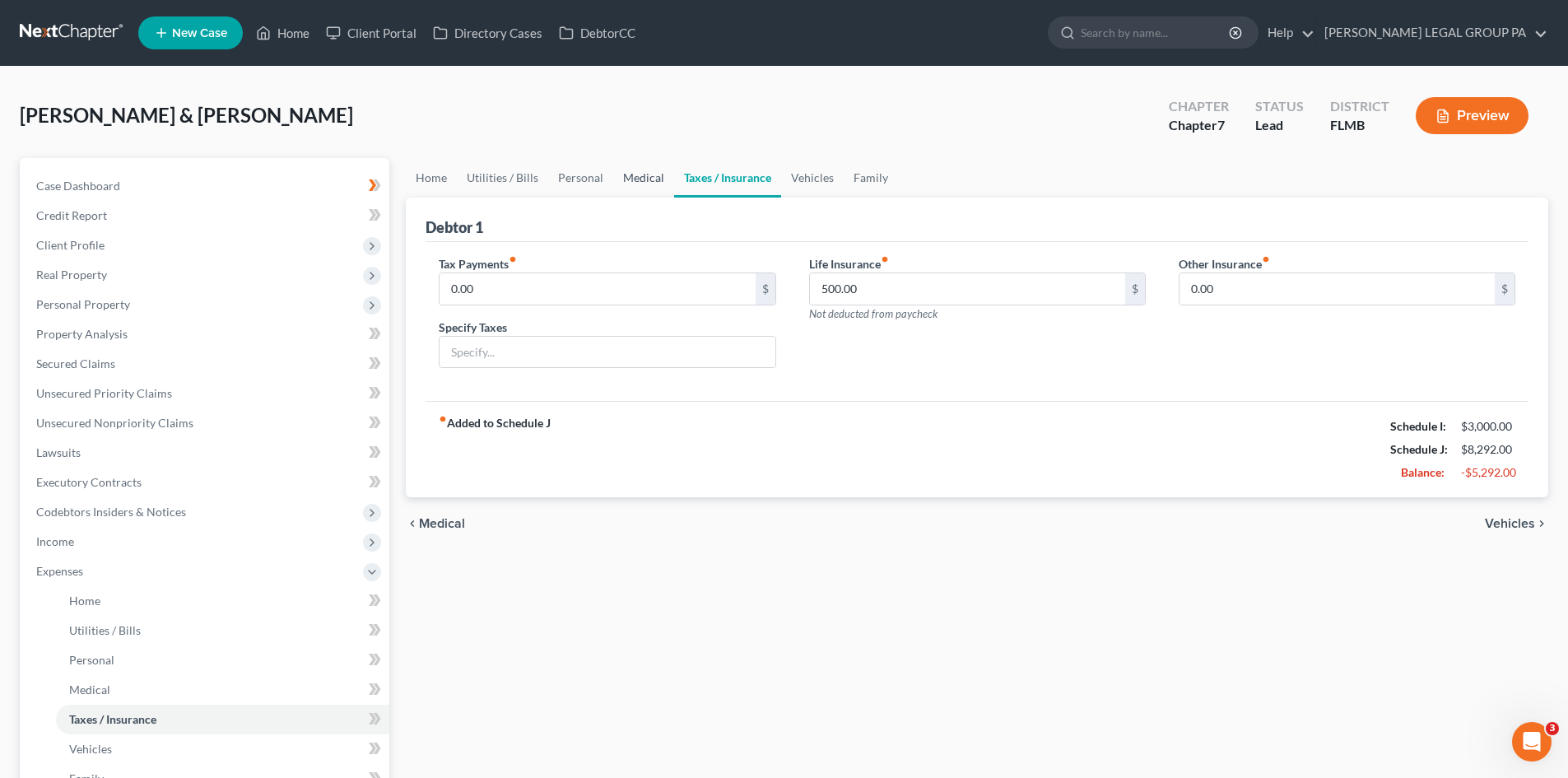
click at [652, 184] on link "Medical" at bounding box center [644, 178] width 61 height 40
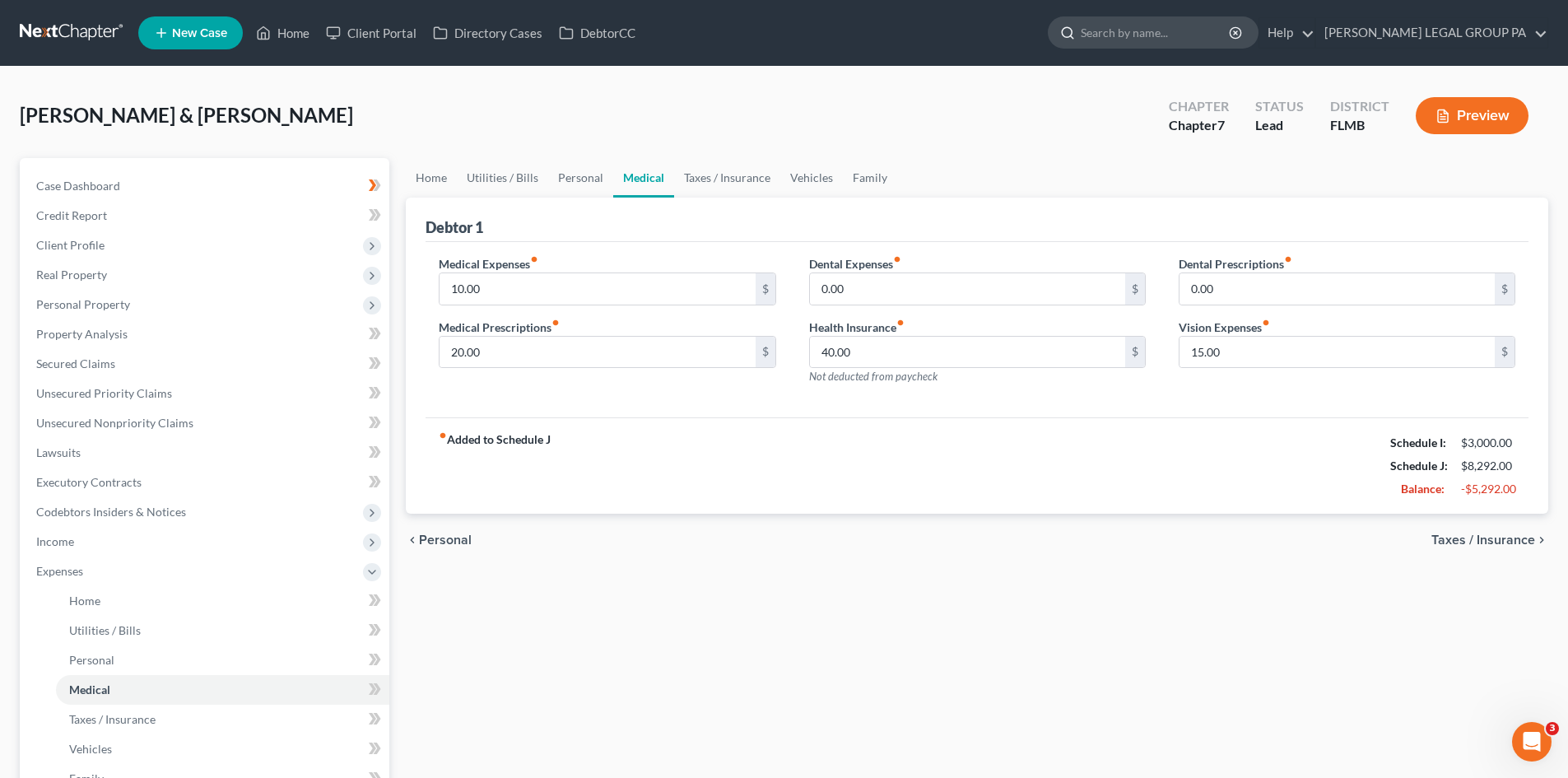
click at [1178, 31] on input "search" at bounding box center [1156, 33] width 151 height 31
type input "sysol"
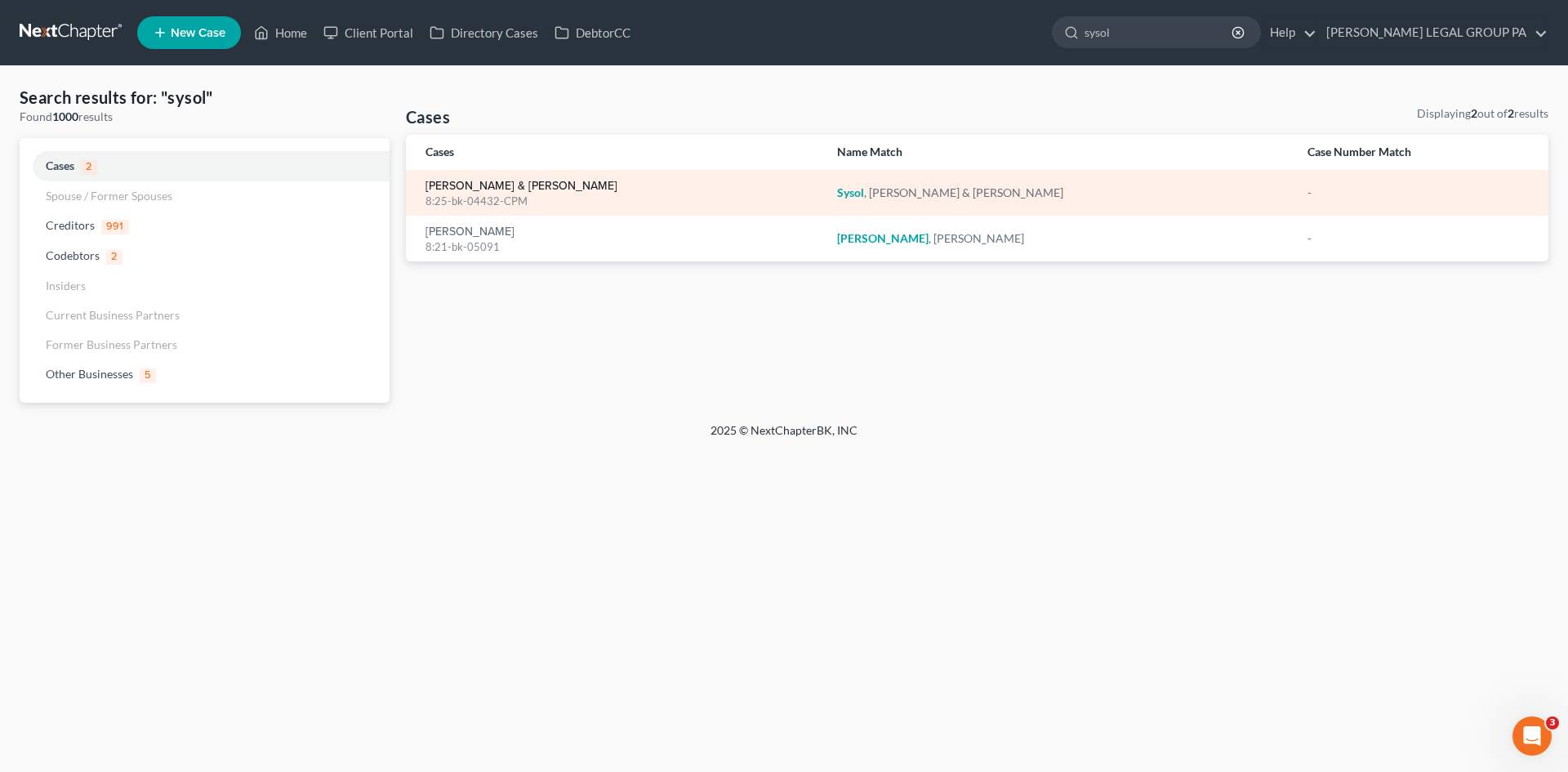
click at [458, 188] on link "Sysol, Joseph & Rhonda" at bounding box center [521, 186] width 192 height 11
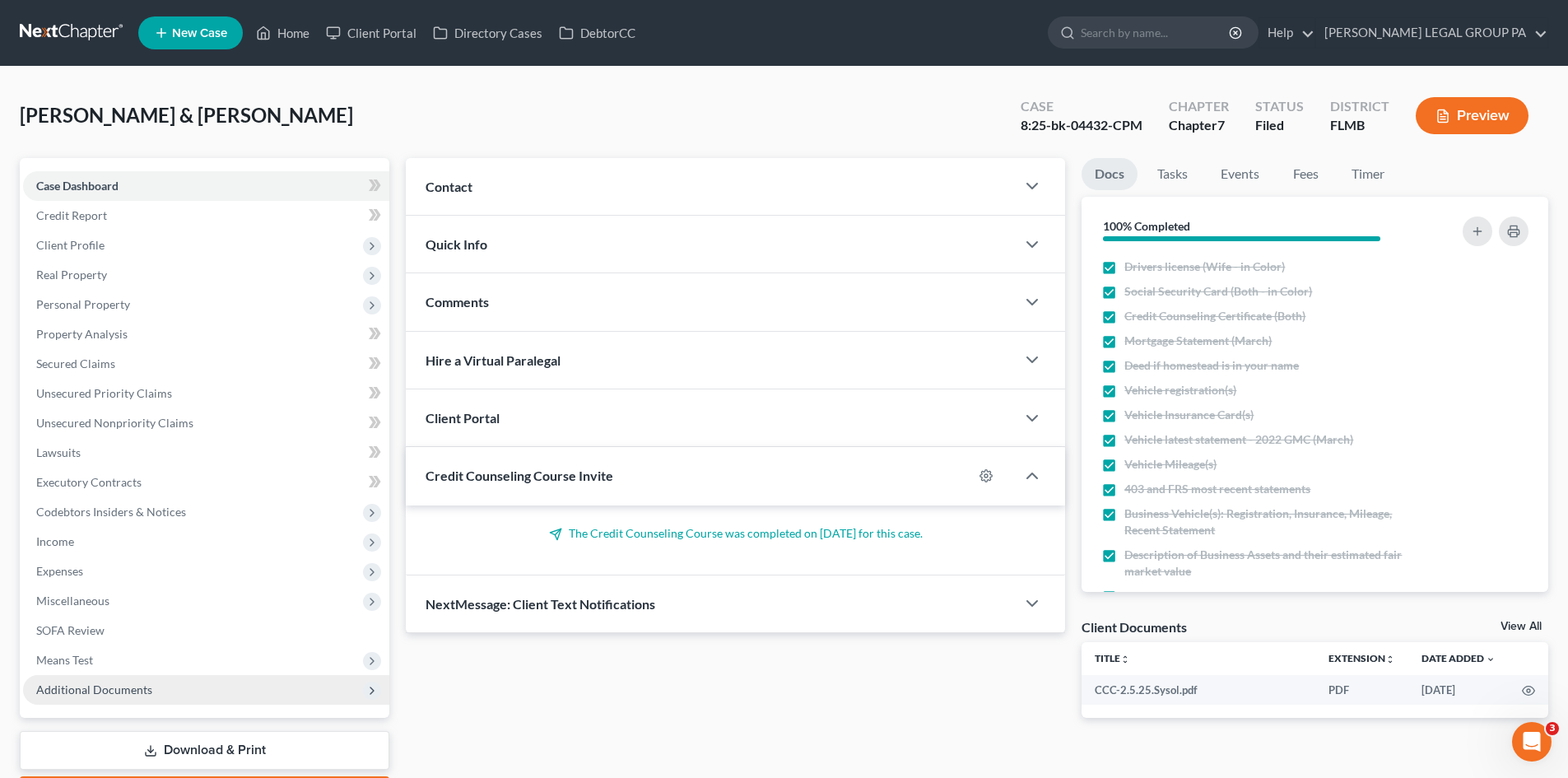
scroll to position [97, 0]
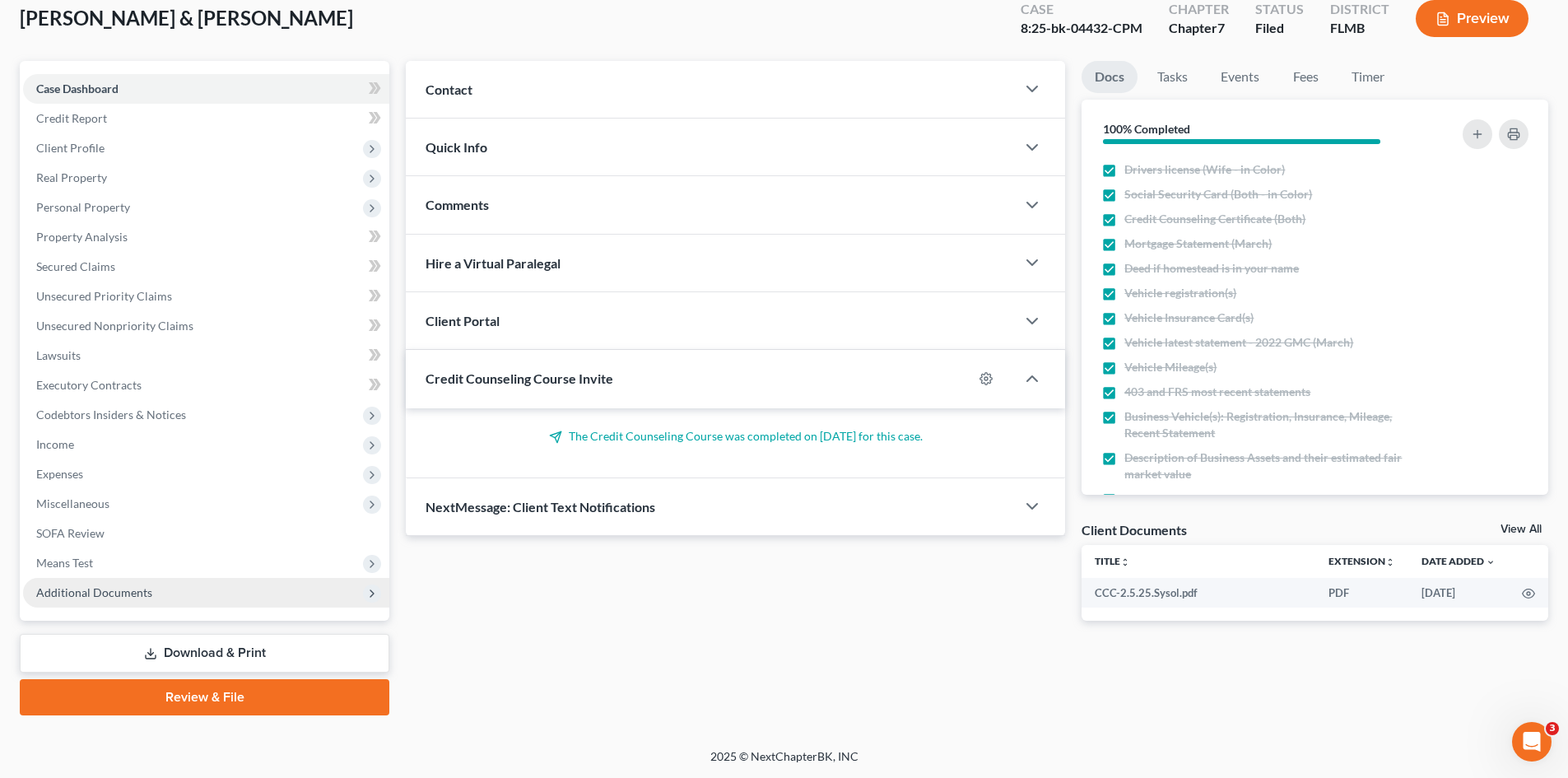
click at [150, 596] on span "Additional Documents" at bounding box center [206, 593] width 366 height 30
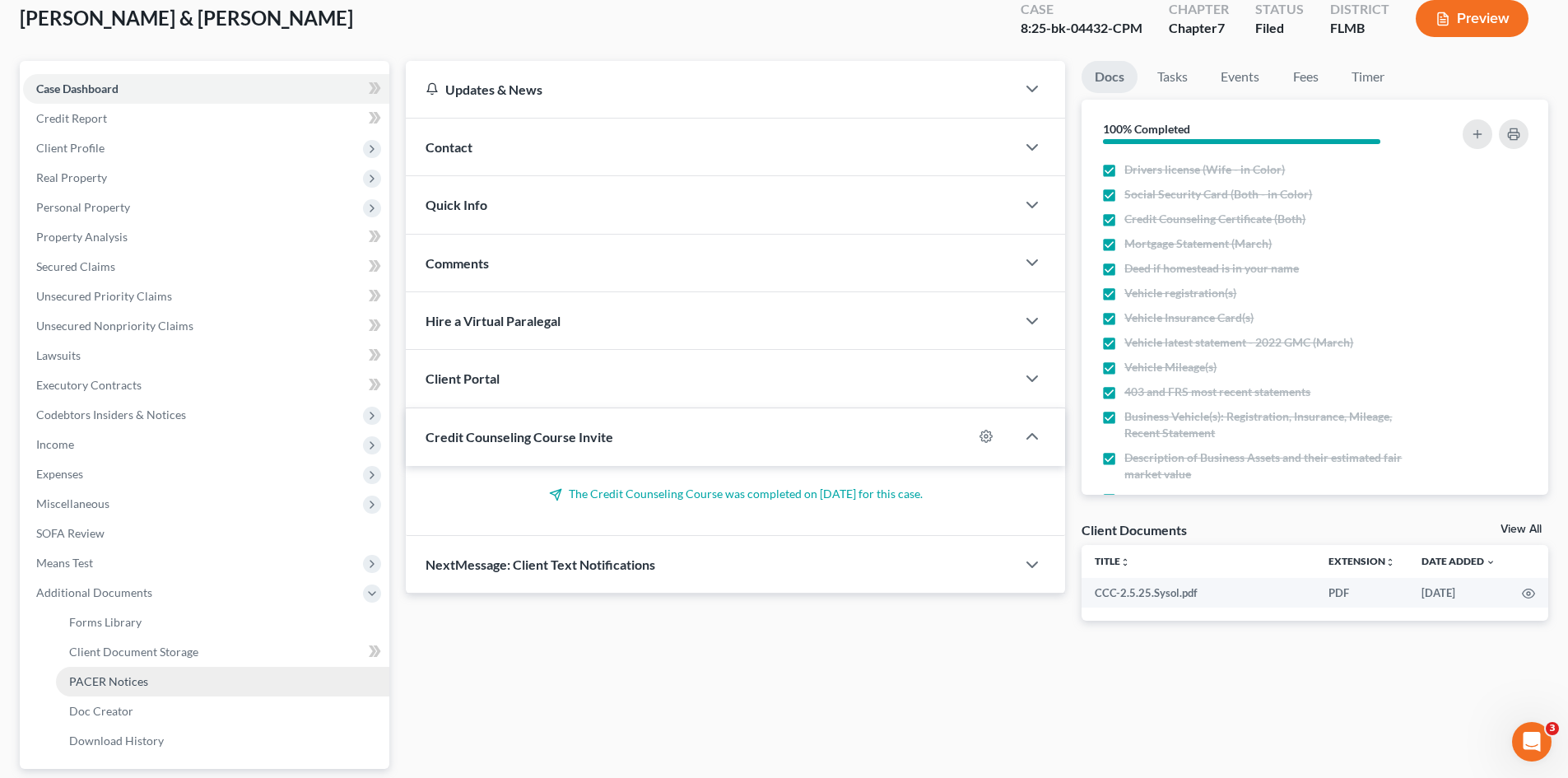
click at [137, 690] on link "PACER Notices" at bounding box center [222, 682] width 334 height 30
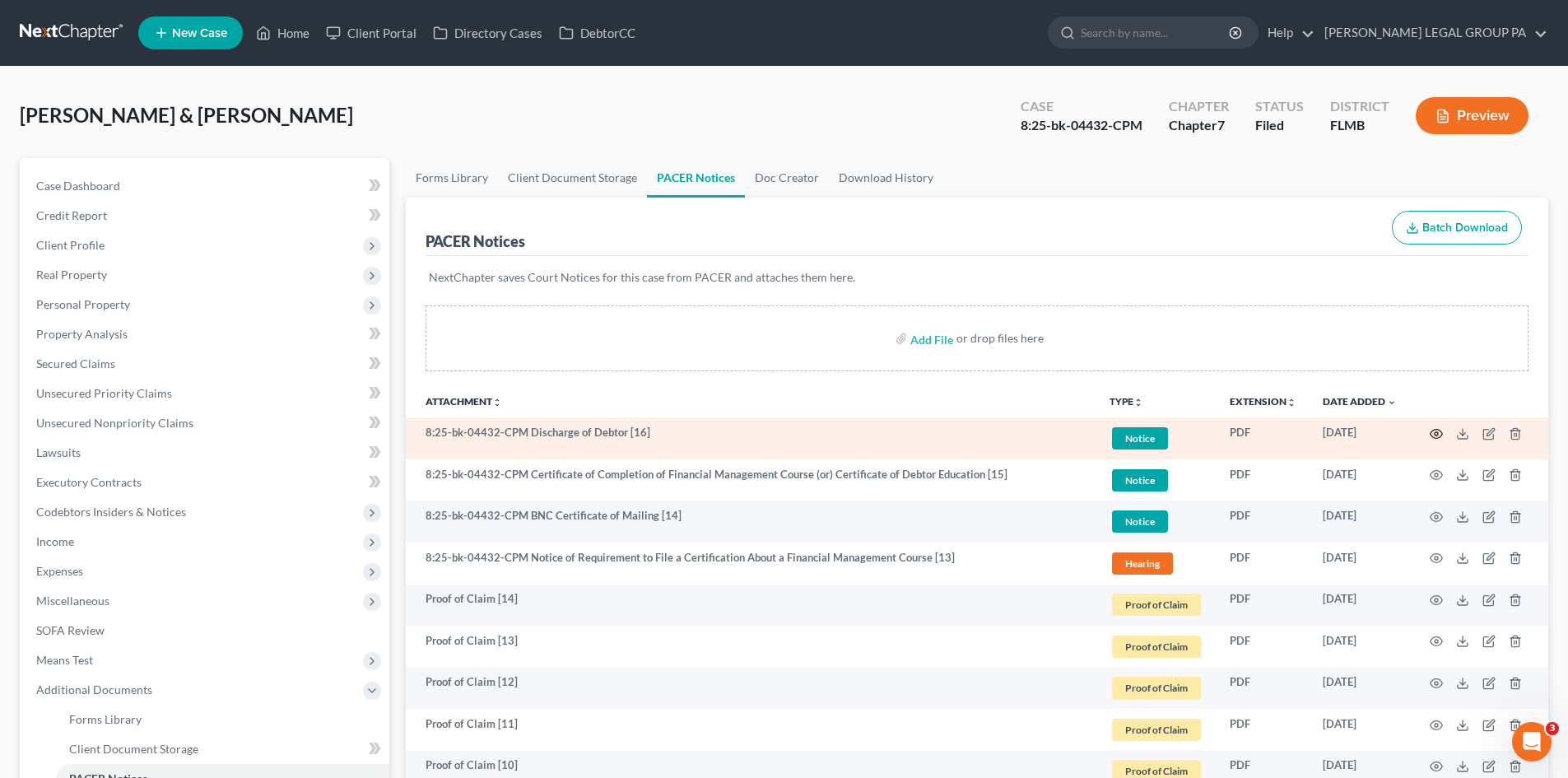
click at [1435, 431] on icon "button" at bounding box center [1436, 434] width 13 height 13
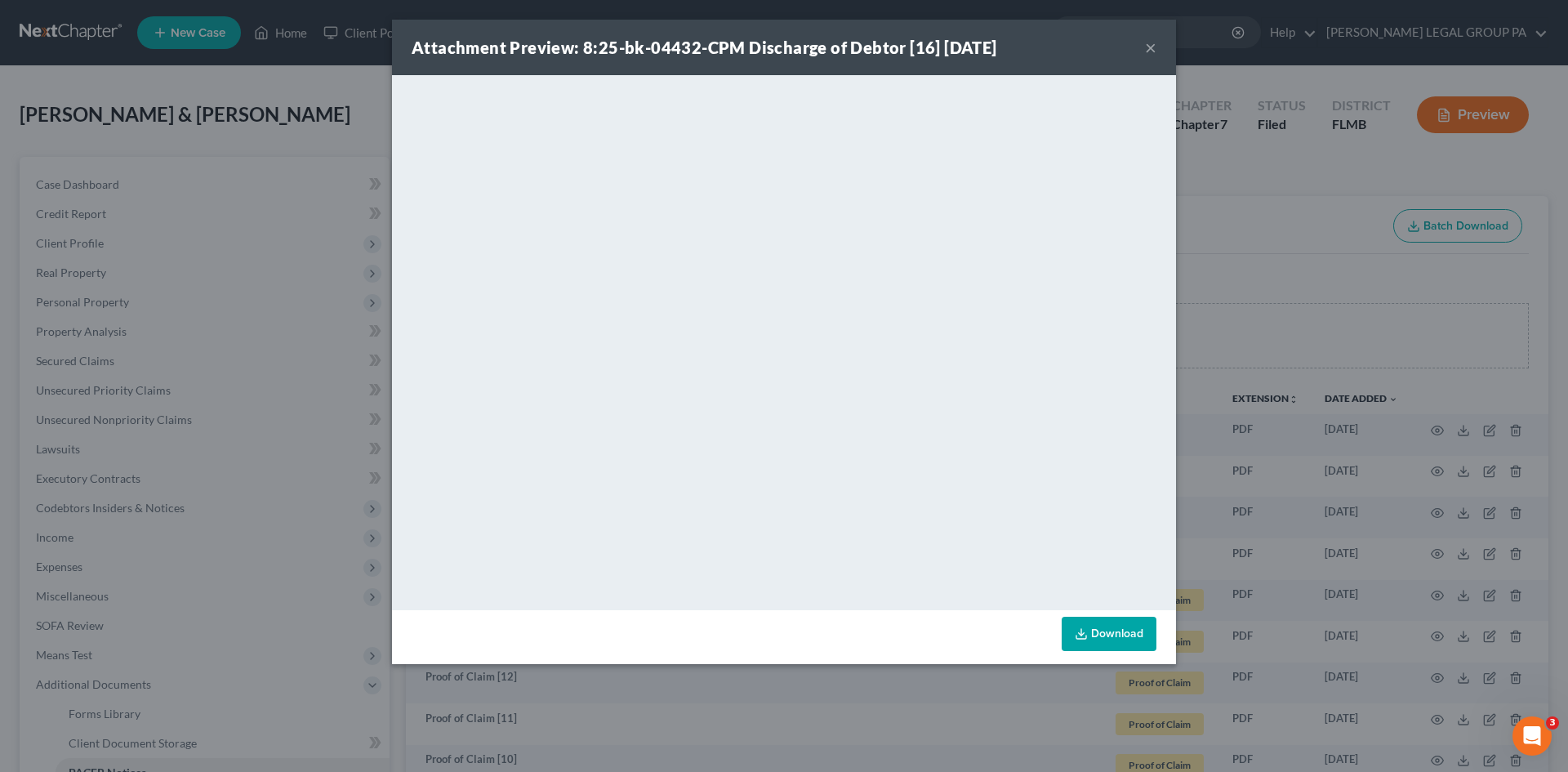
click at [1155, 46] on button "×" at bounding box center [1150, 47] width 11 height 19
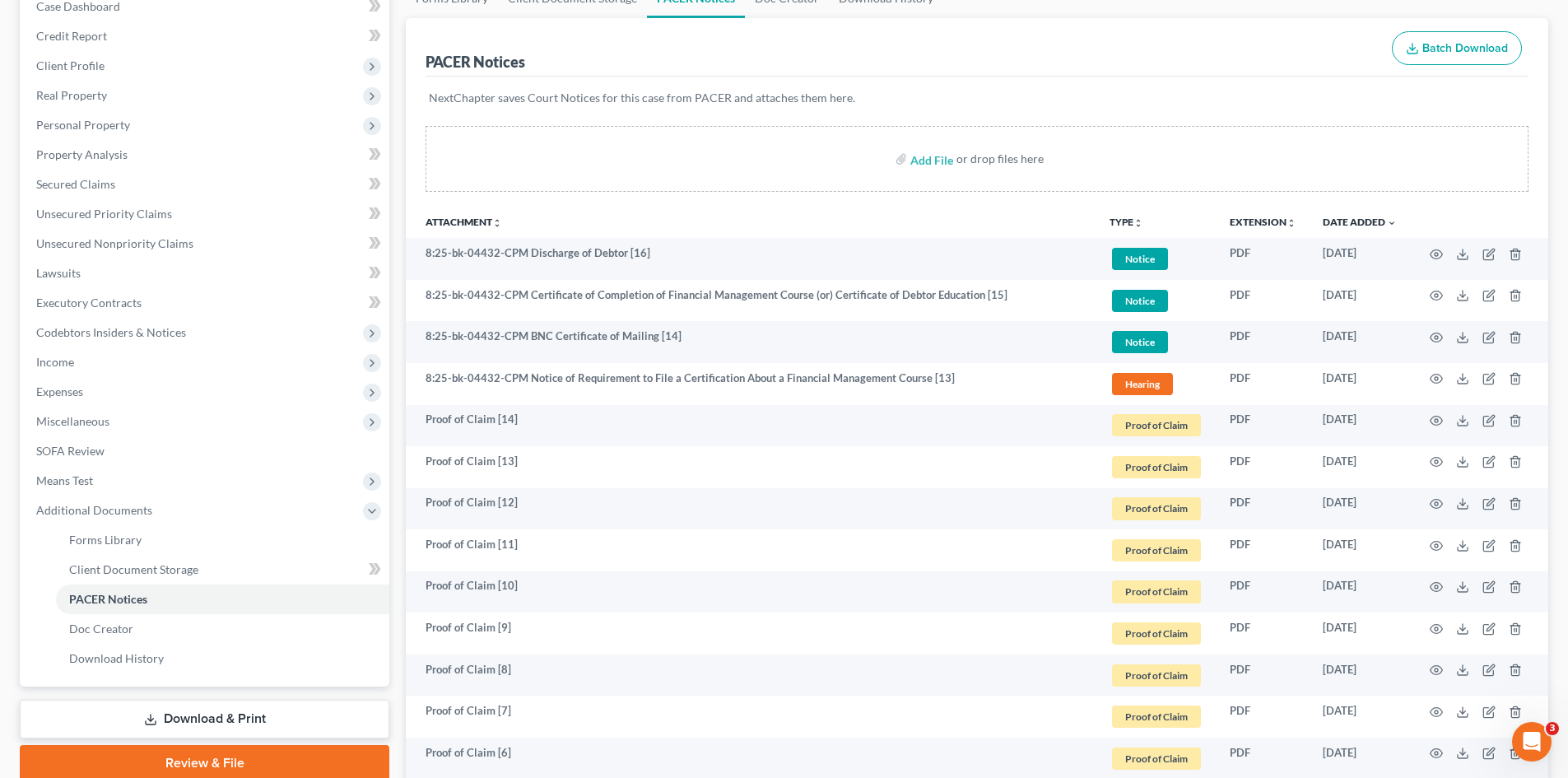
scroll to position [118, 0]
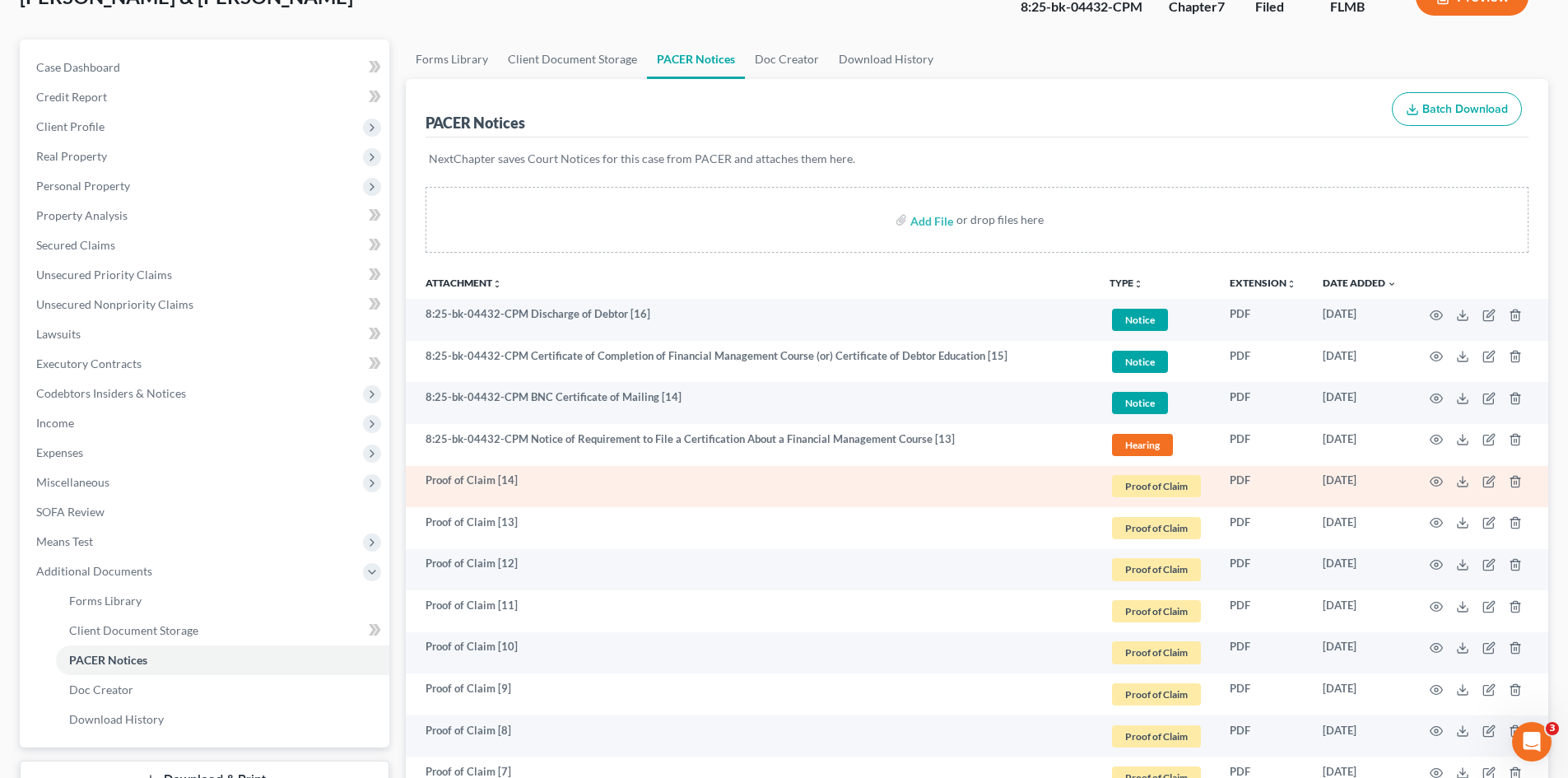
click at [1429, 483] on td at bounding box center [1479, 487] width 139 height 42
click at [1434, 483] on icon "button" at bounding box center [1436, 481] width 13 height 13
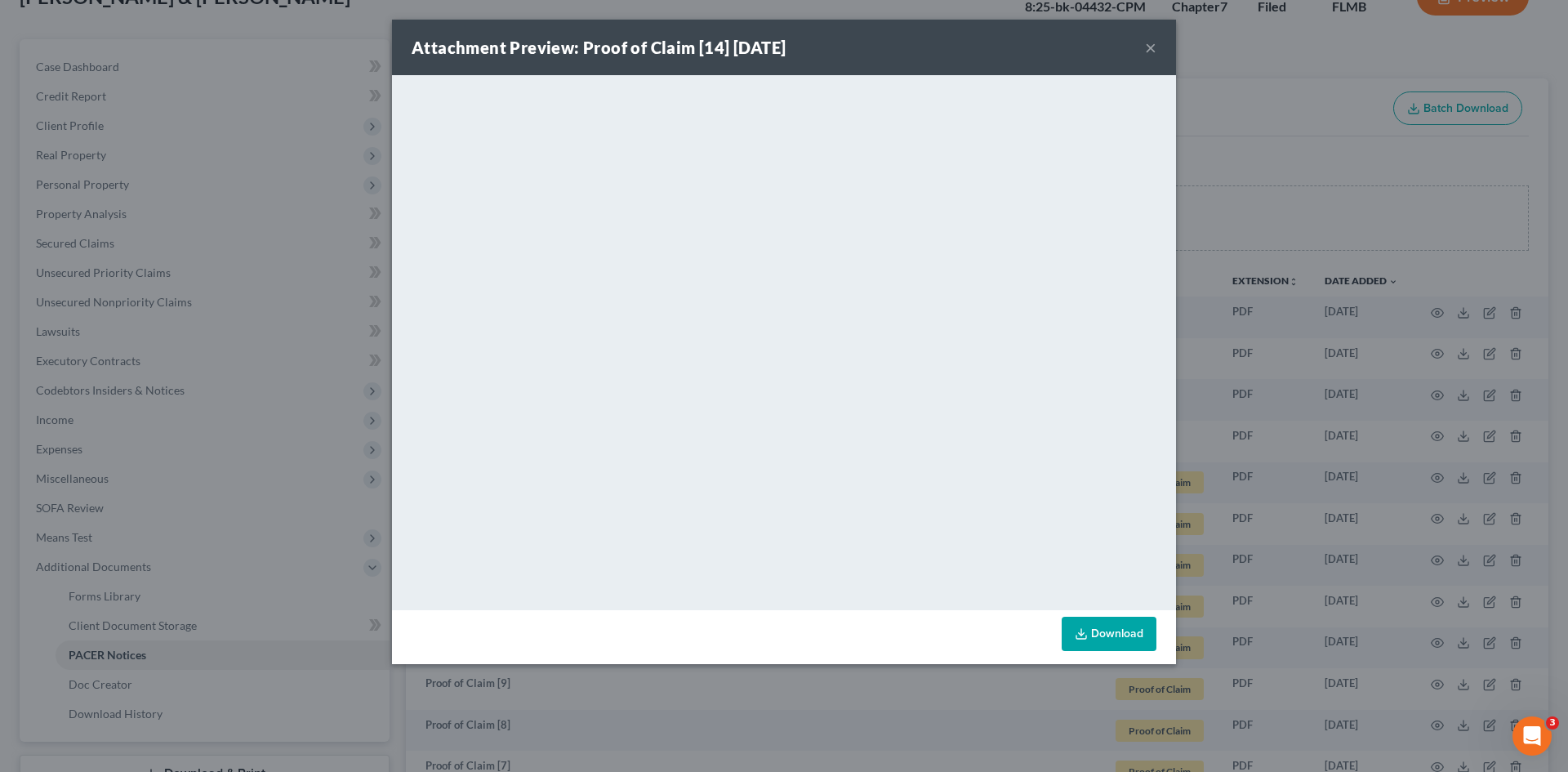
click at [1147, 41] on button "×" at bounding box center [1150, 47] width 11 height 19
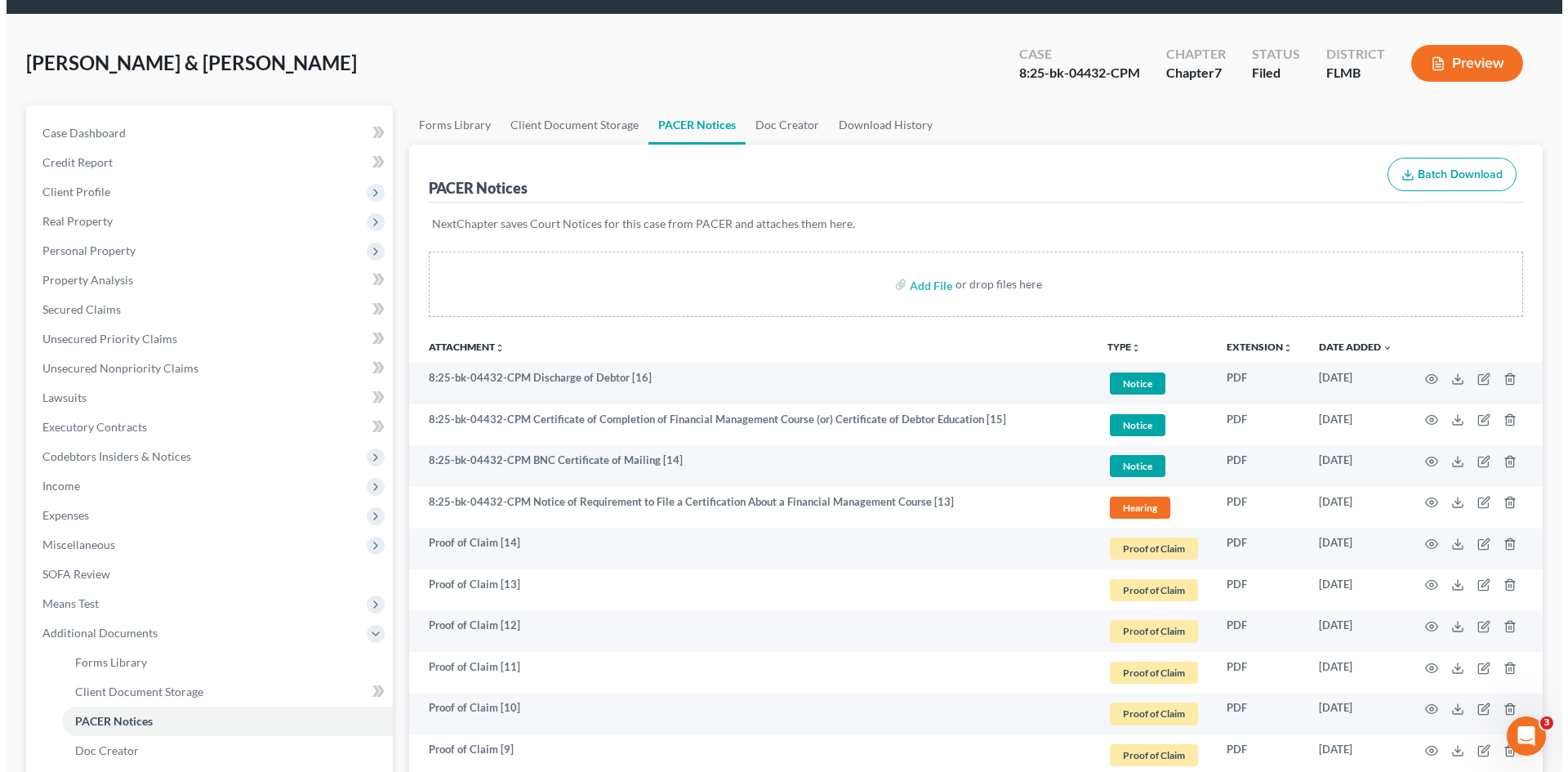
scroll to position [0, 0]
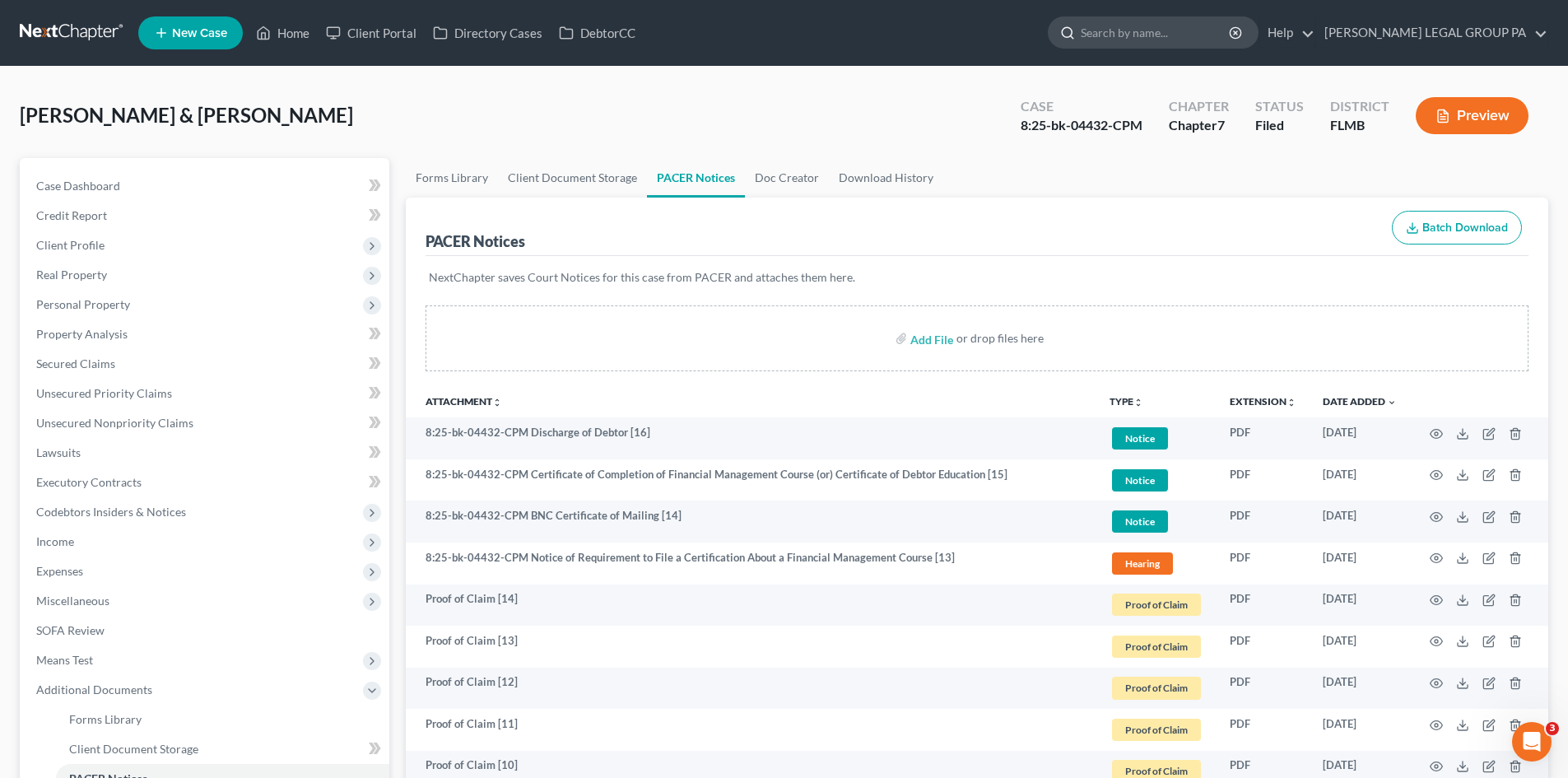
click at [1184, 23] on input "search" at bounding box center [1156, 33] width 151 height 31
type input "[PERSON_NAME]"
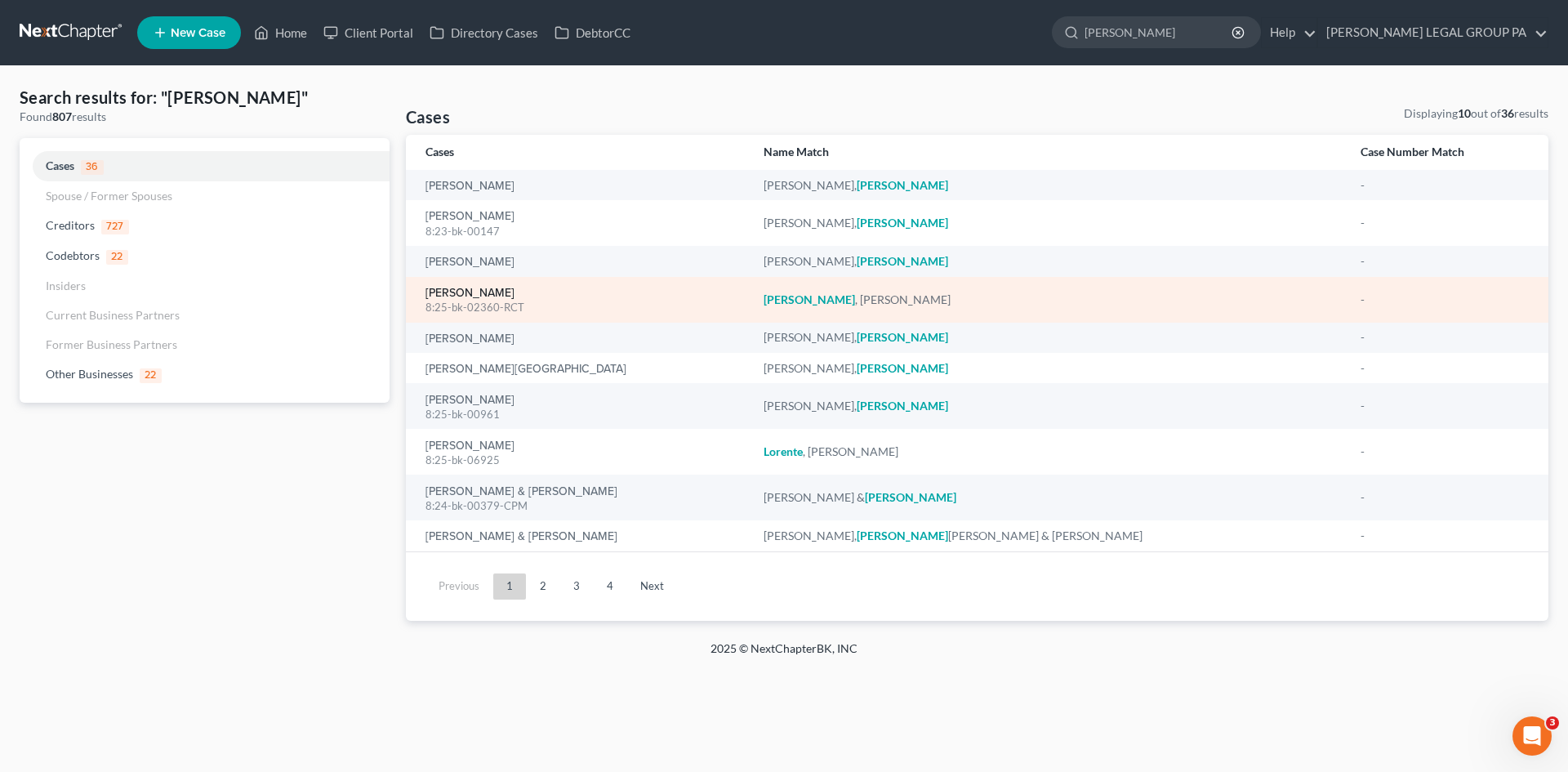
click at [471, 299] on link "[PERSON_NAME]" at bounding box center [470, 293] width 89 height 11
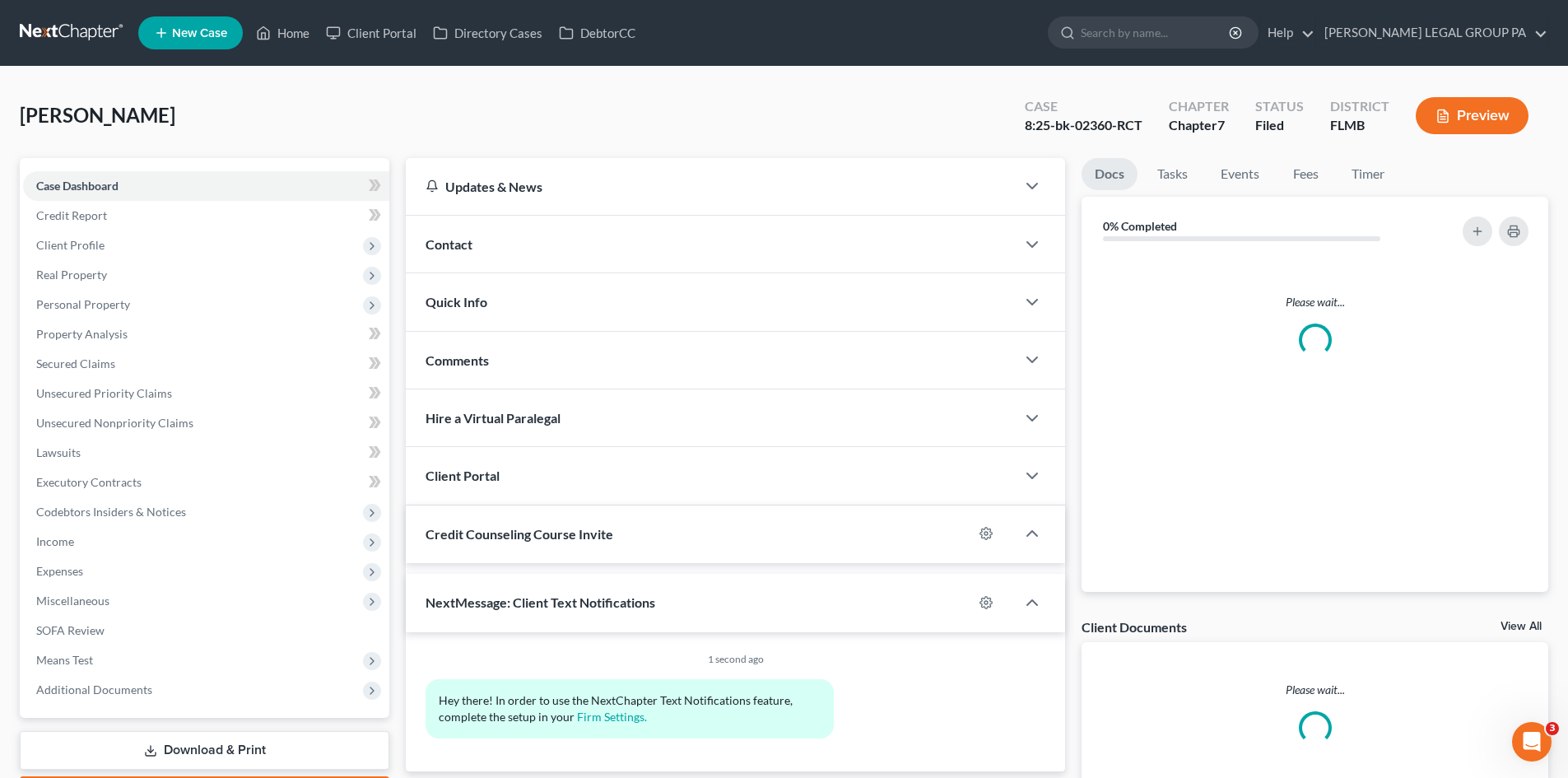
click at [470, 294] on span "Quick Info" at bounding box center [456, 302] width 62 height 16
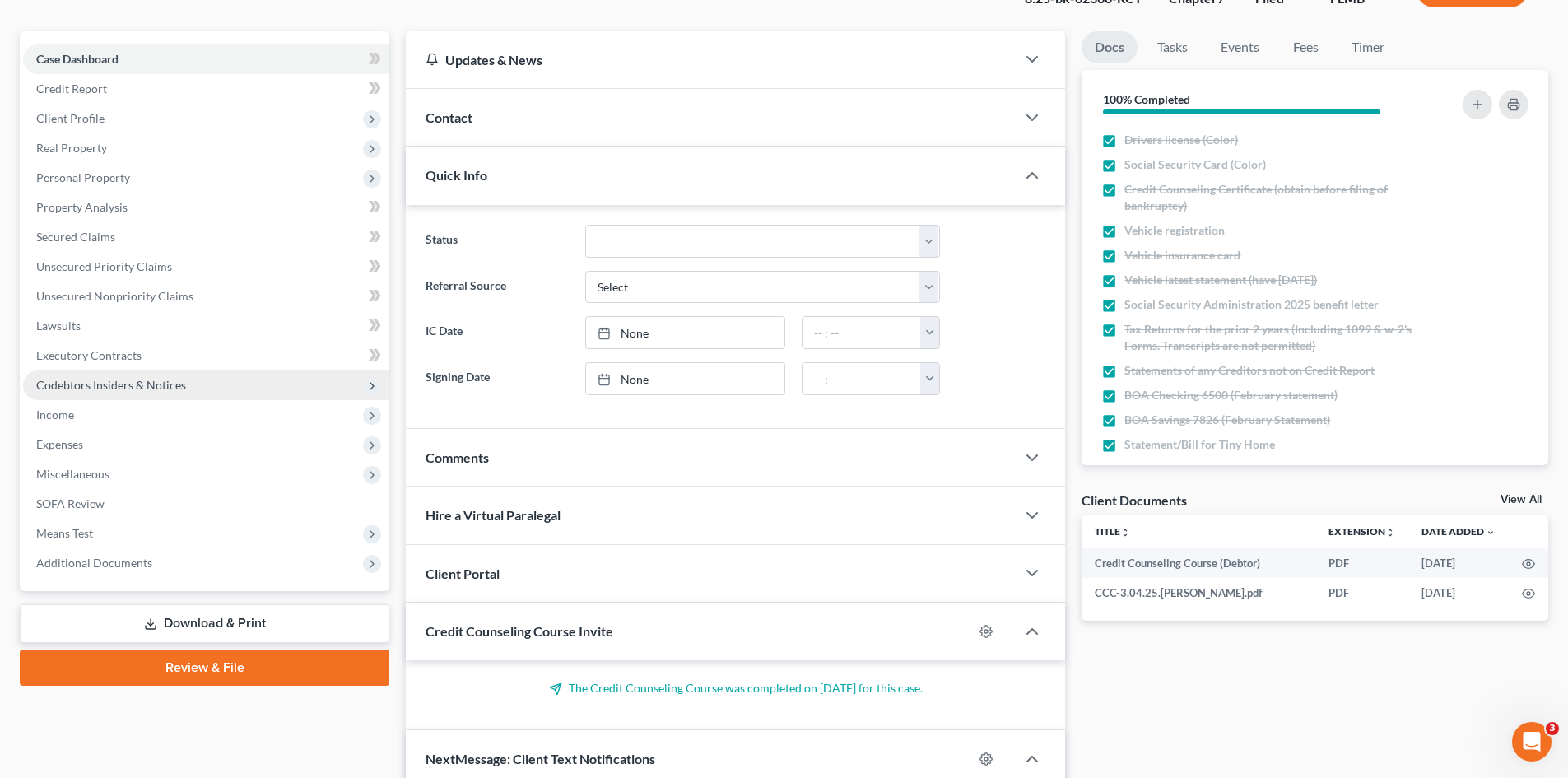
scroll to position [165, 0]
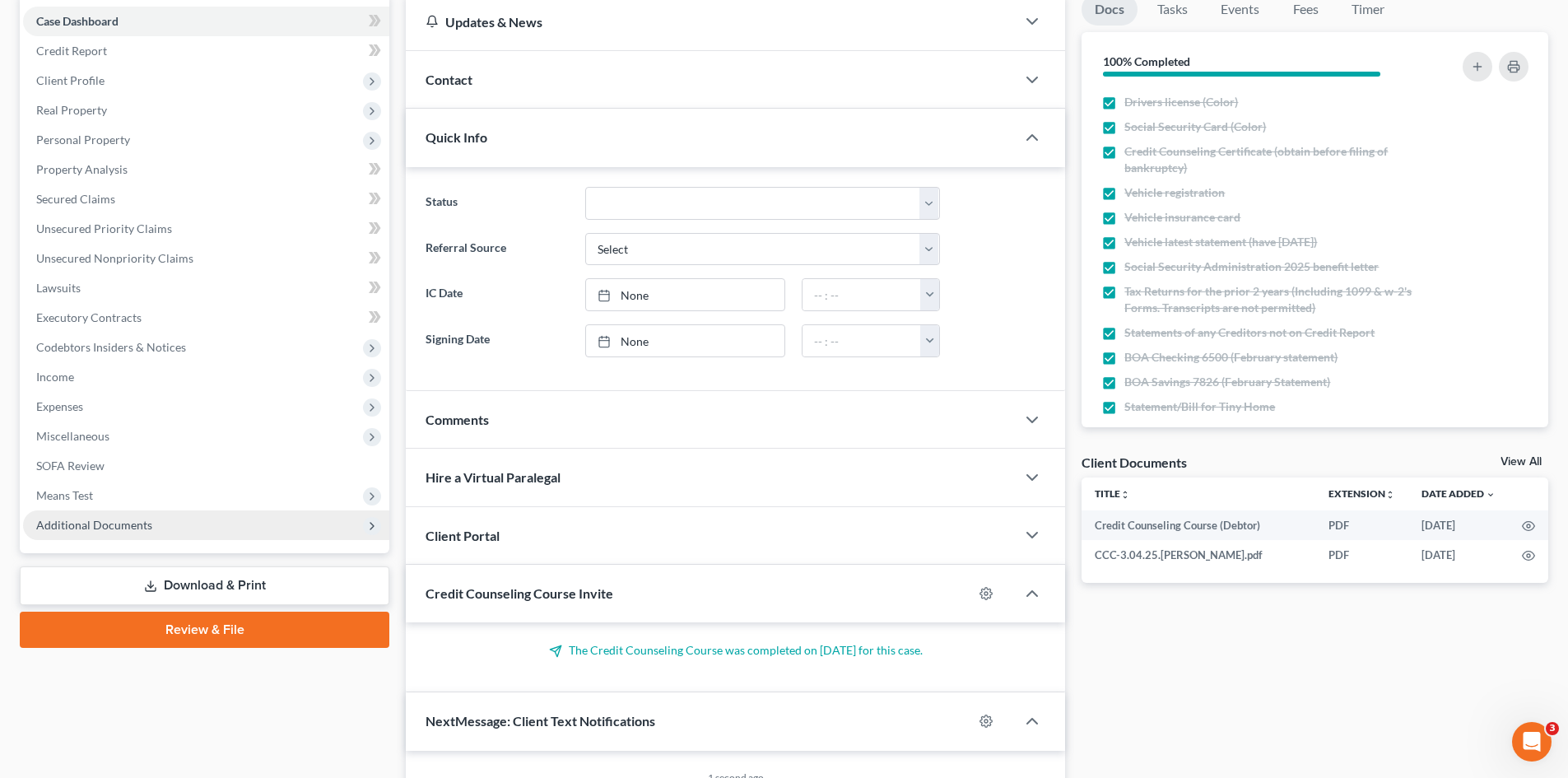
click at [137, 521] on span "Additional Documents" at bounding box center [94, 525] width 116 height 14
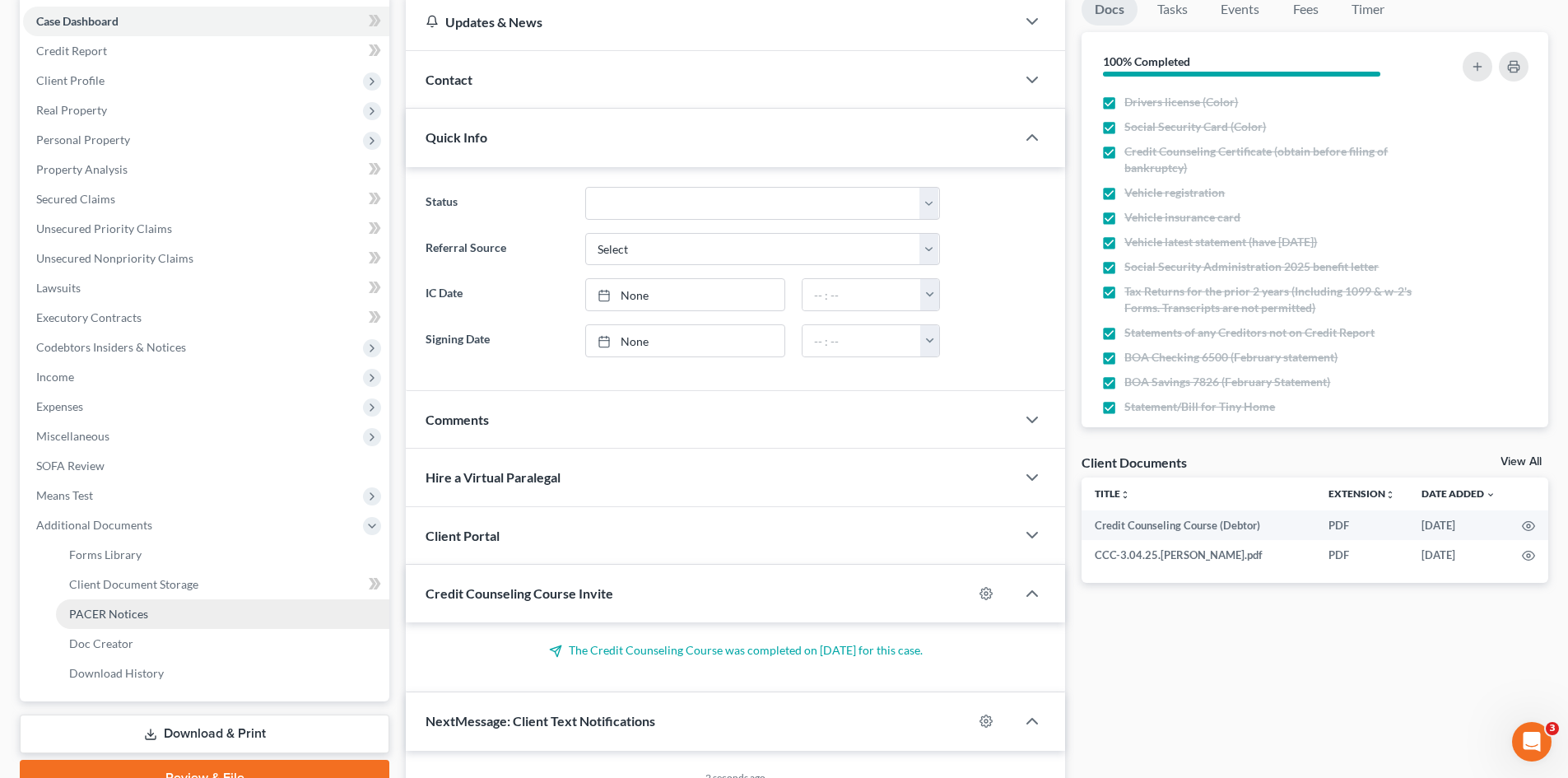
click at [134, 616] on span "PACER Notices" at bounding box center [109, 614] width 79 height 14
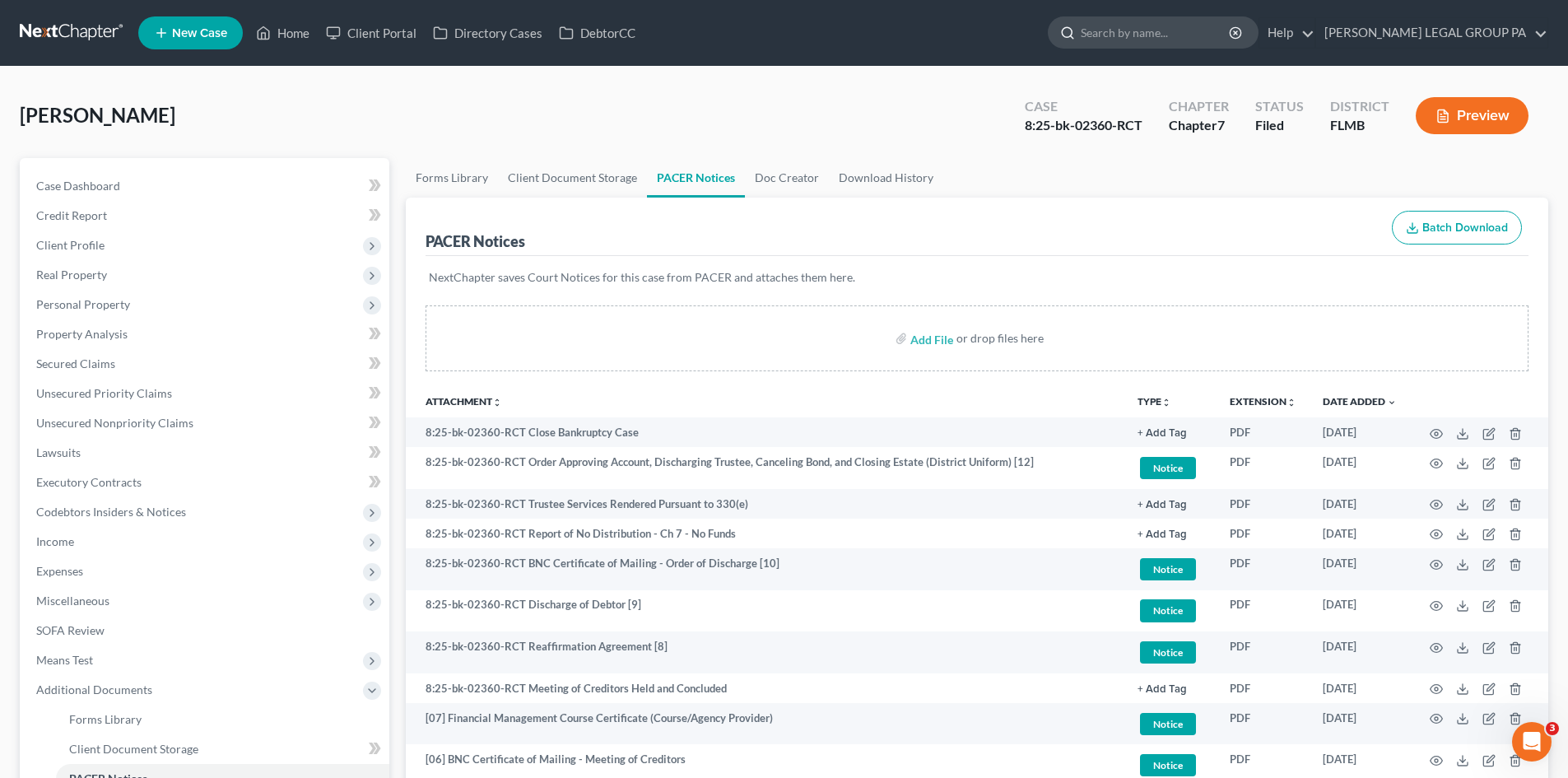
click at [1165, 35] on input "search" at bounding box center [1156, 33] width 151 height 31
type input "[PERSON_NAME]"
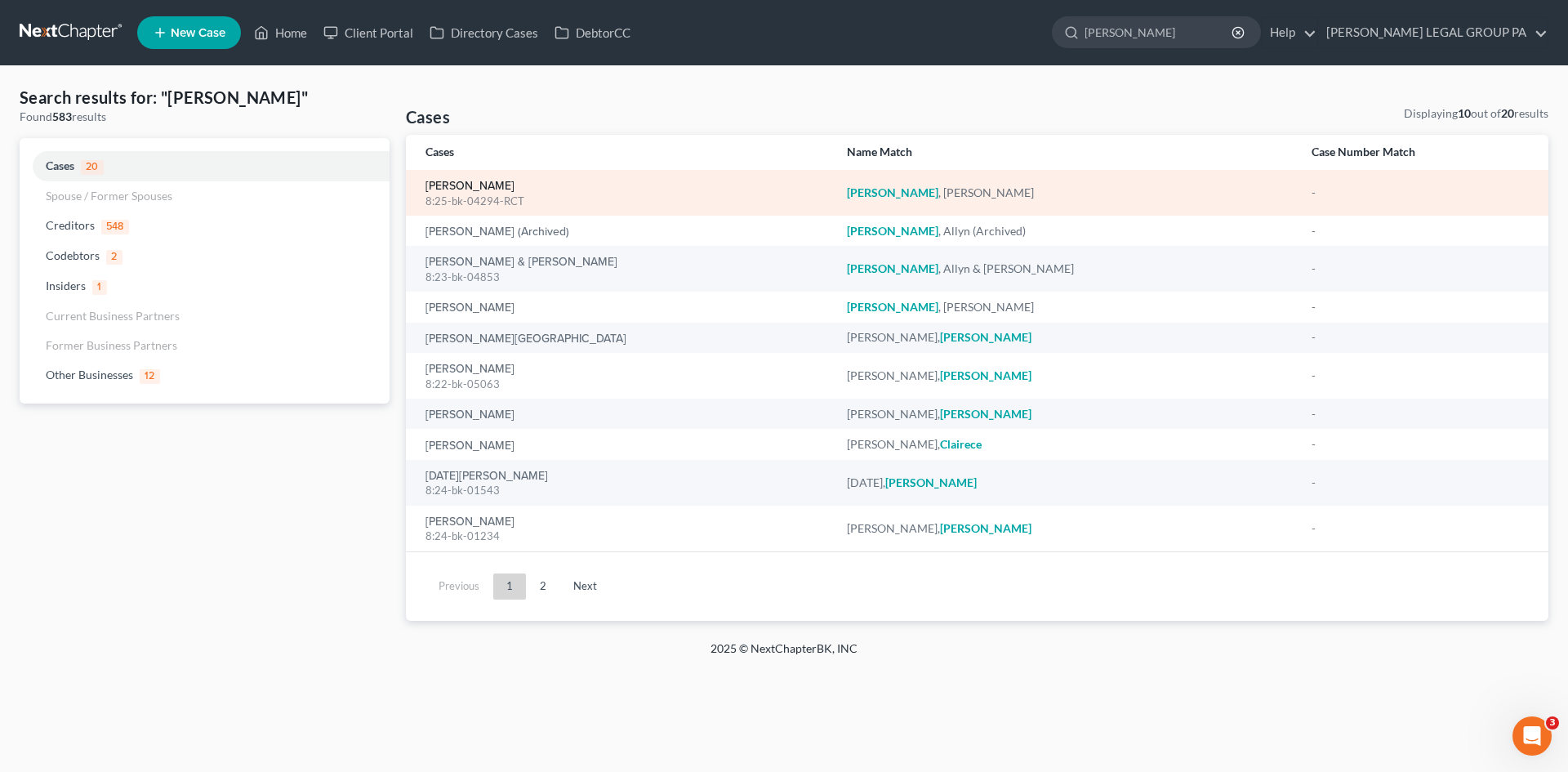
click at [473, 189] on link "[PERSON_NAME]" at bounding box center [470, 186] width 89 height 11
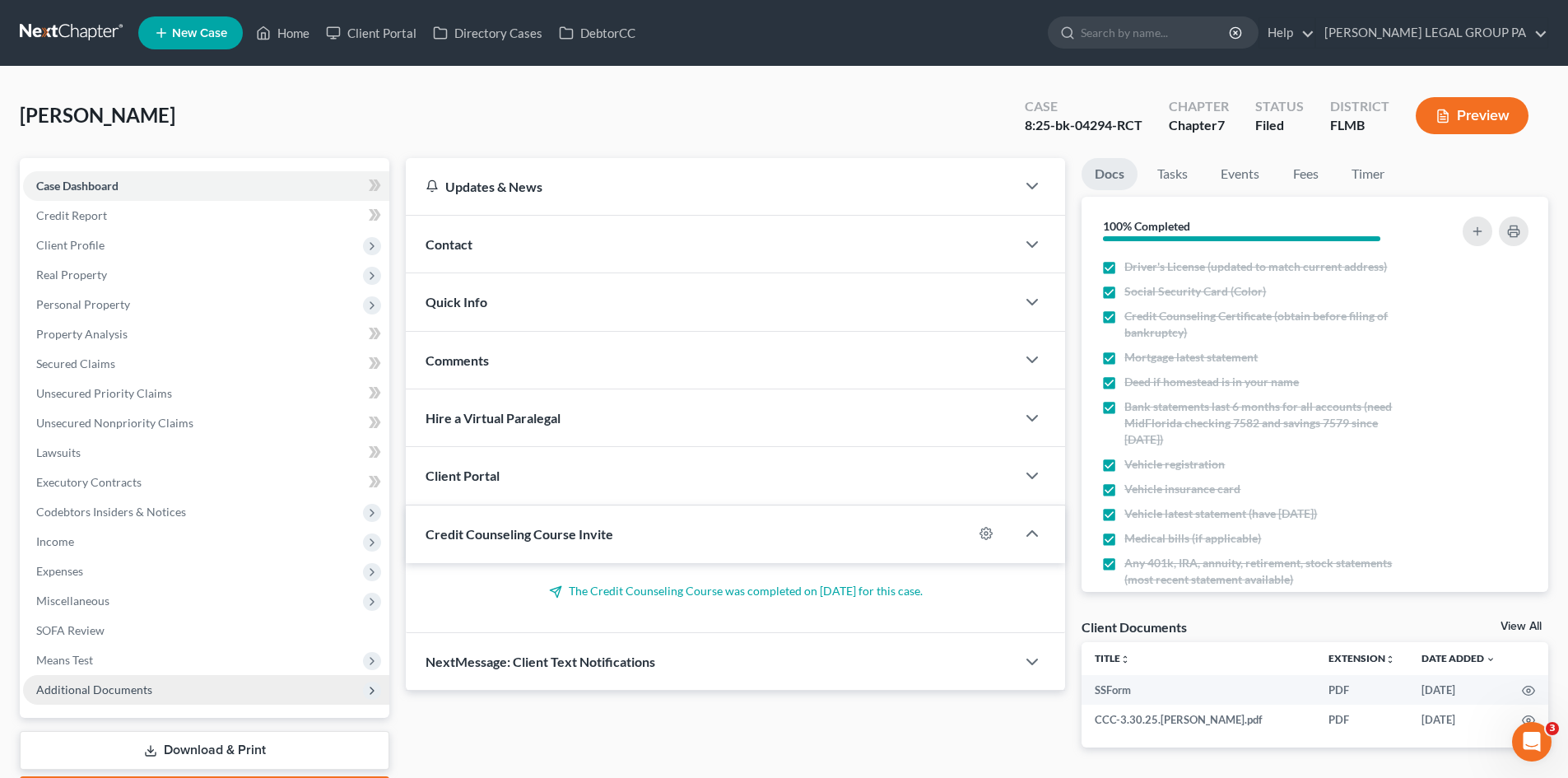
click at [154, 697] on span "Additional Documents" at bounding box center [206, 691] width 366 height 30
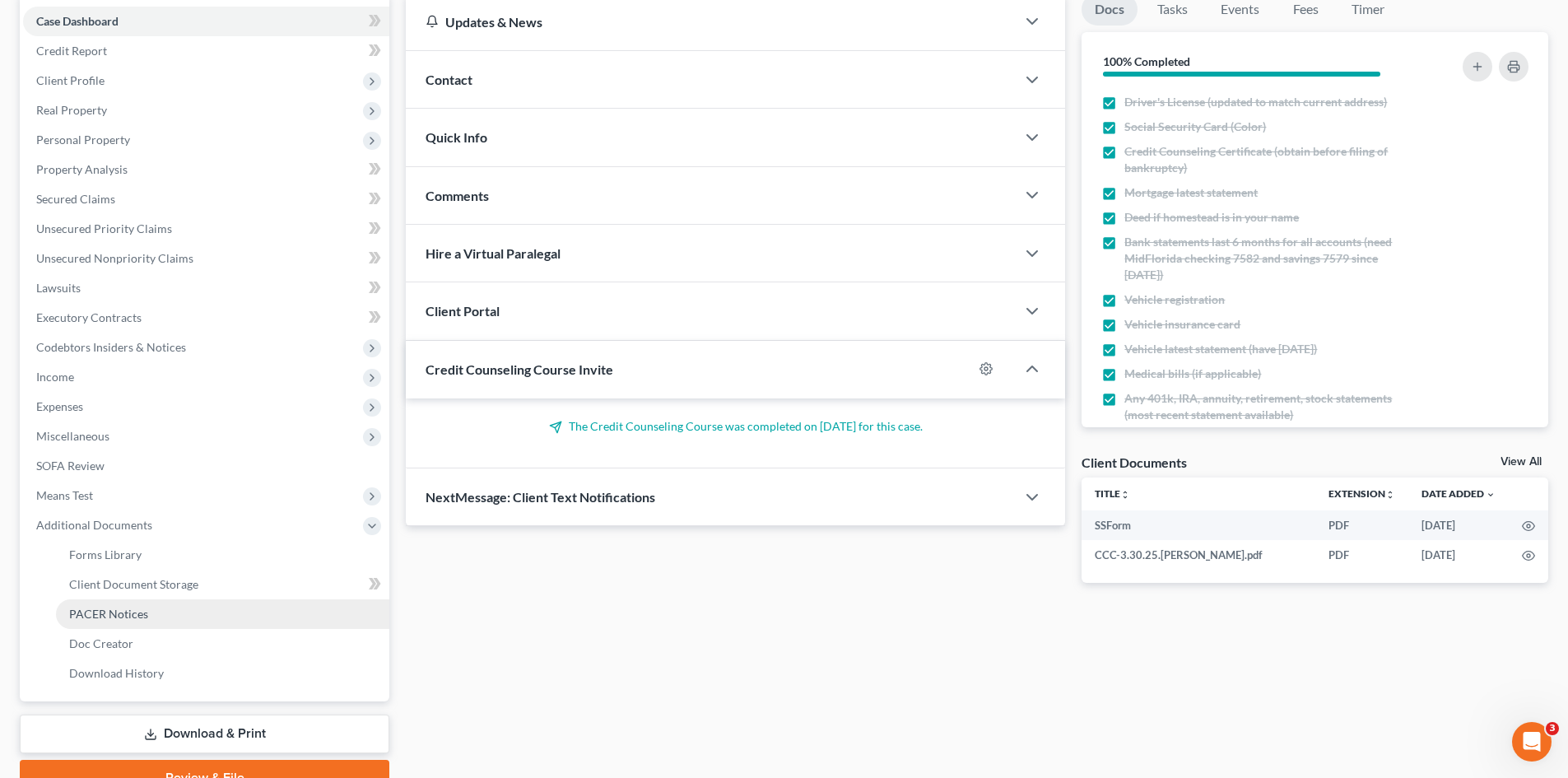
click at [144, 627] on link "PACER Notices" at bounding box center [222, 615] width 334 height 30
